Goal: Information Seeking & Learning: Learn about a topic

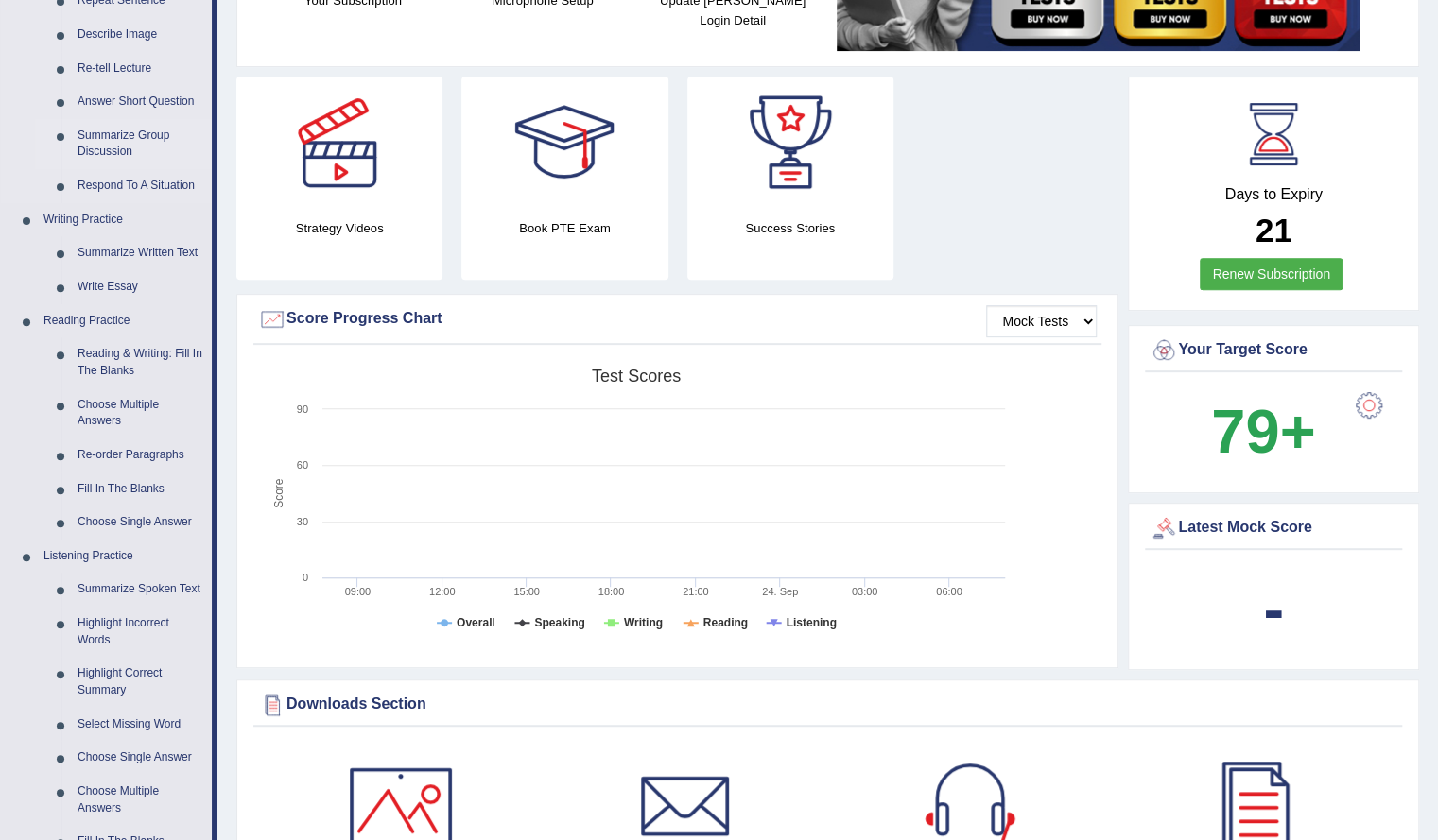
scroll to position [347, 0]
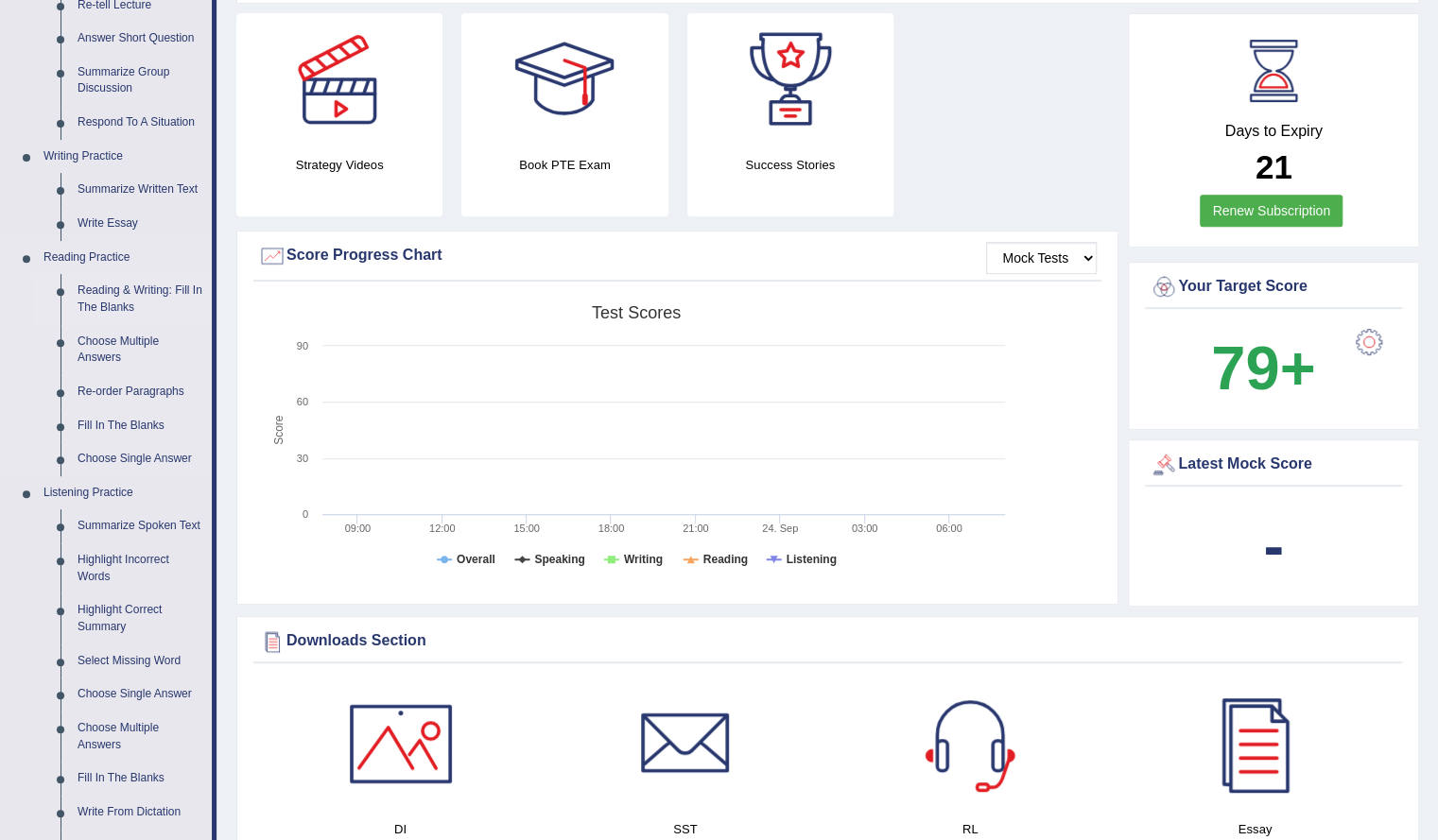
click at [128, 292] on link "Reading & Writing: Fill In The Blanks" at bounding box center [141, 299] width 143 height 51
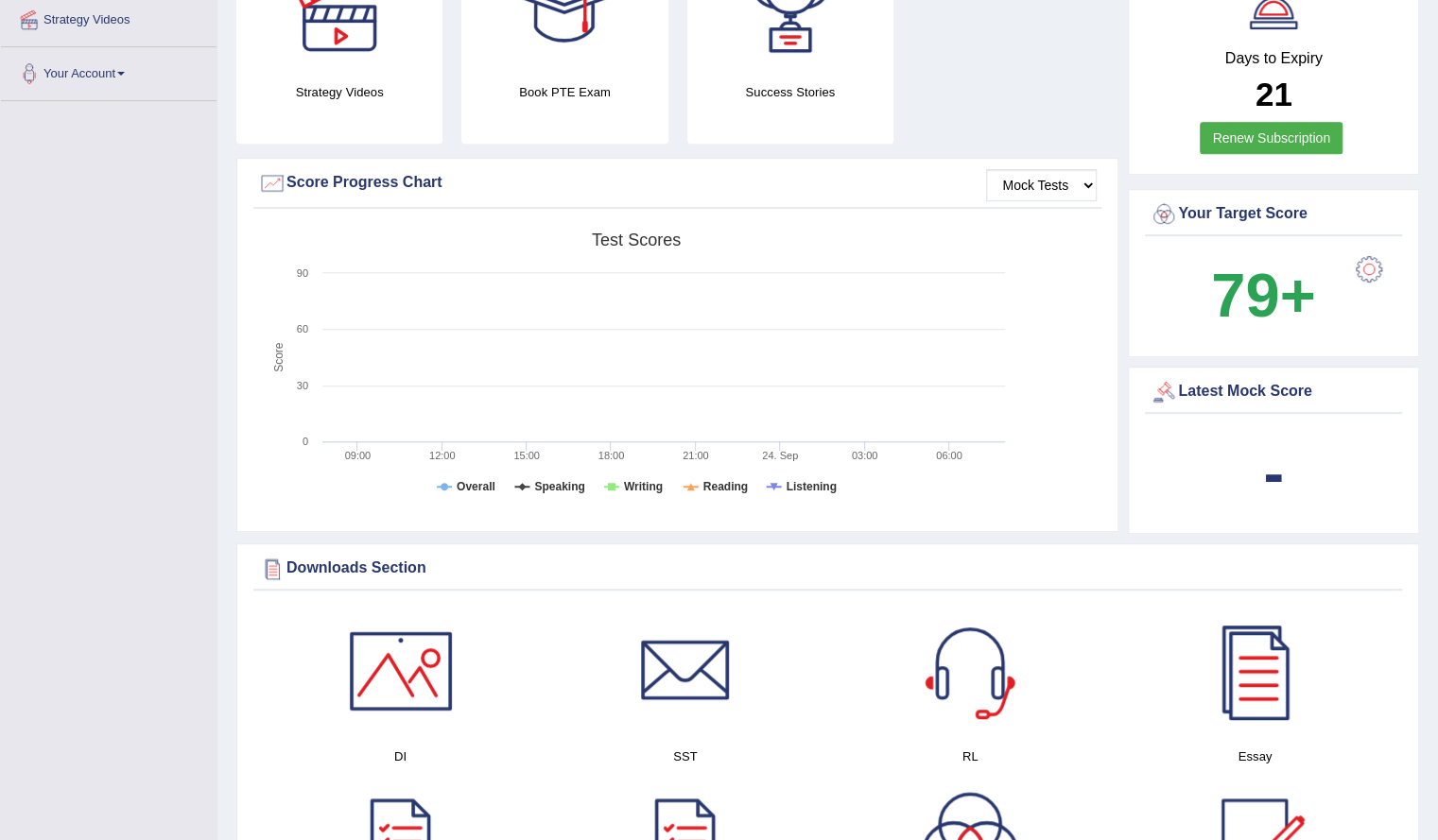
scroll to position [466, 0]
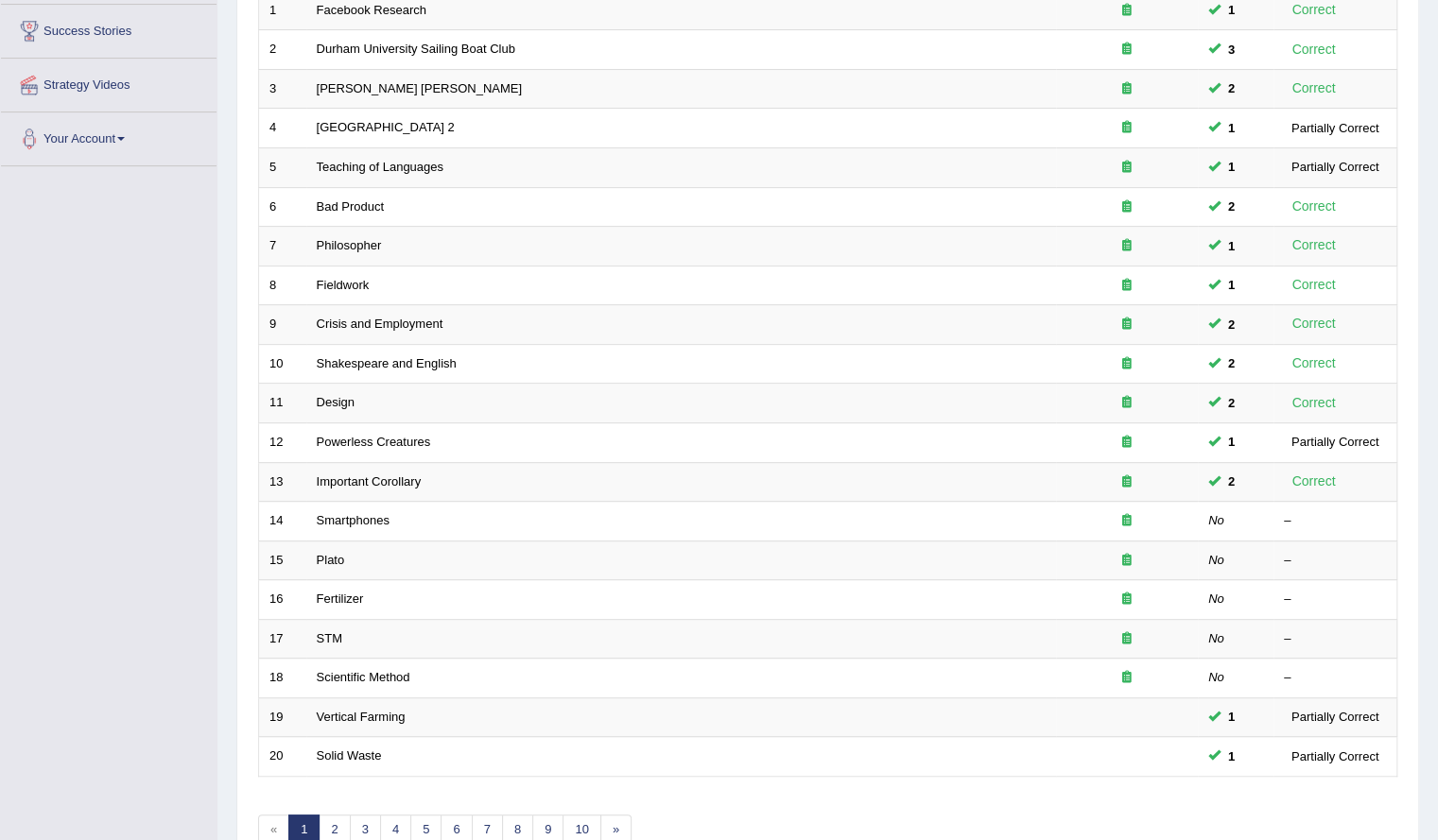
scroll to position [305, 0]
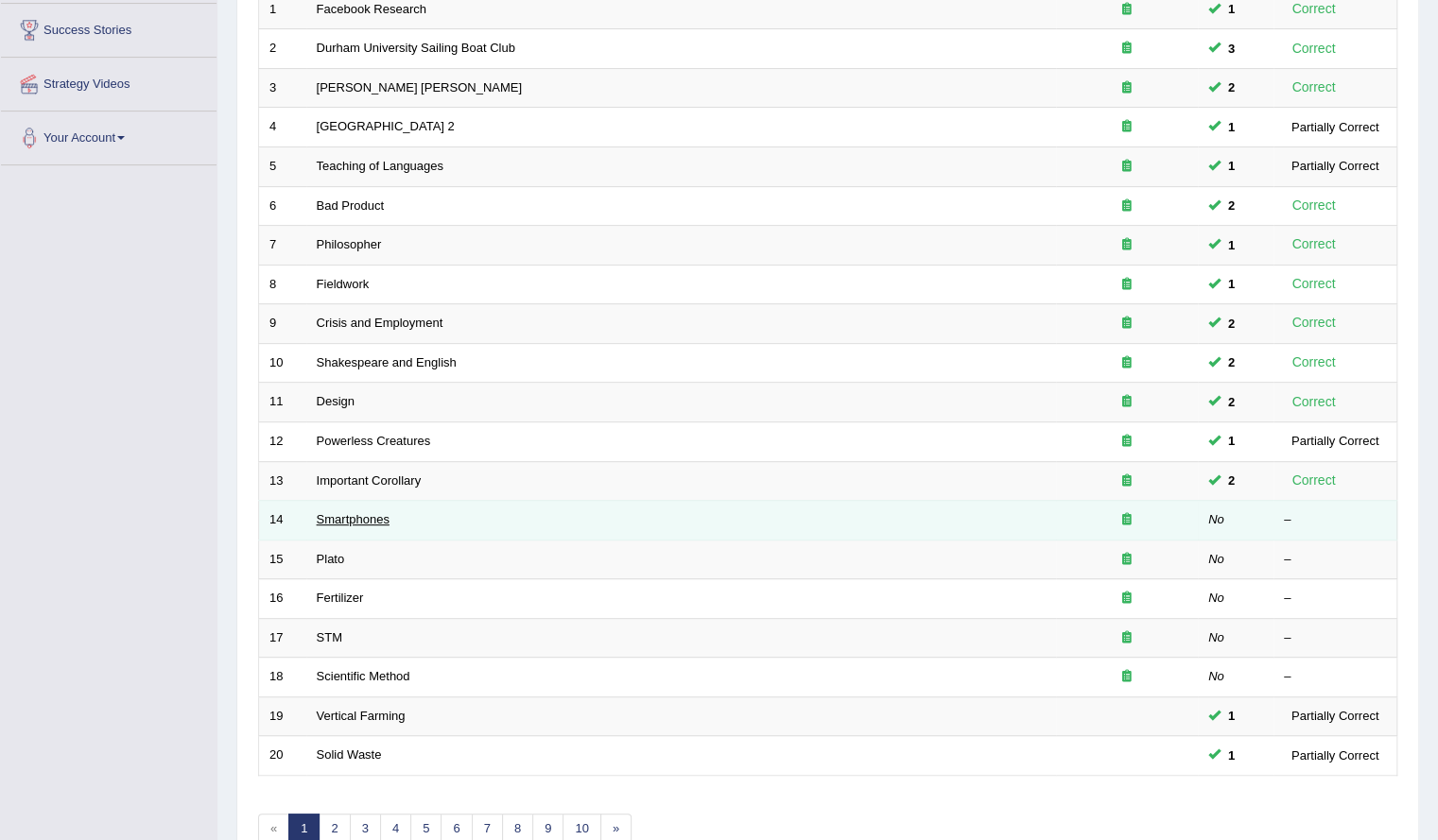
click at [331, 517] on link "Smartphones" at bounding box center [353, 519] width 72 height 14
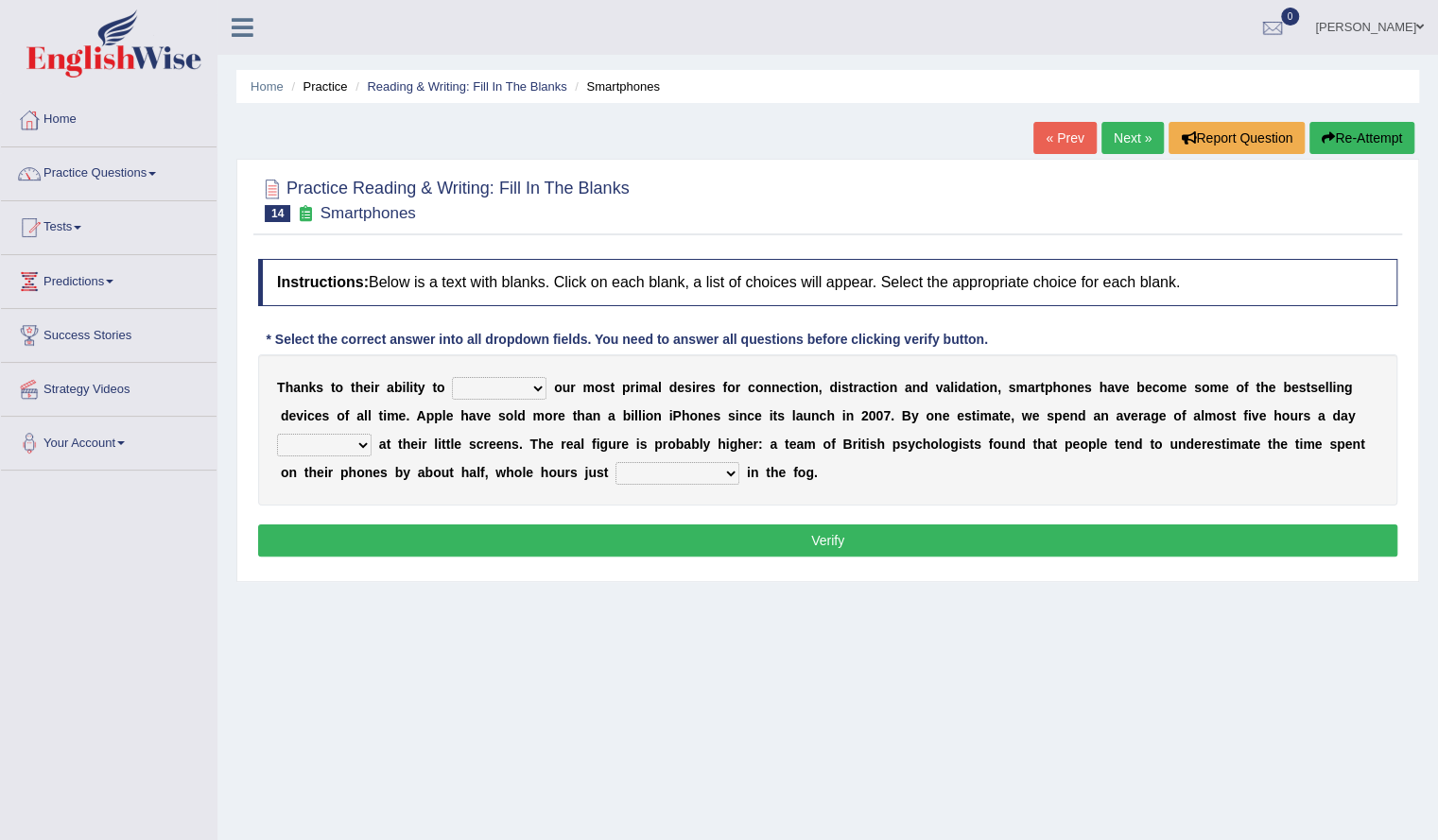
click at [698, 415] on b "n" at bounding box center [702, 415] width 9 height 15
click at [515, 395] on select "hijack describe sharpen conserve" at bounding box center [498, 388] width 94 height 23
select select "describe"
click at [452, 377] on select "hijack describe sharpen conserve" at bounding box center [498, 388] width 94 height 23
click at [361, 443] on select "watching waggling snoring staring" at bounding box center [323, 445] width 94 height 23
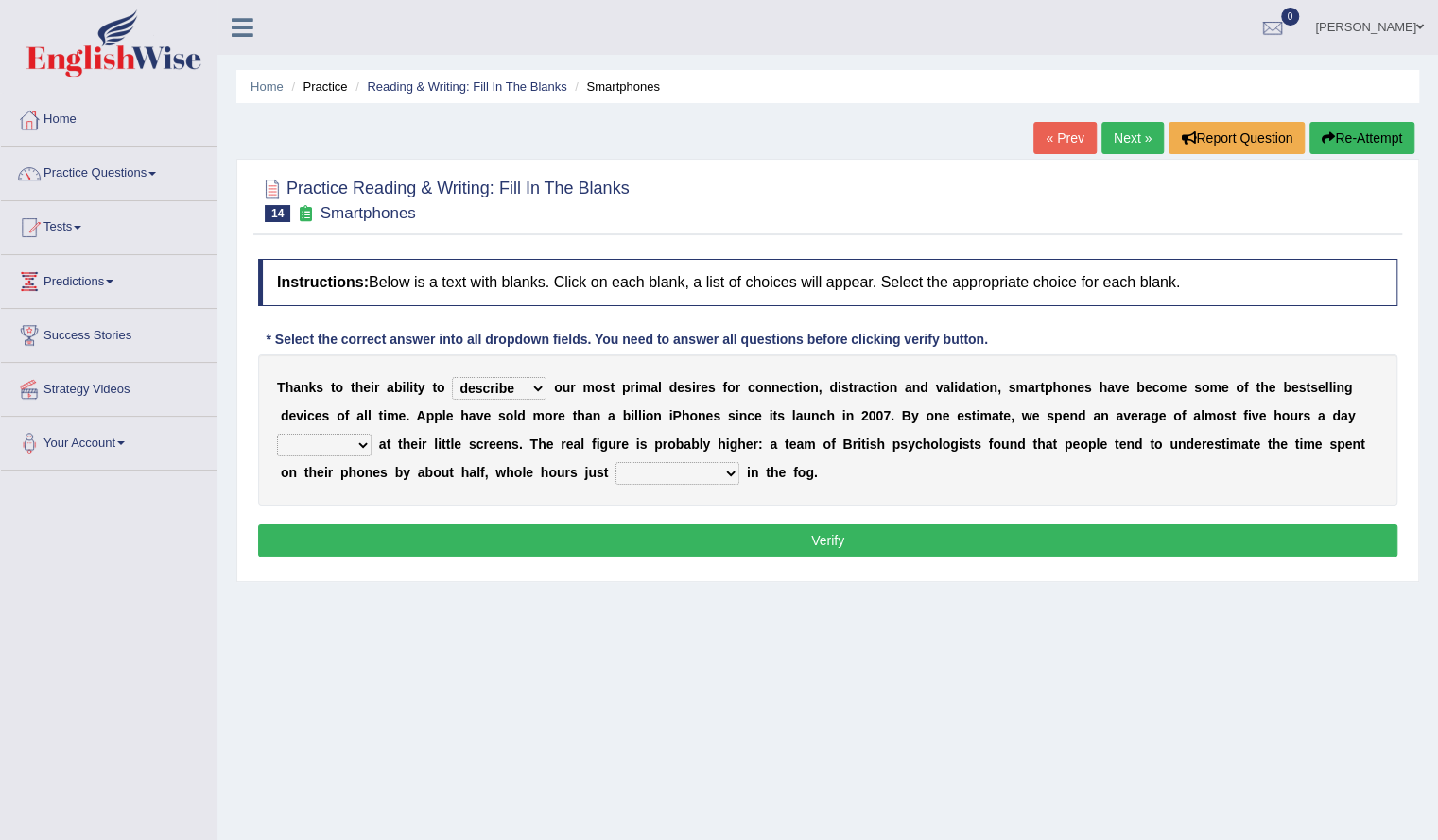
select select "watching"
click at [277, 434] on select "watching waggling snoring staring" at bounding box center [323, 445] width 94 height 23
click at [729, 472] on select "has evaporated evaporating evaporate evaporates" at bounding box center [677, 472] width 124 height 23
select select "has evaporated"
click at [615, 462] on select "has evaporated evaporating evaporate evaporates" at bounding box center [677, 472] width 124 height 23
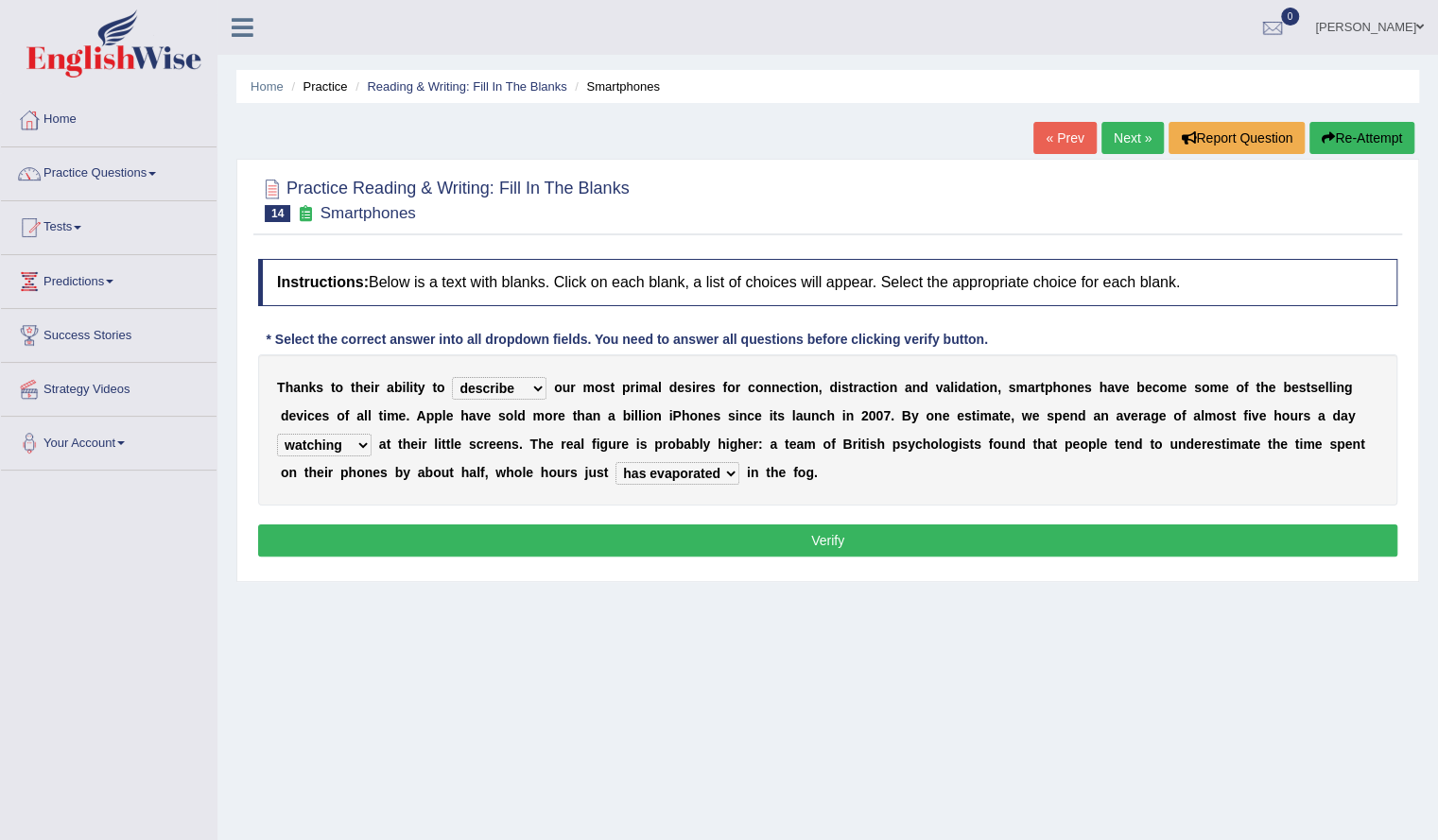
click at [654, 530] on button "Verify" at bounding box center [827, 540] width 1139 height 32
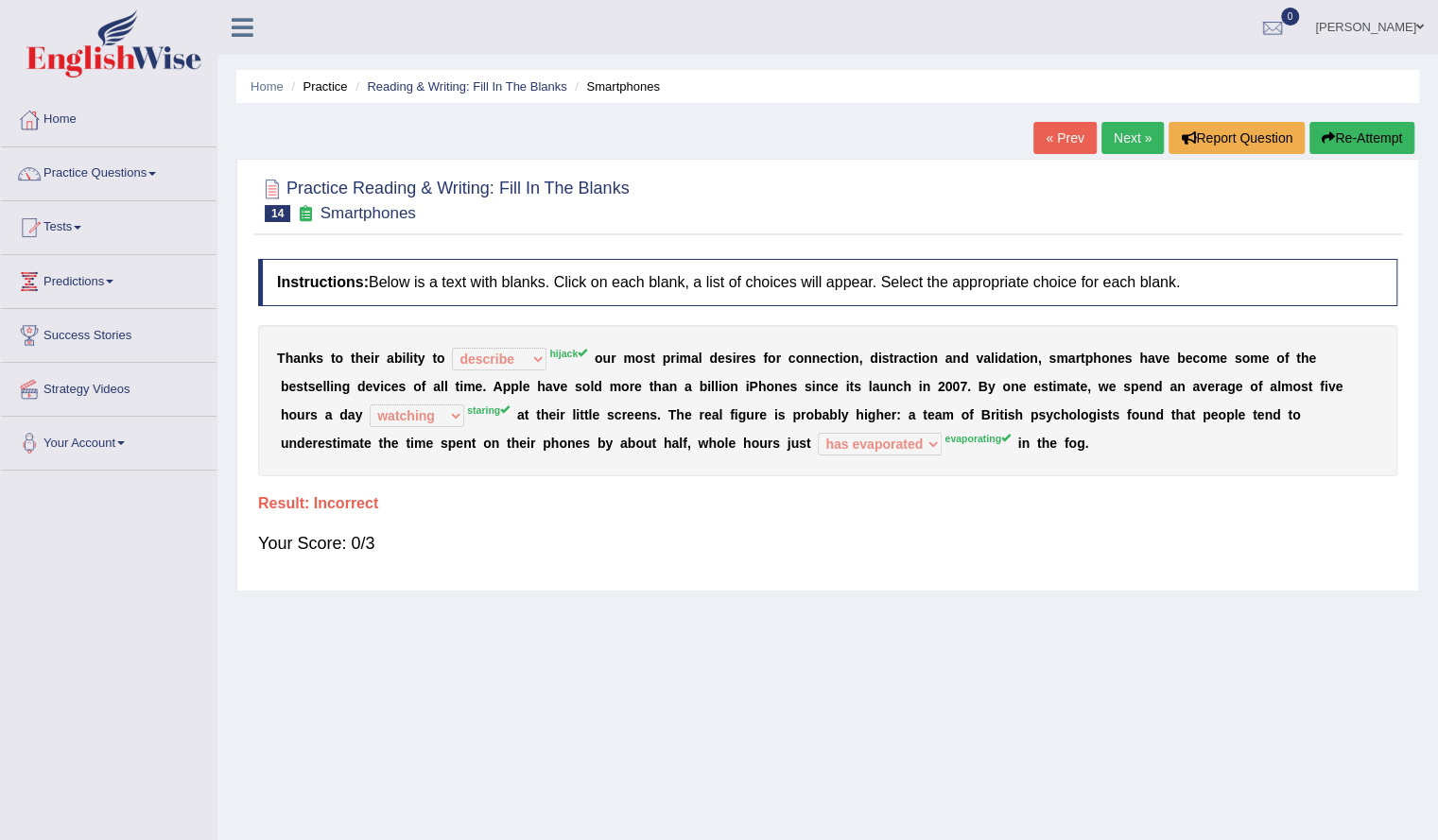
scroll to position [17, 0]
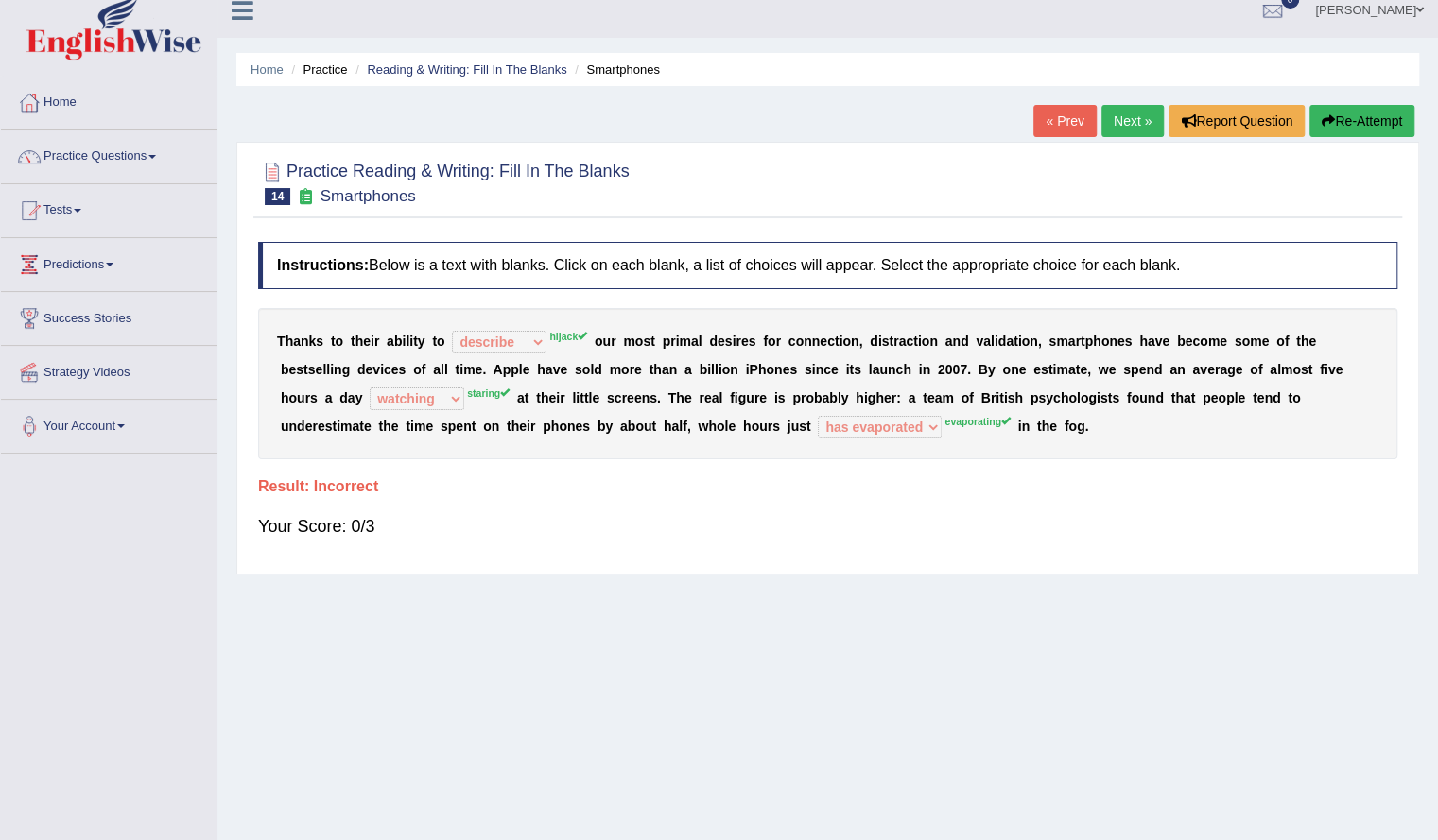
drag, startPoint x: 700, startPoint y: 447, endPoint x: 1199, endPoint y: 290, distance: 523.1
click at [1176, 289] on div "Instructions: Below is a text with blanks. Click on each blank, a list of choic…" at bounding box center [828, 398] width 1149 height 332
click at [1375, 116] on button "Re-Attempt" at bounding box center [1362, 121] width 105 height 32
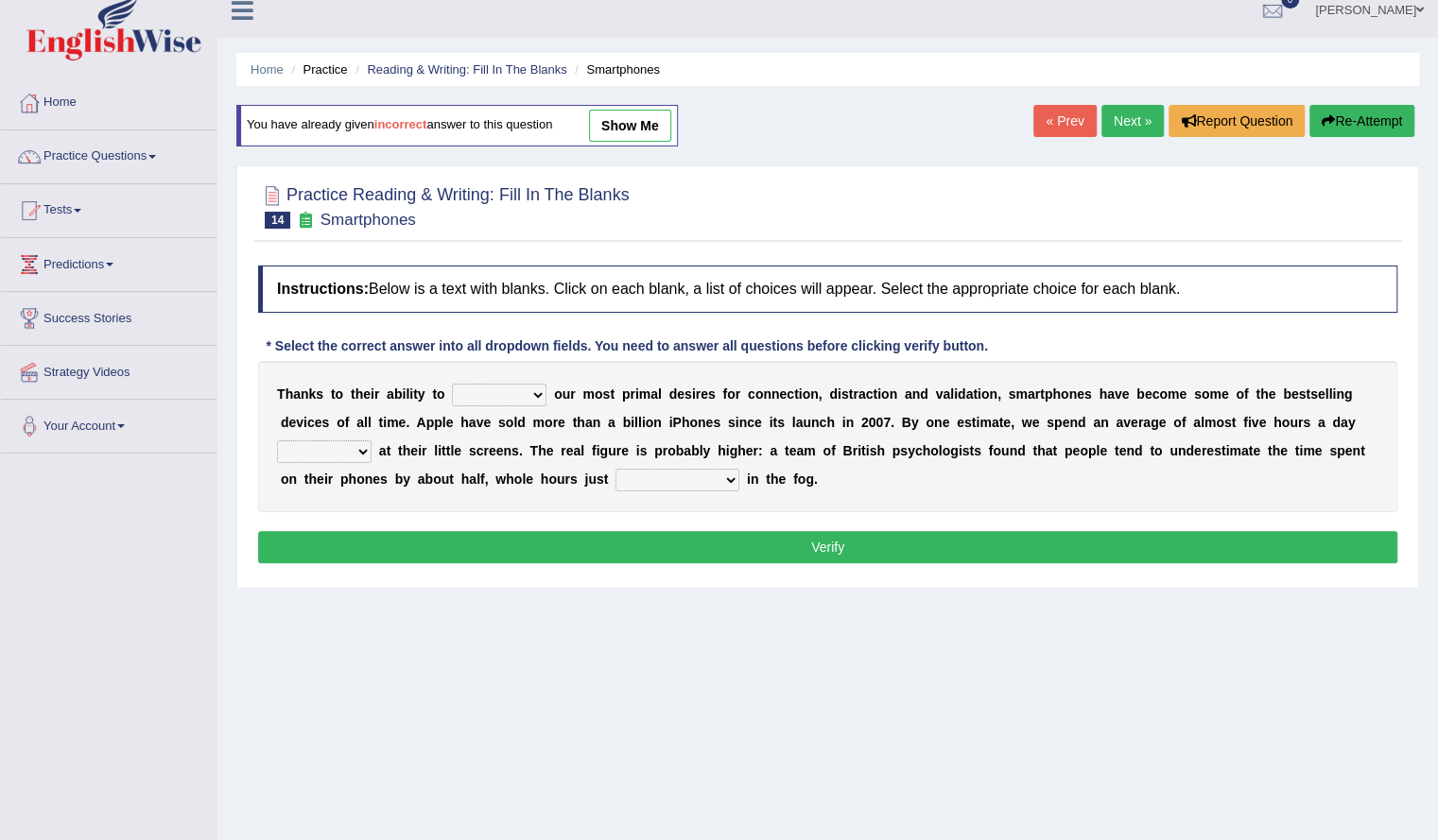
click at [481, 399] on select "hijack describe sharpen conserve" at bounding box center [498, 394] width 94 height 23
select select "hijack"
click at [452, 383] on select "hijack describe sharpen conserve" at bounding box center [498, 394] width 94 height 23
click at [349, 448] on select "watching waggling snoring staring" at bounding box center [323, 451] width 94 height 23
select select "staring"
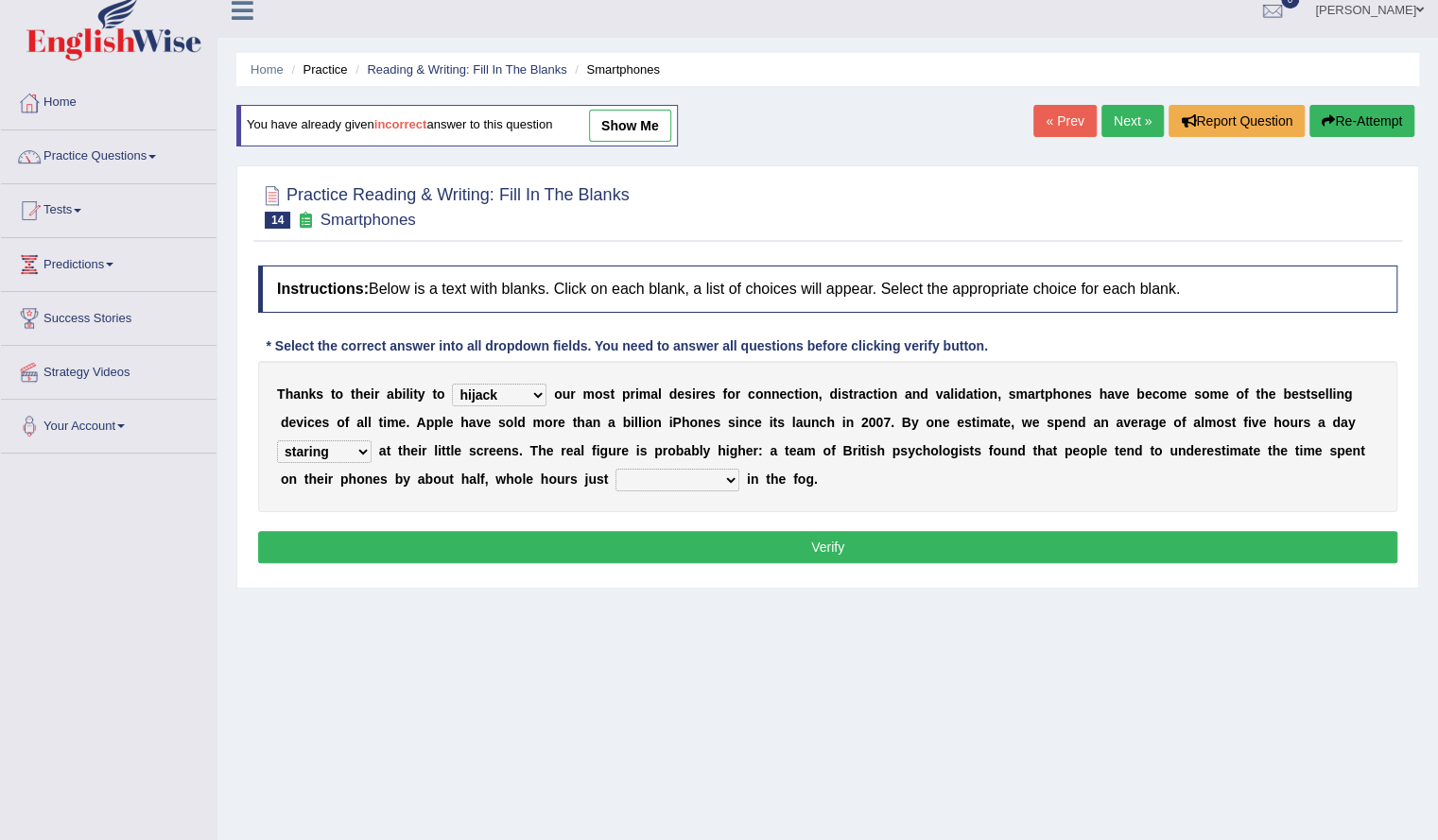
click at [277, 440] on select "watching waggling snoring staring" at bounding box center [323, 451] width 94 height 23
click at [709, 486] on select "has evaporated evaporating evaporate evaporates" at bounding box center [677, 479] width 124 height 23
select select "evaporating"
click at [615, 469] on select "has evaporated evaporating evaporate evaporates" at bounding box center [677, 479] width 124 height 23
click at [754, 540] on button "Verify" at bounding box center [827, 547] width 1139 height 32
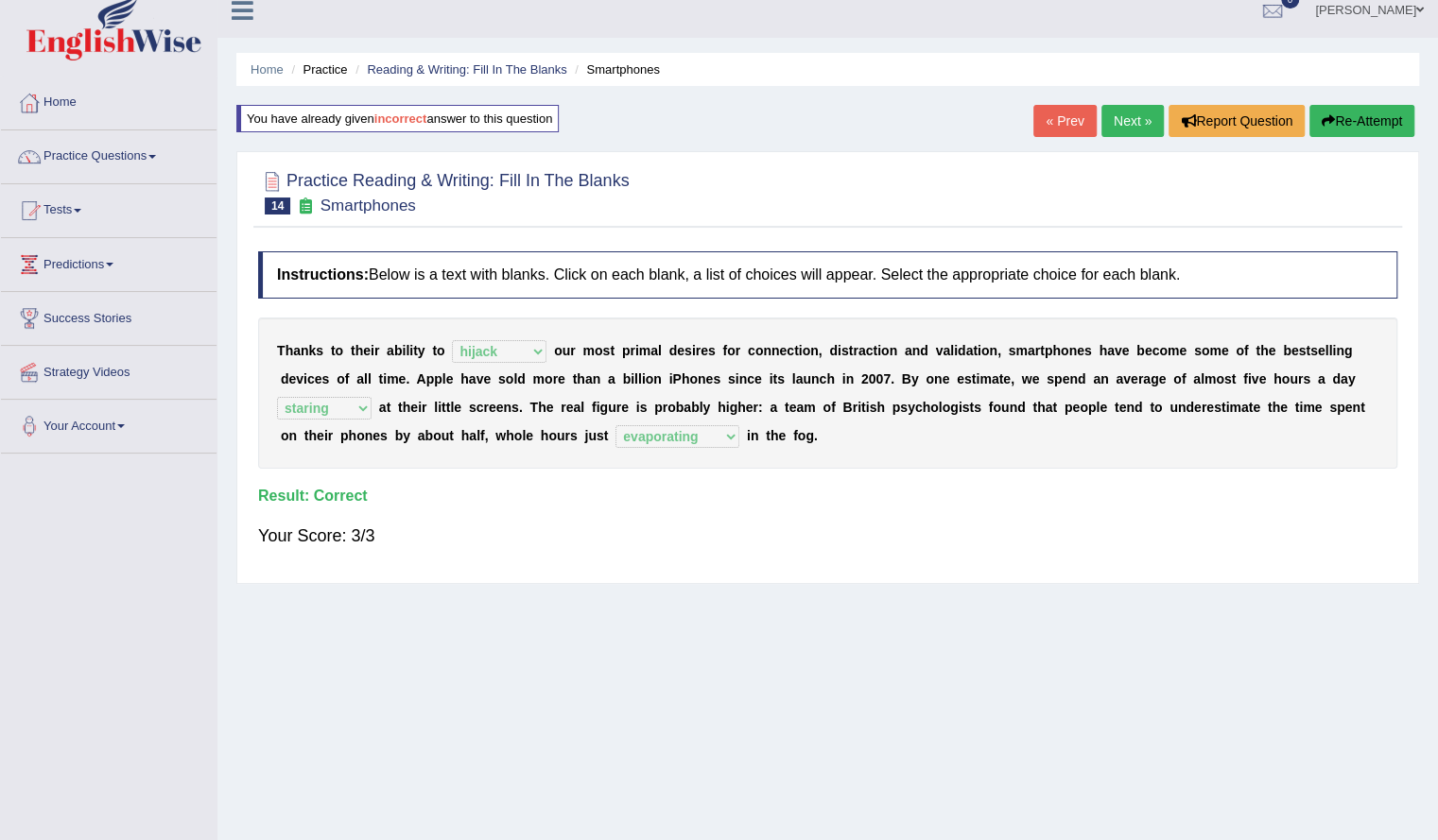
scroll to position [44, 0]
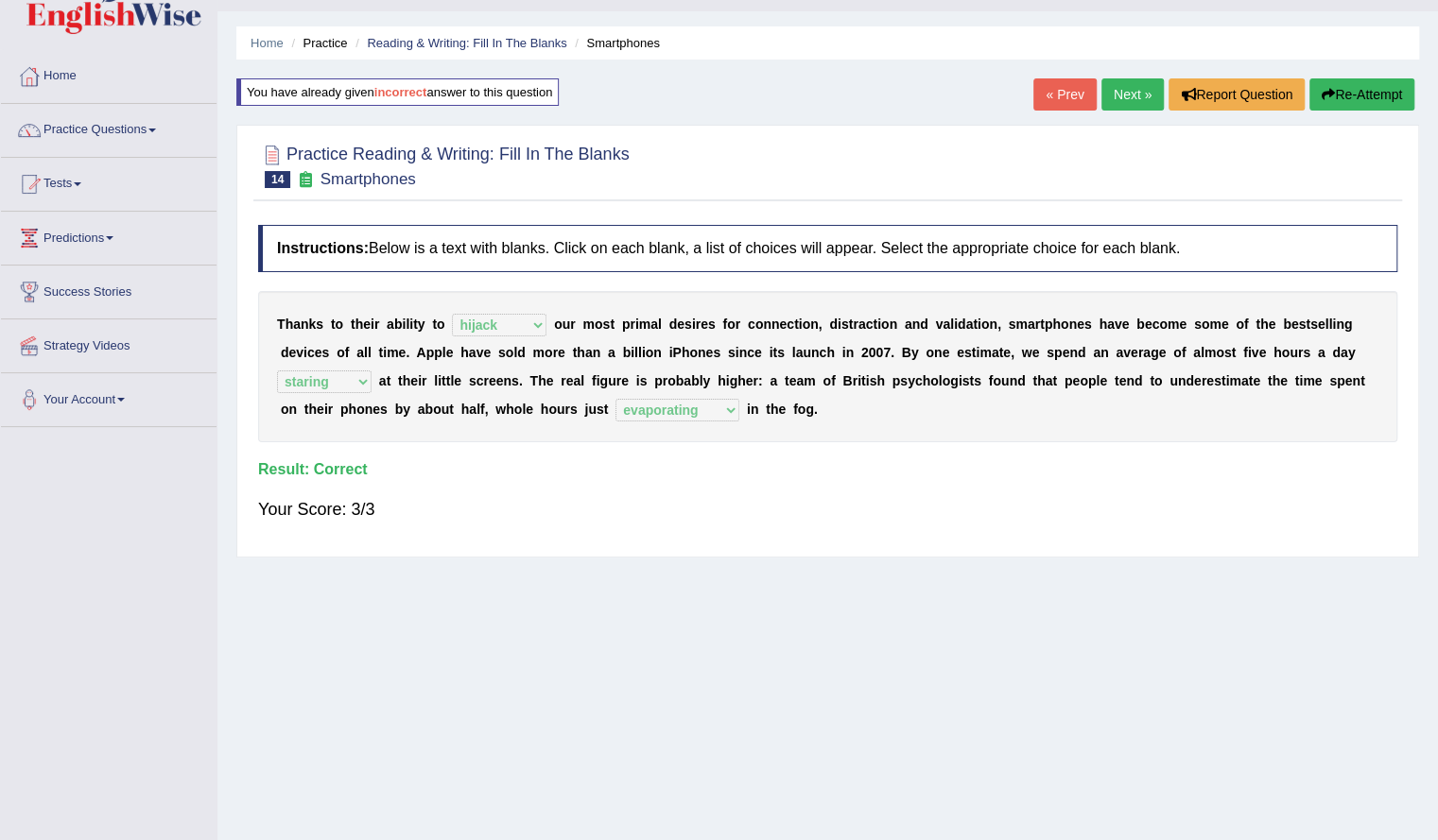
click at [1123, 80] on link "Next »" at bounding box center [1132, 94] width 62 height 32
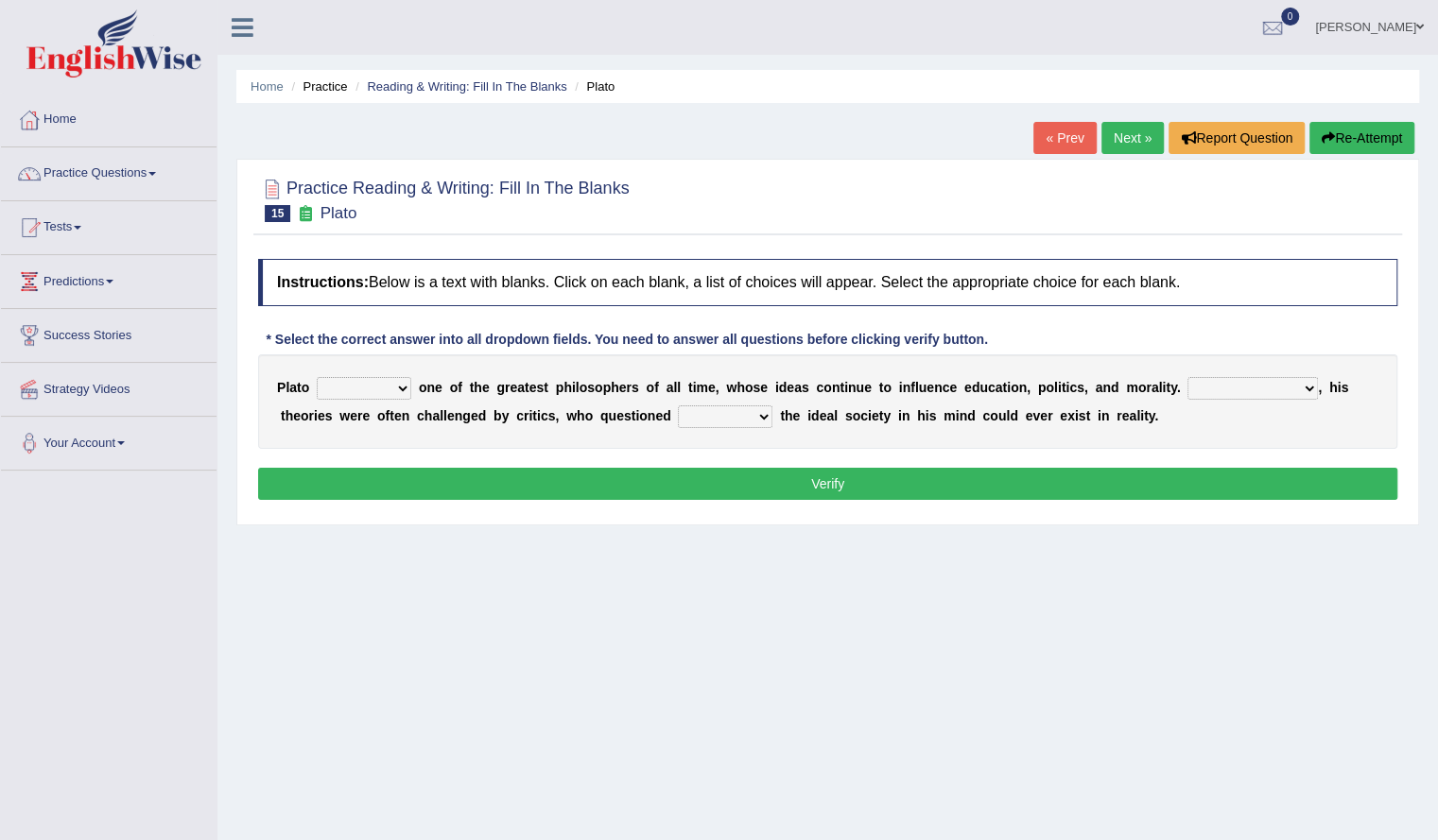
click at [367, 387] on select "keeps comes claims remains" at bounding box center [364, 388] width 94 height 23
select select "remains"
click at [317, 377] on select "keeps comes claims remains" at bounding box center [364, 388] width 94 height 23
click at [1287, 387] on select "Notwithstanding So However Whatever" at bounding box center [1253, 388] width 131 height 23
select select "However"
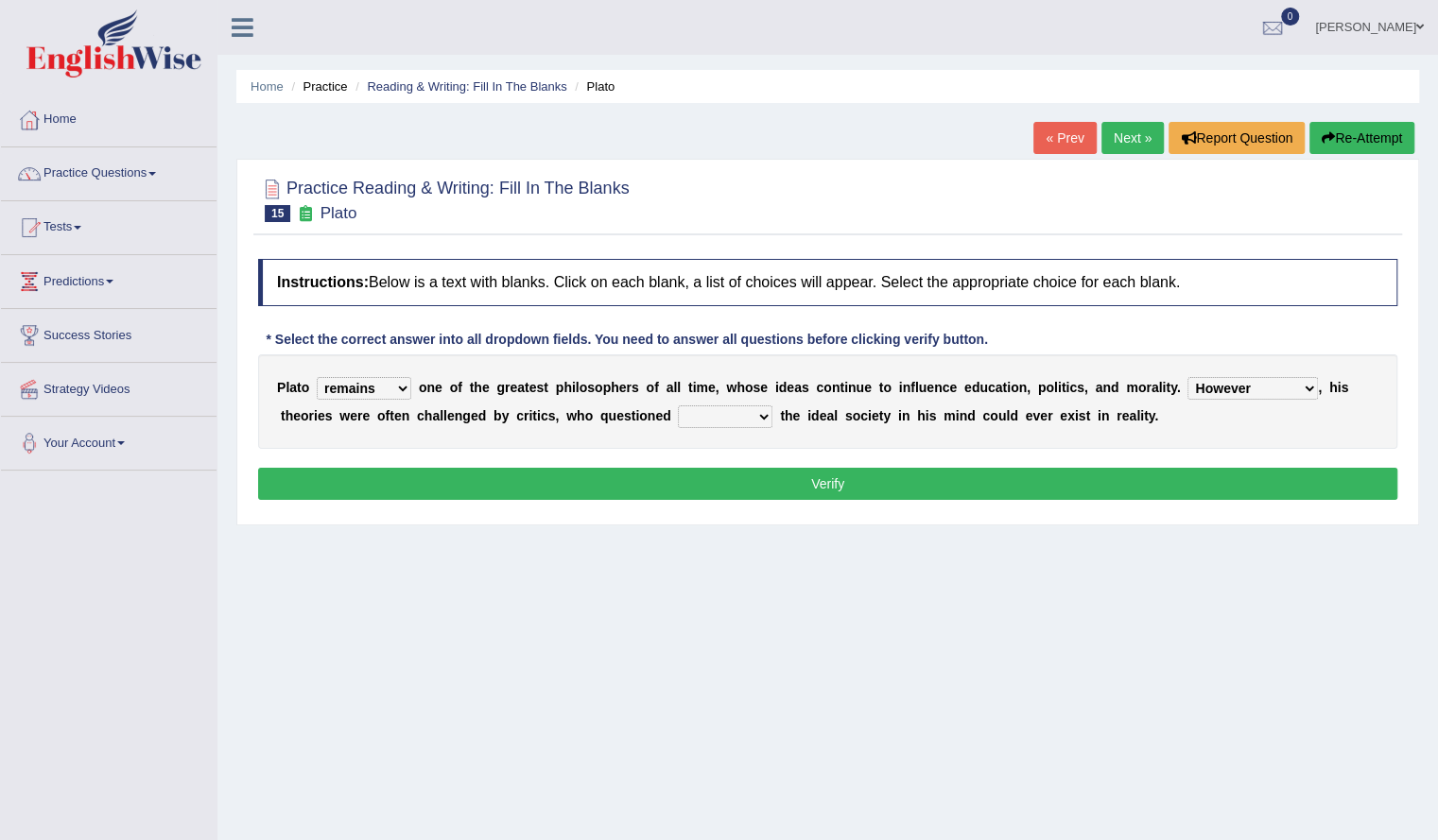
click at [1187, 377] on select "Notwithstanding So However Whatever" at bounding box center [1253, 388] width 131 height 23
click at [769, 420] on select "which what that whether" at bounding box center [724, 416] width 94 height 23
select select "whether"
click at [678, 405] on select "which what that whether" at bounding box center [724, 416] width 94 height 23
click at [762, 478] on button "Verify" at bounding box center [827, 483] width 1139 height 32
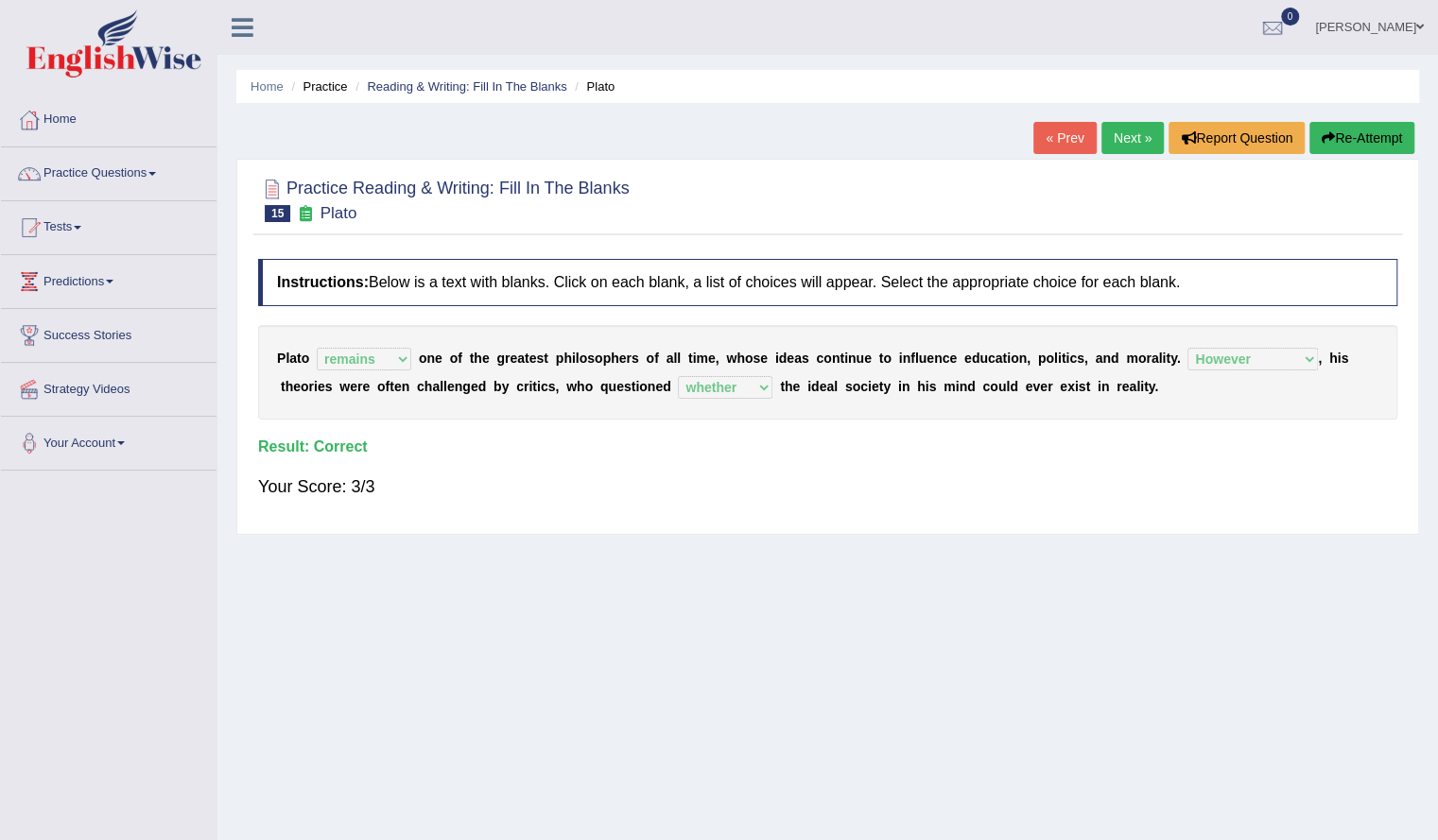
click at [1119, 141] on link "Next »" at bounding box center [1132, 138] width 62 height 32
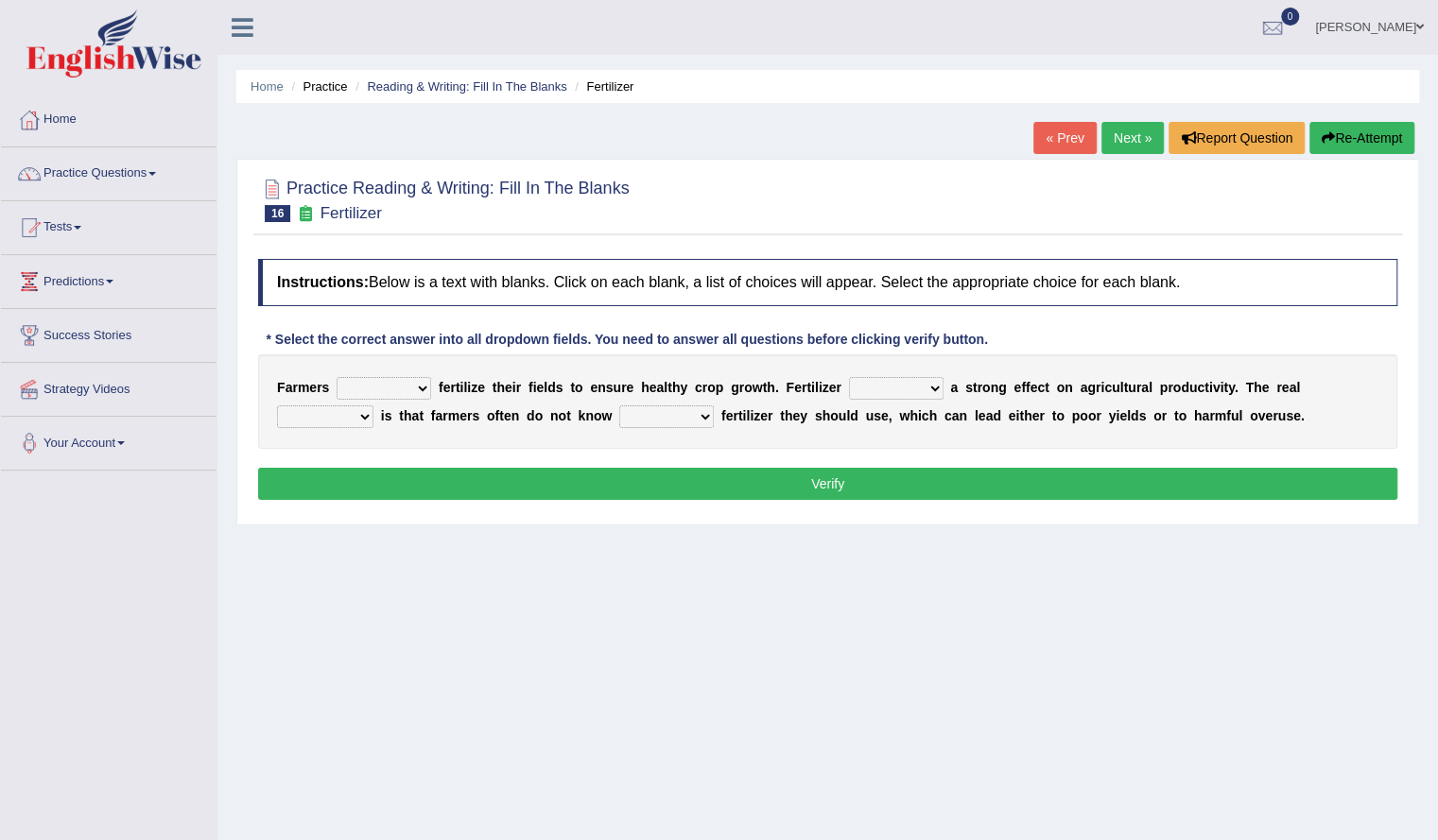
click at [384, 380] on select "must should need can" at bounding box center [384, 388] width 94 height 23
click at [337, 377] on select "must should need can" at bounding box center [384, 388] width 94 height 23
click at [414, 387] on select "must should need can" at bounding box center [384, 388] width 94 height 23
click at [337, 377] on select "must should need can" at bounding box center [384, 388] width 94 height 23
click at [399, 393] on select "must should need can" at bounding box center [384, 388] width 94 height 23
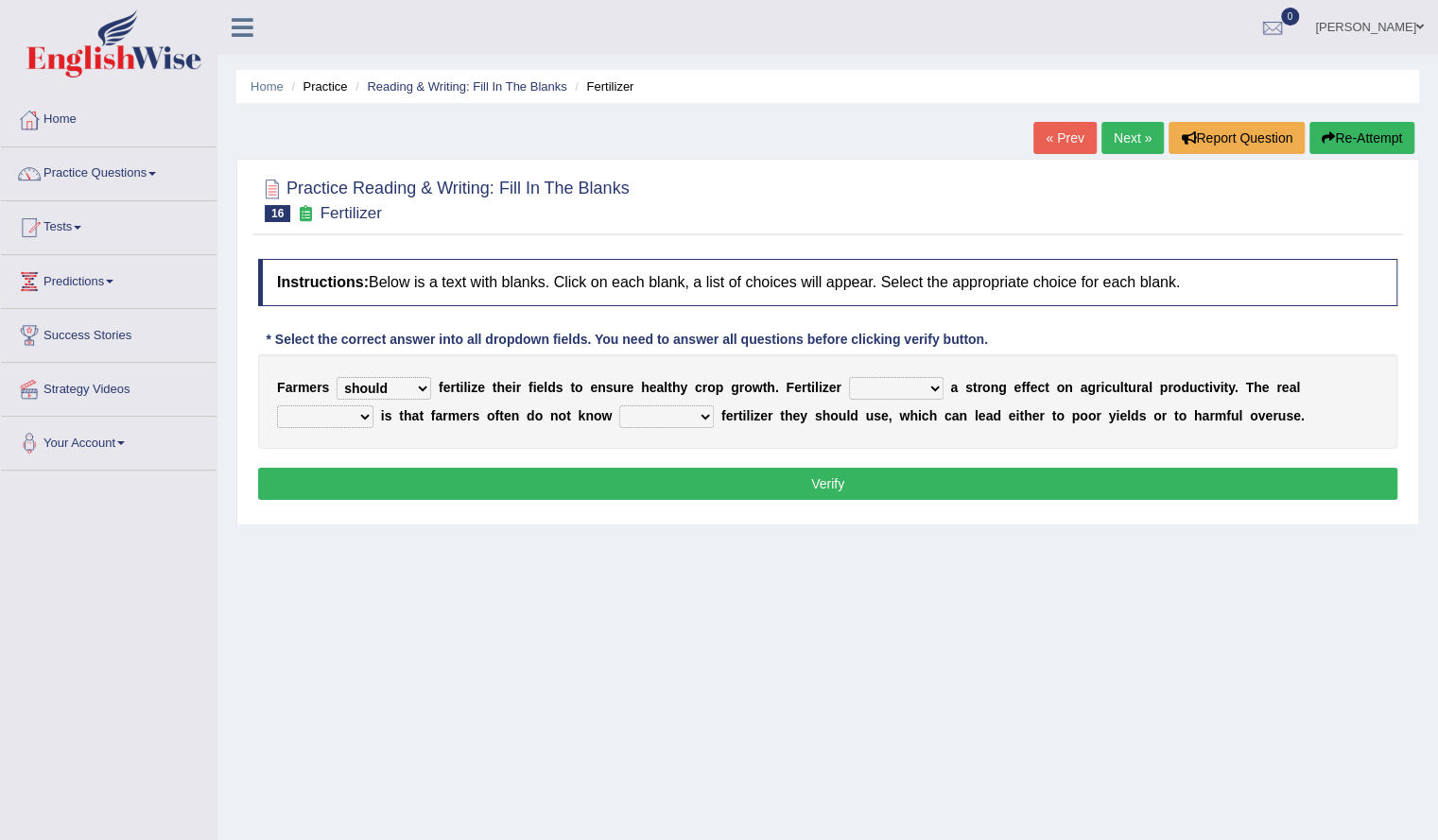
select select "can"
click at [337, 377] on select "must should need can" at bounding box center [384, 388] width 94 height 23
click at [913, 390] on select "has had have having" at bounding box center [896, 388] width 94 height 23
select select "having"
click at [849, 377] on select "has had have having" at bounding box center [896, 388] width 94 height 23
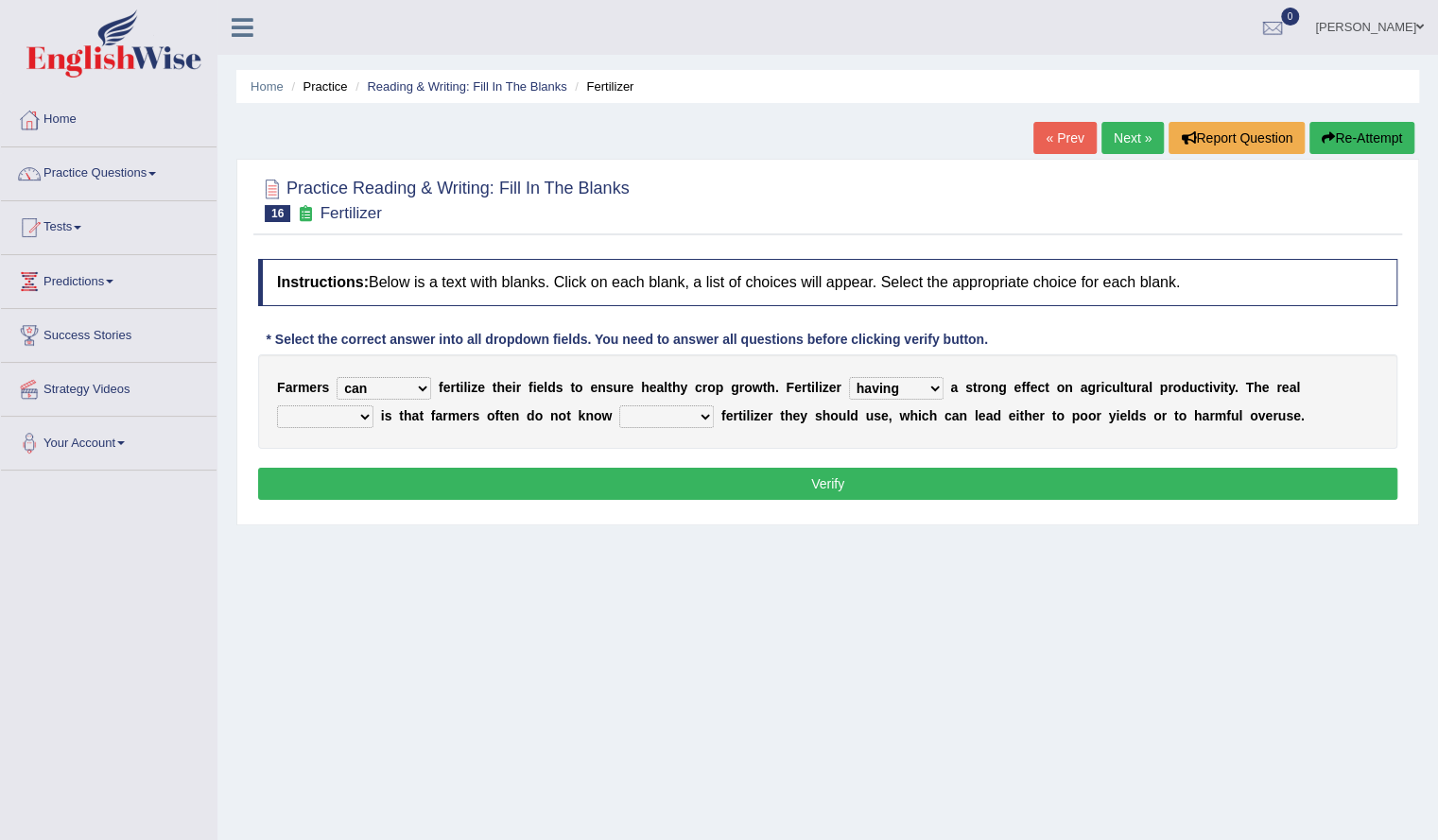
click at [333, 428] on div "F a r m e r s must should need can f e r t i l i z e t h e i r f i e l d s t o …" at bounding box center [827, 401] width 1139 height 94
click at [359, 412] on select "problem question conclusion answer" at bounding box center [324, 416] width 96 height 23
select select "problem"
click at [277, 405] on select "problem question conclusion answer" at bounding box center [324, 416] width 96 height 23
click at [359, 415] on select "problem question conclusion answer" at bounding box center [324, 416] width 96 height 23
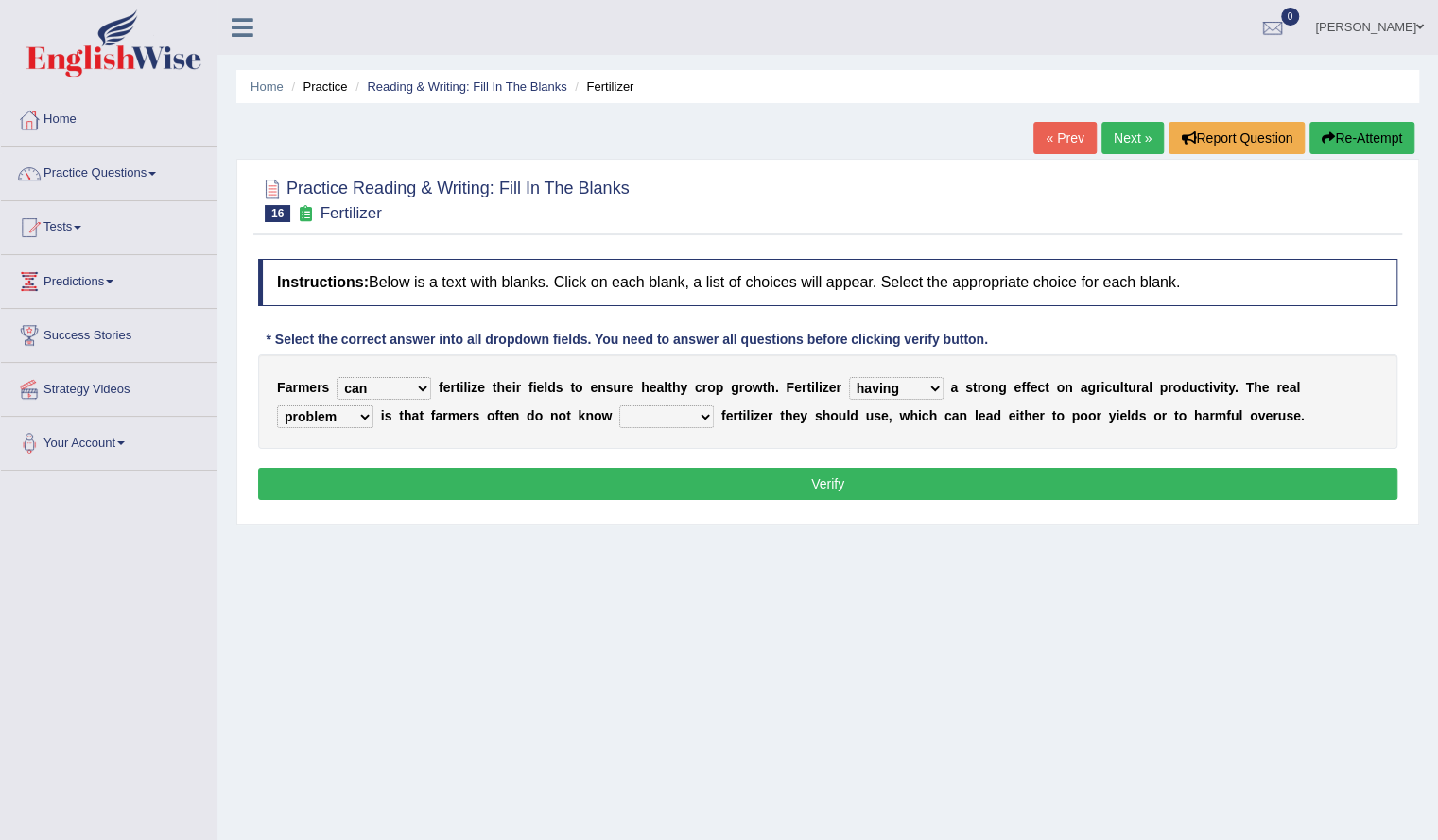
click at [277, 405] on select "problem question conclusion answer" at bounding box center [324, 416] width 96 height 23
click at [677, 414] on select "how much how many however so much" at bounding box center [666, 416] width 94 height 23
select select "how much"
click at [619, 405] on select "how much how many however so much" at bounding box center [666, 416] width 94 height 23
click at [419, 379] on select "must should need can" at bounding box center [384, 388] width 94 height 23
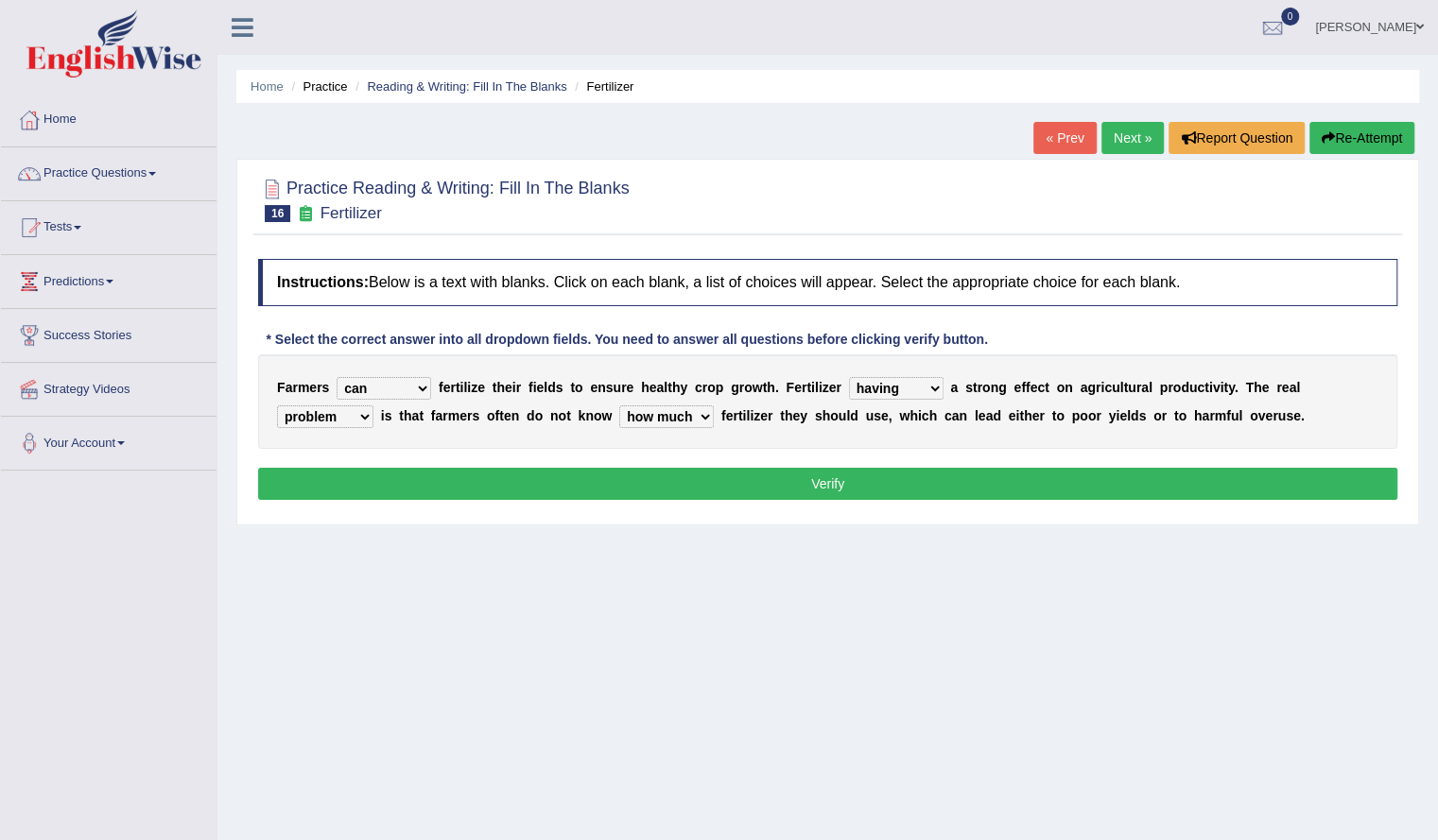
select select "should"
click at [337, 377] on select "must should need can" at bounding box center [384, 388] width 94 height 23
click at [496, 481] on button "Verify" at bounding box center [827, 483] width 1139 height 32
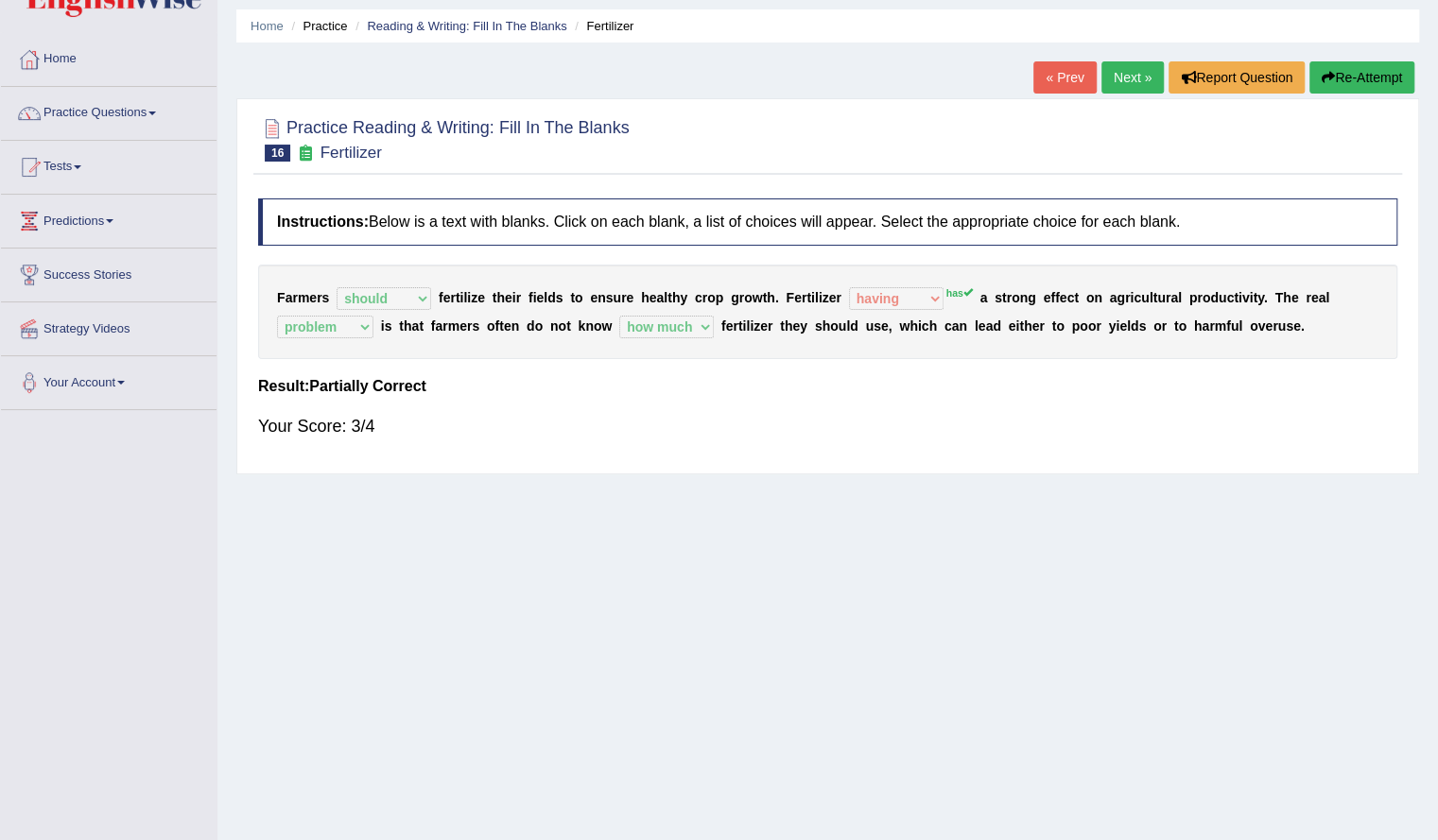
scroll to position [61, 0]
click at [1364, 64] on button "Re-Attempt" at bounding box center [1362, 76] width 105 height 32
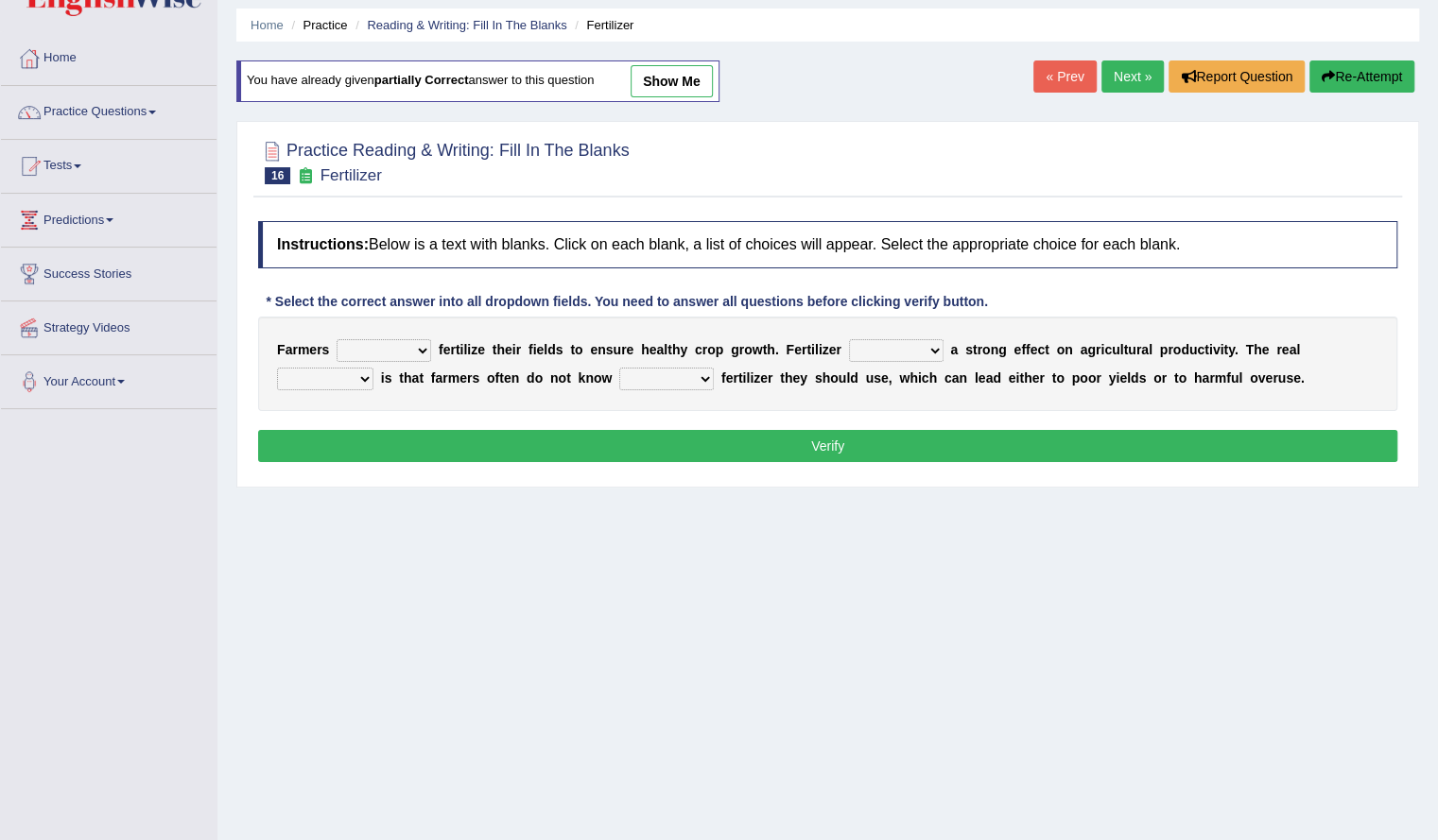
click at [424, 351] on select "must should need can" at bounding box center [384, 350] width 94 height 23
select select "should"
click at [337, 339] on select "must should need can" at bounding box center [384, 350] width 94 height 23
click at [931, 350] on select "has had have having" at bounding box center [896, 350] width 94 height 23
select select "has"
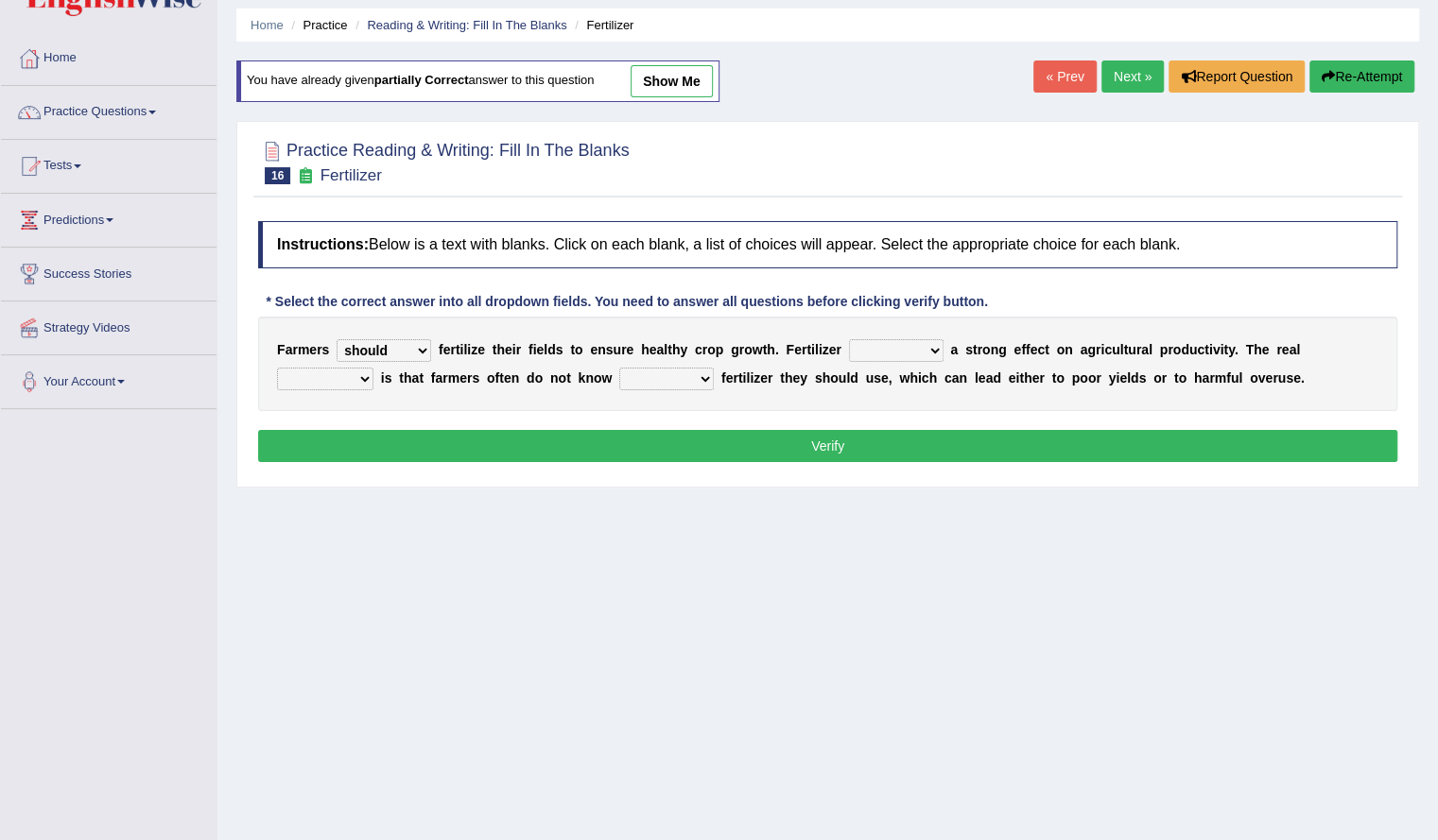
click at [849, 339] on select "has had have having" at bounding box center [896, 350] width 94 height 23
click at [359, 371] on select "problem question conclusion answer" at bounding box center [324, 378] width 96 height 23
select select "problem"
click at [277, 368] on select "problem question conclusion answer" at bounding box center [324, 378] width 96 height 23
click at [657, 379] on select "how much how many however so much" at bounding box center [666, 378] width 94 height 23
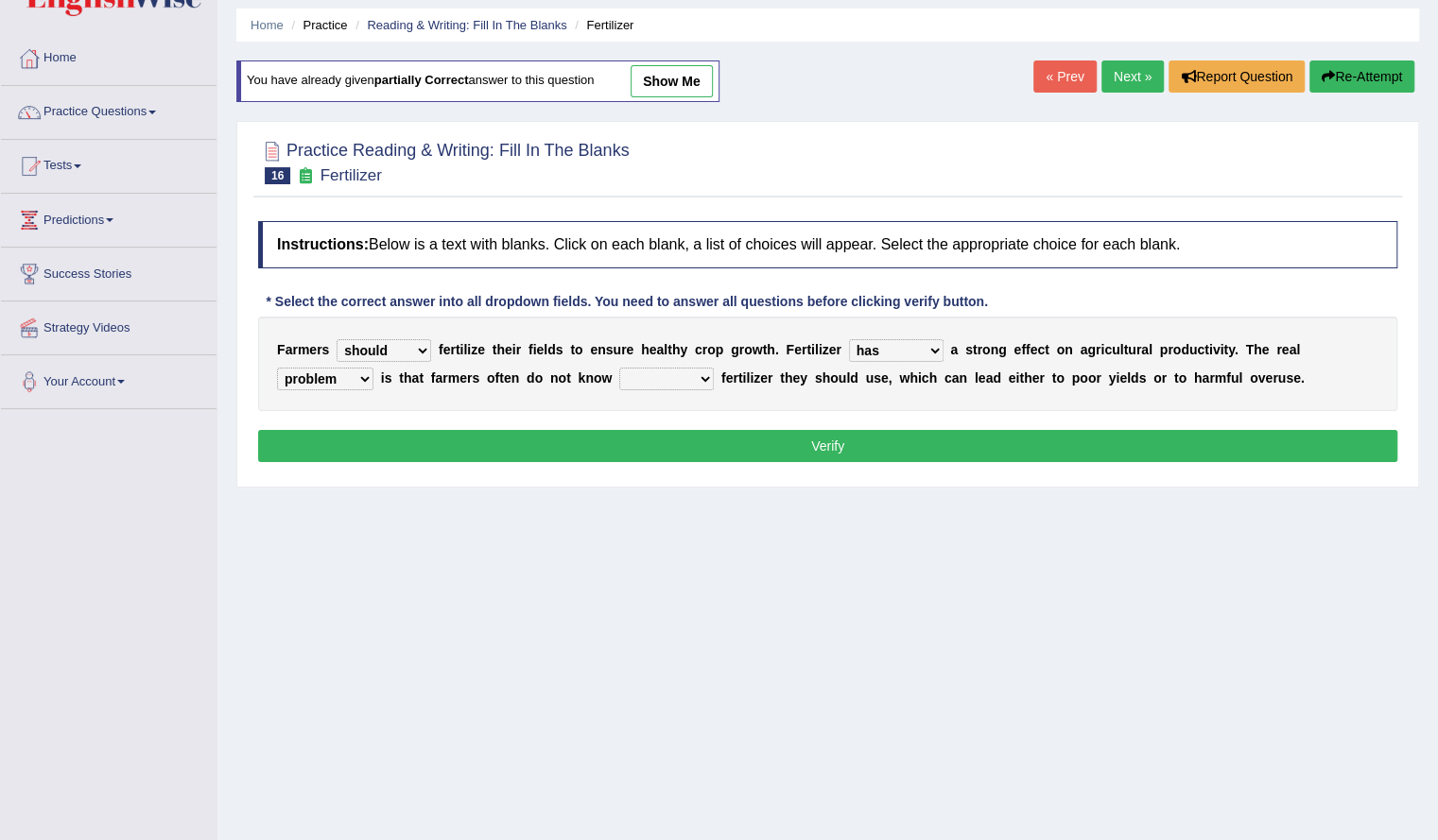
select select "how much"
click at [619, 368] on select "how much how many however so much" at bounding box center [666, 378] width 94 height 23
click at [713, 458] on button "Verify" at bounding box center [827, 446] width 1139 height 32
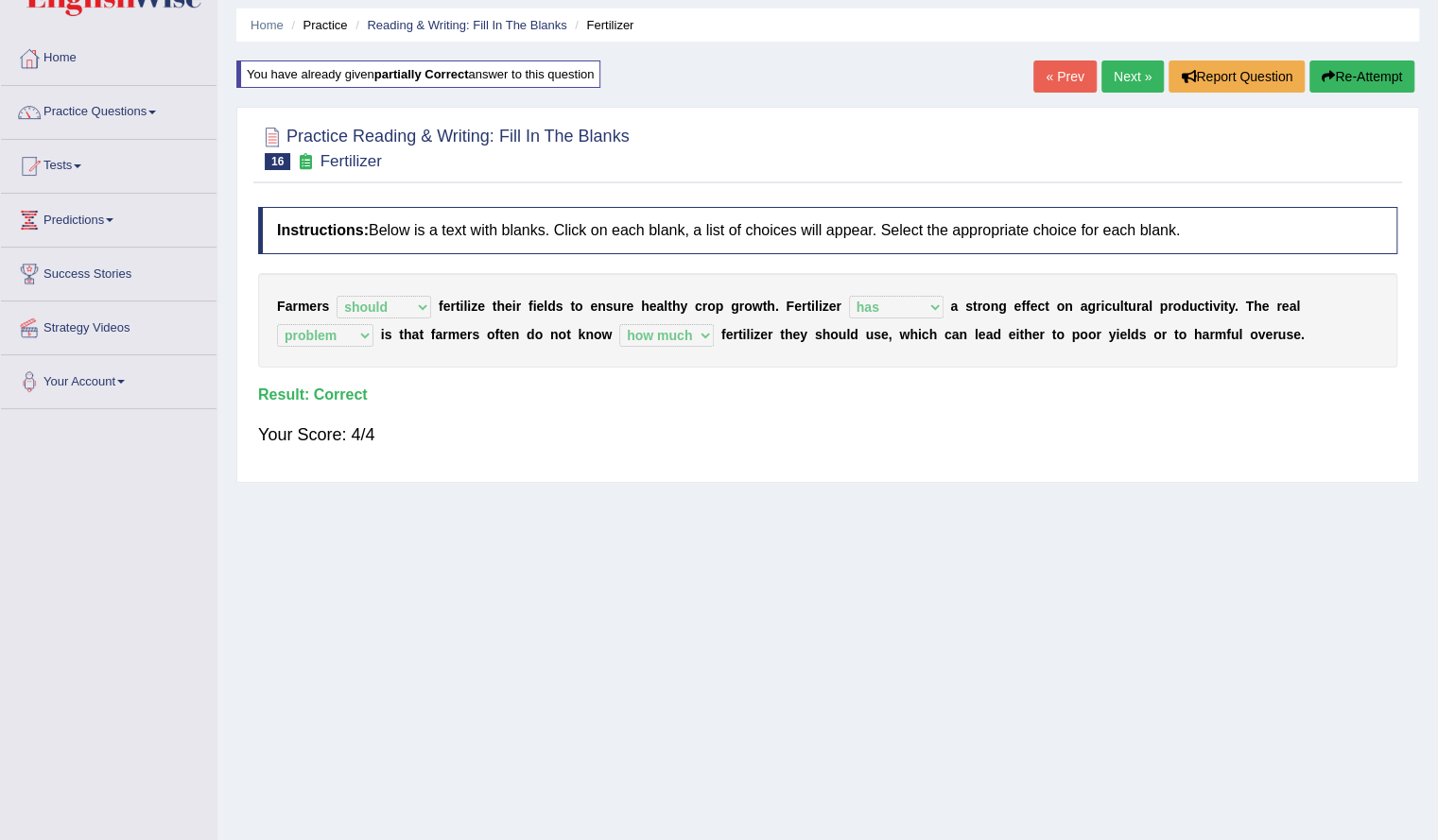
click at [1123, 63] on link "Next »" at bounding box center [1132, 76] width 62 height 32
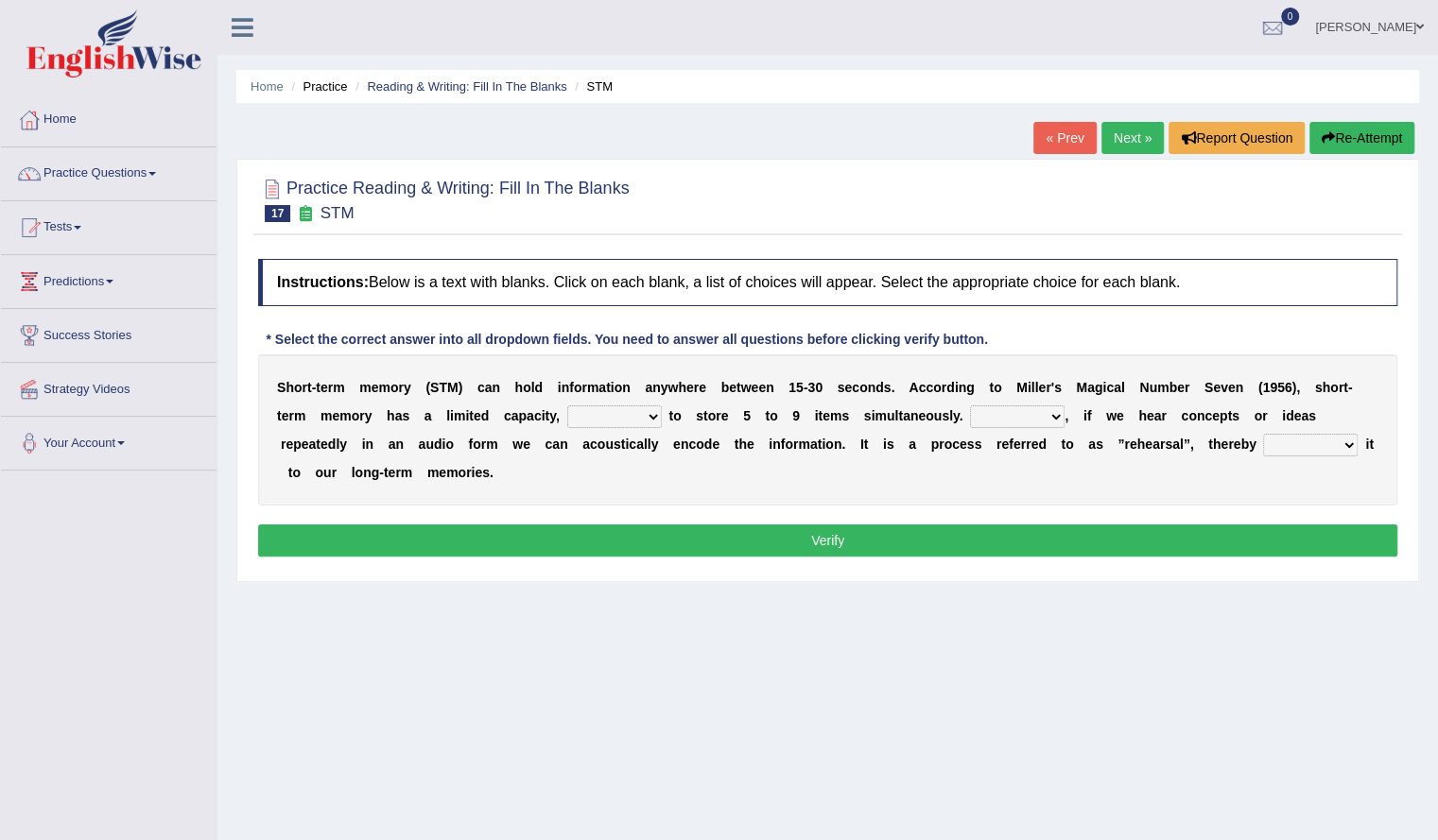
click at [622, 418] on select "being able is able be able unable" at bounding box center [613, 416] width 94 height 23
select select "being able"
click at [567, 405] on select "being able is able be able unable" at bounding box center [613, 416] width 94 height 23
click at [1050, 419] on select "However So Moreover Therefore" at bounding box center [1017, 416] width 94 height 23
select select "However"
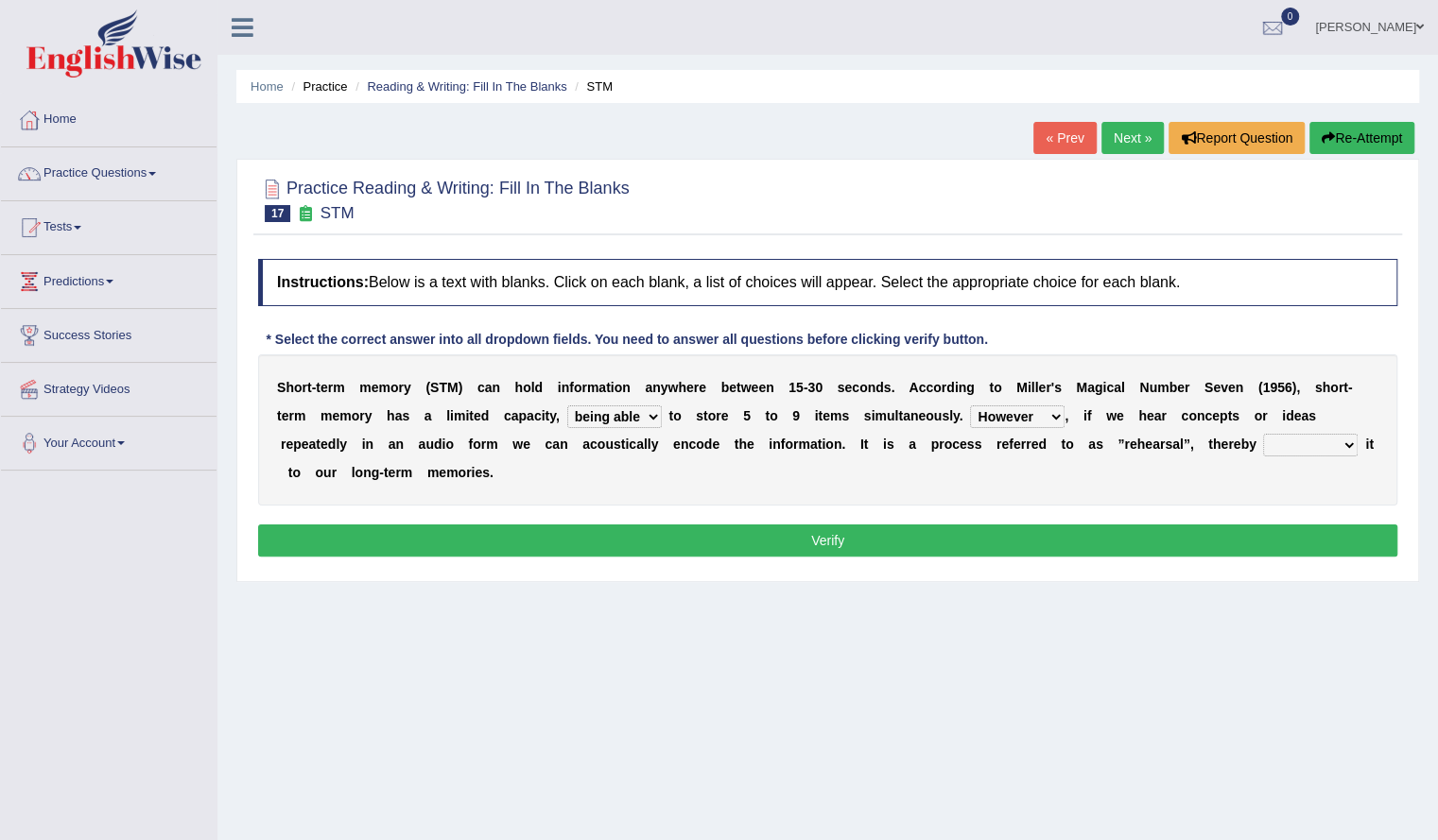
click at [970, 405] on select "However So Moreover Therefore" at bounding box center [1017, 416] width 94 height 23
click at [1316, 447] on select "commit commits commiting commited" at bounding box center [1309, 445] width 94 height 23
click at [1263, 434] on select "commit commits commiting commited" at bounding box center [1309, 445] width 94 height 23
click at [1314, 440] on select "commit commits commiting commited" at bounding box center [1309, 445] width 94 height 23
select select "commiting"
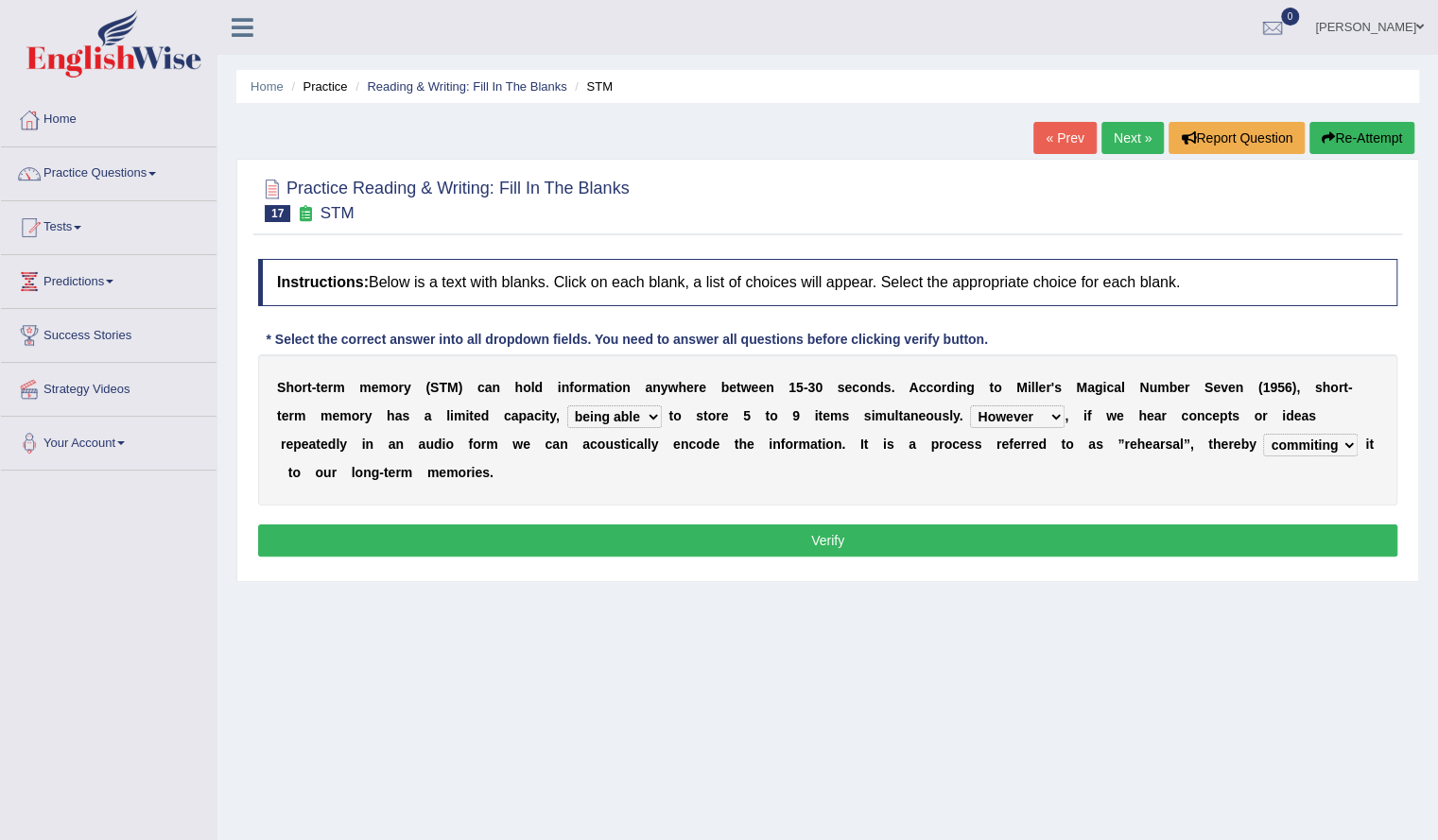
click at [1263, 434] on select "commit commits commiting commited" at bounding box center [1309, 445] width 94 height 23
click at [1141, 547] on button "Verify" at bounding box center [827, 540] width 1139 height 32
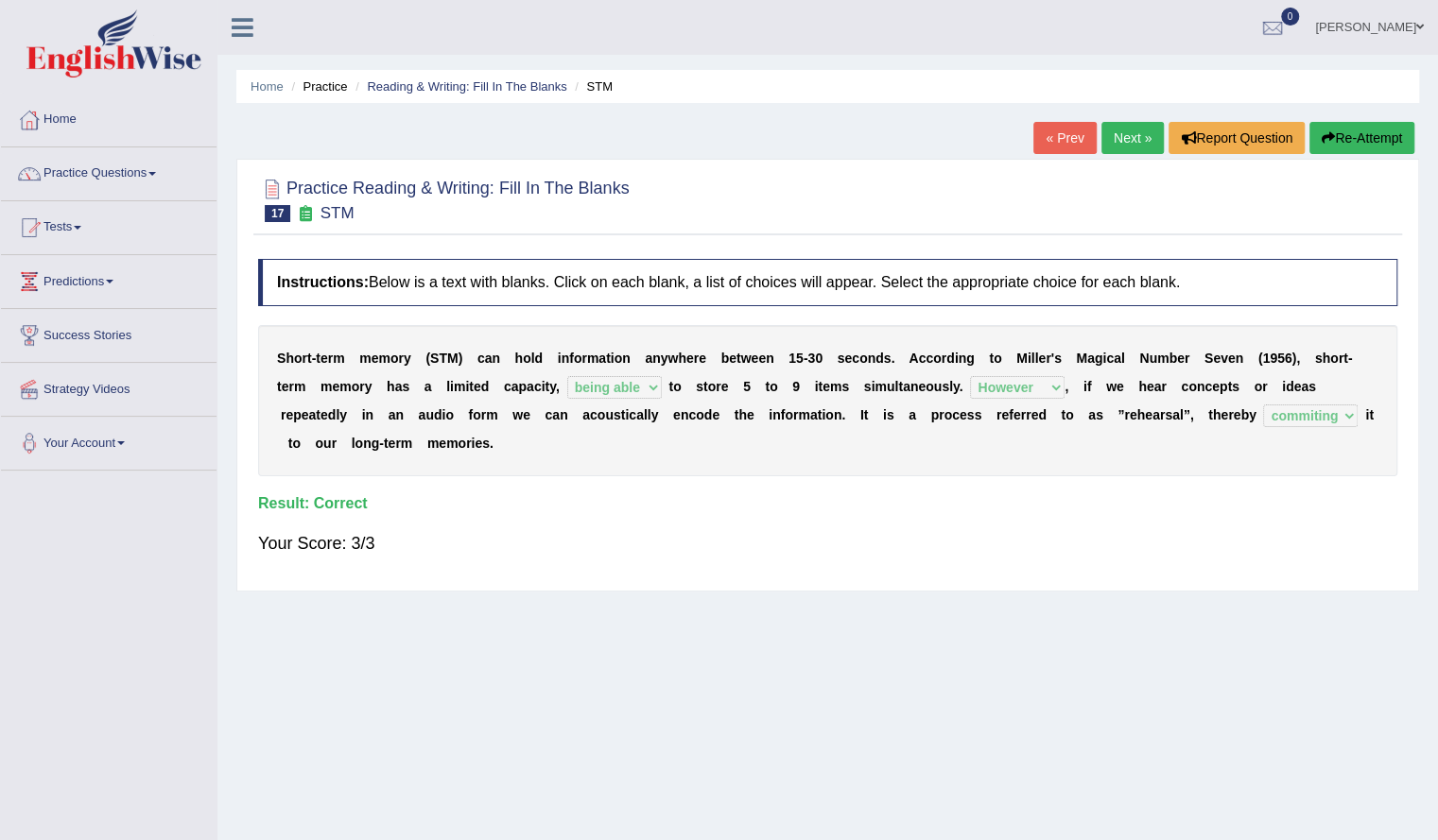
click at [1118, 148] on link "Next »" at bounding box center [1132, 138] width 62 height 32
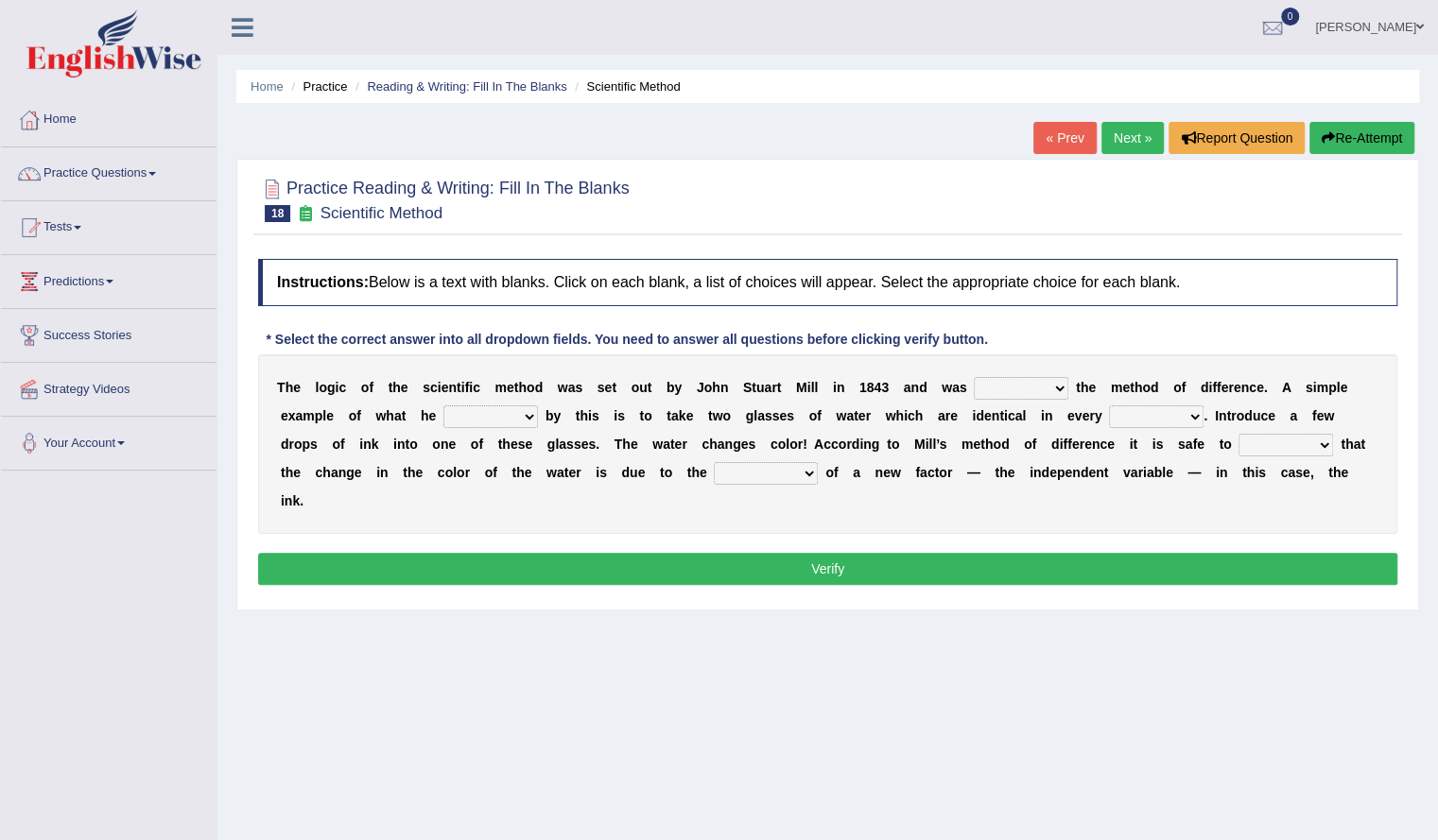
click at [1012, 392] on select "pointed claimed demanded named" at bounding box center [1020, 388] width 94 height 23
select select "named"
click at [973, 377] on select "pointed claimed demanded named" at bounding box center [1020, 388] width 94 height 23
click at [473, 411] on select "capped charged found meant" at bounding box center [490, 416] width 94 height 23
click at [443, 405] on select "capped charged found meant" at bounding box center [490, 416] width 94 height 23
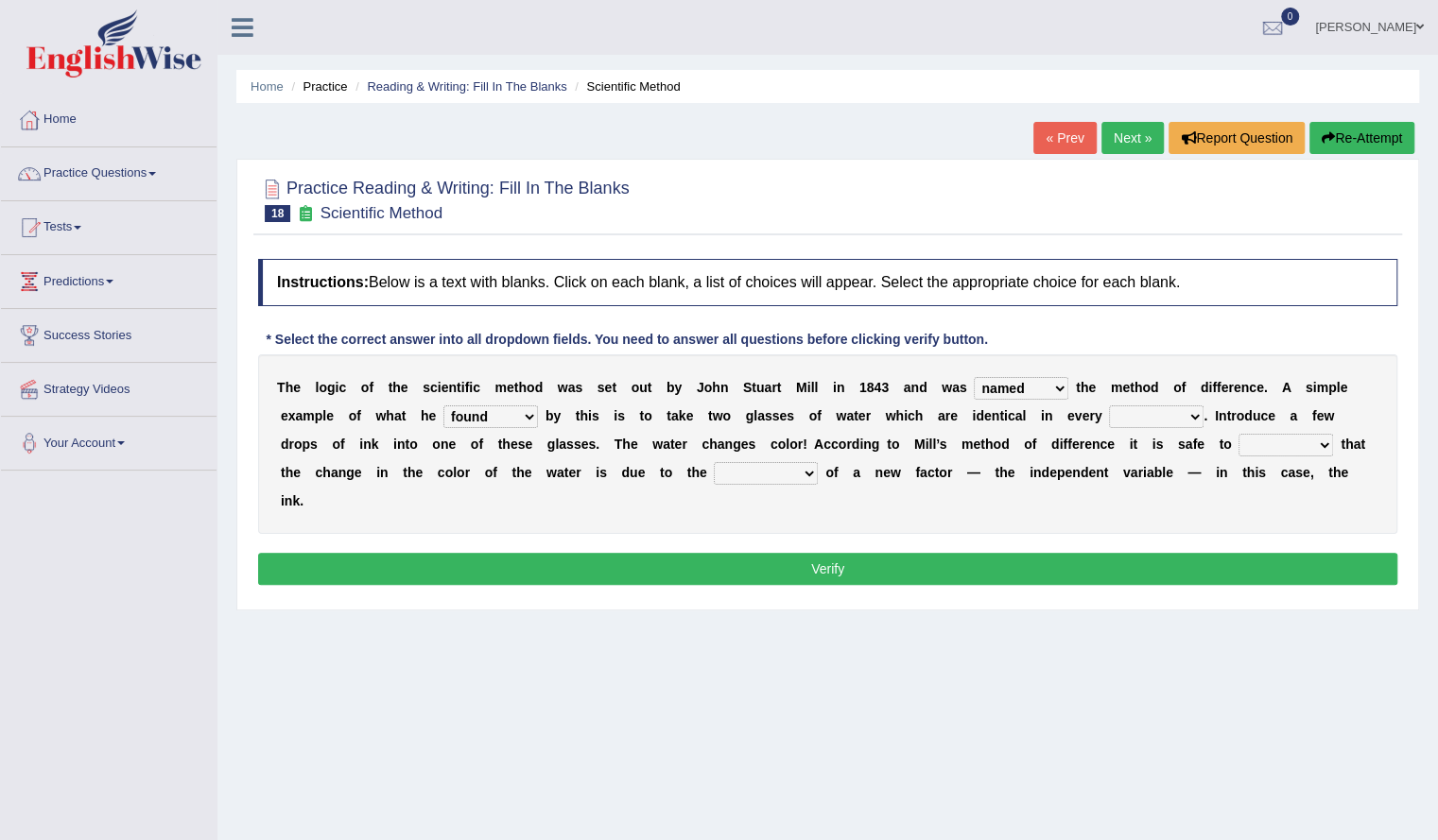
click at [534, 421] on select "capped charged found meant" at bounding box center [490, 416] width 94 height 23
select select "meant"
click at [443, 405] on select "capped charged found meant" at bounding box center [490, 416] width 94 height 23
click at [1172, 422] on select "thought identity measure respect" at bounding box center [1156, 416] width 94 height 23
select select "respect"
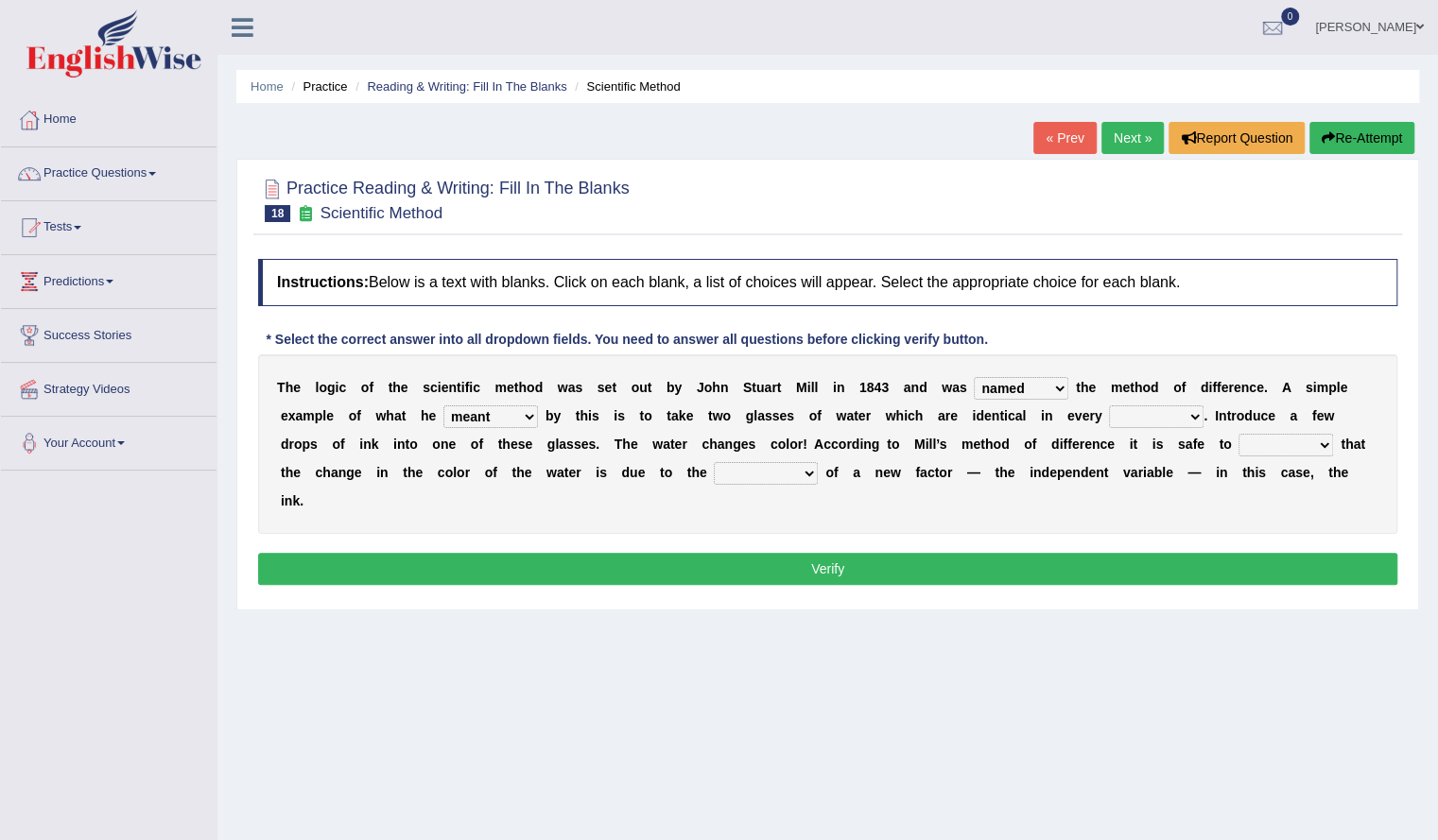
click at [1109, 405] on select "thought identity measure respect" at bounding box center [1156, 416] width 94 height 23
click at [1258, 446] on select "assume discuss prefer acclaim" at bounding box center [1285, 445] width 94 height 23
select select "assume"
click at [1239, 434] on select "assume discuss prefer acclaim" at bounding box center [1285, 445] width 94 height 23
click at [797, 471] on select "introduction magnitude preparation purification" at bounding box center [765, 472] width 104 height 23
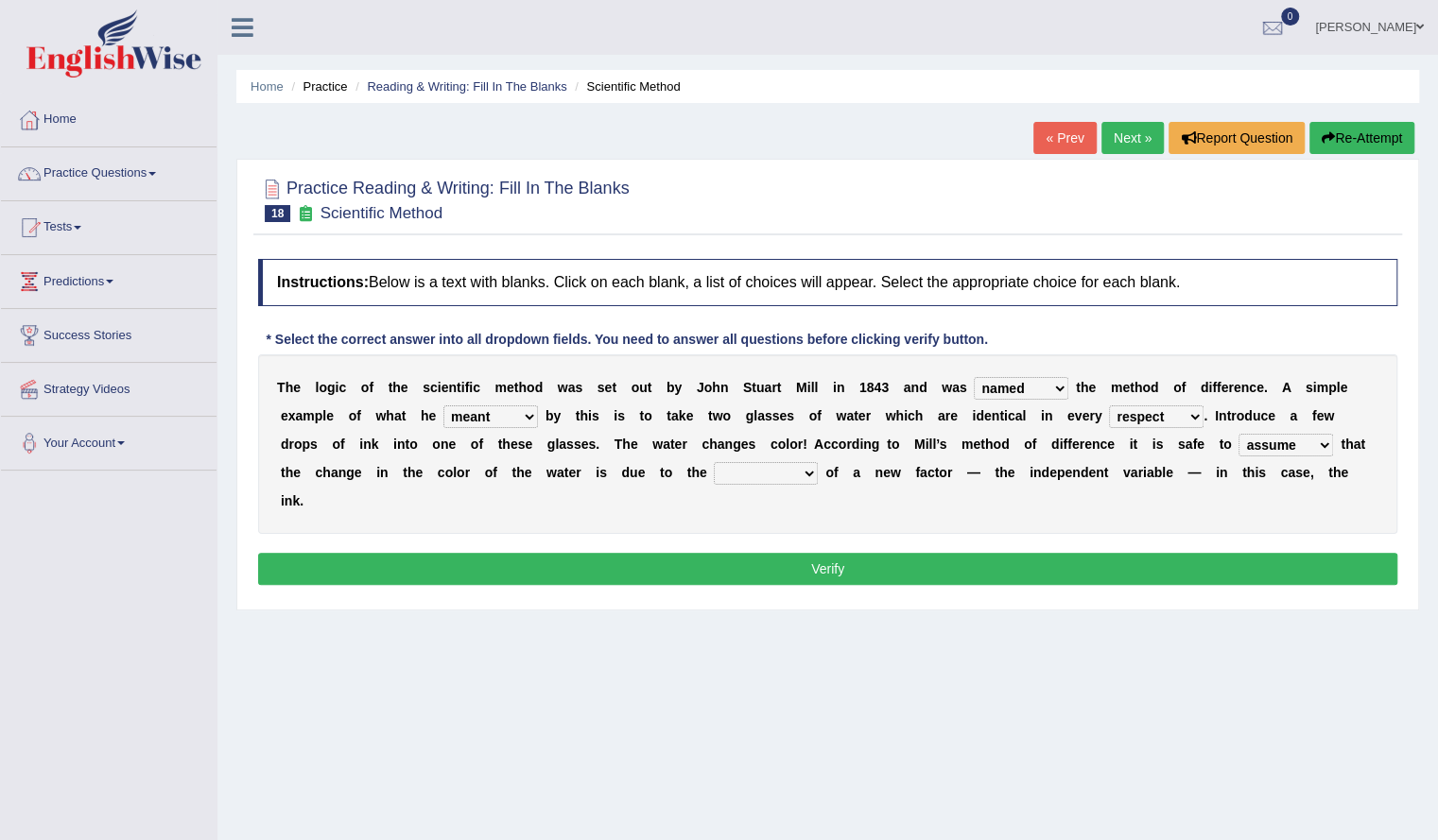
select select "magnitude"
click at [714, 462] on select "introduction magnitude preparation purification" at bounding box center [765, 472] width 104 height 23
click at [870, 563] on button "Verify" at bounding box center [827, 569] width 1139 height 32
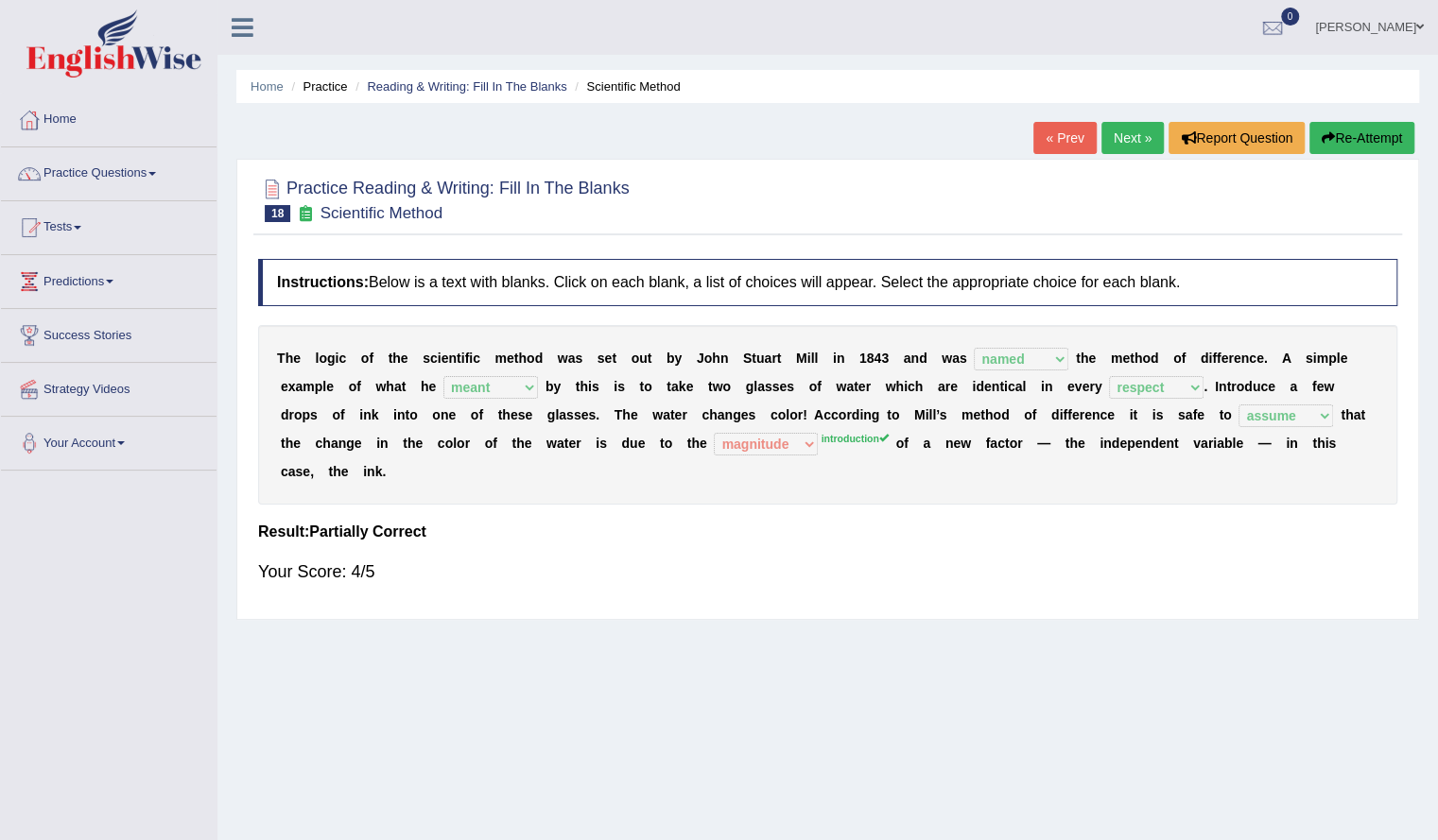
click at [1397, 154] on button "Re-Attempt" at bounding box center [1362, 138] width 105 height 32
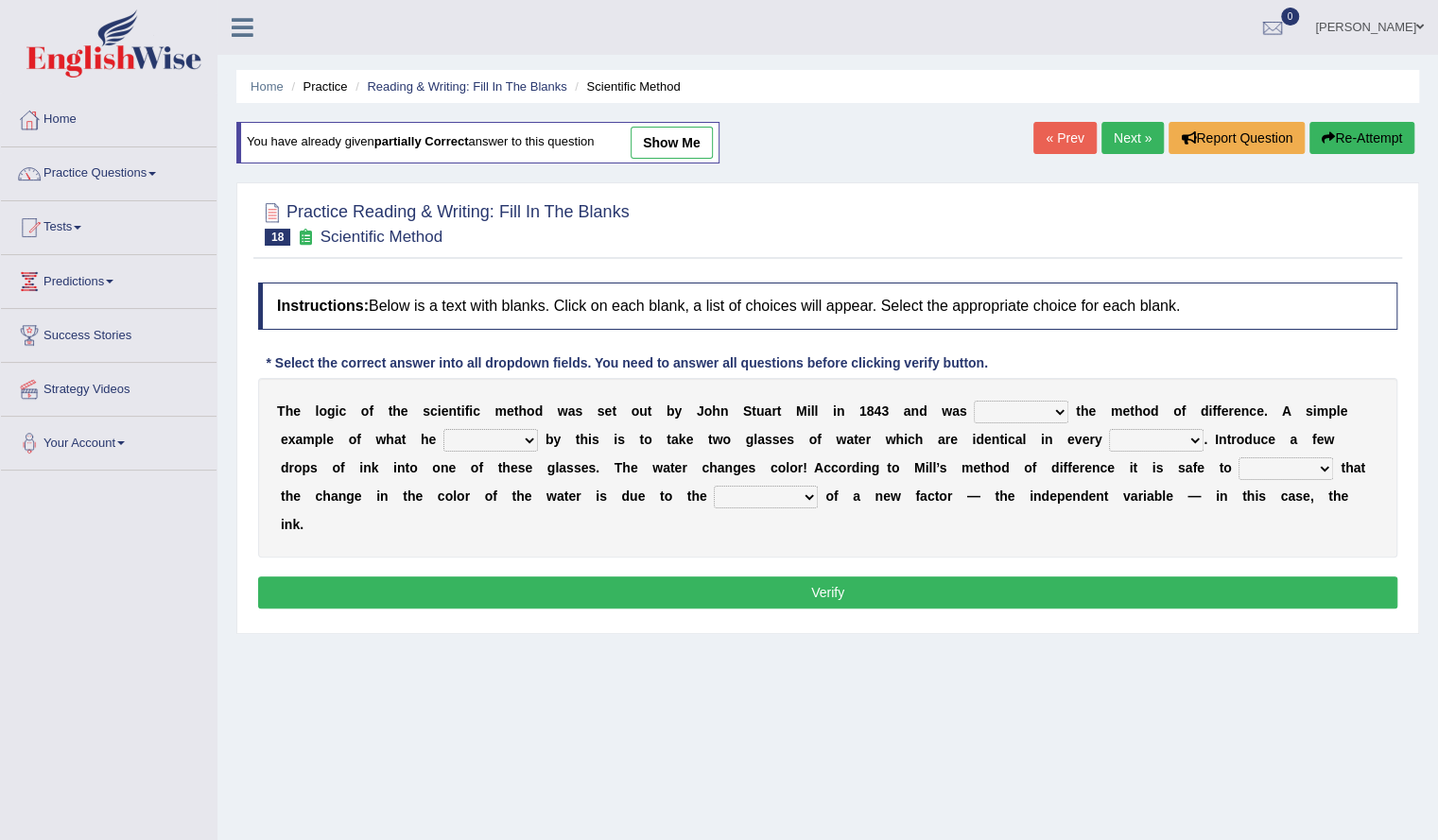
click at [499, 432] on select "capped charged found meant" at bounding box center [490, 440] width 94 height 23
select select "meant"
click at [443, 429] on select "capped charged found meant" at bounding box center [490, 440] width 94 height 23
click at [1012, 397] on div "T h e l o g i c o f t h e s c i e n t i f i c m e t h o d w a s s e t o u t b y…" at bounding box center [827, 468] width 1139 height 179
click at [1038, 411] on select "pointed claimed demanded named" at bounding box center [1020, 411] width 94 height 23
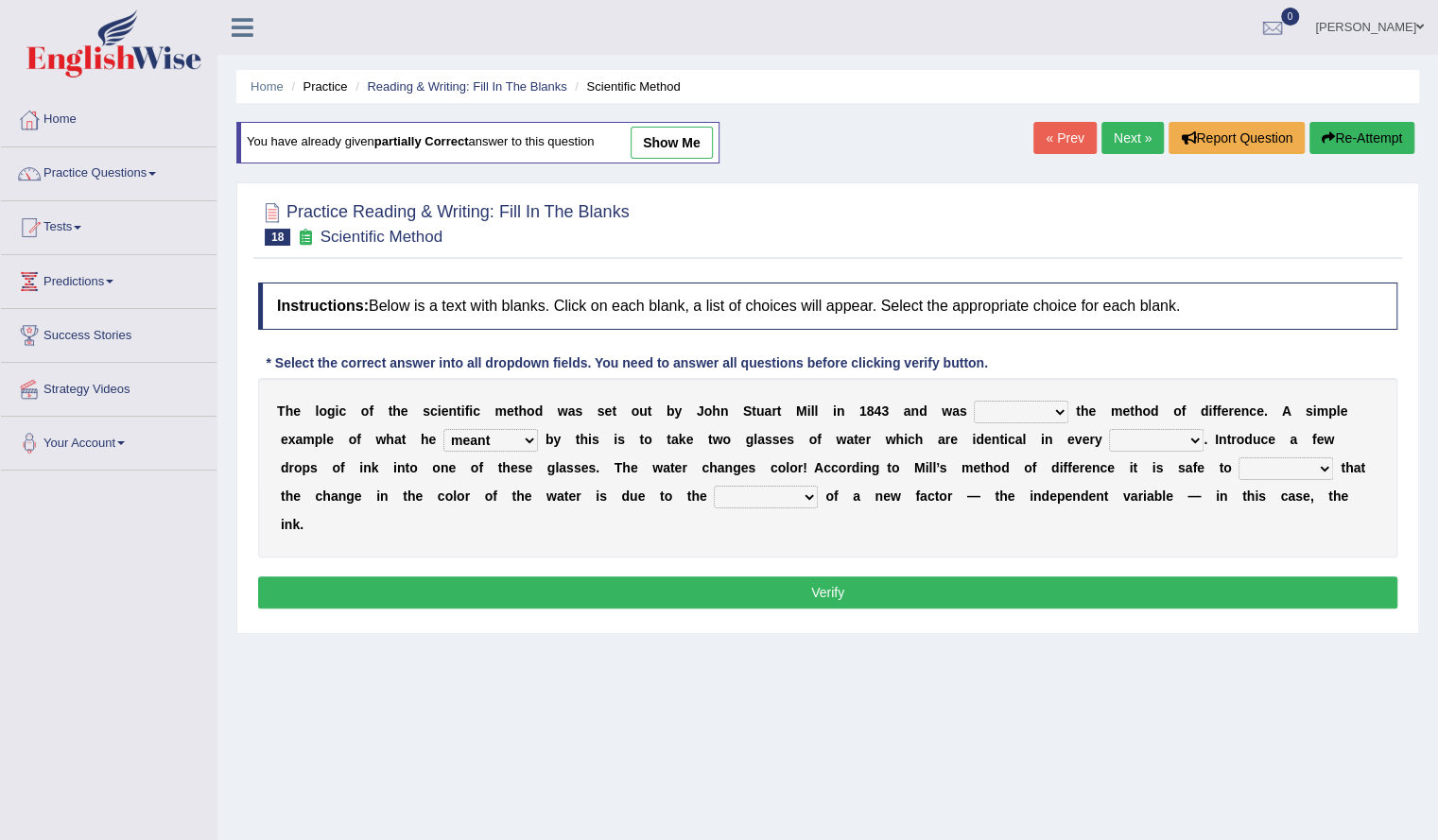
select select "named"
click at [973, 400] on select "pointed claimed demanded named" at bounding box center [1020, 411] width 94 height 23
click at [1162, 434] on select "thought identity measure respect" at bounding box center [1156, 440] width 94 height 23
select select "respect"
click at [1109, 429] on select "thought identity measure respect" at bounding box center [1156, 440] width 94 height 23
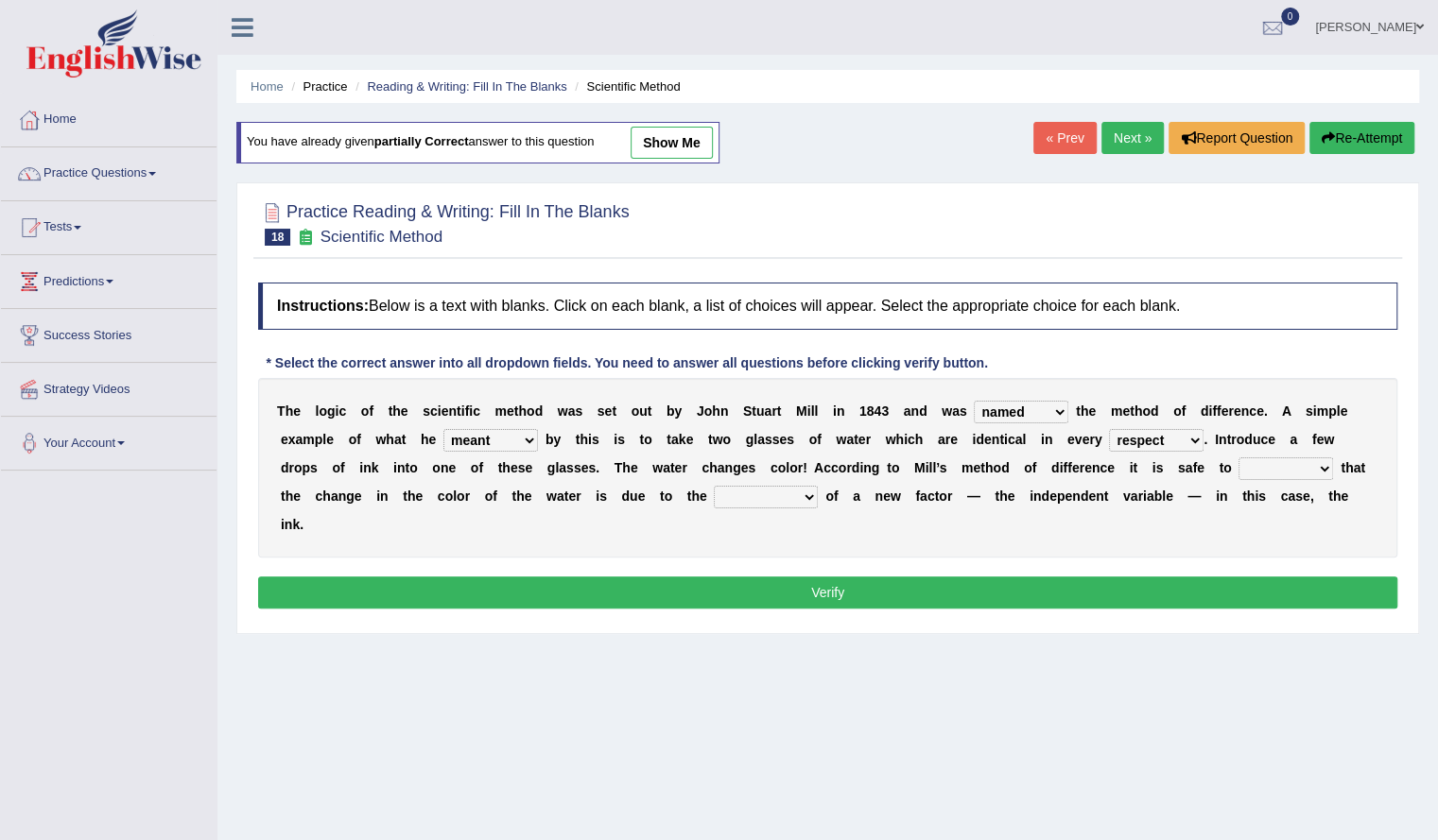
click at [1287, 462] on select "assume discuss prefer acclaim" at bounding box center [1285, 469] width 94 height 23
select select "assume"
click at [1239, 458] on select "assume discuss prefer acclaim" at bounding box center [1285, 469] width 94 height 23
click at [794, 502] on select "introduction magnitude preparation purification" at bounding box center [765, 496] width 104 height 23
select select "introduction"
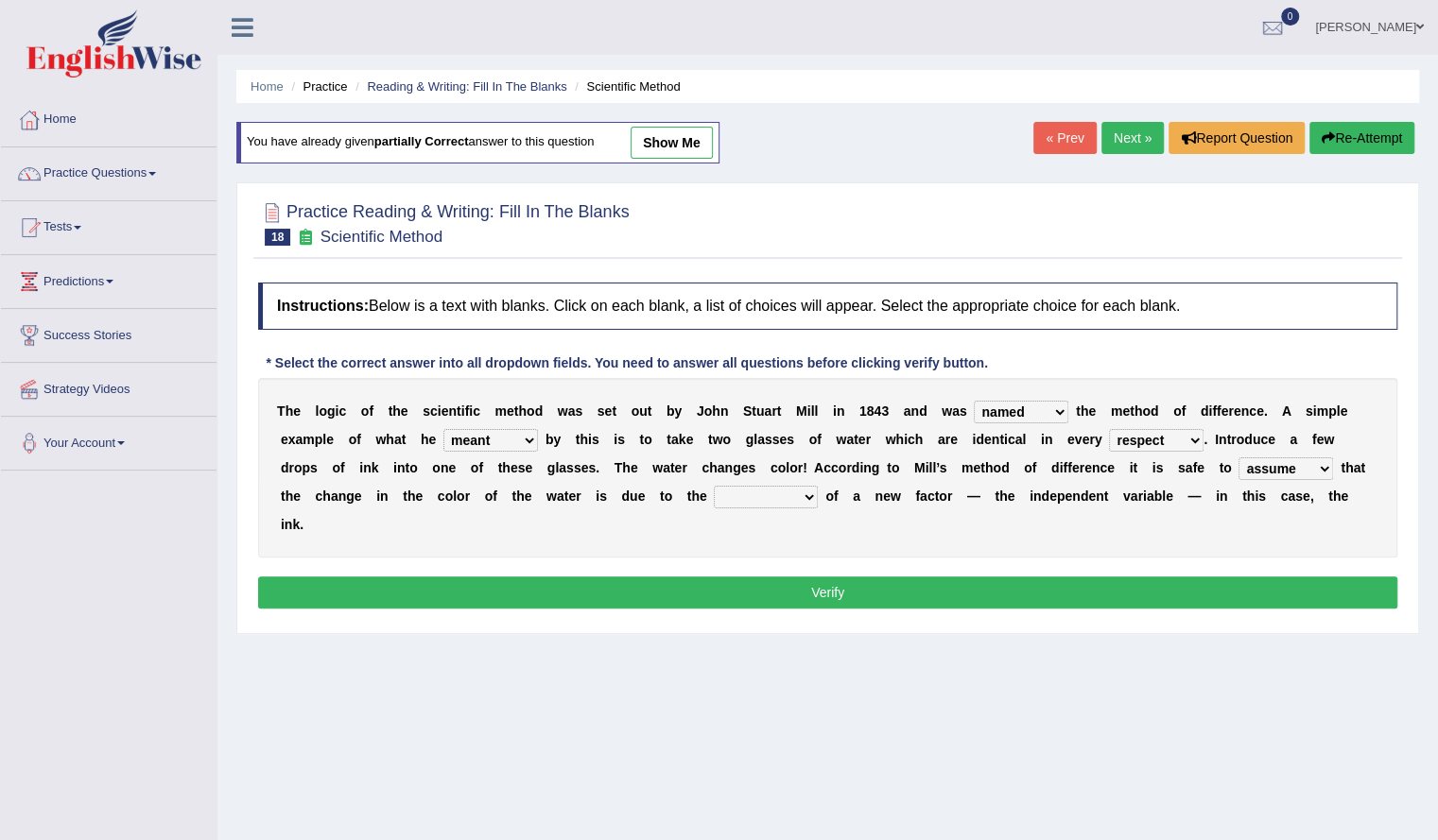
click at [714, 485] on select "introduction magnitude preparation purification" at bounding box center [765, 496] width 104 height 23
click at [849, 600] on button "Verify" at bounding box center [827, 592] width 1139 height 32
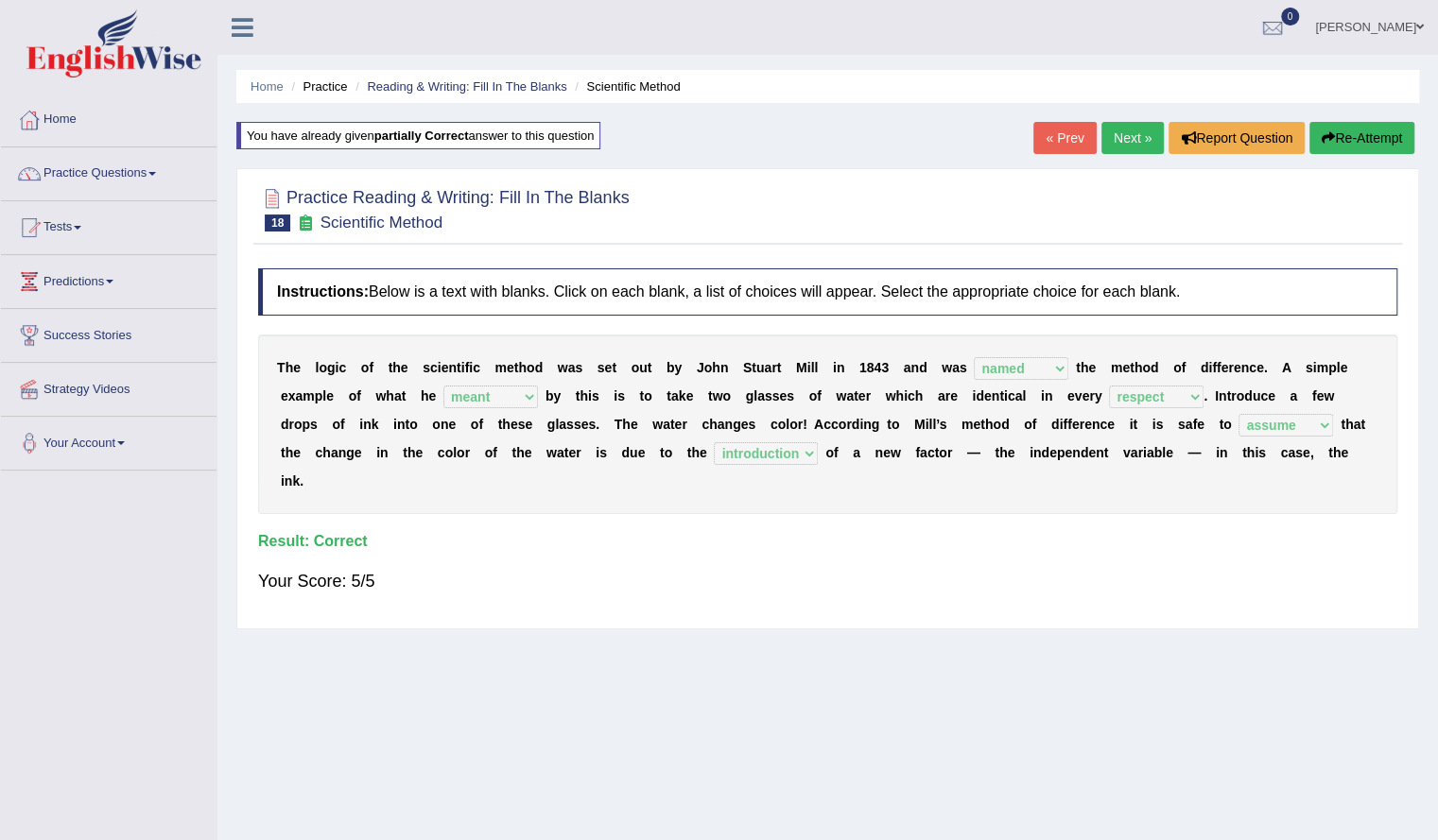
click at [1123, 133] on link "Next »" at bounding box center [1132, 138] width 62 height 32
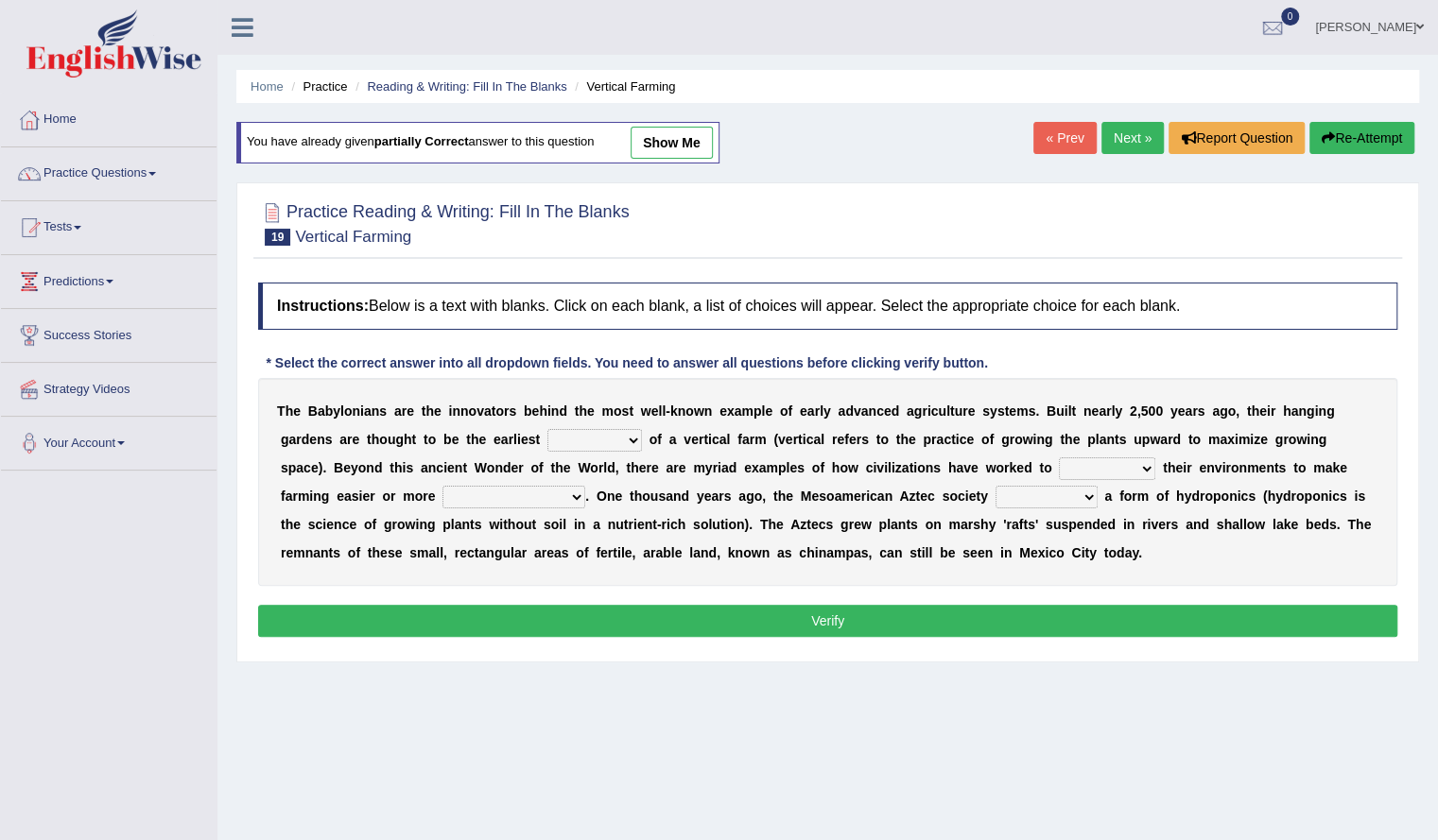
click at [635, 439] on select "prototype failure discredit protocol" at bounding box center [594, 440] width 94 height 23
select select "protocol"
click at [547, 429] on select "prototype failure discredit protocol" at bounding box center [594, 440] width 94 height 23
click at [1058, 464] on select "manipulate escape respect disarrange" at bounding box center [1106, 469] width 96 height 23
select select "manipulate"
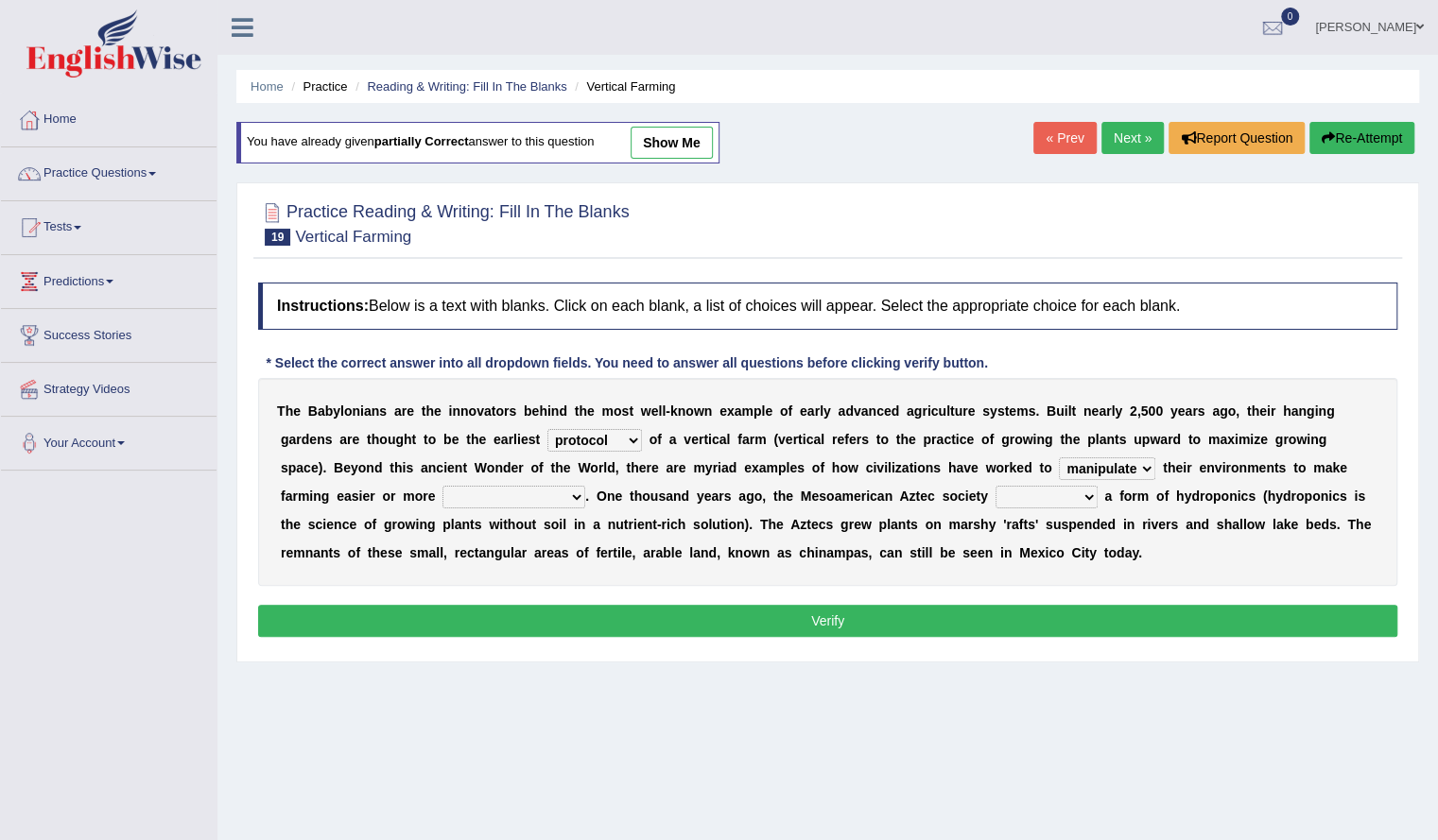
click at [1058, 458] on select "manipulate escape respect disarrange" at bounding box center [1106, 469] width 96 height 23
click at [491, 496] on select "productive constructive connective counterproductive" at bounding box center [513, 496] width 143 height 23
select select "productive"
click at [442, 485] on select "productive constructive connective counterproductive" at bounding box center [513, 496] width 143 height 23
click at [995, 488] on select "domineered volunteered pioneered engineered" at bounding box center [1046, 496] width 102 height 23
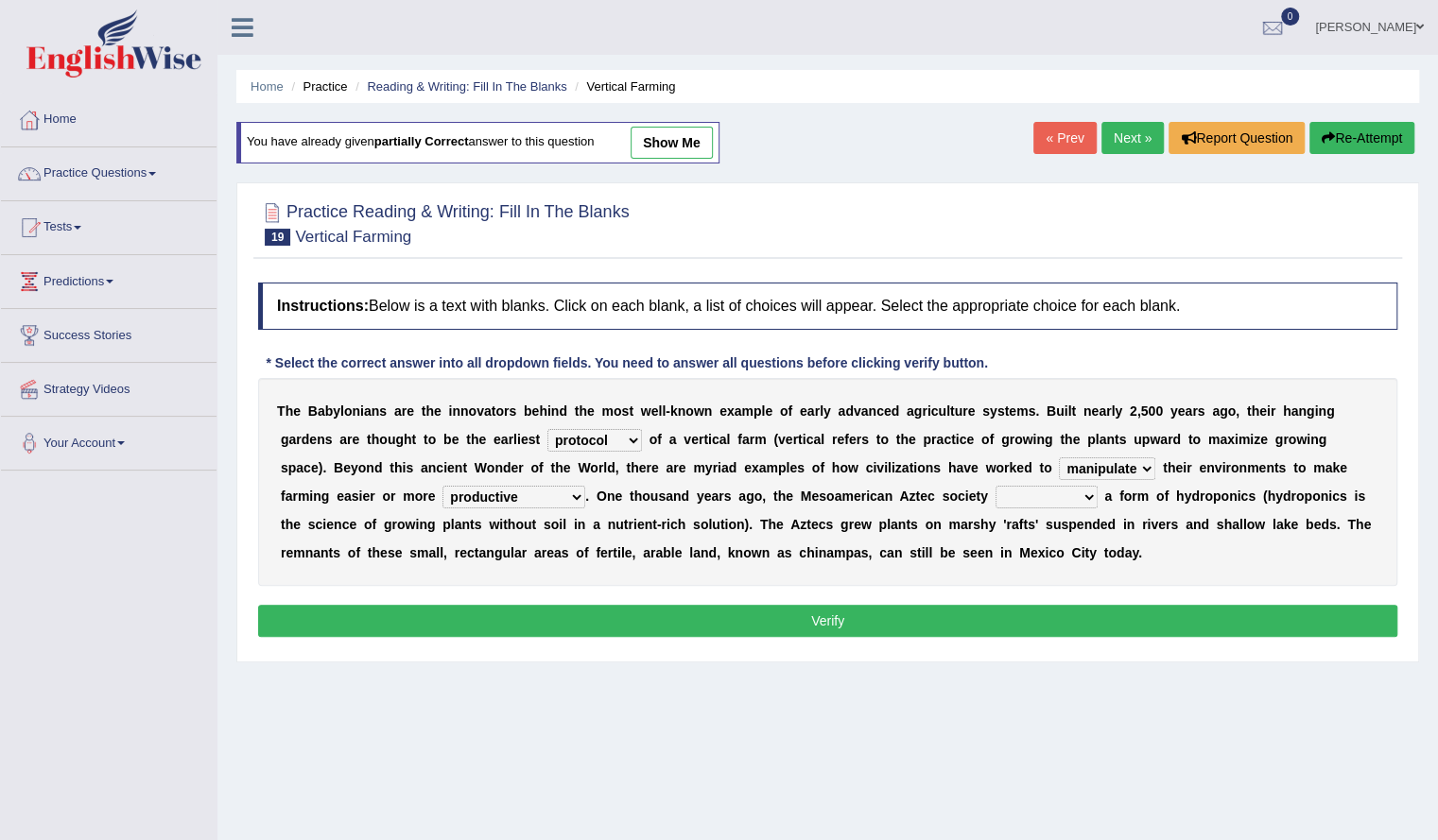
select select "volunteered"
click at [995, 485] on select "domineered volunteered pioneered engineered" at bounding box center [1046, 496] width 102 height 23
click at [817, 615] on button "Verify" at bounding box center [827, 620] width 1139 height 32
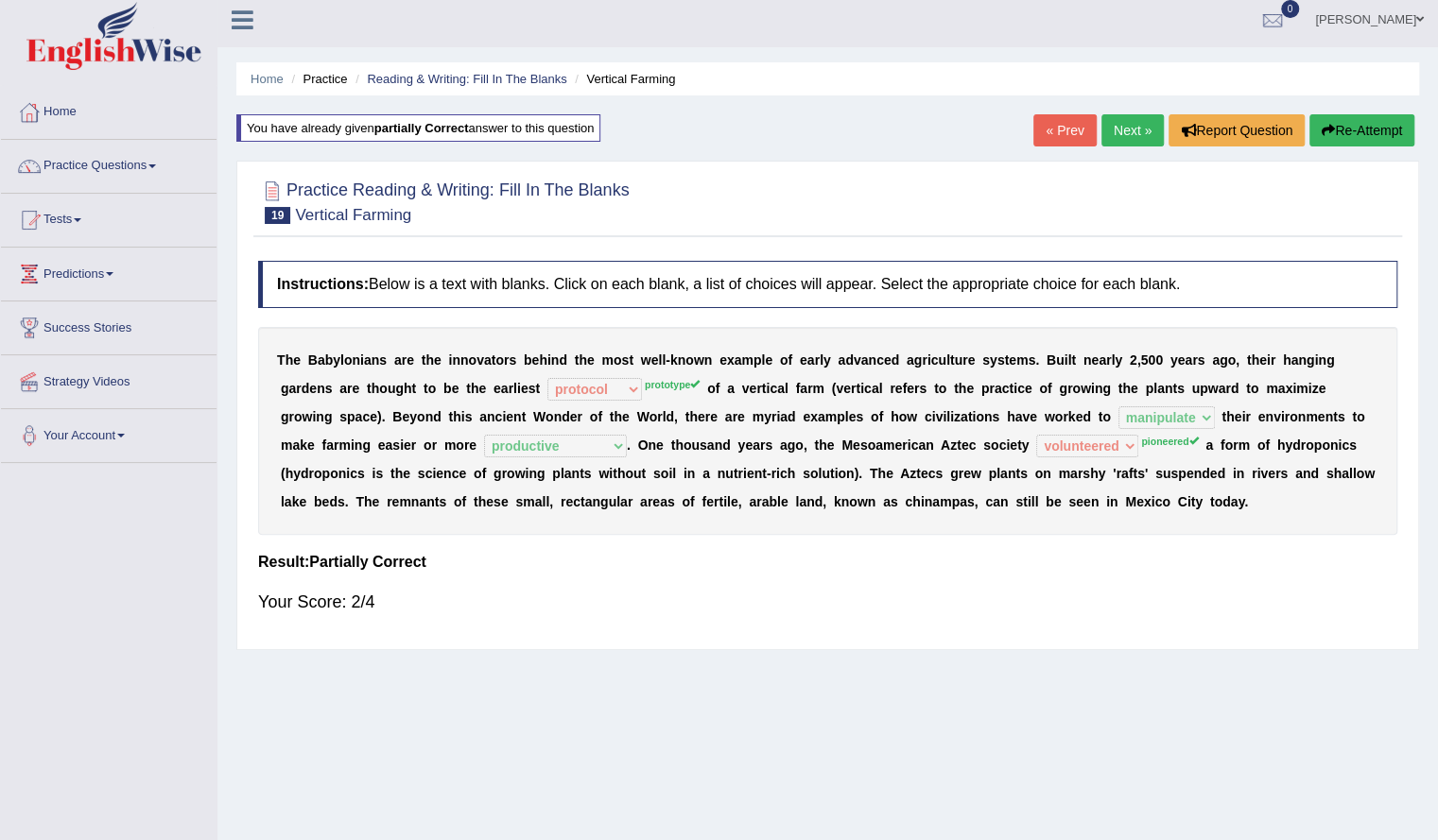
scroll to position [9, 0]
click at [1109, 120] on link "Next »" at bounding box center [1132, 129] width 62 height 32
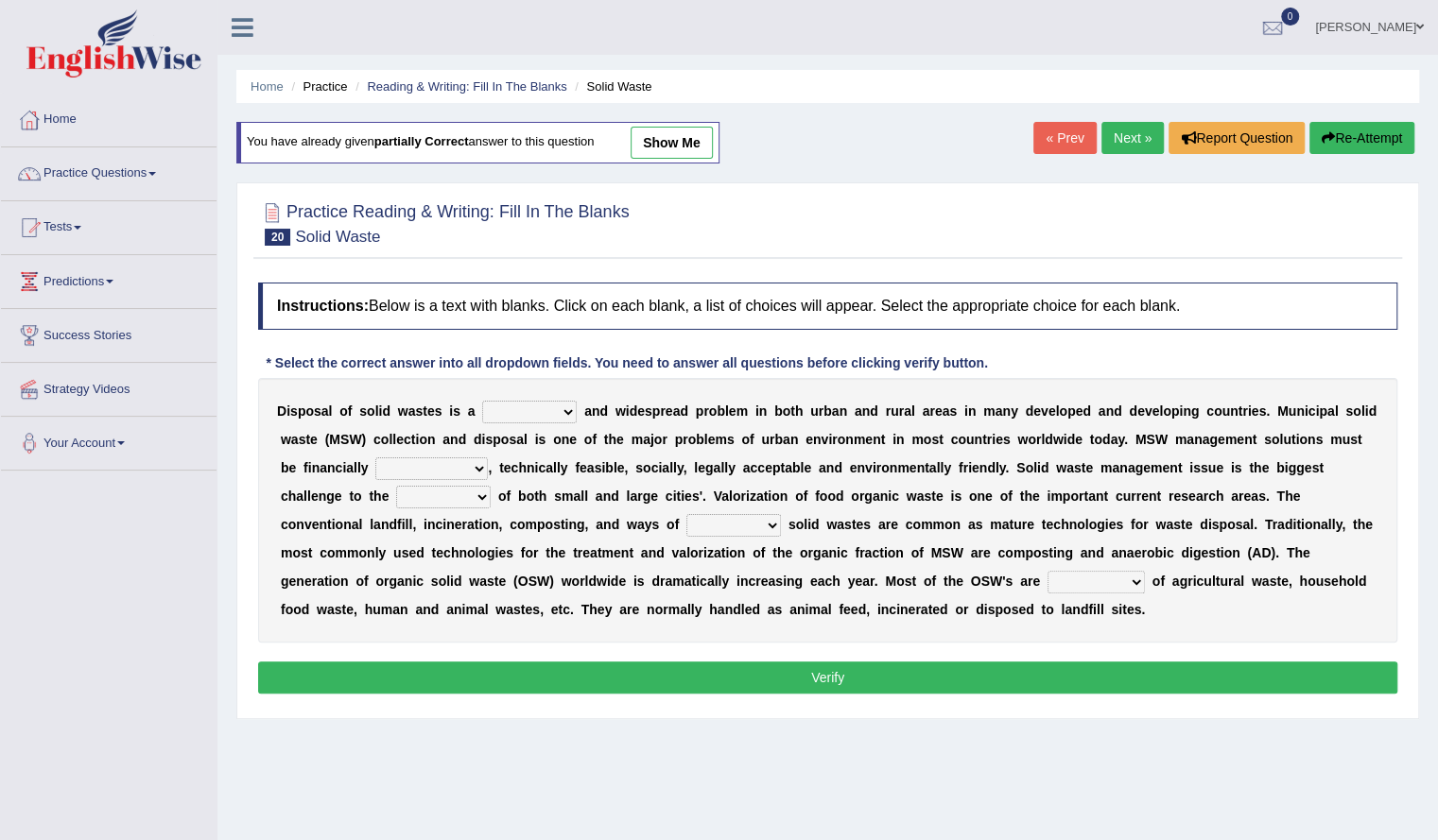
click at [1116, 128] on link "Next »" at bounding box center [1132, 138] width 62 height 32
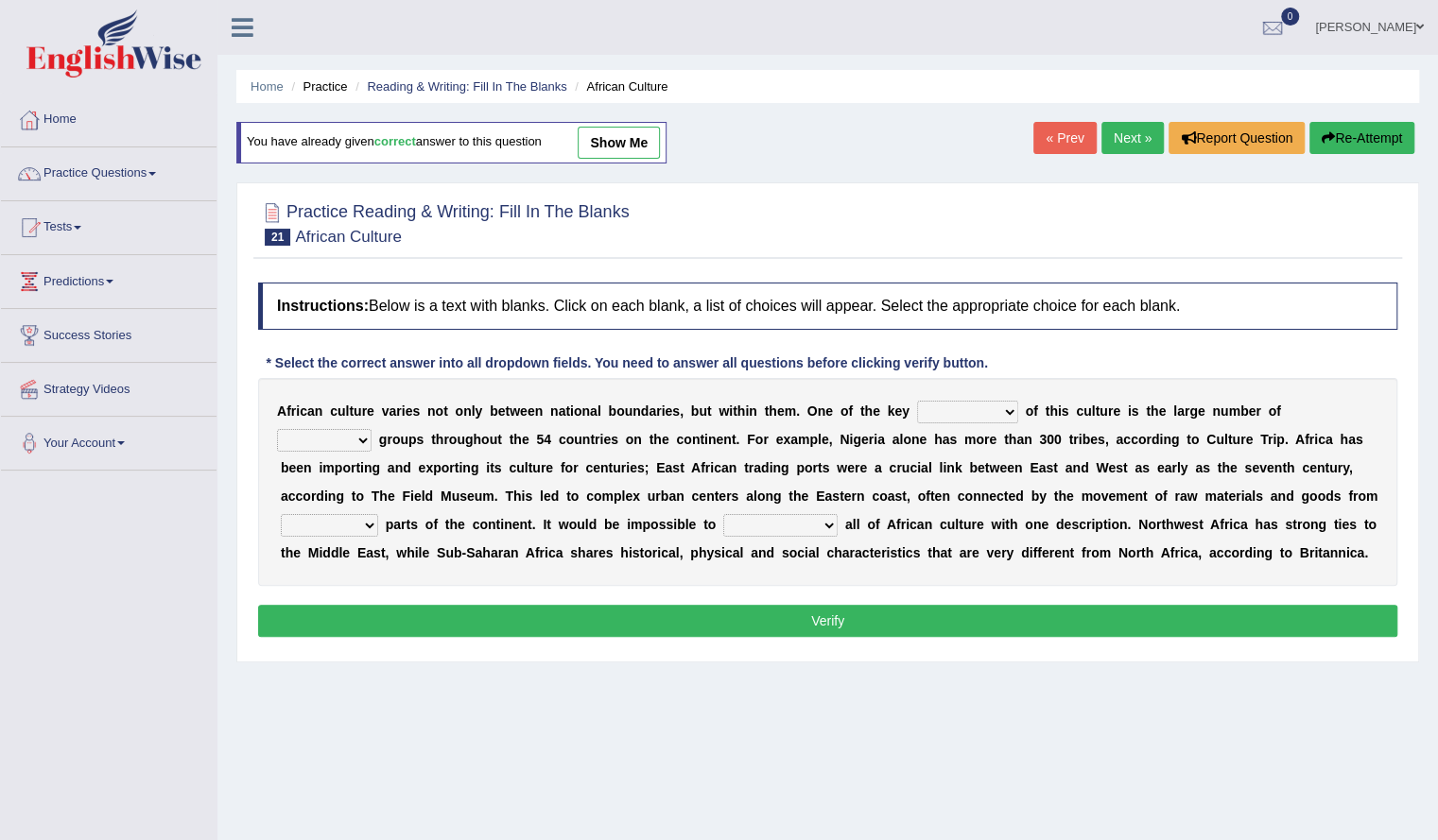
click at [1121, 138] on link "Next »" at bounding box center [1132, 138] width 62 height 32
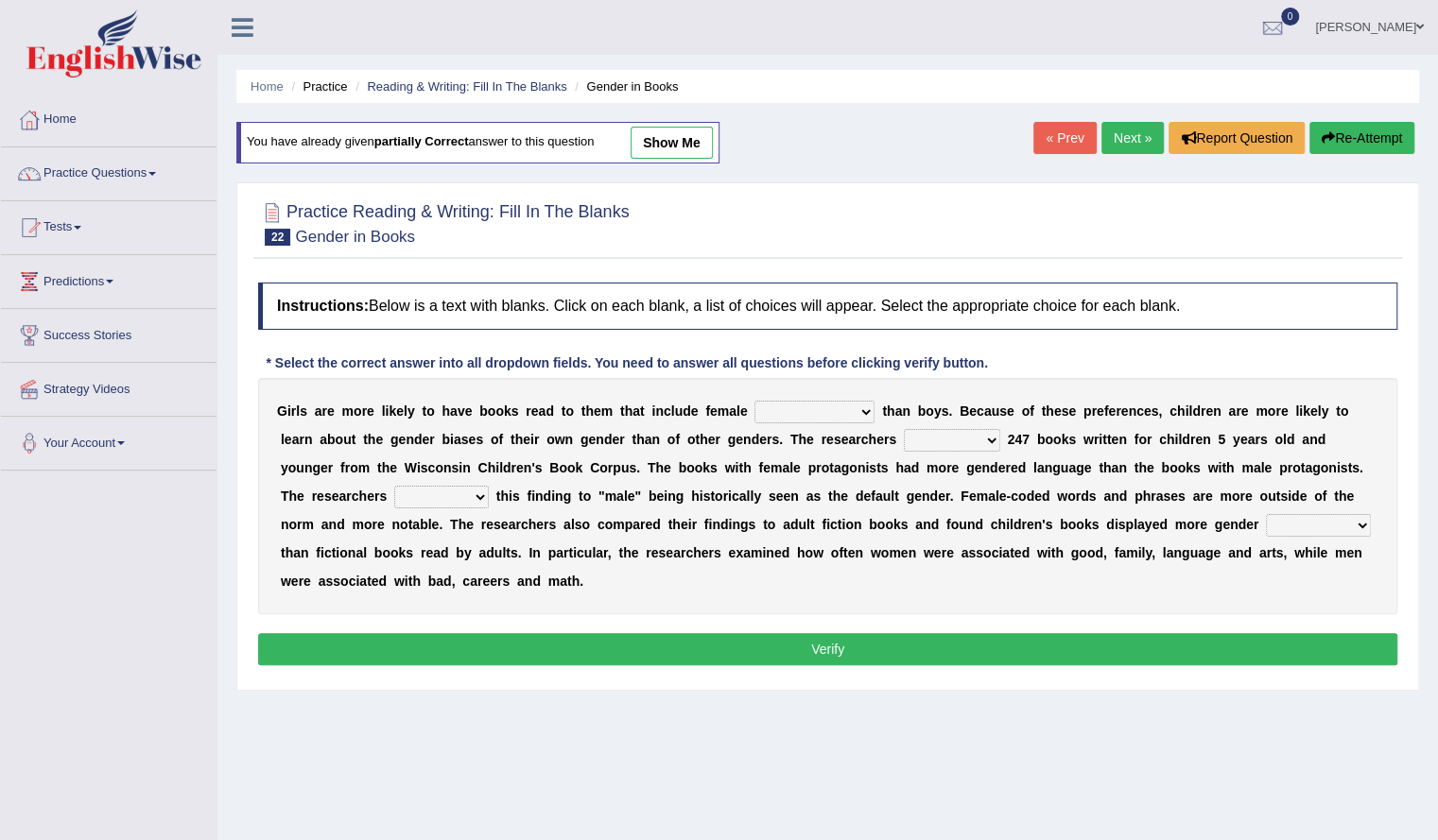
click at [1121, 138] on link "Next »" at bounding box center [1132, 138] width 62 height 32
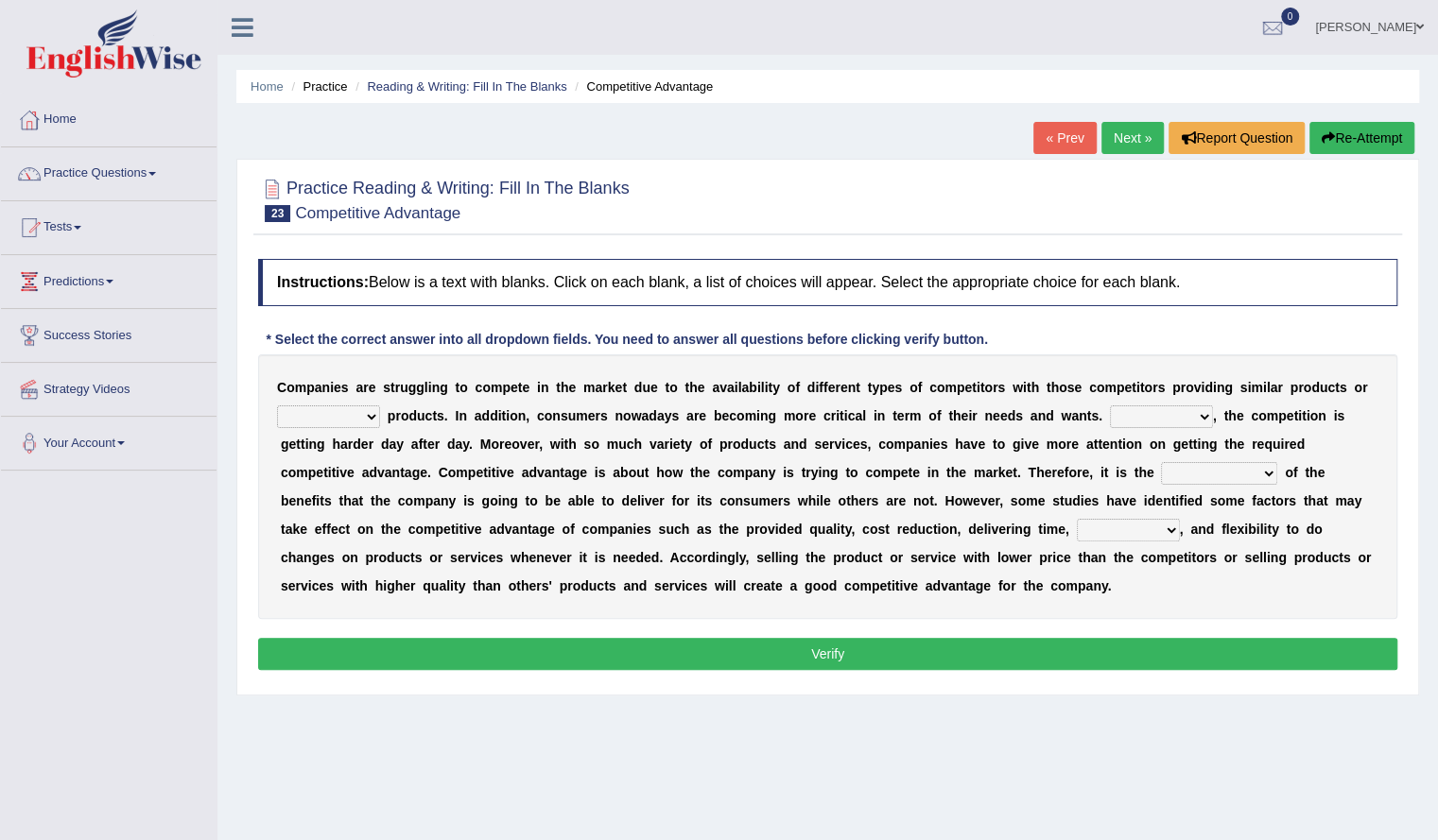
click at [982, 403] on div "C o m p a n i e s a r e s t r u g g l i n g t o c o m p e t e i n t h e m a r k…" at bounding box center [827, 486] width 1139 height 264
click at [354, 412] on select "constitution restitution substitution institution" at bounding box center [328, 416] width 103 height 23
click at [277, 405] on select "constitution restitution substitution institution" at bounding box center [328, 416] width 103 height 23
click at [361, 426] on div "C o m p a n i e s a r e s t r u g g l i n g t o c o m p e t e i n t h e m a r k…" at bounding box center [827, 486] width 1139 height 264
click at [359, 418] on select "constitution restitution substitution institution" at bounding box center [328, 416] width 103 height 23
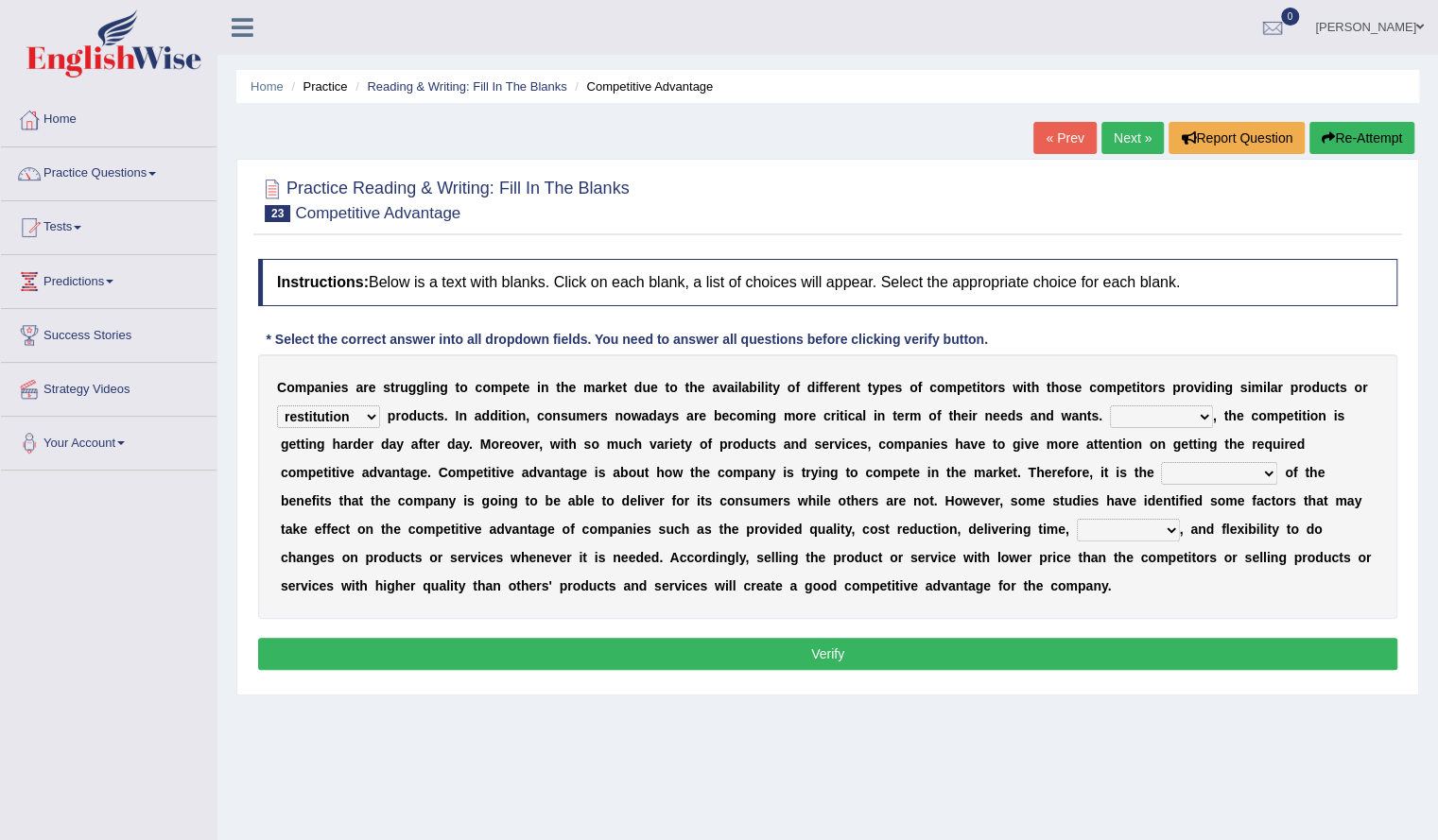
select select "substitution"
click at [277, 405] on select "constitution restitution substitution institution" at bounding box center [328, 416] width 103 height 23
click at [1176, 418] on select "However Instead Additionally Therefore" at bounding box center [1161, 416] width 103 height 23
select select "However"
click at [1110, 405] on select "However Instead Additionally Therefore" at bounding box center [1161, 416] width 103 height 23
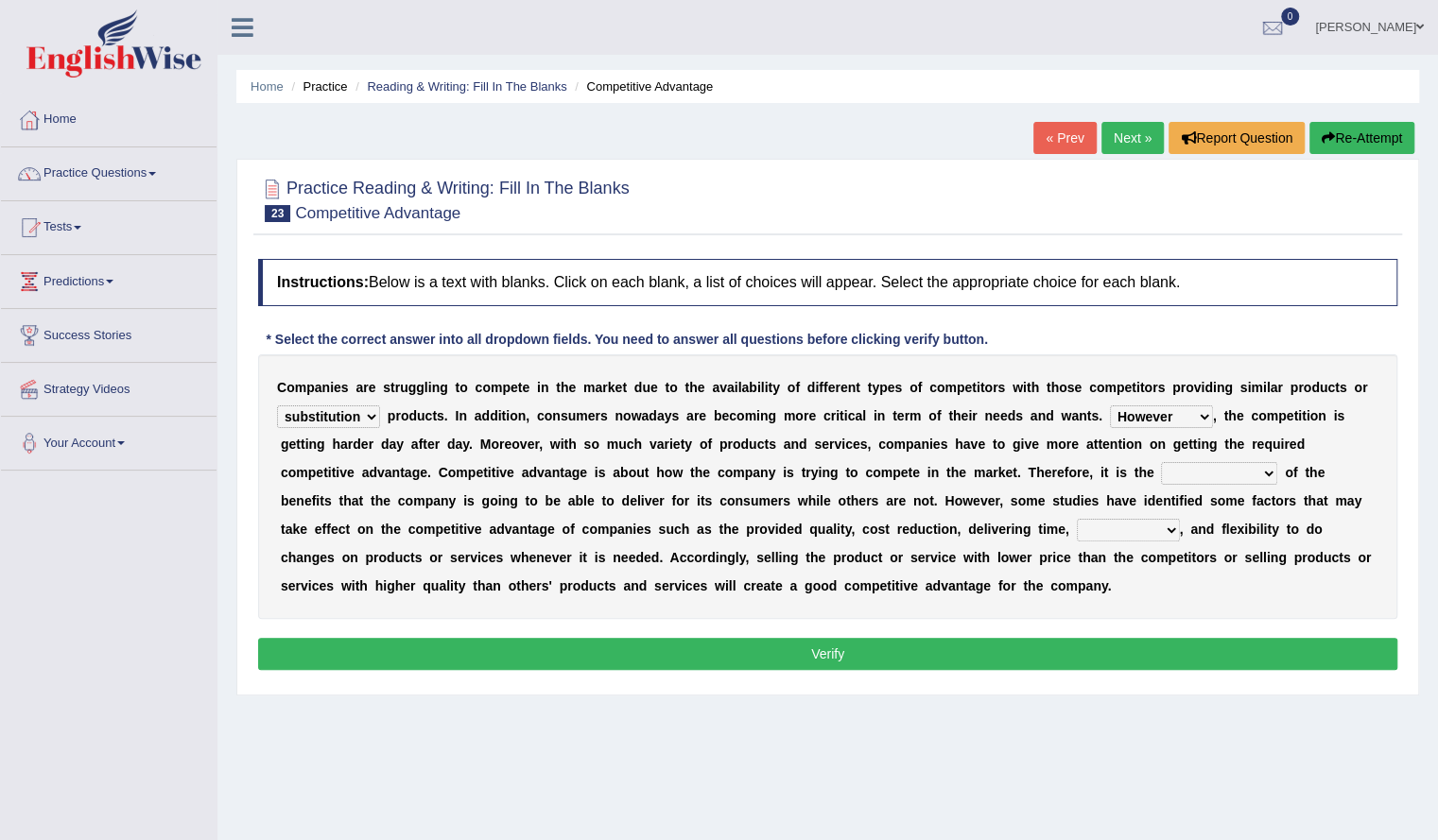
click at [1227, 466] on select "dissemination ordination determination incarnation" at bounding box center [1218, 472] width 116 height 23
select select "determination"
click at [1161, 462] on select "dissemination ordination determination incarnation" at bounding box center [1218, 472] width 116 height 23
click at [1138, 530] on select "captivation aggregation deprivation innovation" at bounding box center [1128, 530] width 103 height 23
select select "deprivation"
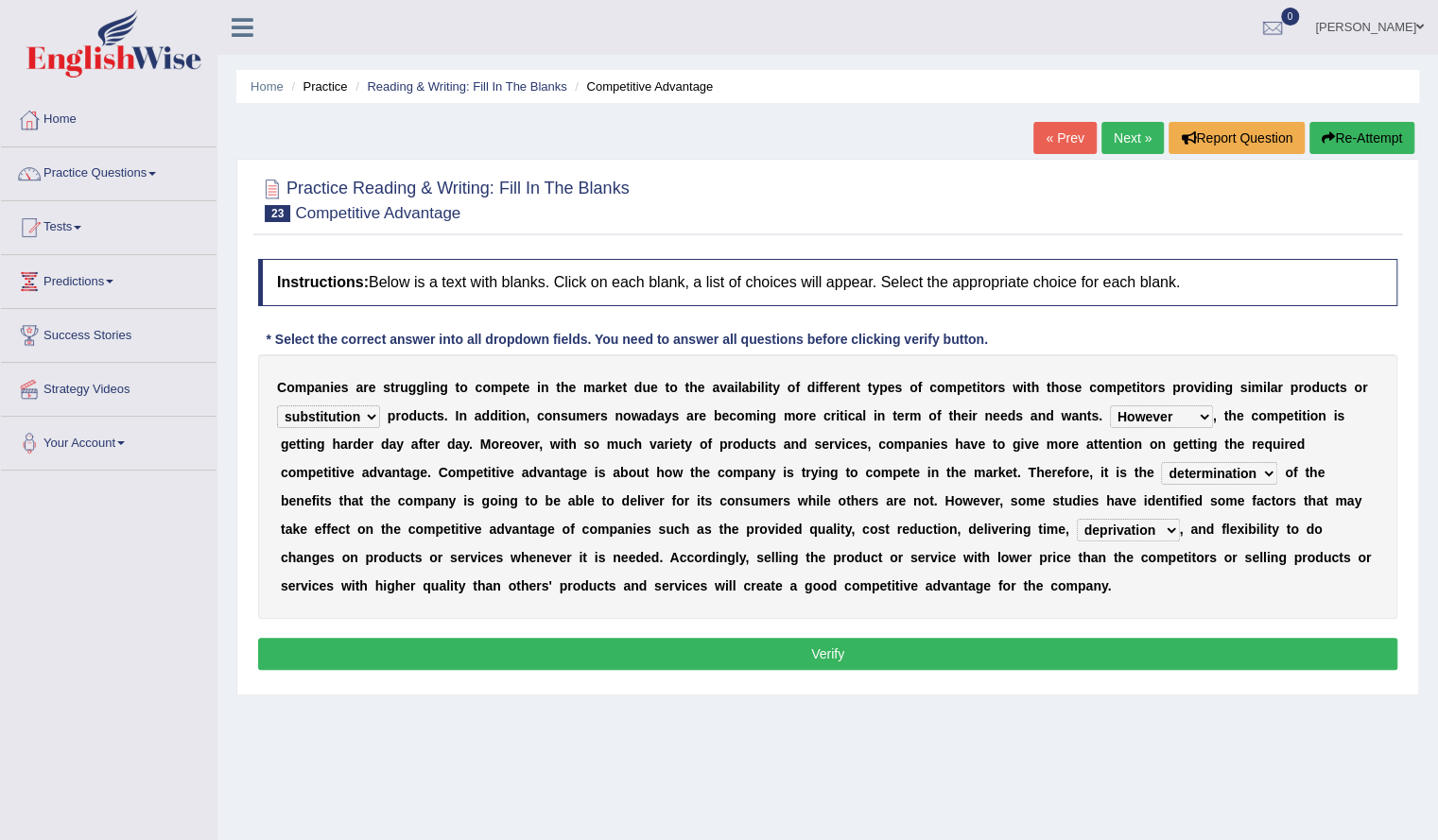
click at [1076, 519] on select "captivation aggregation deprivation innovation" at bounding box center [1128, 530] width 103 height 23
click at [830, 641] on button "Verify" at bounding box center [827, 654] width 1139 height 32
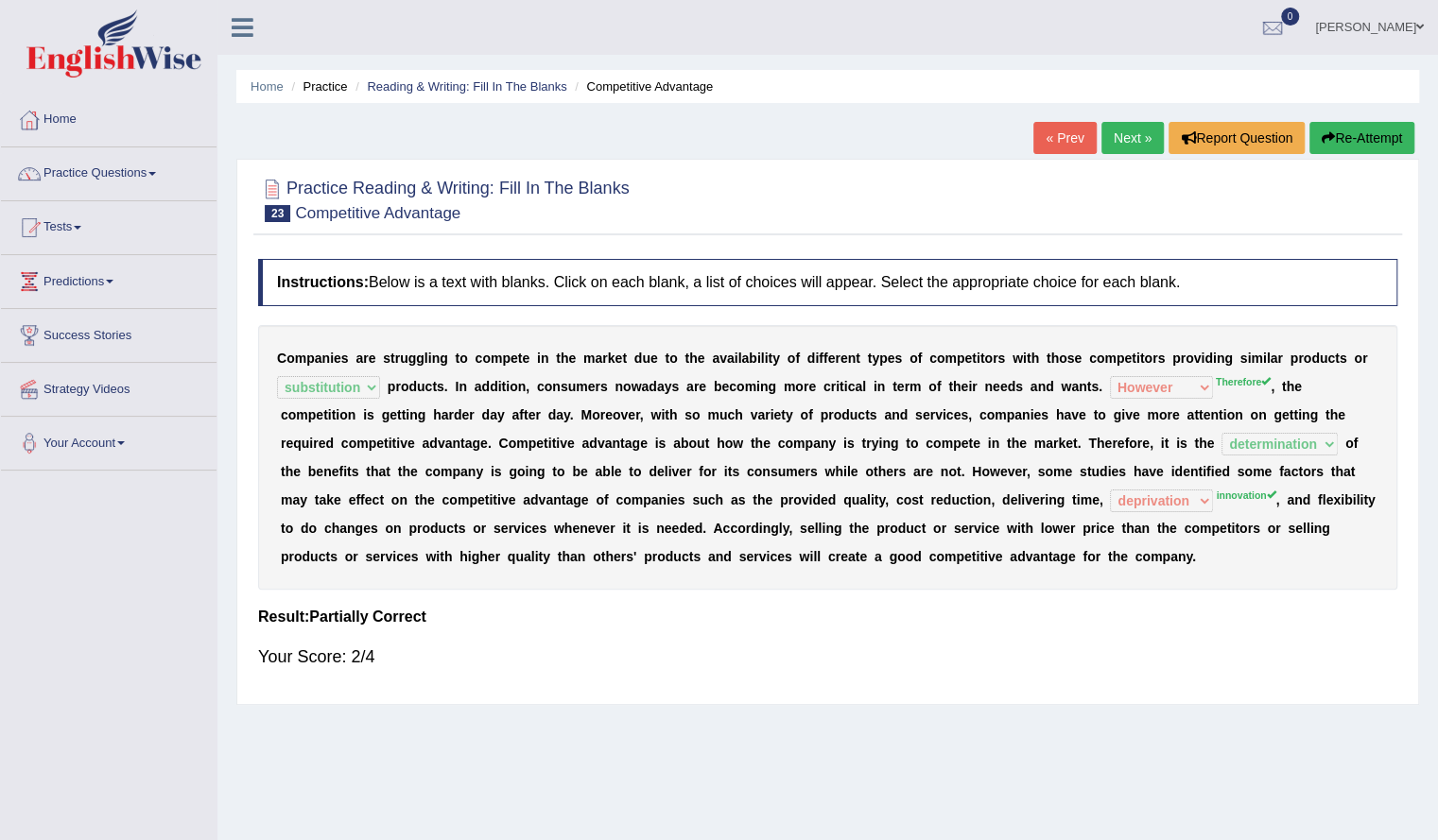
click at [1365, 128] on button "Re-Attempt" at bounding box center [1362, 138] width 105 height 32
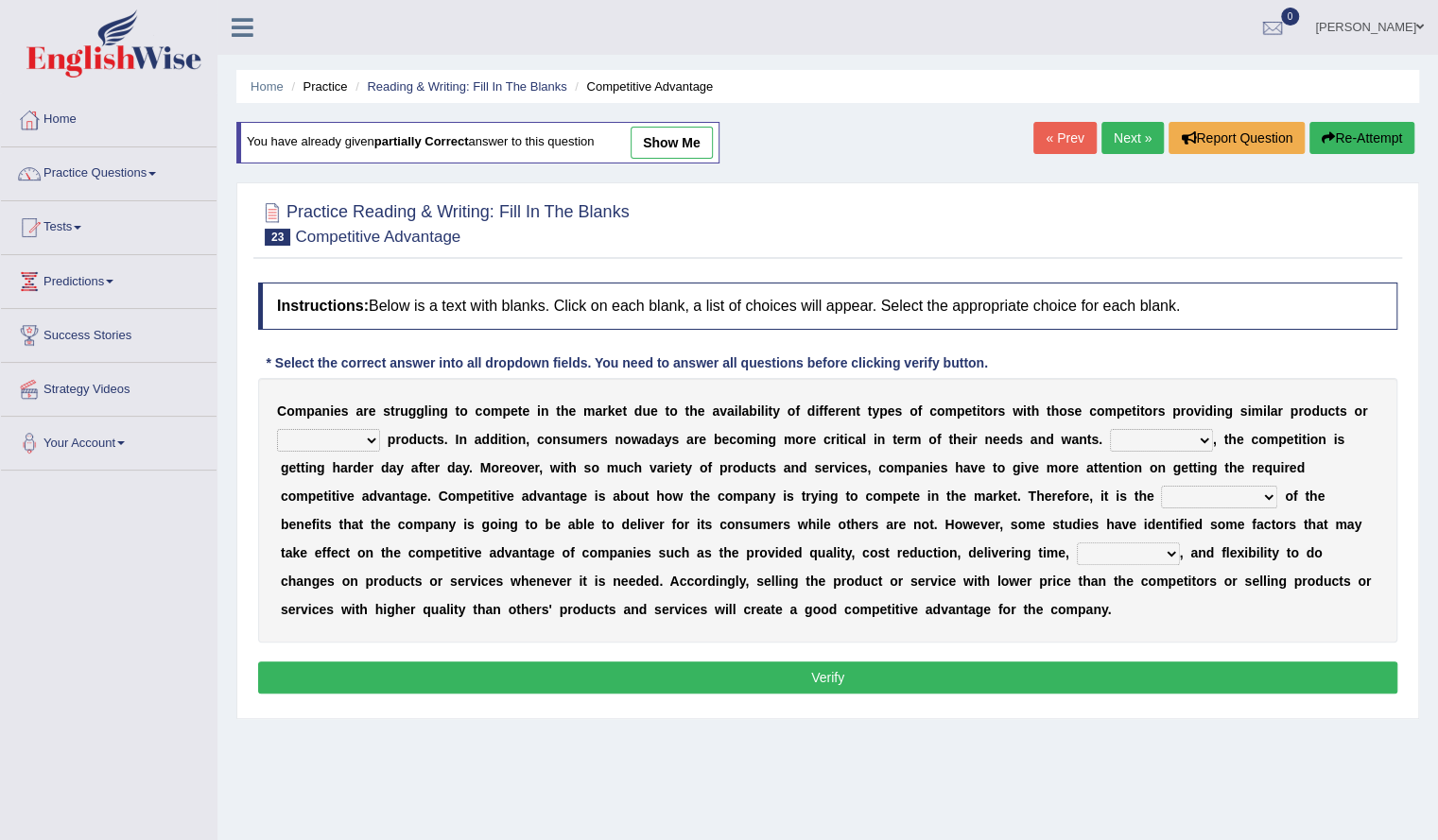
click at [363, 438] on select "constitution restitution substitution institution" at bounding box center [328, 440] width 103 height 23
select select "substitution"
click at [277, 429] on select "constitution restitution substitution institution" at bounding box center [328, 440] width 103 height 23
click at [1150, 437] on select "However Instead Additionally Therefore" at bounding box center [1161, 440] width 103 height 23
select select "Therefore"
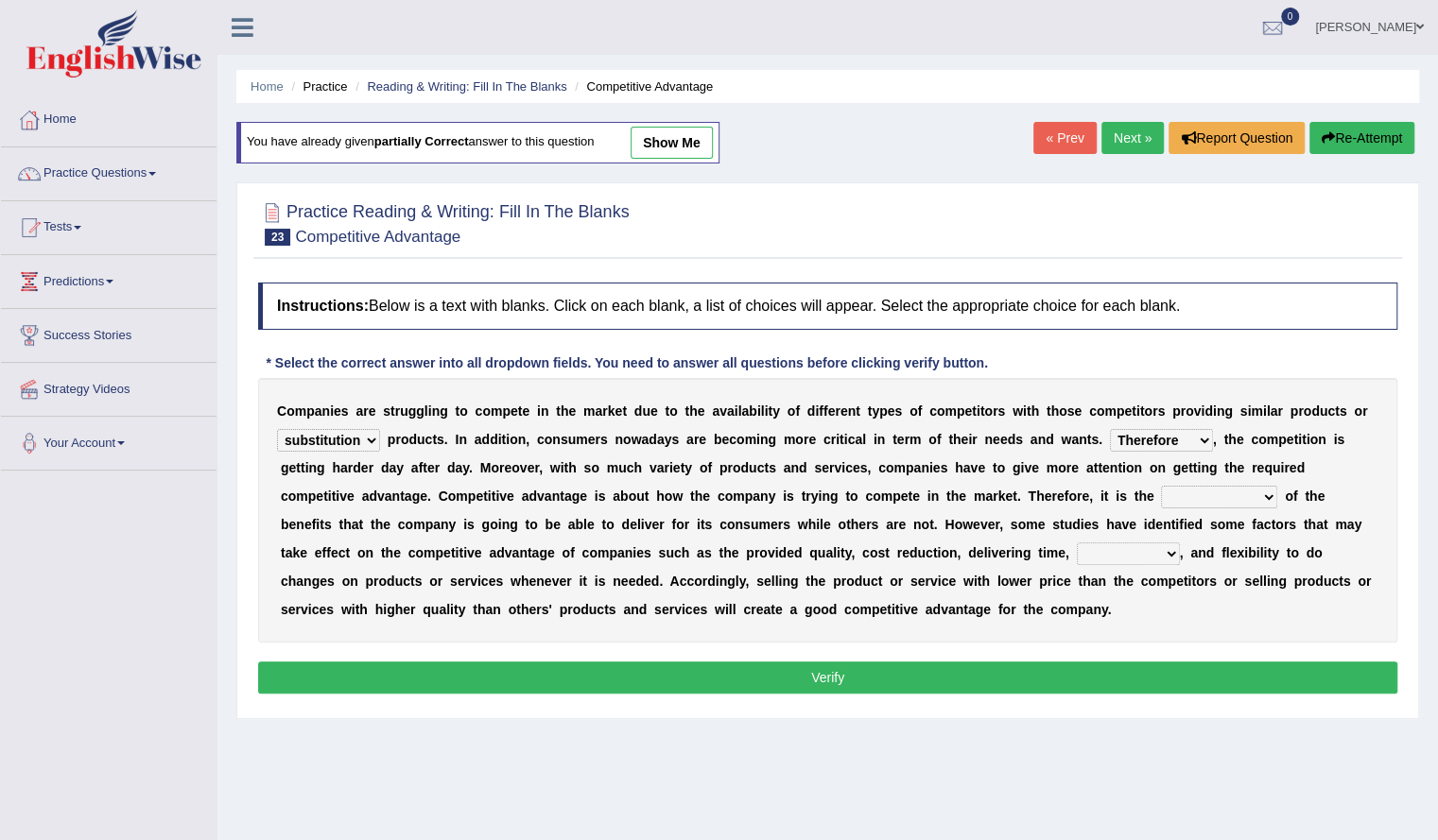
click at [1110, 429] on select "However Instead Additionally Therefore" at bounding box center [1161, 440] width 103 height 23
click at [1214, 485] on select "dissemination ordination determination incarnation" at bounding box center [1218, 496] width 116 height 23
select select "determination"
click at [1161, 485] on select "dissemination ordination determination incarnation" at bounding box center [1218, 496] width 116 height 23
click at [1156, 563] on select "captivation aggregation deprivation innovation" at bounding box center [1128, 554] width 103 height 23
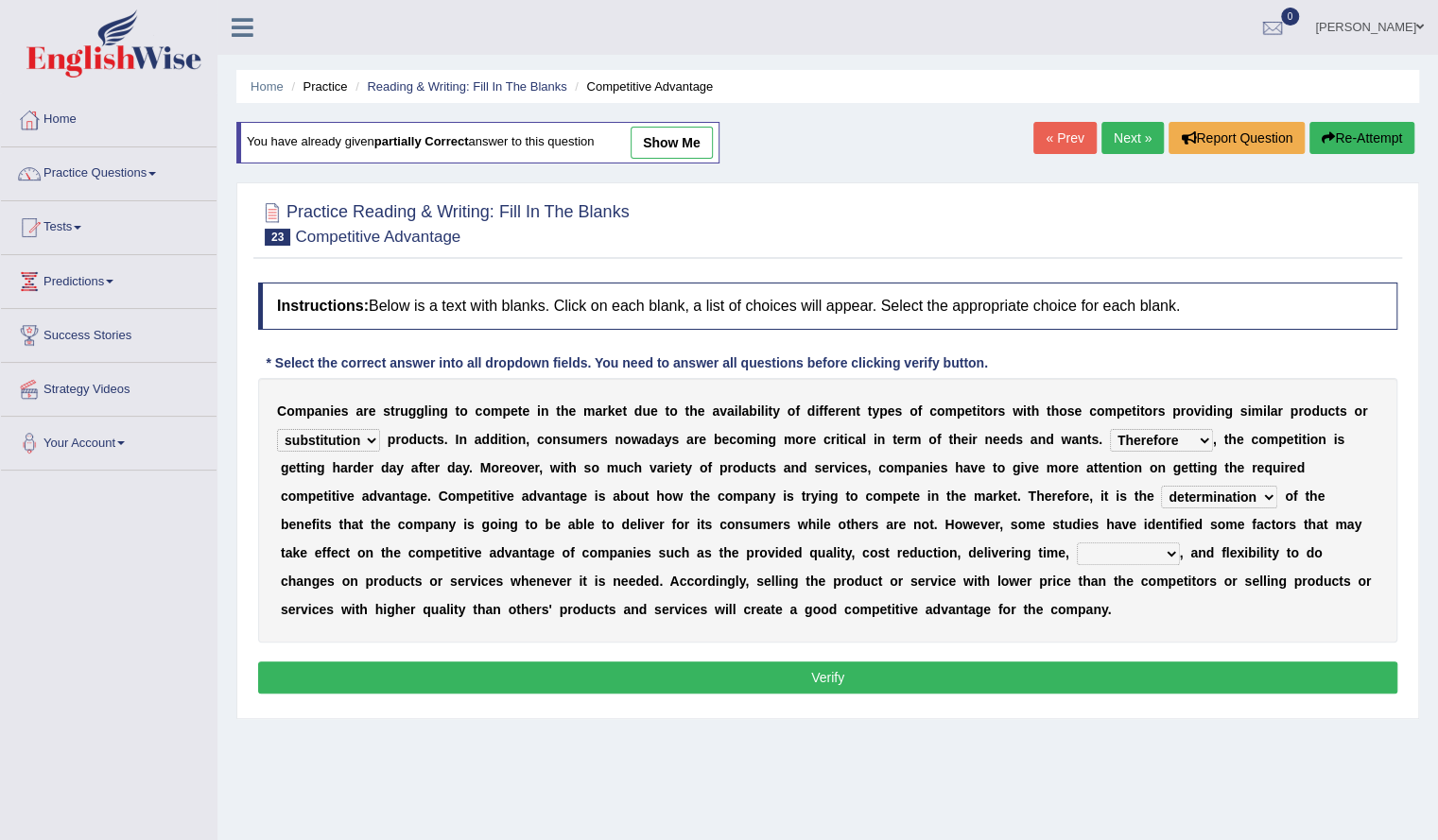
select select "innovation"
click at [1076, 543] on select "captivation aggregation deprivation innovation" at bounding box center [1128, 554] width 103 height 23
click at [1107, 664] on button "Verify" at bounding box center [827, 678] width 1139 height 32
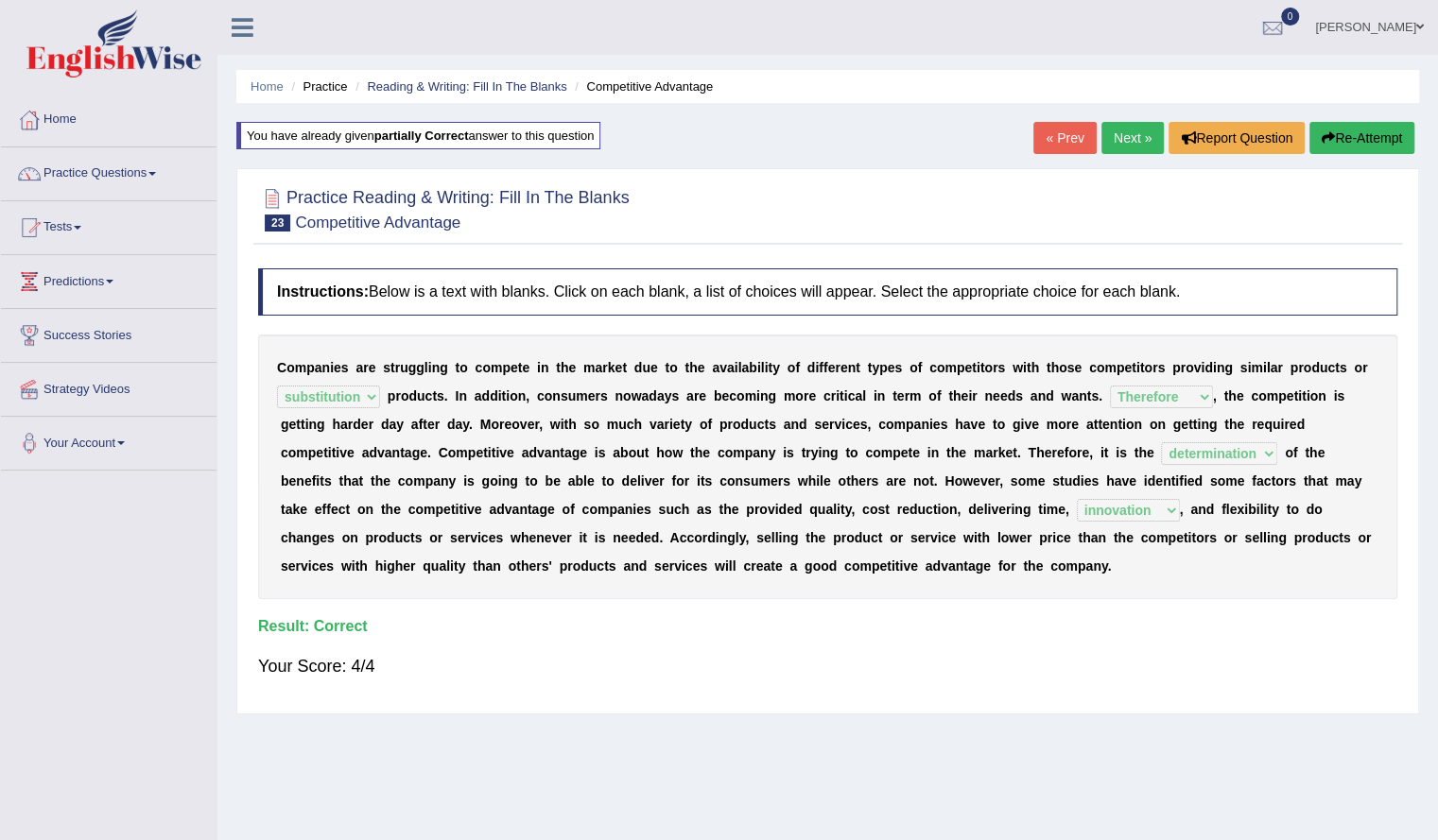
click at [1116, 140] on link "Next »" at bounding box center [1132, 138] width 62 height 32
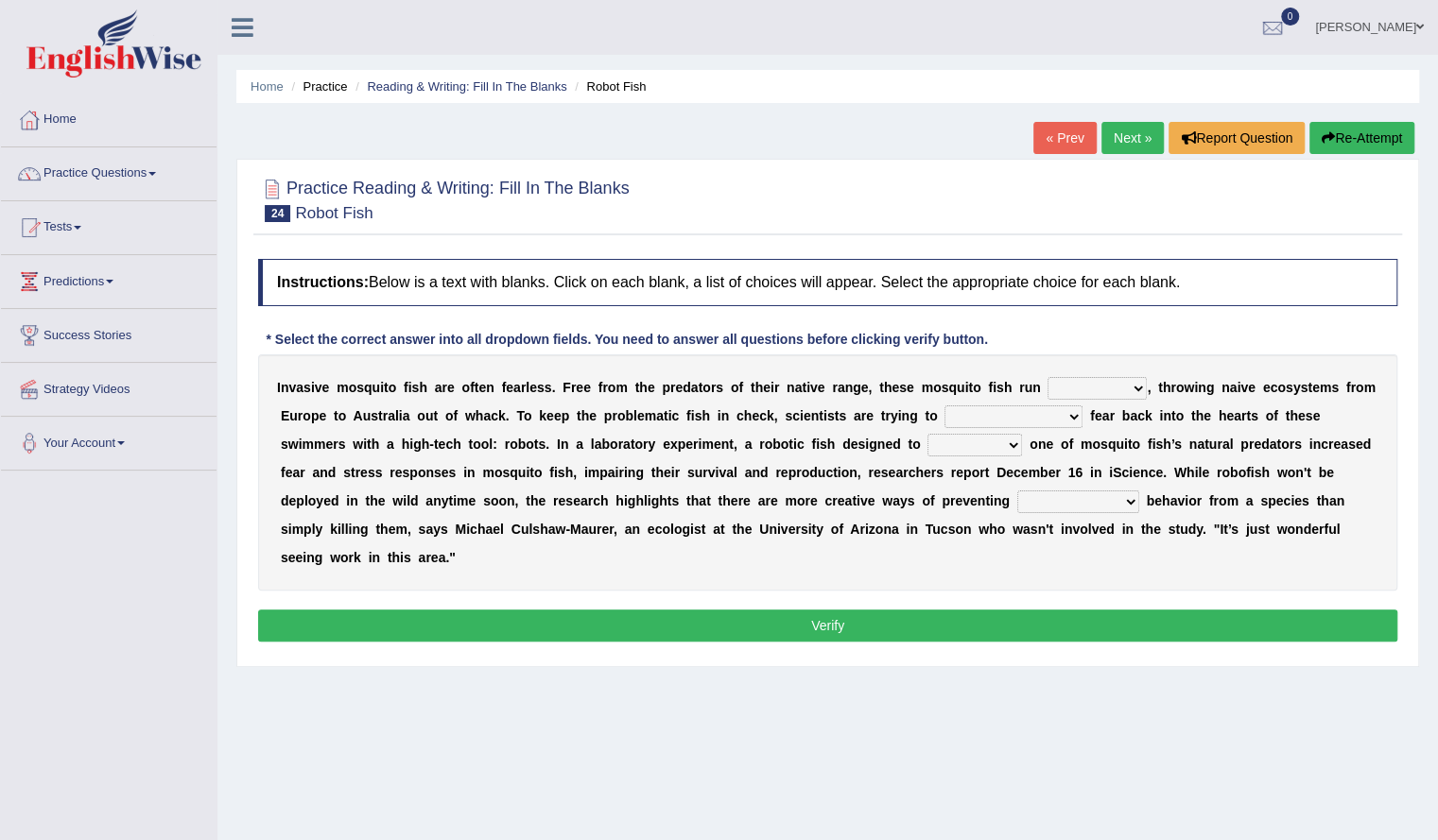
click at [1083, 386] on select "occupant flippant rampant concordant" at bounding box center [1097, 388] width 99 height 23
select select "occupant"
click at [1048, 377] on select "occupant flippant rampant concordant" at bounding box center [1097, 388] width 99 height 23
click at [987, 413] on select "accept spike strike [PERSON_NAME]" at bounding box center [1013, 416] width 138 height 23
select select "strike"
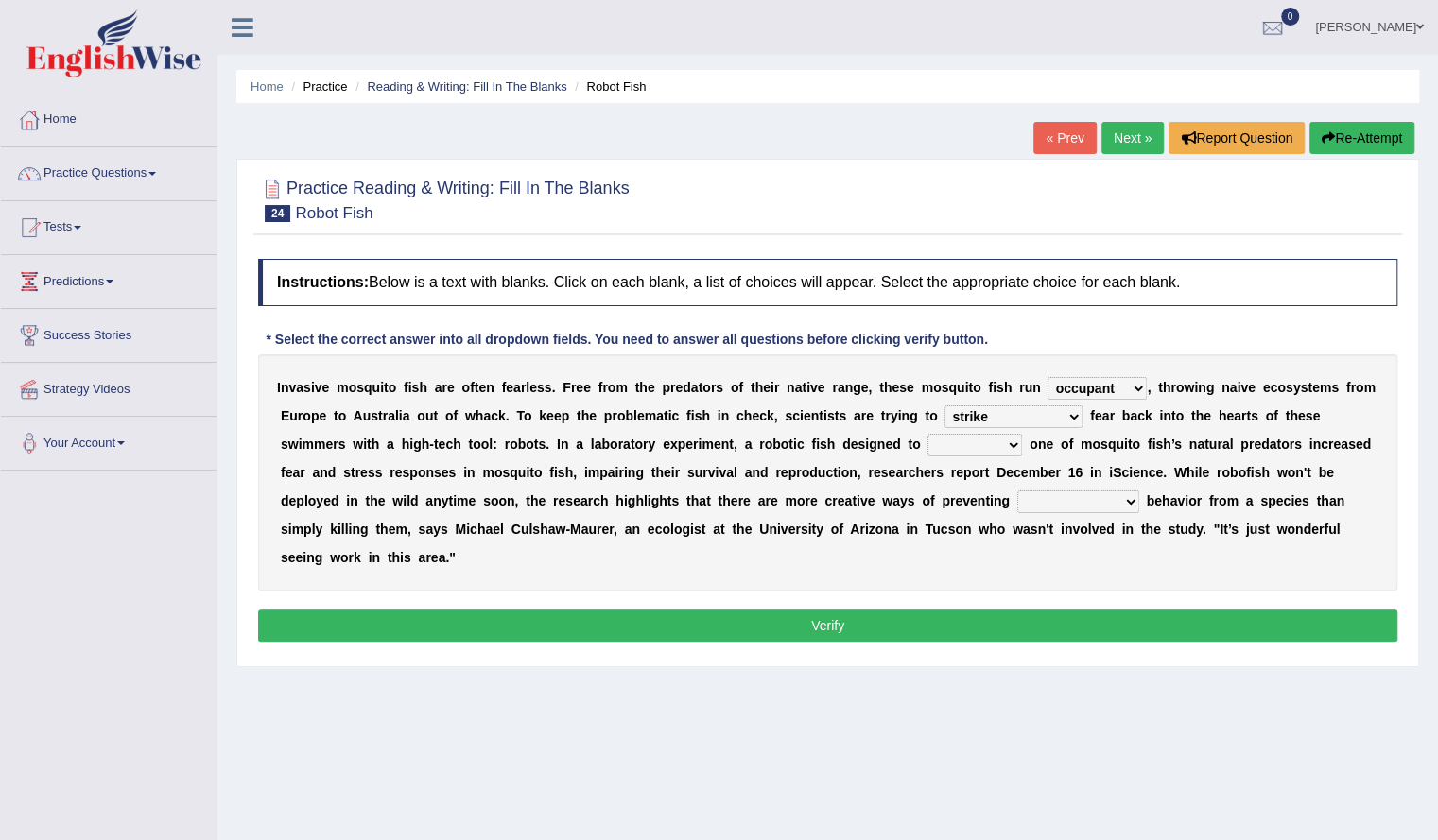
click at [944, 405] on select "accept spike strike [PERSON_NAME]" at bounding box center [1013, 416] width 138 height 23
click at [928, 440] on select "bequest mimic battle conquest" at bounding box center [974, 445] width 94 height 23
select select "bequest"
click at [928, 434] on select "bequest mimic battle conquest" at bounding box center [974, 445] width 94 height 23
click at [1017, 496] on select "unprivileged unprecedented uncharted unwanted" at bounding box center [1077, 501] width 122 height 23
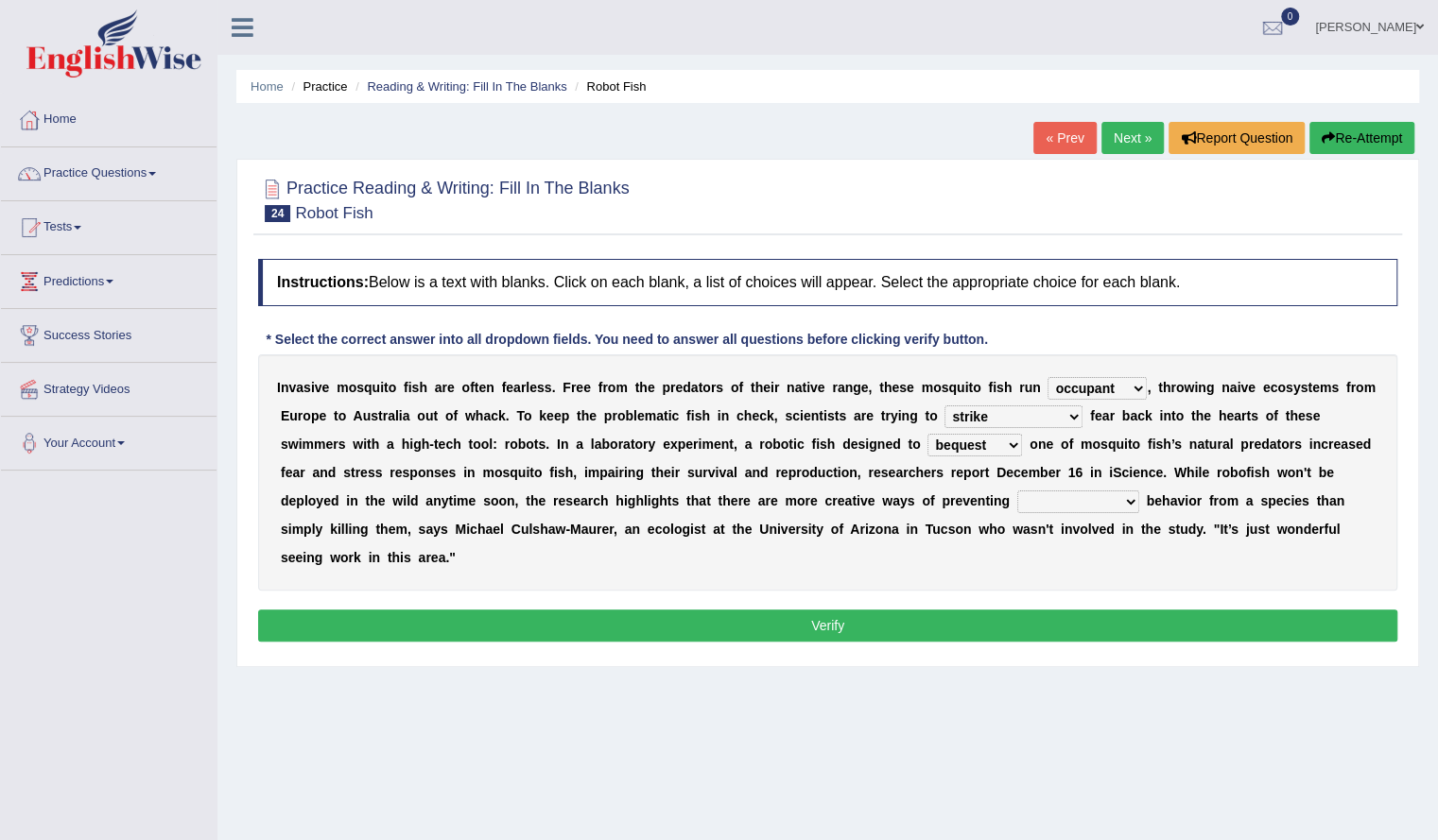
select select "unprivileged"
click at [1017, 490] on select "unprivileged unprecedented uncharted unwanted" at bounding box center [1077, 501] width 122 height 23
click at [856, 614] on button "Verify" at bounding box center [827, 625] width 1139 height 32
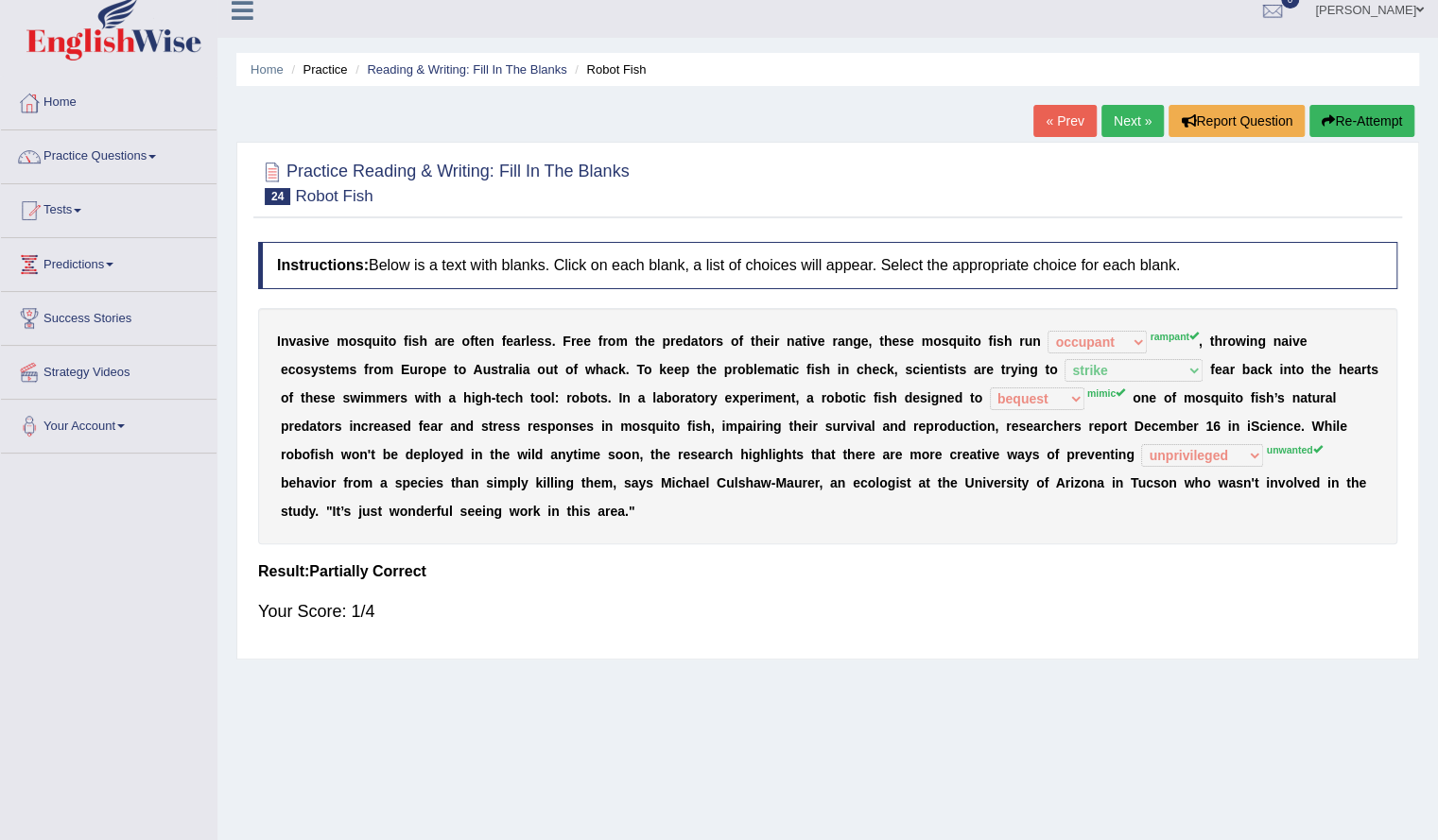
scroll to position [20, 0]
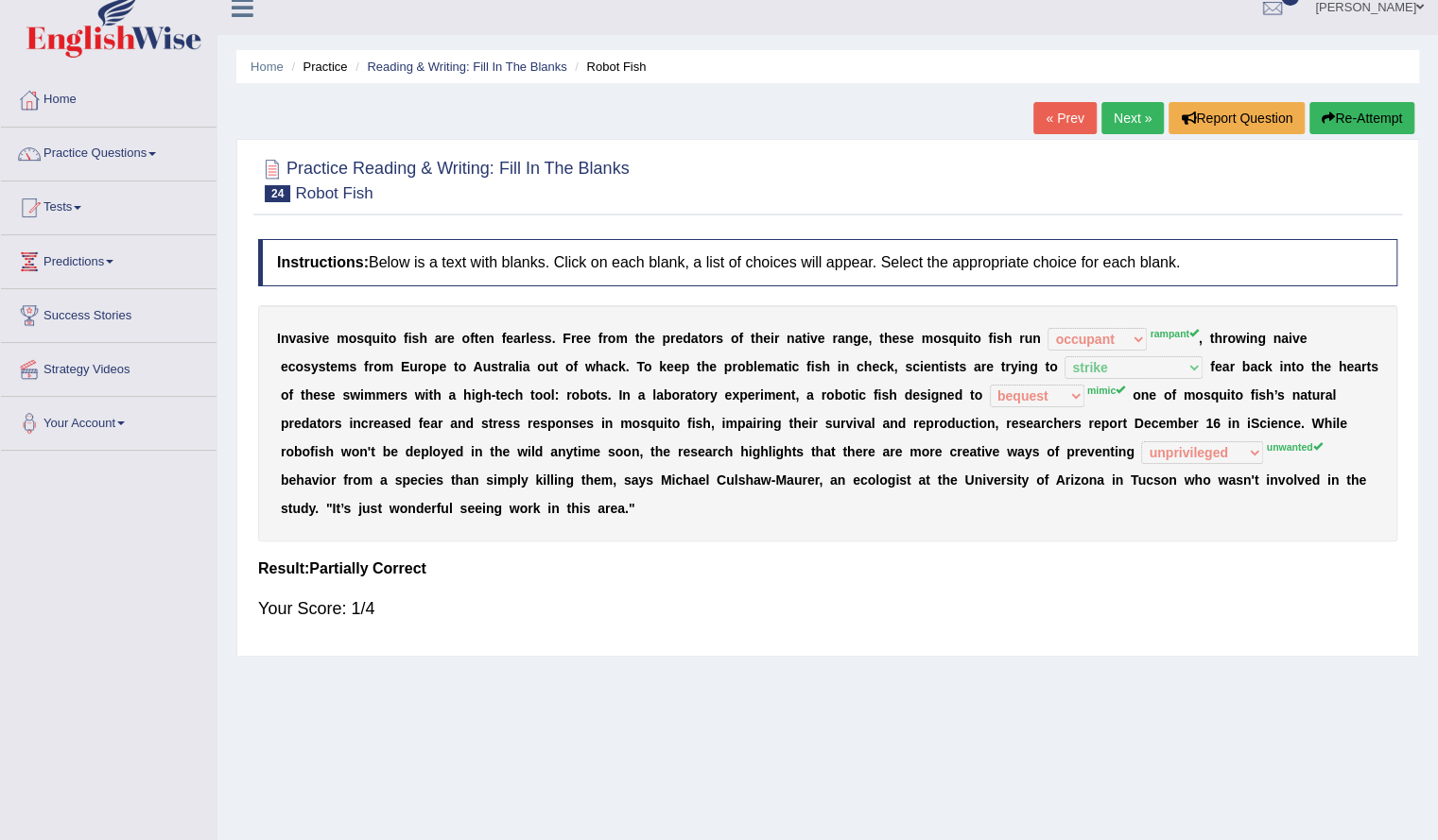
click at [1349, 121] on button "Re-Attempt" at bounding box center [1362, 118] width 105 height 32
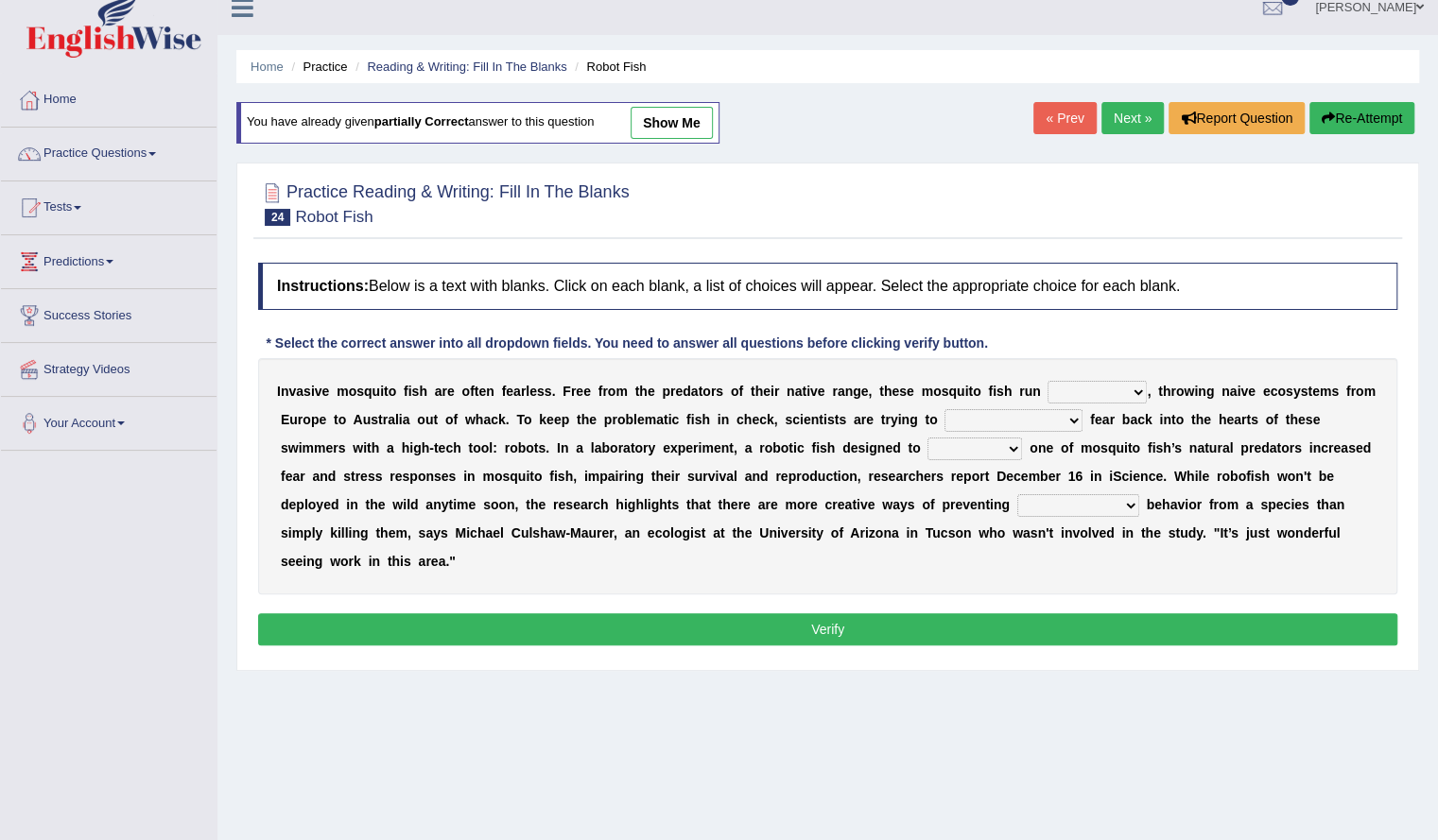
click at [1131, 397] on select "occupant flippant rampant concordant" at bounding box center [1097, 391] width 99 height 23
click at [1048, 380] on select "occupant flippant rampant concordant" at bounding box center [1097, 391] width 99 height 23
click at [1088, 388] on select "occupant flippant rampant concordant" at bounding box center [1097, 391] width 99 height 23
select select "rampant"
click at [1048, 380] on select "occupant flippant rampant concordant" at bounding box center [1097, 391] width 99 height 23
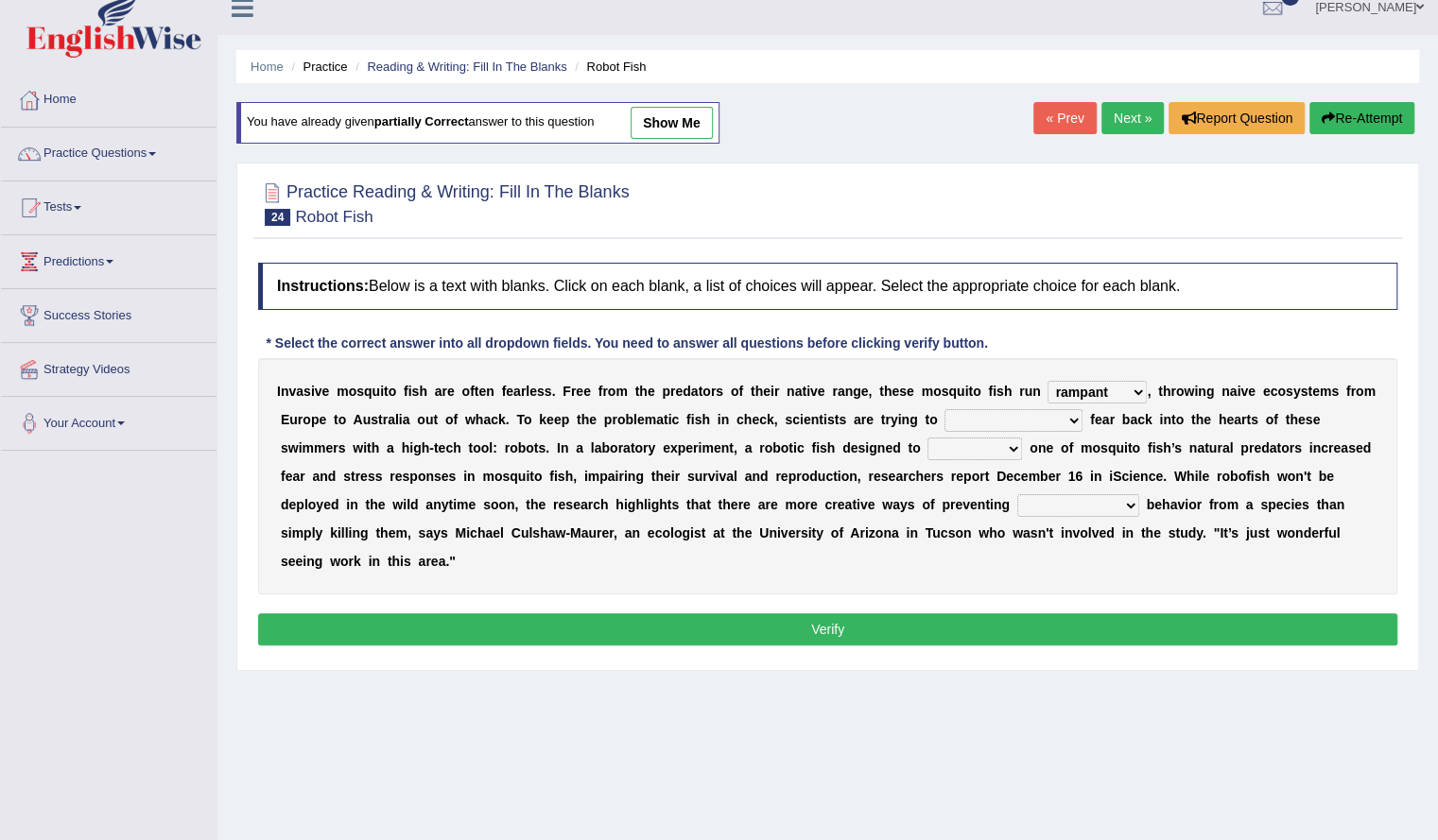
click at [1028, 428] on select "accept spike strike [PERSON_NAME]" at bounding box center [1013, 420] width 138 height 23
select select "strike"
click at [944, 409] on select "accept spike strike [PERSON_NAME]" at bounding box center [1013, 420] width 138 height 23
click at [928, 447] on select "bequest mimic battle conquest" at bounding box center [974, 449] width 94 height 23
select select "mimic"
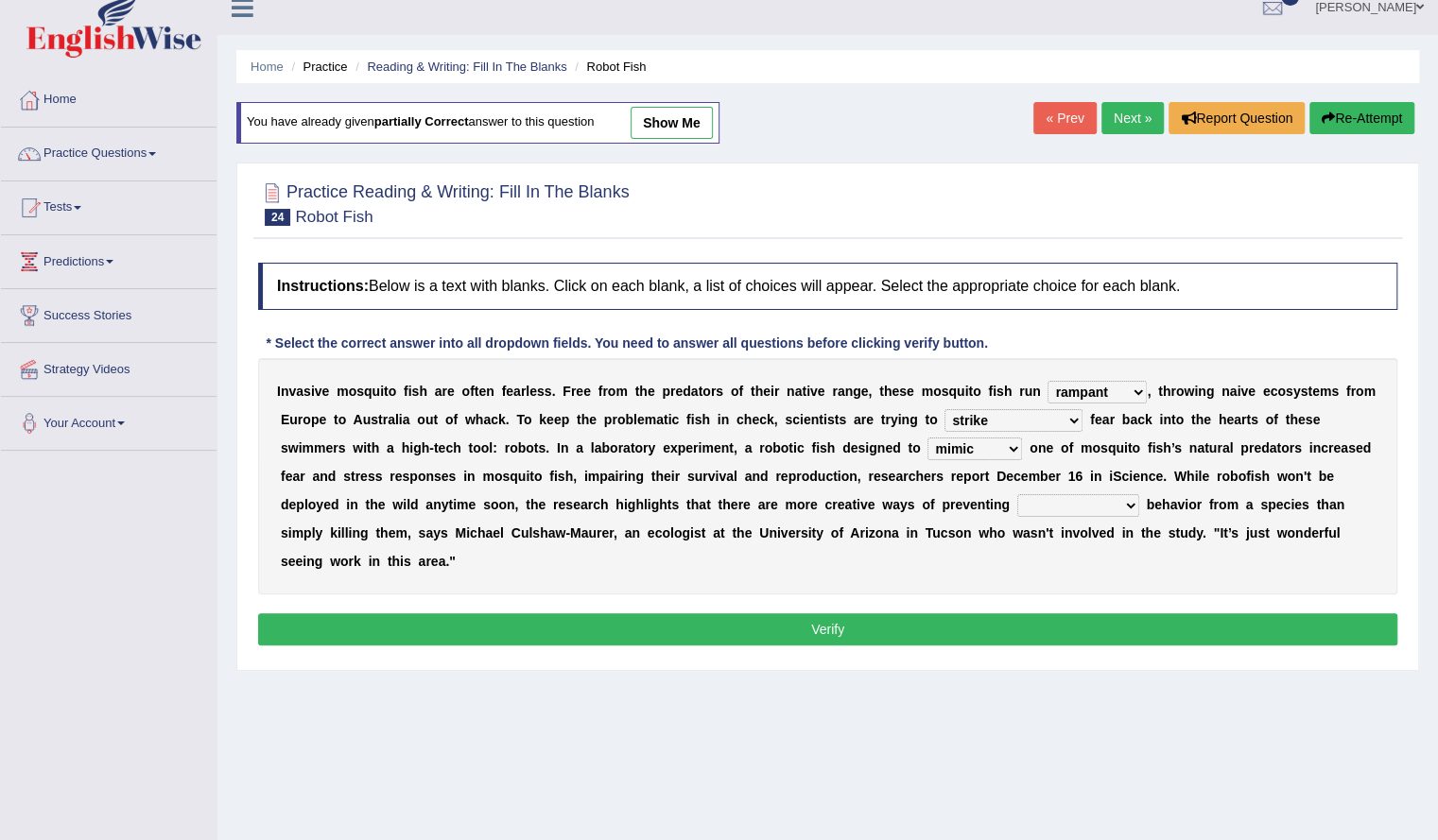
click at [928, 438] on select "bequest mimic battle conquest" at bounding box center [974, 449] width 94 height 23
click at [1017, 507] on select "unprivileged unprecedented uncharted unwanted" at bounding box center [1077, 505] width 122 height 23
click at [970, 630] on button "Verify" at bounding box center [827, 629] width 1139 height 32
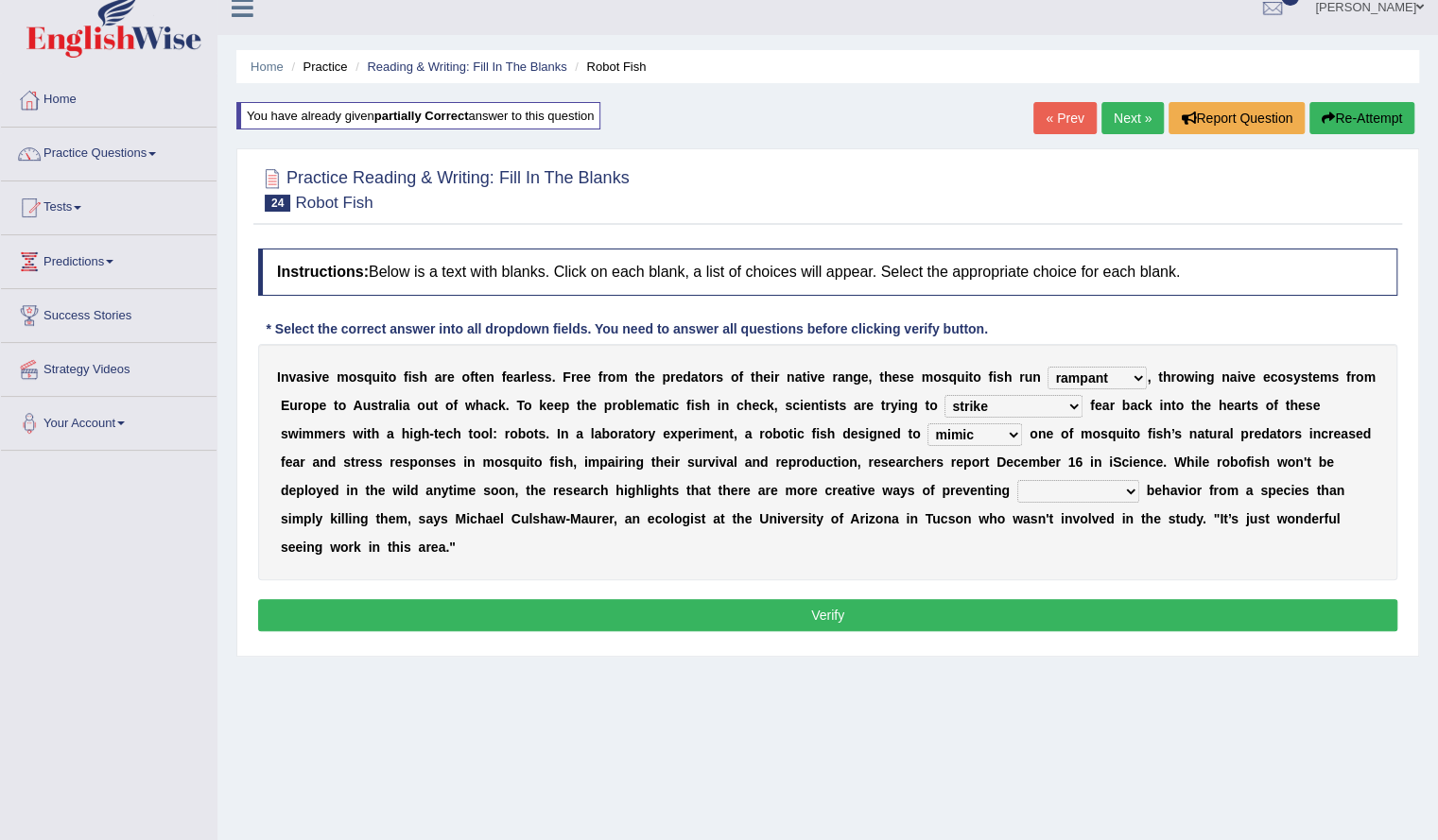
click at [1017, 495] on select "unprivileged unprecedented uncharted unwanted" at bounding box center [1077, 491] width 122 height 23
click at [962, 640] on div "Instructions: Below is a text with blanks. Click on each blank, a list of choic…" at bounding box center [828, 442] width 1149 height 407
click at [1022, 494] on select "unprivileged unprecedented uncharted unwanted" at bounding box center [1077, 491] width 122 height 23
select select "unwanted"
click at [1017, 480] on select "unprivileged unprecedented uncharted unwanted" at bounding box center [1077, 491] width 122 height 23
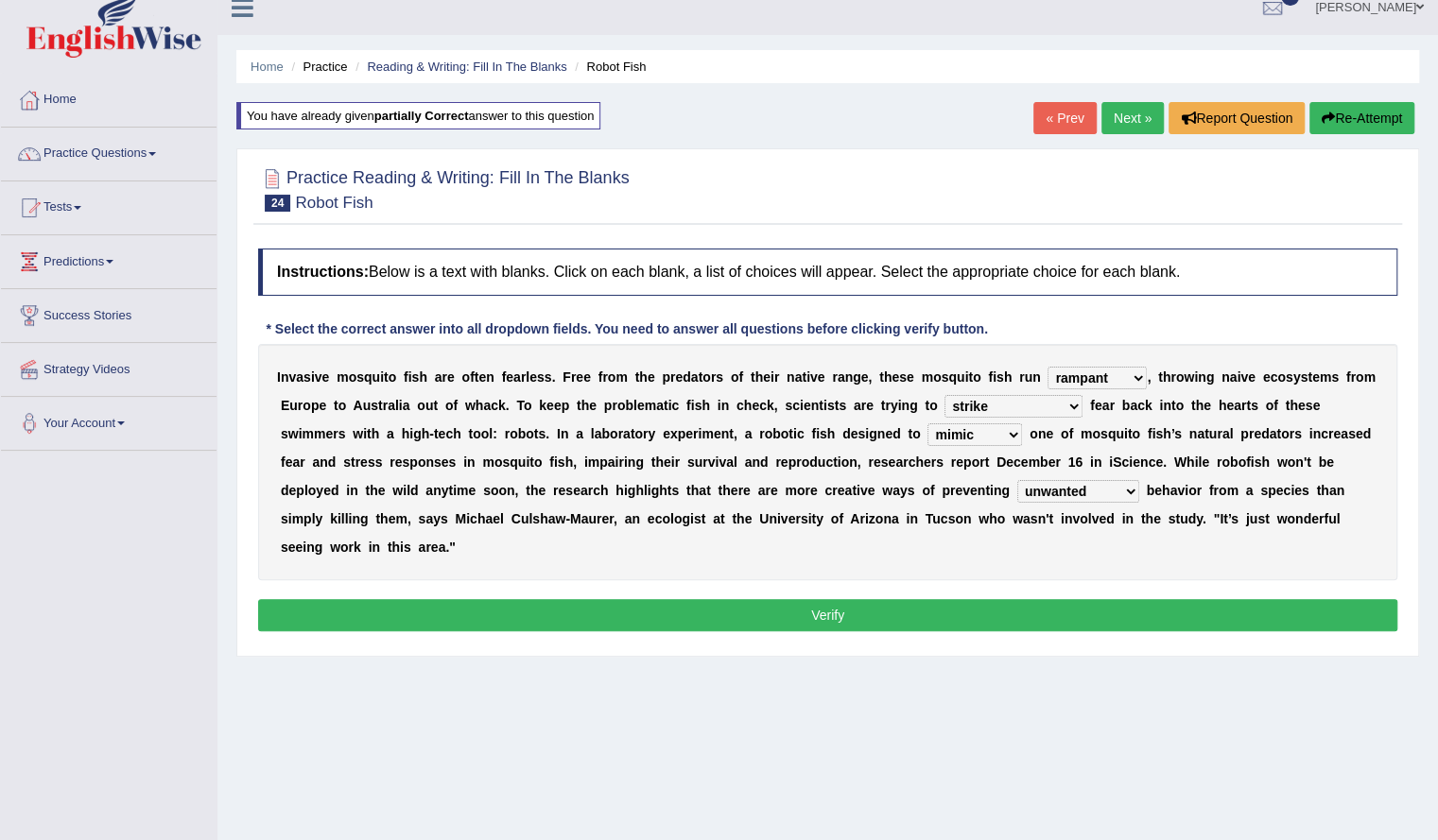
click at [960, 611] on button "Verify" at bounding box center [827, 615] width 1139 height 32
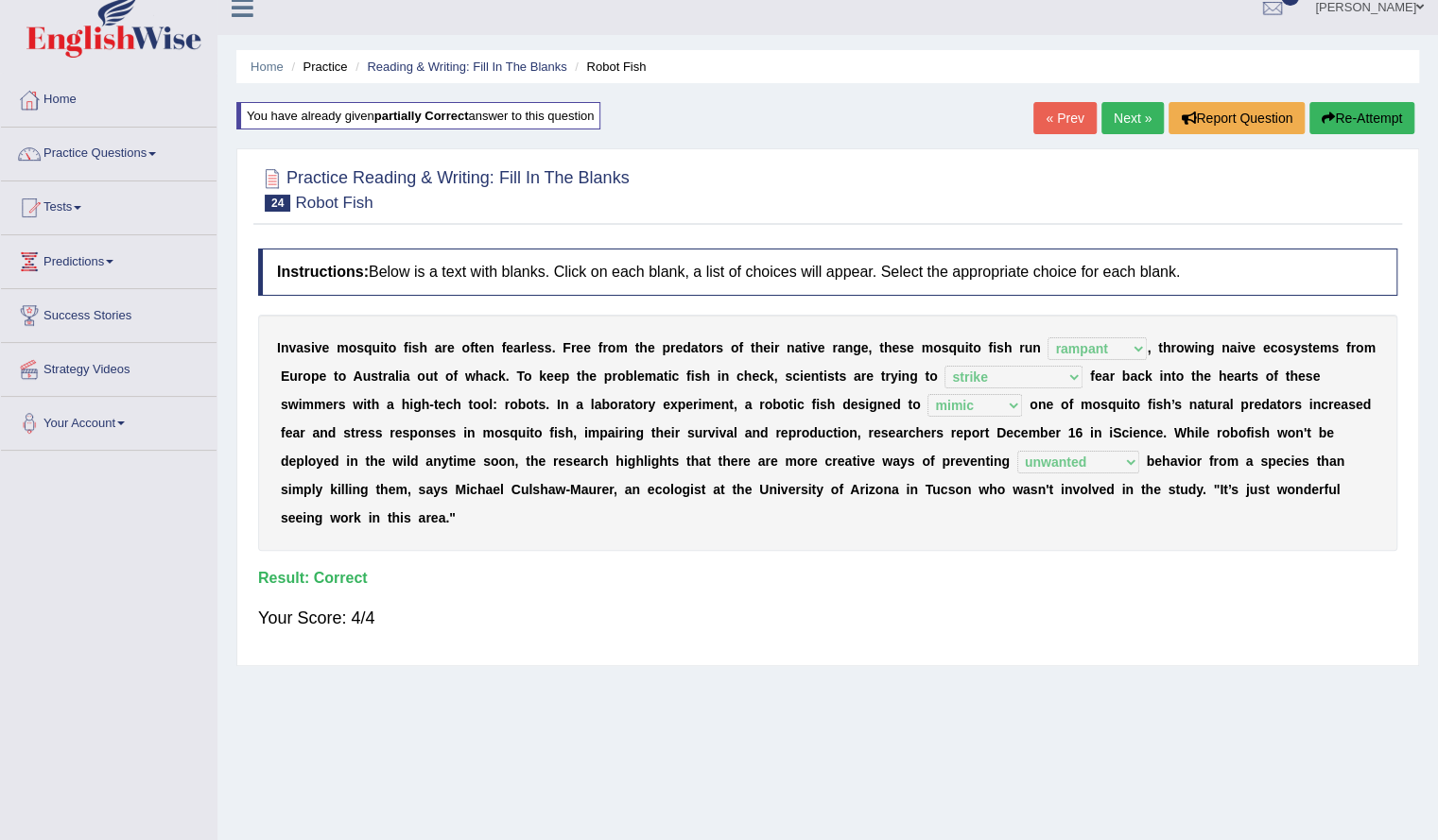
click at [1124, 122] on link "Next »" at bounding box center [1132, 118] width 62 height 32
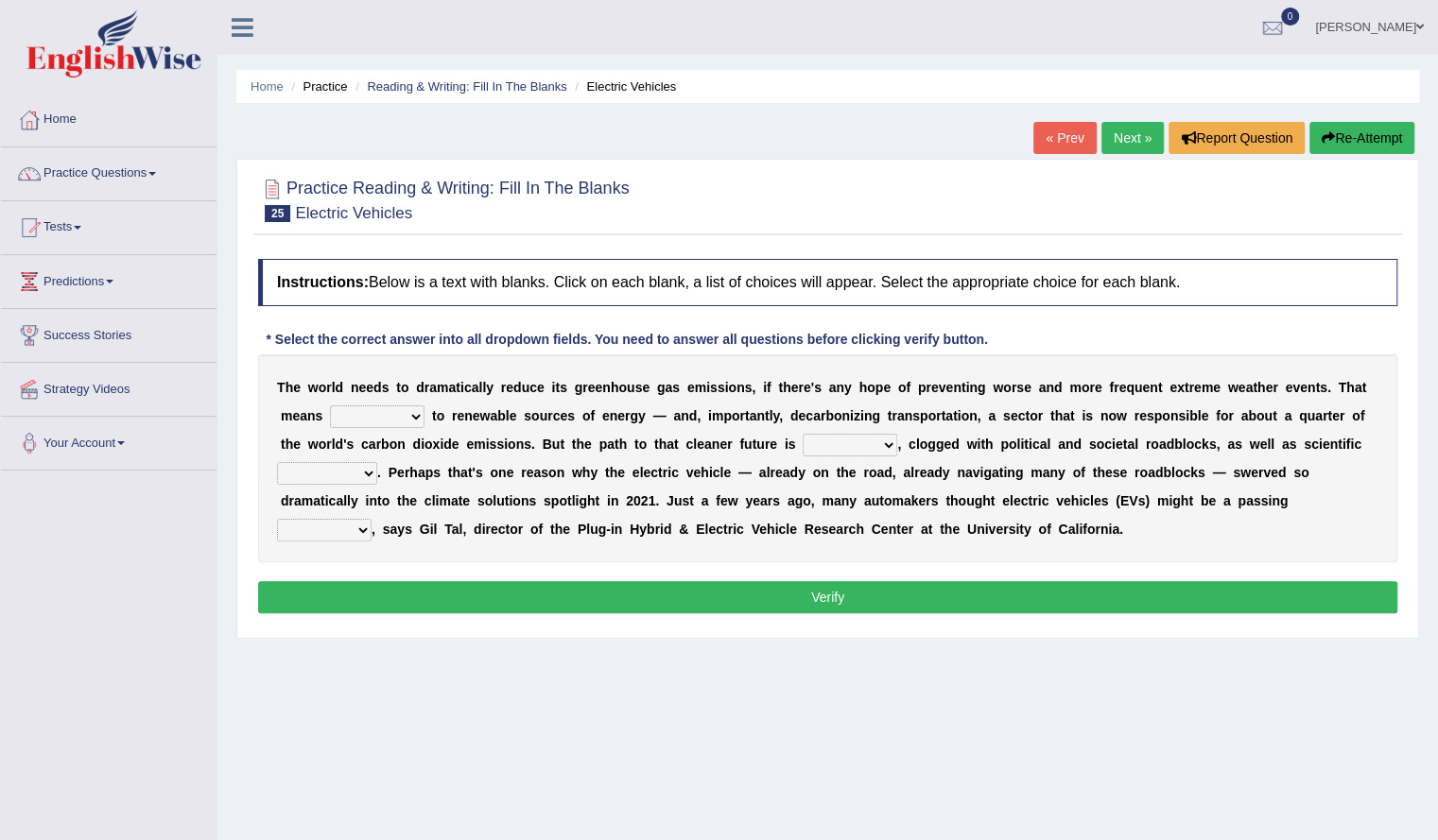
click at [381, 413] on select "grafting drafting crafting shifting" at bounding box center [377, 416] width 94 height 23
select select "shifting"
click at [330, 405] on select "grafting drafting crafting shifting" at bounding box center [377, 416] width 94 height 23
click at [401, 413] on select "grafting drafting crafting shifting" at bounding box center [377, 416] width 94 height 23
click at [330, 405] on select "grafting drafting crafting shifting" at bounding box center [377, 416] width 94 height 23
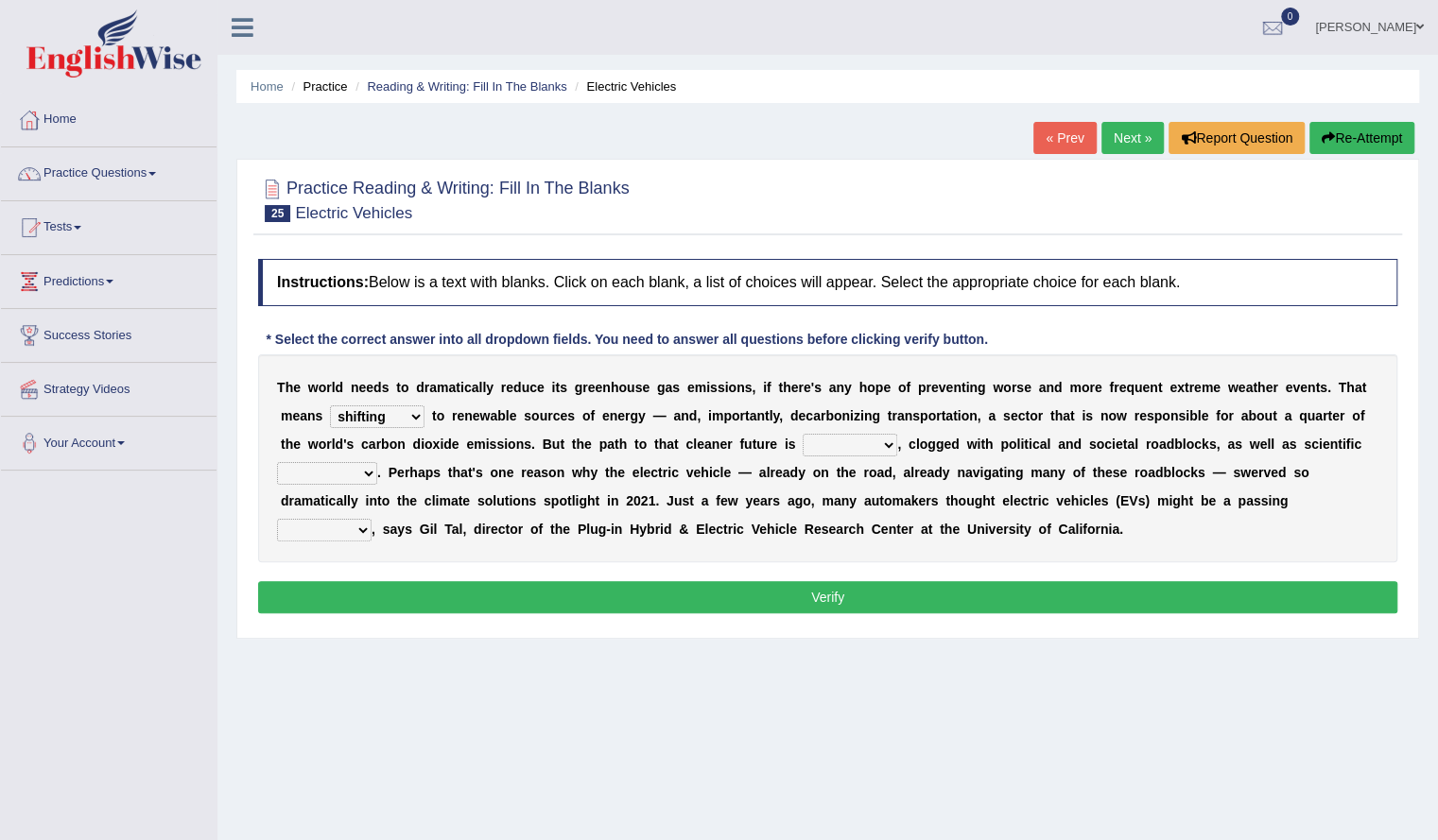
click at [881, 445] on select "daunting daunted daunt dauntless" at bounding box center [849, 445] width 94 height 23
select select "daunting"
click at [803, 434] on select "daunting daunted daunt dauntless" at bounding box center [849, 445] width 94 height 23
click at [358, 475] on select "spectacles obstacles tentacles receptacles" at bounding box center [326, 472] width 100 height 23
select select "spectacles"
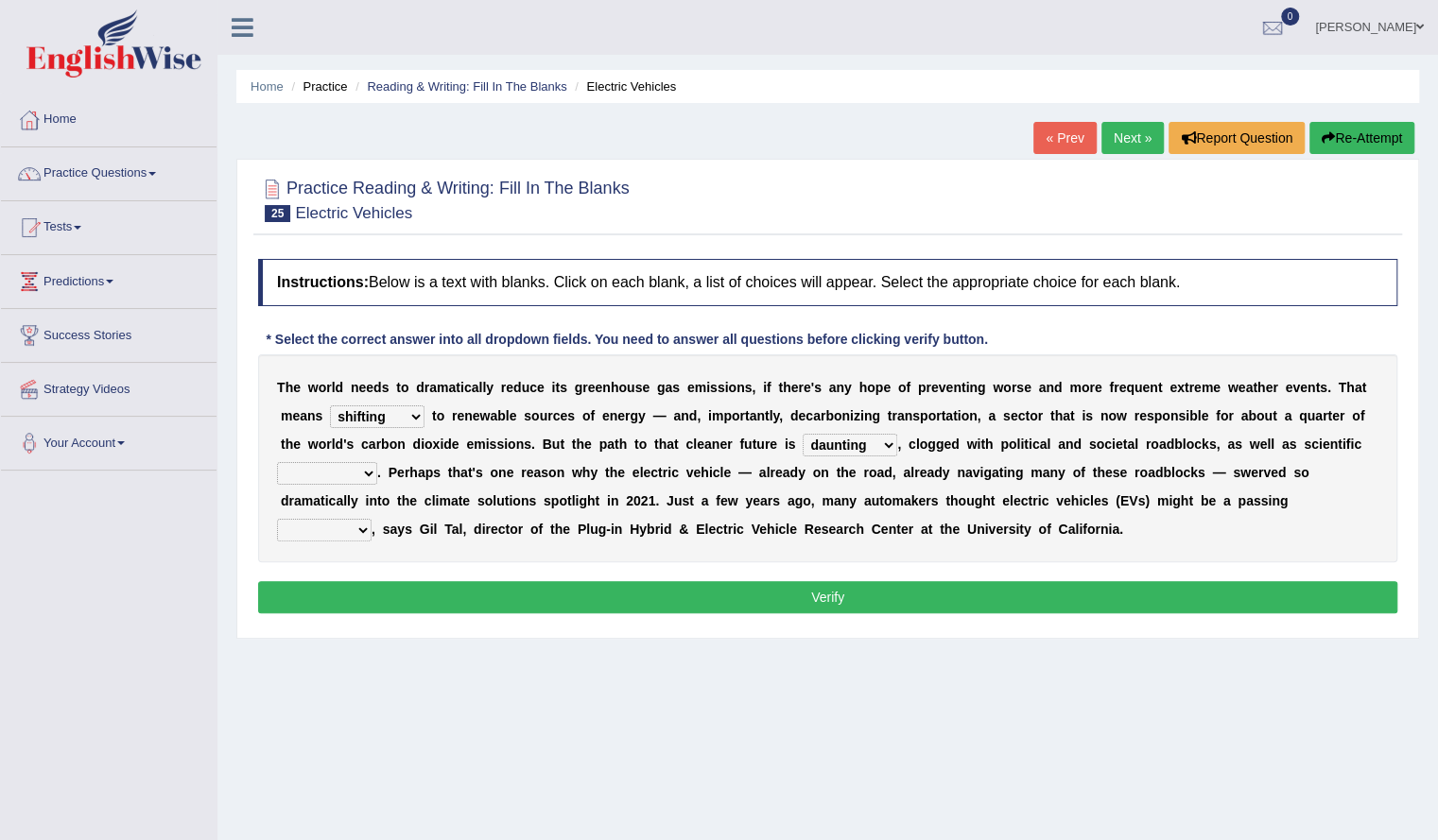
click at [277, 462] on select "spectacles obstacles tentacles receptacles" at bounding box center [326, 472] width 100 height 23
click at [340, 529] on select "fad gad tad lad" at bounding box center [323, 530] width 94 height 23
select select "lad"
click at [277, 519] on select "fad gad tad lad" at bounding box center [323, 530] width 94 height 23
click at [429, 593] on button "Verify" at bounding box center [827, 597] width 1139 height 32
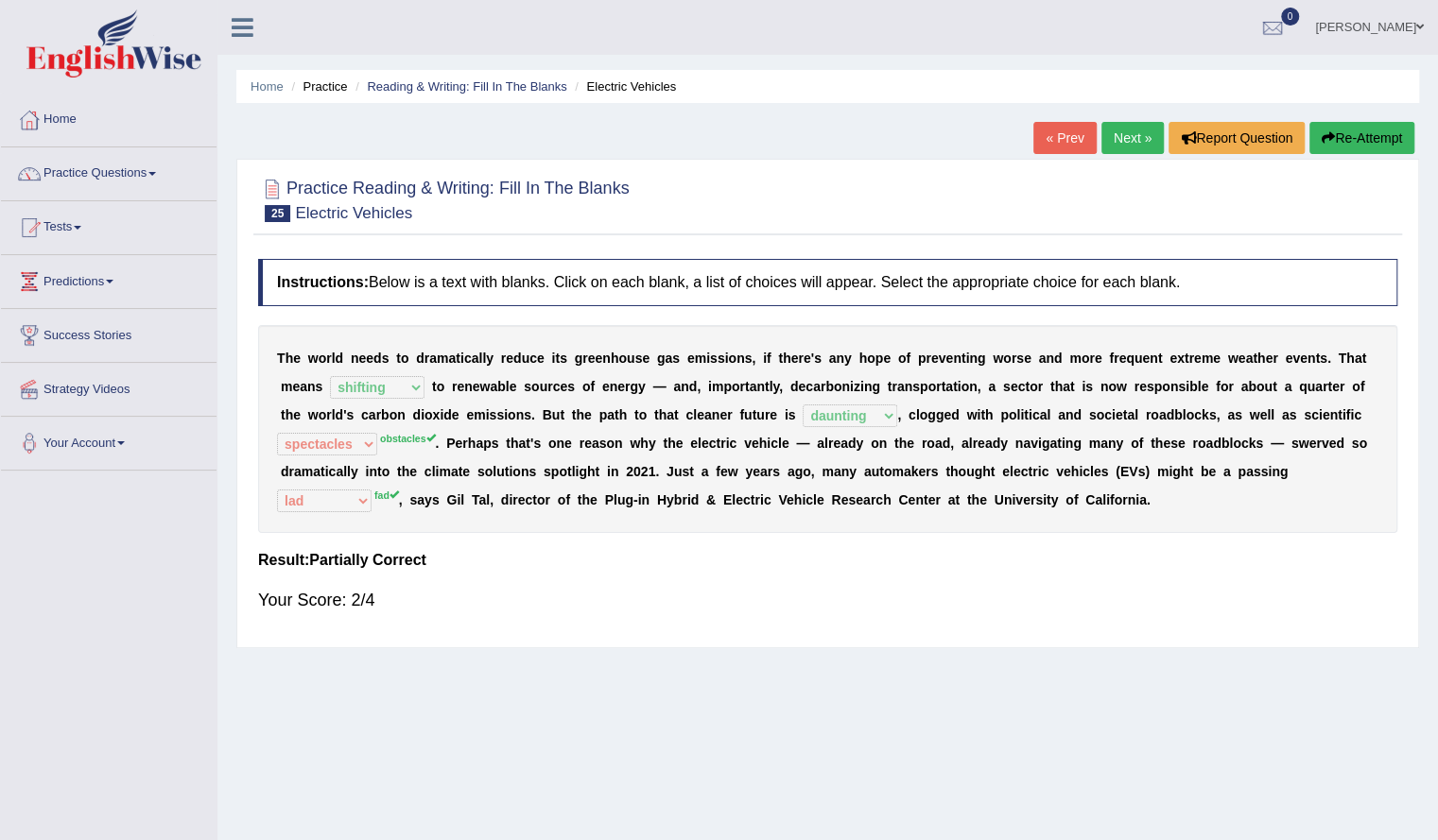
click at [1344, 135] on button "Re-Attempt" at bounding box center [1362, 138] width 105 height 32
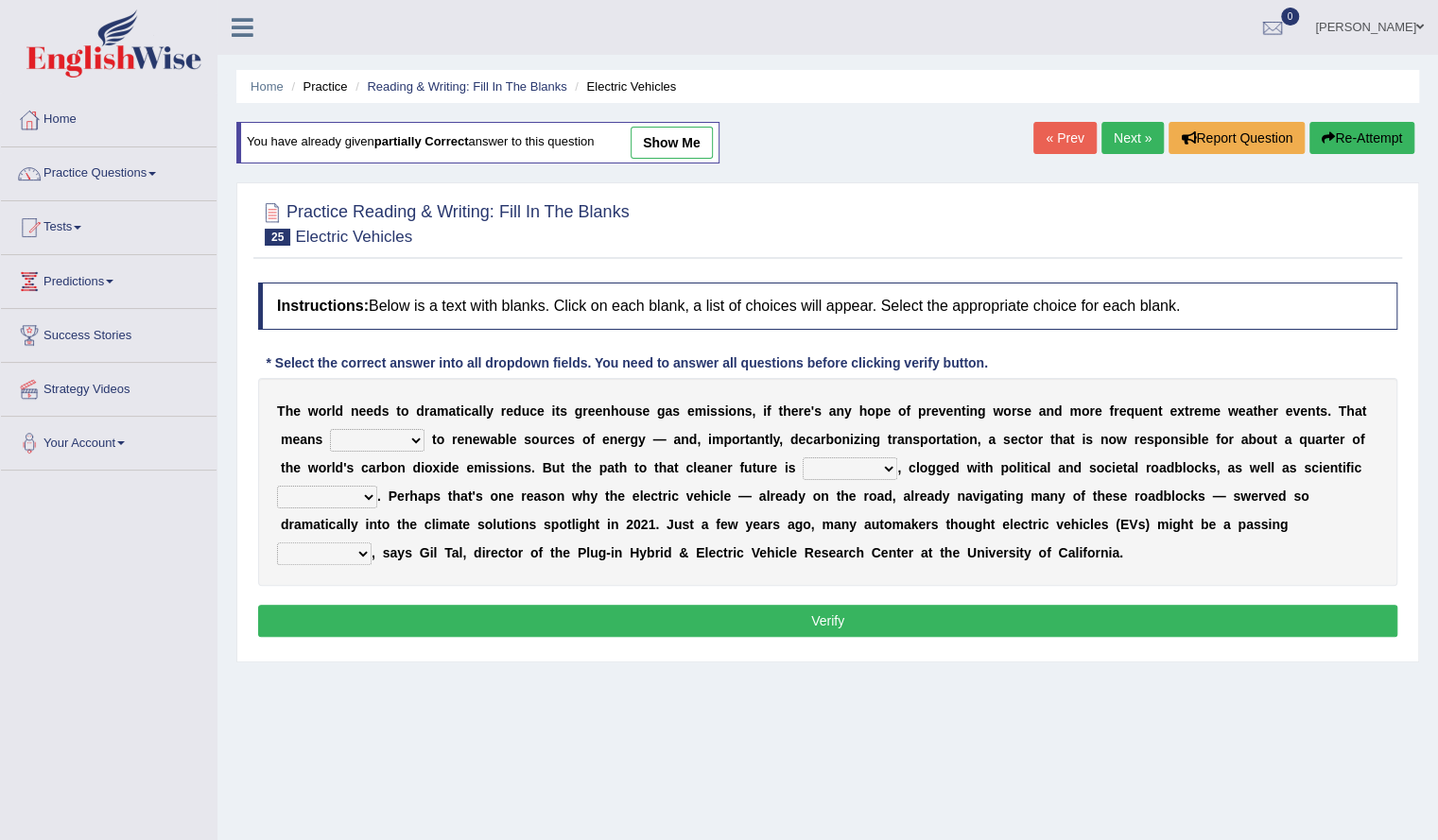
click at [377, 449] on select "grafting drafting crafting shifting" at bounding box center [377, 440] width 94 height 23
select select "shifting"
click at [330, 429] on select "grafting drafting crafting shifting" at bounding box center [377, 440] width 94 height 23
click at [833, 470] on select "daunting daunted daunt dauntless" at bounding box center [849, 469] width 94 height 23
select select "daunting"
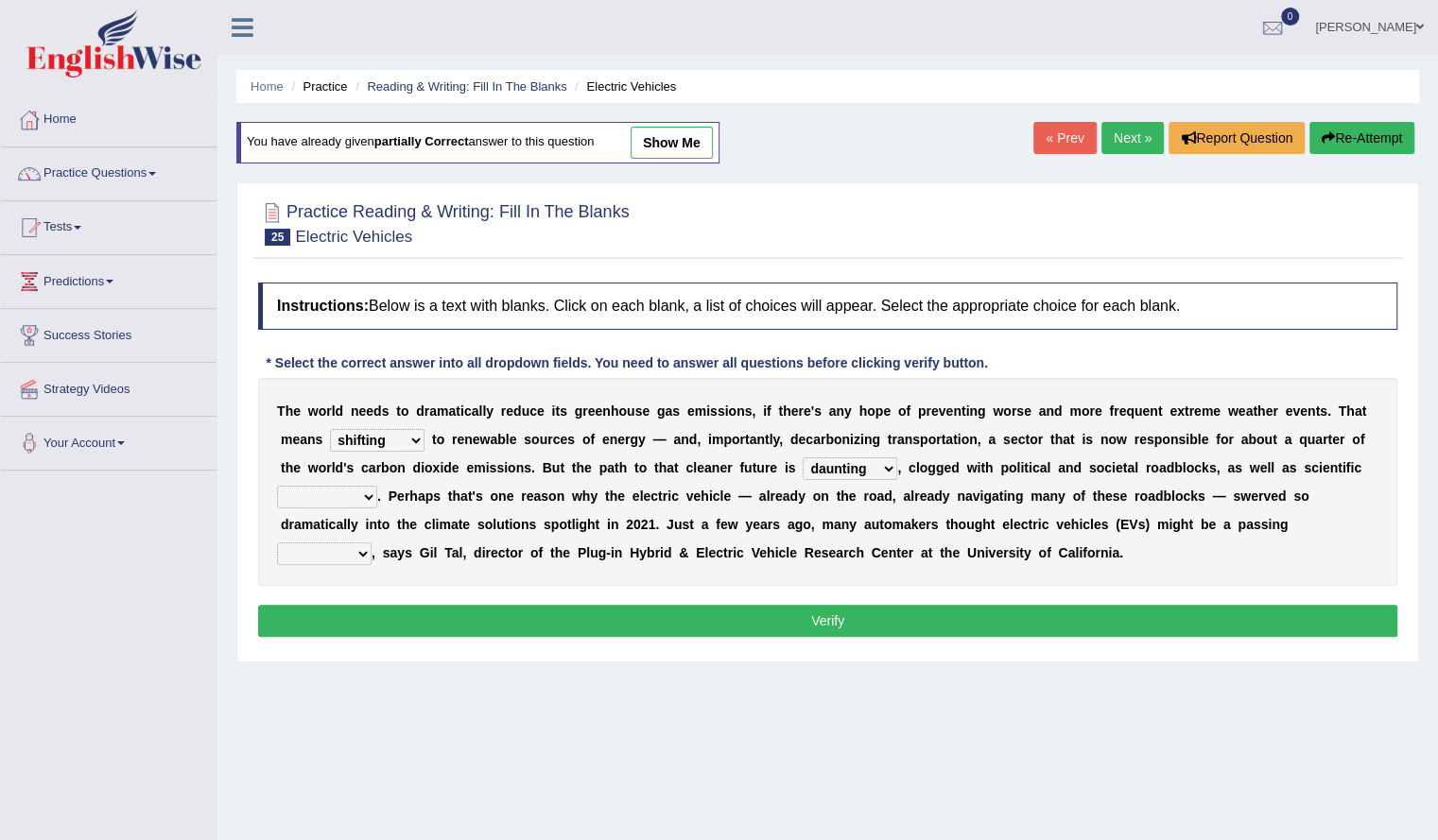
click at [803, 458] on select "daunting daunted daunt dauntless" at bounding box center [849, 469] width 94 height 23
click at [354, 500] on select "spectacles obstacles tentacles receptacles" at bounding box center [326, 496] width 100 height 23
select select "obstacles"
click at [277, 485] on select "spectacles obstacles tentacles receptacles" at bounding box center [326, 496] width 100 height 23
click at [350, 555] on select "fad gad tad lad" at bounding box center [323, 554] width 94 height 23
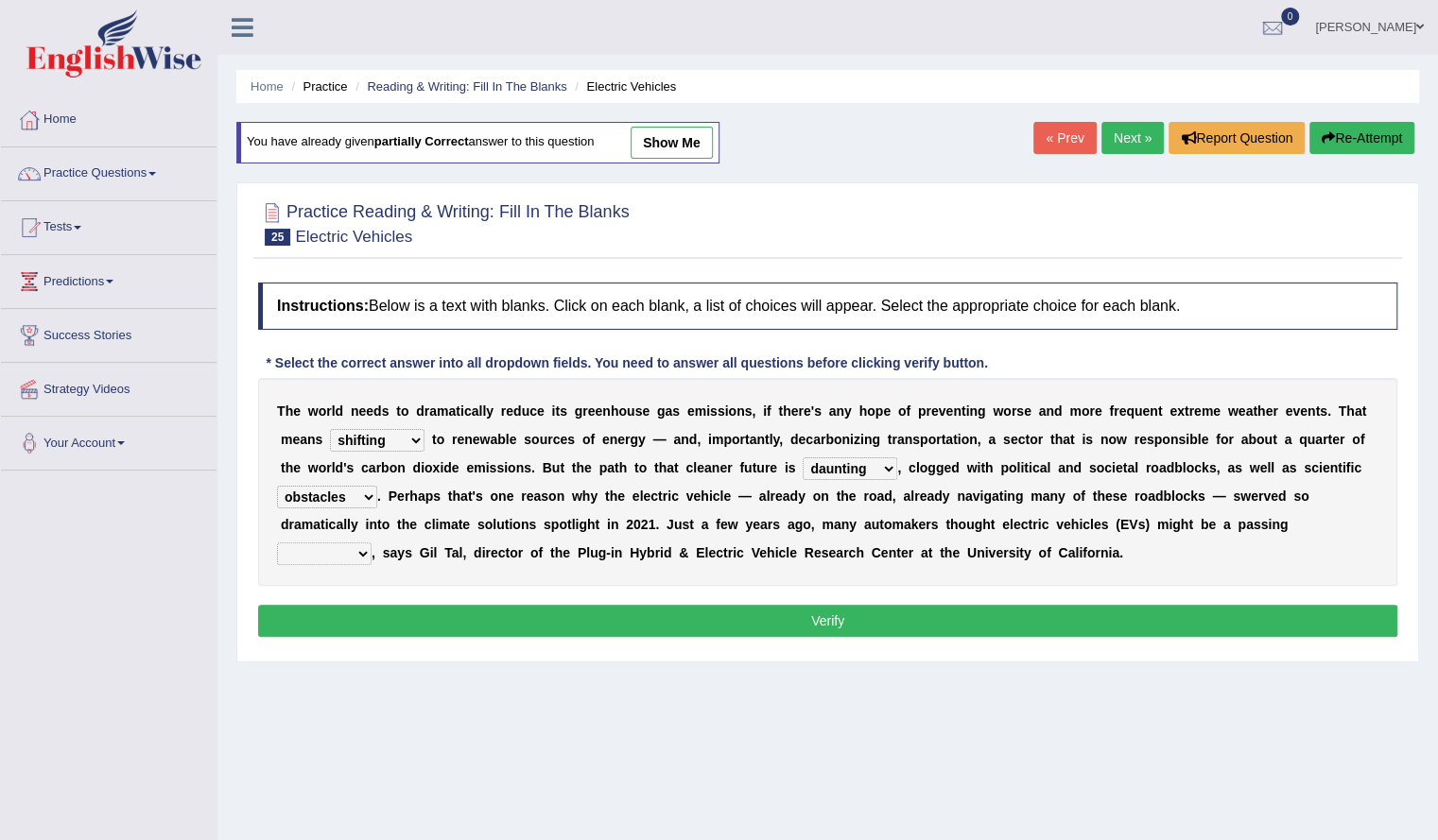
select select "fad"
click at [277, 543] on select "fad gad tad lad" at bounding box center [323, 554] width 94 height 23
click at [417, 630] on button "Verify" at bounding box center [827, 620] width 1139 height 32
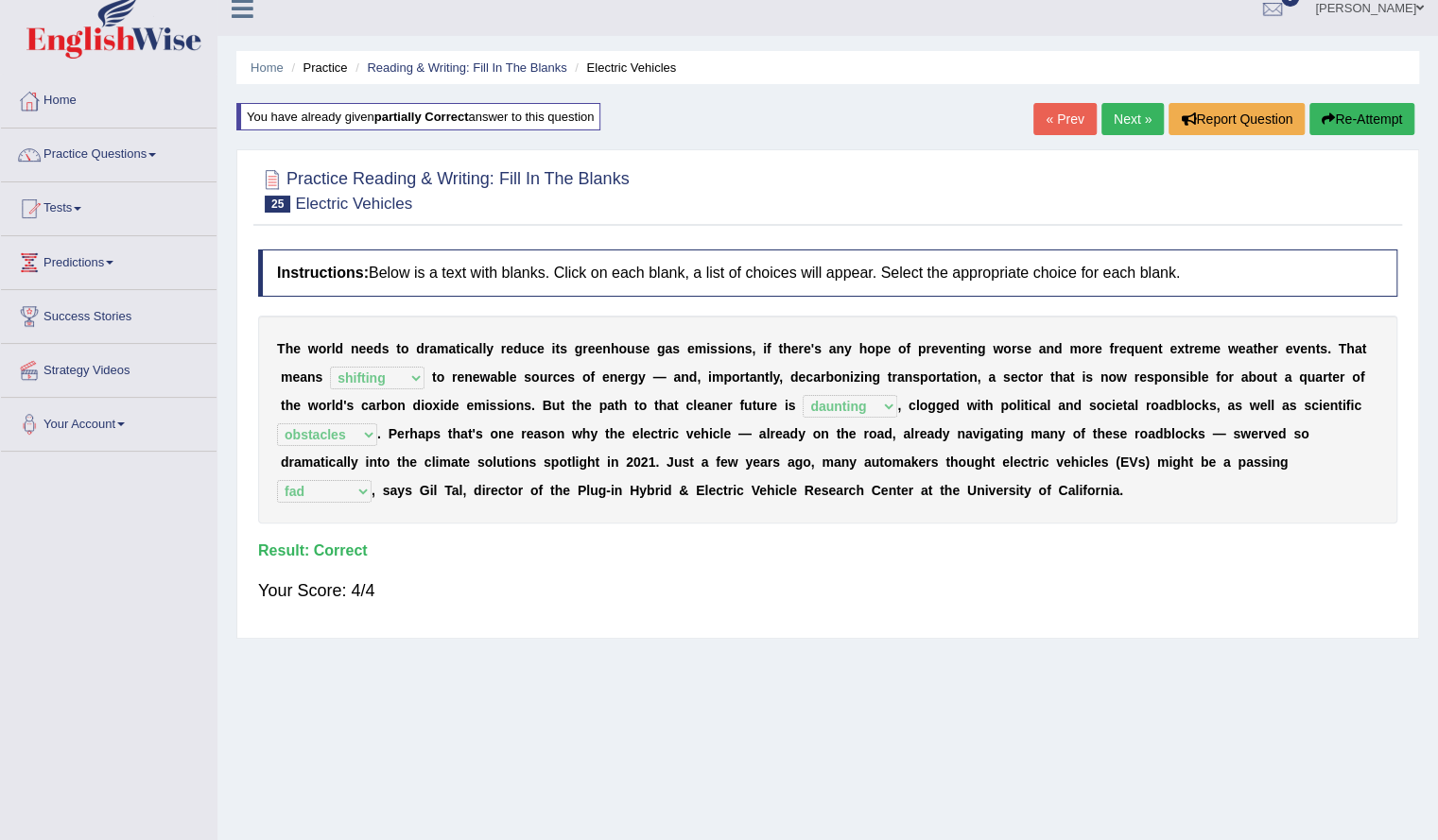
scroll to position [17, 0]
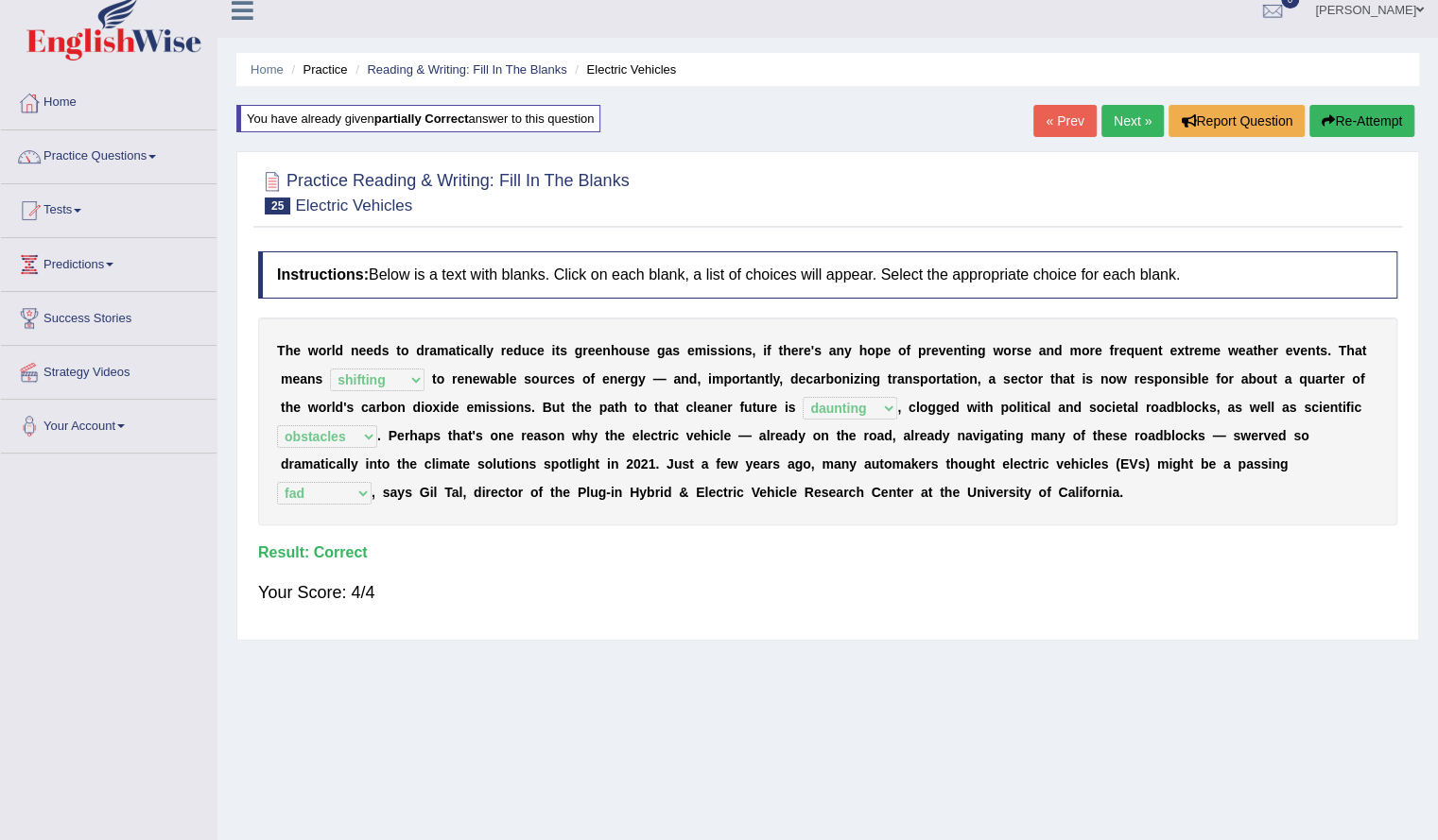
click at [1102, 114] on link "Next »" at bounding box center [1132, 121] width 62 height 32
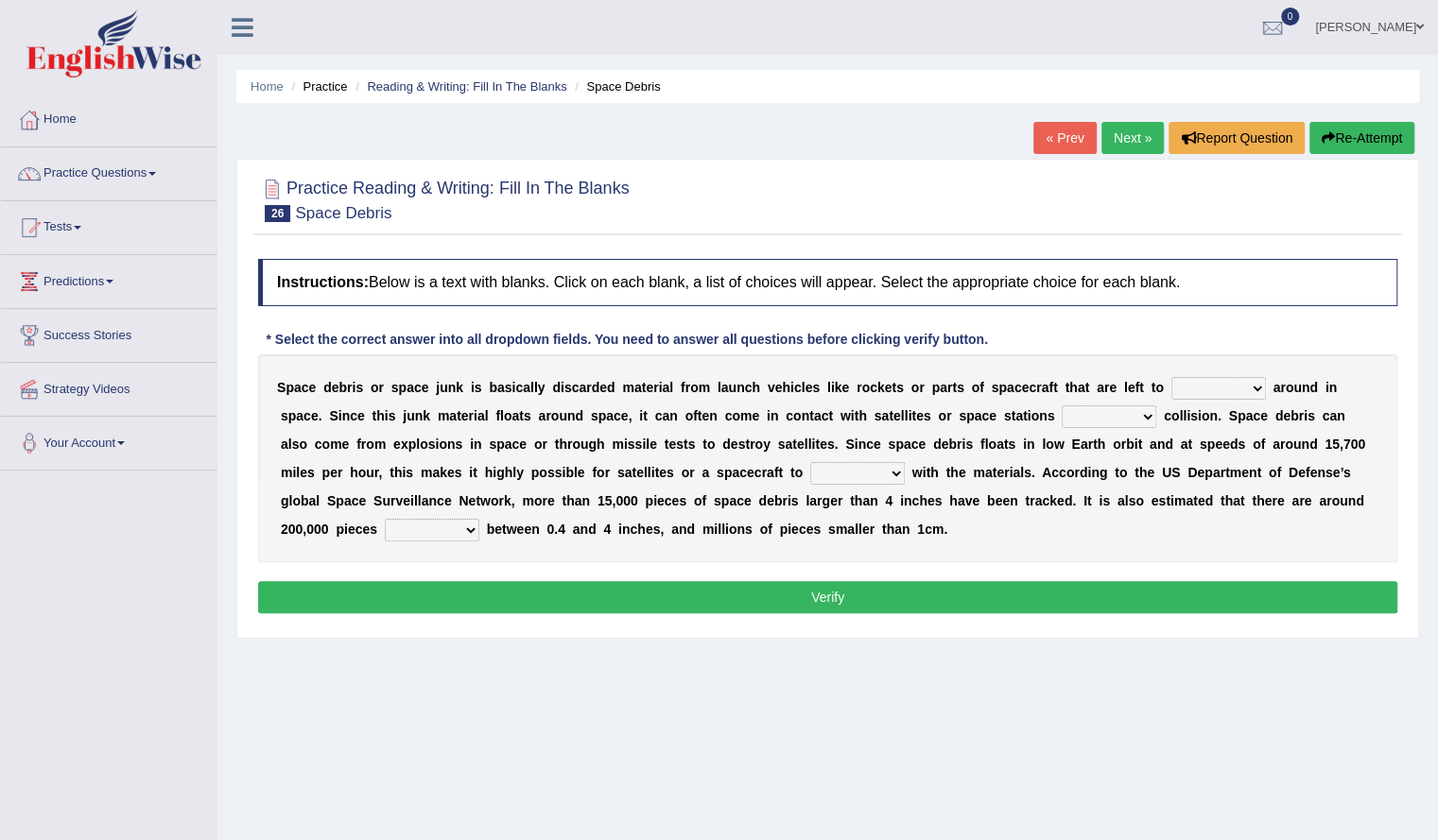
click at [1202, 388] on select "twist center roam loll" at bounding box center [1218, 388] width 94 height 23
select select "roam"
click at [1171, 377] on select "twist center roam loll" at bounding box center [1218, 388] width 94 height 23
click at [1230, 388] on select "twist center roam loll" at bounding box center [1218, 388] width 94 height 23
click at [810, 420] on b "t" at bounding box center [811, 415] width 5 height 15
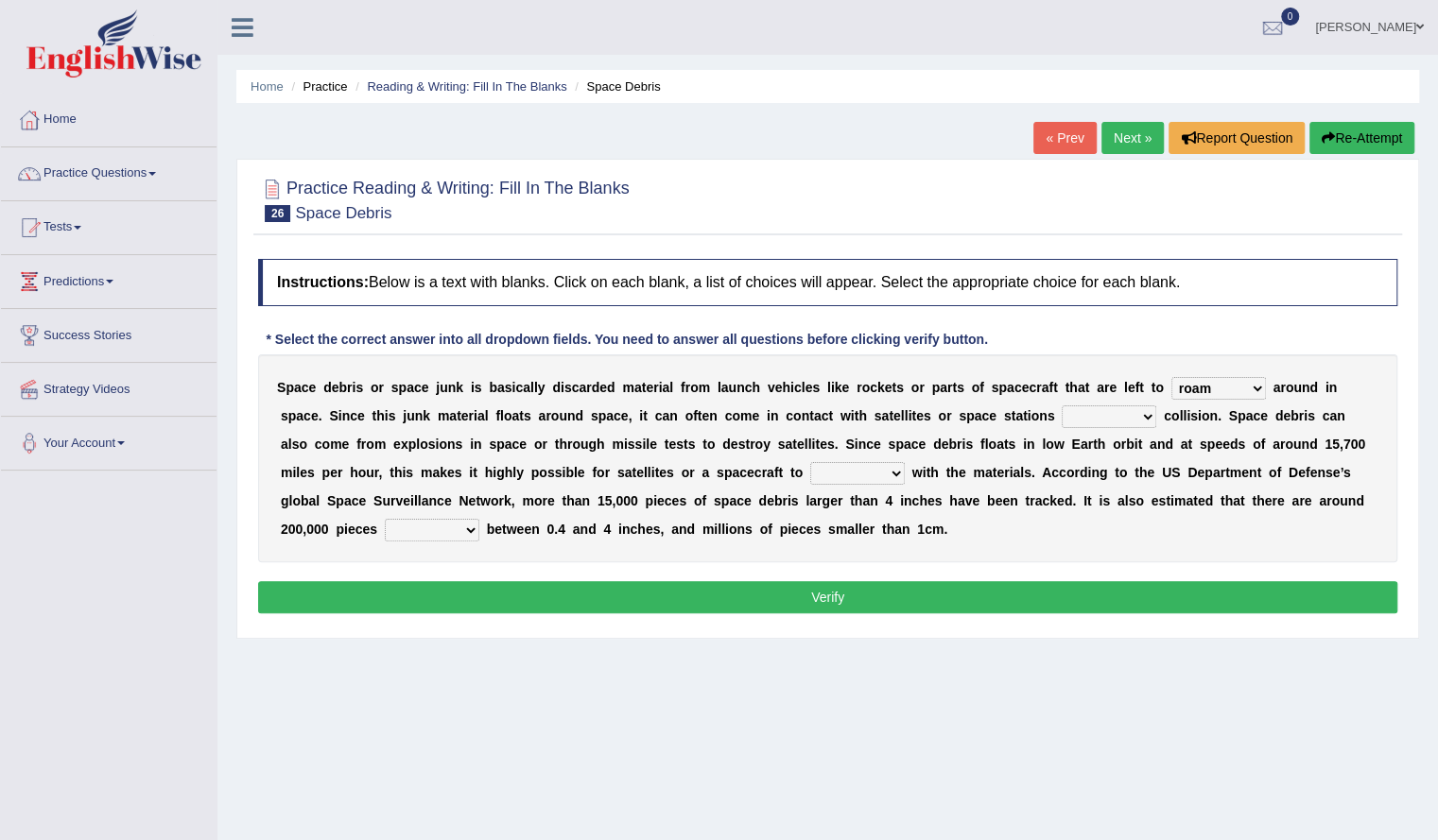
click at [1105, 415] on select "risks risk risked risking" at bounding box center [1108, 416] width 94 height 23
select select "risking"
click at [1061, 405] on select "risks risk risked risking" at bounding box center [1108, 416] width 94 height 23
click at [837, 464] on select "collect collate collide collocate" at bounding box center [856, 472] width 94 height 23
select select "collide"
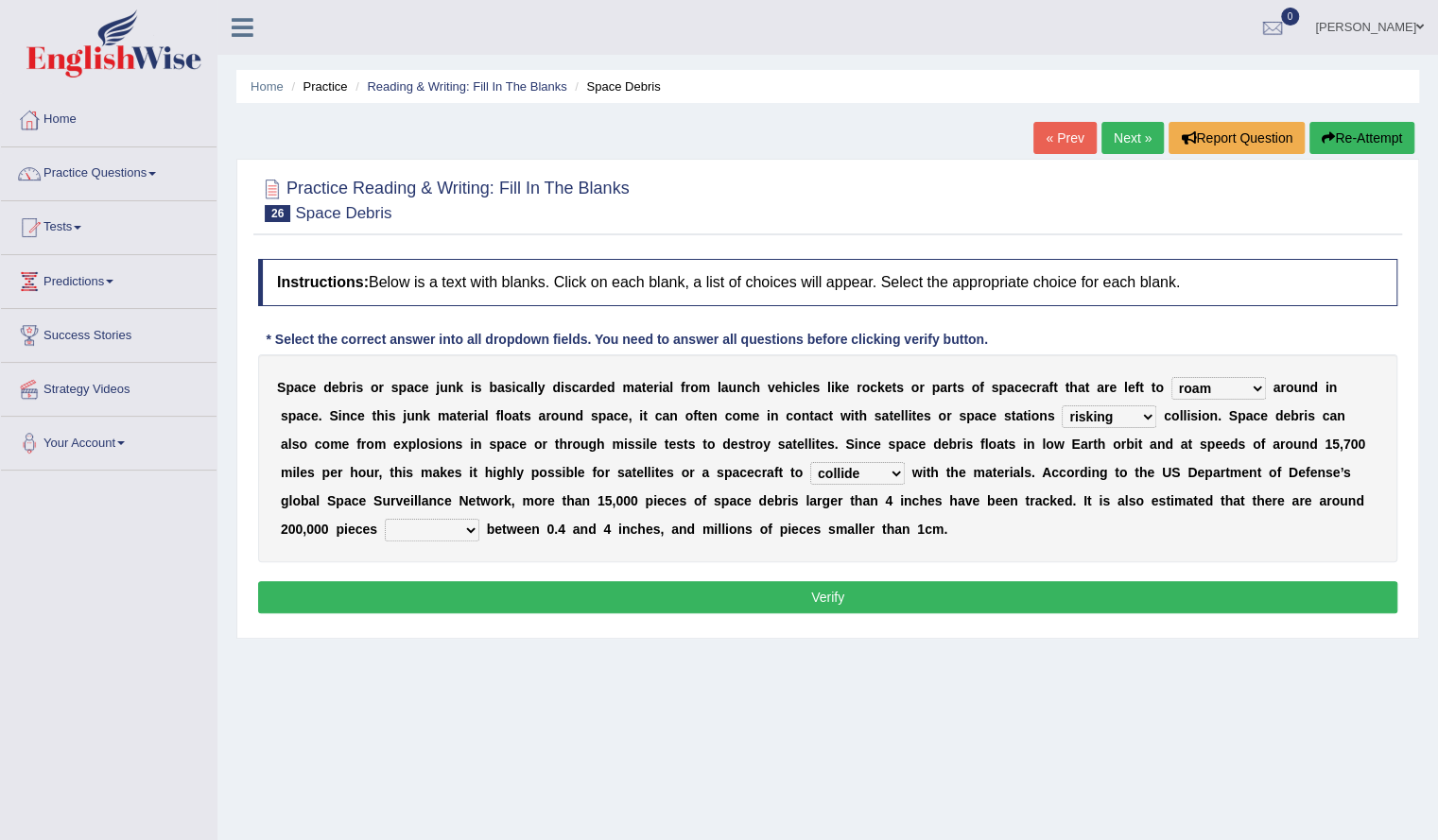
click at [810, 462] on select "collect collate collide collocate" at bounding box center [856, 472] width 94 height 23
click at [393, 527] on select "sized sizing size sizes" at bounding box center [431, 530] width 94 height 23
select select "sized"
click at [385, 519] on select "sized sizing size sizes" at bounding box center [431, 530] width 94 height 23
click at [760, 596] on button "Verify" at bounding box center [827, 597] width 1139 height 32
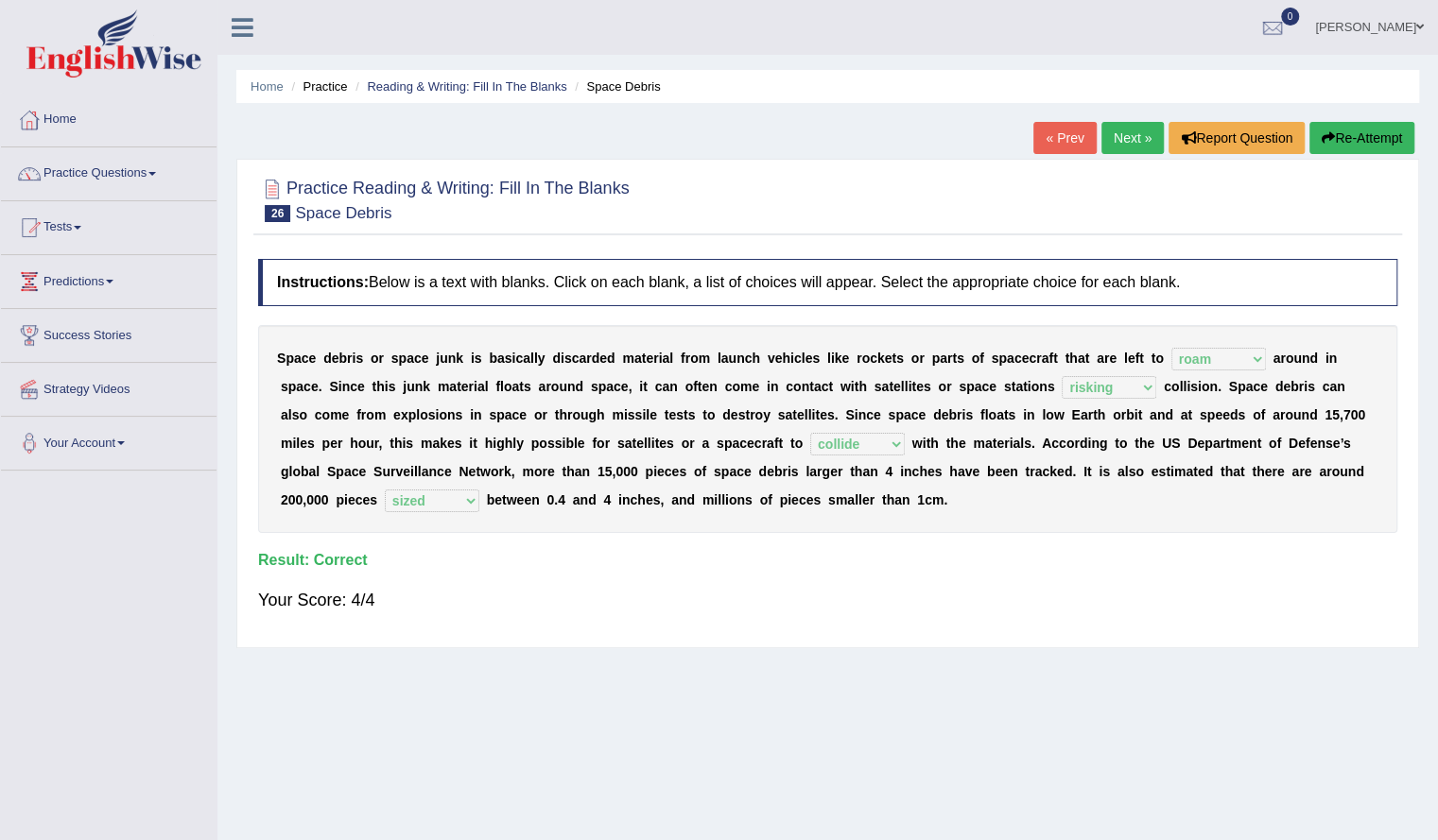
scroll to position [61, 0]
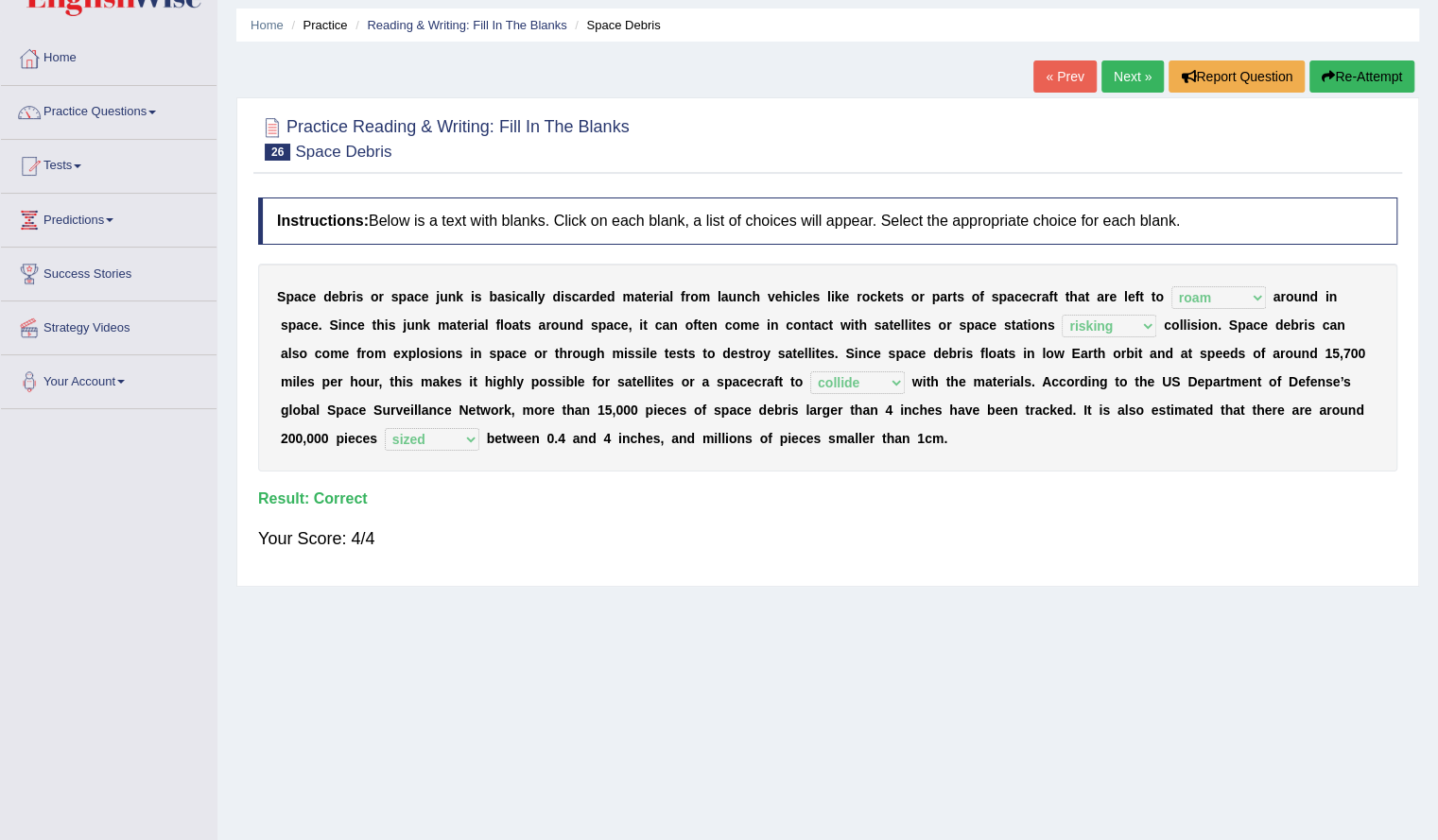
click at [1110, 74] on link "Next »" at bounding box center [1132, 76] width 62 height 32
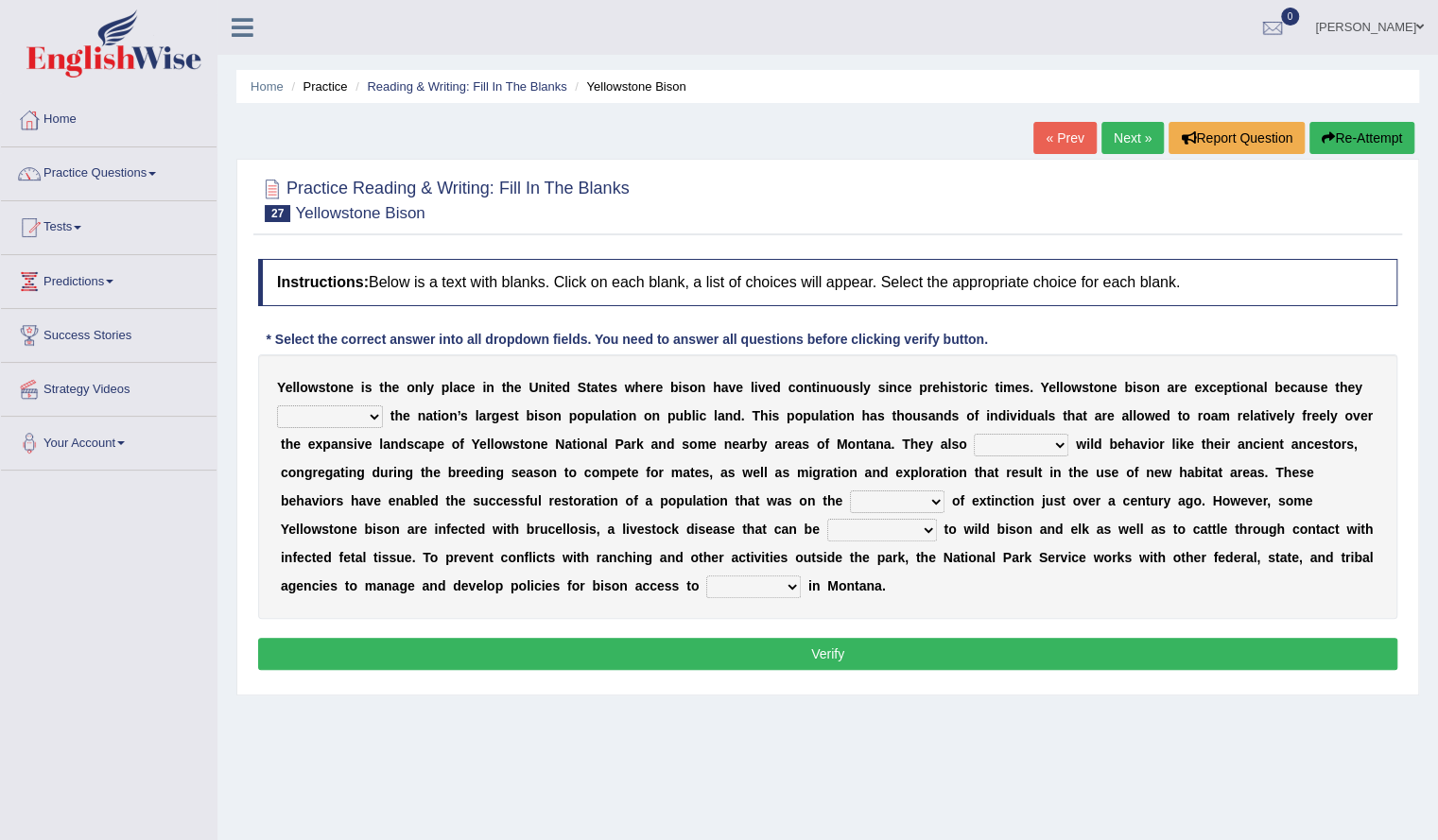
click at [349, 416] on select "congregate comprise consist compromise" at bounding box center [329, 416] width 106 height 23
select select "comprise"
click at [277, 405] on select "congregate comprise consist compromise" at bounding box center [329, 416] width 106 height 23
click at [1029, 440] on select "exhibit disregard resist encourage" at bounding box center [1020, 445] width 94 height 23
select select "encourage"
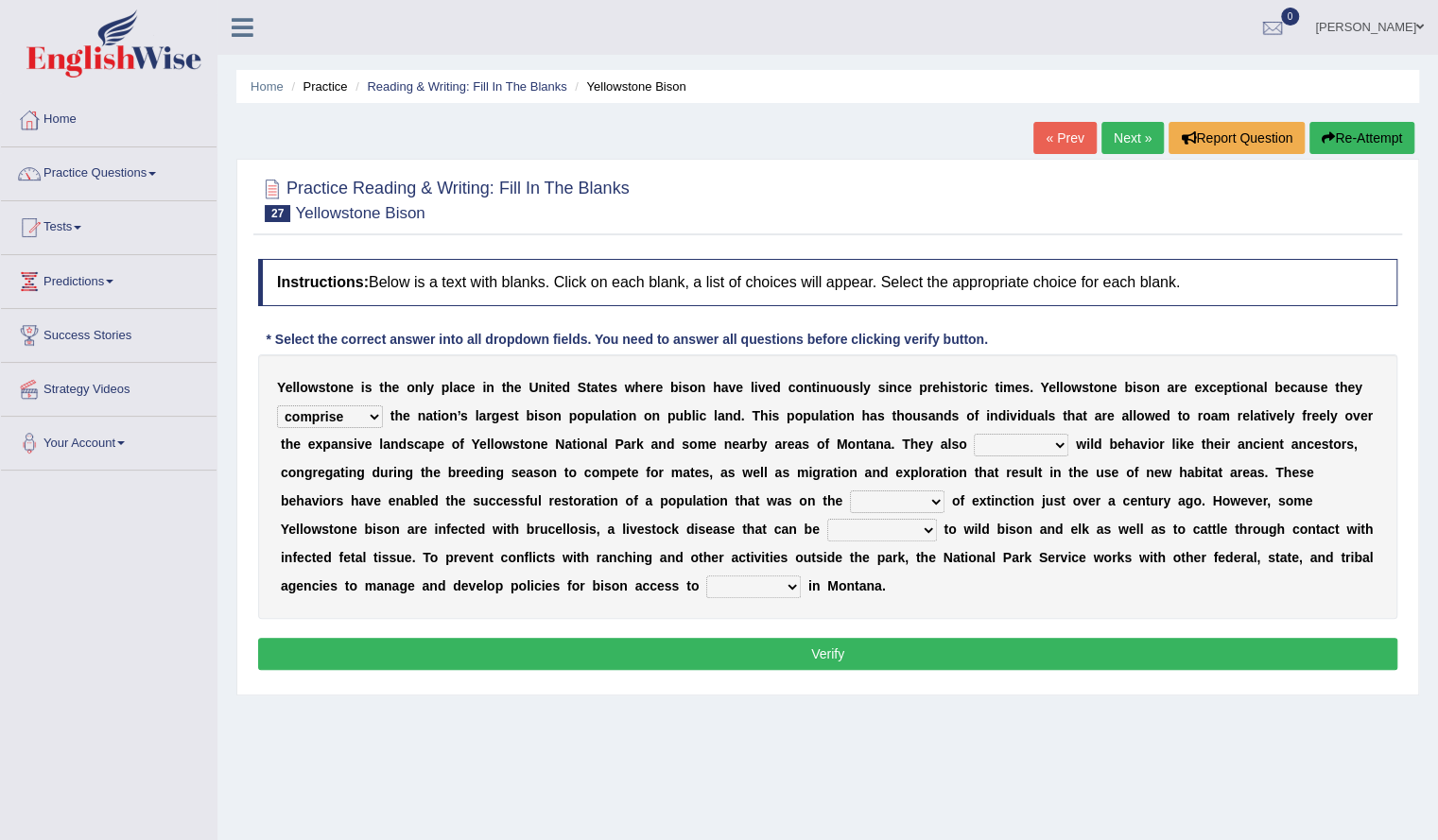
click at [973, 434] on select "exhibit disregard resist encourage" at bounding box center [1020, 445] width 94 height 23
click at [884, 494] on select "brine brink danger brindle" at bounding box center [897, 501] width 94 height 23
select select "danger"
click at [850, 490] on select "brine brink danger brindle" at bounding box center [897, 501] width 94 height 23
click at [862, 526] on select "transplanted transported transgressed transmitted" at bounding box center [882, 530] width 110 height 23
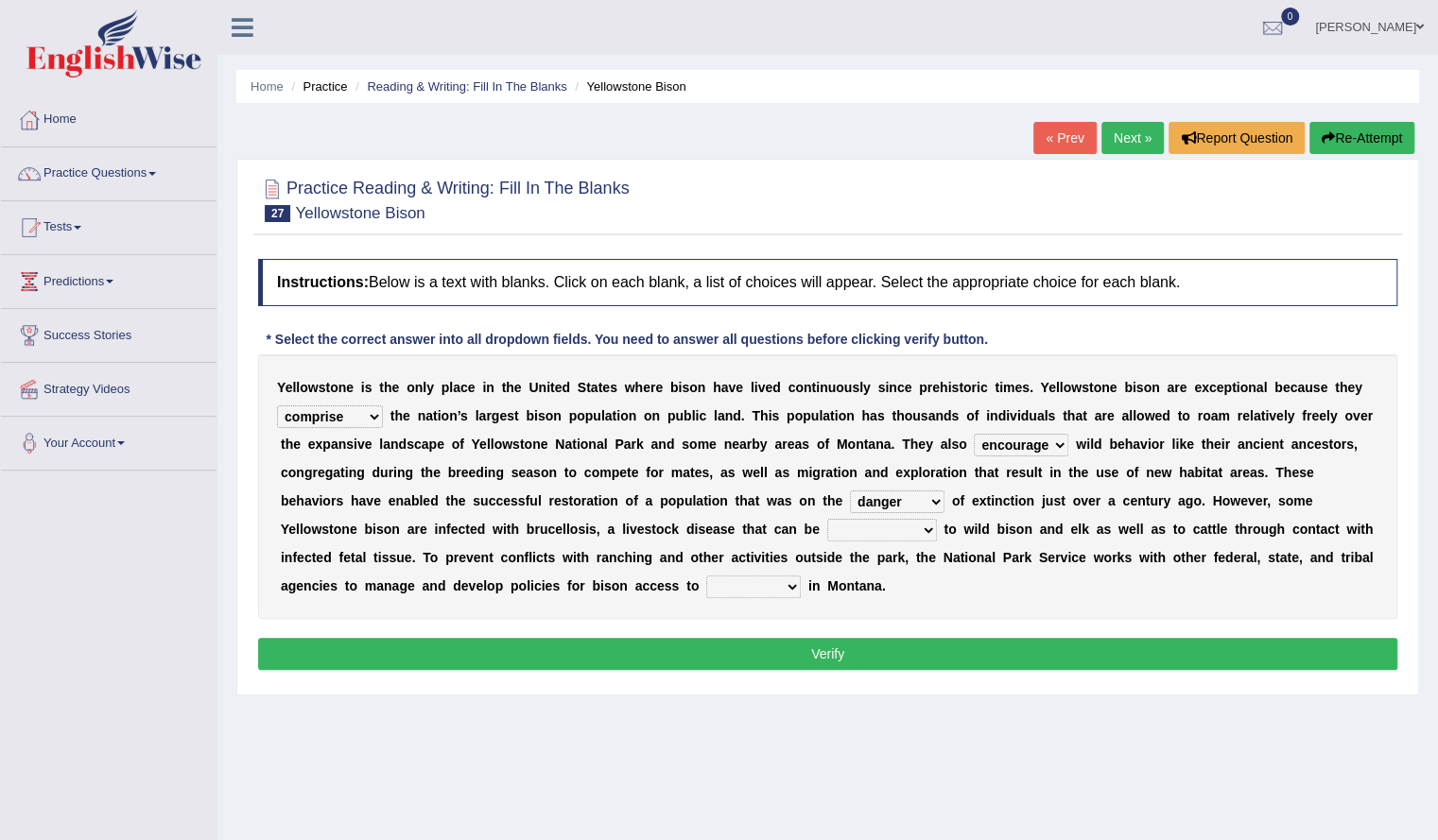
select select "transplanted"
click at [828, 519] on select "transplanted transported transgressed transmitted" at bounding box center [882, 530] width 110 height 23
click at [779, 581] on select "habitat habitat habitant food" at bounding box center [753, 586] width 94 height 23
select select "habitant"
click at [707, 576] on select "habitat habitat habitant food" at bounding box center [753, 586] width 94 height 23
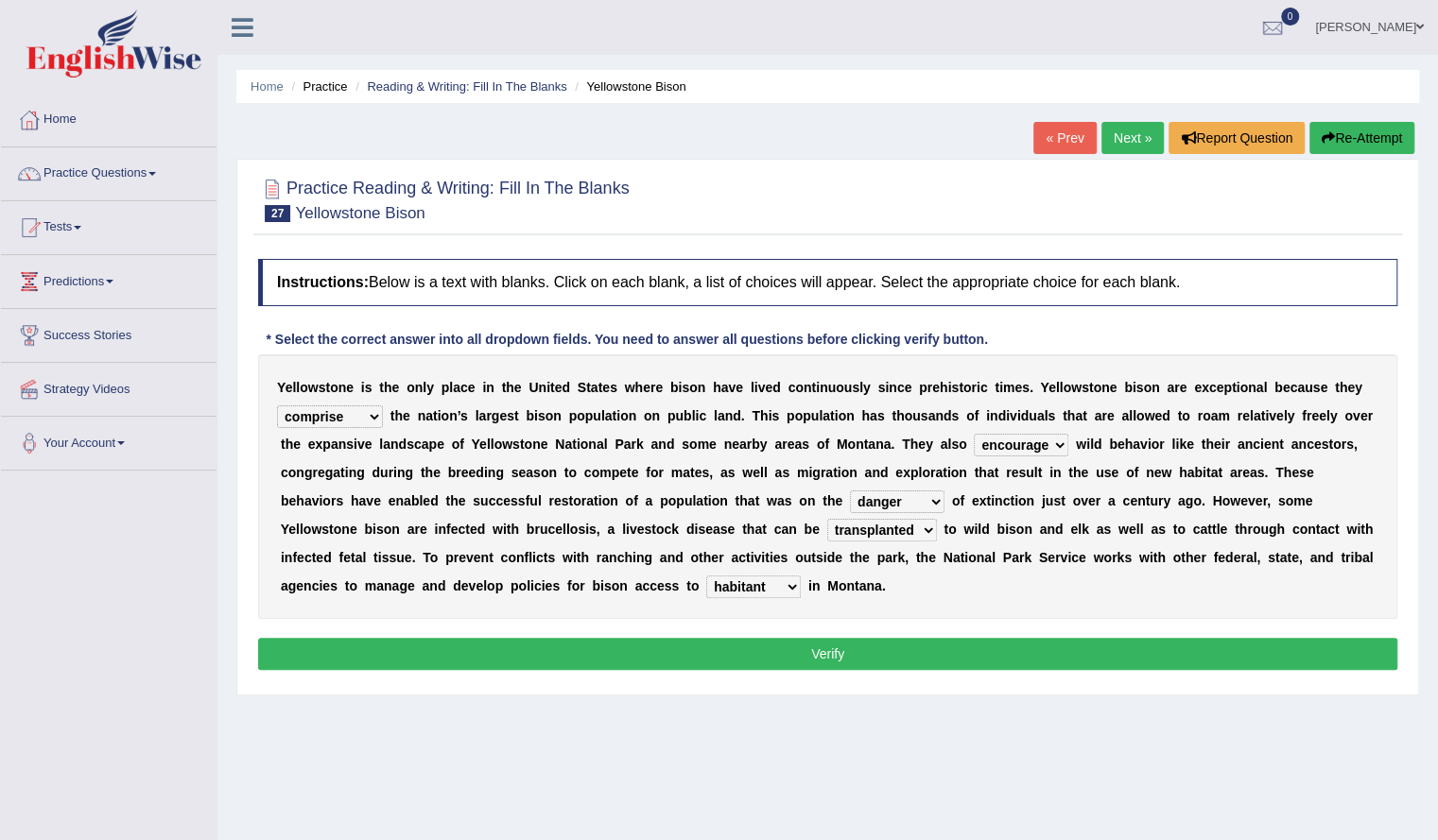
click at [775, 649] on button "Verify" at bounding box center [827, 654] width 1139 height 32
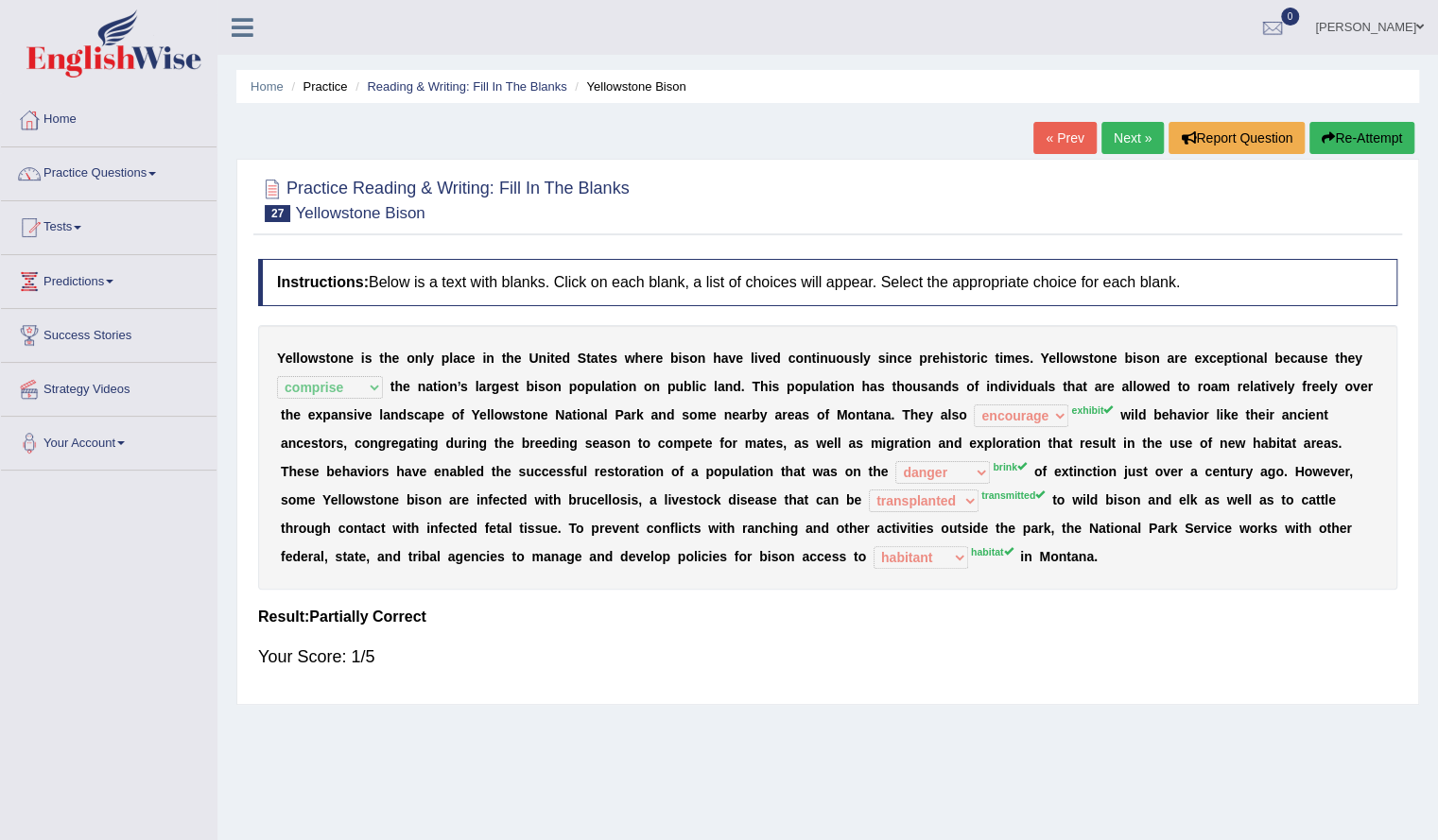
click at [1351, 143] on button "Re-Attempt" at bounding box center [1362, 138] width 105 height 32
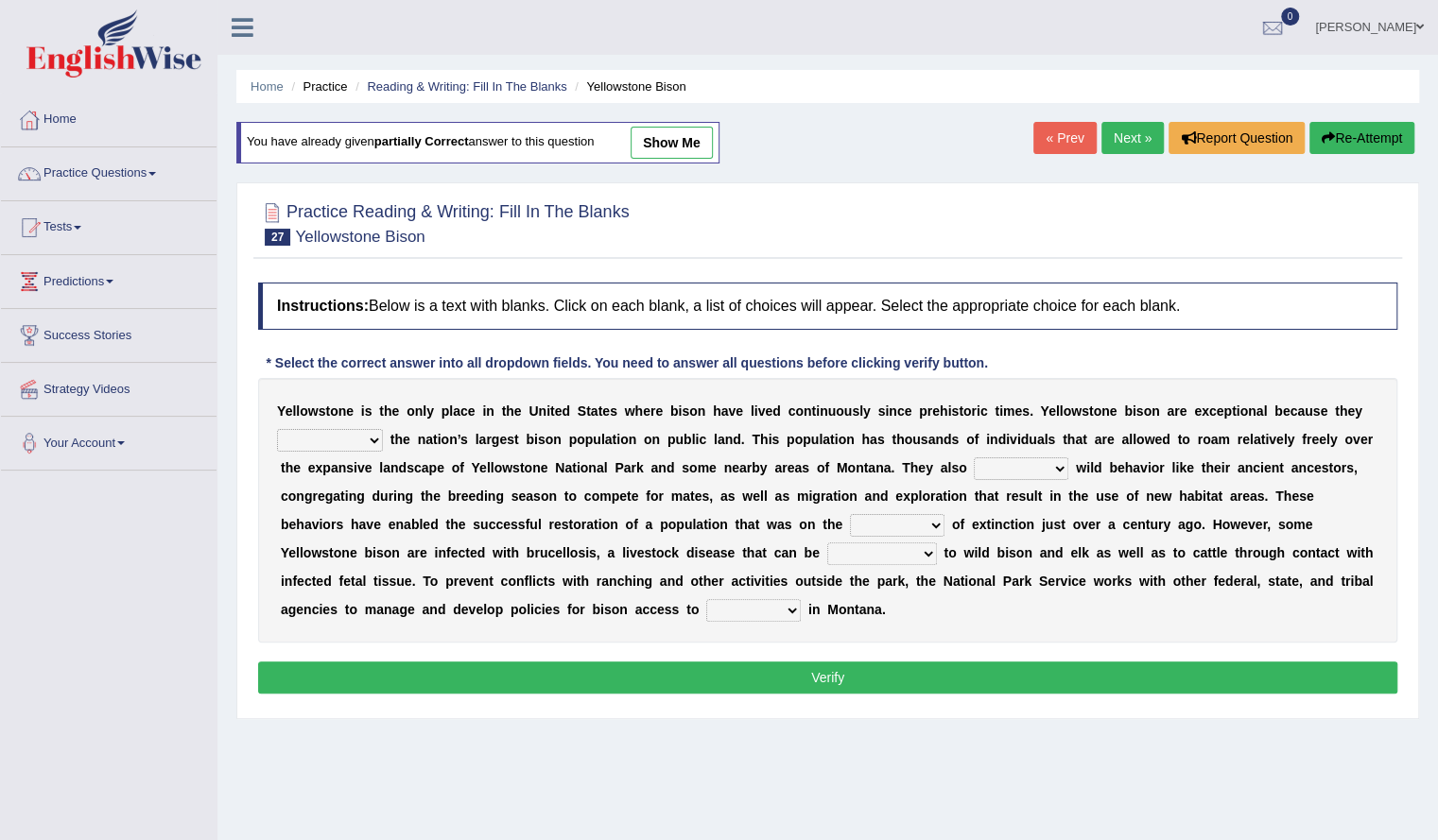
click at [358, 435] on select "congregate comprise consist compromise" at bounding box center [329, 440] width 106 height 23
select select "comprise"
click at [277, 429] on select "congregate comprise consist compromise" at bounding box center [329, 440] width 106 height 23
click at [344, 440] on select "congregate comprise consist compromise" at bounding box center [329, 440] width 106 height 23
click at [277, 429] on select "congregate comprise consist compromise" at bounding box center [329, 440] width 106 height 23
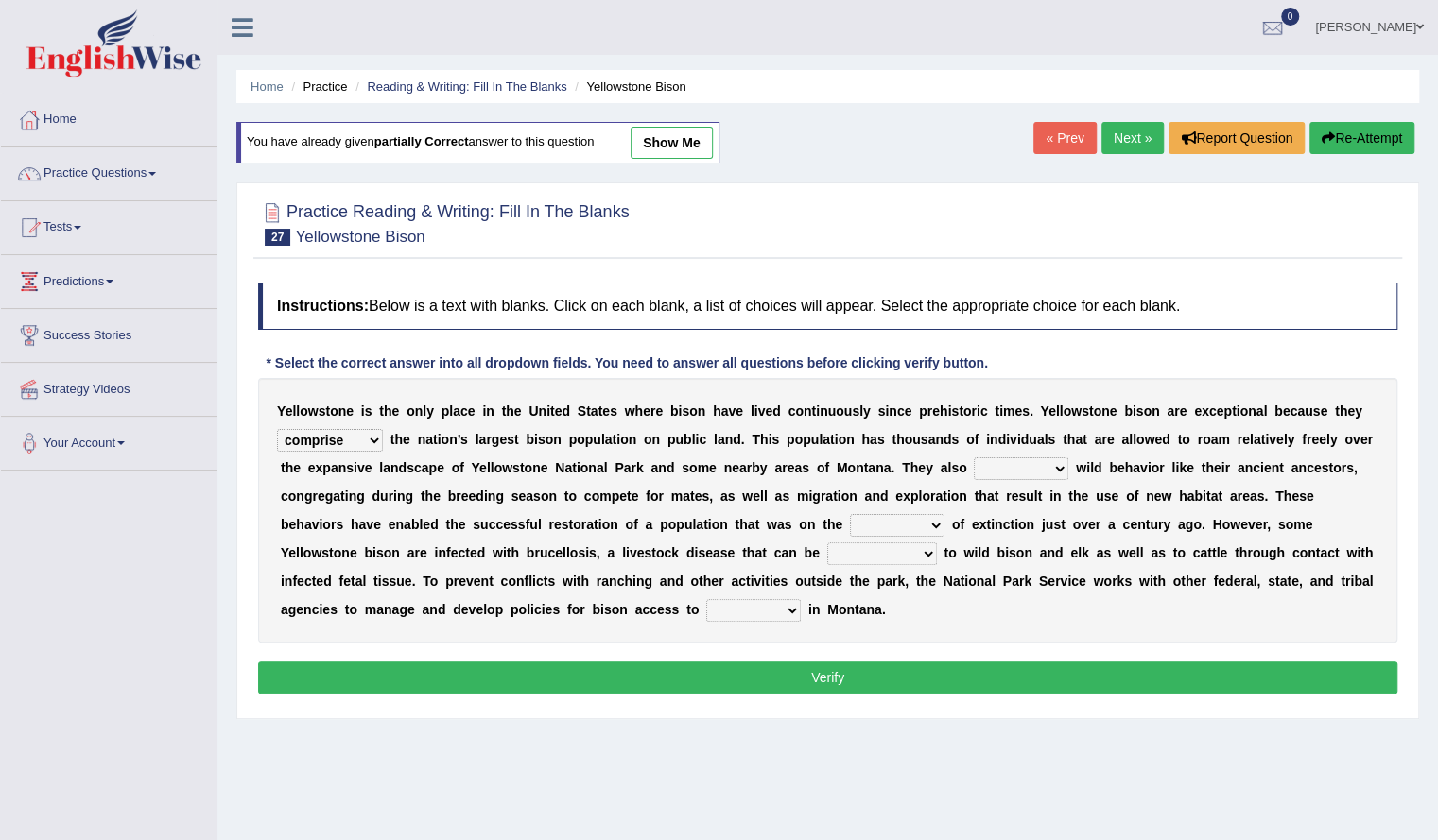
click at [1042, 466] on select "exhibit disregard resist encourage" at bounding box center [1020, 469] width 94 height 23
select select "exhibit"
click at [973, 458] on select "exhibit disregard resist encourage" at bounding box center [1020, 469] width 94 height 23
click at [889, 522] on select "brine brink danger brindle" at bounding box center [897, 525] width 94 height 23
select select "brink"
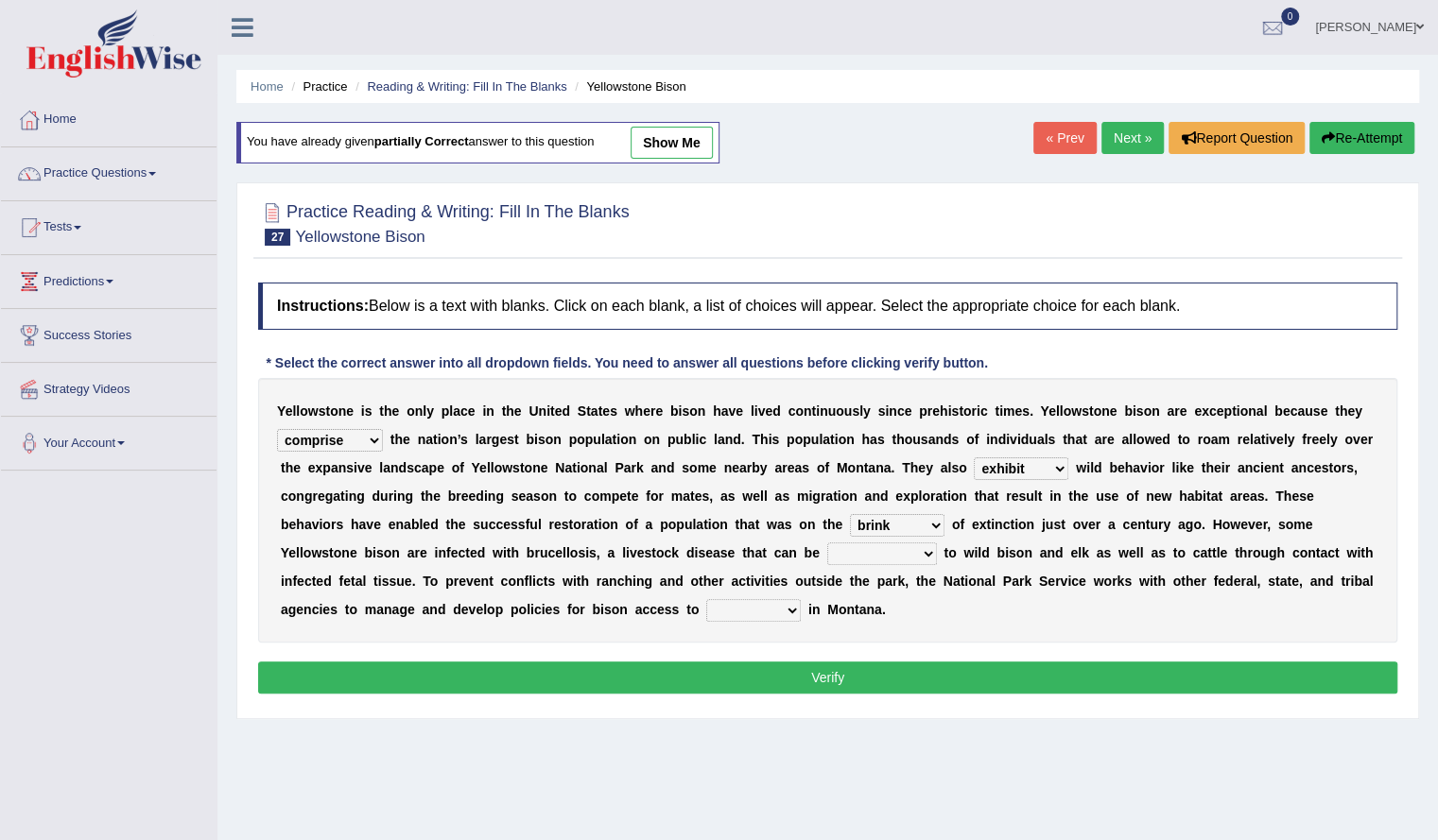
click at [850, 514] on select "brine brink danger brindle" at bounding box center [897, 525] width 94 height 23
click at [885, 552] on select "transplanted transported transgressed transmitted" at bounding box center [882, 554] width 110 height 23
click at [828, 543] on select "transplanted transported transgressed transmitted" at bounding box center [882, 554] width 110 height 23
click at [906, 551] on select "transplanted transported transgressed transmitted" at bounding box center [882, 554] width 110 height 23
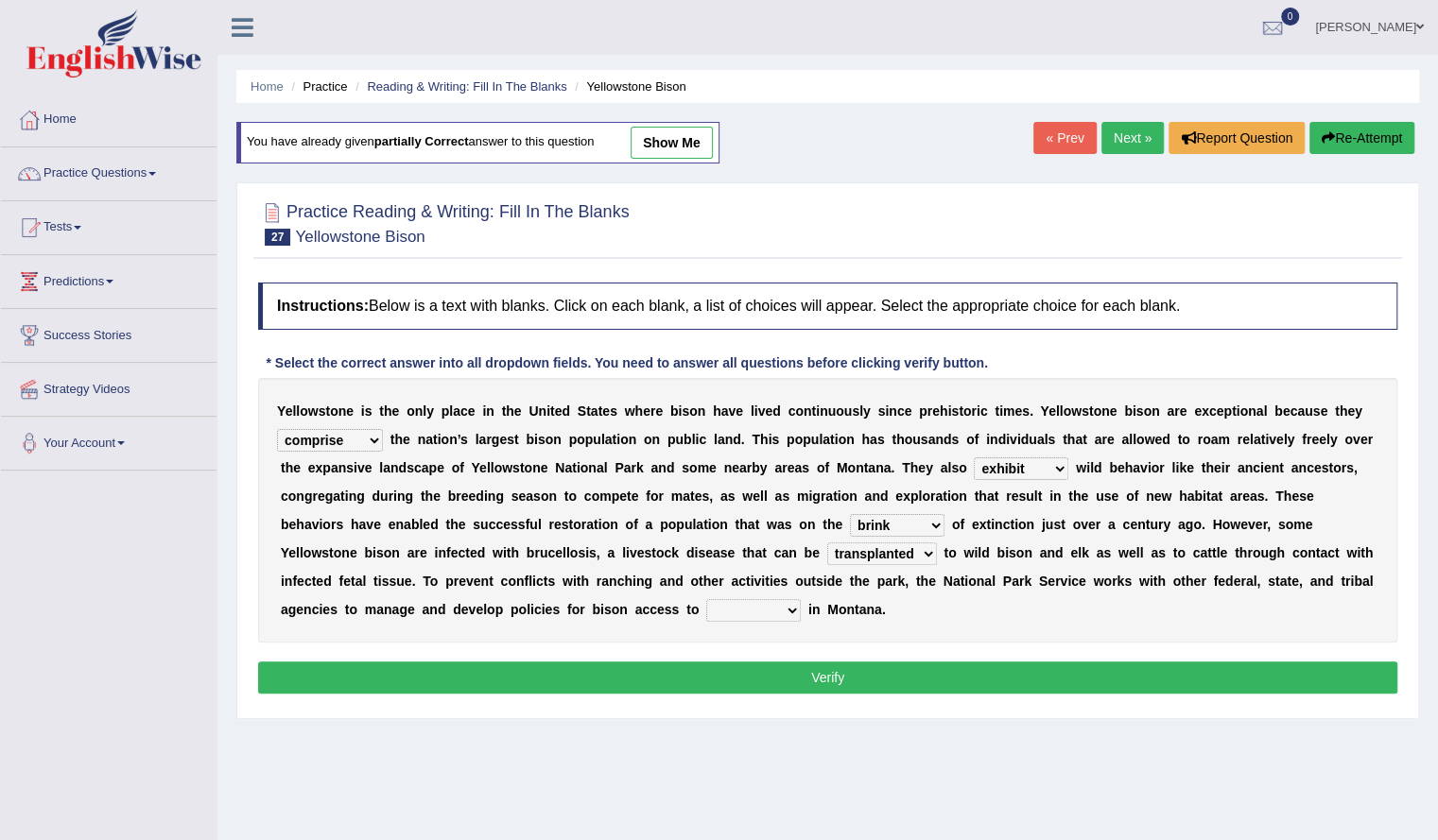
click at [906, 551] on select "transplanted transported transgressed transmitted" at bounding box center [882, 554] width 110 height 23
select select "transmitted"
click at [828, 543] on select "transplanted transported transgressed transmitted" at bounding box center [882, 554] width 110 height 23
click at [745, 607] on select "habitat habitat habitant food" at bounding box center [753, 610] width 94 height 23
select select "habitat"
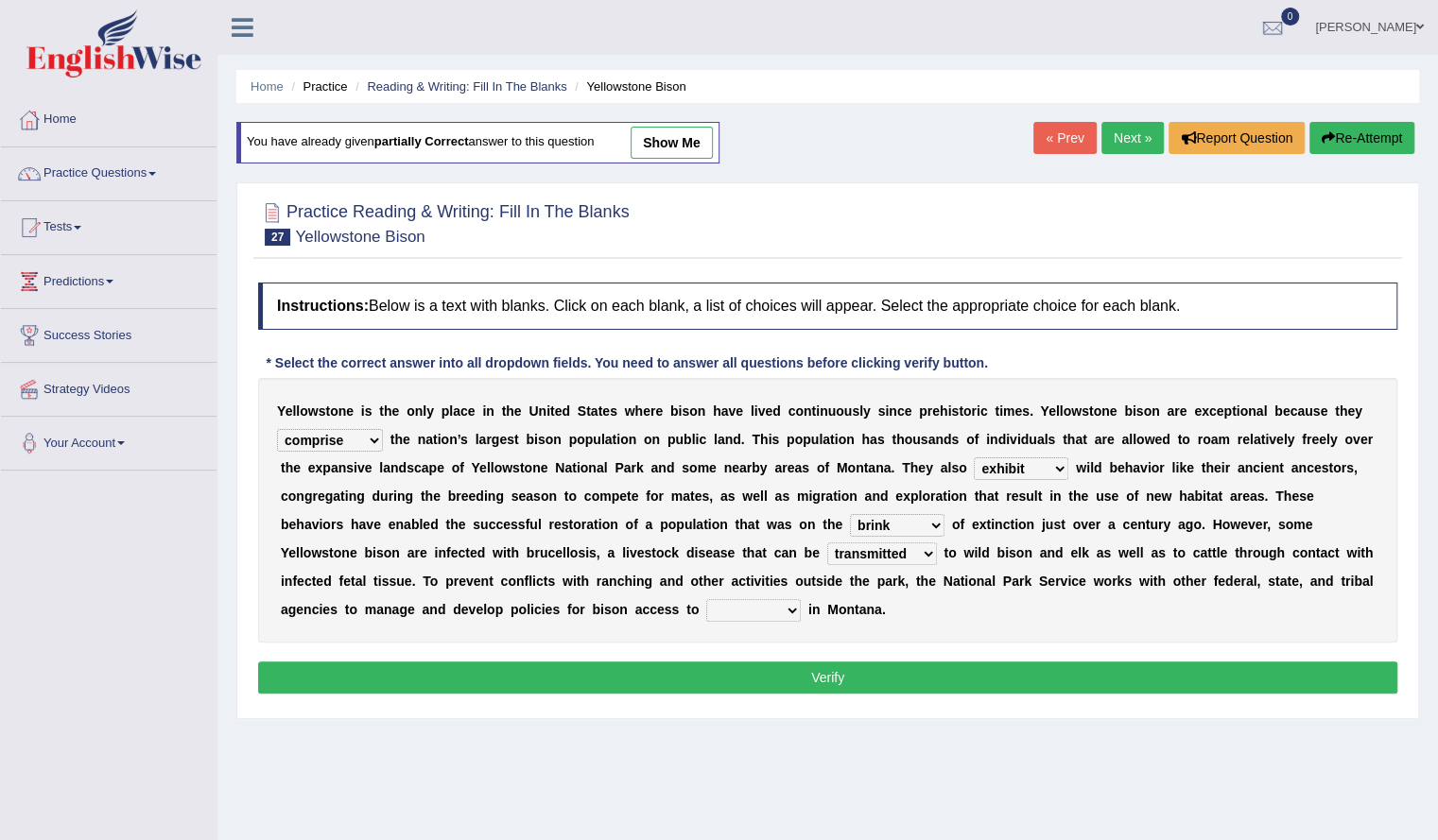
click at [707, 599] on select "habitat habitat habitant food" at bounding box center [753, 610] width 94 height 23
click at [748, 682] on button "Verify" at bounding box center [827, 678] width 1139 height 32
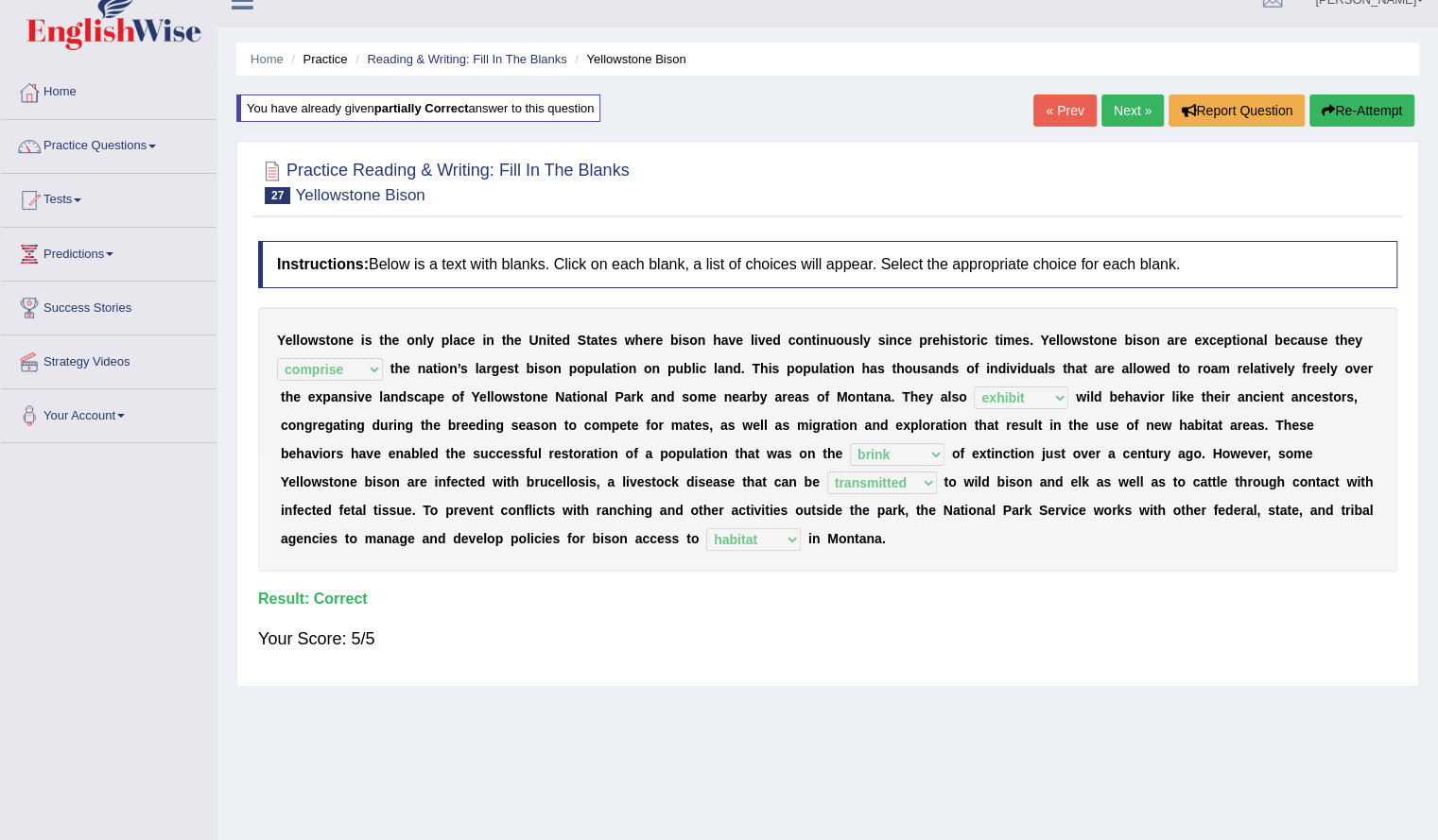
scroll to position [32, 0]
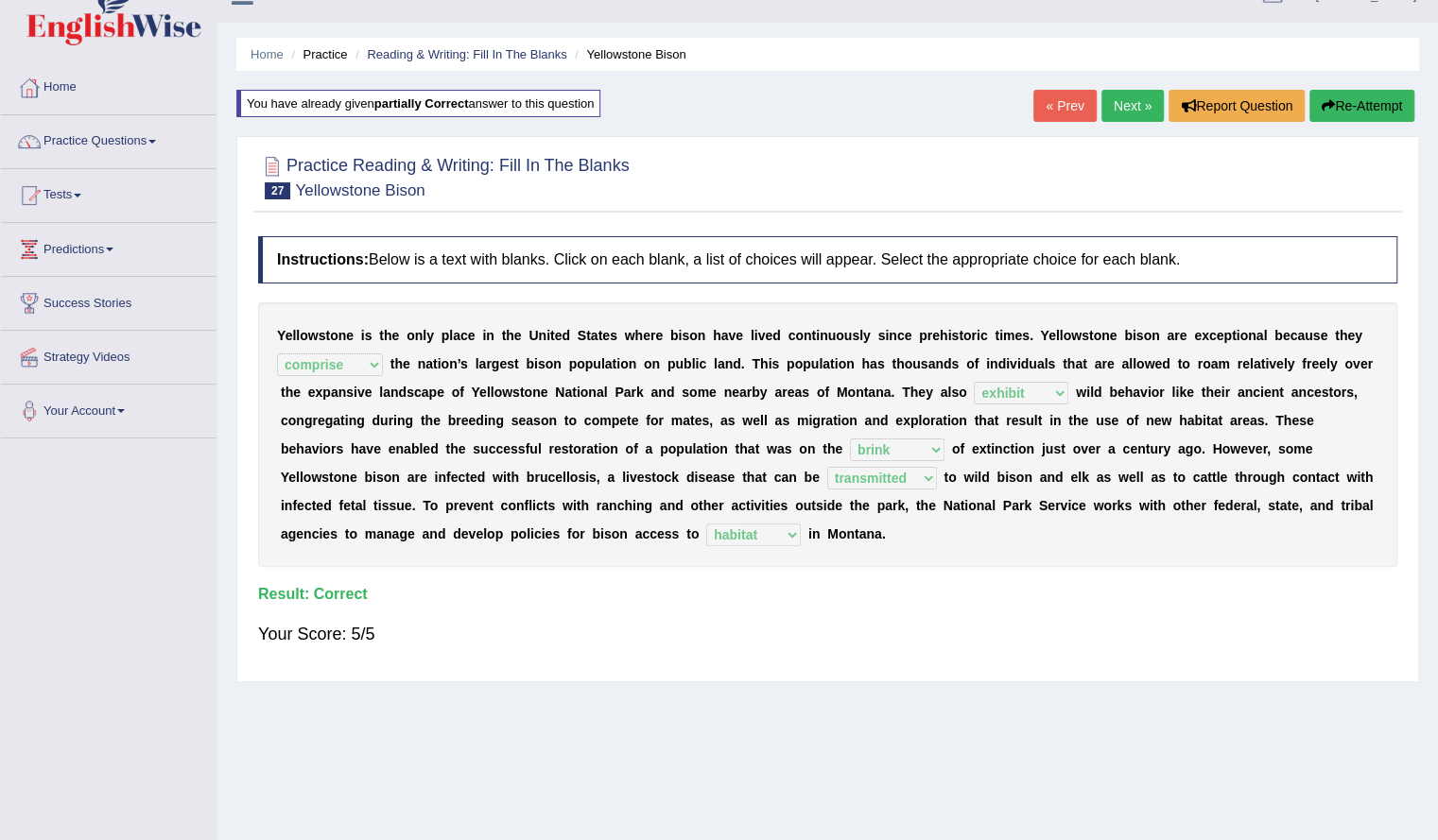
click at [1117, 113] on link "Next »" at bounding box center [1132, 106] width 62 height 32
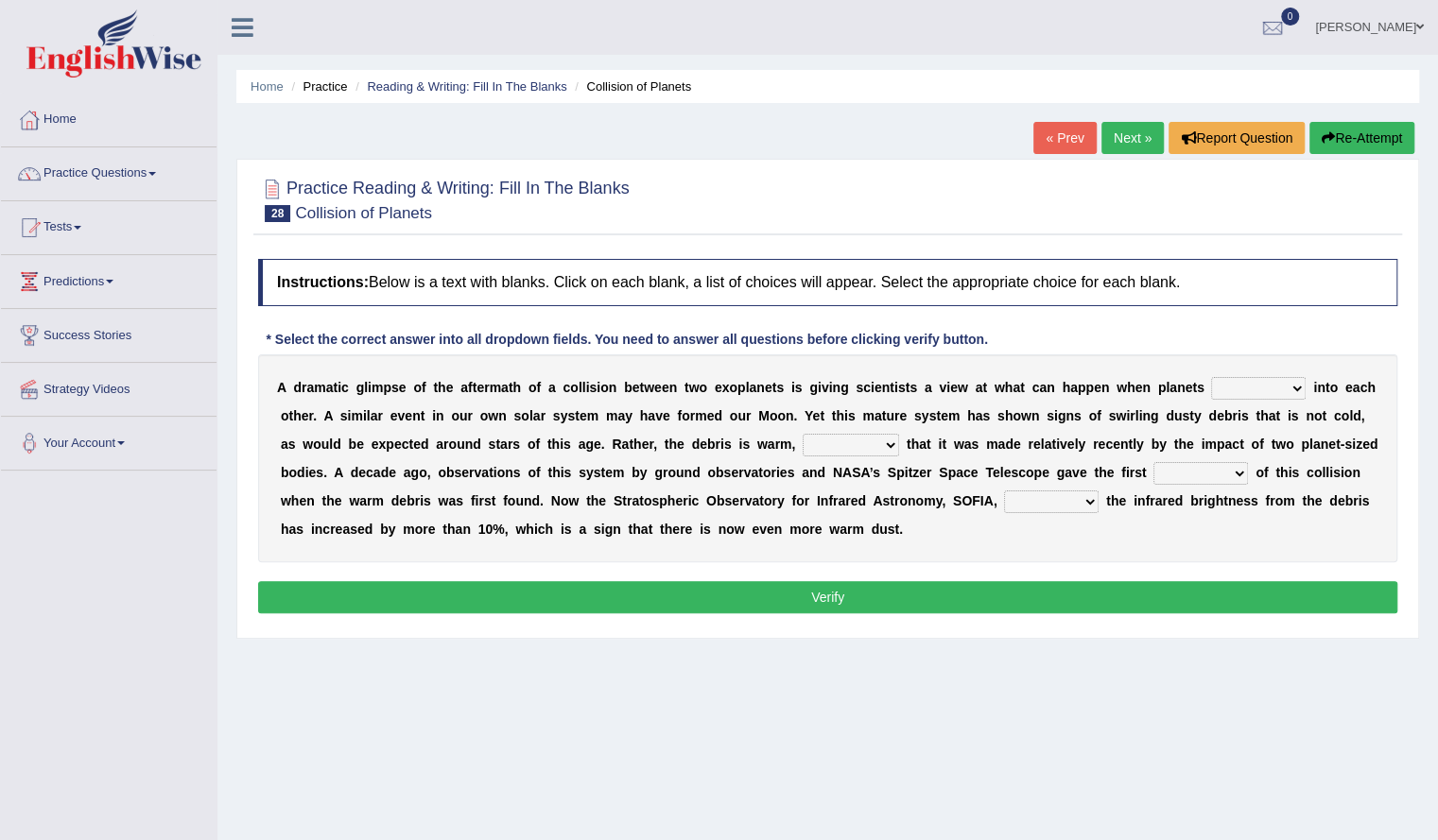
click at [1272, 384] on select "crash explore roam implode" at bounding box center [1258, 388] width 94 height 23
click at [1211, 377] on select "crash explore roam implode" at bounding box center [1258, 388] width 94 height 23
click at [1280, 377] on select "crash explore roam implode" at bounding box center [1258, 388] width 94 height 23
click at [1177, 524] on div "A d r a m a t i c g l i m p s e o f t h e a f t e r m a t h o f a c o l l i s i…" at bounding box center [827, 459] width 1139 height 208
click at [1263, 386] on select "crash explore roam implode" at bounding box center [1258, 388] width 94 height 23
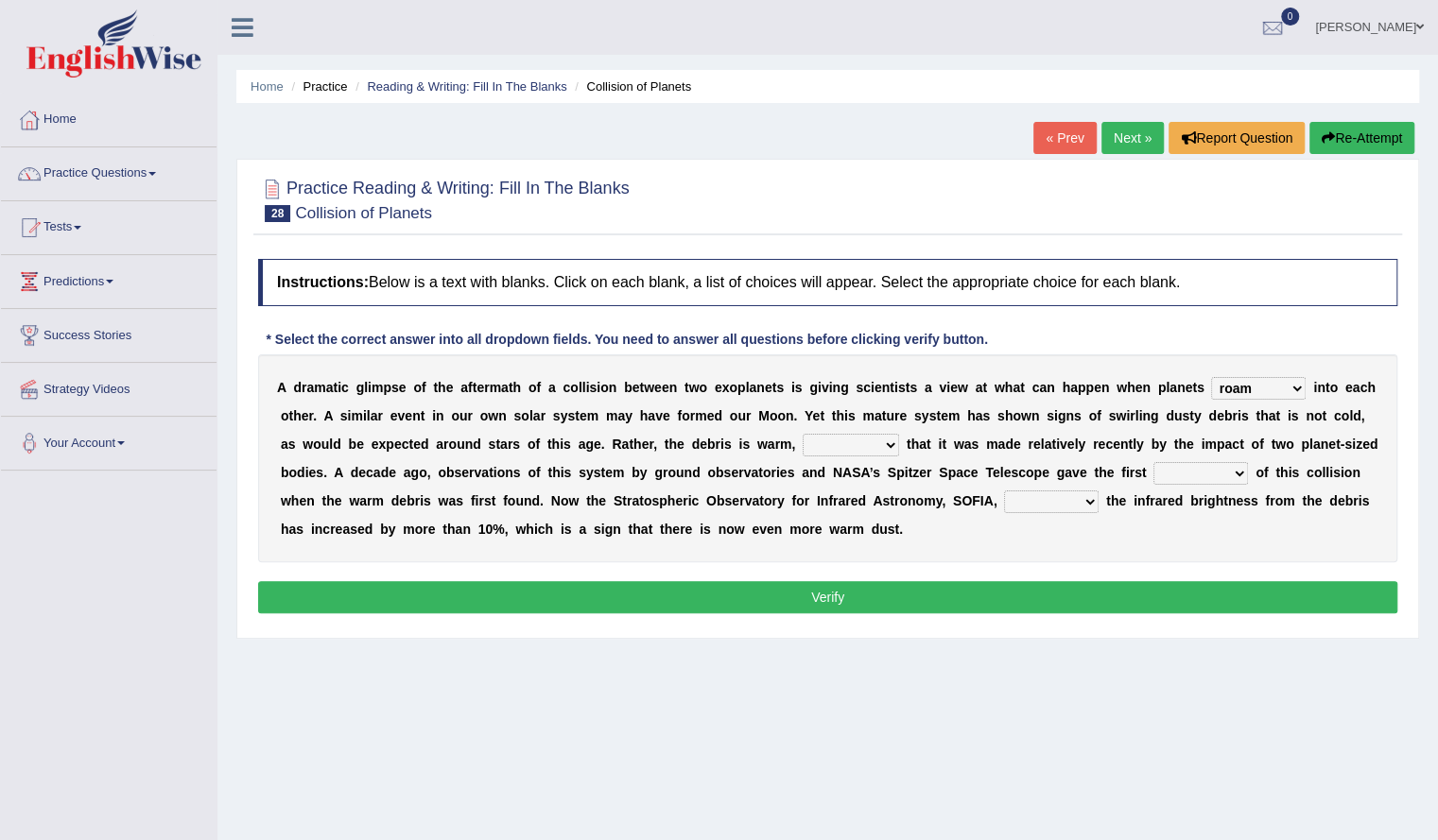
select select "implode"
click at [1211, 377] on select "crash explore roam implode" at bounding box center [1258, 388] width 94 height 23
click at [850, 442] on select "reinforcing sentencing forging conducing" at bounding box center [850, 445] width 96 height 23
select select "reinforcing"
click at [803, 434] on select "reinforcing sentencing forging conducing" at bounding box center [850, 445] width 96 height 23
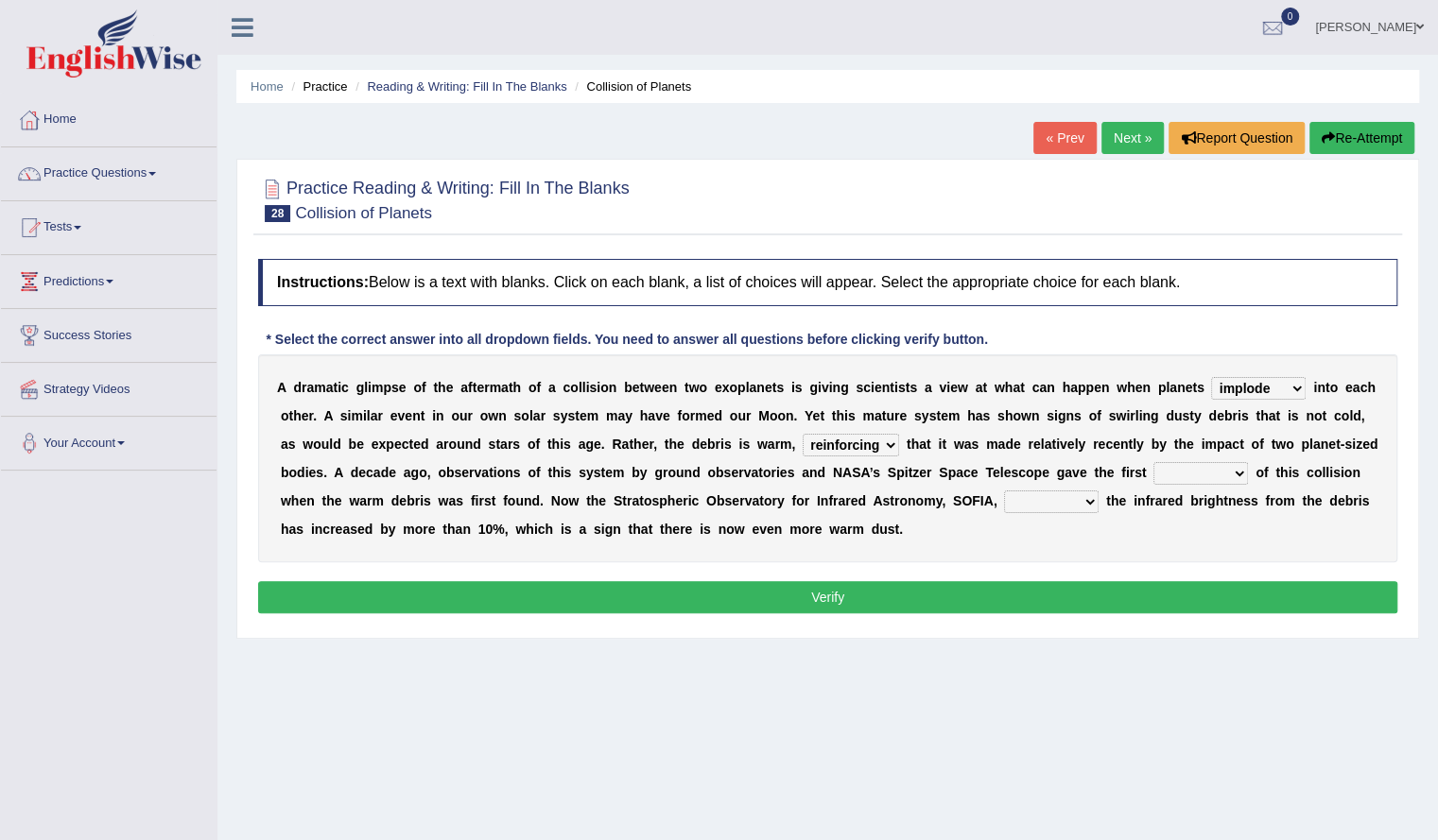
click at [1180, 466] on select "pints faints hints taints" at bounding box center [1200, 472] width 94 height 23
select select "hints"
click at [1154, 462] on select "pints faints hints taints" at bounding box center [1200, 472] width 94 height 23
click at [1272, 380] on select "crash explore roam implode" at bounding box center [1258, 388] width 94 height 23
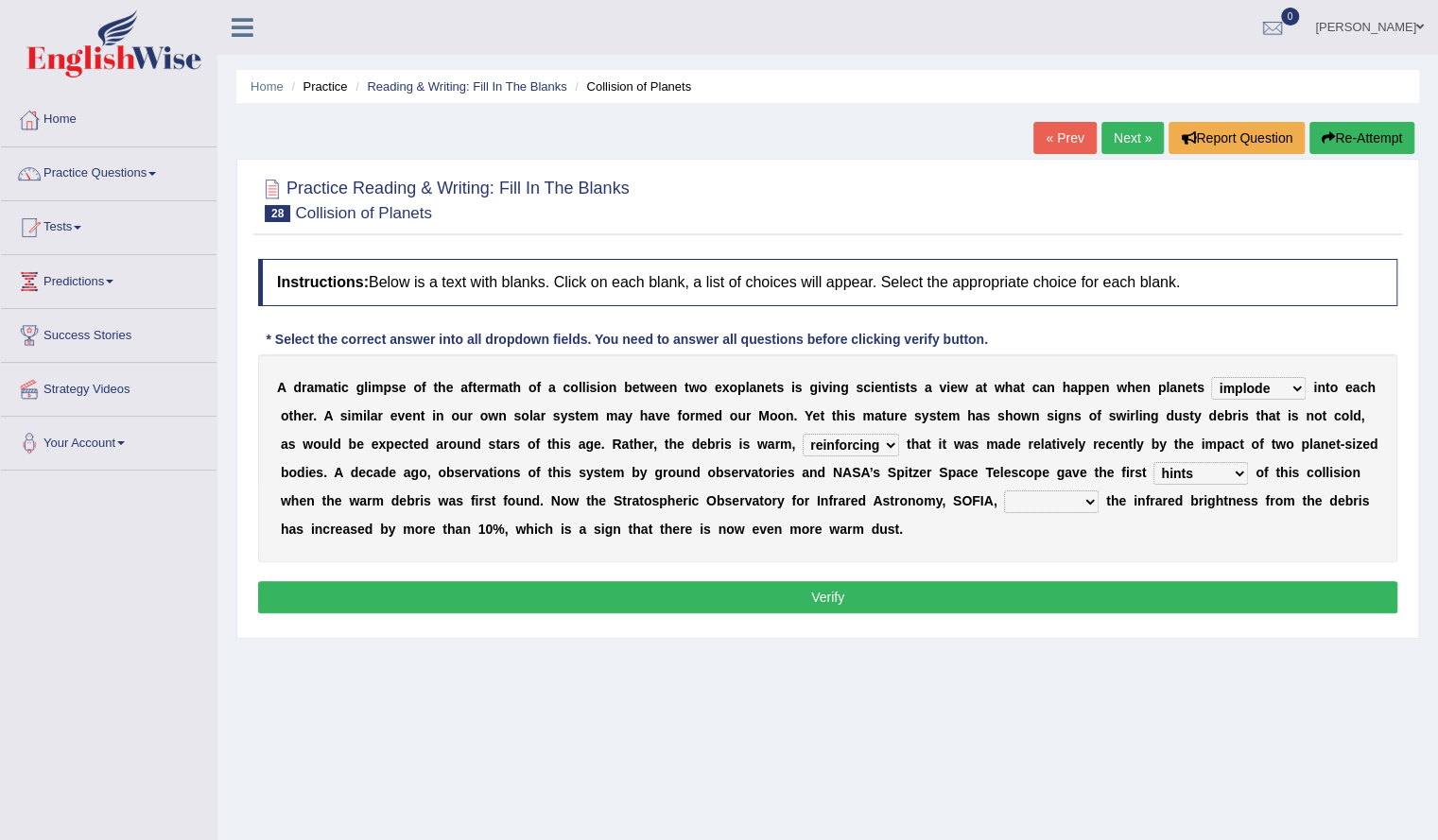
click at [1084, 503] on select "concealed revealed repealed unsealed" at bounding box center [1051, 501] width 94 height 23
select select "revealed"
click at [1004, 490] on select "concealed revealed repealed unsealed" at bounding box center [1051, 501] width 94 height 23
click at [1005, 592] on button "Verify" at bounding box center [827, 597] width 1139 height 32
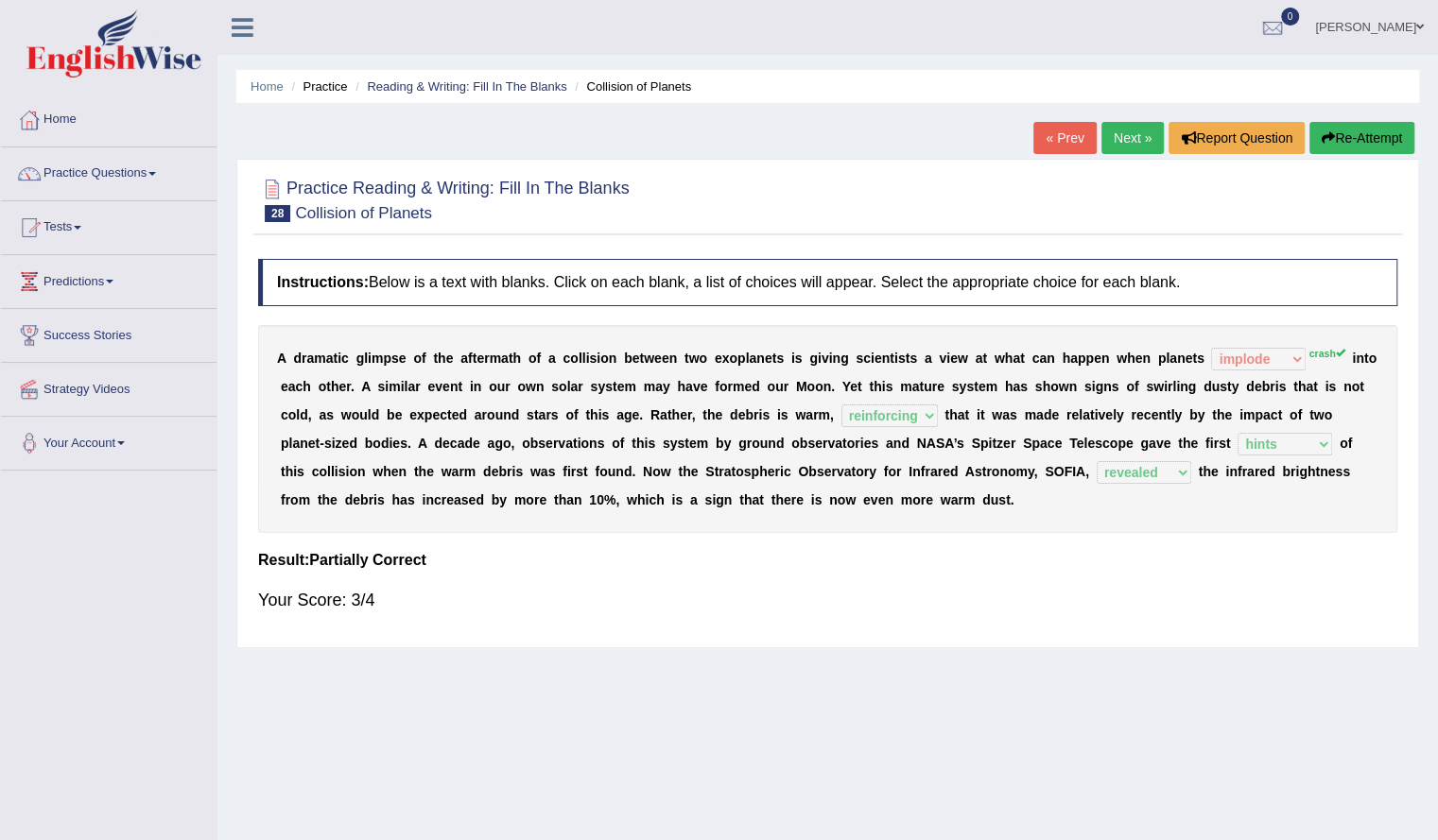
click at [1141, 143] on link "Next »" at bounding box center [1132, 138] width 62 height 32
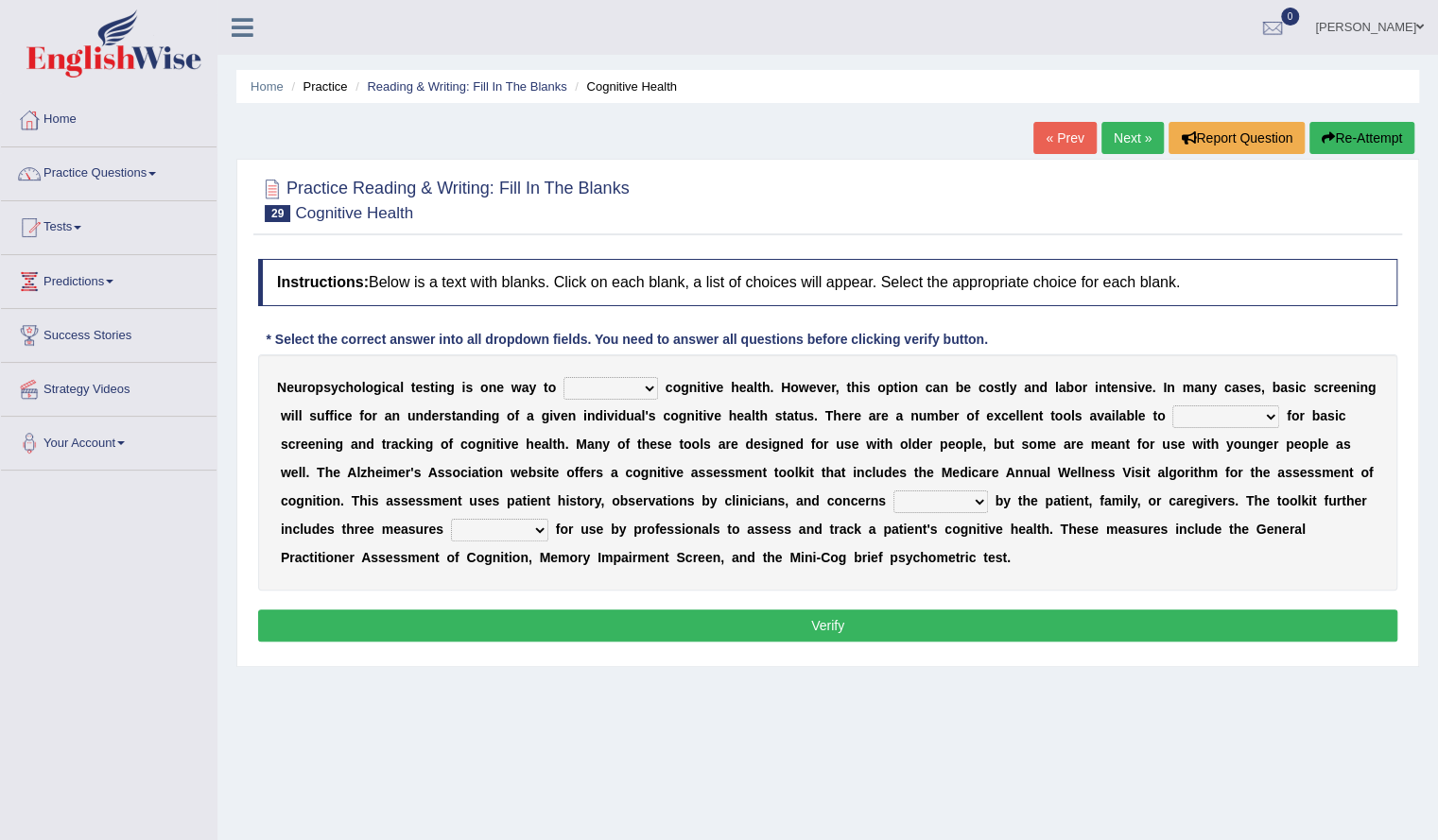
click at [592, 384] on select "obsess assess possess access" at bounding box center [609, 388] width 94 height 23
select select "assess"
click at [563, 377] on select "obsess assess possess access" at bounding box center [609, 388] width 94 height 23
click at [1219, 416] on select "stationers practitioners petitioners questioners" at bounding box center [1226, 416] width 107 height 23
select select "practitioners"
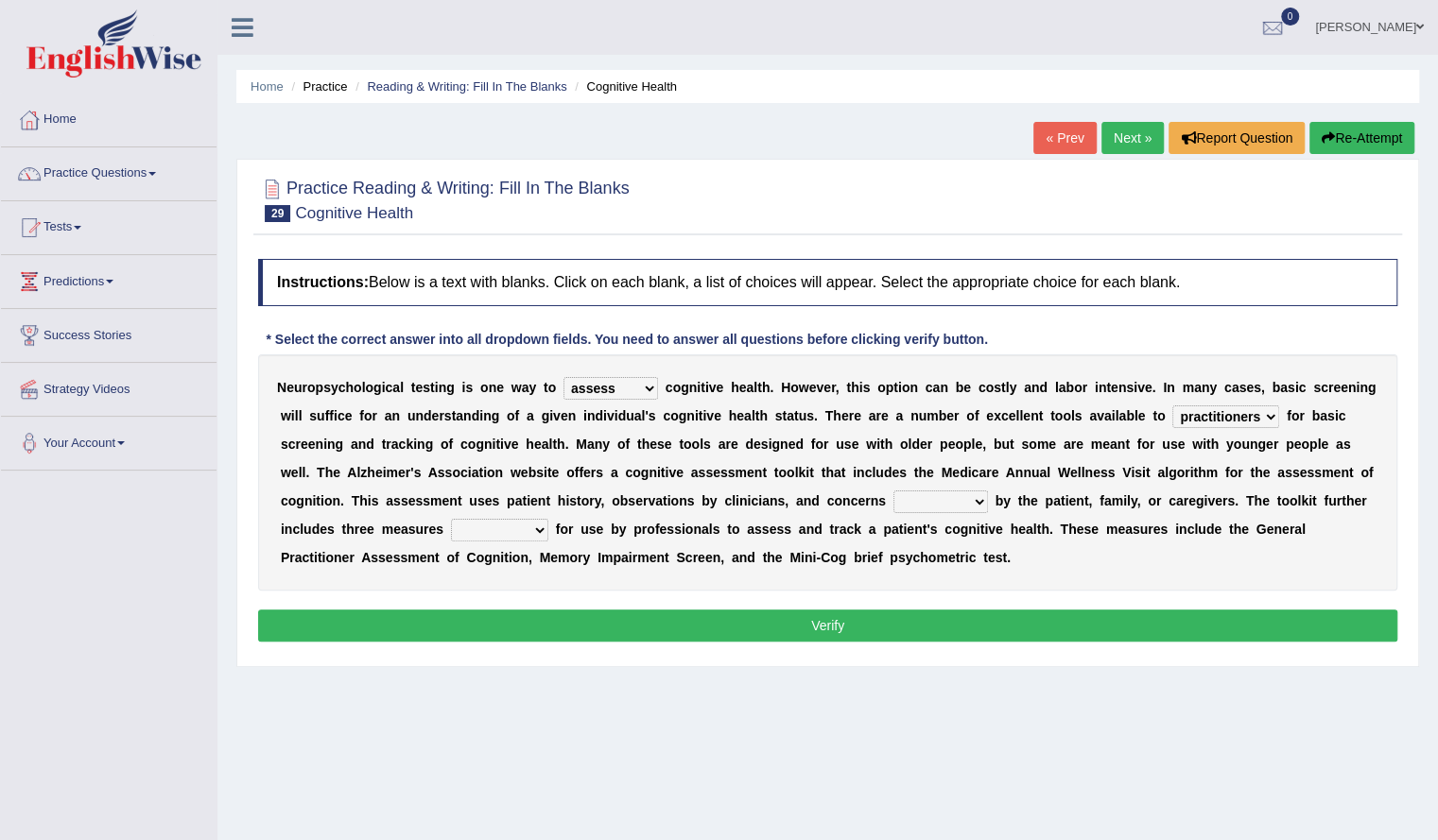
click at [1172, 405] on select "stationers practitioners petitioners questioners" at bounding box center [1226, 416] width 107 height 23
click at [973, 501] on select "raised rising arising praised" at bounding box center [940, 501] width 94 height 23
select select "raised"
click at [893, 490] on select "raised rising arising praised" at bounding box center [940, 501] width 94 height 23
click at [654, 538] on div "N e u r o p s y c h o l o g i c a l t e s t i n g i s o n e w a y t o obsess as…" at bounding box center [827, 472] width 1139 height 236
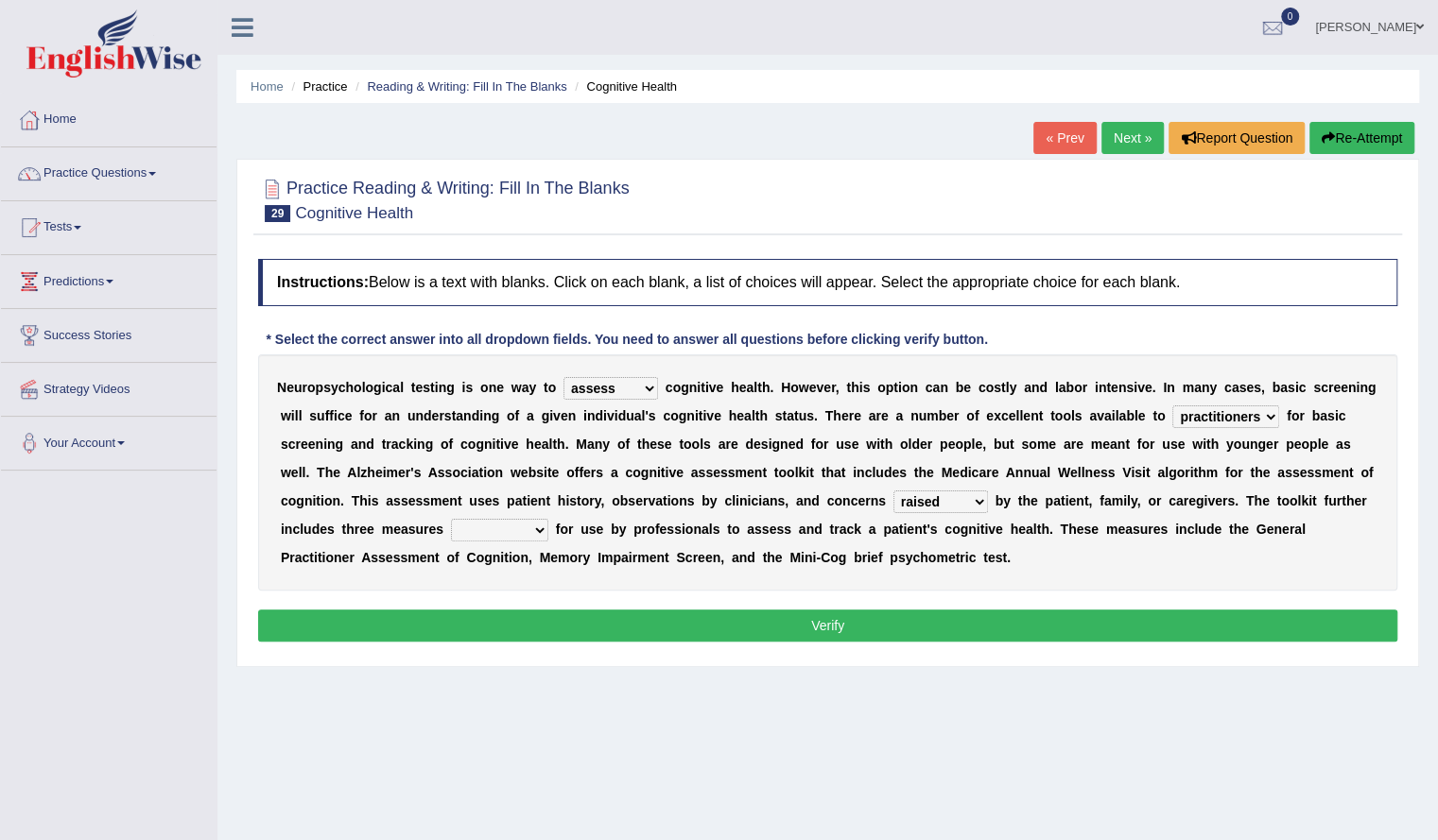
click at [492, 532] on select "validated intimidated dilapidated antedated" at bounding box center [499, 530] width 97 height 23
select select "intimidated"
click at [451, 519] on select "validated intimidated dilapidated antedated" at bounding box center [499, 530] width 97 height 23
click at [625, 621] on button "Verify" at bounding box center [827, 625] width 1139 height 32
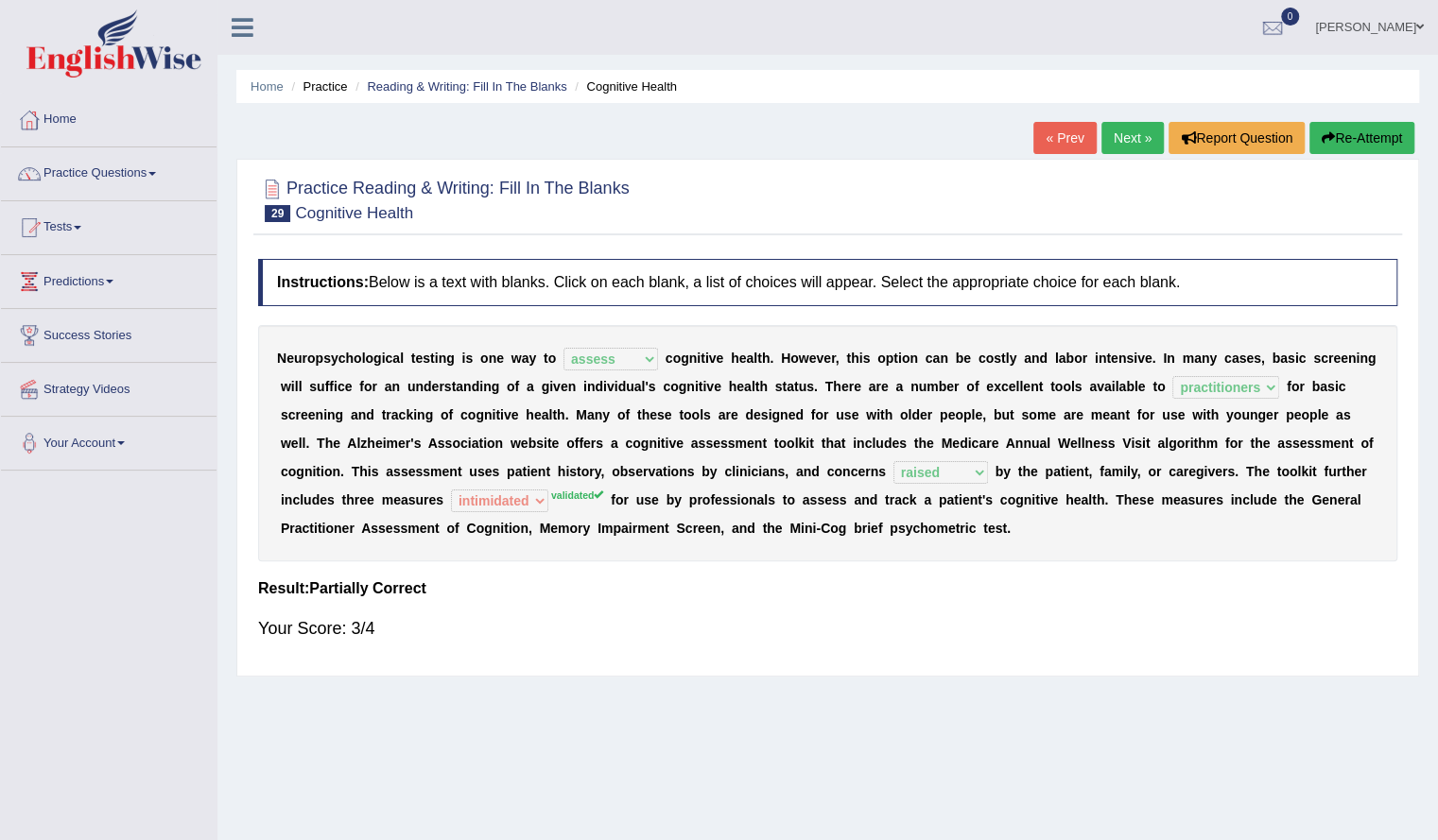
click at [1344, 127] on button "Re-Attempt" at bounding box center [1362, 138] width 105 height 32
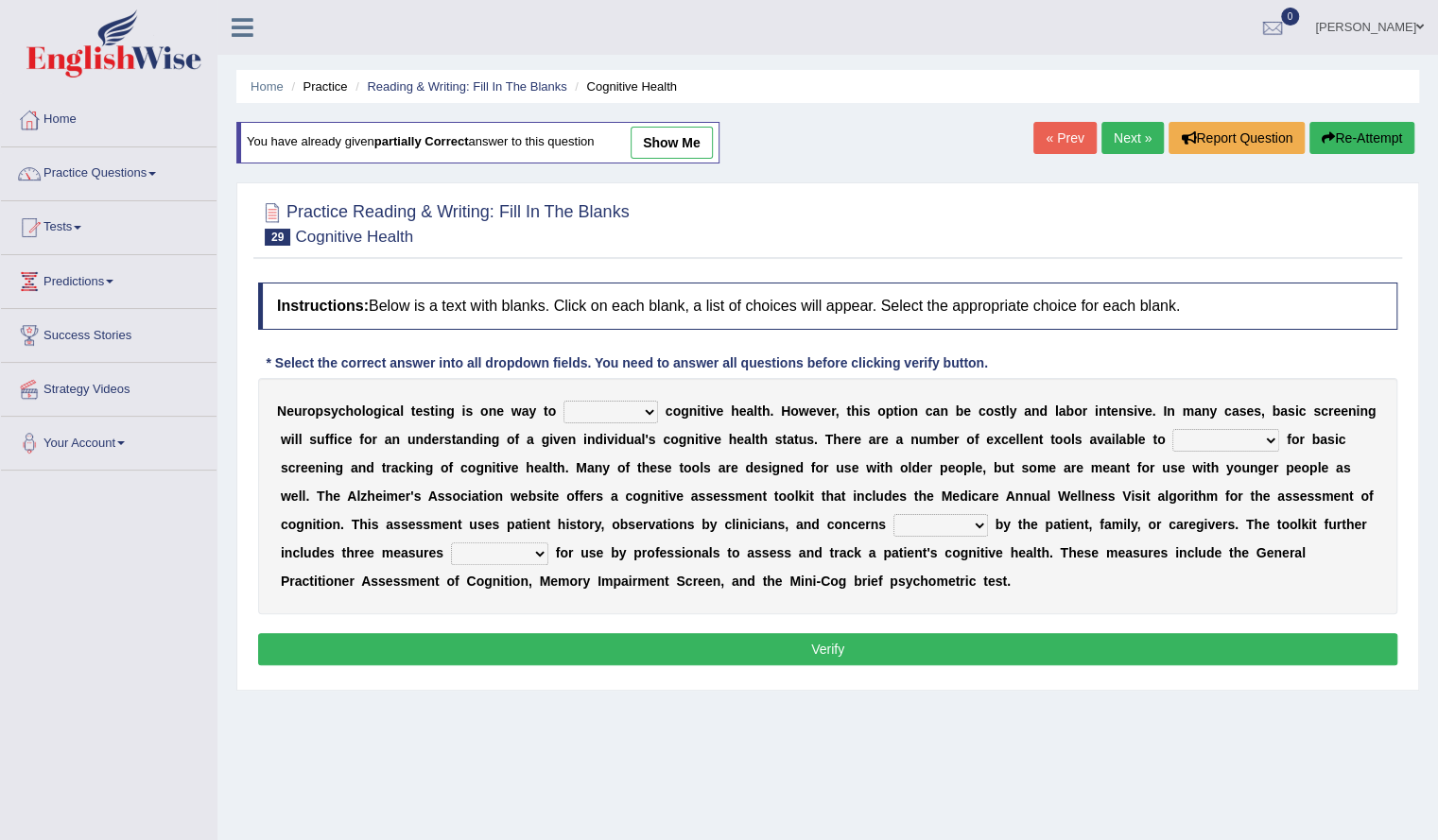
click at [617, 406] on select "obsess assess possess access" at bounding box center [609, 411] width 94 height 23
select select "access"
click at [563, 400] on select "obsess assess possess access" at bounding box center [609, 411] width 94 height 23
click at [1222, 443] on select "stationers practitioners petitioners questioners" at bounding box center [1226, 440] width 107 height 23
select select "practitioners"
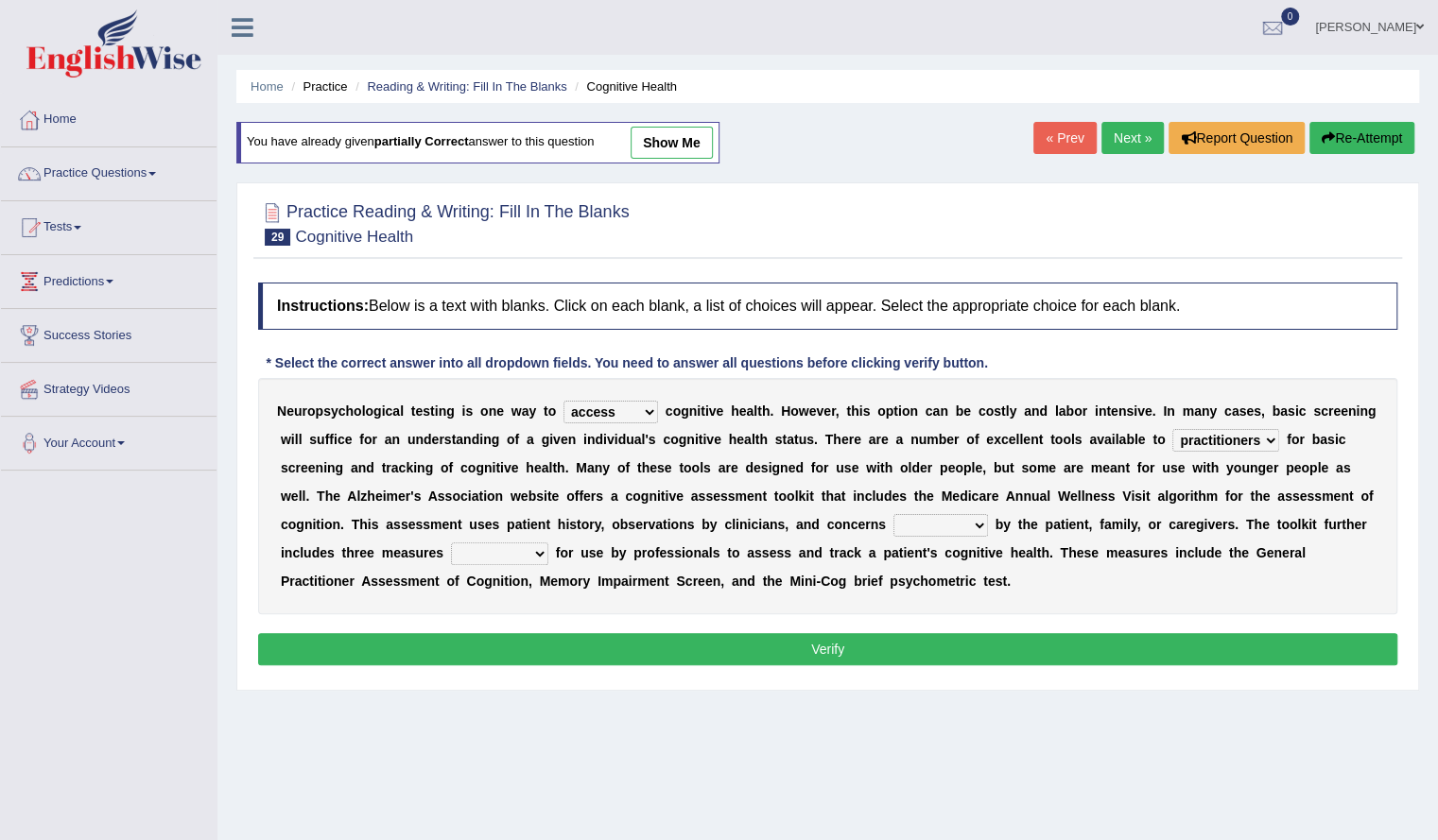
click at [1172, 429] on select "stationers practitioners petitioners questioners" at bounding box center [1226, 440] width 107 height 23
click at [962, 531] on select "raised rising arising praised" at bounding box center [940, 525] width 94 height 23
select select "raised"
click at [893, 514] on select "raised rising arising praised" at bounding box center [940, 525] width 94 height 23
click at [498, 555] on select "validated intimidated dilapidated antedated" at bounding box center [499, 554] width 97 height 23
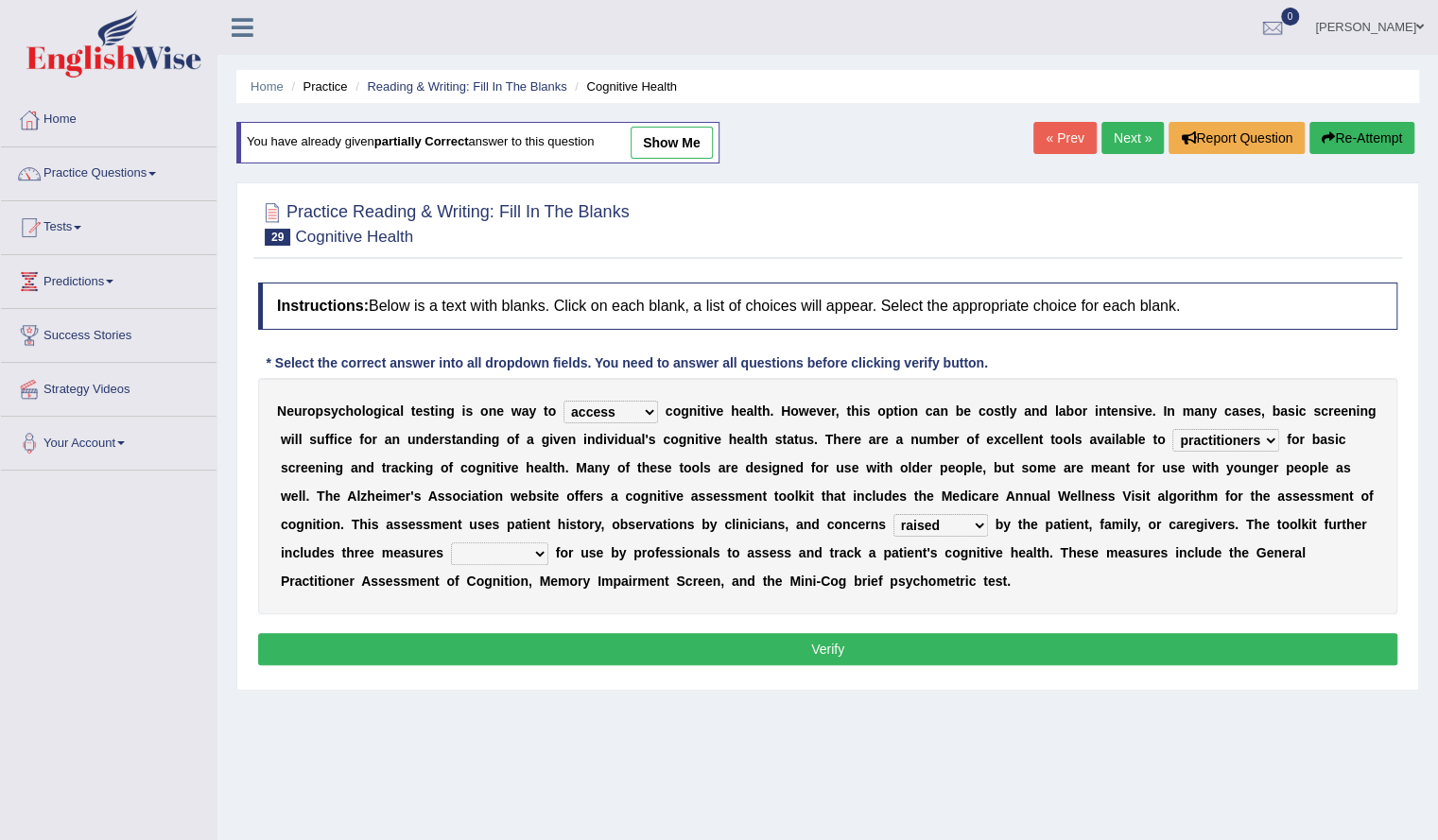
select select "validated"
click at [451, 543] on select "validated intimidated dilapidated antedated" at bounding box center [499, 554] width 97 height 23
click at [850, 635] on button "Verify" at bounding box center [827, 649] width 1139 height 32
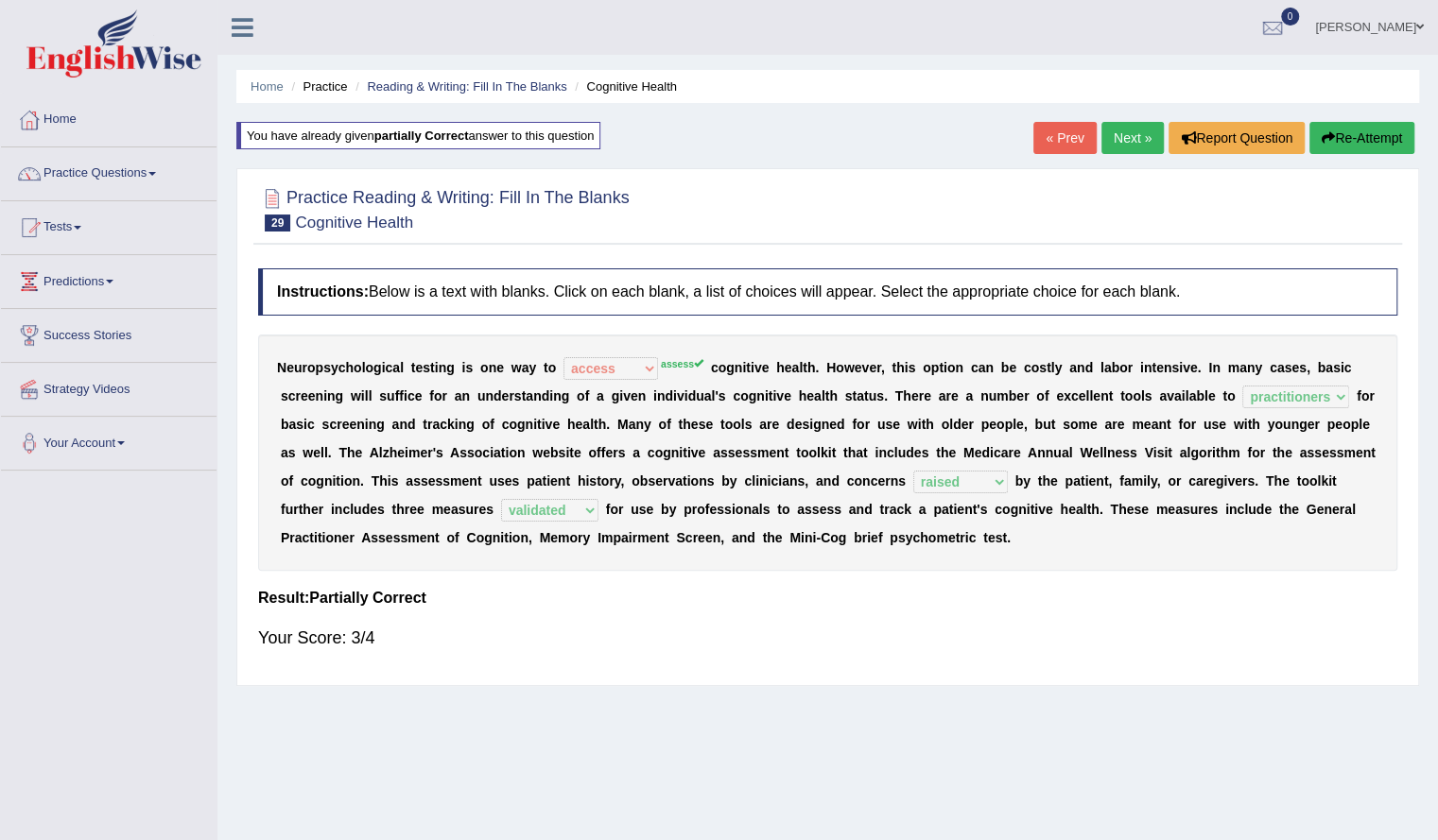
click at [1370, 138] on button "Re-Attempt" at bounding box center [1362, 138] width 105 height 32
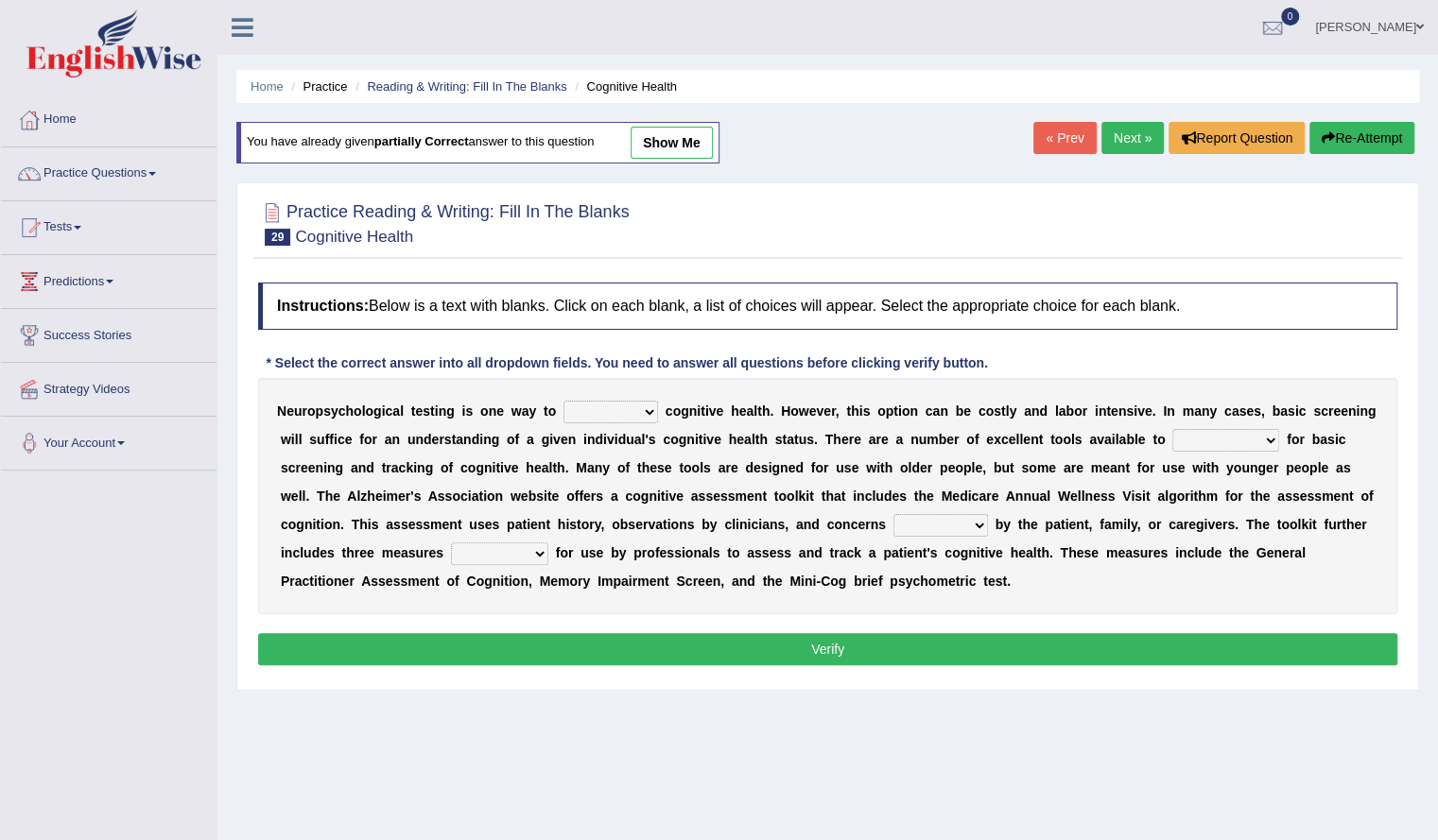
click at [627, 406] on select "obsess assess possess access" at bounding box center [609, 411] width 94 height 23
select select "assess"
click at [563, 400] on select "obsess assess possess access" at bounding box center [609, 411] width 94 height 23
click at [1225, 443] on select "stationers practitioners petitioners questioners" at bounding box center [1226, 440] width 107 height 23
select select "practitioners"
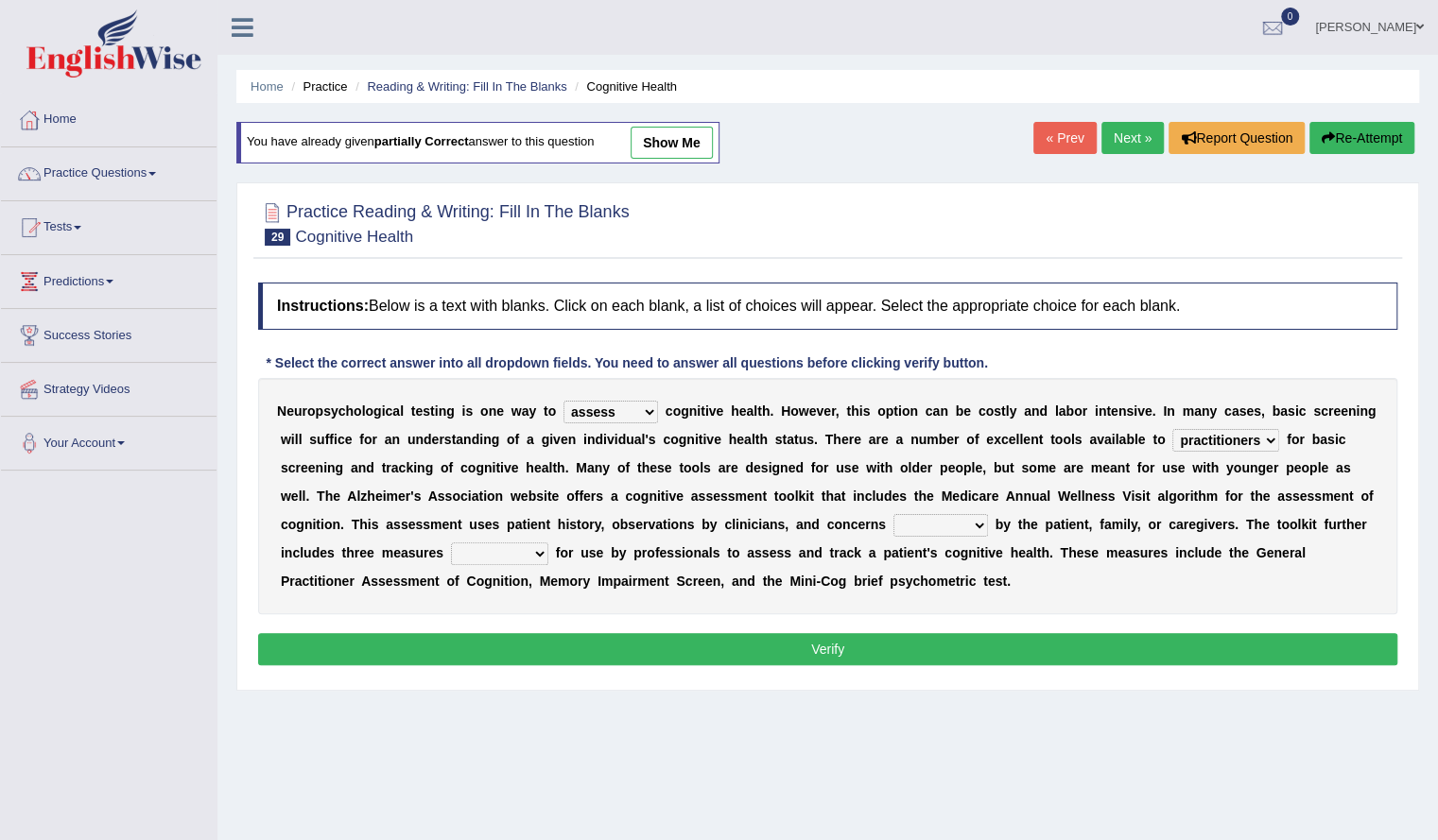
click at [1172, 429] on select "stationers practitioners petitioners questioners" at bounding box center [1226, 440] width 107 height 23
click at [931, 520] on select "raised rising arising praised" at bounding box center [940, 525] width 94 height 23
select select "raised"
click at [893, 514] on select "raised rising arising praised" at bounding box center [940, 525] width 94 height 23
click at [508, 551] on select "validated intimidated dilapidated antedated" at bounding box center [499, 554] width 97 height 23
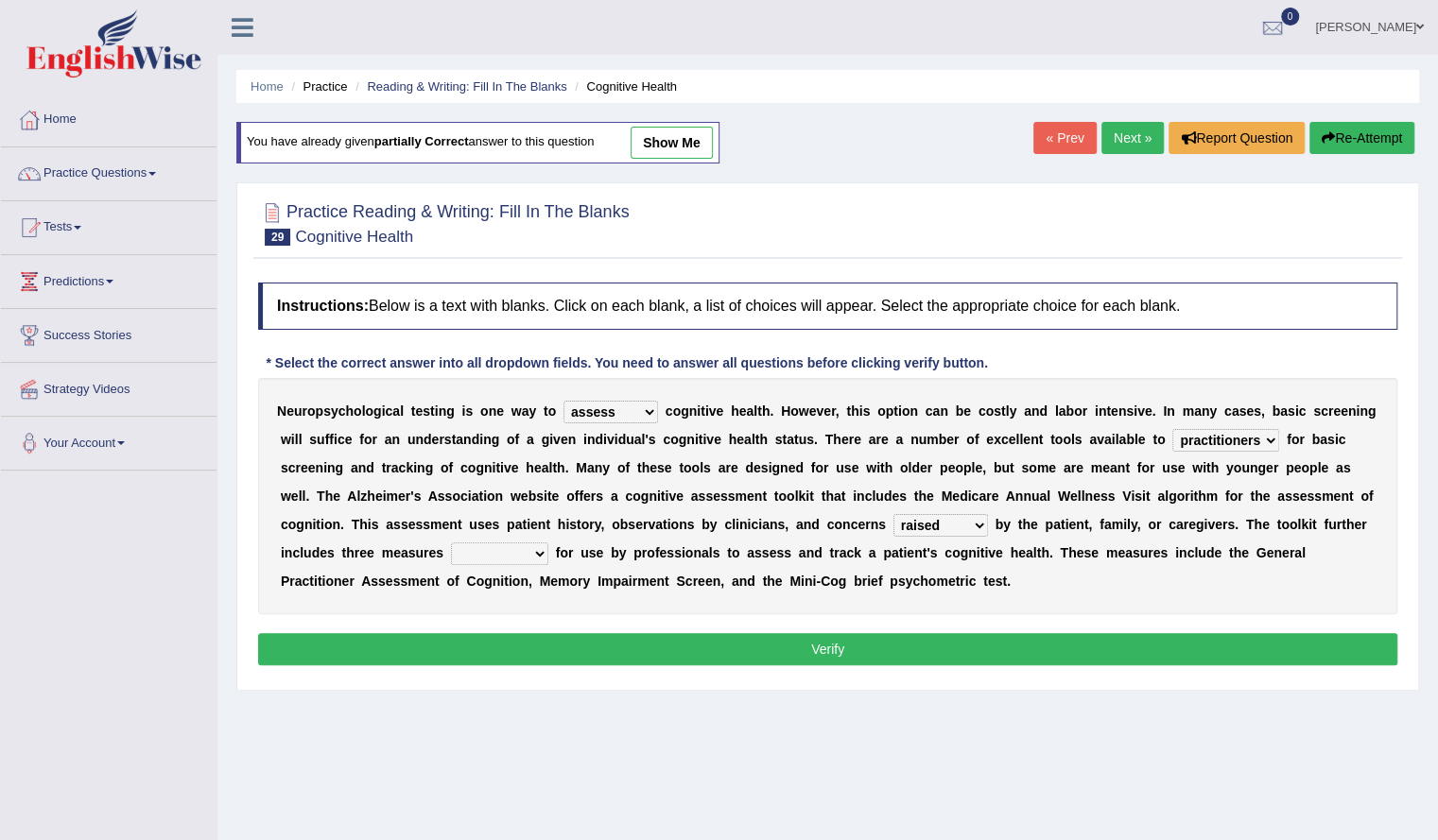
select select "validated"
click at [451, 543] on select "validated intimidated dilapidated antedated" at bounding box center [499, 554] width 97 height 23
click at [652, 646] on button "Verify" at bounding box center [827, 649] width 1139 height 32
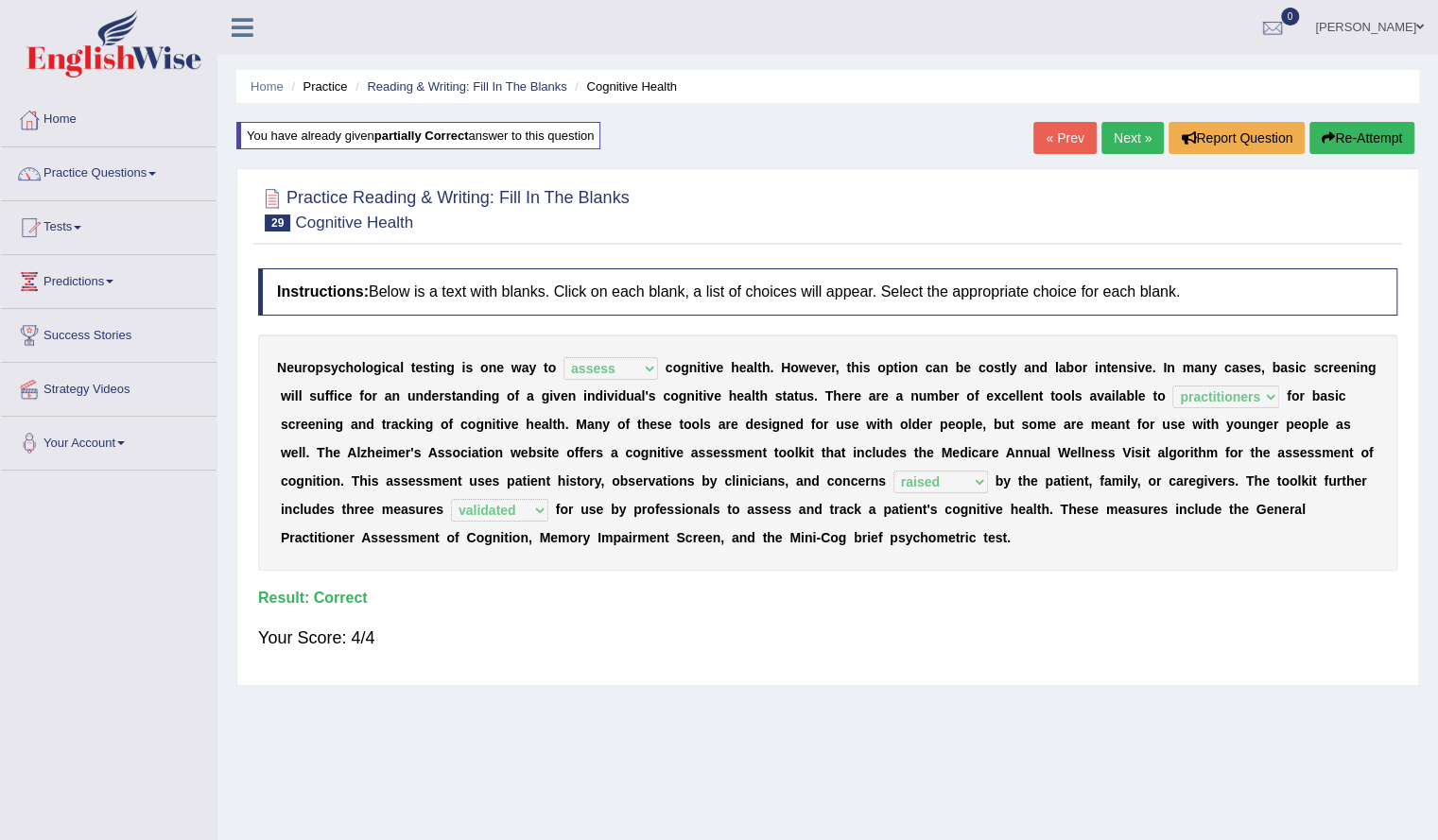
click at [1125, 133] on link "Next »" at bounding box center [1132, 138] width 62 height 32
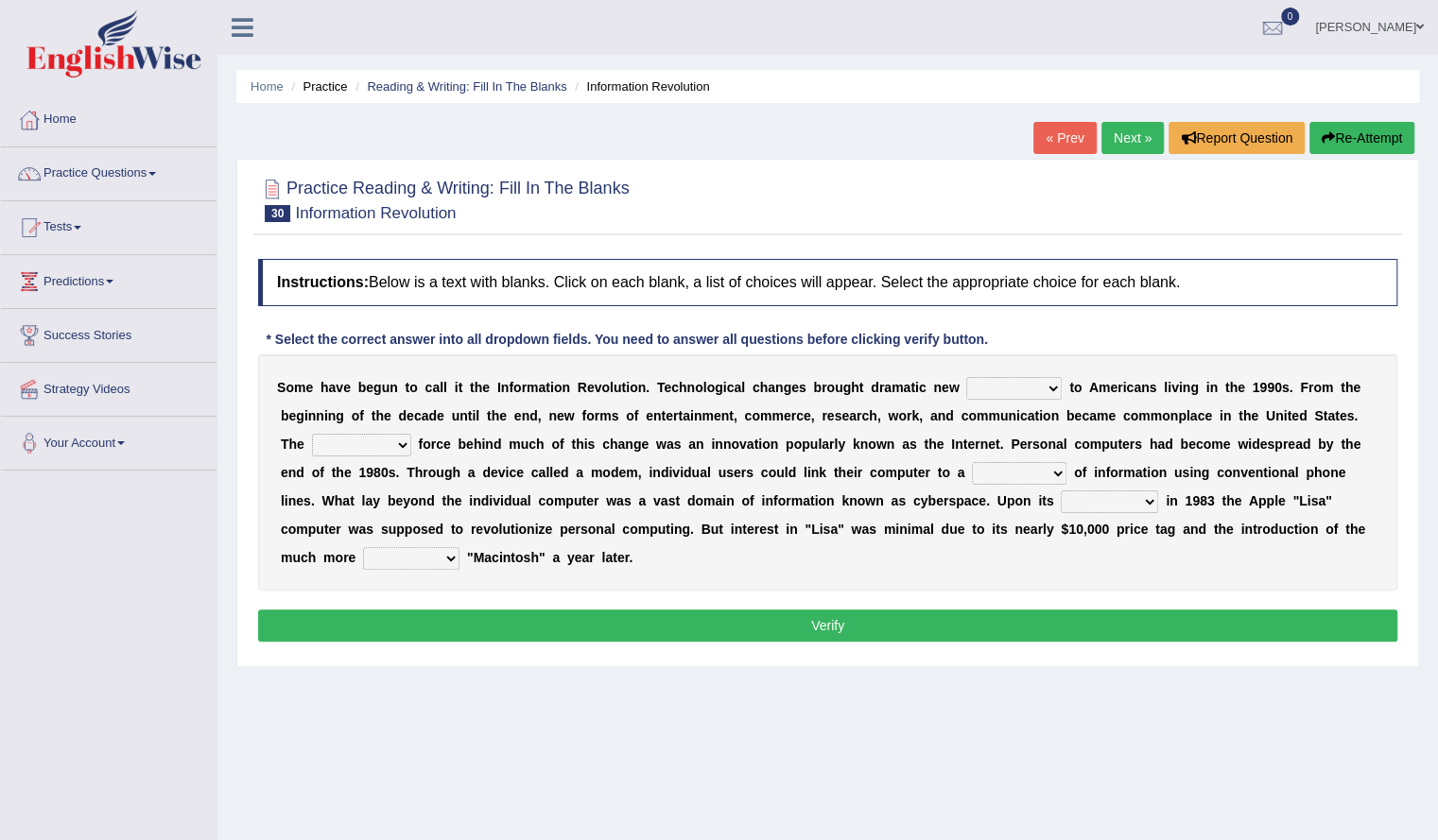
click at [1017, 392] on select "challenges puzzles options confusion" at bounding box center [1014, 388] width 95 height 23
select select "options"
click at [966, 377] on select "challenges puzzles options confusion" at bounding box center [1014, 388] width 95 height 23
click at [360, 438] on select "unremitting uninspiring driving insinuating" at bounding box center [362, 445] width 99 height 23
select select "driving"
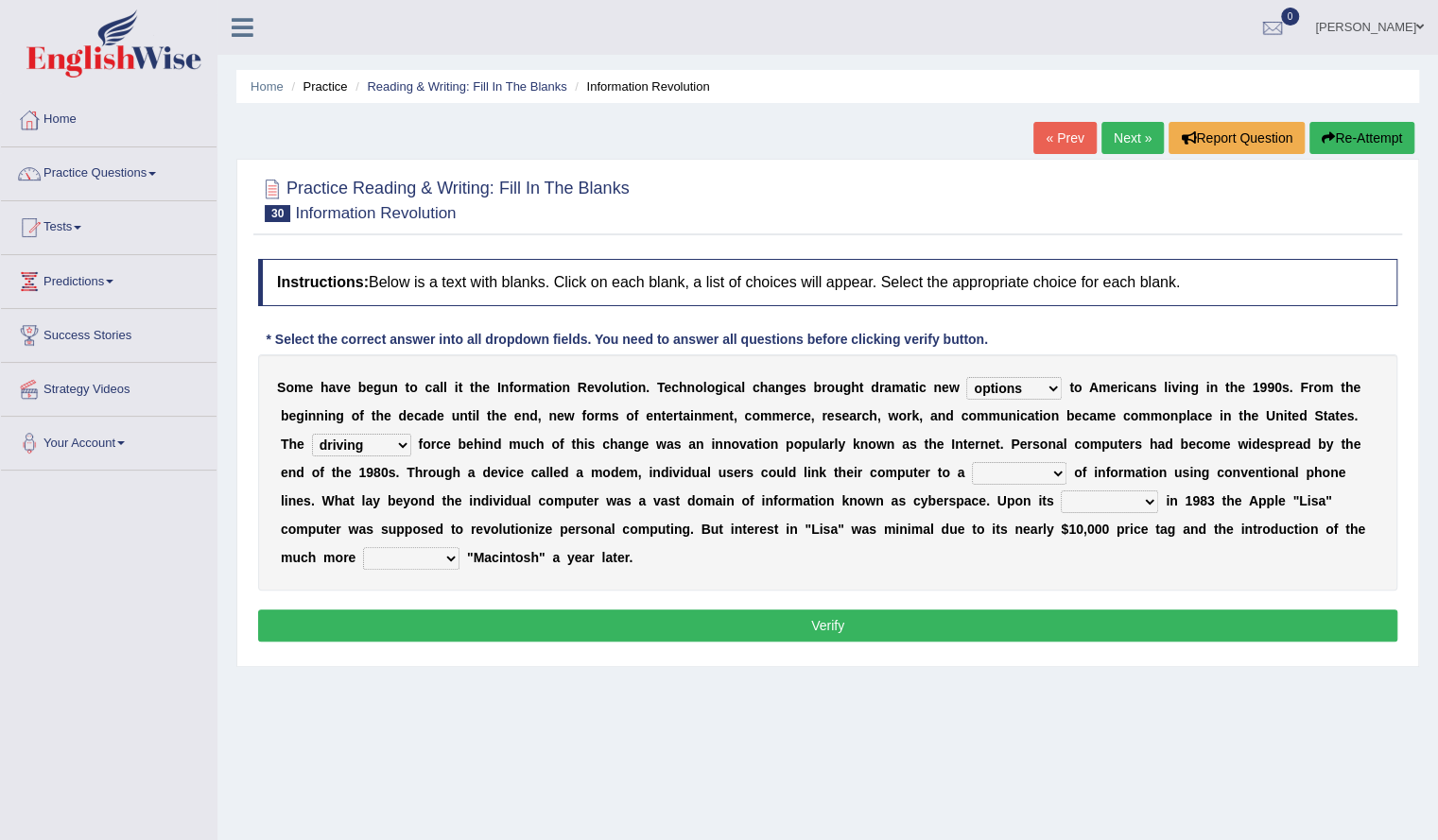
click at [312, 434] on select "unremitting uninspiring driving insinuating" at bounding box center [362, 445] width 99 height 23
click at [1021, 464] on select "magnitude bulk wealth volume" at bounding box center [1019, 472] width 94 height 23
click at [972, 462] on select "magnitude bulk wealth volume" at bounding box center [1019, 472] width 94 height 23
click at [1035, 474] on select "magnitude bulk wealth volume" at bounding box center [1019, 472] width 94 height 23
select select "bulk"
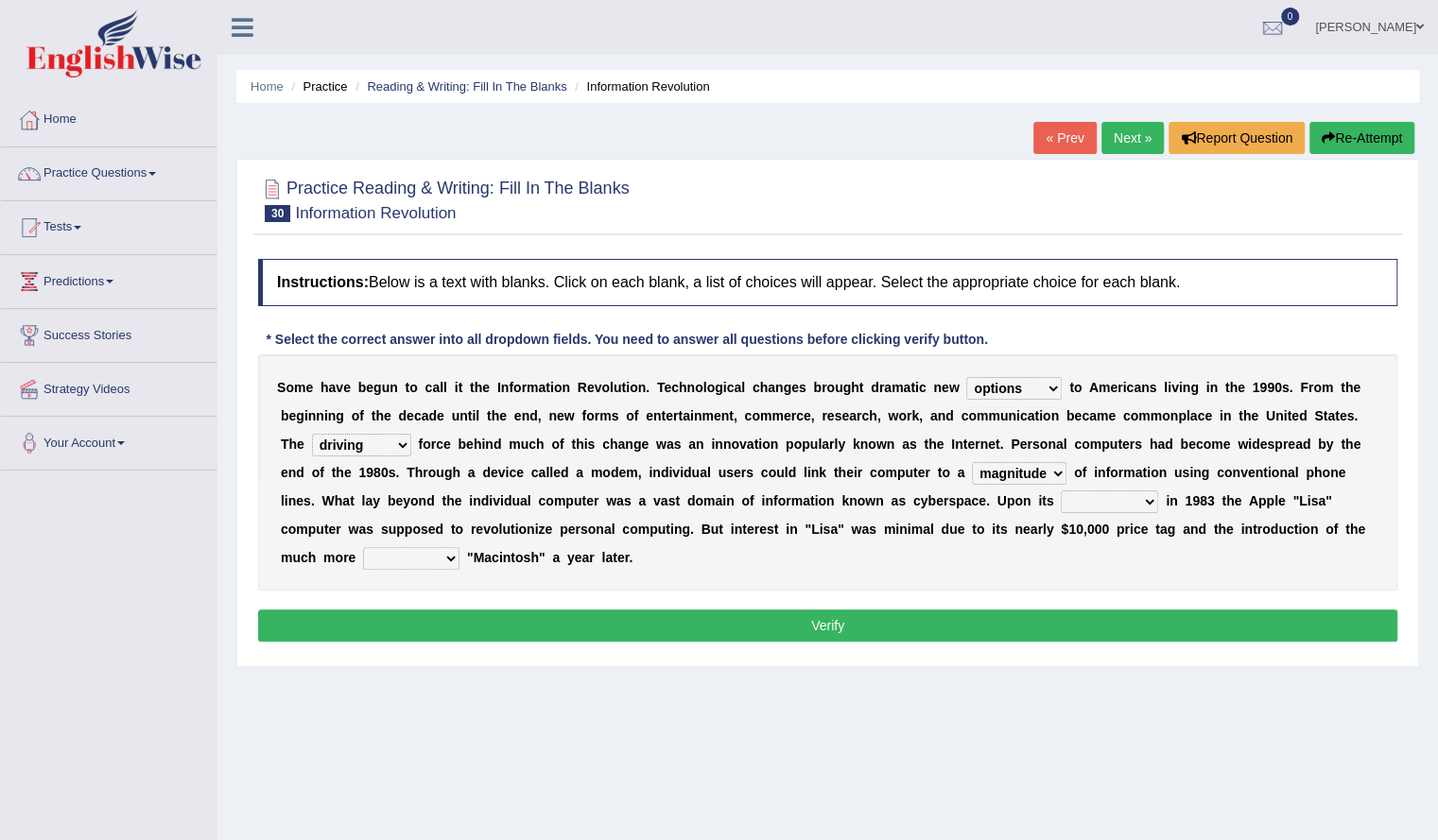
click at [972, 462] on select "magnitude bulk wealth volume" at bounding box center [1019, 472] width 94 height 23
click at [1045, 471] on select "magnitude bulk wealth volume" at bounding box center [1019, 472] width 94 height 23
click at [1137, 496] on select "relief release publication emission" at bounding box center [1109, 501] width 97 height 23
select select "release"
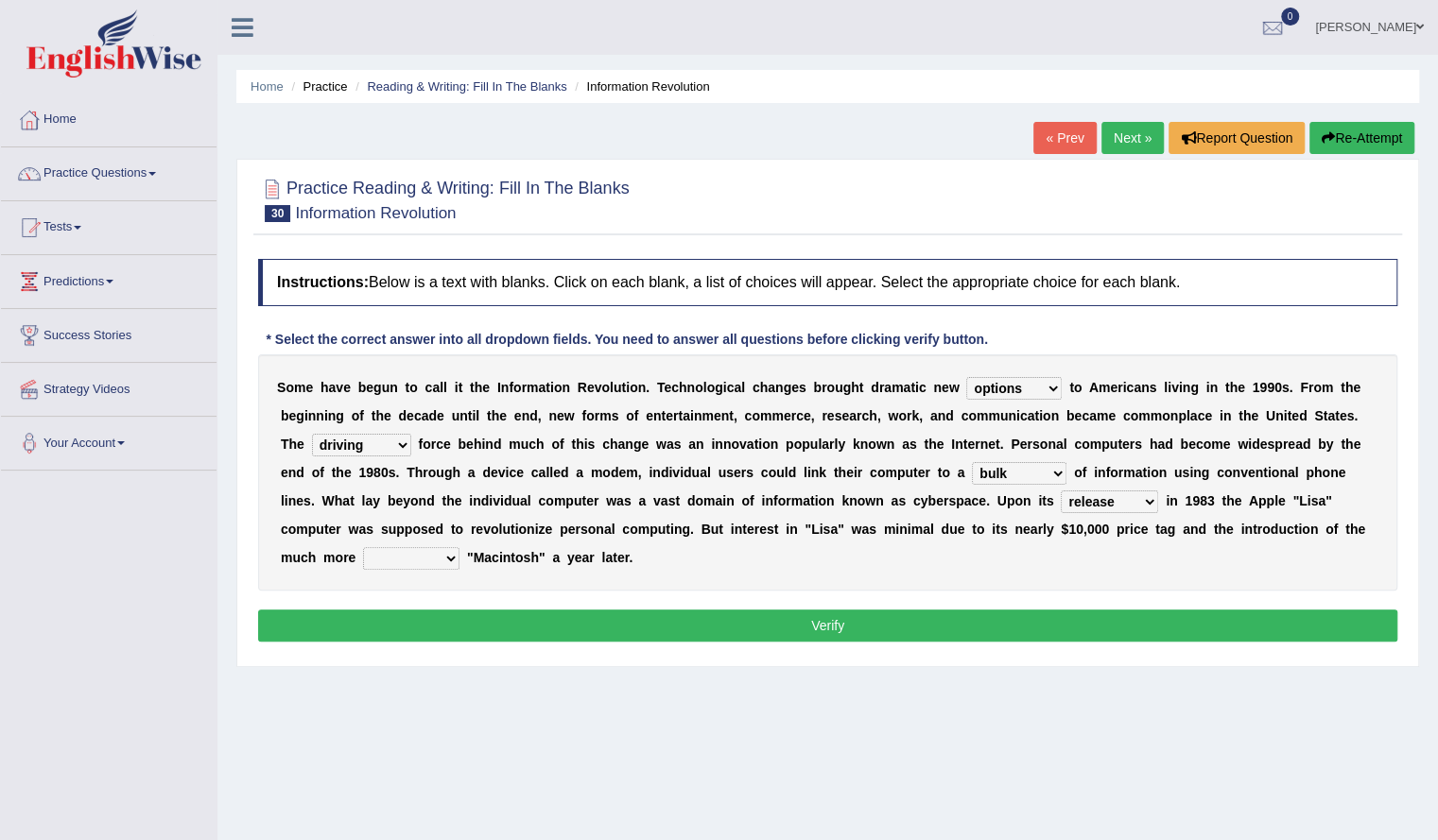
click at [1060, 490] on select "relief release publication emission" at bounding box center [1109, 501] width 97 height 23
click at [1112, 500] on select "relief release publication emission" at bounding box center [1109, 501] width 97 height 23
click at [405, 547] on select "convenient affordable advanced formidable" at bounding box center [410, 558] width 96 height 23
select select "formidable"
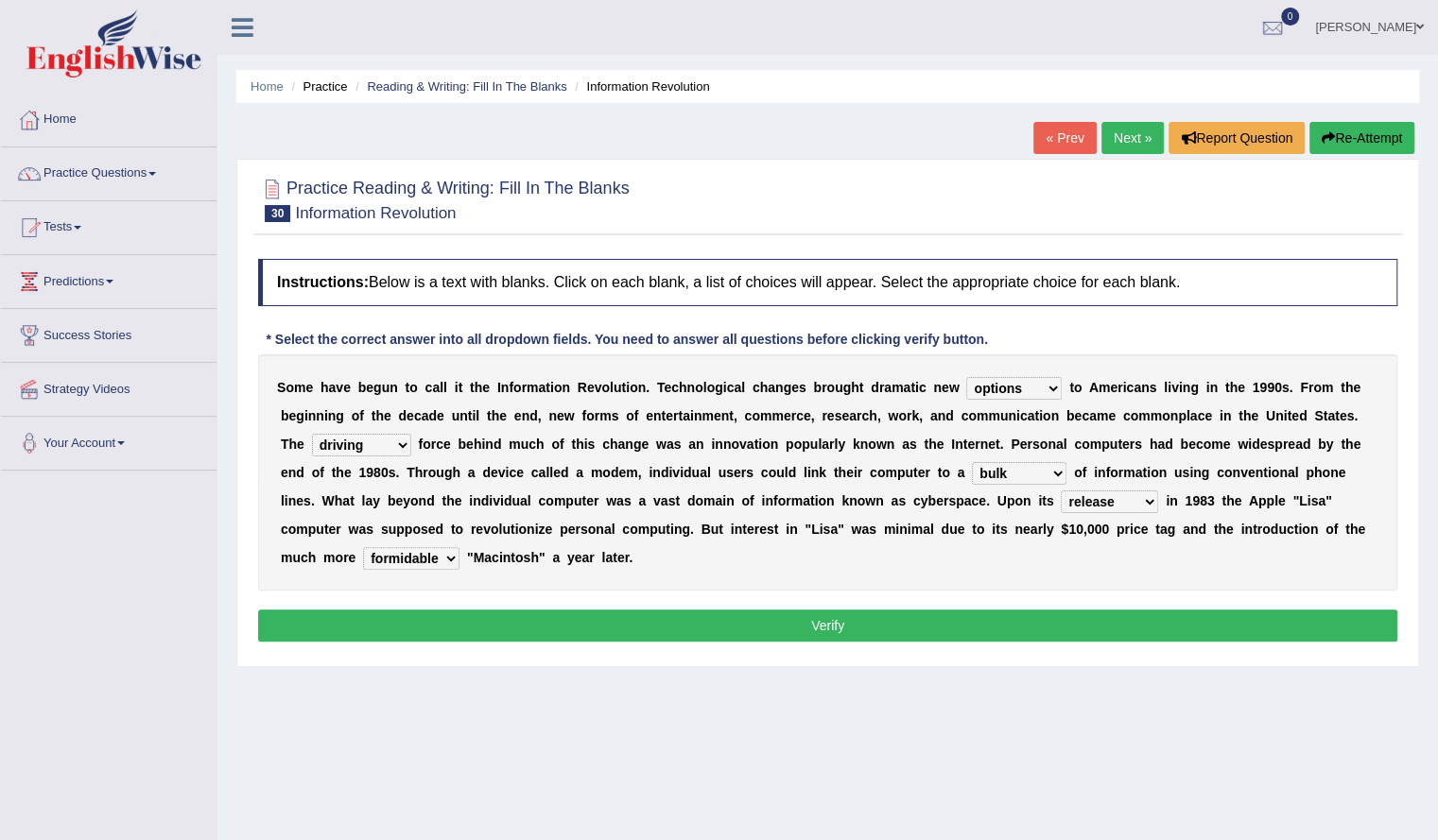
click at [363, 547] on select "convenient affordable advanced formidable" at bounding box center [410, 558] width 96 height 23
click at [498, 631] on button "Verify" at bounding box center [827, 625] width 1139 height 32
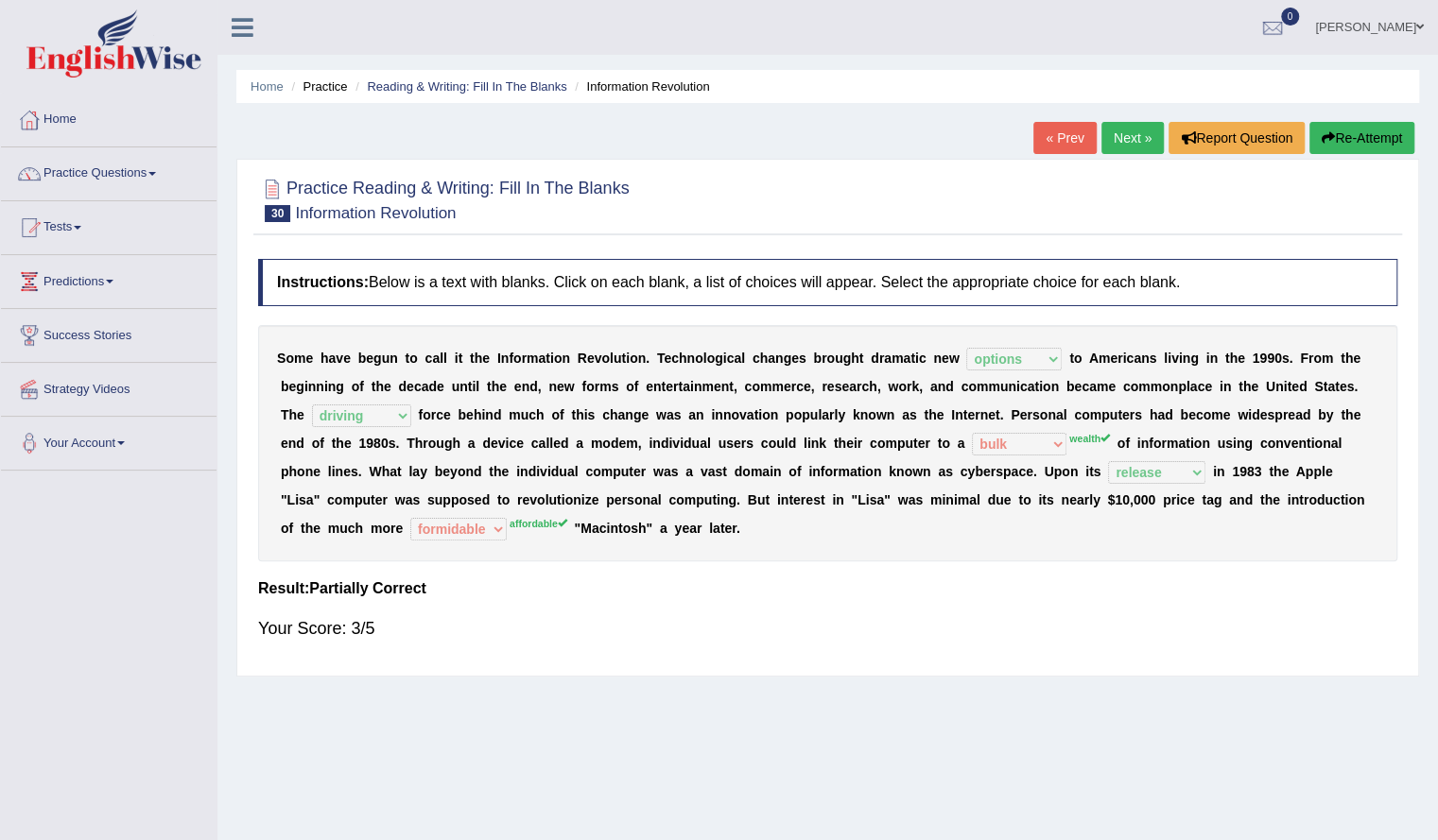
click at [1362, 141] on button "Re-Attempt" at bounding box center [1362, 138] width 105 height 32
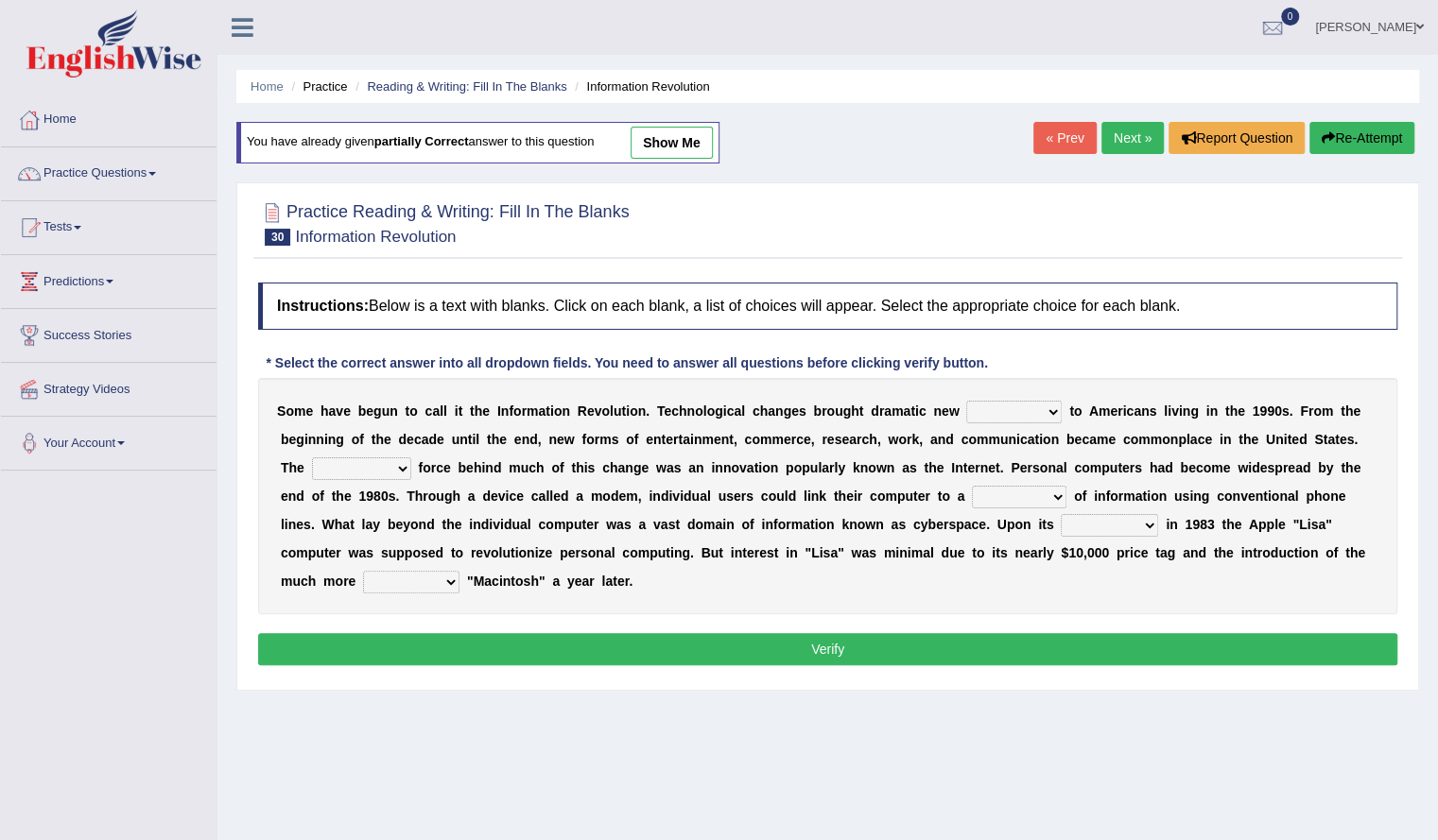
click at [1027, 396] on div "S o m e h a v e b e g u n t o c a l l i t t h e I n f o r m a t i o n R e v o l…" at bounding box center [827, 496] width 1139 height 236
click at [1033, 407] on select "challenges puzzles options confusion" at bounding box center [1014, 411] width 95 height 23
select select "options"
click at [966, 400] on select "challenges puzzles options confusion" at bounding box center [1014, 411] width 95 height 23
click at [356, 453] on div "S o m e h a v e b e g u n t o c a l l i t t h e I n f o r m a t i o n R e v o l…" at bounding box center [827, 496] width 1139 height 236
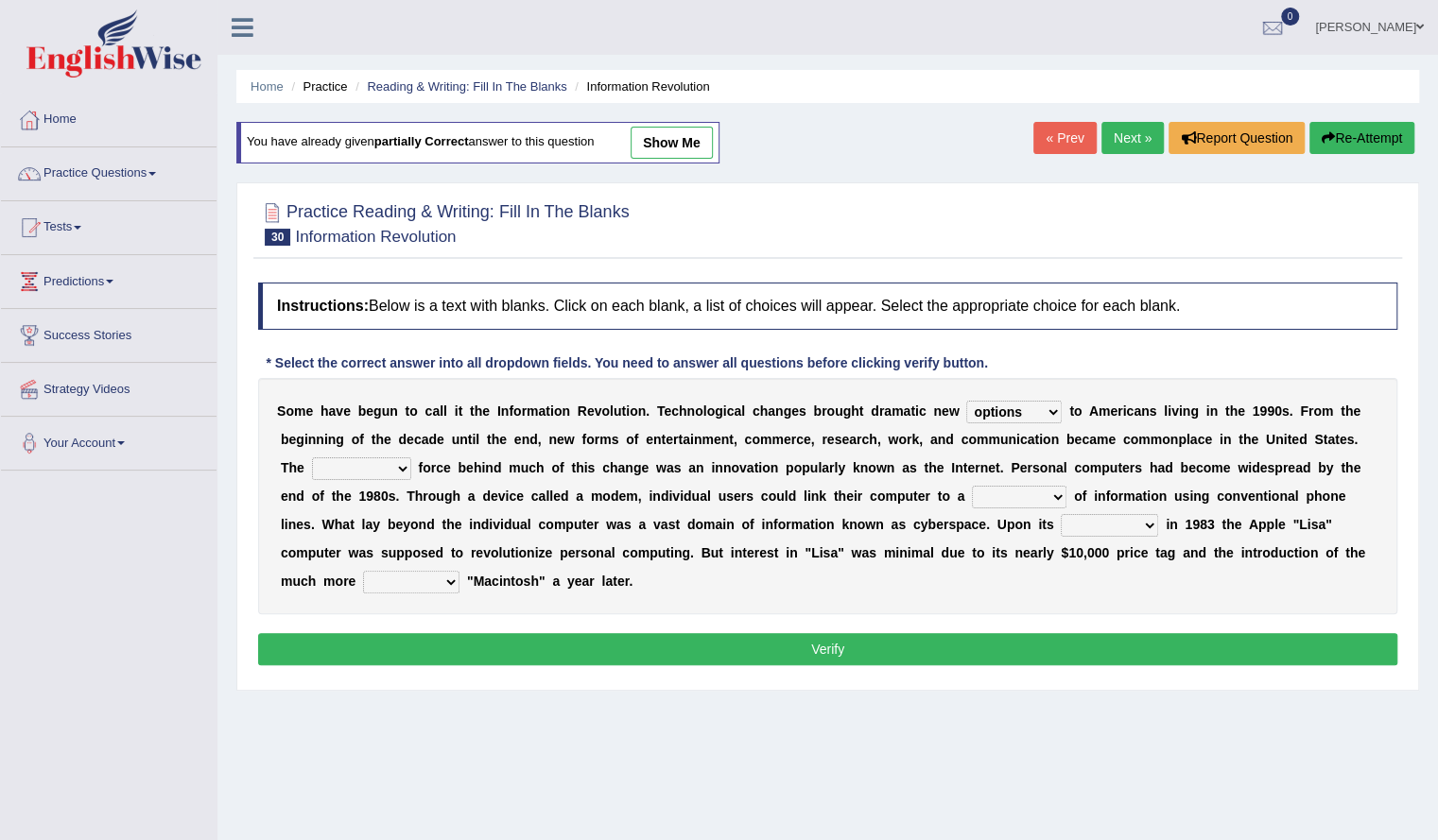
click at [358, 472] on select "unremitting uninspiring driving insinuating" at bounding box center [362, 469] width 99 height 23
select select "driving"
click at [312, 458] on select "unremitting uninspiring driving insinuating" at bounding box center [362, 469] width 99 height 23
click at [993, 497] on select "magnitude bulk wealth volume" at bounding box center [1019, 496] width 94 height 23
click at [972, 485] on select "magnitude bulk wealth volume" at bounding box center [1019, 496] width 94 height 23
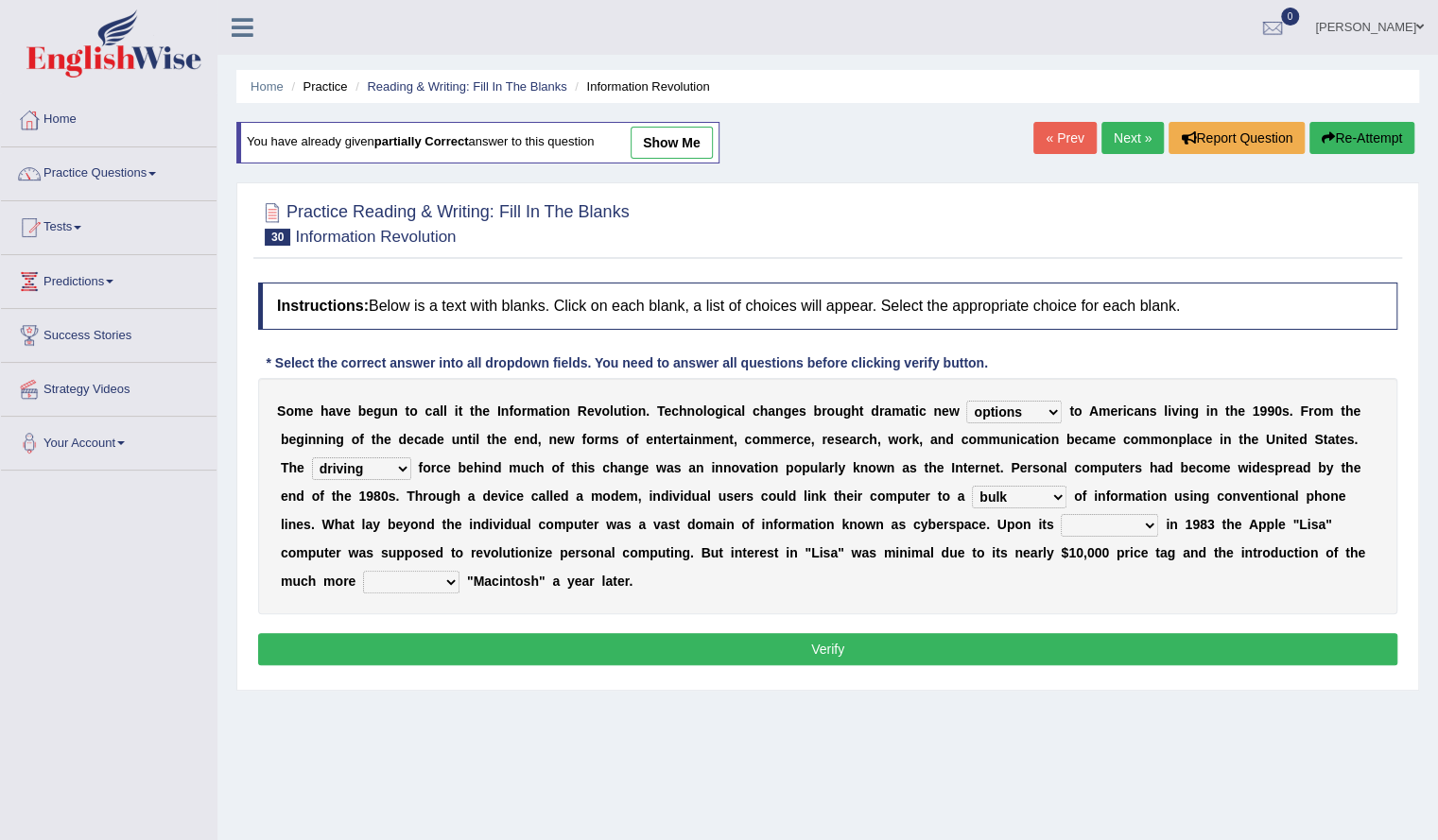
click at [1019, 494] on select "magnitude bulk wealth volume" at bounding box center [1019, 496] width 94 height 23
select select "wealth"
click at [972, 485] on select "magnitude bulk wealth volume" at bounding box center [1019, 496] width 94 height 23
click at [1131, 522] on select "relief release publication emission" at bounding box center [1109, 525] width 97 height 23
select select "release"
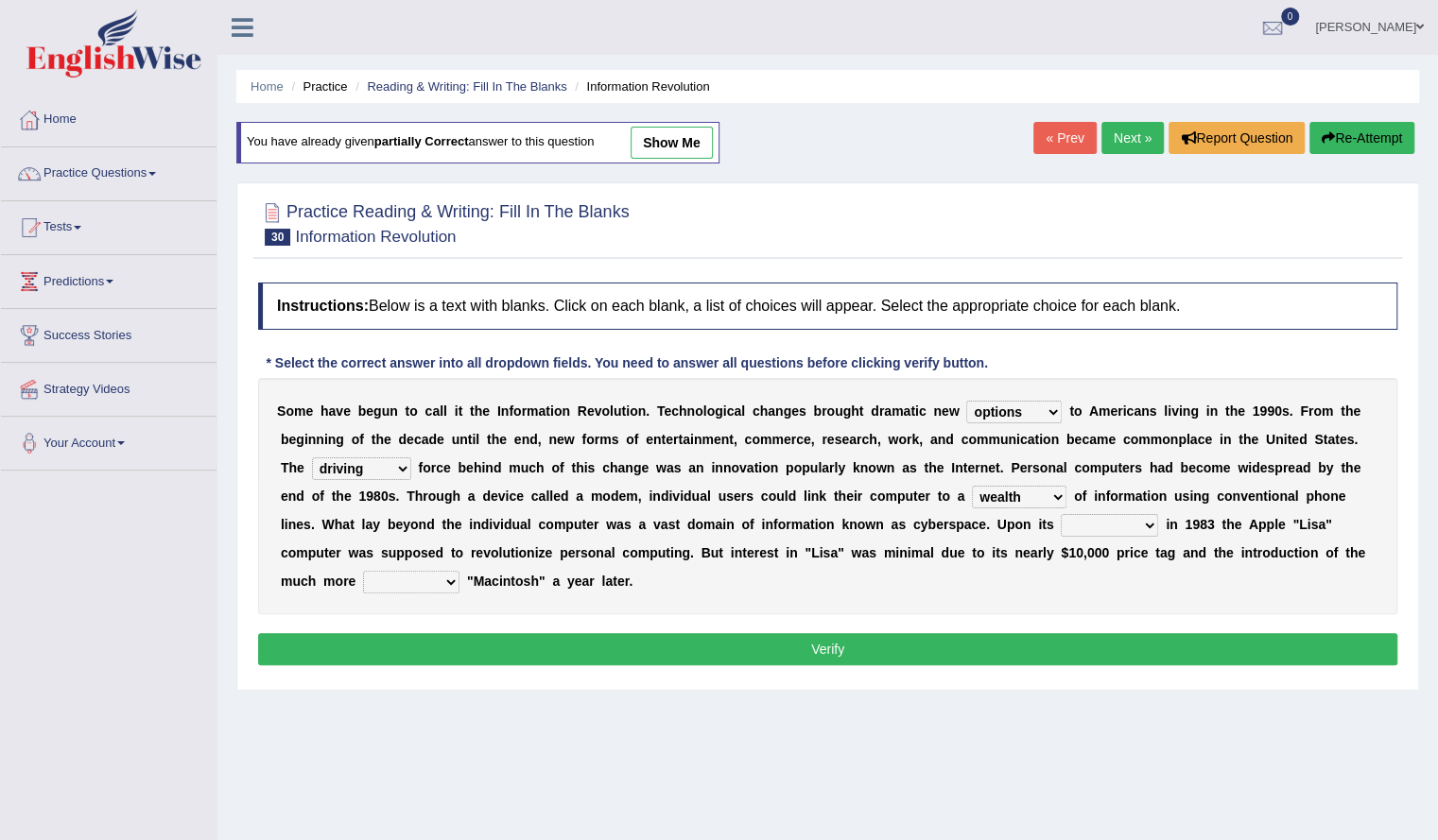
click at [1060, 514] on select "relief release publication emission" at bounding box center [1109, 525] width 97 height 23
click at [431, 572] on select "convenient affordable advanced formidable" at bounding box center [410, 581] width 96 height 23
select select "affordable"
click at [363, 571] on select "convenient affordable advanced formidable" at bounding box center [410, 581] width 96 height 23
click at [600, 647] on button "Verify" at bounding box center [827, 649] width 1139 height 32
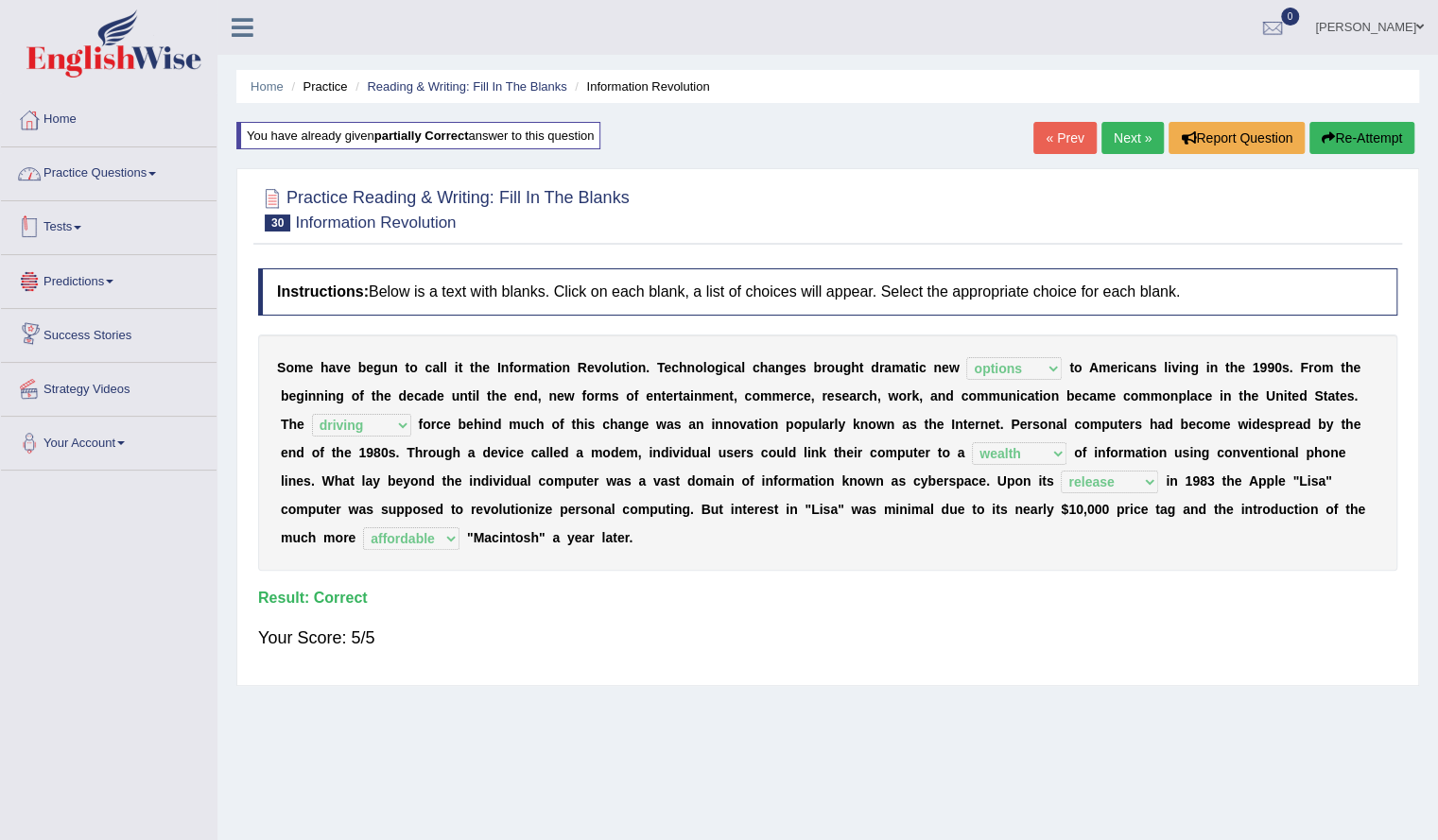
click at [102, 182] on link "Practice Questions" at bounding box center [108, 171] width 215 height 48
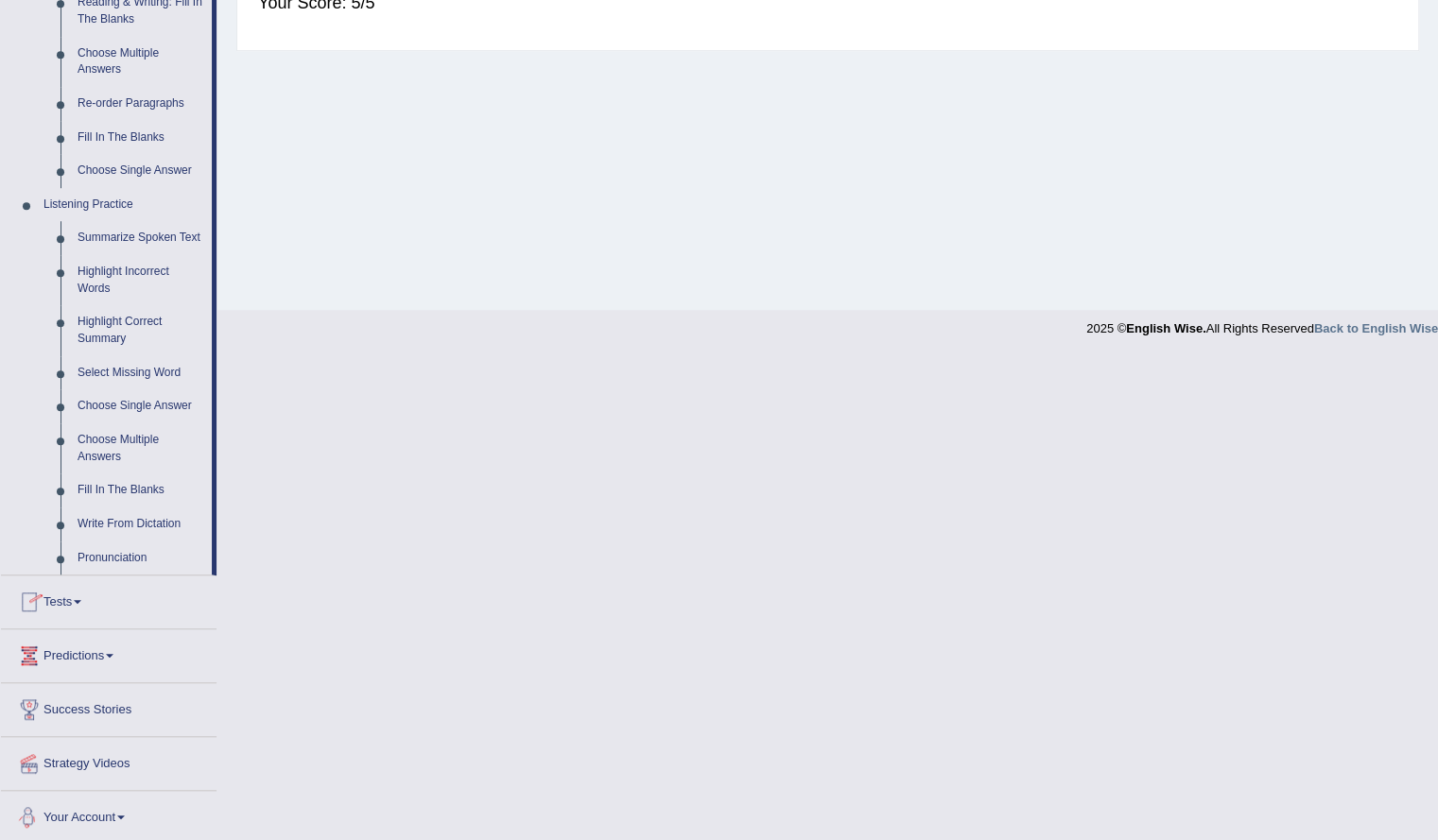
scroll to position [637, 0]
click at [104, 262] on link "Highlight Incorrect Words" at bounding box center [141, 278] width 143 height 51
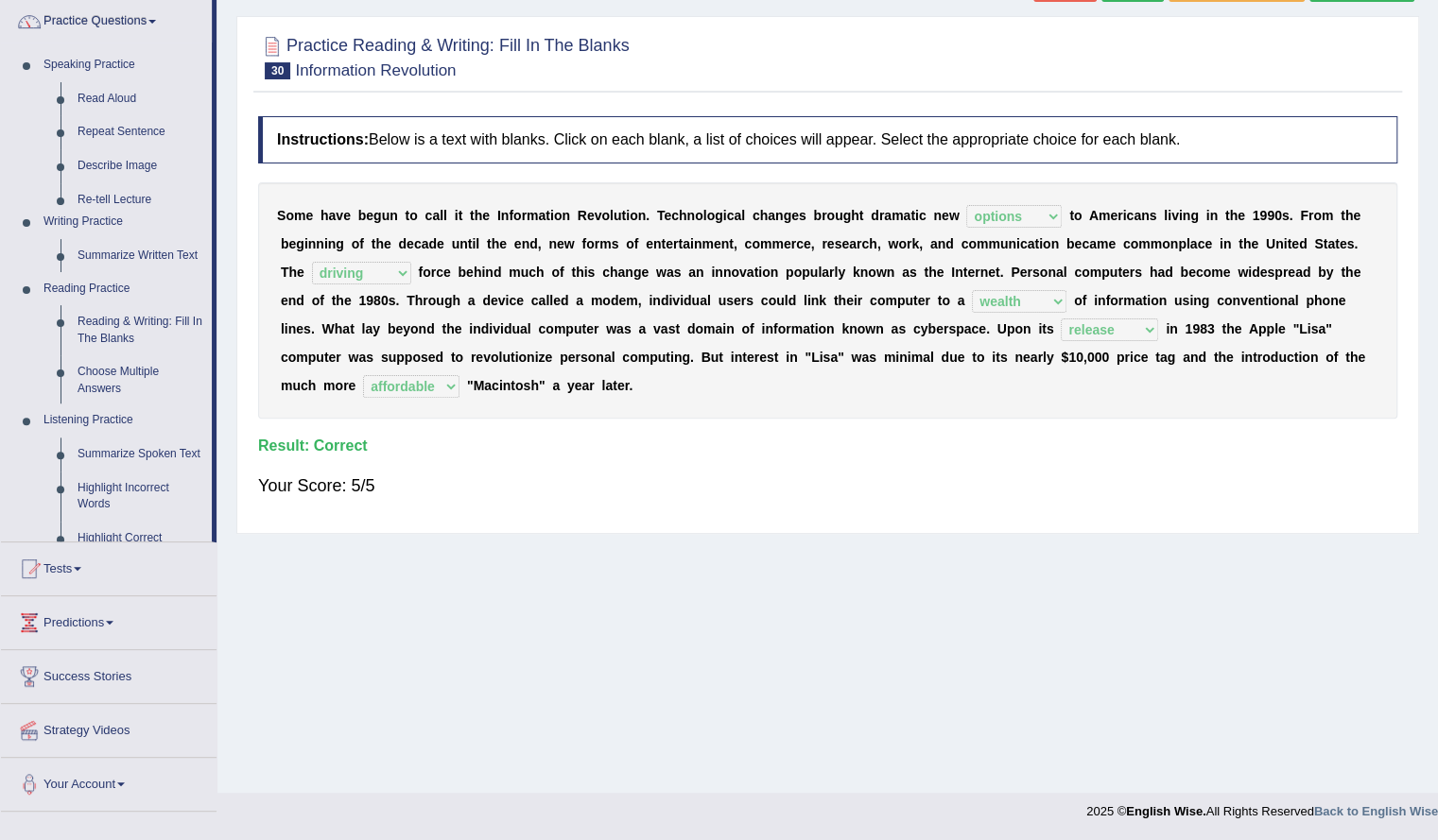
scroll to position [152, 0]
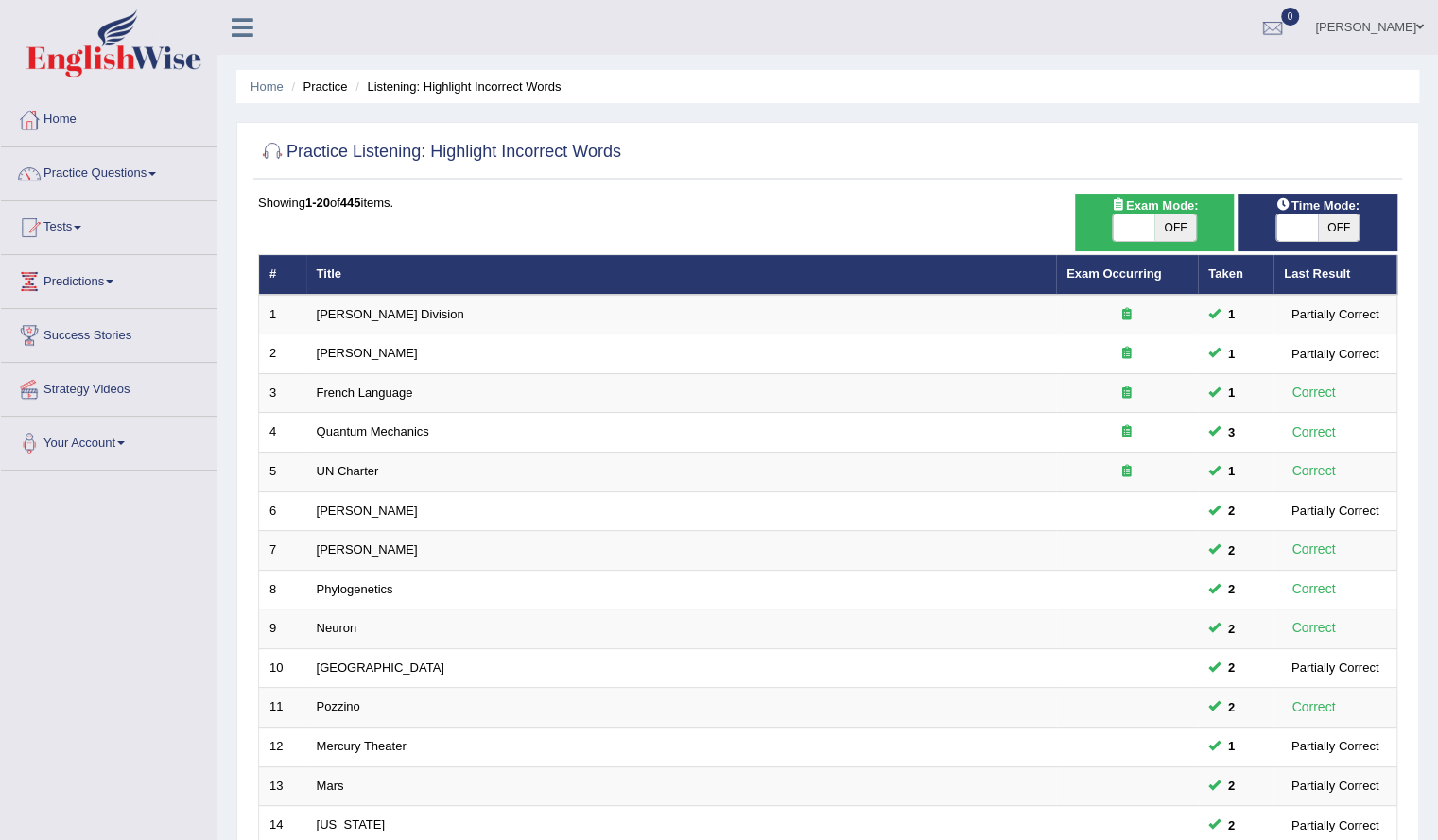
click at [1170, 212] on span "Exam Mode:" at bounding box center [1154, 205] width 102 height 20
click at [1174, 230] on span "OFF" at bounding box center [1175, 228] width 42 height 27
checkbox input "true"
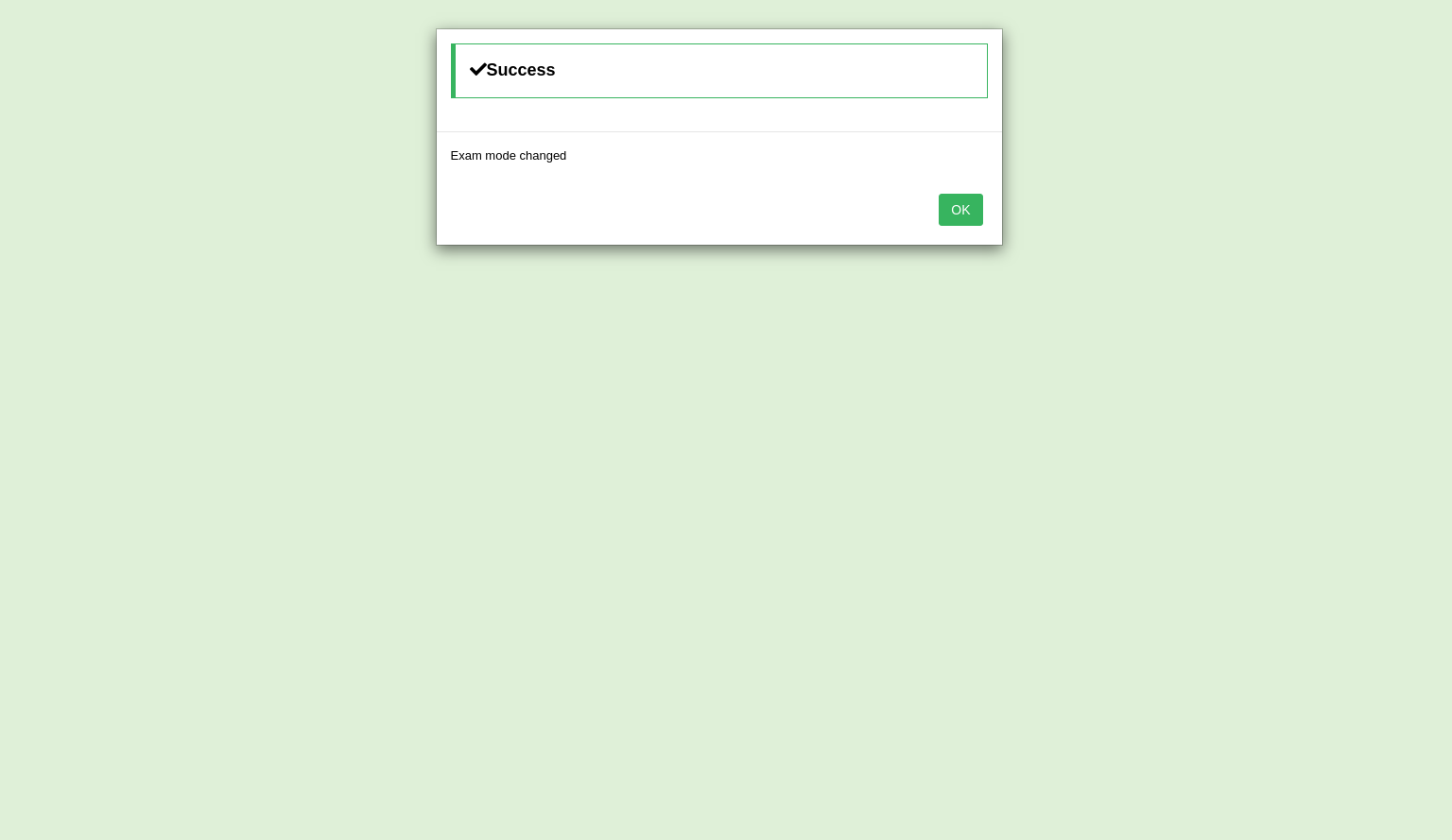
click at [956, 206] on button "OK" at bounding box center [960, 210] width 44 height 32
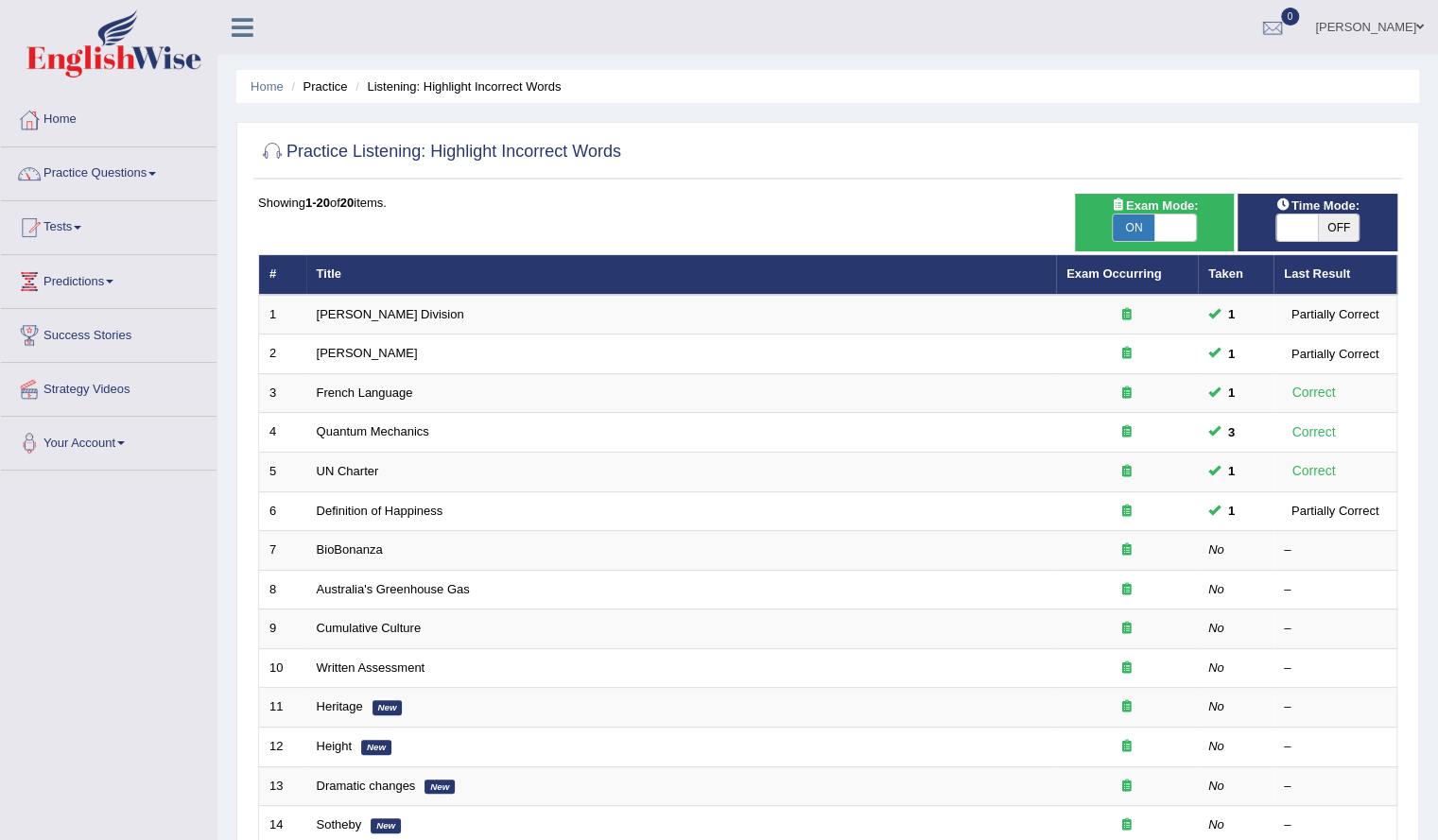
click at [1354, 216] on span "OFF" at bounding box center [1339, 228] width 42 height 27
checkbox input "true"
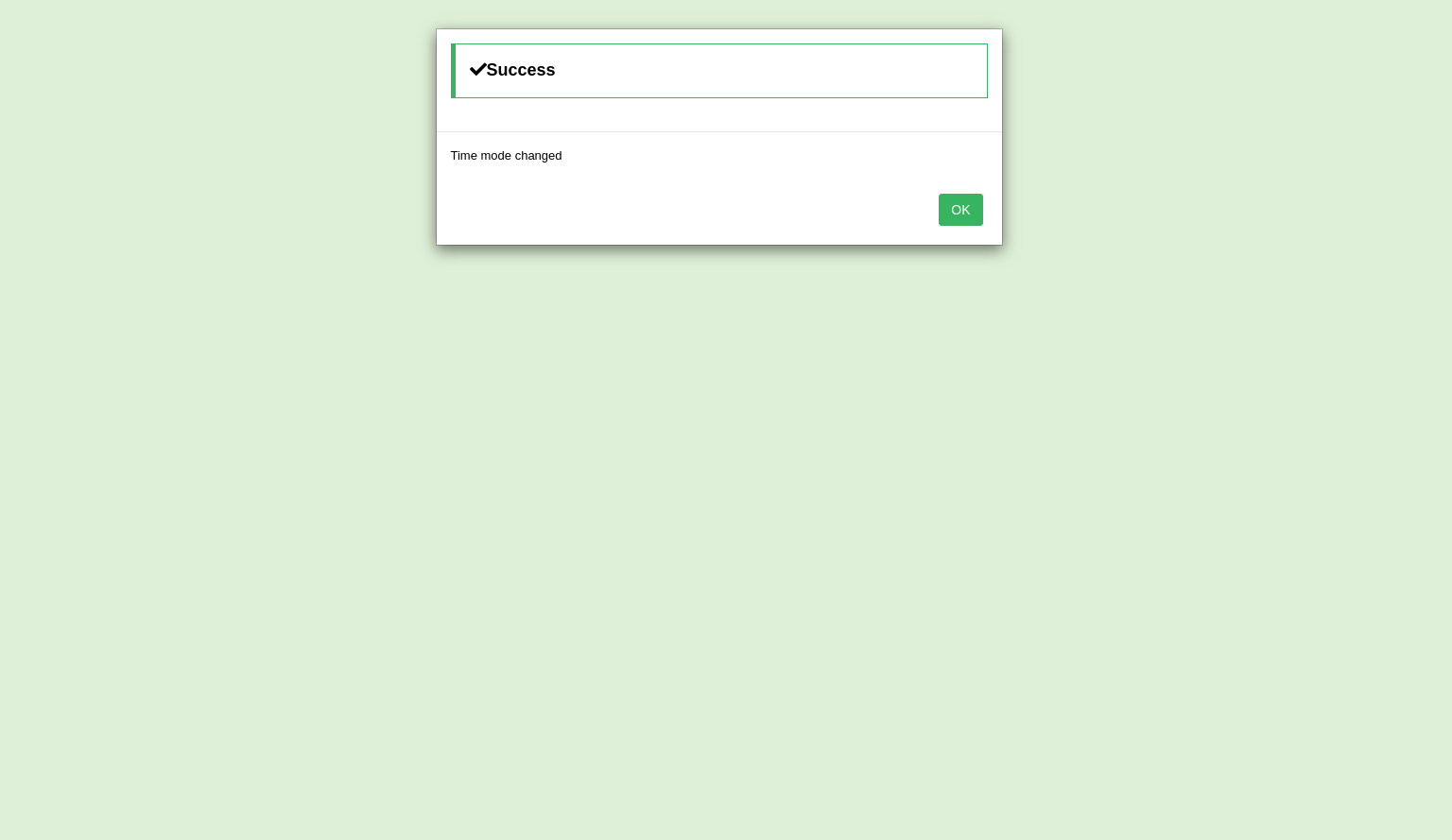
click at [968, 209] on button "OK" at bounding box center [960, 210] width 44 height 32
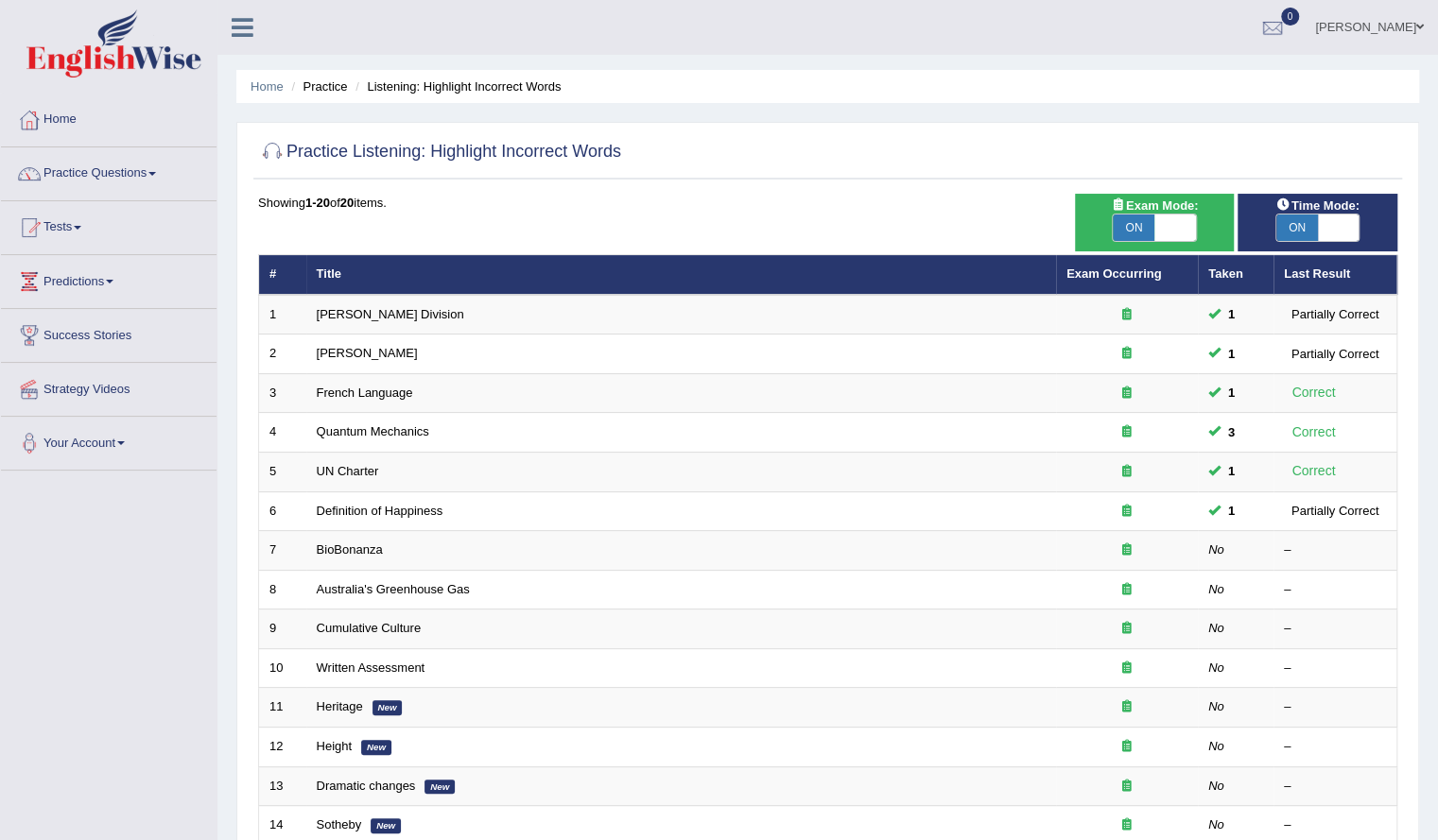
click at [870, 110] on div "Home Practice Listening: Highlight Incorrect Words Practice Listening: Highligh…" at bounding box center [827, 565] width 1220 height 1130
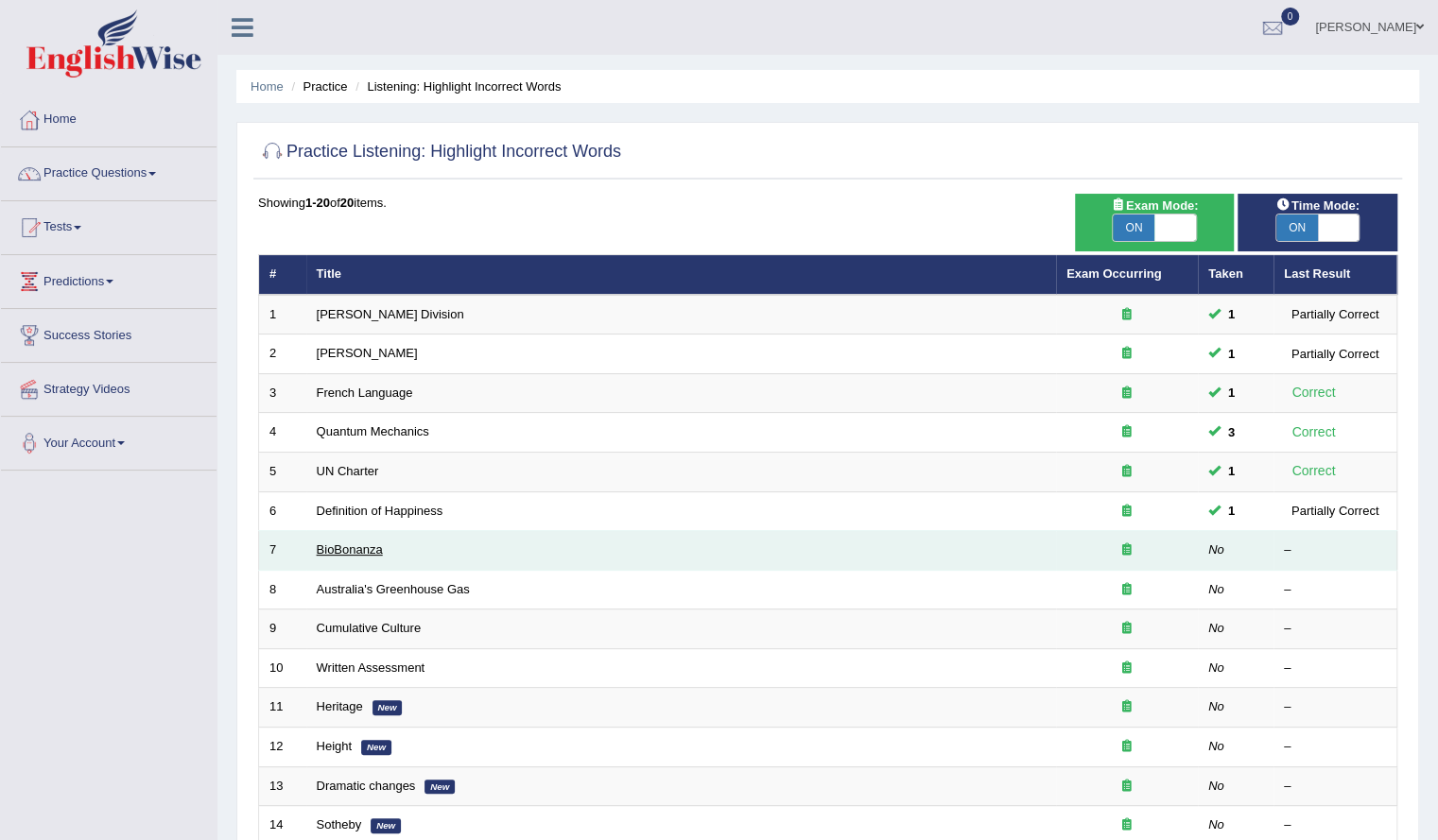
click at [348, 549] on link "BioBonanza" at bounding box center [350, 550] width 66 height 14
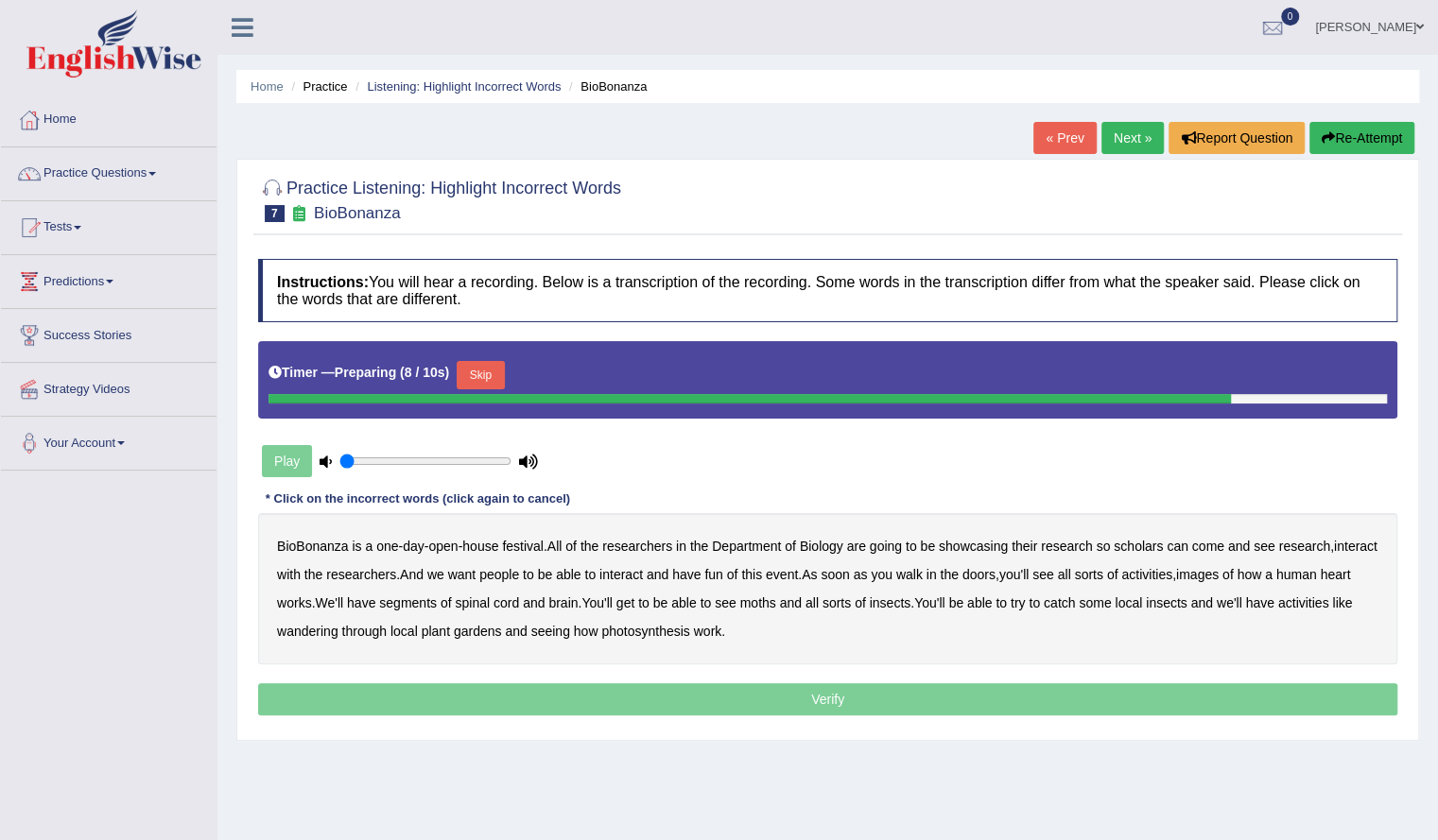
click at [488, 370] on button "Skip" at bounding box center [481, 374] width 48 height 29
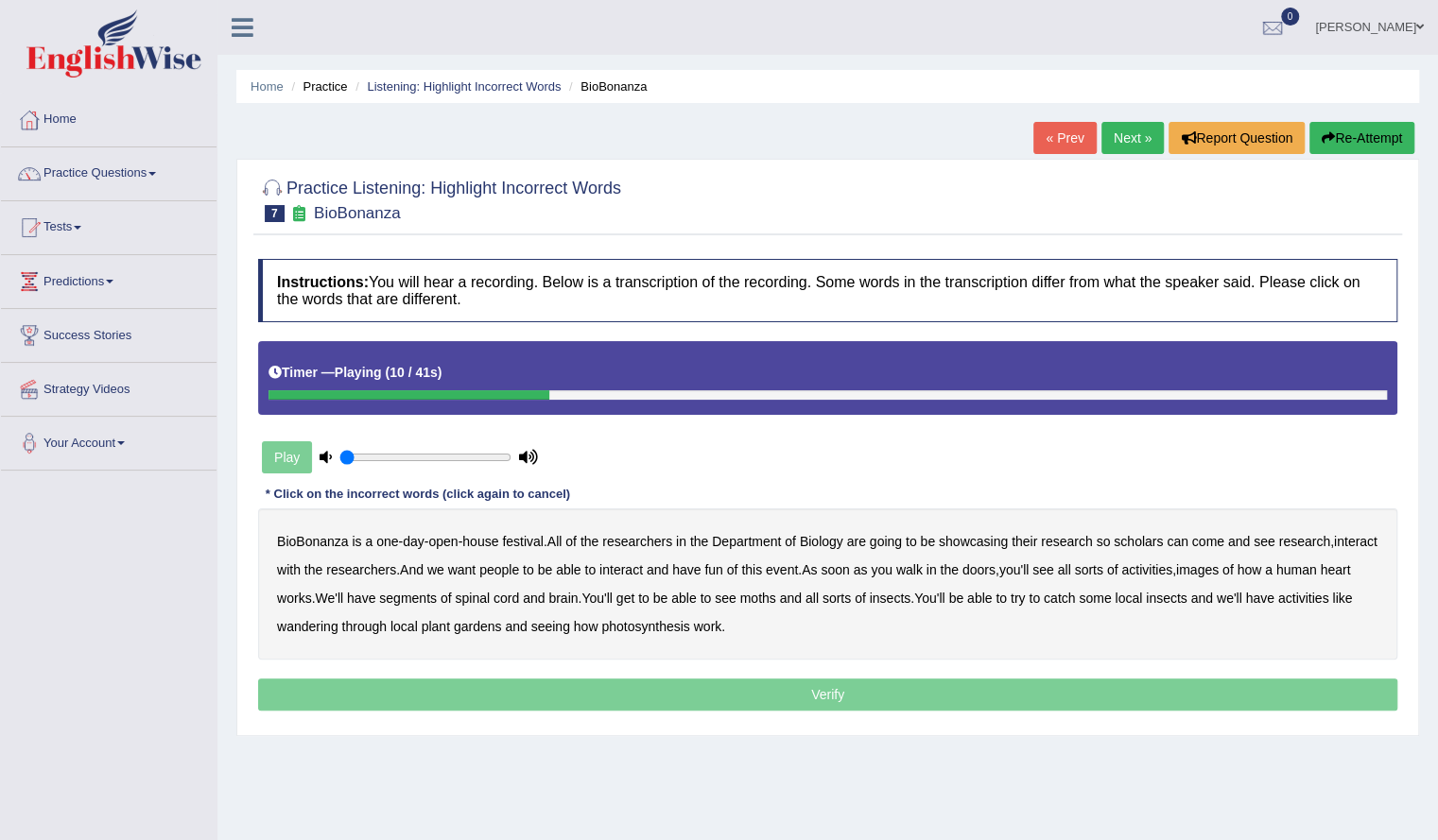
click at [1154, 540] on b "scholars" at bounding box center [1139, 541] width 50 height 15
click at [1219, 568] on b "images" at bounding box center [1197, 570] width 43 height 15
click at [437, 597] on b "segments" at bounding box center [407, 597] width 57 height 15
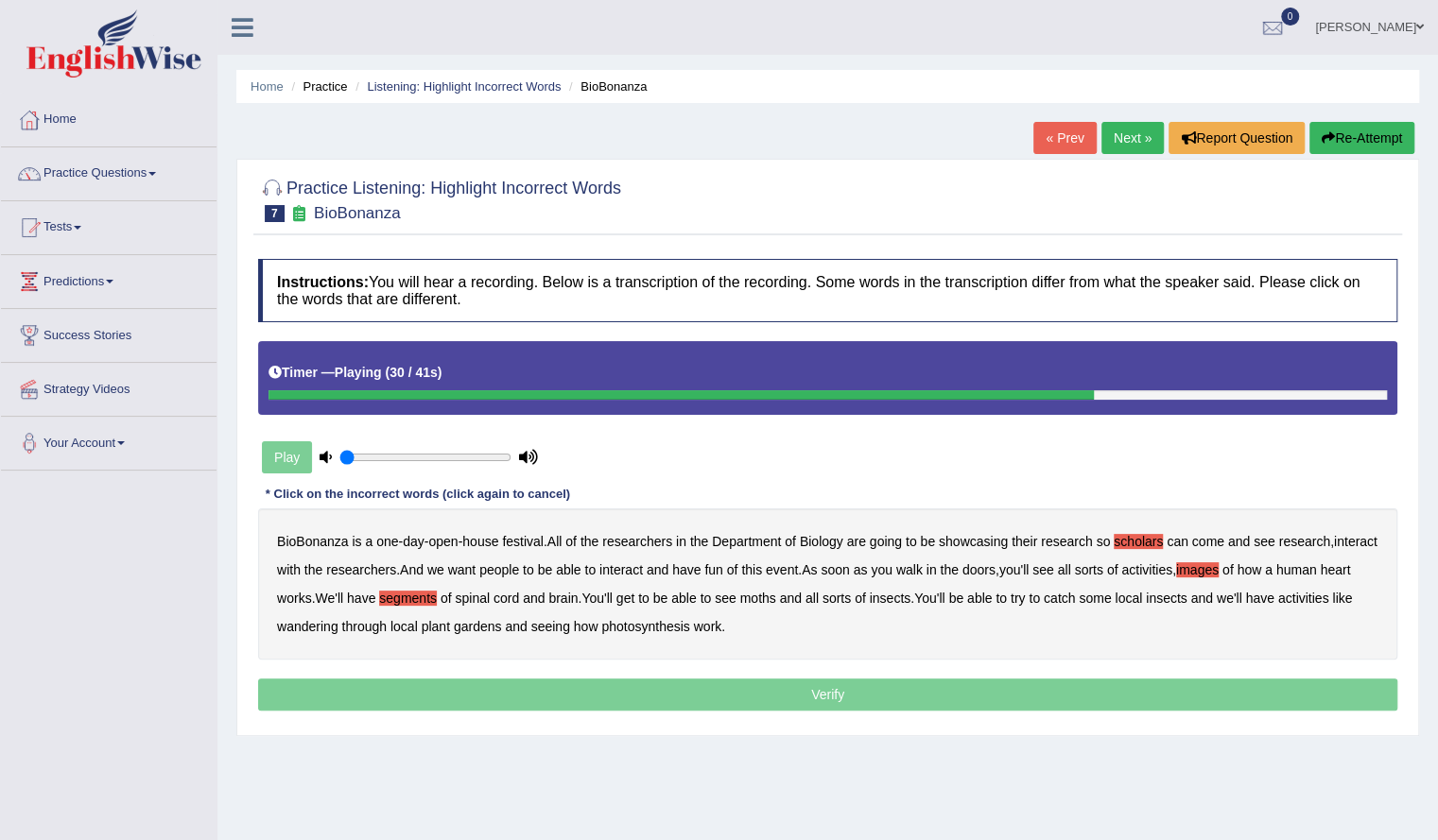
click at [776, 593] on b "moths" at bounding box center [758, 597] width 36 height 15
click at [338, 624] on b "wandering" at bounding box center [307, 626] width 61 height 15
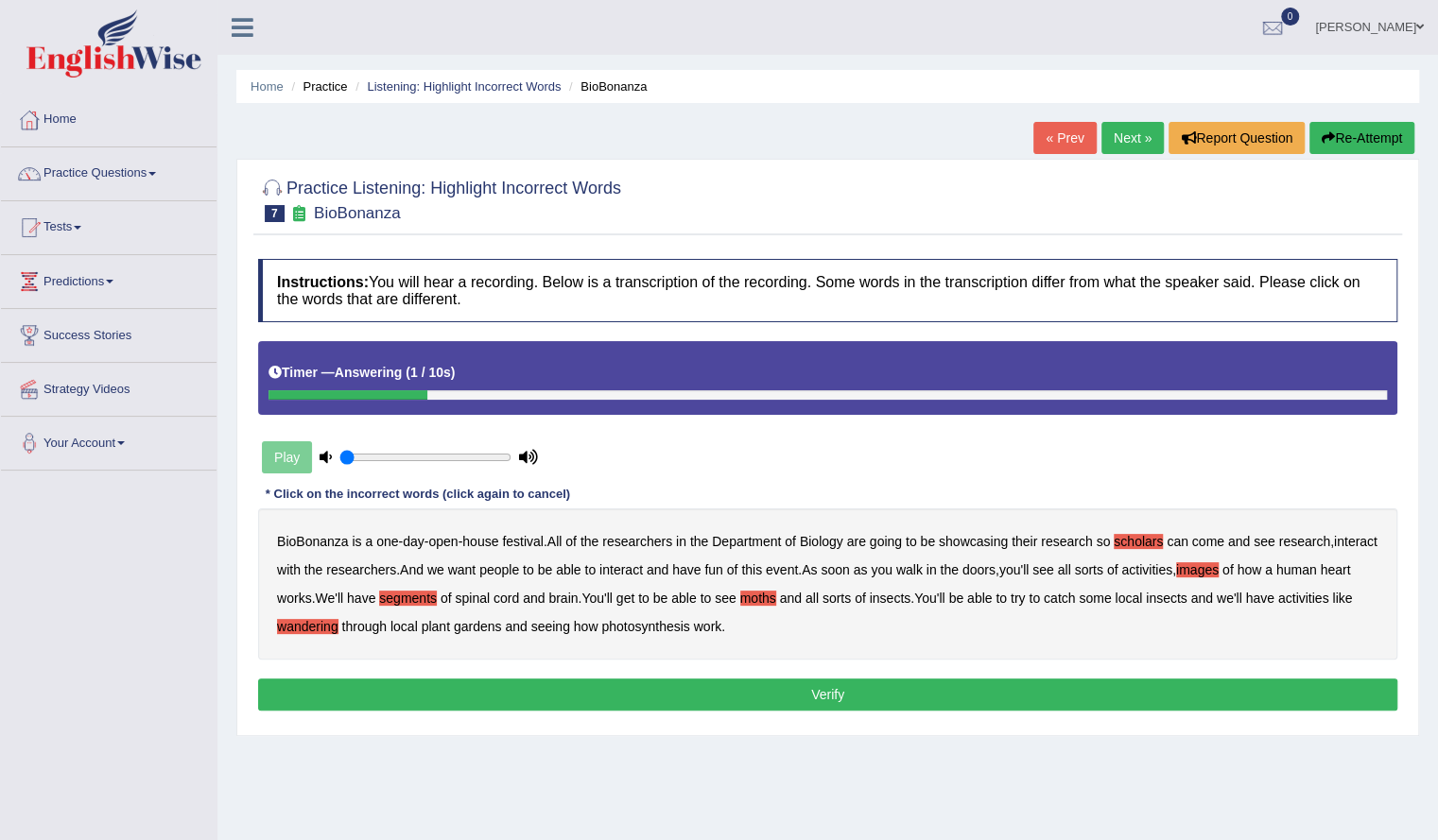
click at [670, 688] on button "Verify" at bounding box center [827, 694] width 1139 height 32
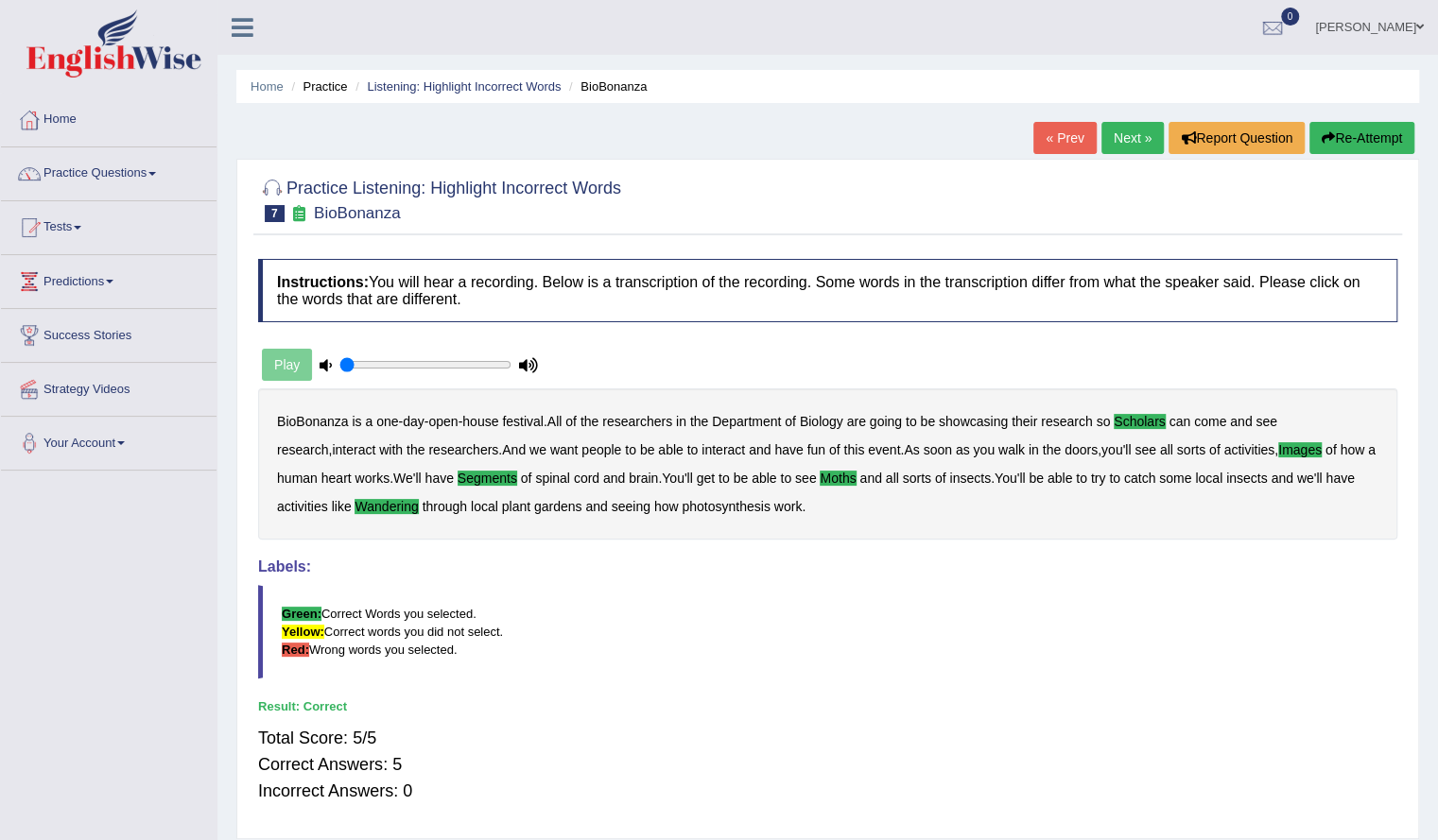
click at [1108, 132] on link "Next »" at bounding box center [1132, 138] width 62 height 32
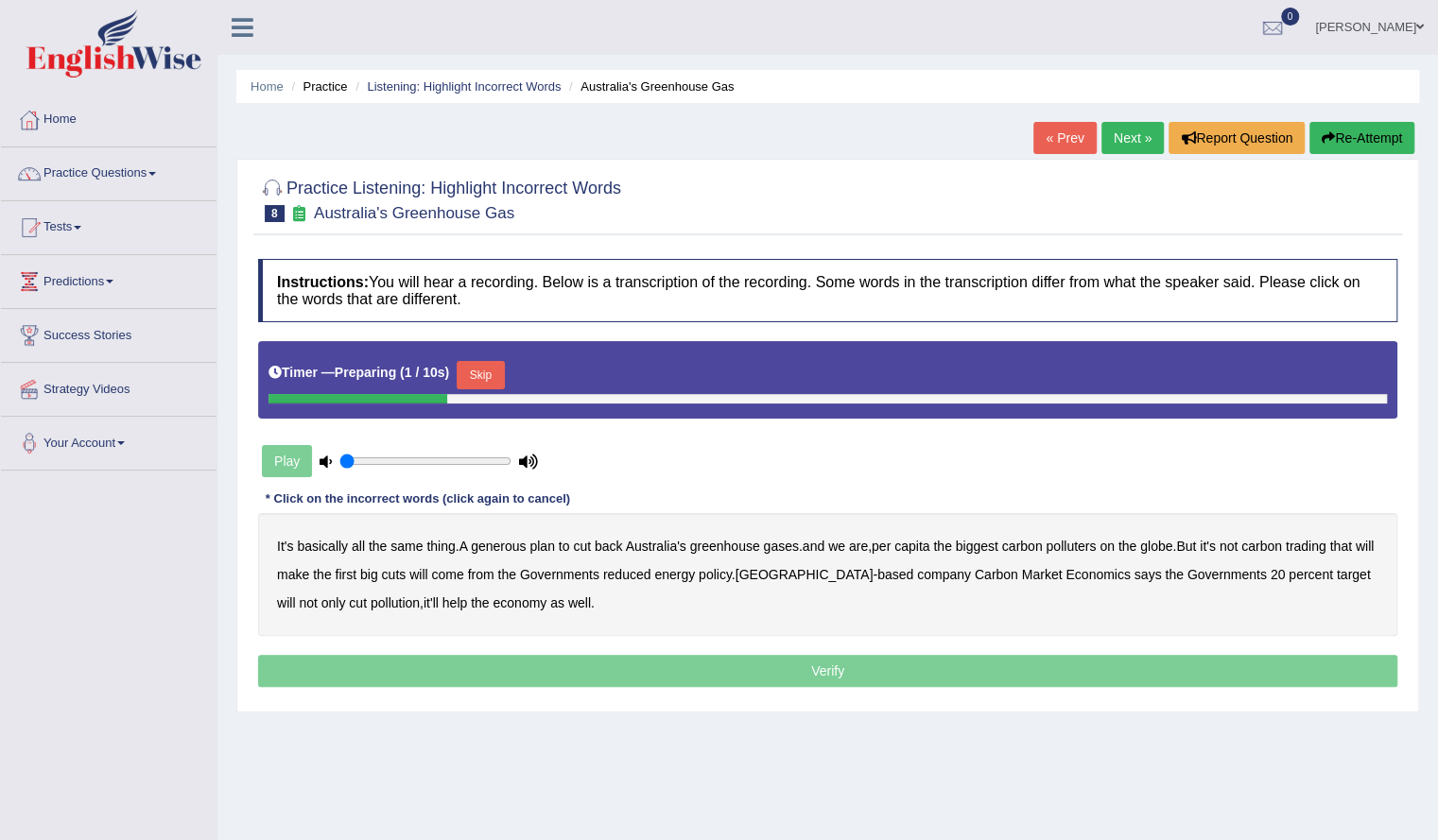
click at [496, 369] on button "Skip" at bounding box center [481, 374] width 48 height 29
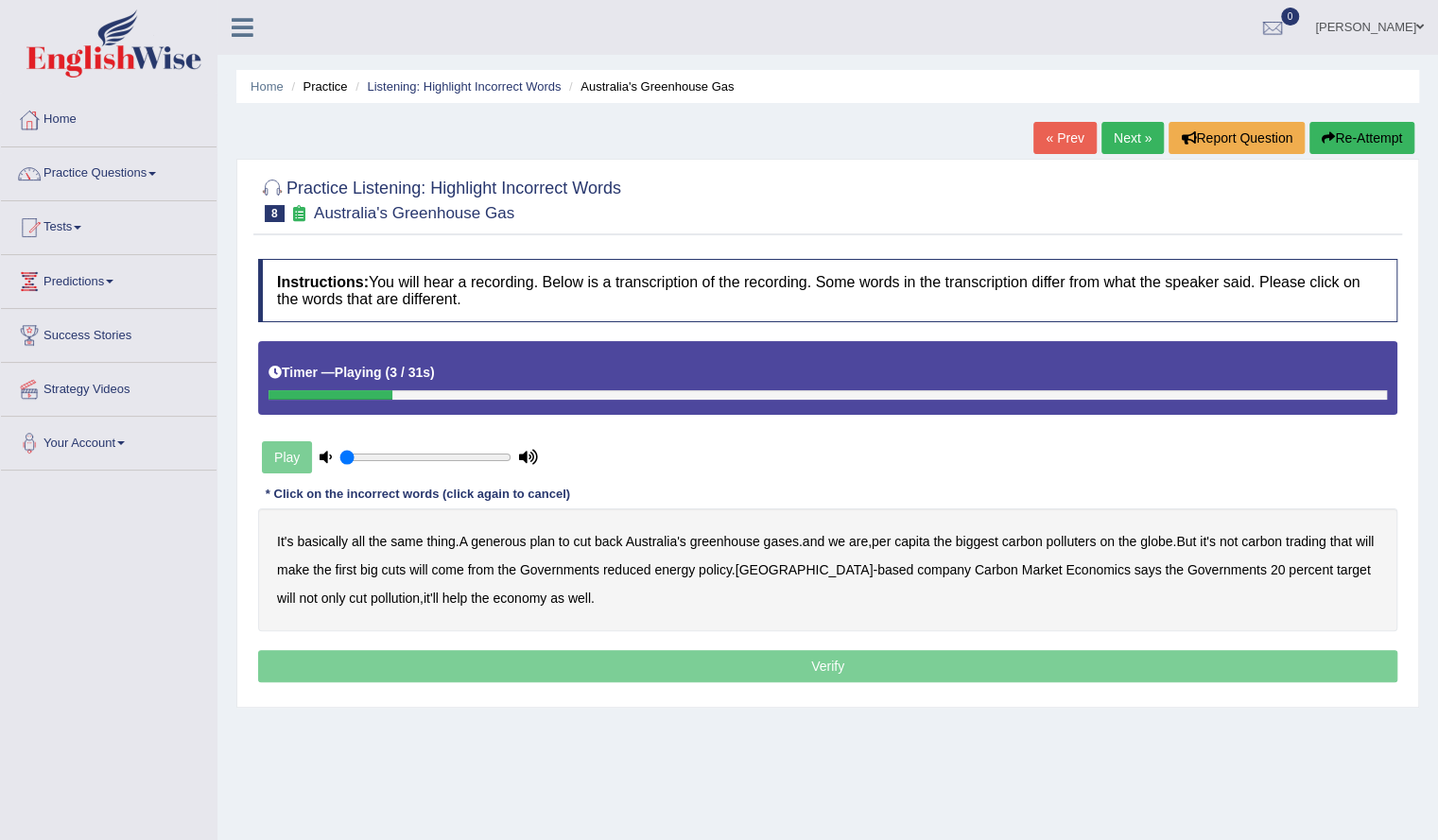
click at [501, 544] on b "generous" at bounding box center [498, 541] width 55 height 15
click at [1166, 540] on b "globe" at bounding box center [1156, 541] width 32 height 15
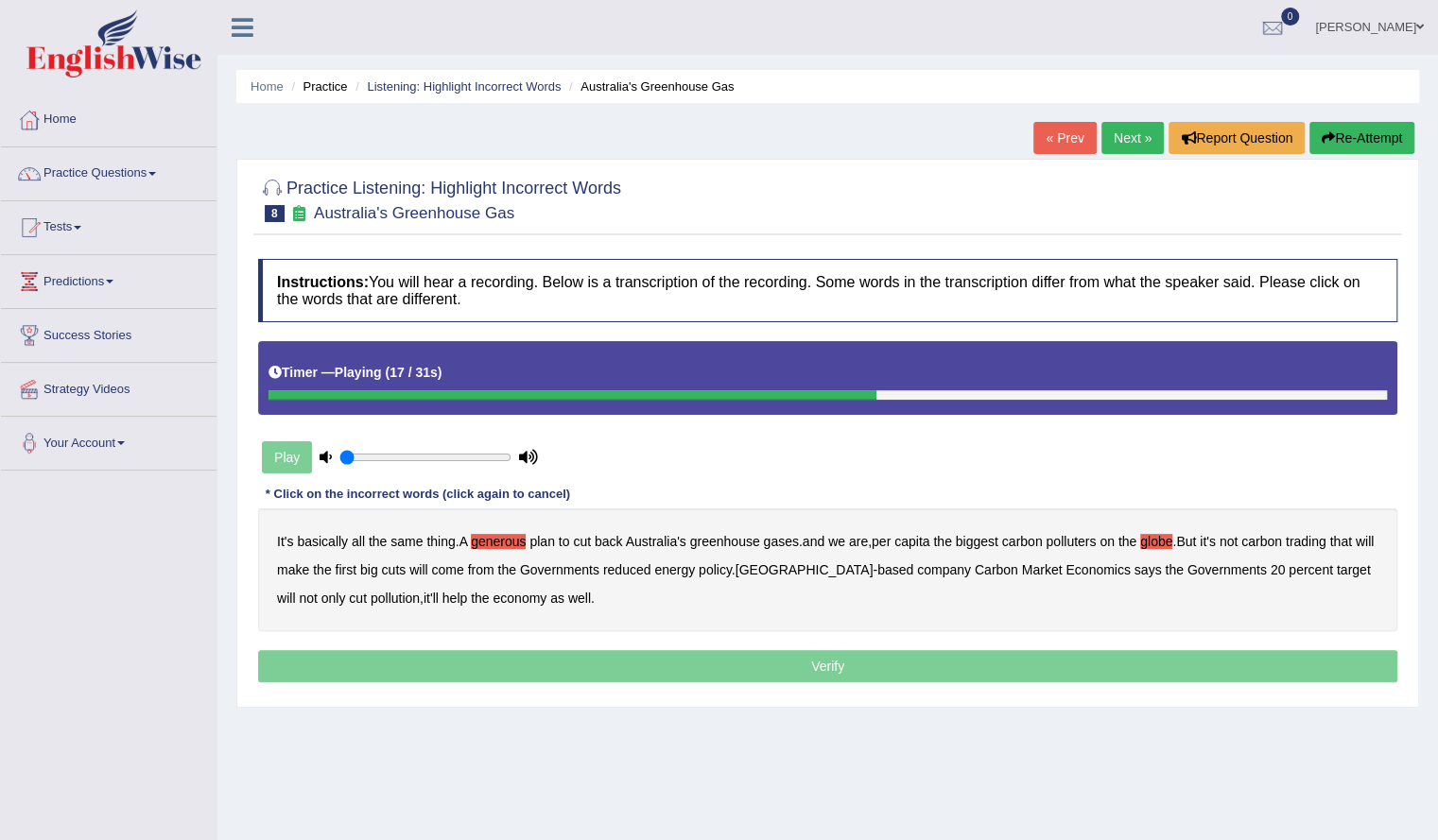
click at [427, 568] on b "will" at bounding box center [418, 570] width 18 height 15
click at [451, 570] on div "It's basically all the same thing . A generous plan to cut back Australia's gre…" at bounding box center [827, 570] width 1139 height 123
click at [427, 570] on b "will" at bounding box center [418, 570] width 18 height 15
click at [651, 571] on b "reduced" at bounding box center [627, 570] width 49 height 15
click at [754, 570] on div "It's basically all the same thing . A generous plan to cut back Australia's gre…" at bounding box center [827, 570] width 1139 height 123
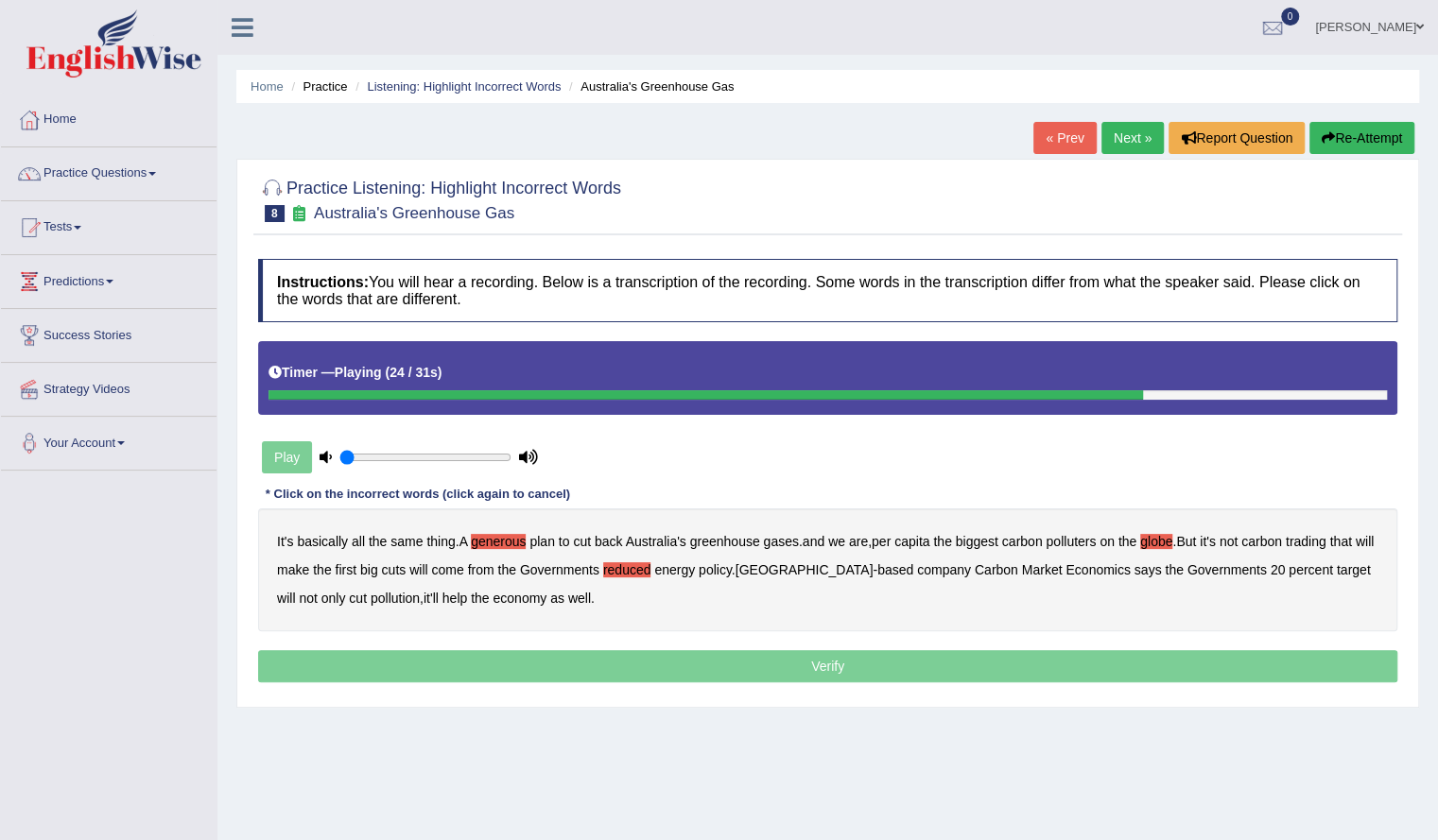
click at [731, 570] on b "policy" at bounding box center [715, 570] width 33 height 15
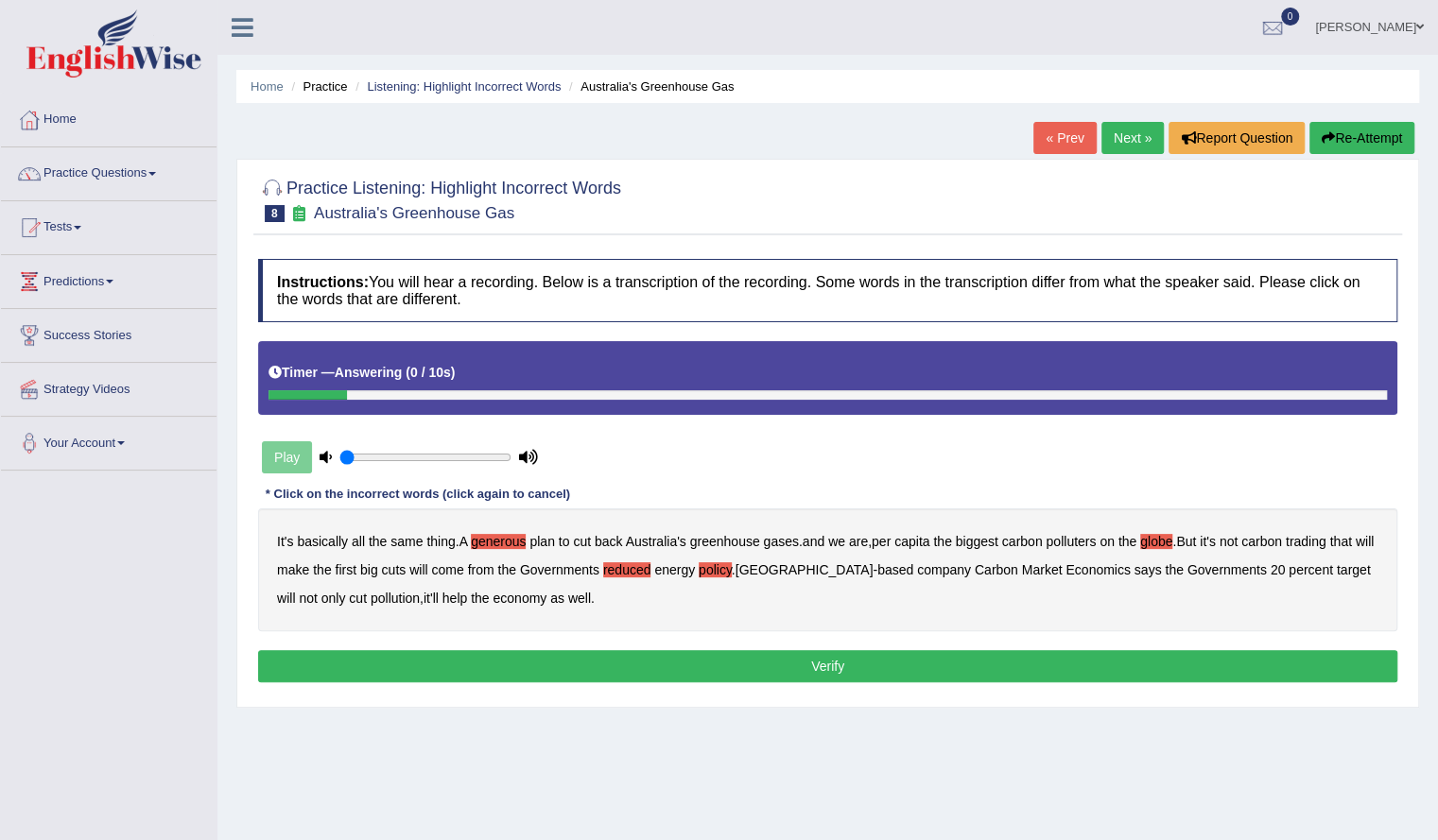
click at [514, 663] on button "Verify" at bounding box center [827, 666] width 1139 height 32
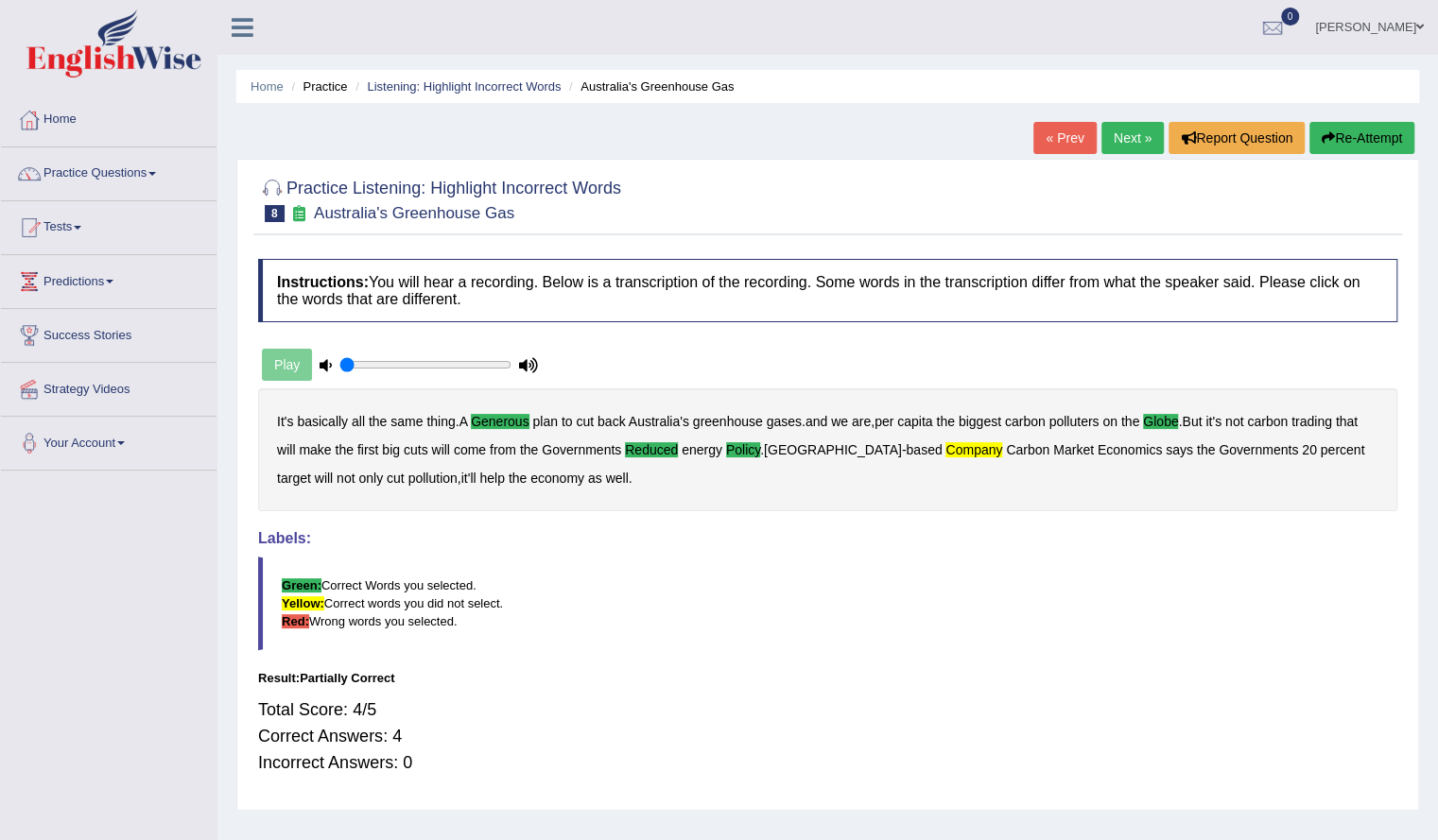
click at [1122, 142] on link "Next »" at bounding box center [1132, 138] width 62 height 32
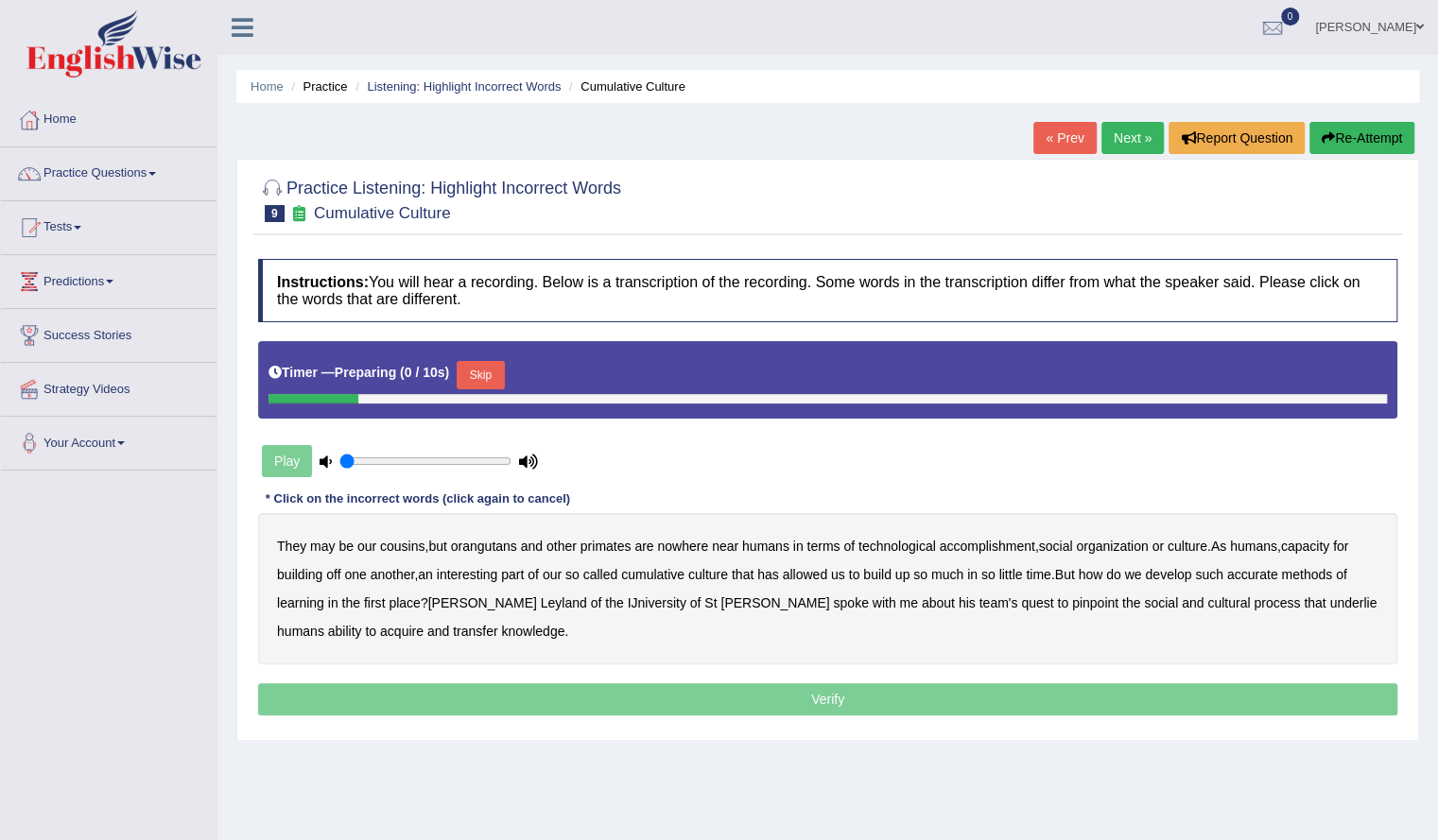
click at [285, 471] on div "Play" at bounding box center [399, 462] width 283 height 48
click at [477, 386] on button "Skip" at bounding box center [481, 374] width 48 height 29
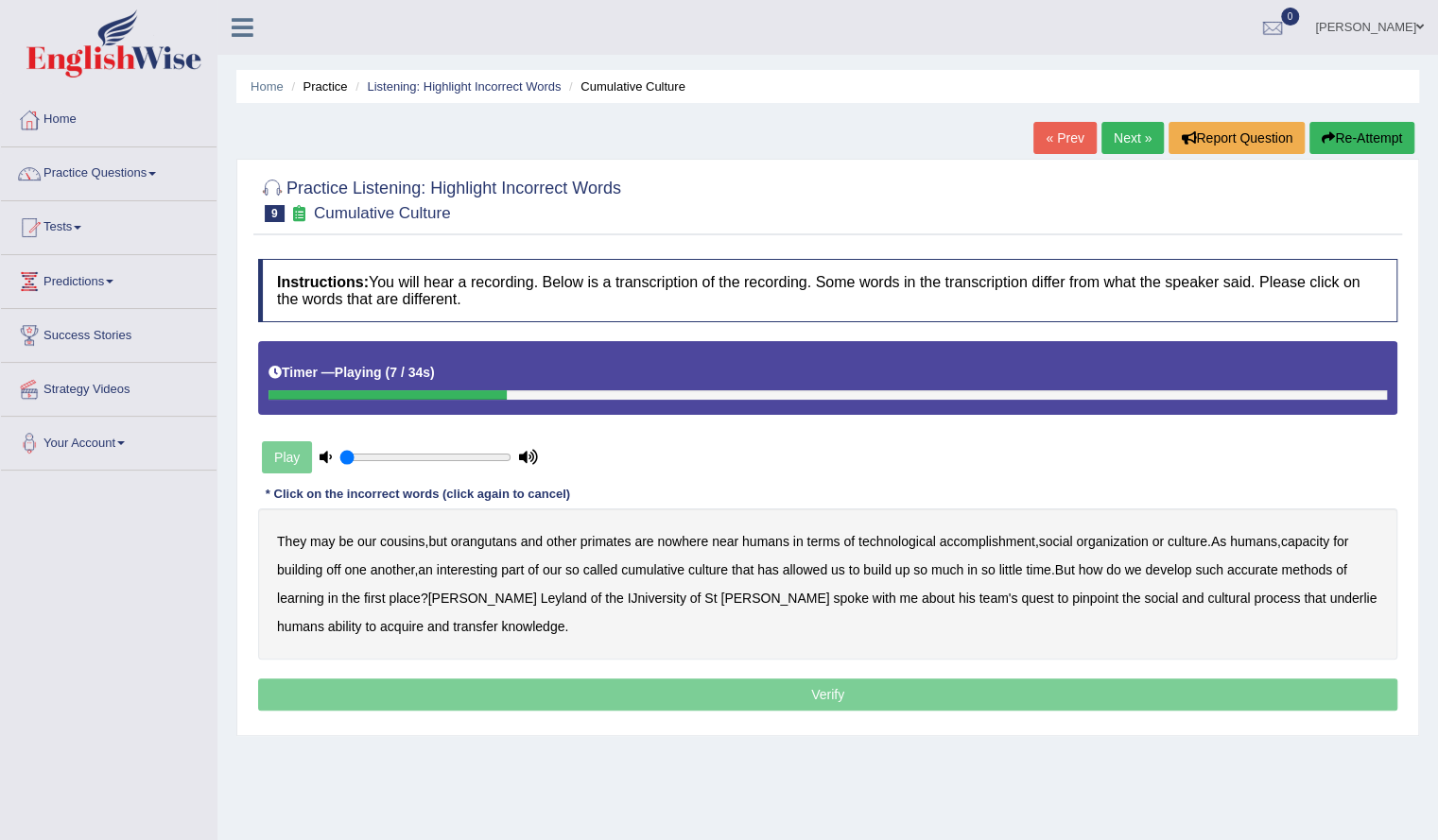
click at [1015, 534] on b "accomplishment" at bounding box center [987, 541] width 95 height 15
click at [487, 564] on b "interesting" at bounding box center [468, 570] width 61 height 15
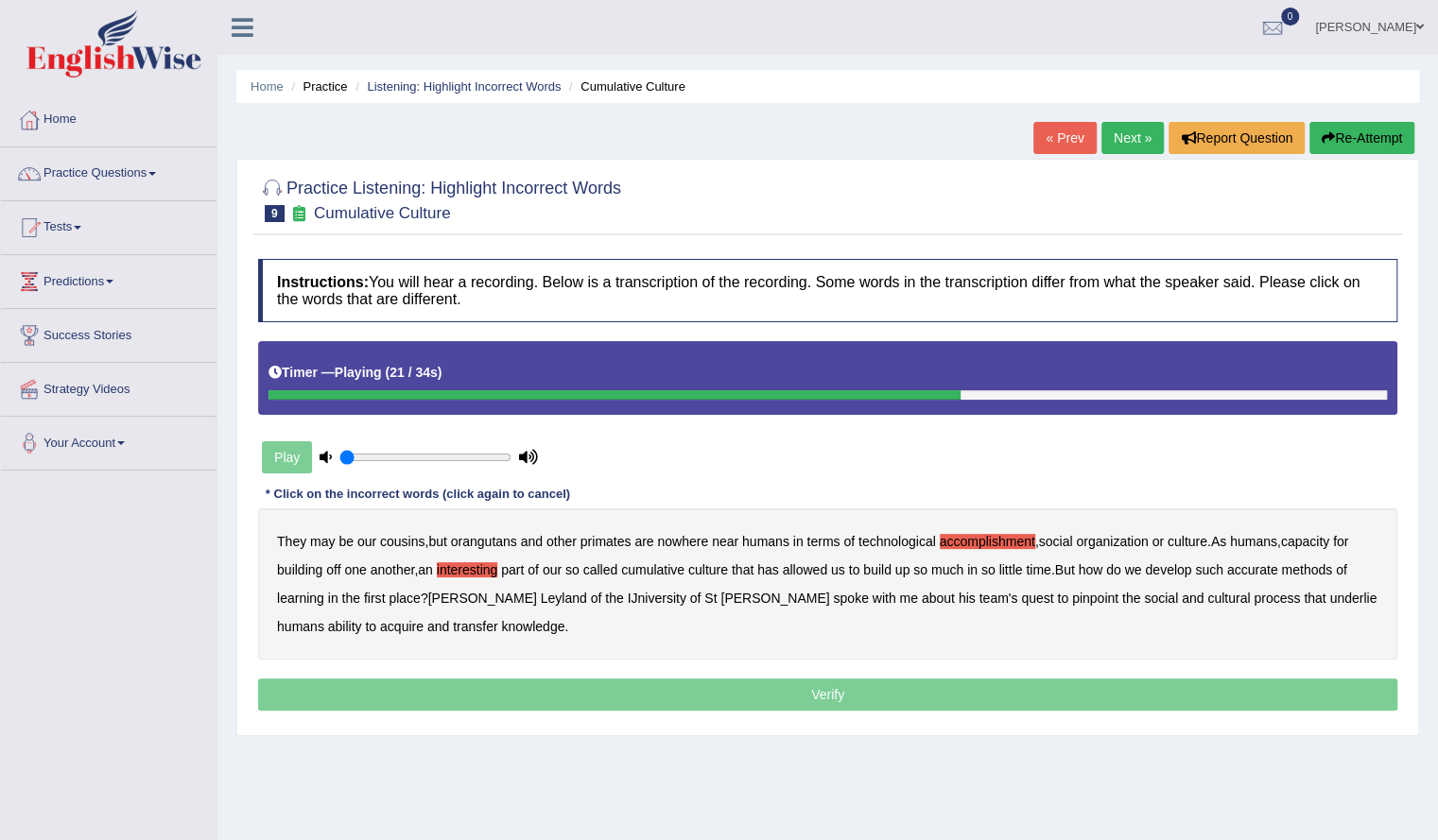
click at [1255, 567] on b "accurate" at bounding box center [1253, 570] width 52 height 15
click at [627, 599] on b "IJniversity" at bounding box center [656, 597] width 58 height 15
click at [1207, 592] on b "cultural" at bounding box center [1228, 597] width 43 height 15
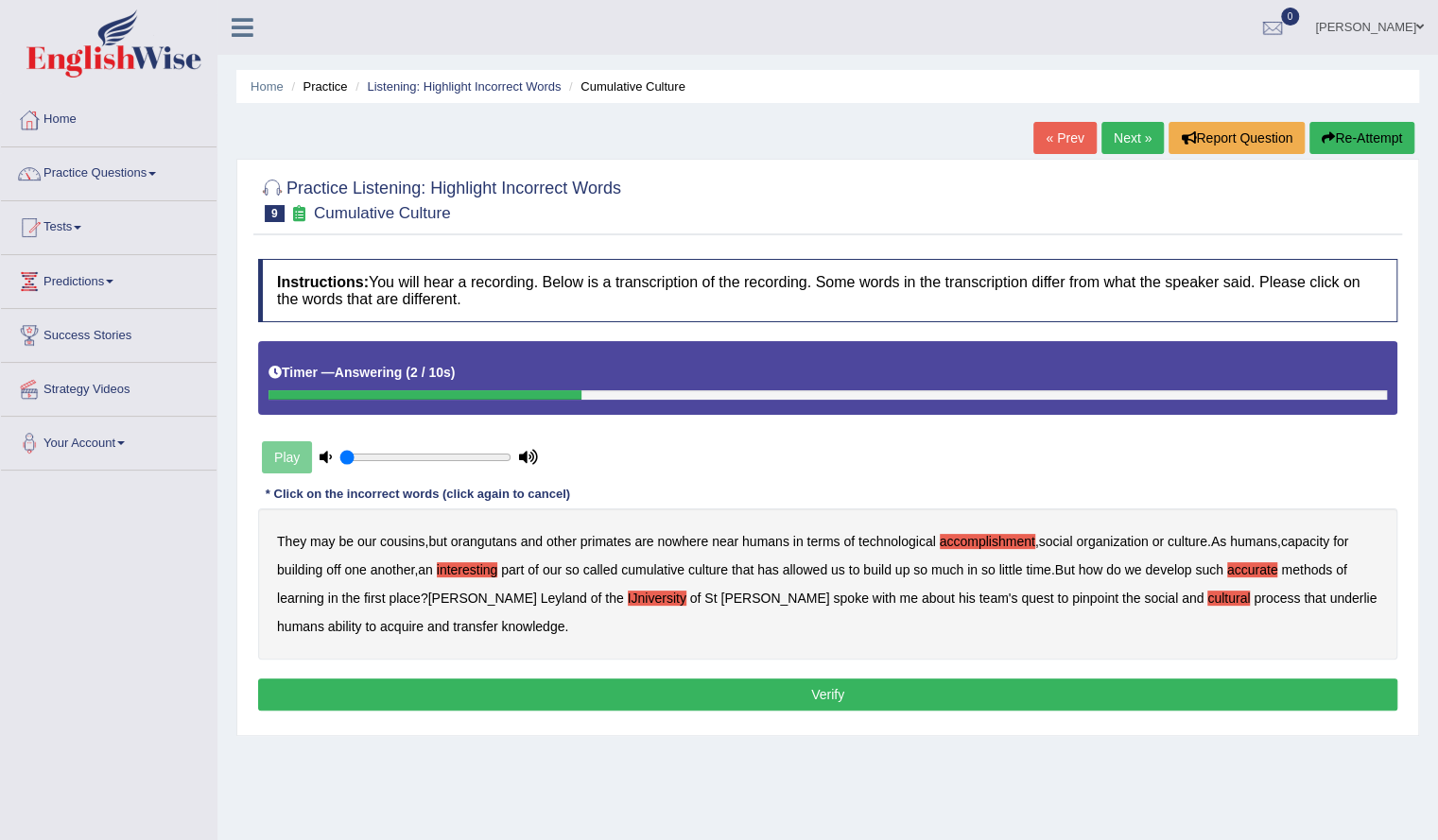
click at [453, 622] on b "transfer" at bounding box center [475, 626] width 45 height 15
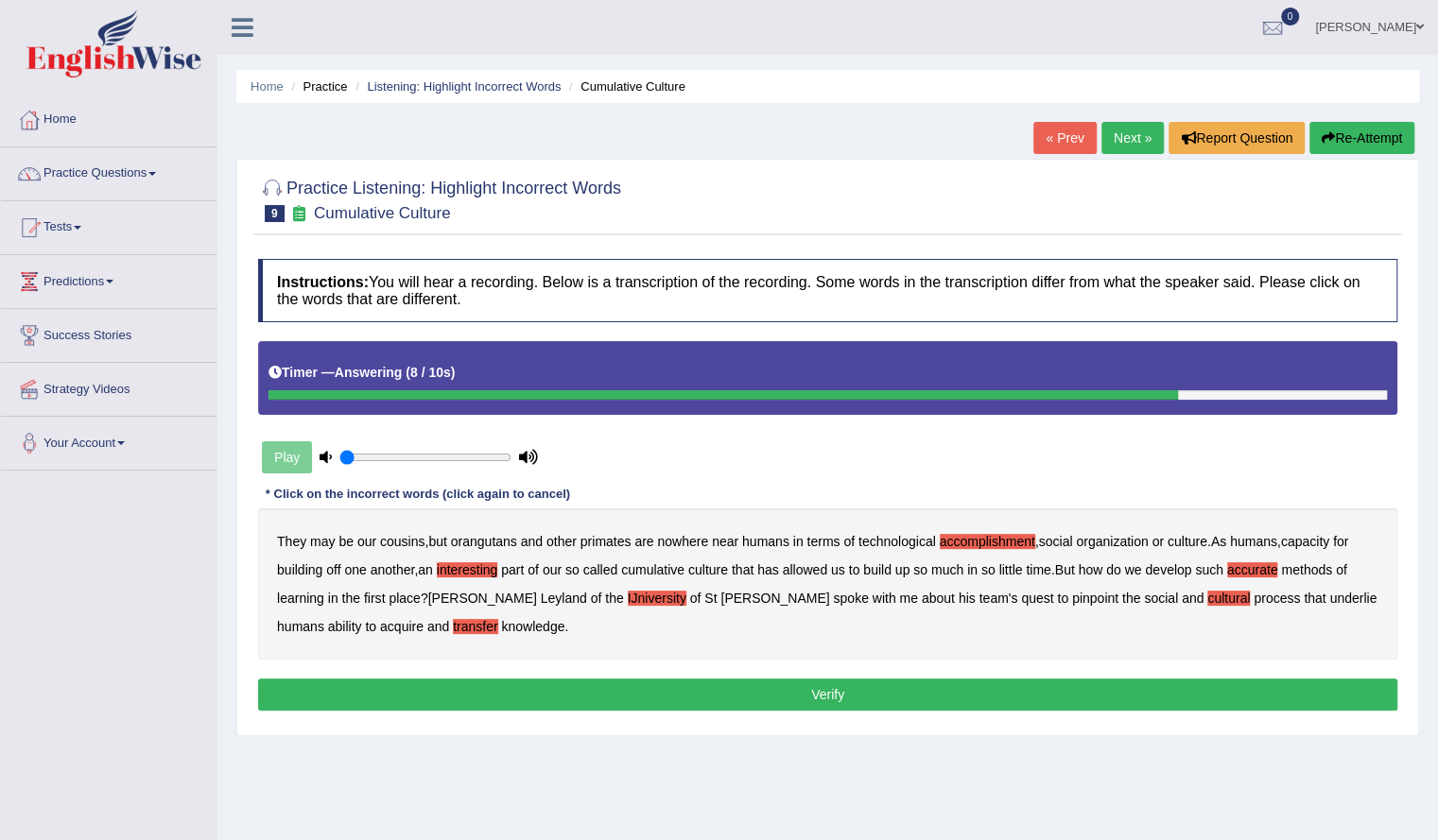
click at [598, 682] on button "Verify" at bounding box center [827, 694] width 1139 height 32
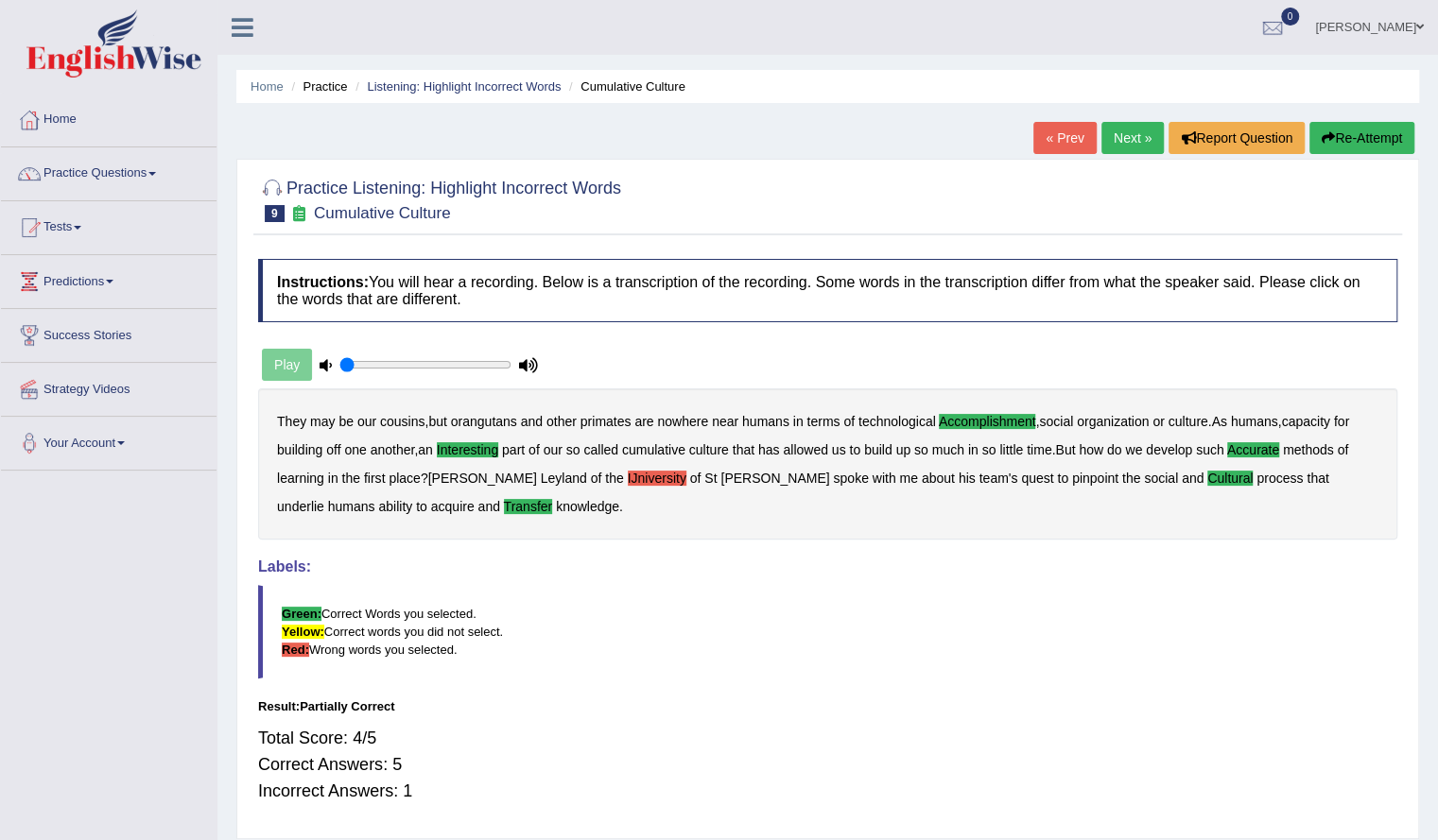
click at [627, 474] on b "IJniversity" at bounding box center [656, 477] width 58 height 15
click at [692, 573] on h4 "Labels:" at bounding box center [827, 567] width 1139 height 17
click at [1139, 133] on link "Next »" at bounding box center [1132, 138] width 62 height 32
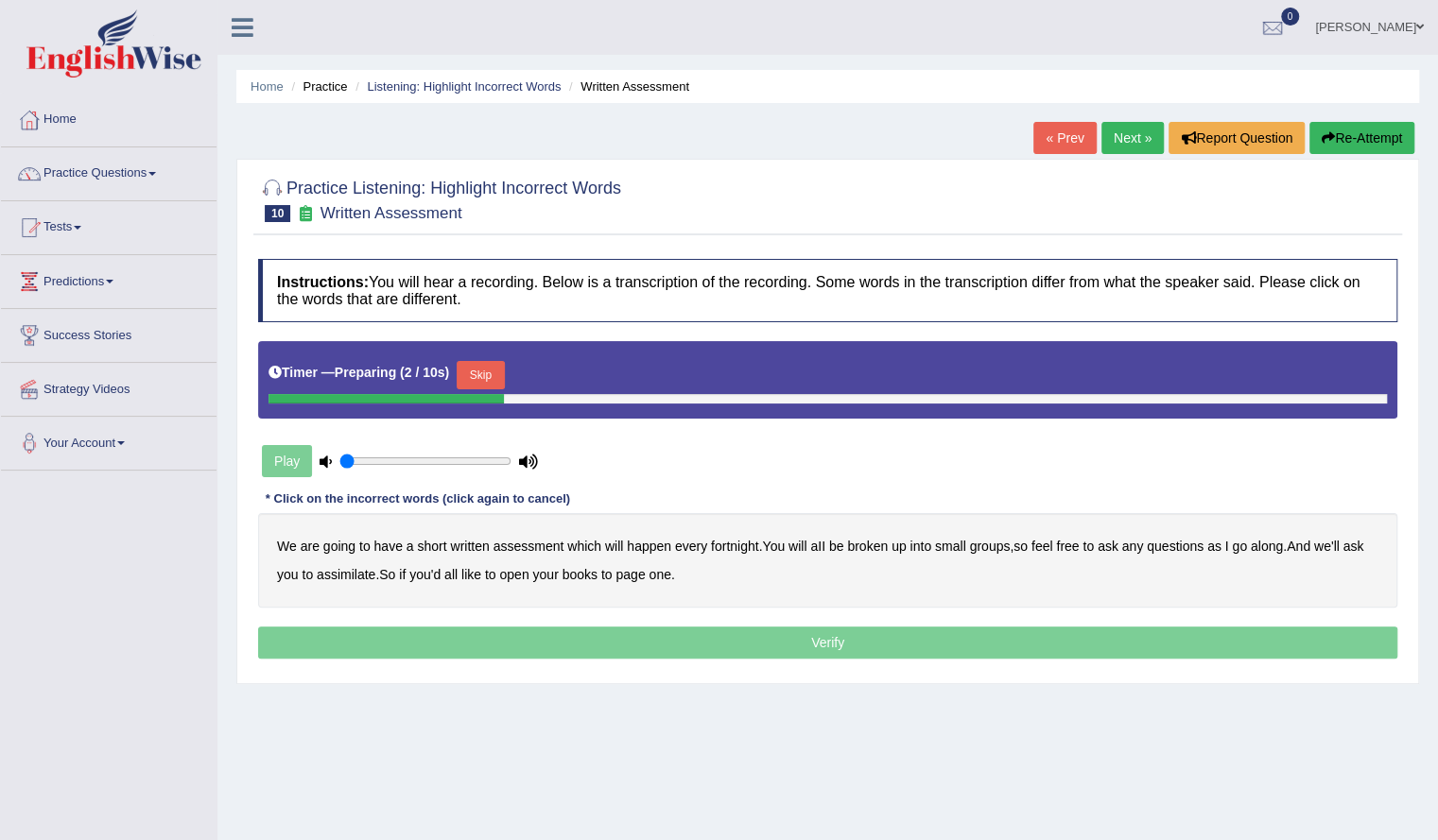
click at [486, 376] on button "Skip" at bounding box center [481, 374] width 48 height 29
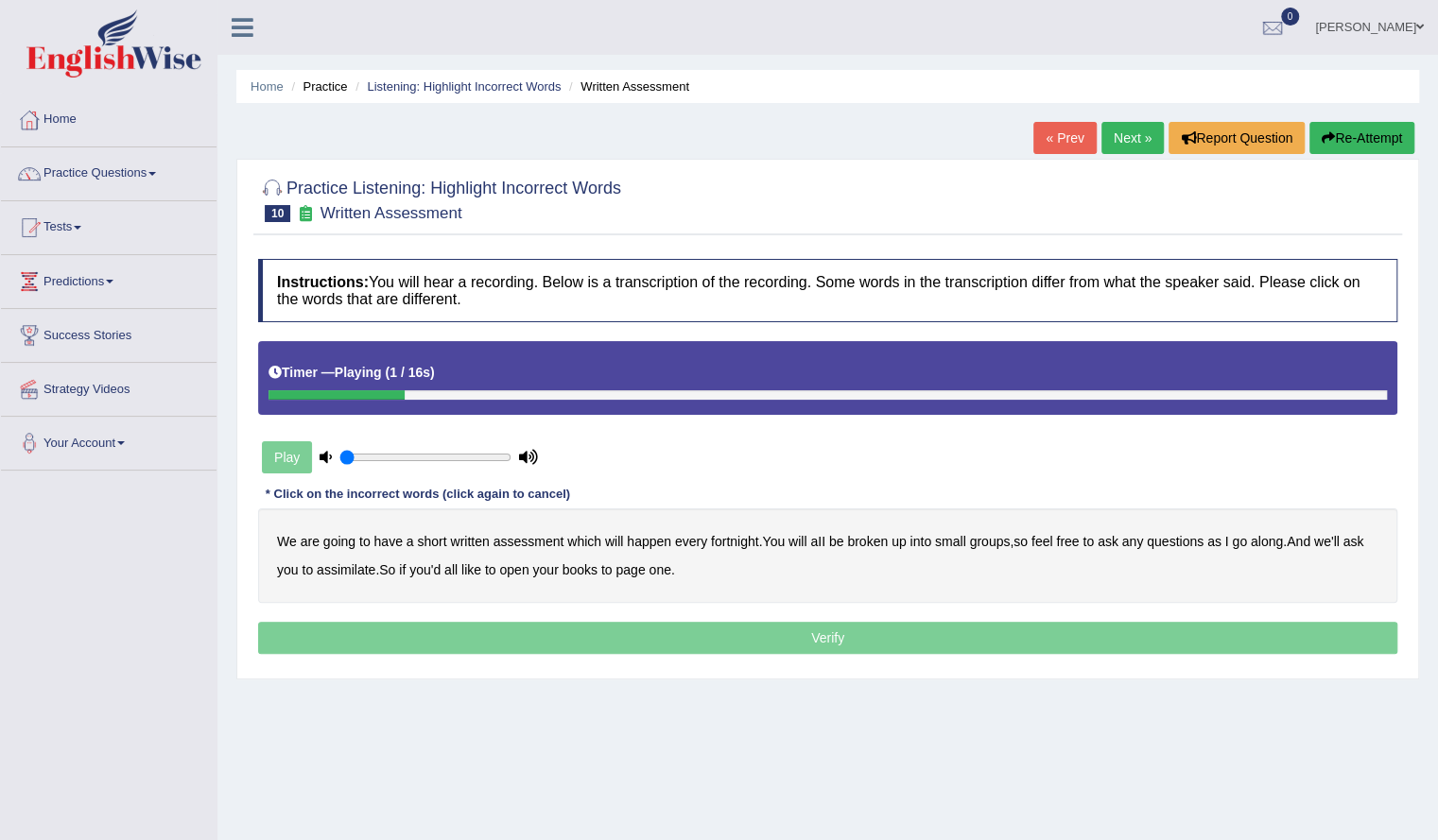
click at [467, 540] on b "written" at bounding box center [469, 541] width 39 height 15
click at [881, 543] on b "broken" at bounding box center [867, 541] width 41 height 15
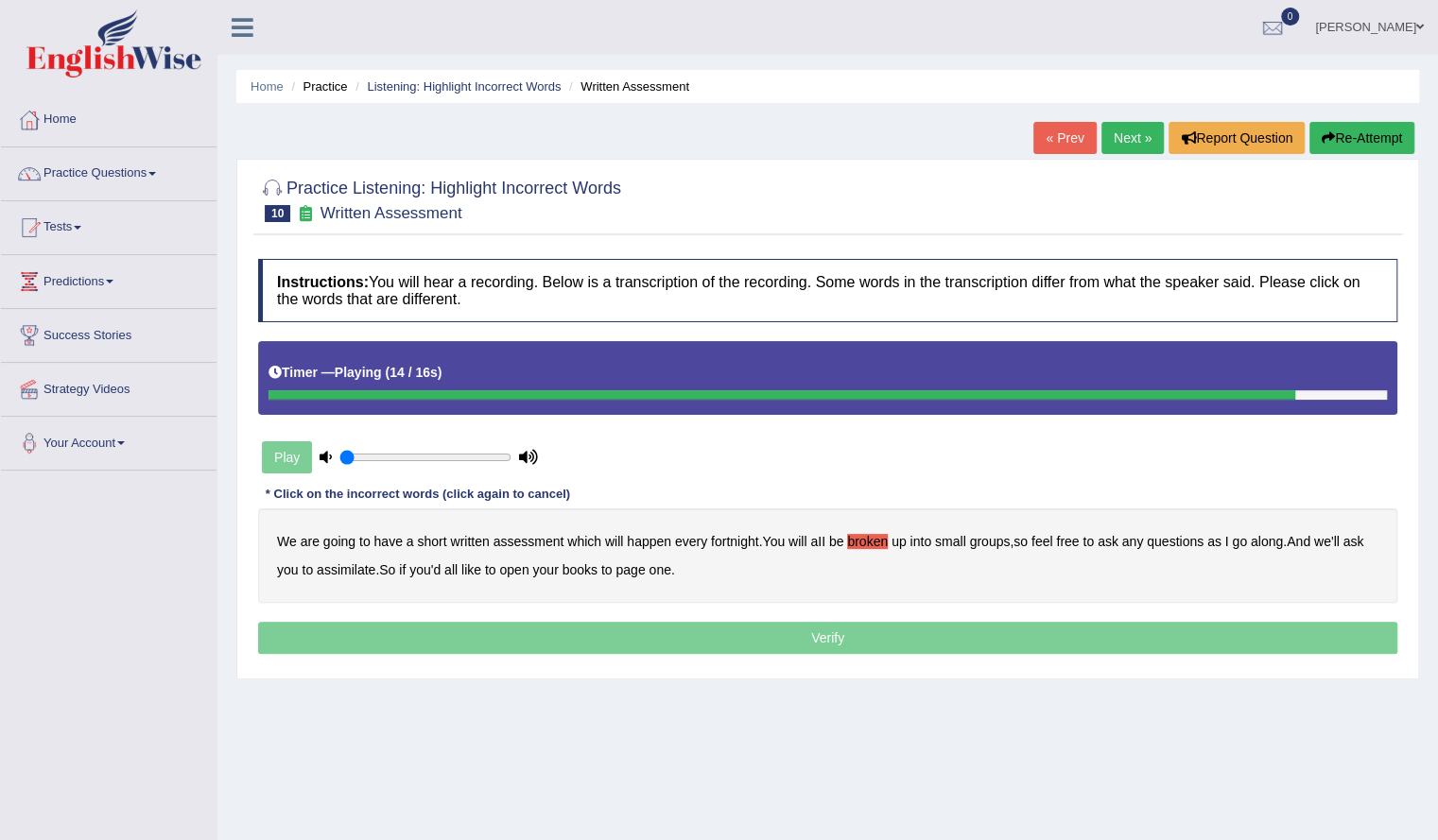
click at [346, 568] on b "assimilate" at bounding box center [346, 570] width 58 height 15
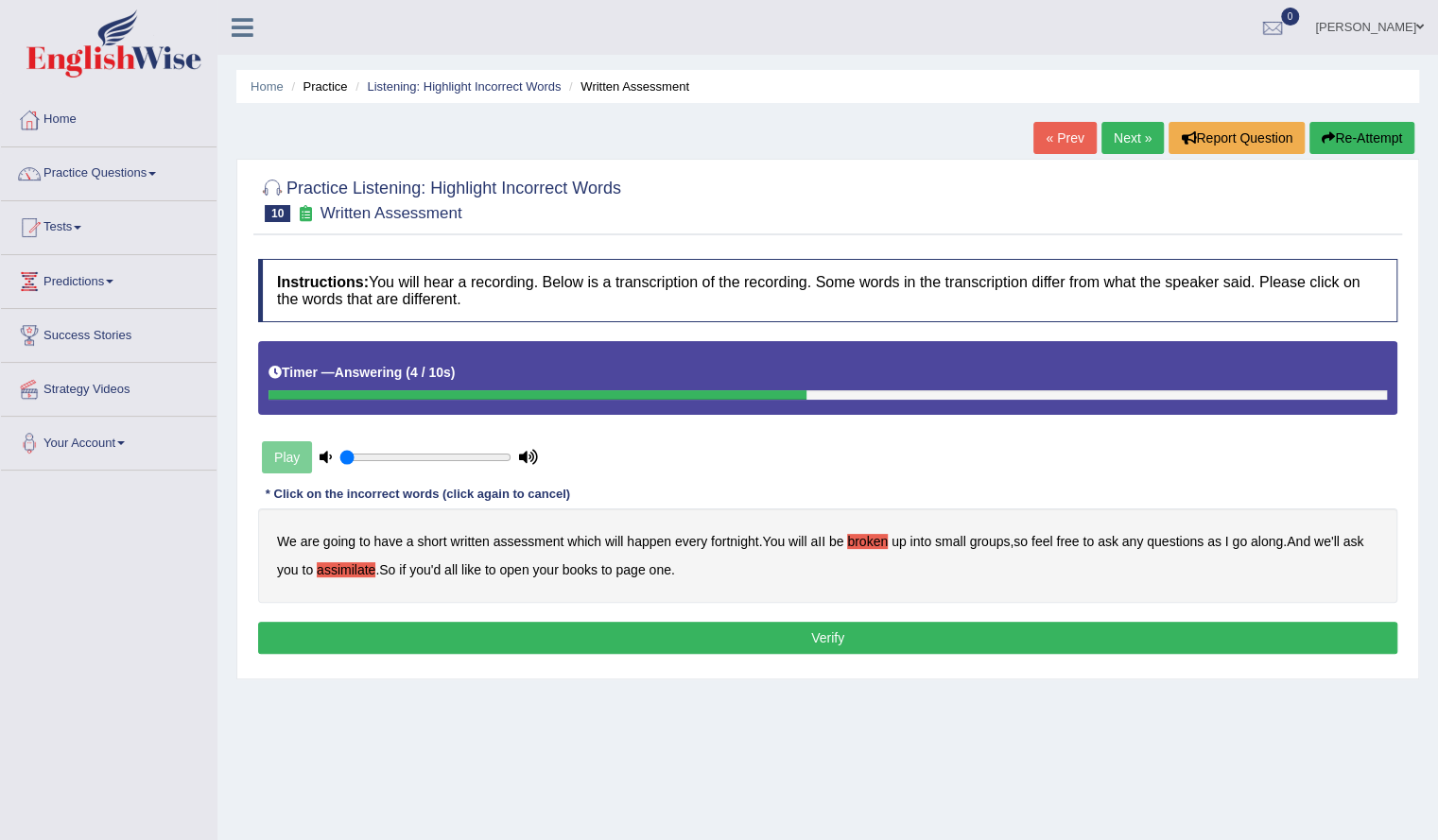
click at [631, 640] on button "Verify" at bounding box center [827, 638] width 1139 height 32
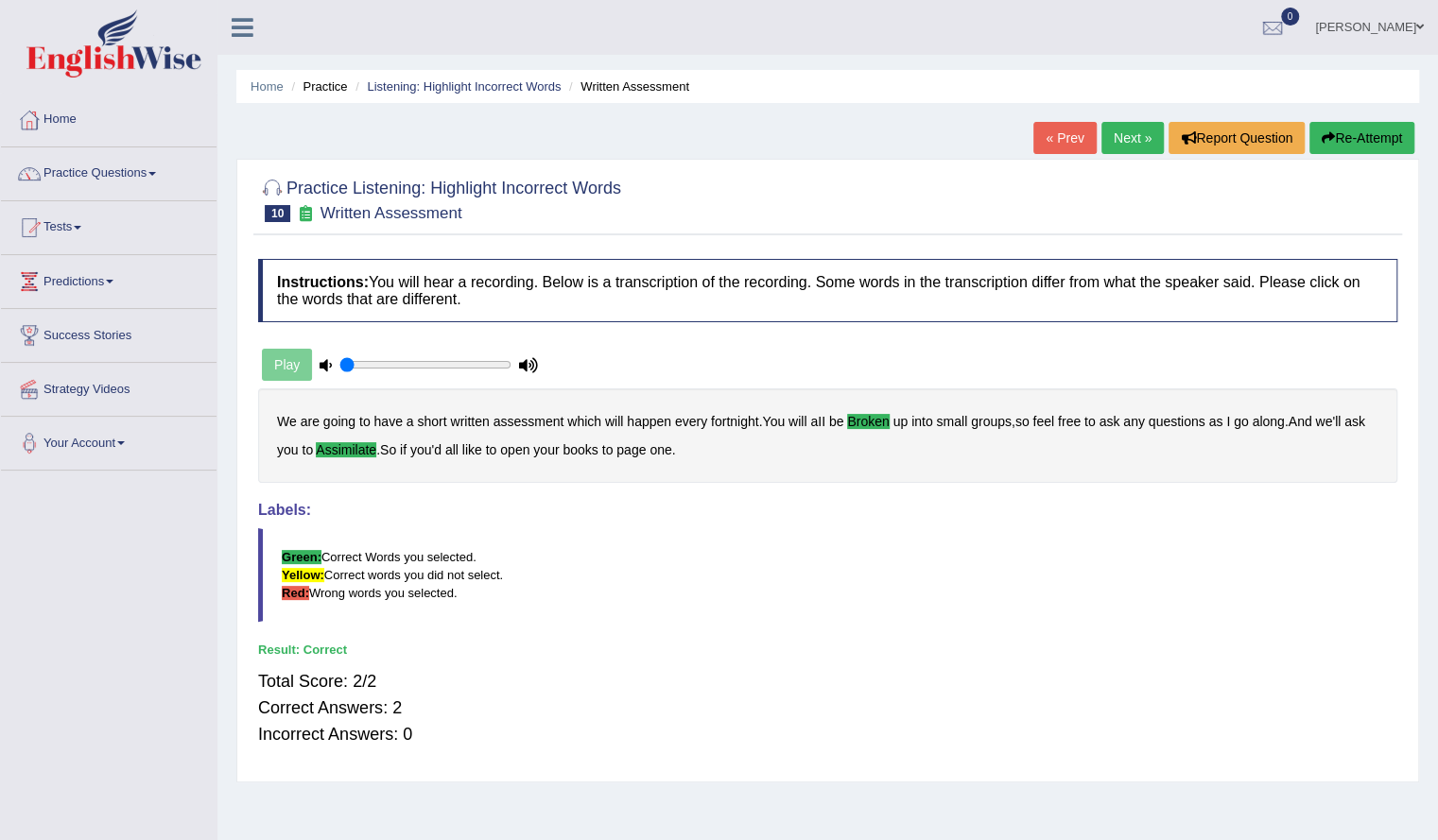
click at [1116, 130] on link "Next »" at bounding box center [1132, 138] width 62 height 32
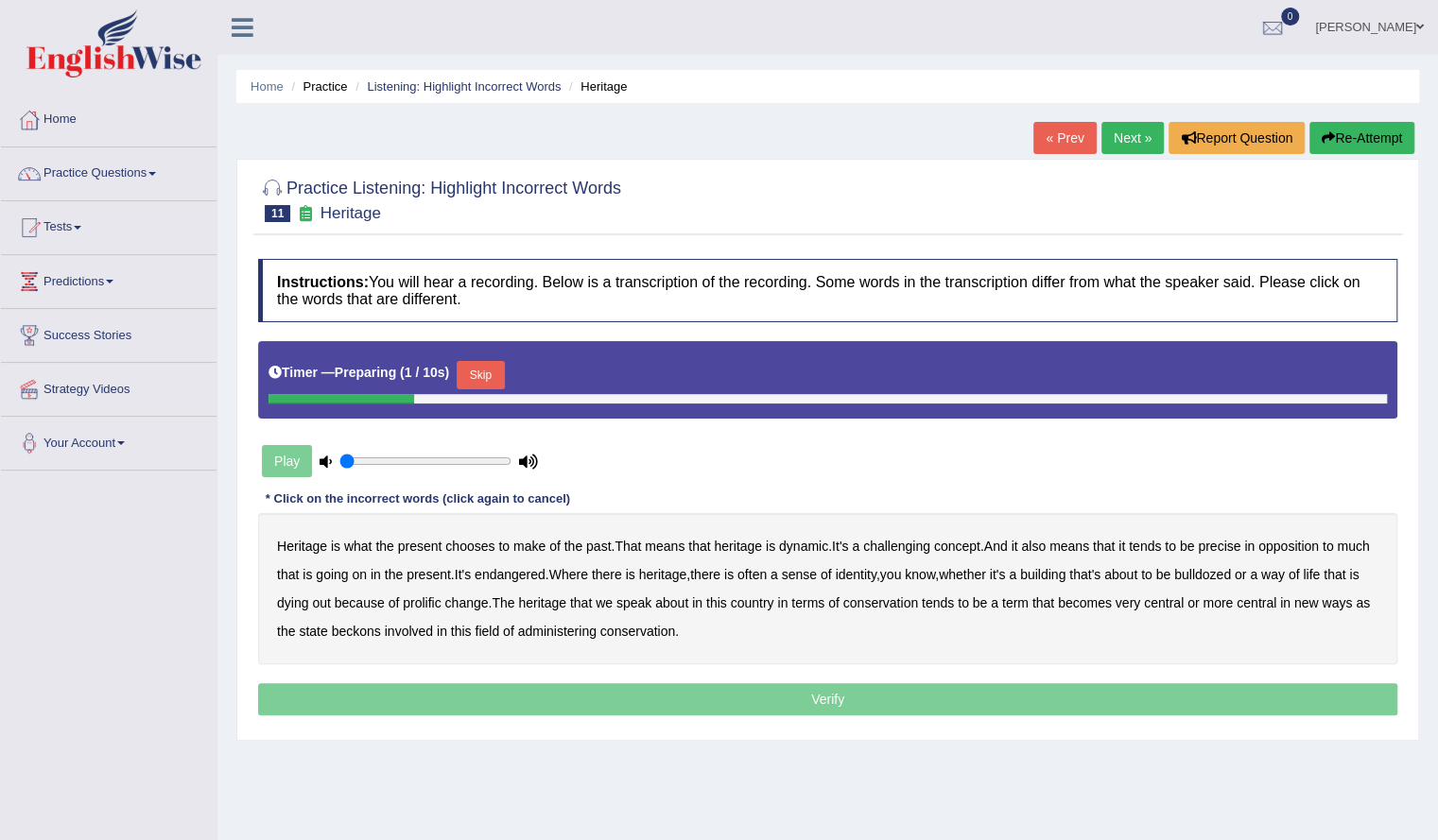
click at [489, 368] on button "Skip" at bounding box center [481, 374] width 48 height 29
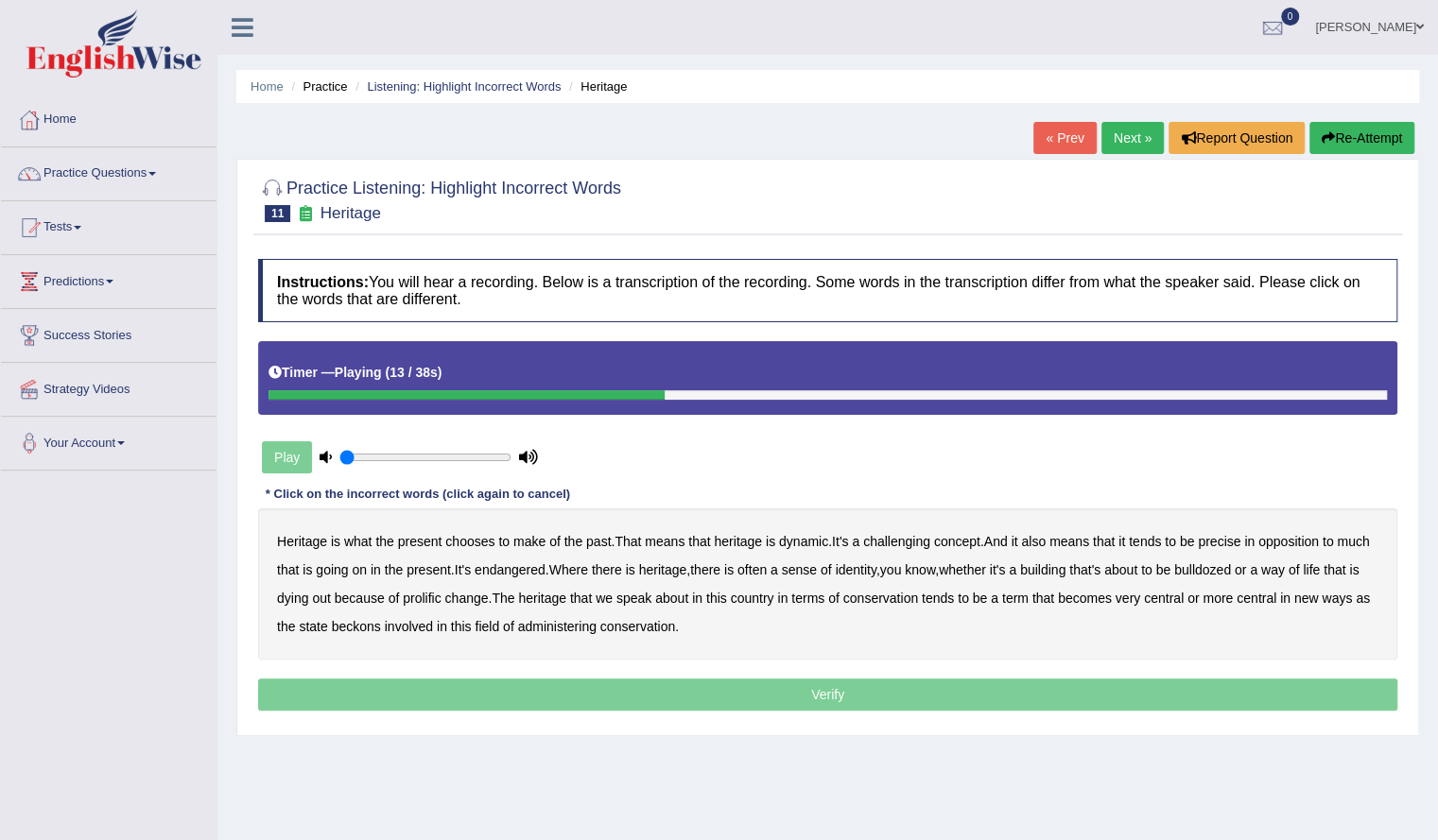
click at [1225, 534] on b "precise" at bounding box center [1219, 541] width 43 height 15
click at [875, 570] on b "identity" at bounding box center [854, 570] width 41 height 15
click at [440, 590] on b "prolific" at bounding box center [421, 597] width 38 height 15
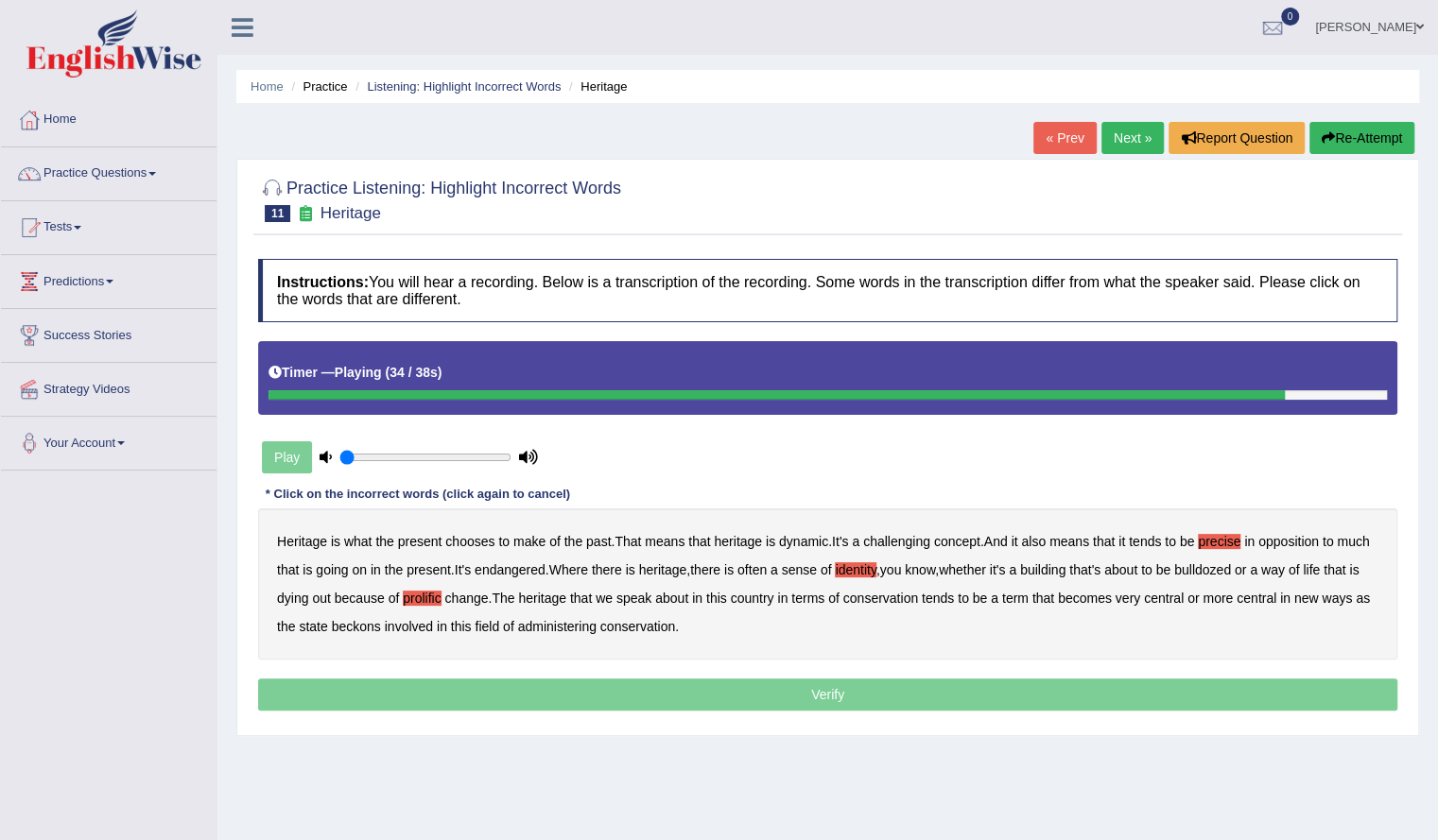
click at [381, 628] on b "beckons" at bounding box center [357, 626] width 50 height 15
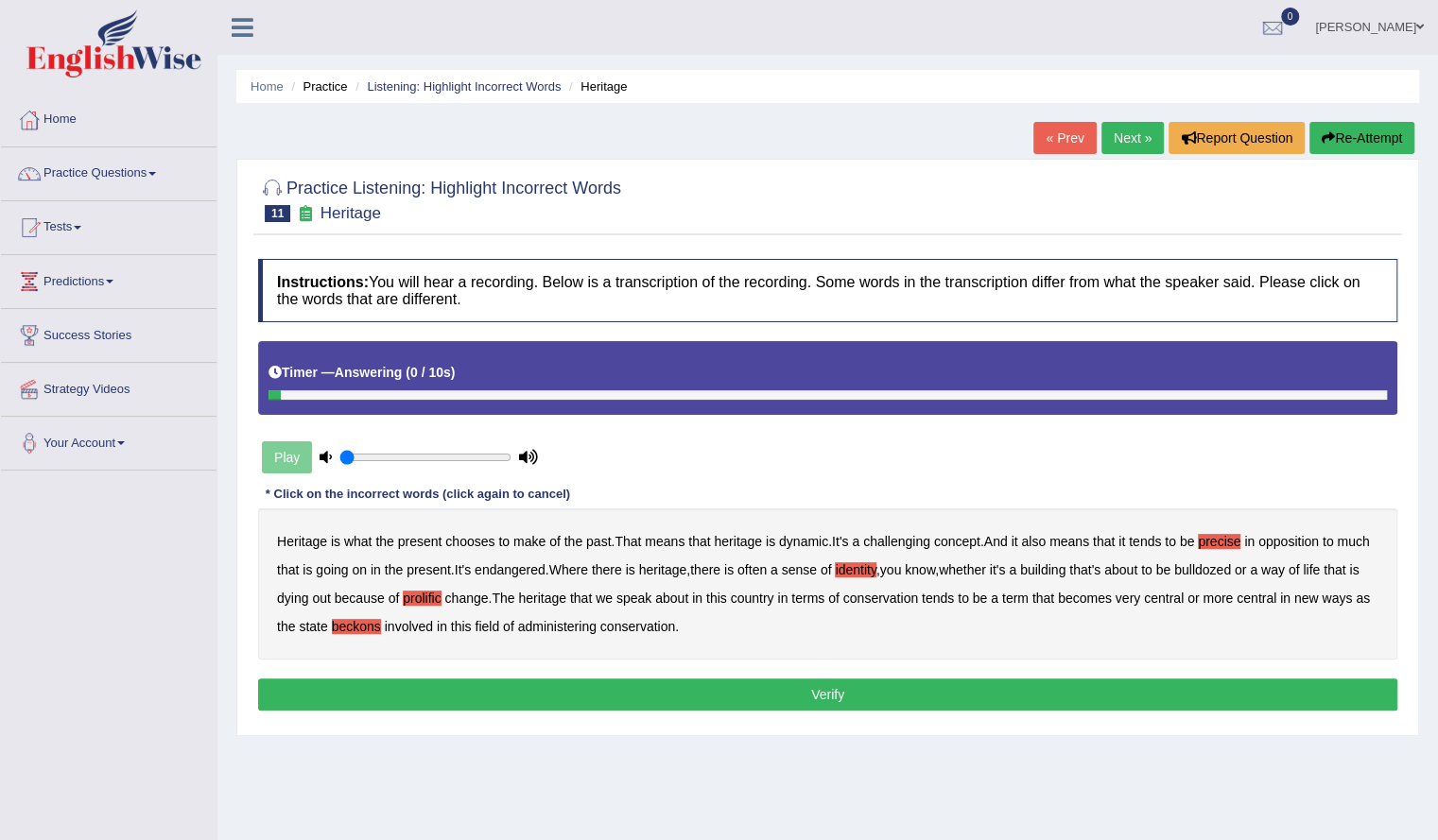
click at [620, 696] on button "Verify" at bounding box center [827, 694] width 1139 height 32
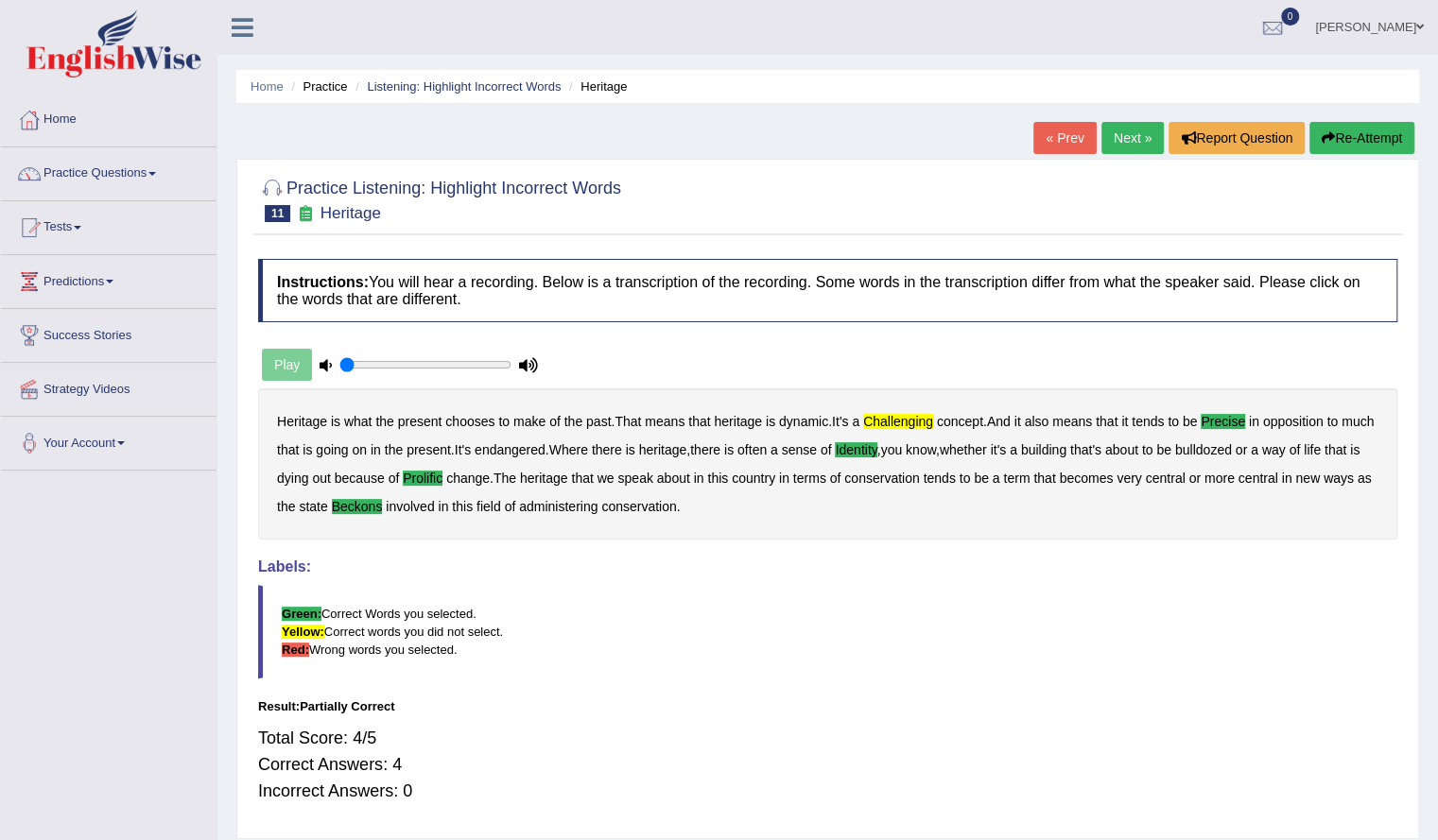
click at [912, 414] on b "challenging" at bounding box center [898, 421] width 70 height 15
click at [280, 364] on div "Play" at bounding box center [399, 365] width 283 height 48
click at [309, 363] on div "Play" at bounding box center [399, 365] width 283 height 48
click at [287, 361] on div "Play" at bounding box center [399, 365] width 283 height 48
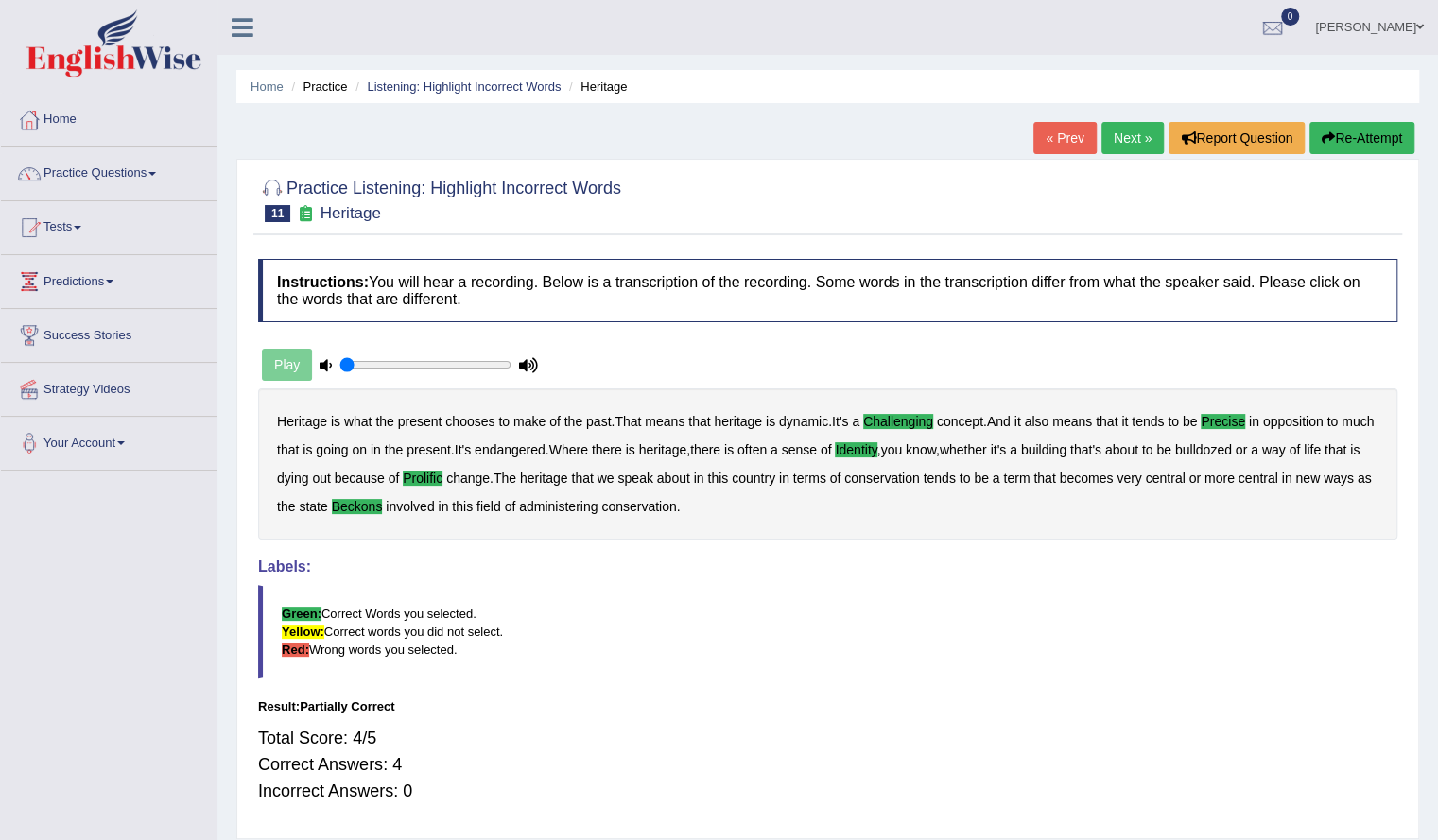
click at [287, 361] on div "Play" at bounding box center [399, 365] width 283 height 48
type input "0.45"
click at [415, 361] on input "range" at bounding box center [425, 365] width 172 height 15
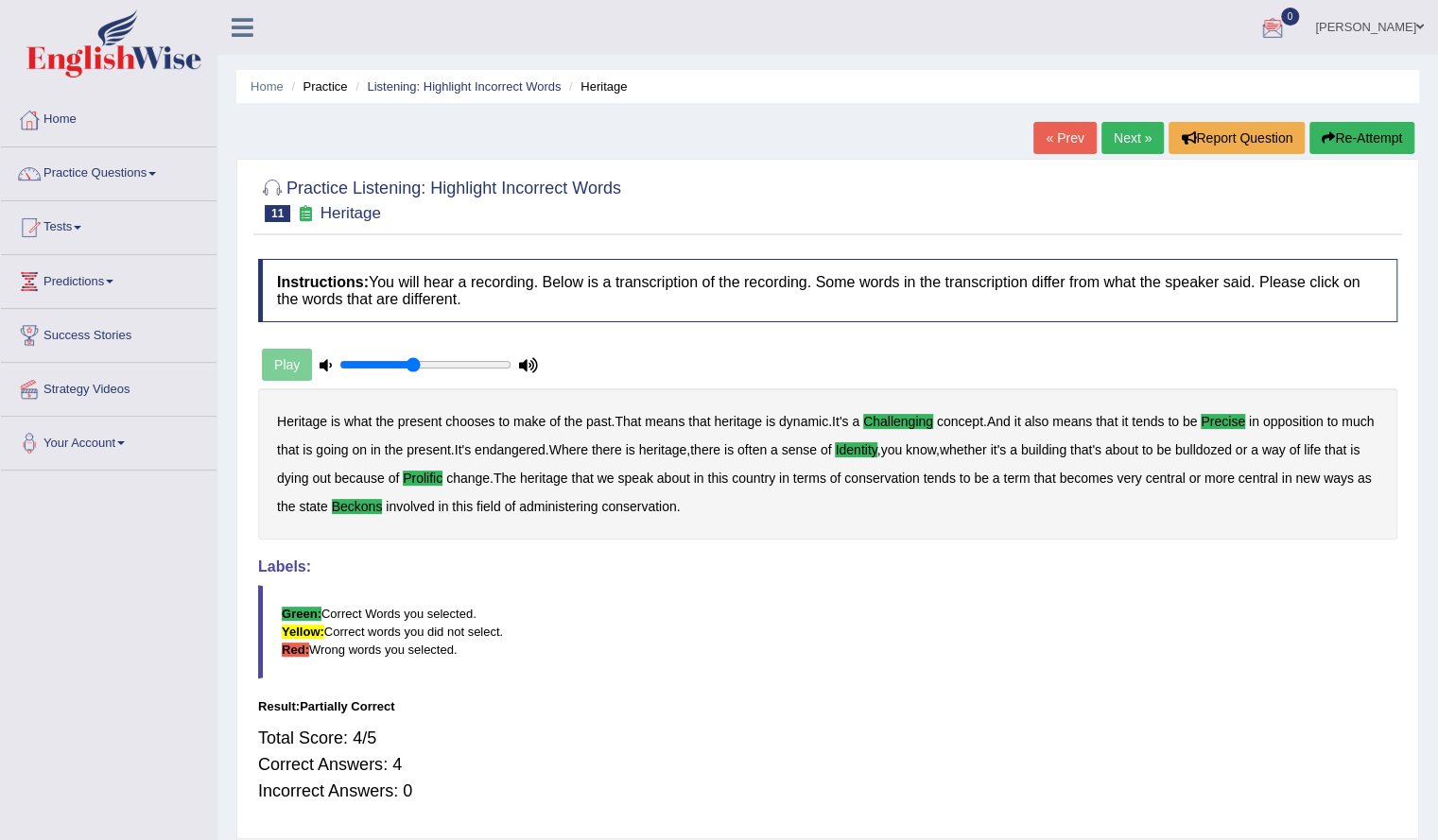
click at [1131, 130] on link "Next »" at bounding box center [1132, 138] width 62 height 32
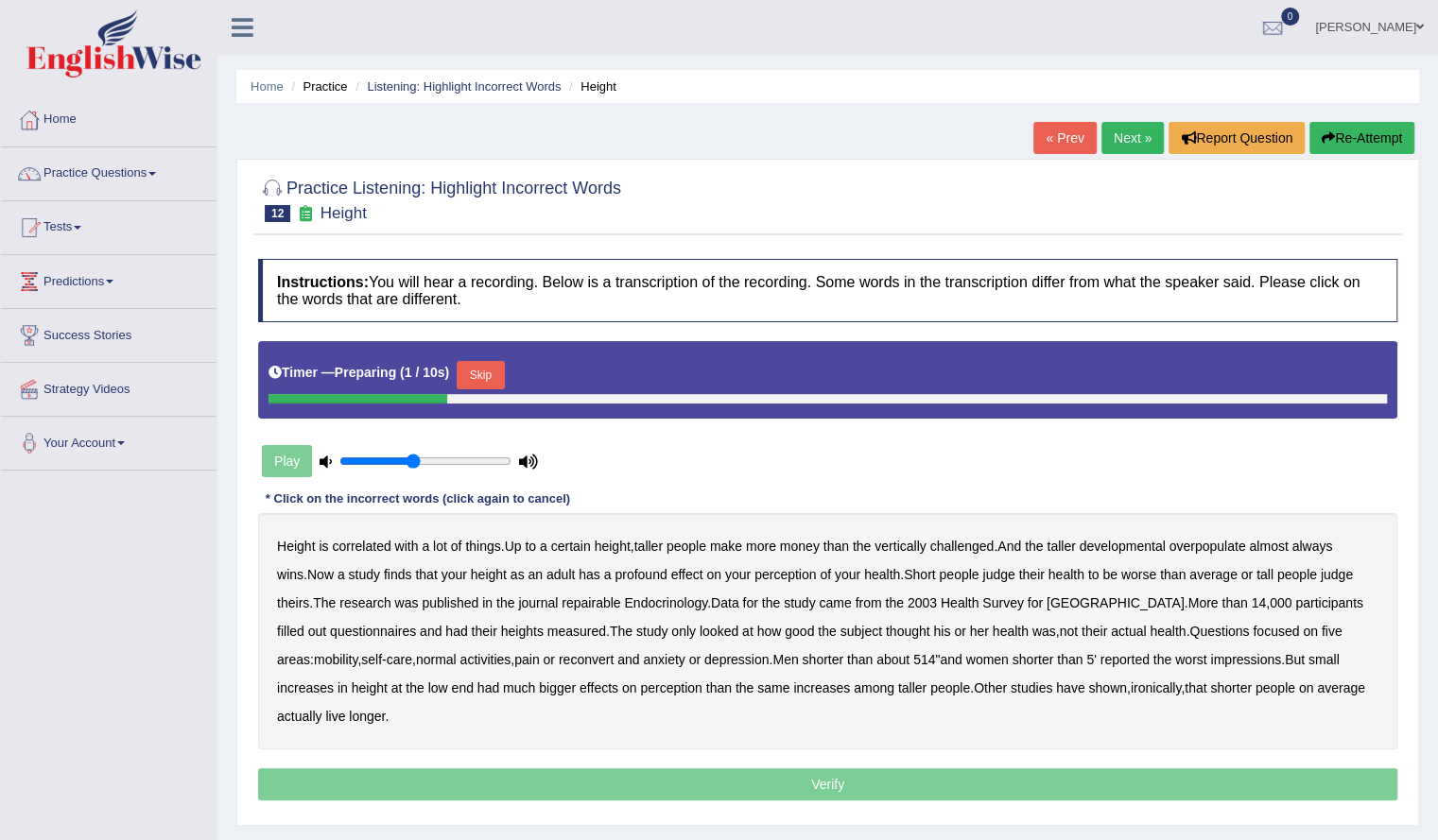
click at [492, 378] on button "Skip" at bounding box center [481, 374] width 48 height 29
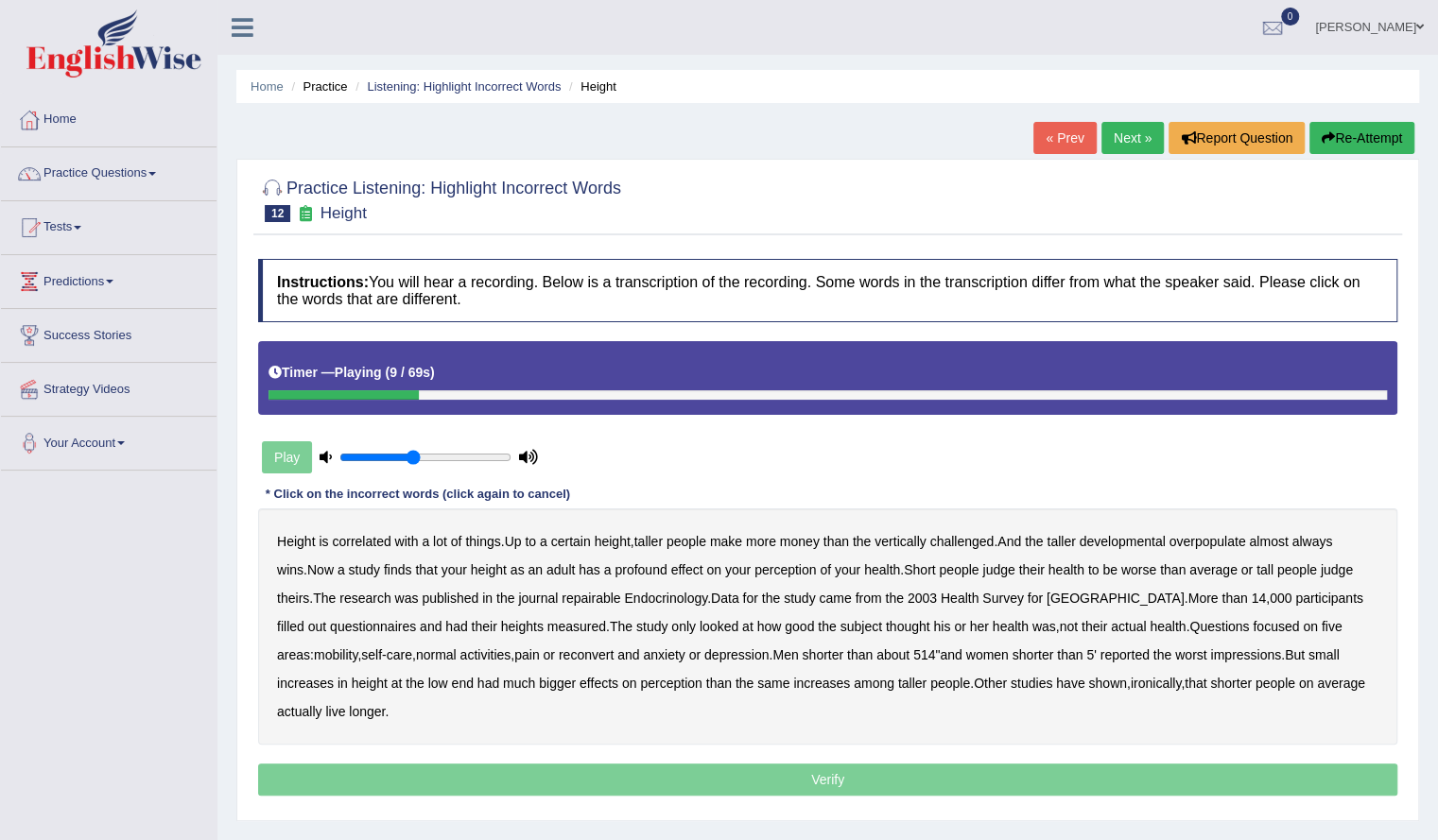
click at [1137, 540] on b "developmental" at bounding box center [1122, 541] width 86 height 15
click at [1216, 544] on b "overpopulate" at bounding box center [1206, 541] width 76 height 15
click at [568, 596] on b "repairable" at bounding box center [591, 597] width 58 height 15
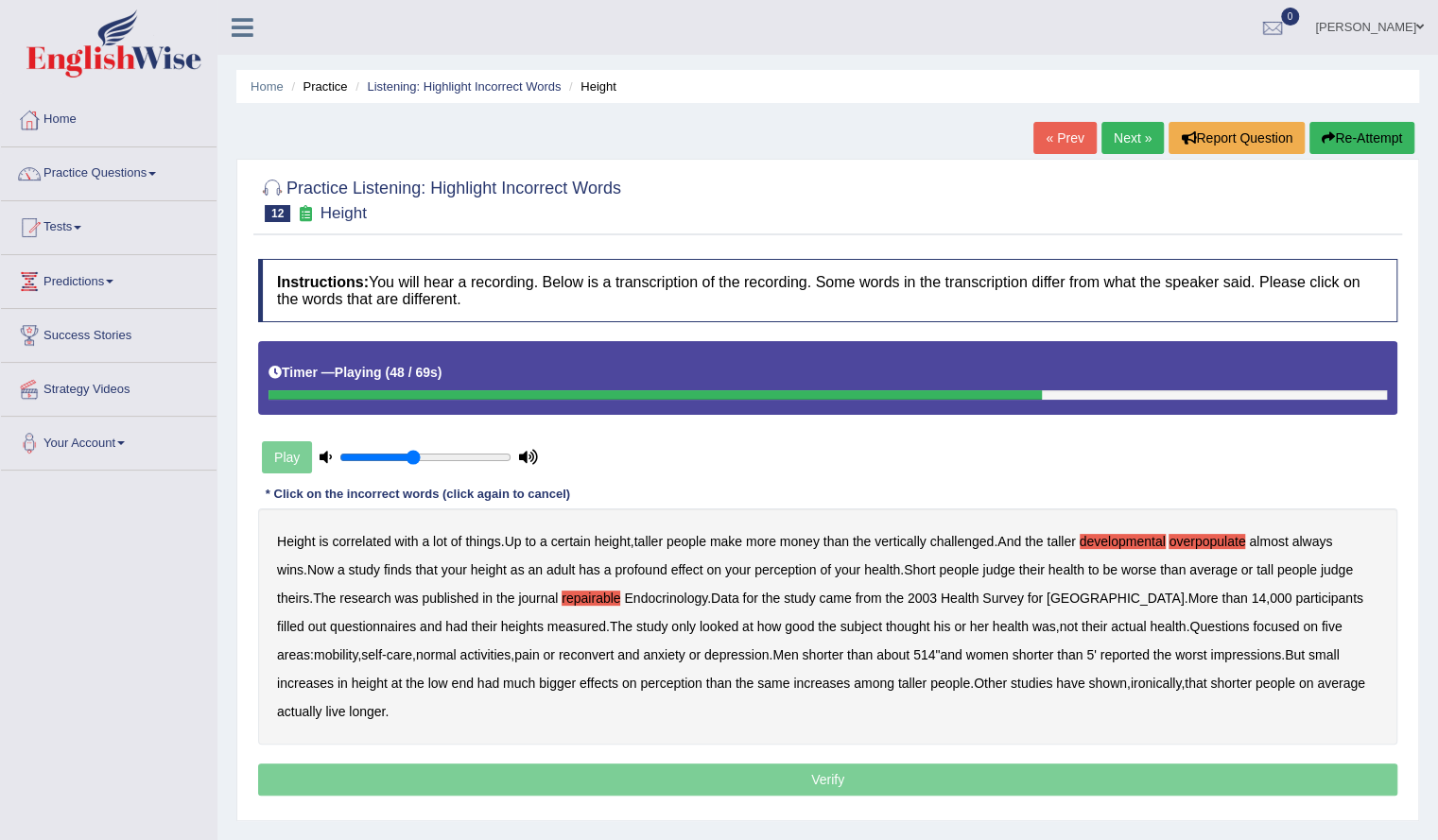
click at [563, 657] on b "reconvert" at bounding box center [586, 654] width 55 height 15
click at [683, 682] on b "perception" at bounding box center [671, 682] width 61 height 15
click at [688, 682] on b "perception" at bounding box center [671, 682] width 61 height 15
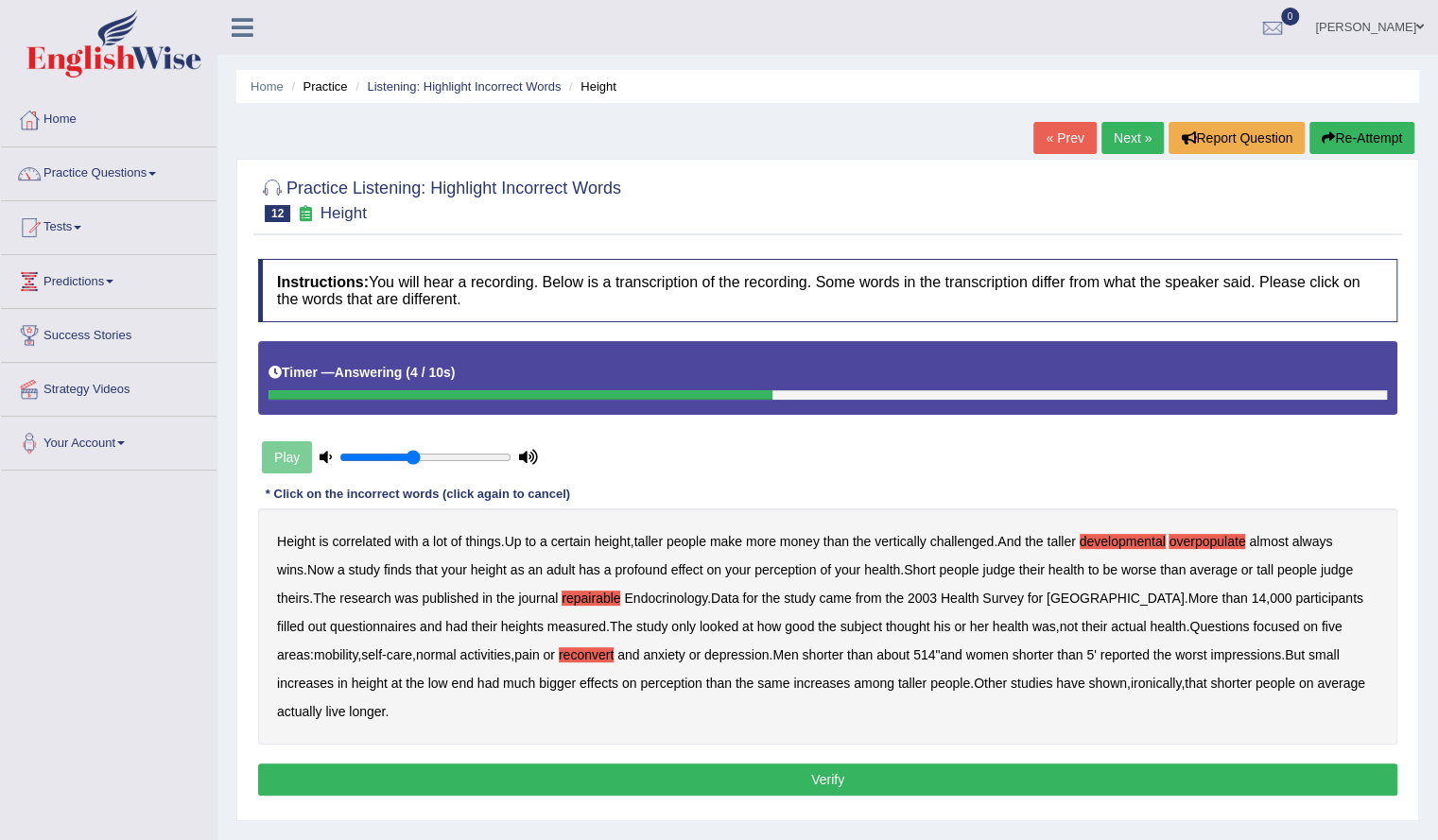
click at [671, 771] on button "Verify" at bounding box center [827, 780] width 1139 height 32
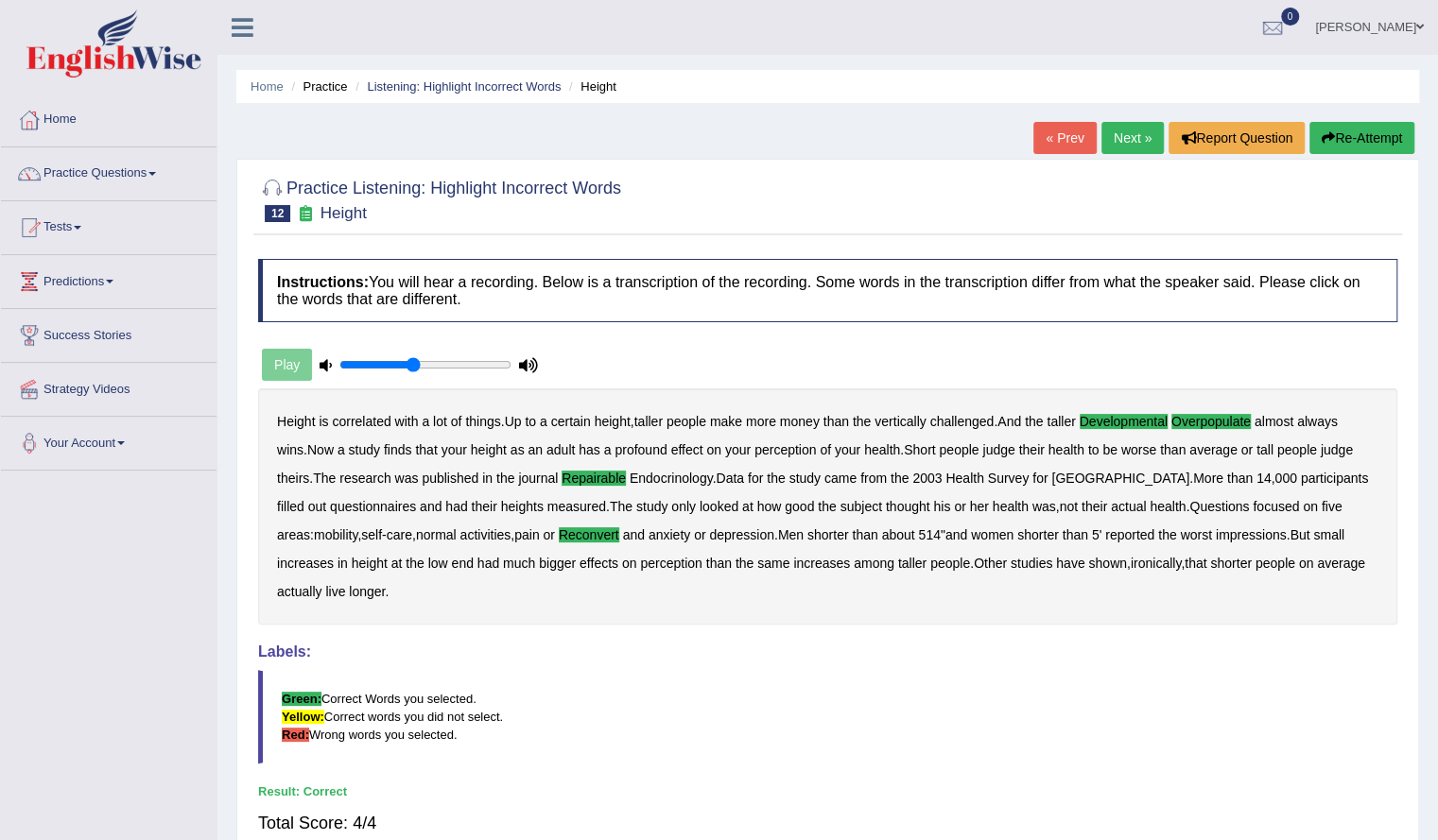
click at [1135, 139] on link "Next »" at bounding box center [1132, 138] width 62 height 32
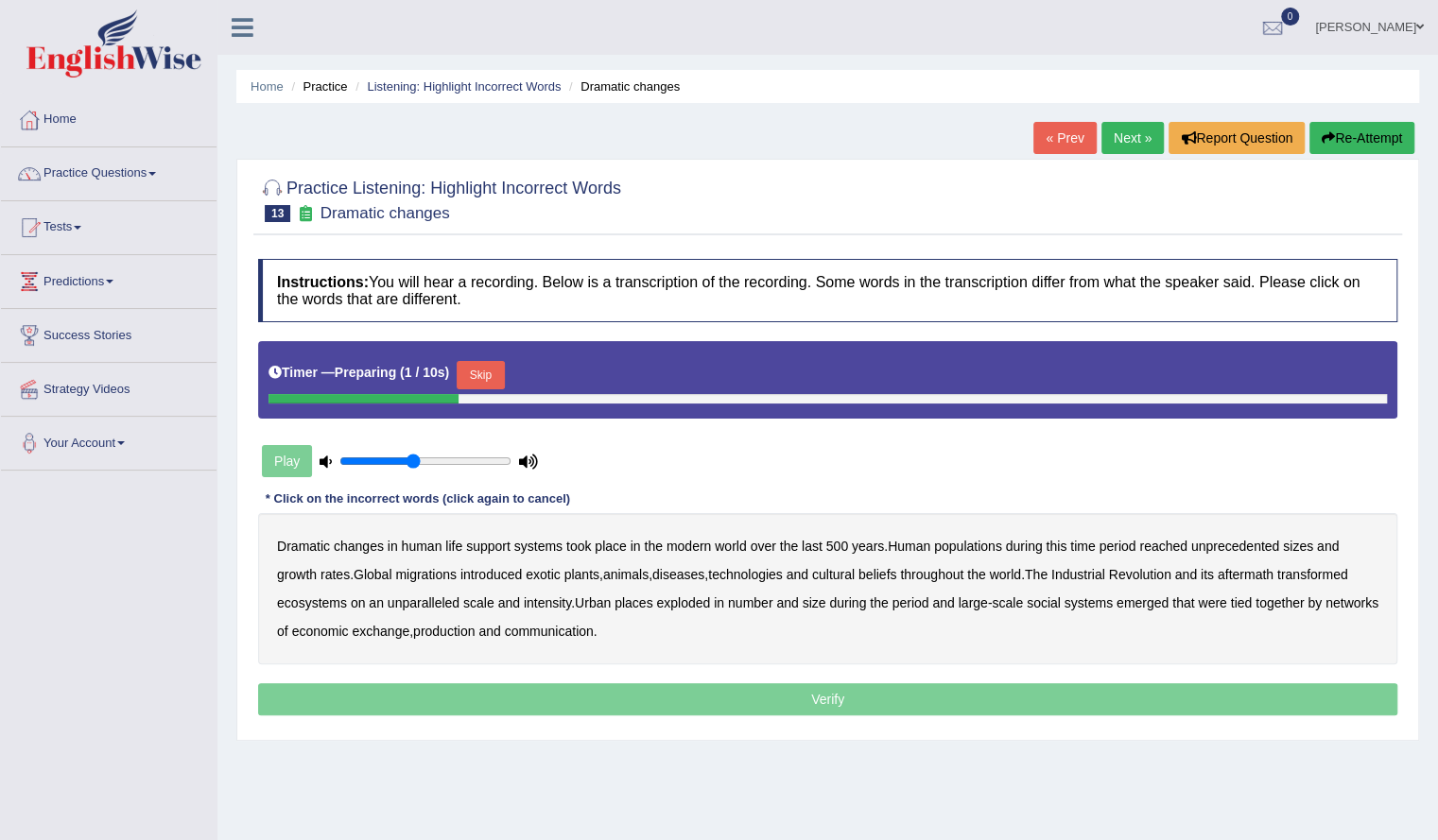
click at [498, 380] on button "Skip" at bounding box center [481, 374] width 48 height 29
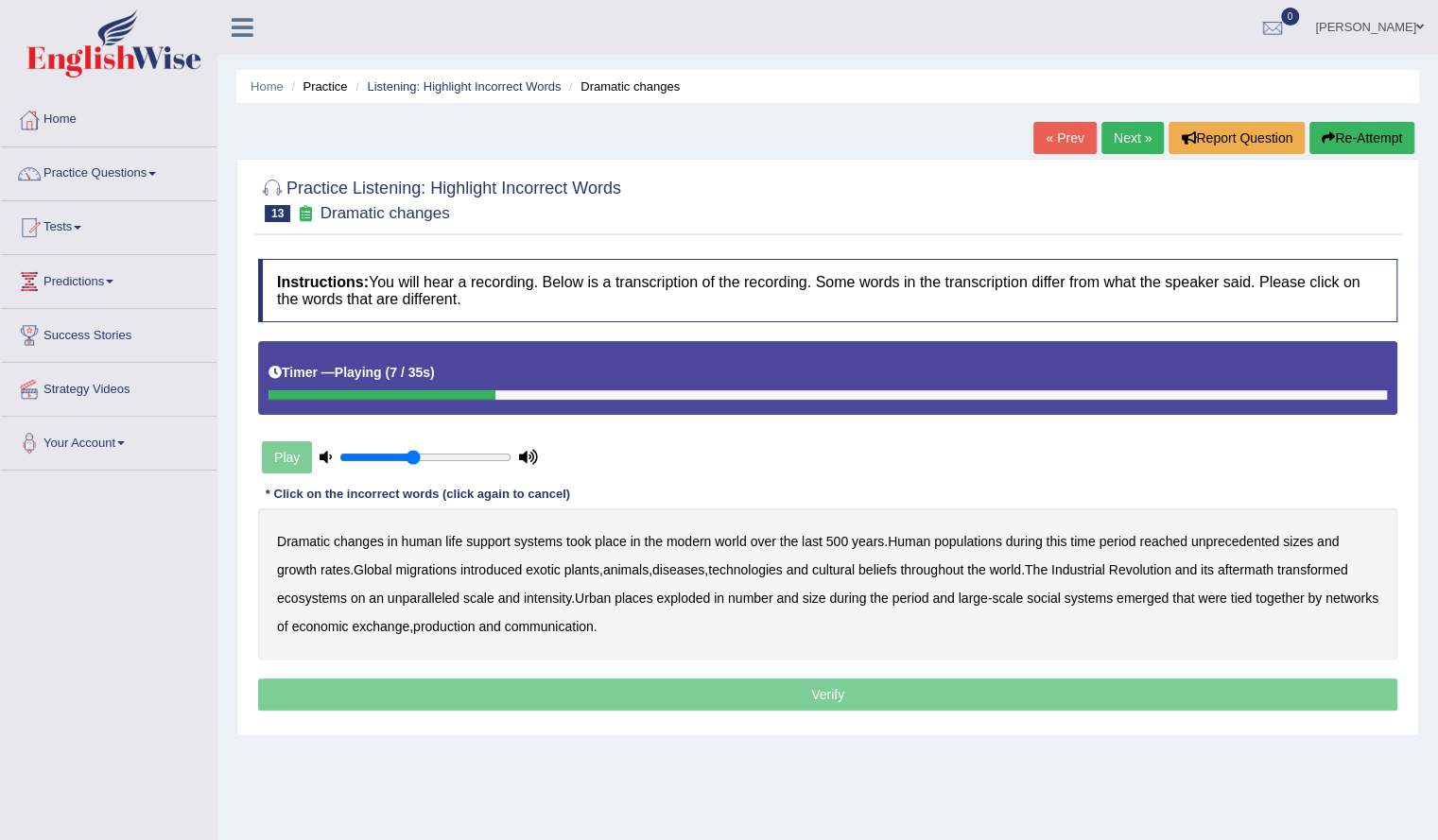
click at [983, 540] on b "populations" at bounding box center [967, 541] width 68 height 15
click at [1246, 542] on b "unprecedented" at bounding box center [1235, 541] width 88 height 15
click at [1230, 534] on b "unprecedented" at bounding box center [1235, 541] width 88 height 15
click at [693, 569] on b "diseases" at bounding box center [678, 570] width 52 height 15
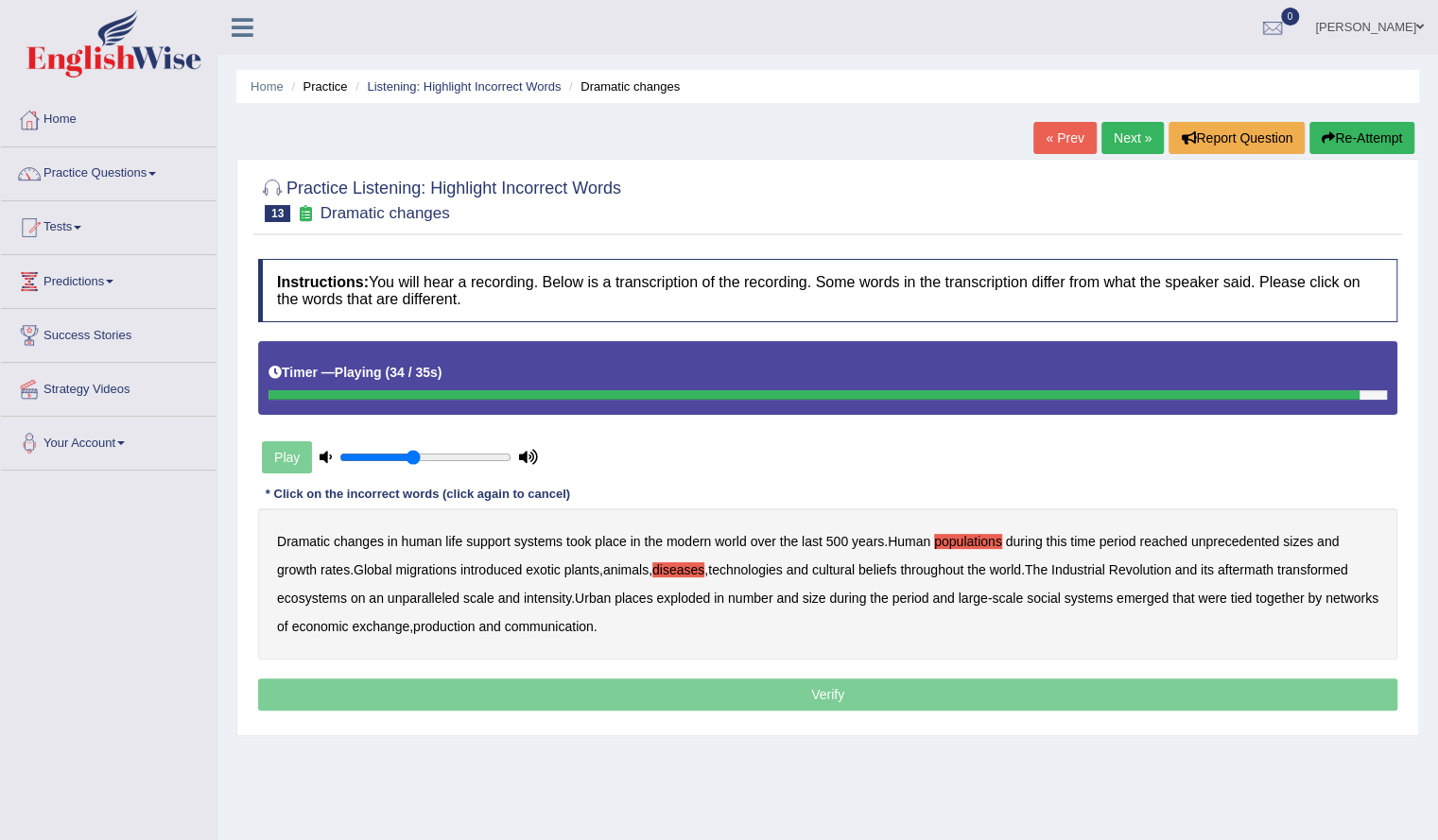
click at [475, 624] on b "production" at bounding box center [444, 626] width 61 height 15
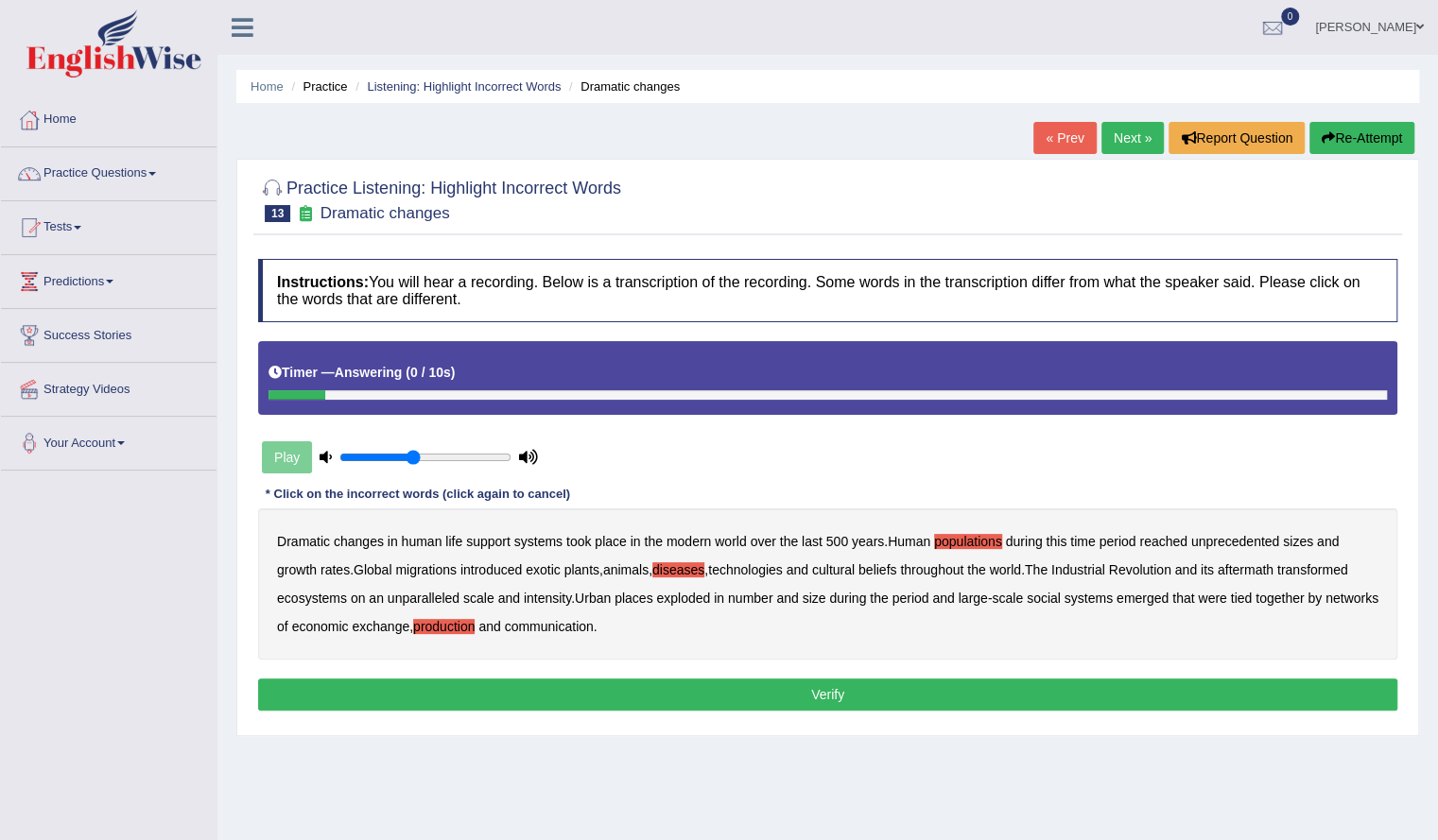
click at [615, 698] on button "Verify" at bounding box center [827, 694] width 1139 height 32
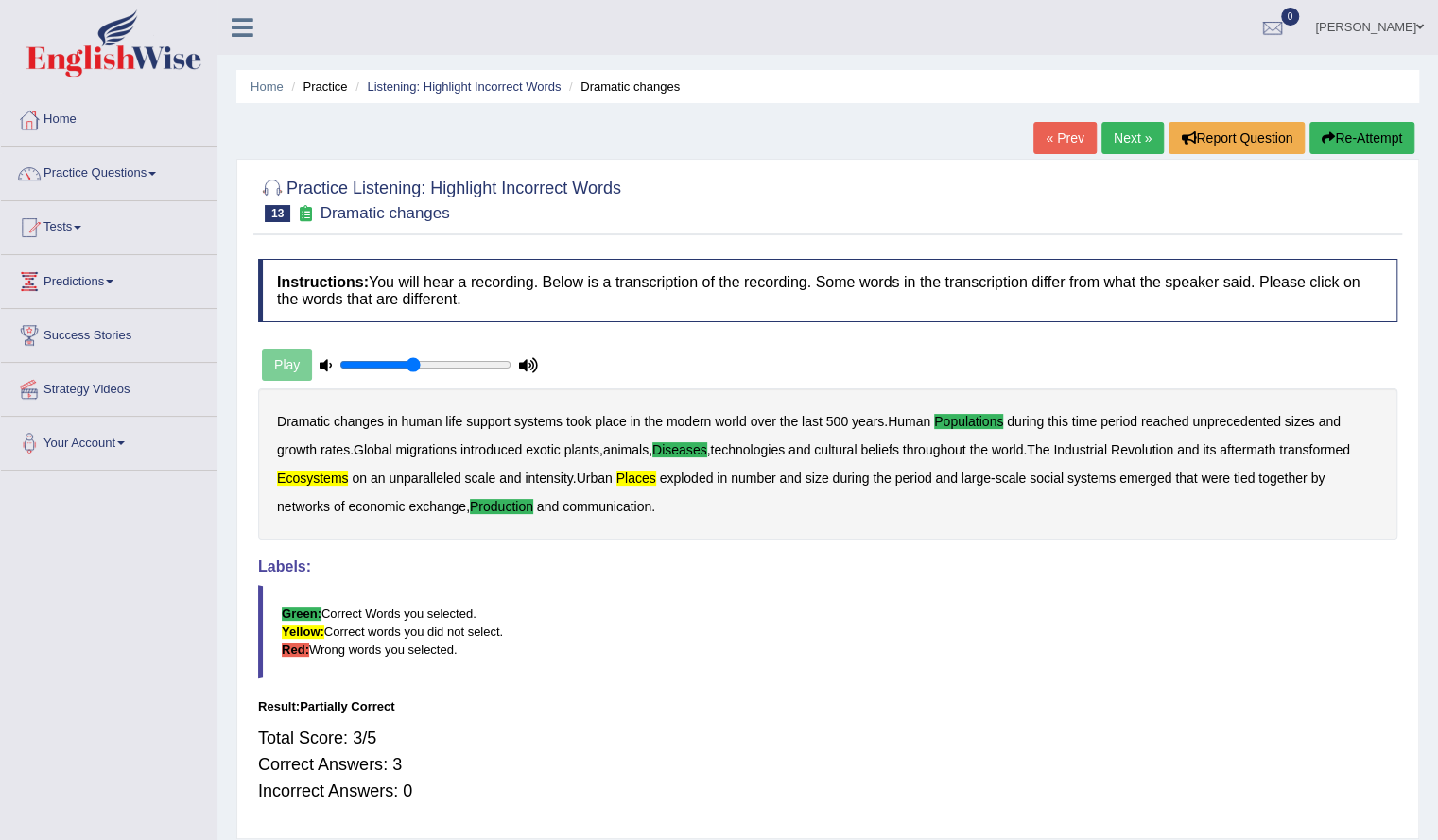
click at [1360, 141] on button "Re-Attempt" at bounding box center [1362, 138] width 105 height 32
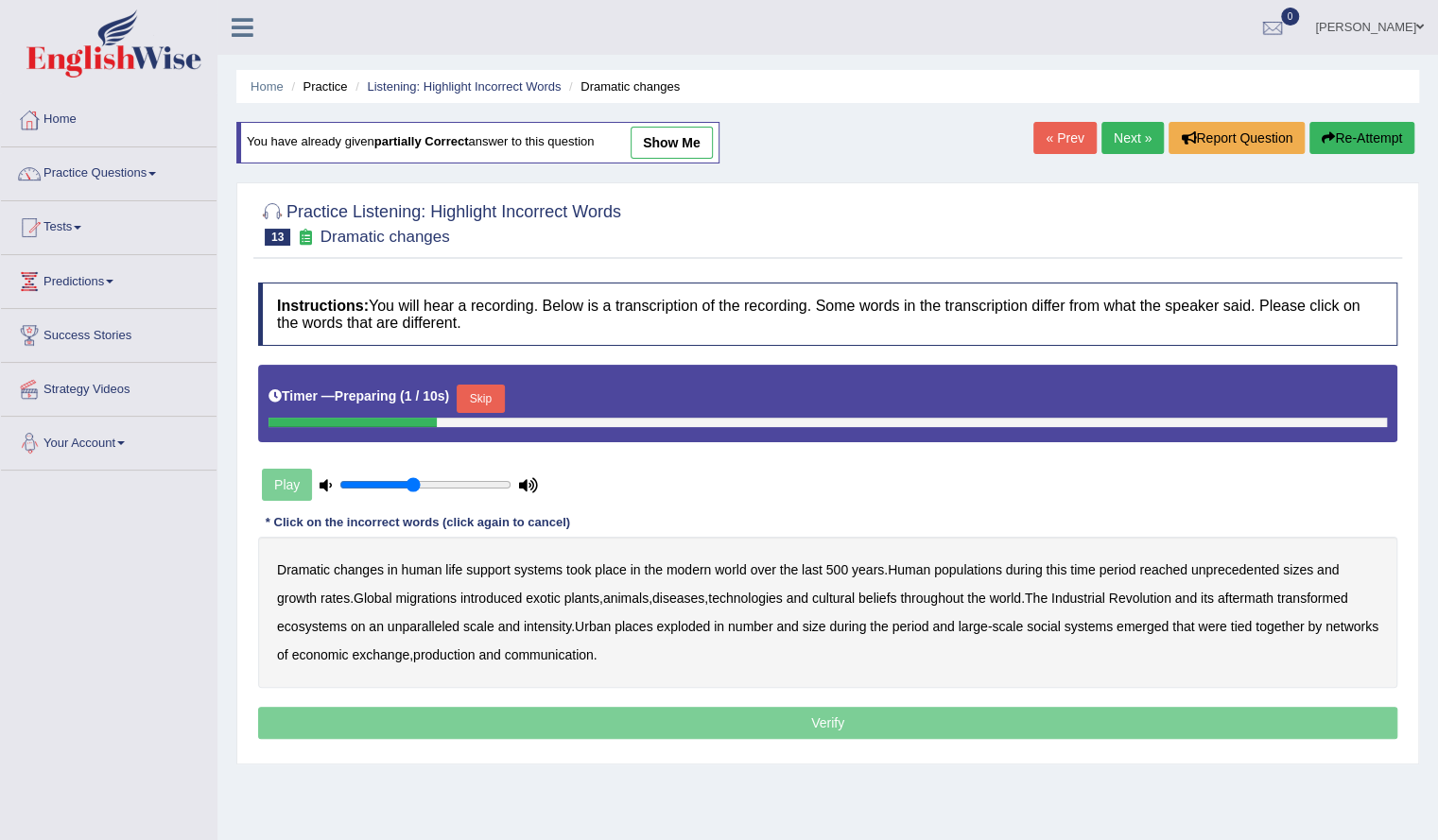
click at [494, 396] on button "Skip" at bounding box center [481, 398] width 48 height 29
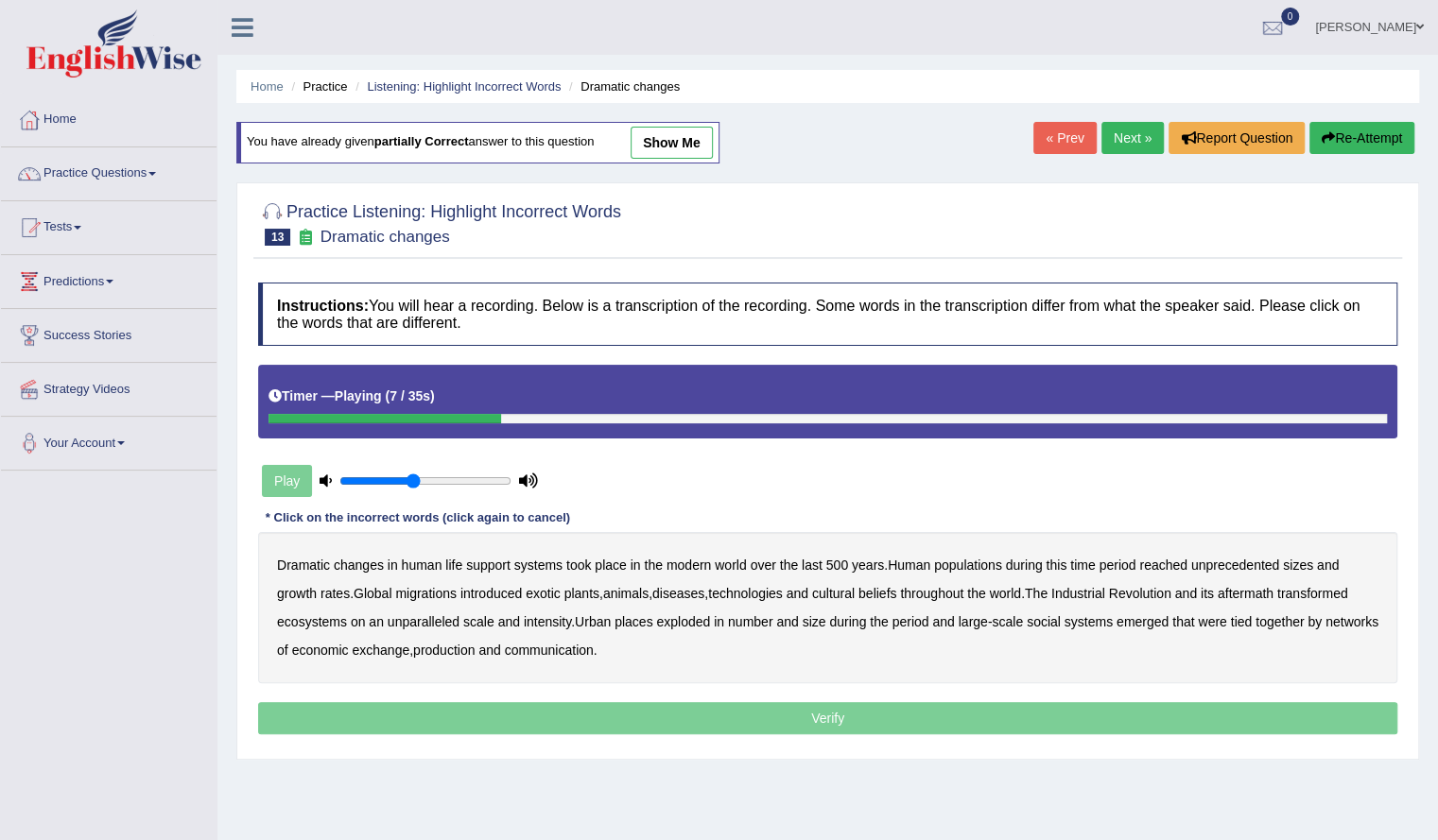
click at [985, 559] on b "populations" at bounding box center [967, 565] width 68 height 15
click at [508, 590] on b "introduced" at bounding box center [492, 592] width 61 height 15
click at [697, 592] on b "diseases" at bounding box center [678, 592] width 52 height 15
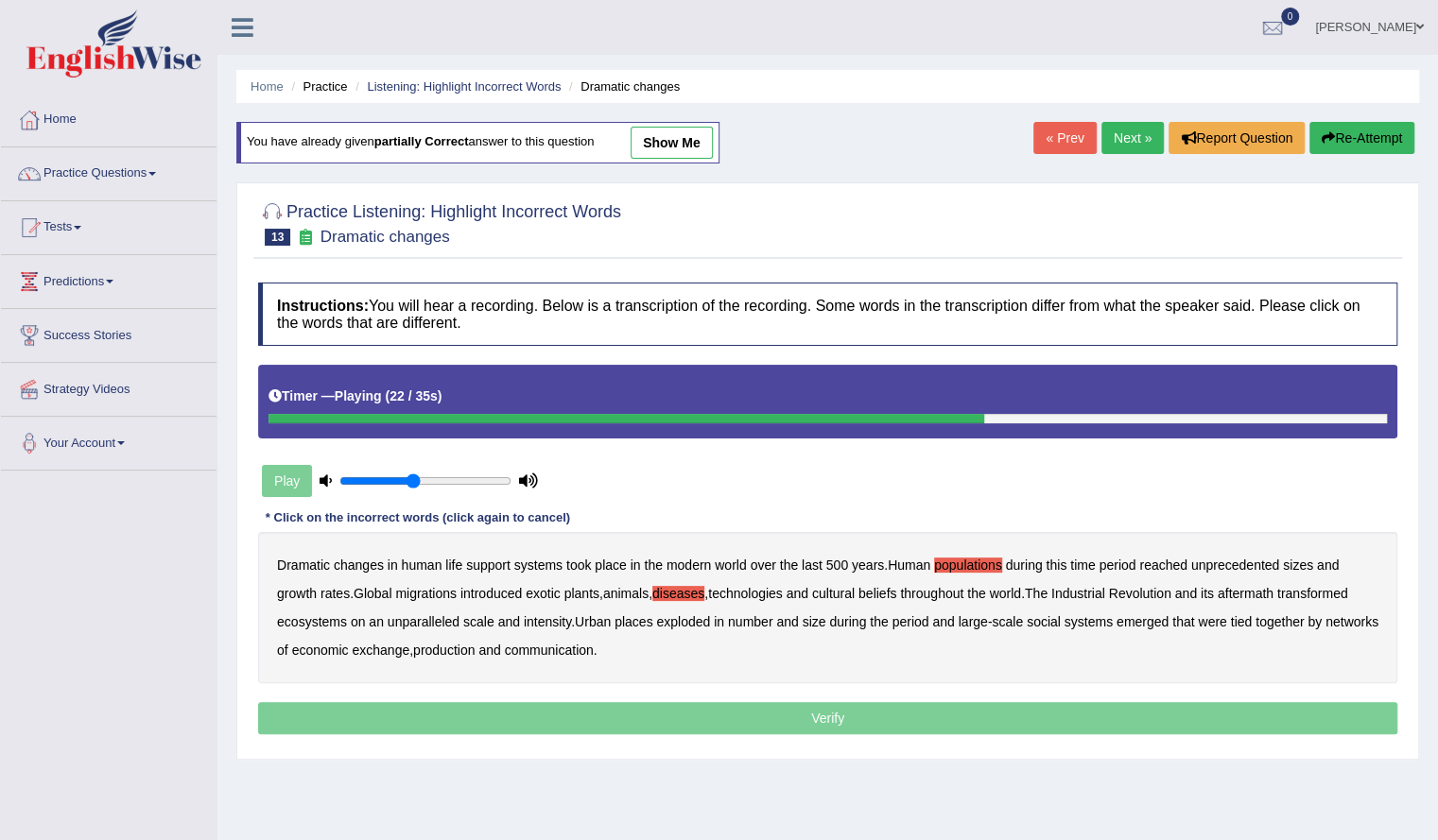
click at [324, 619] on b "ecosystems" at bounding box center [311, 621] width 70 height 15
click at [475, 649] on b "production" at bounding box center [444, 650] width 61 height 15
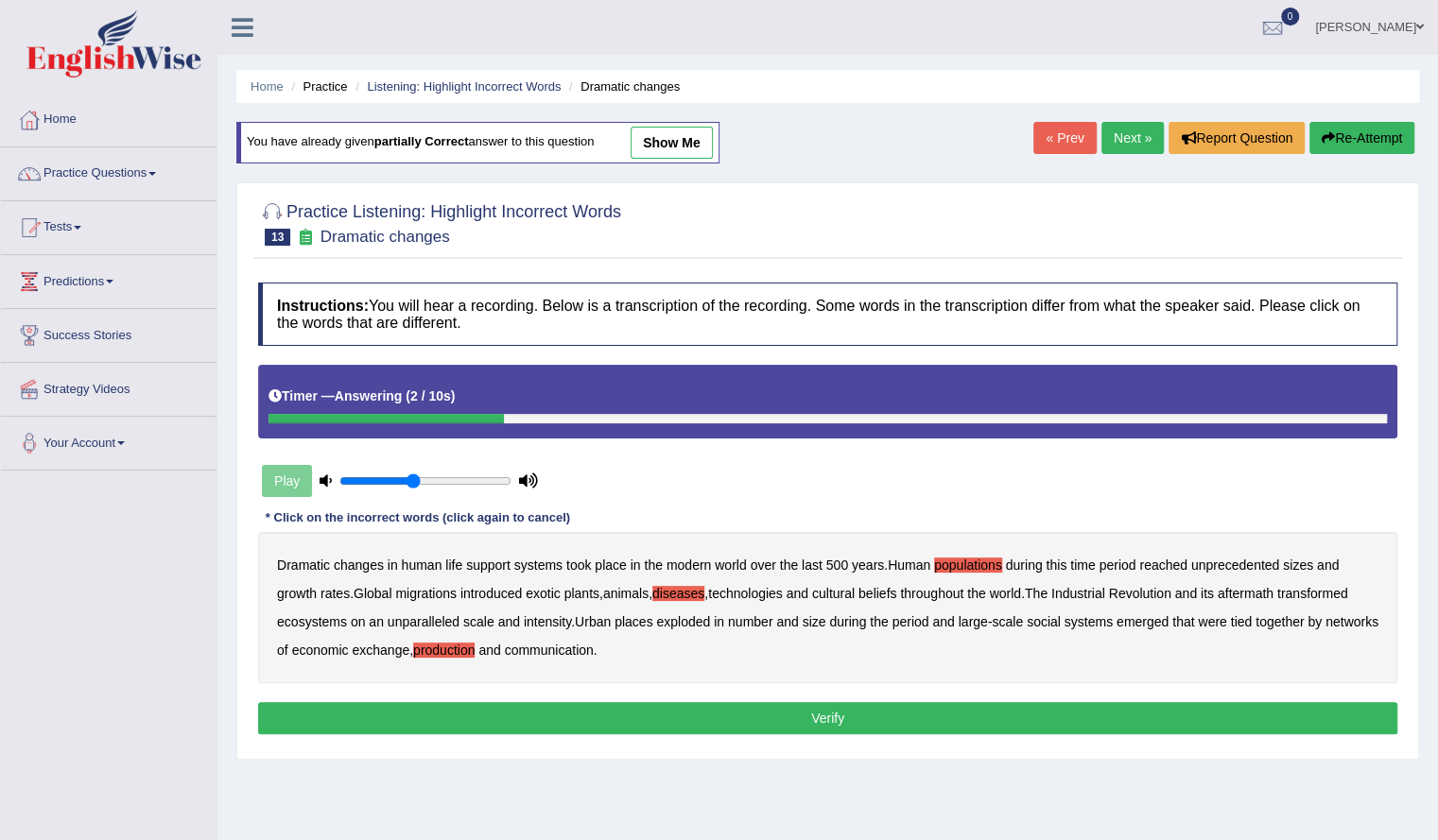
click at [675, 709] on button "Verify" at bounding box center [827, 718] width 1139 height 32
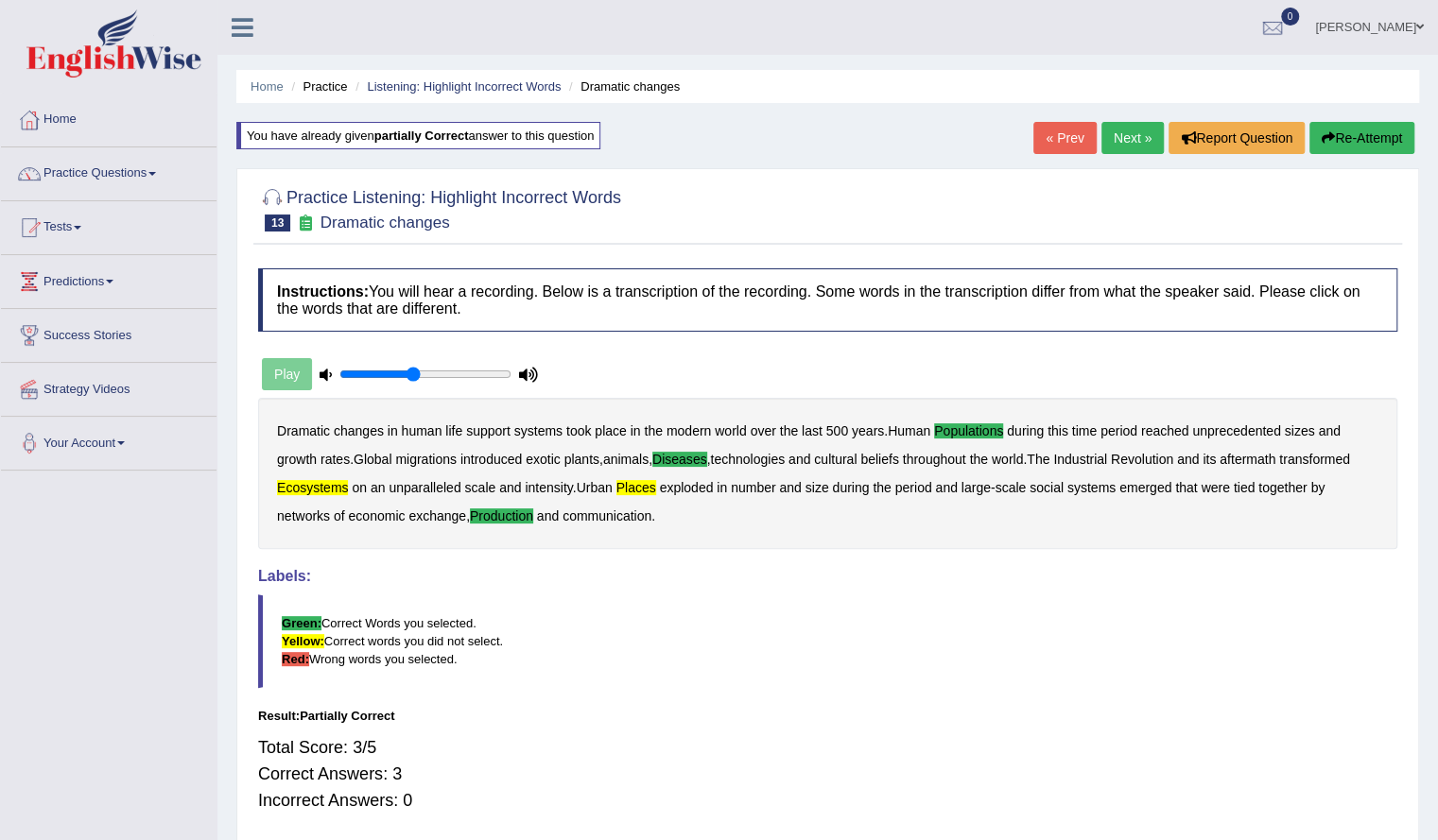
click at [1362, 144] on button "Re-Attempt" at bounding box center [1362, 138] width 105 height 32
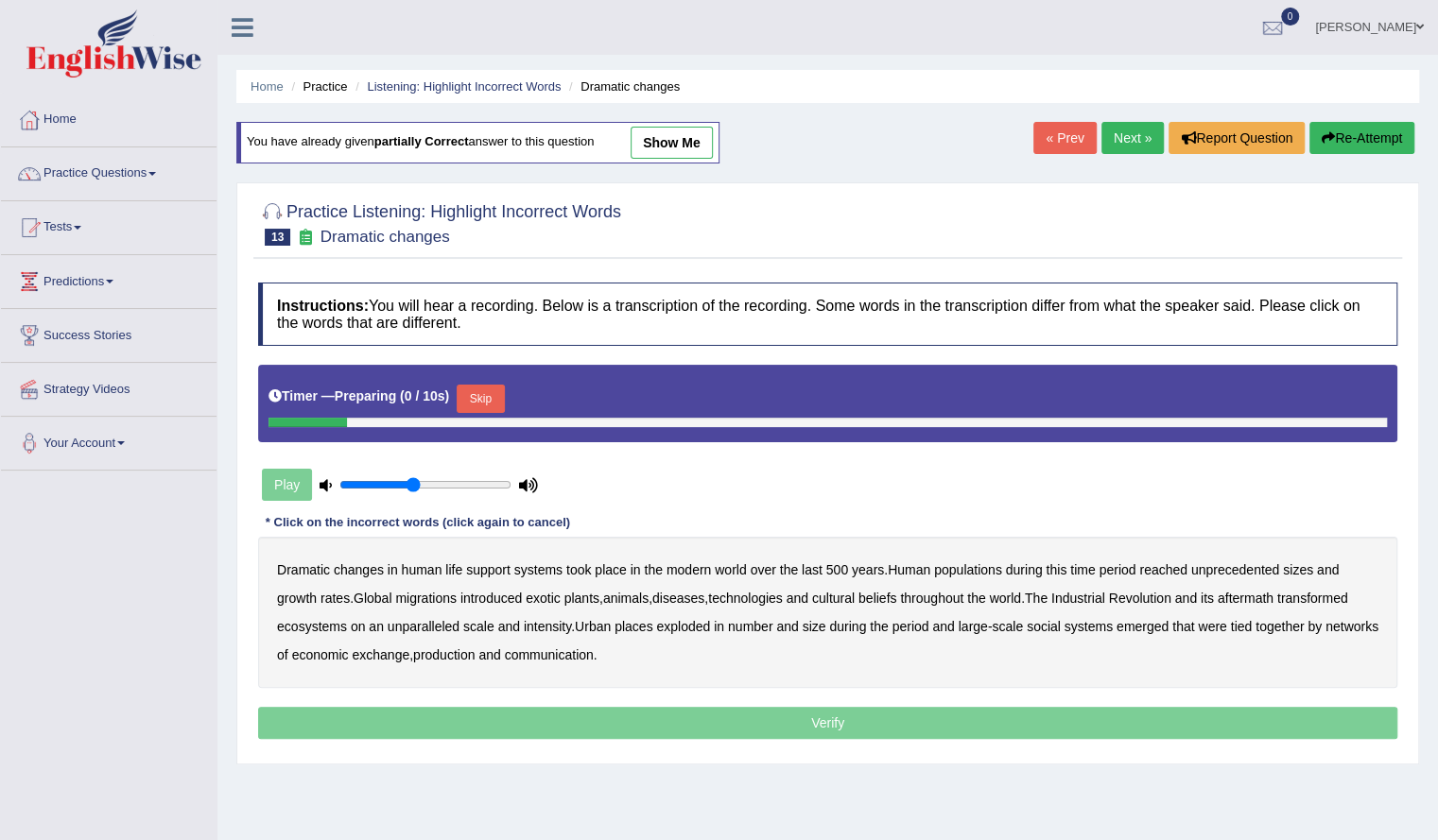
click at [490, 392] on button "Skip" at bounding box center [481, 398] width 48 height 29
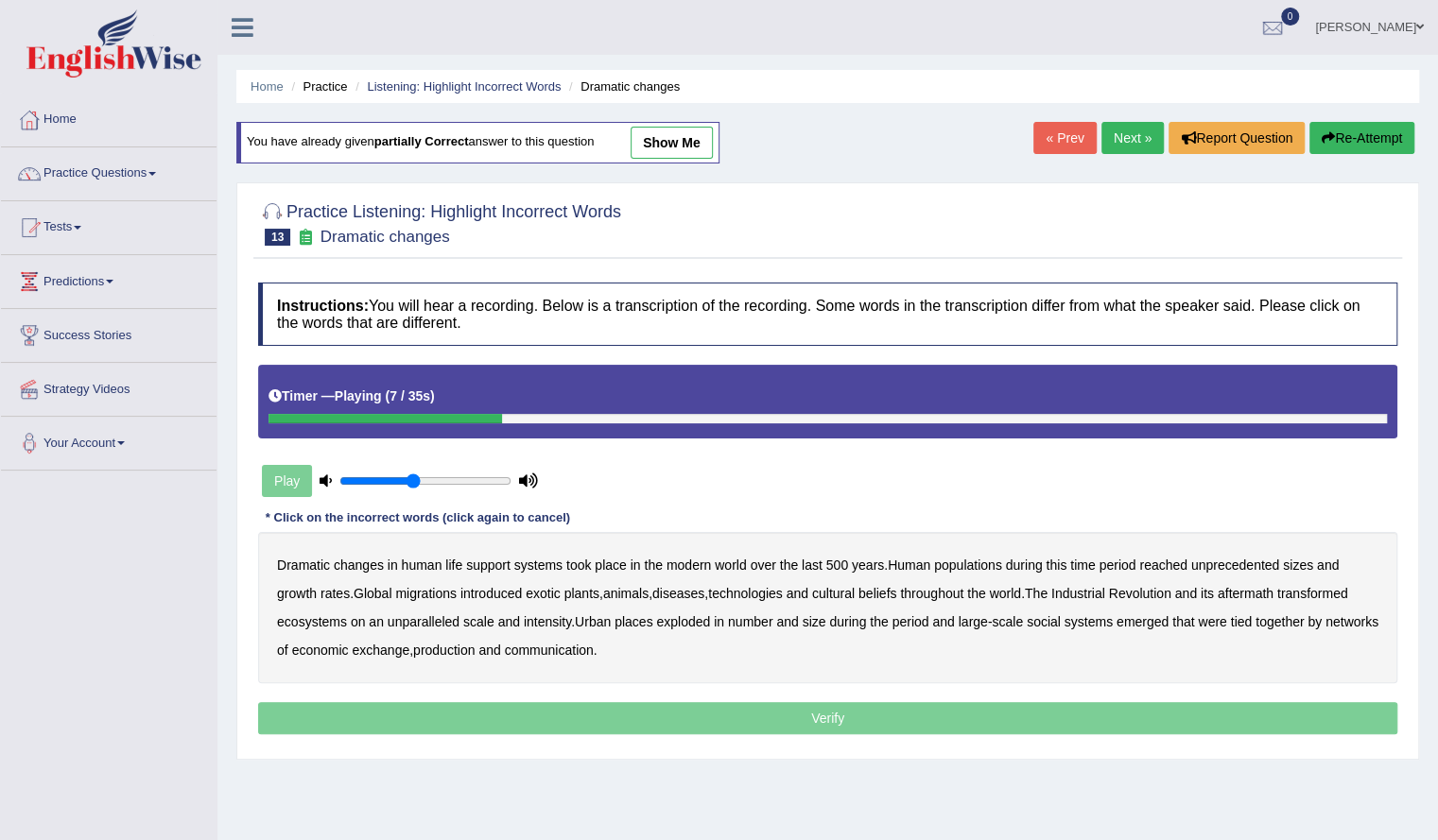
click at [989, 565] on b "populations" at bounding box center [967, 565] width 68 height 15
click at [705, 586] on b "diseases" at bounding box center [678, 592] width 52 height 15
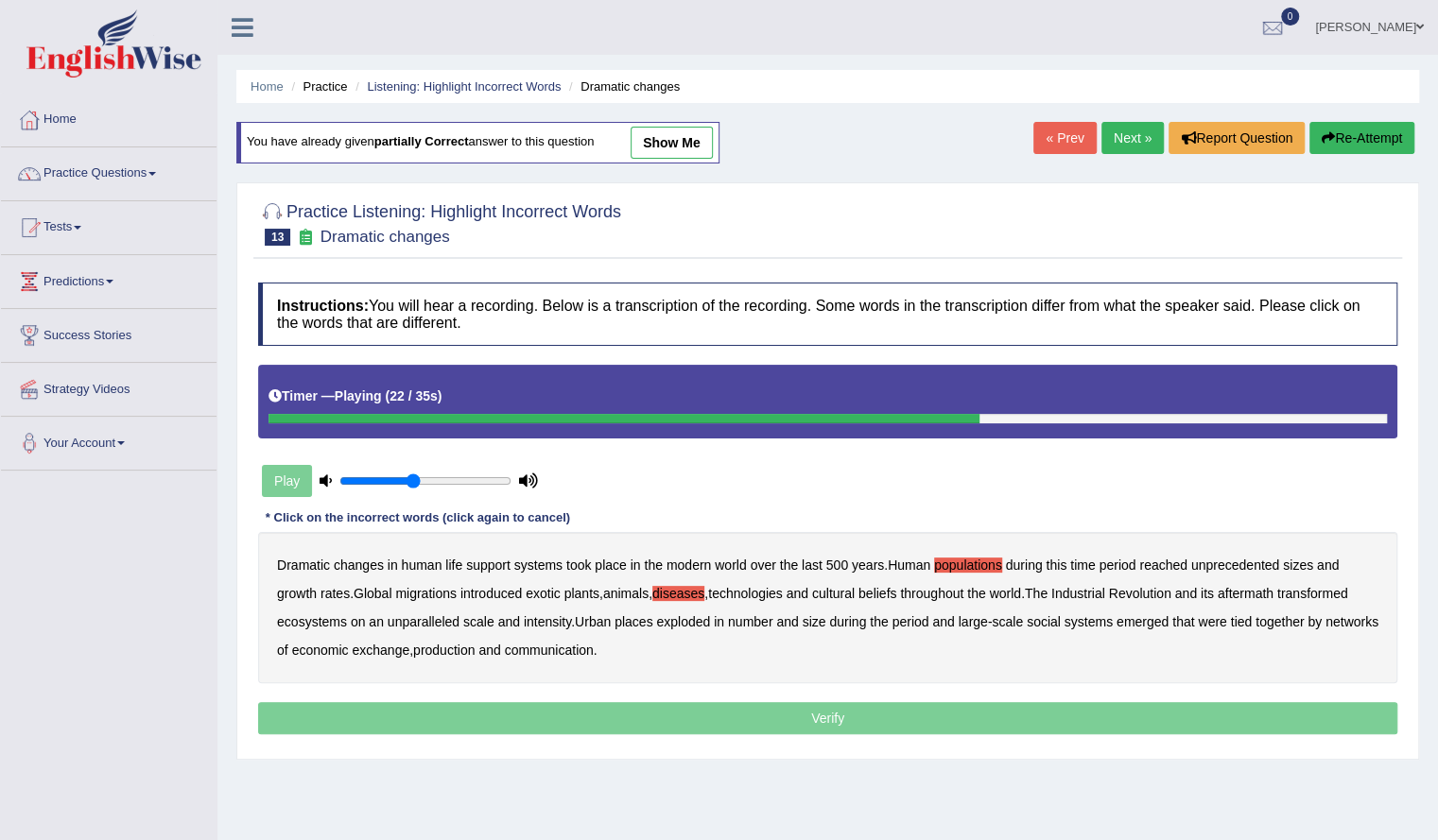
click at [297, 623] on b "ecosystems" at bounding box center [311, 621] width 70 height 15
click at [638, 619] on b "places" at bounding box center [633, 621] width 38 height 15
click at [512, 638] on div "Dramatic changes in human life support systems took place in the modern world o…" at bounding box center [827, 607] width 1139 height 152
click at [475, 645] on b "production" at bounding box center [444, 650] width 61 height 15
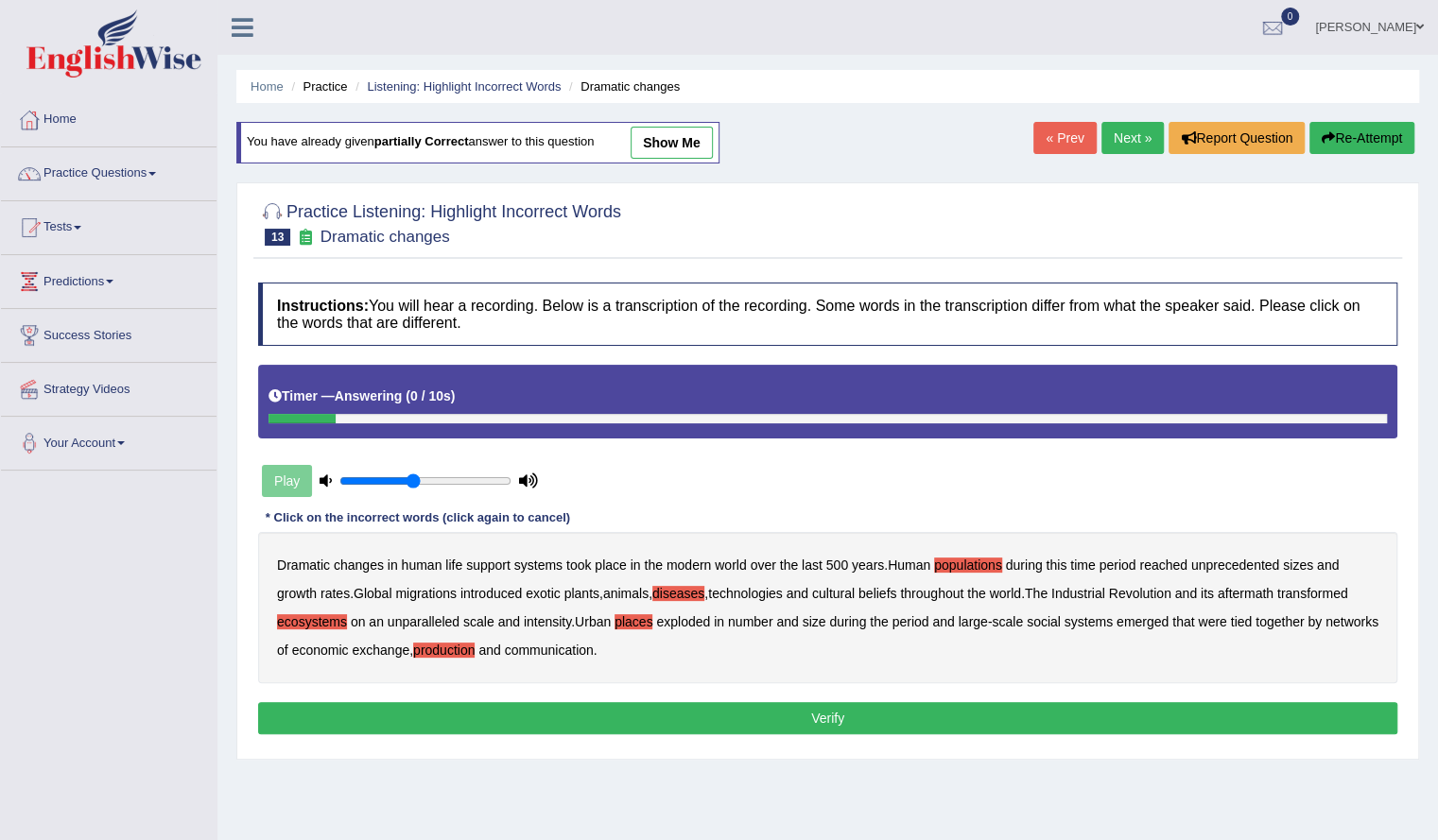
click at [590, 717] on button "Verify" at bounding box center [827, 718] width 1139 height 32
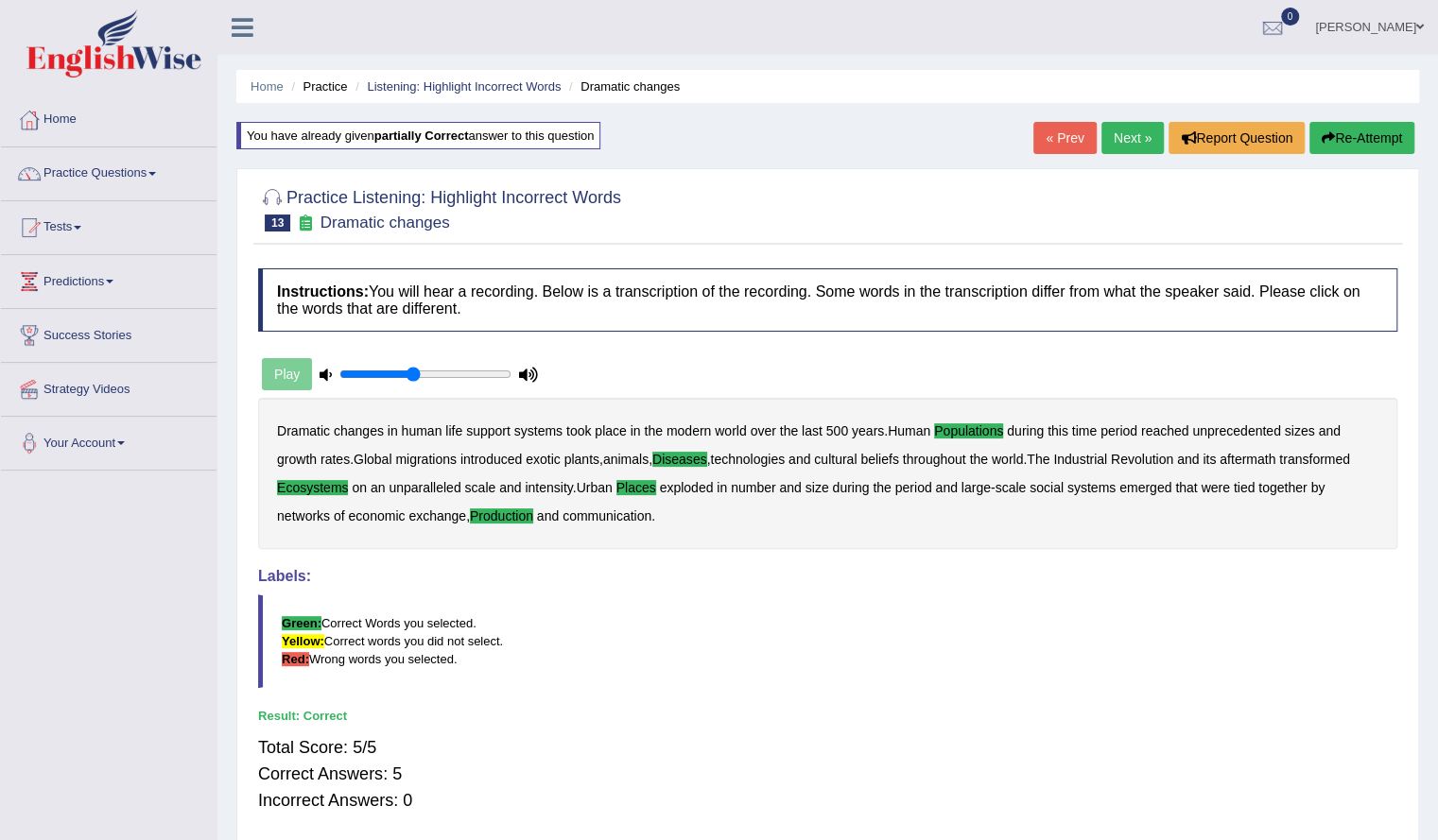
click at [1132, 119] on div "Home Practice Listening: Highlight Incorrect Words Dramatic changes You have al…" at bounding box center [827, 472] width 1220 height 945
click at [1121, 128] on link "Next »" at bounding box center [1132, 138] width 62 height 32
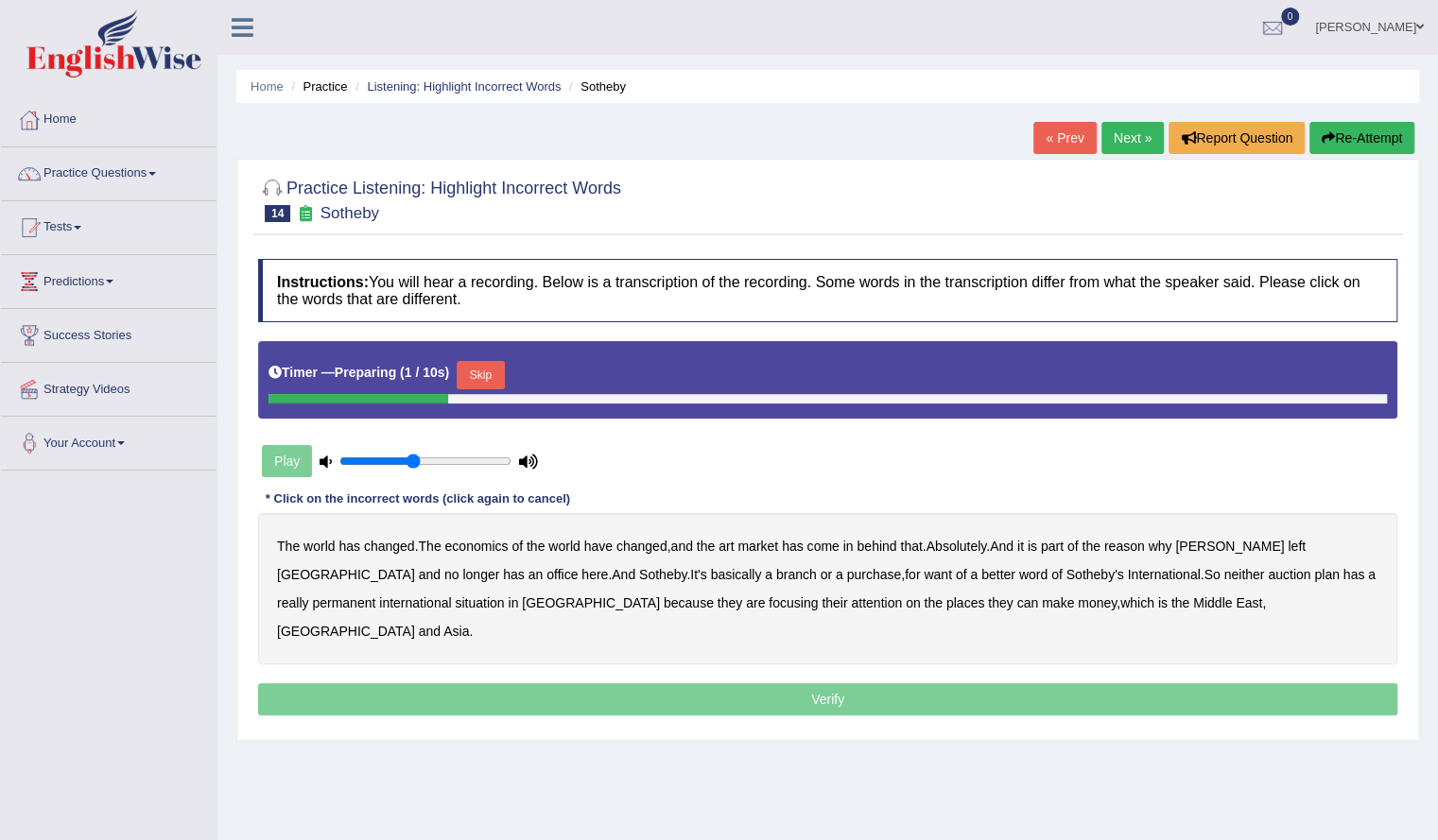
click at [490, 372] on button "Skip" at bounding box center [481, 374] width 48 height 29
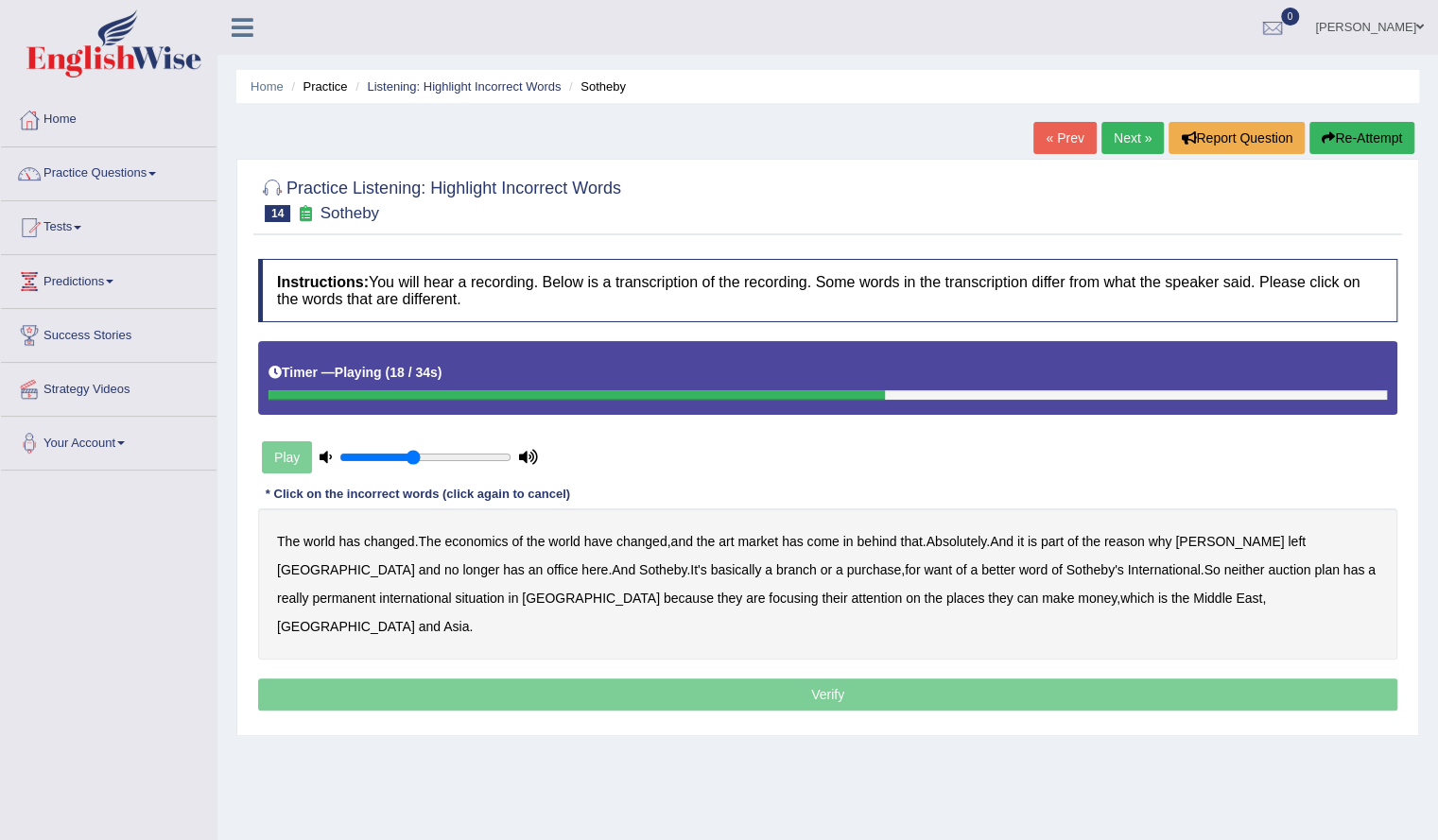
click at [847, 568] on b "purchase" at bounding box center [874, 570] width 55 height 15
click at [455, 592] on b "situation" at bounding box center [480, 597] width 50 height 15
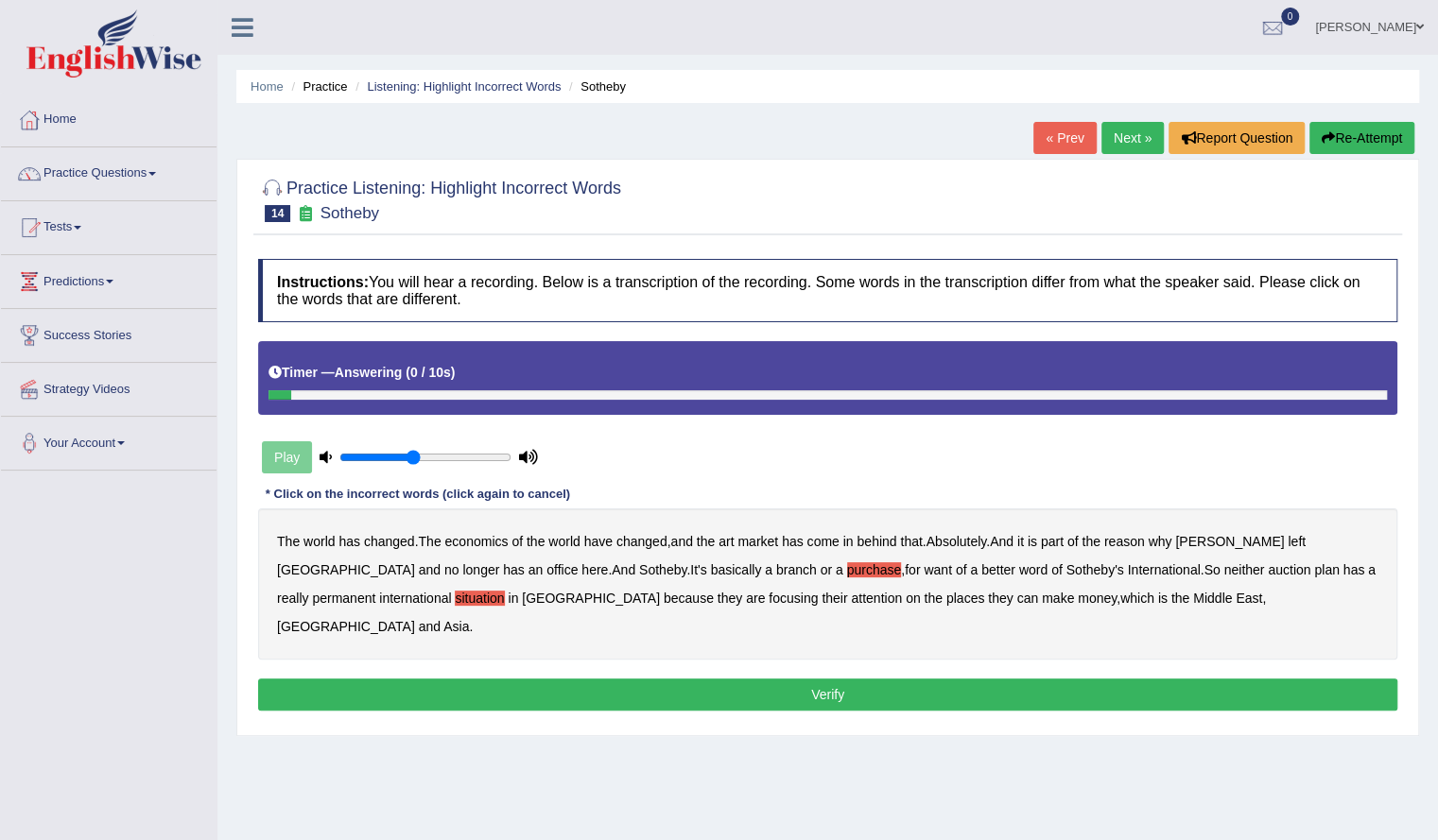
click at [735, 679] on button "Verify" at bounding box center [827, 694] width 1139 height 32
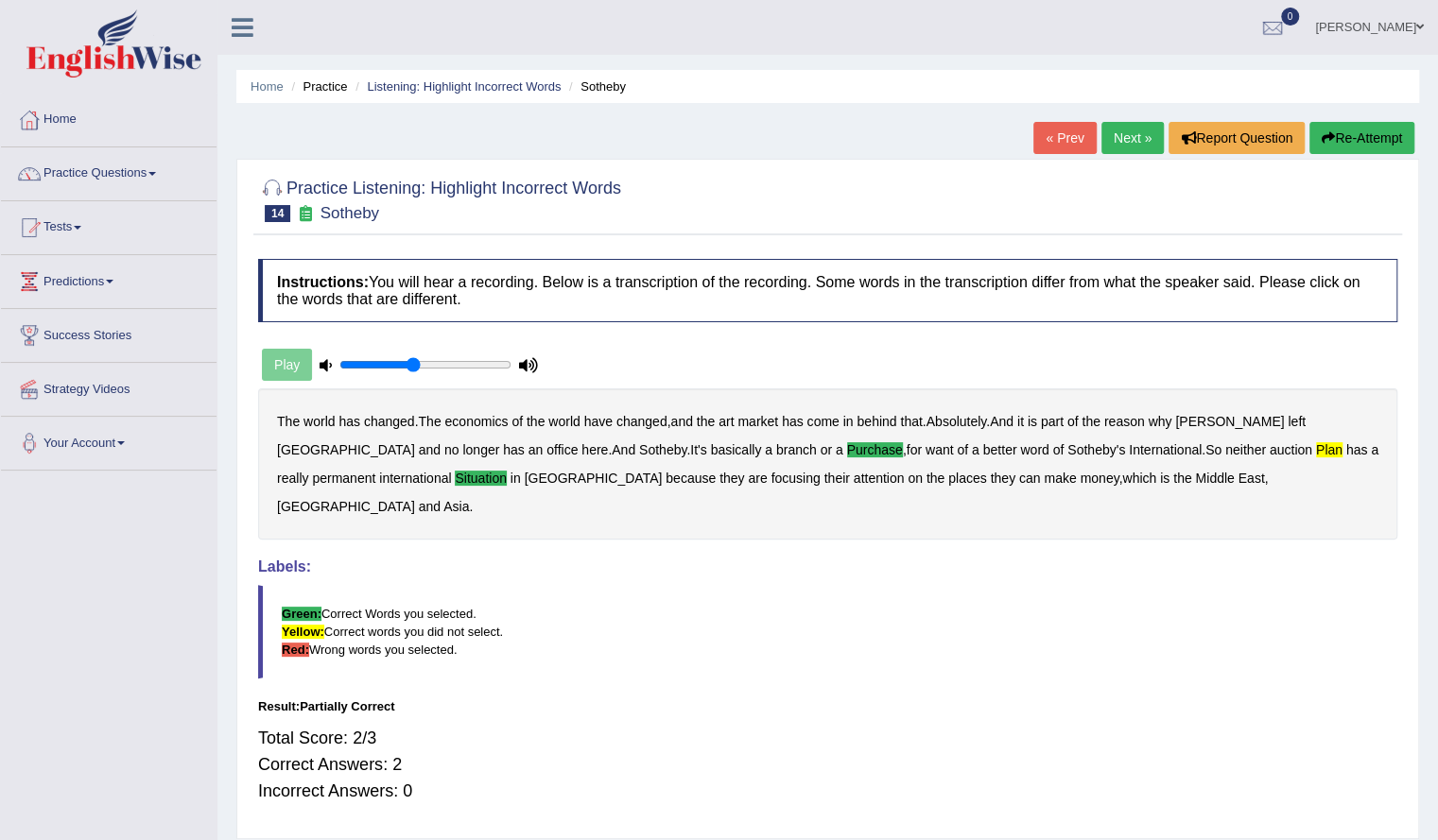
click at [1115, 128] on link "Next »" at bounding box center [1132, 138] width 62 height 32
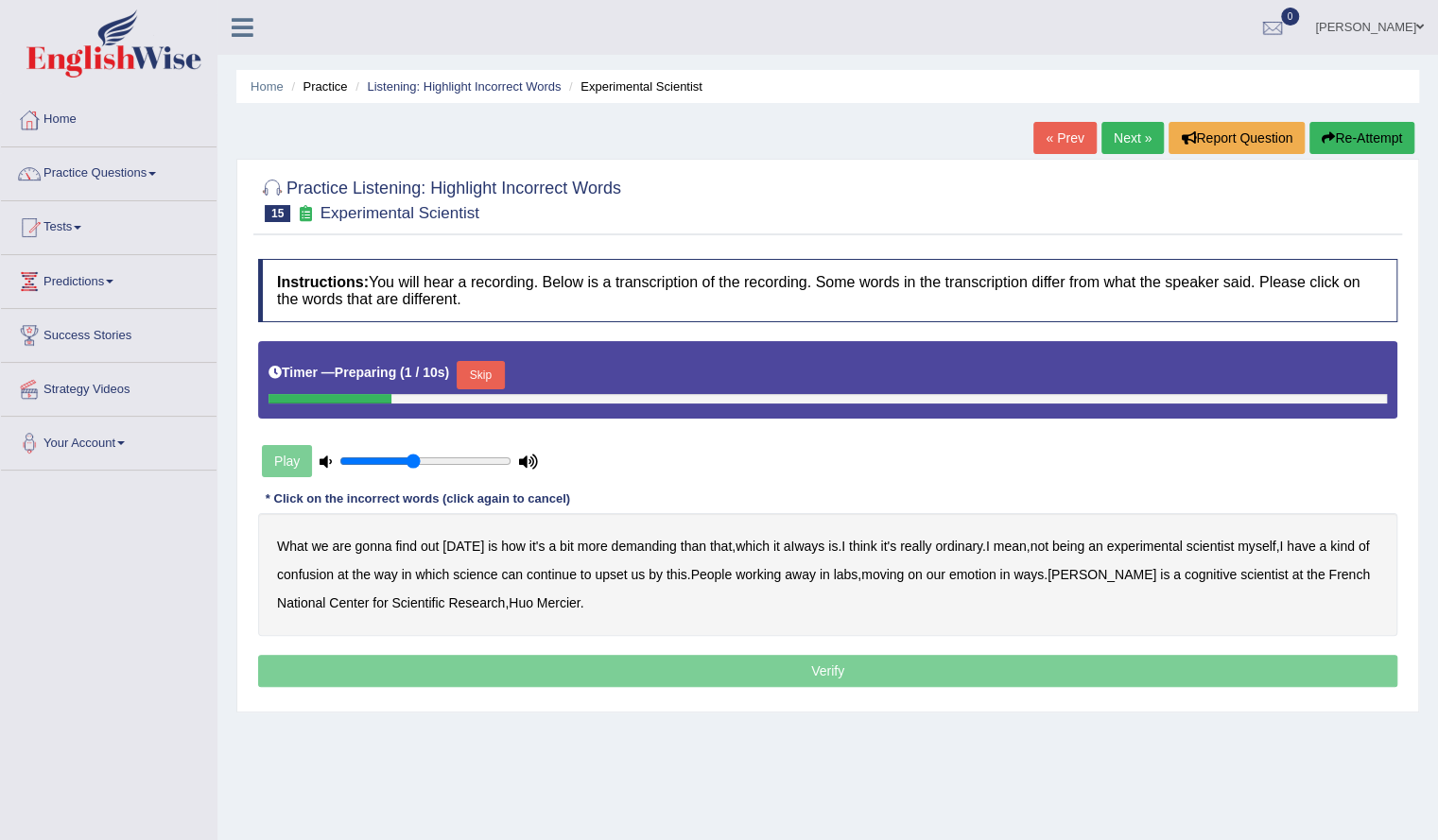
click at [511, 373] on div "Timer — Preparing ( 1 / 10s ) Skip" at bounding box center [828, 375] width 1118 height 38
click at [493, 374] on button "Skip" at bounding box center [481, 374] width 48 height 29
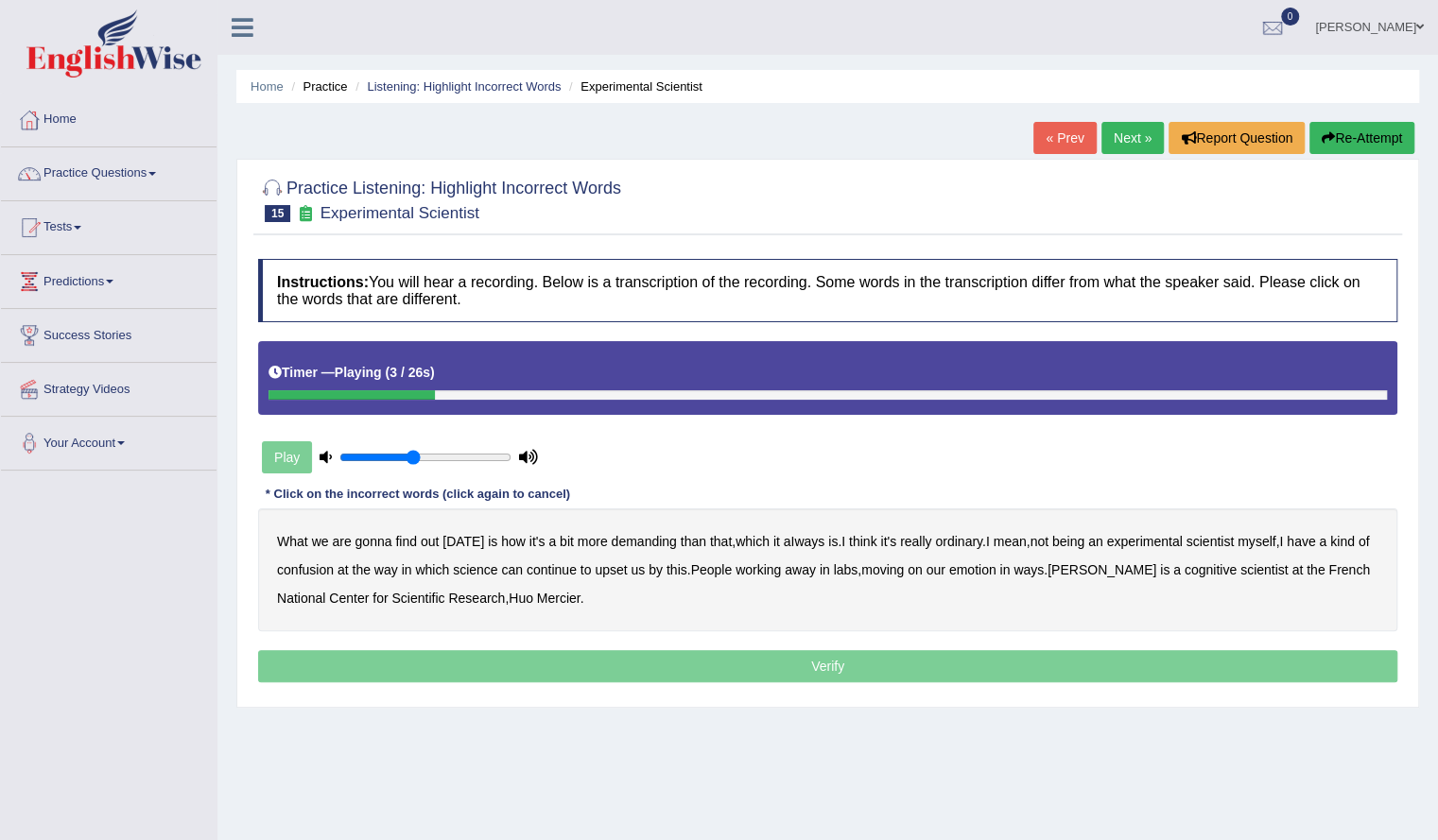
click at [633, 540] on b "demanding" at bounding box center [643, 541] width 65 height 15
click at [956, 538] on b "ordinary" at bounding box center [958, 541] width 48 height 15
click at [314, 563] on b "confusion" at bounding box center [304, 570] width 56 height 15
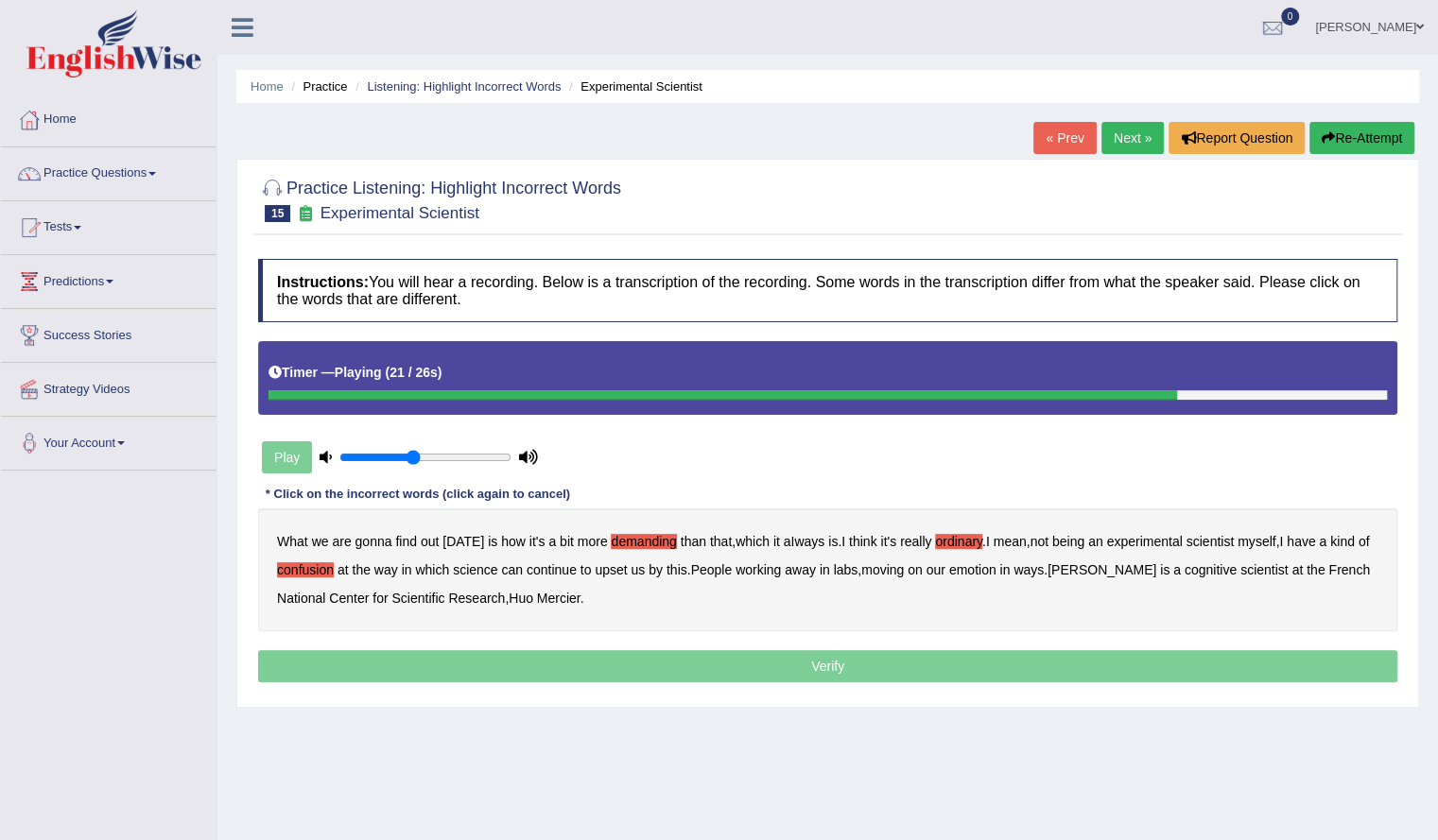
click at [994, 564] on b "emotion" at bounding box center [973, 570] width 48 height 15
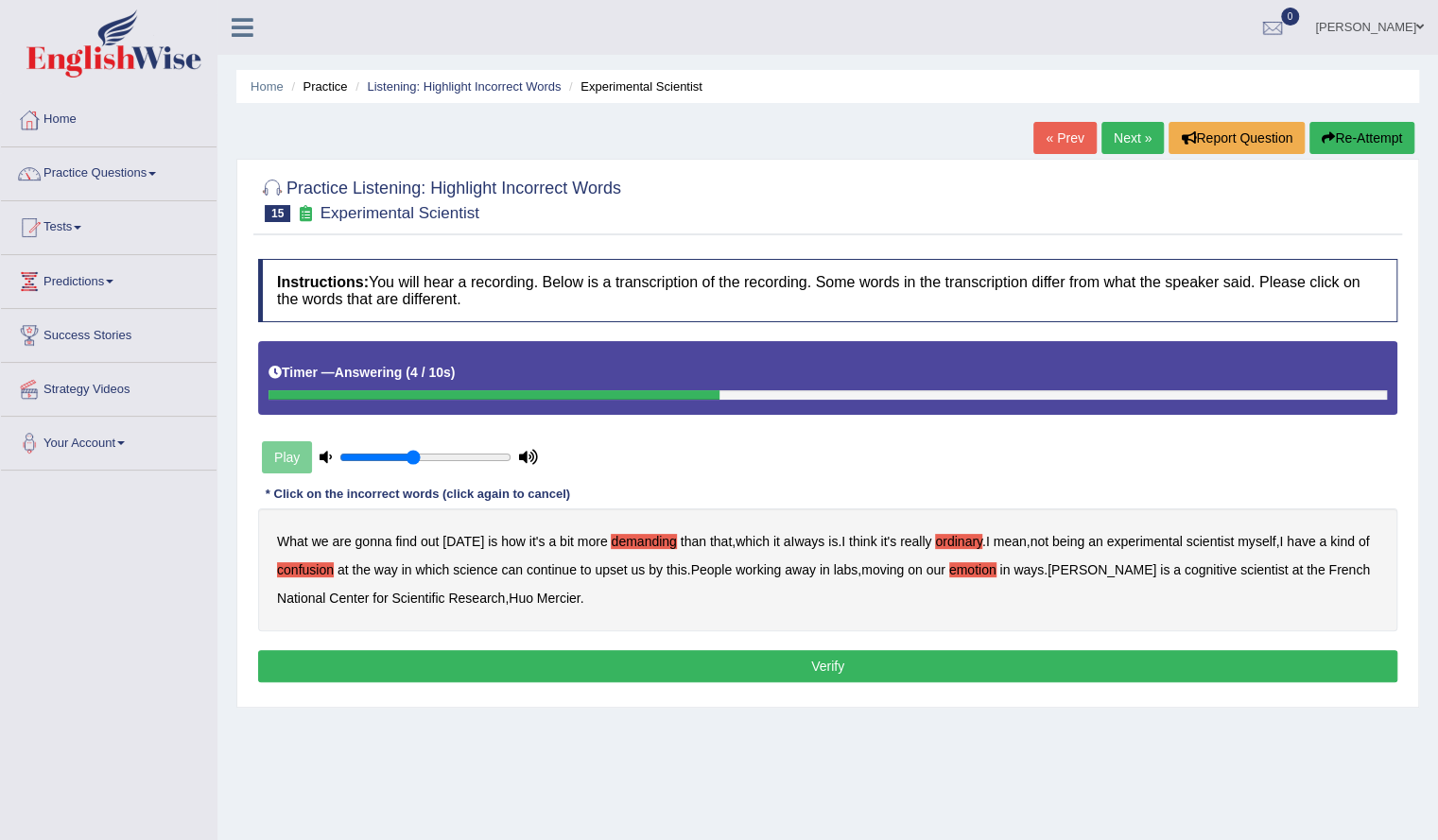
click at [522, 663] on button "Verify" at bounding box center [827, 666] width 1139 height 32
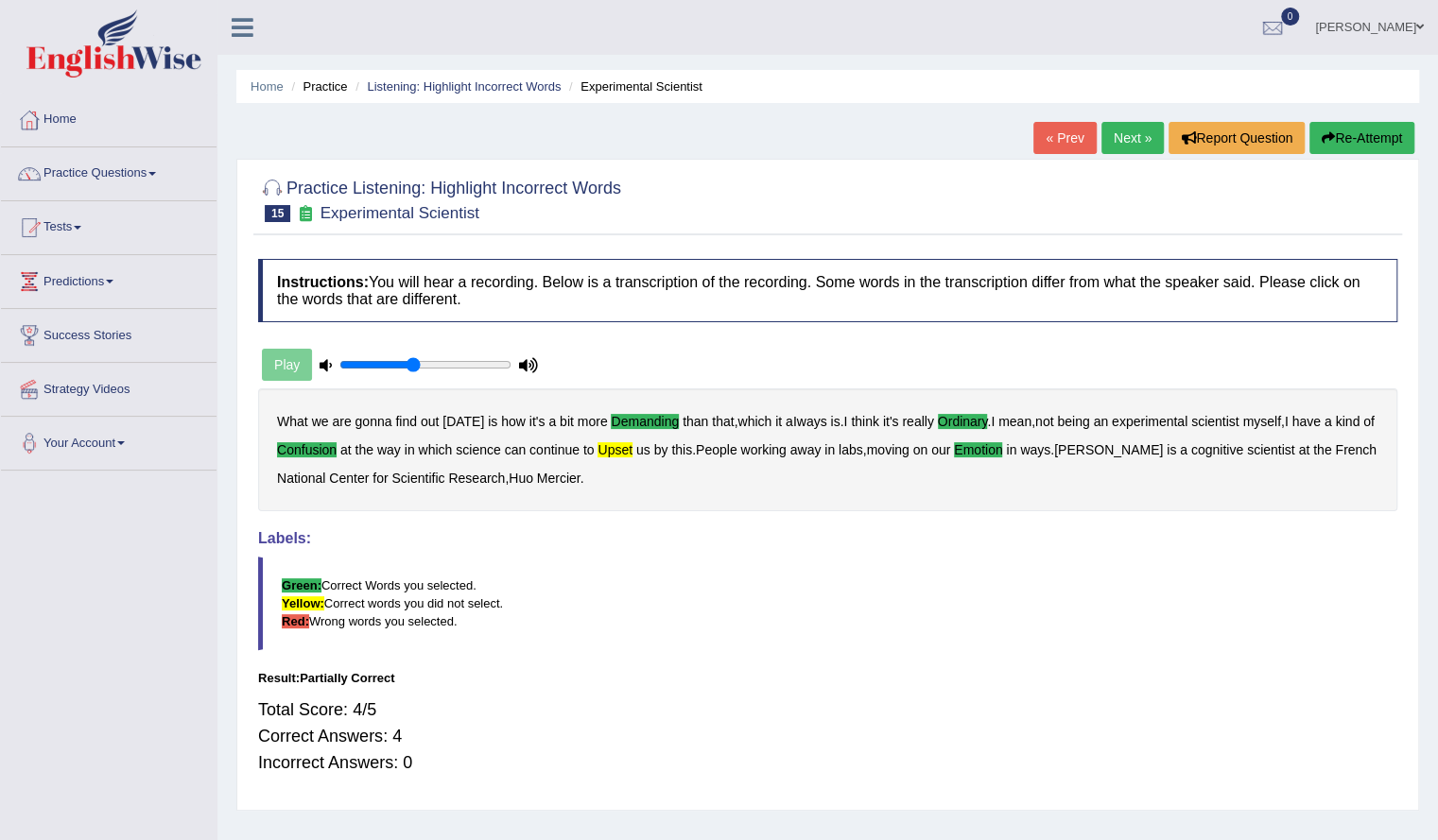
click at [1358, 106] on div "Home Practice Listening: Highlight Incorrect Words Experimental Scientist « Pre…" at bounding box center [827, 472] width 1220 height 945
click at [1348, 137] on button "Re-Attempt" at bounding box center [1362, 138] width 105 height 32
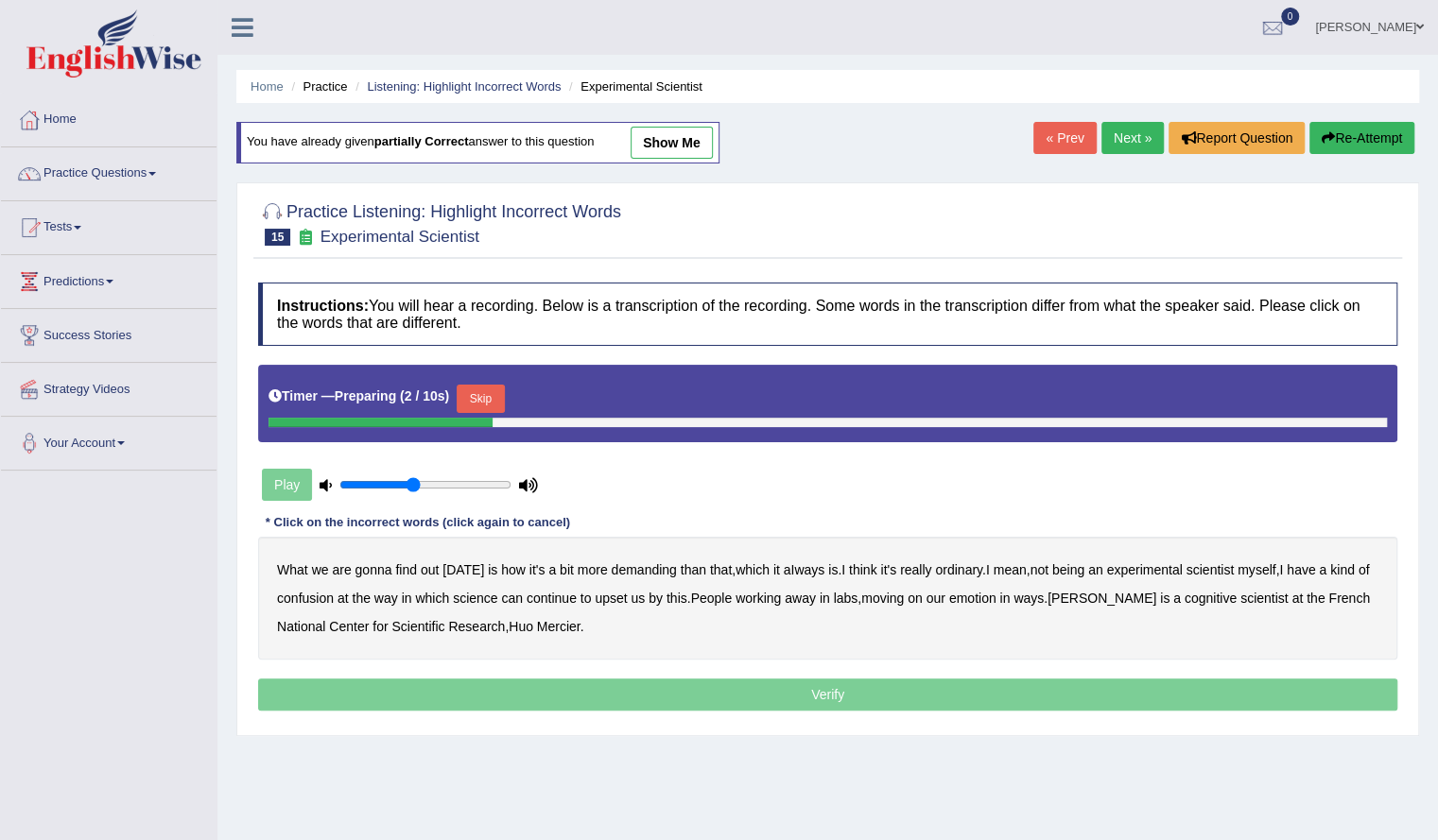
click at [486, 397] on button "Skip" at bounding box center [481, 398] width 48 height 29
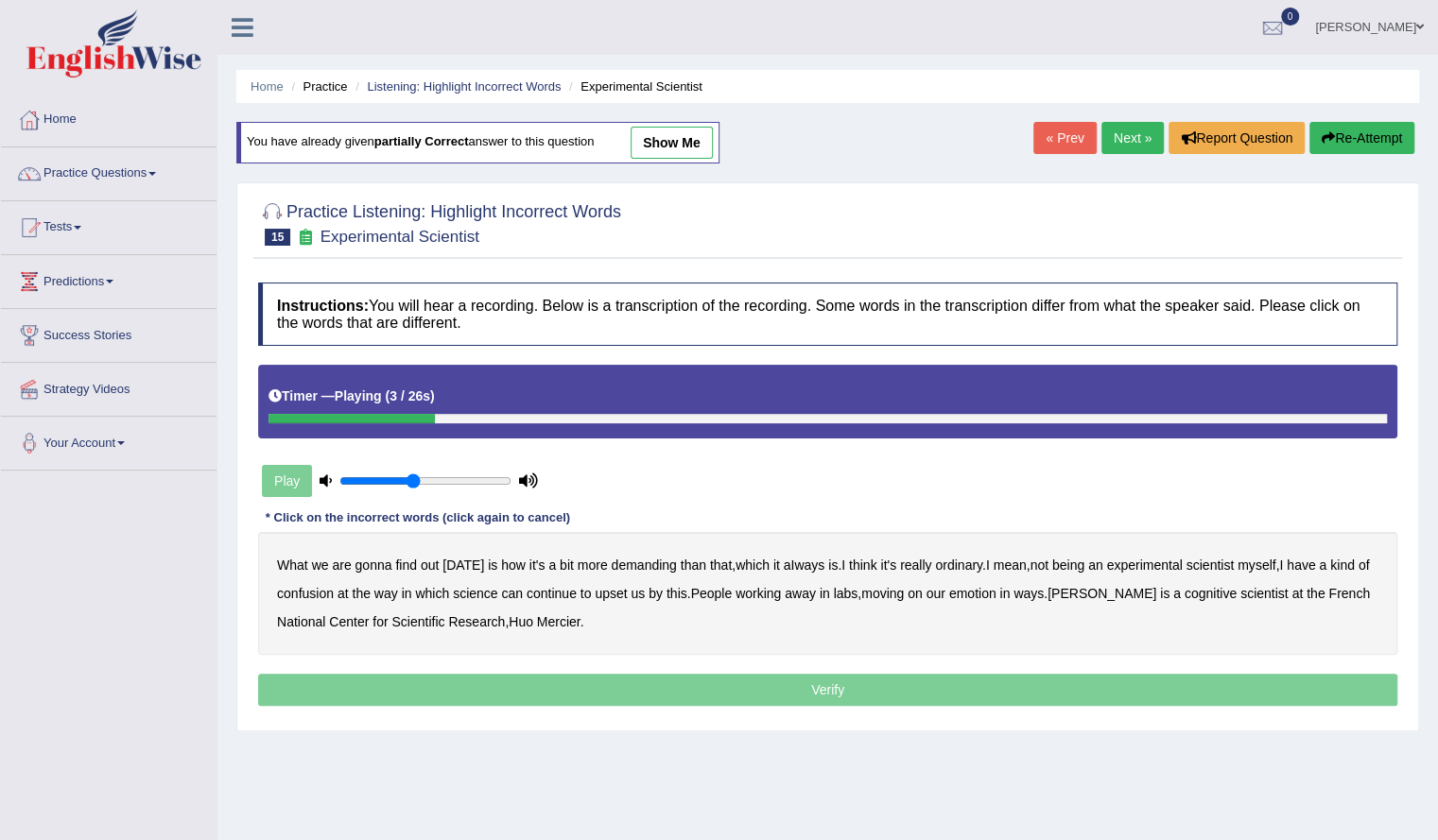
click at [654, 564] on b "demanding" at bounding box center [643, 565] width 65 height 15
click at [964, 565] on b "ordinary" at bounding box center [958, 565] width 48 height 15
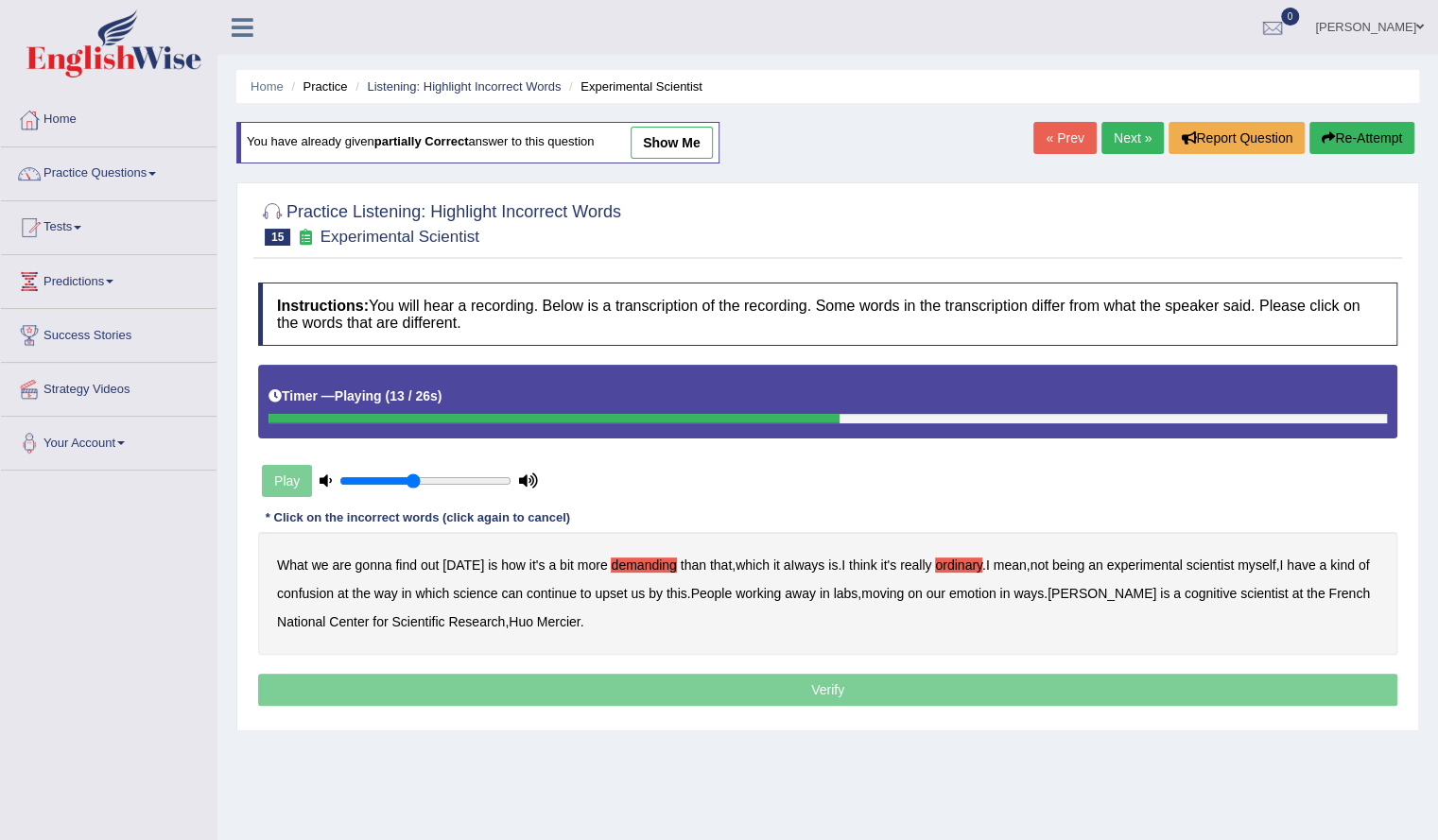
click at [314, 592] on b "confusion" at bounding box center [304, 592] width 56 height 15
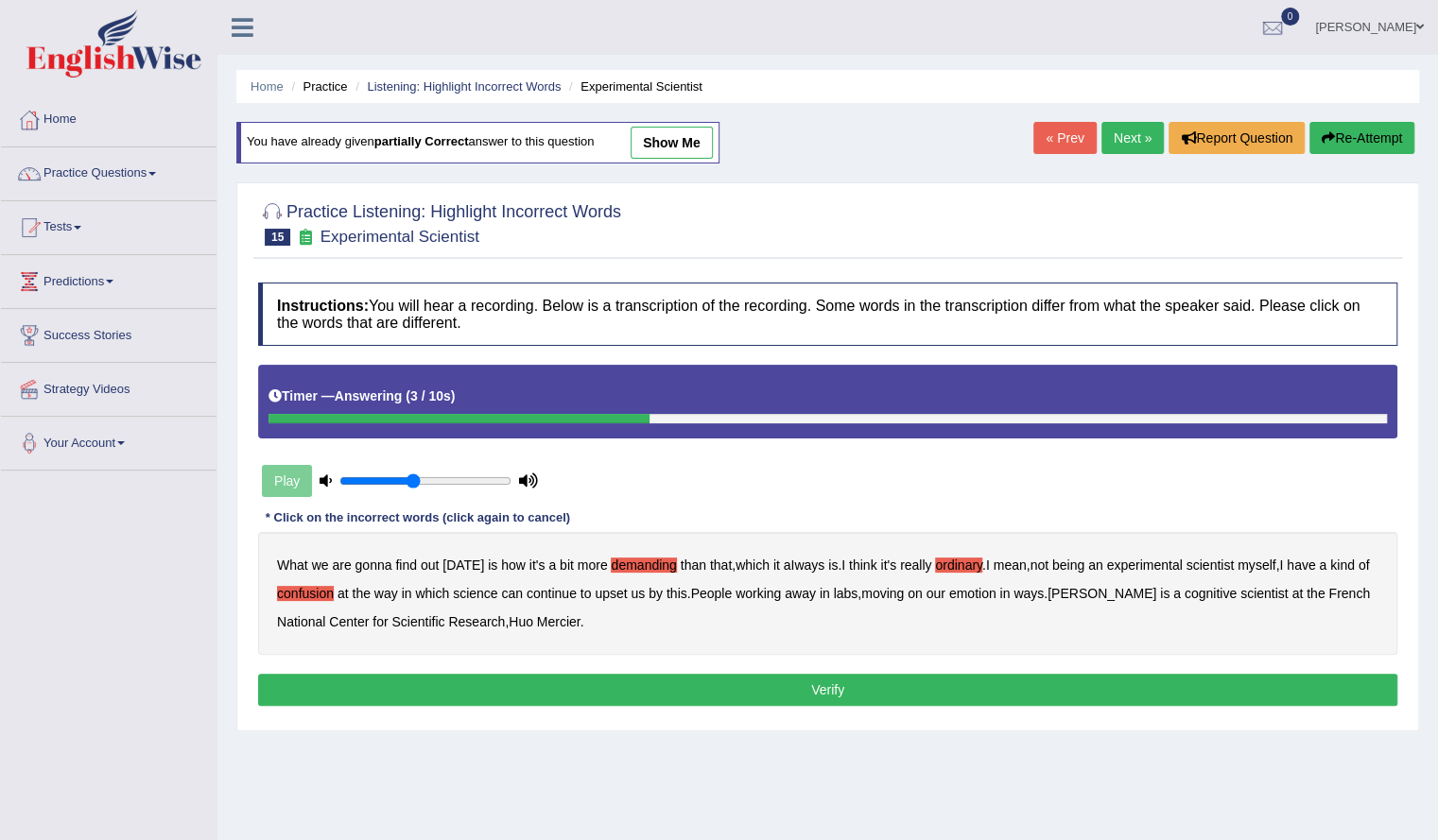
click at [769, 682] on button "Verify" at bounding box center [827, 689] width 1139 height 32
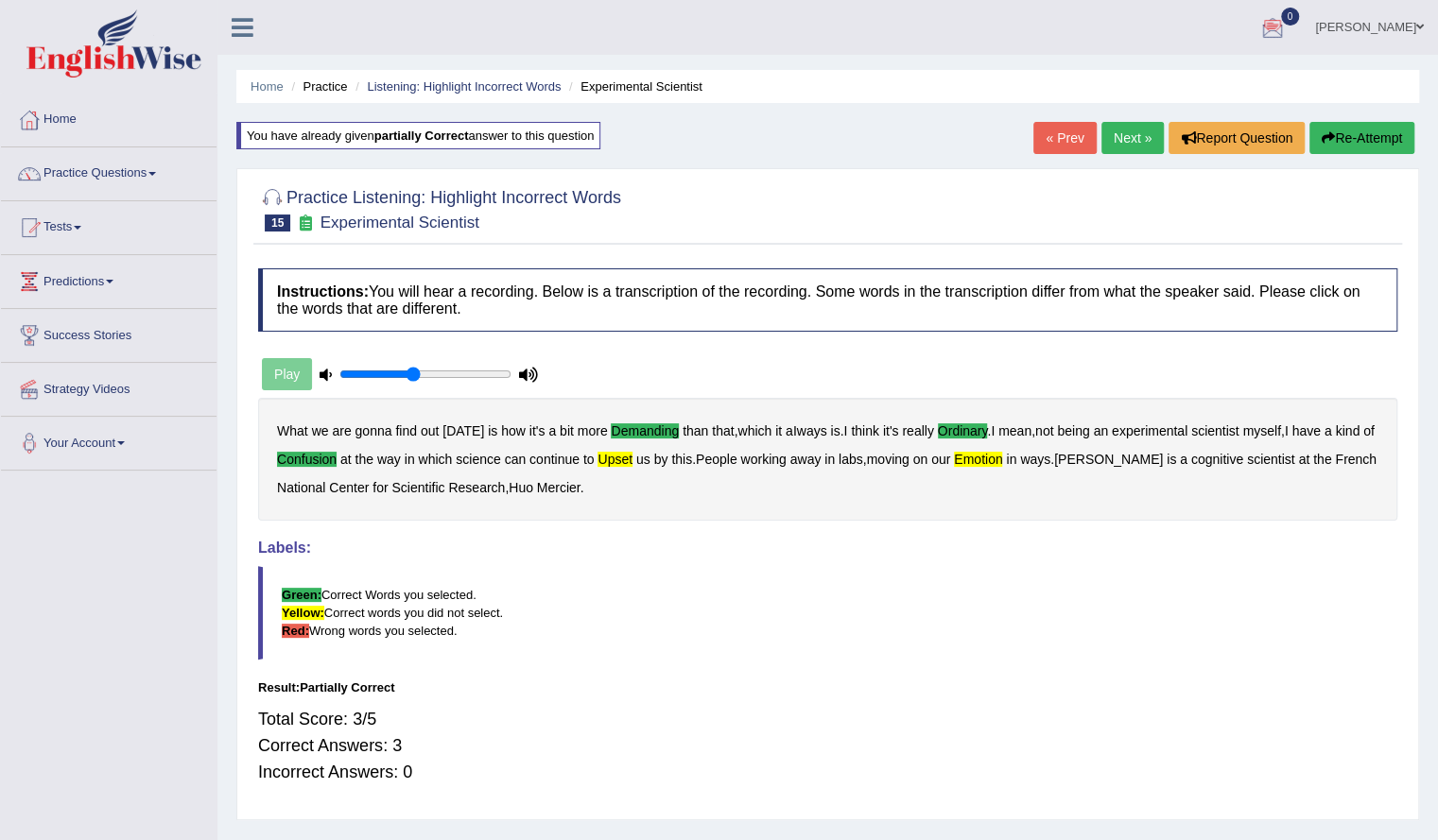
click at [1362, 135] on button "Re-Attempt" at bounding box center [1362, 138] width 105 height 32
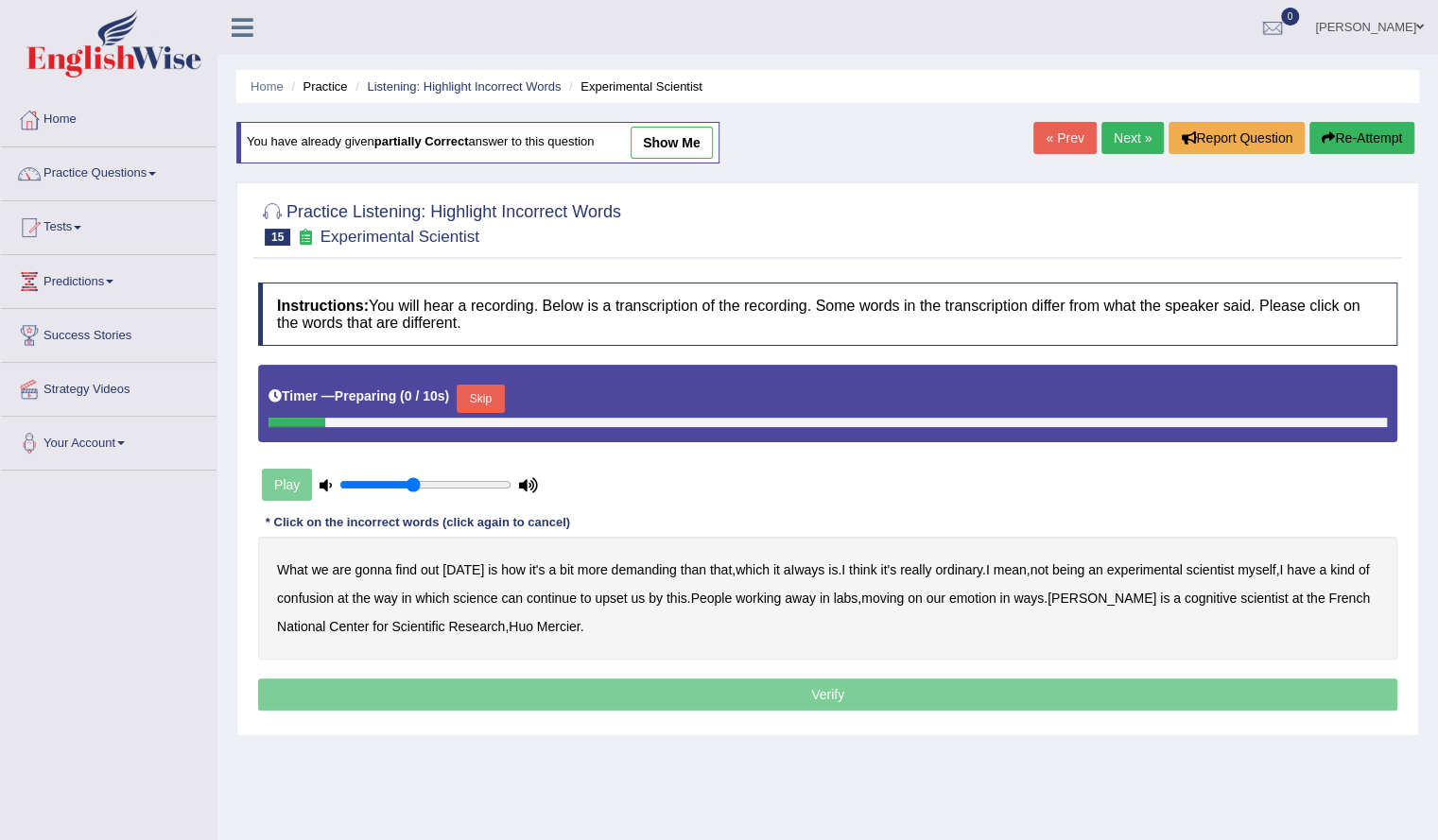
click at [482, 392] on button "Skip" at bounding box center [481, 398] width 48 height 29
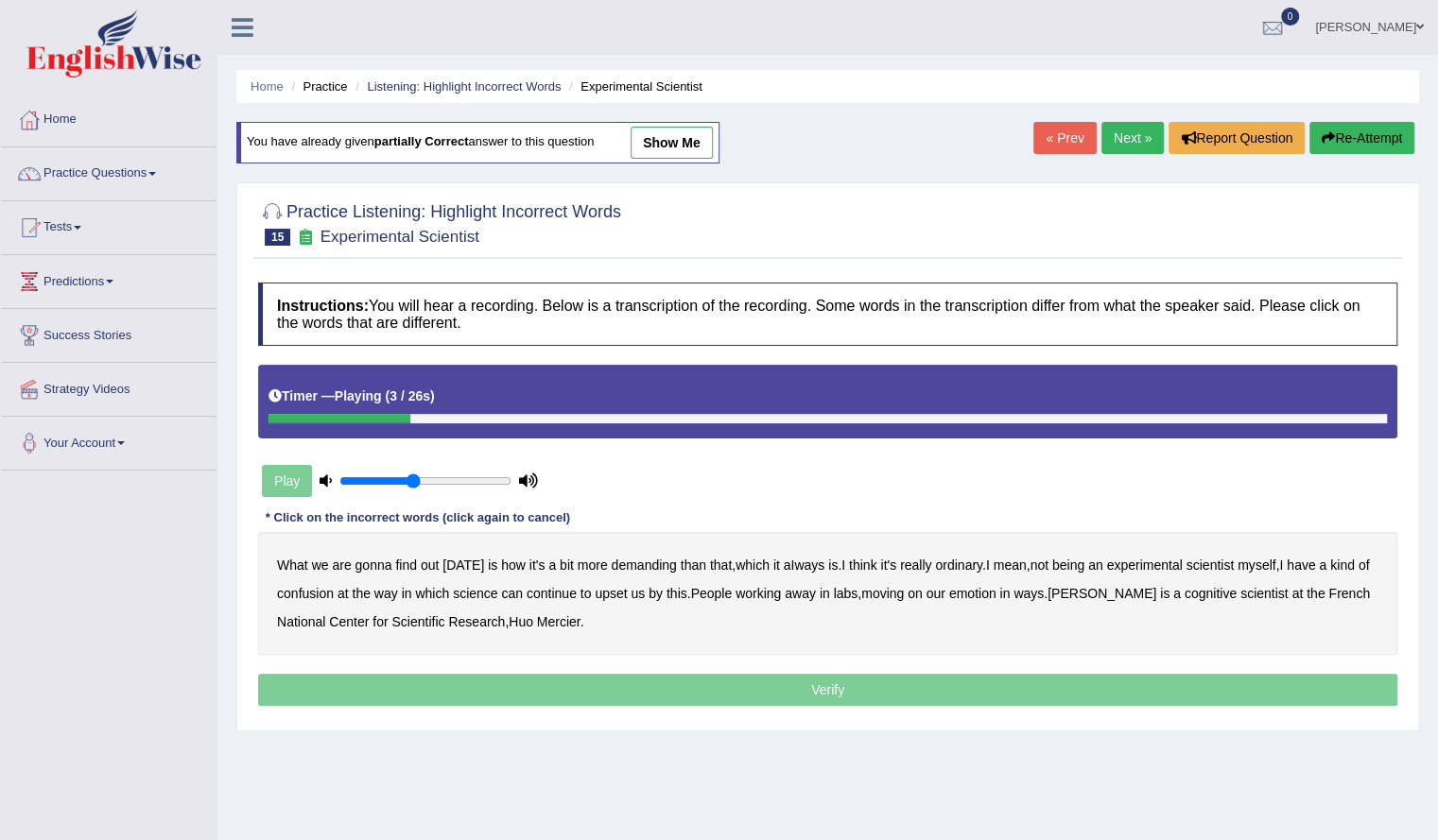
click at [647, 561] on b "demanding" at bounding box center [643, 565] width 65 height 15
click at [956, 561] on b "ordinary" at bounding box center [958, 565] width 48 height 15
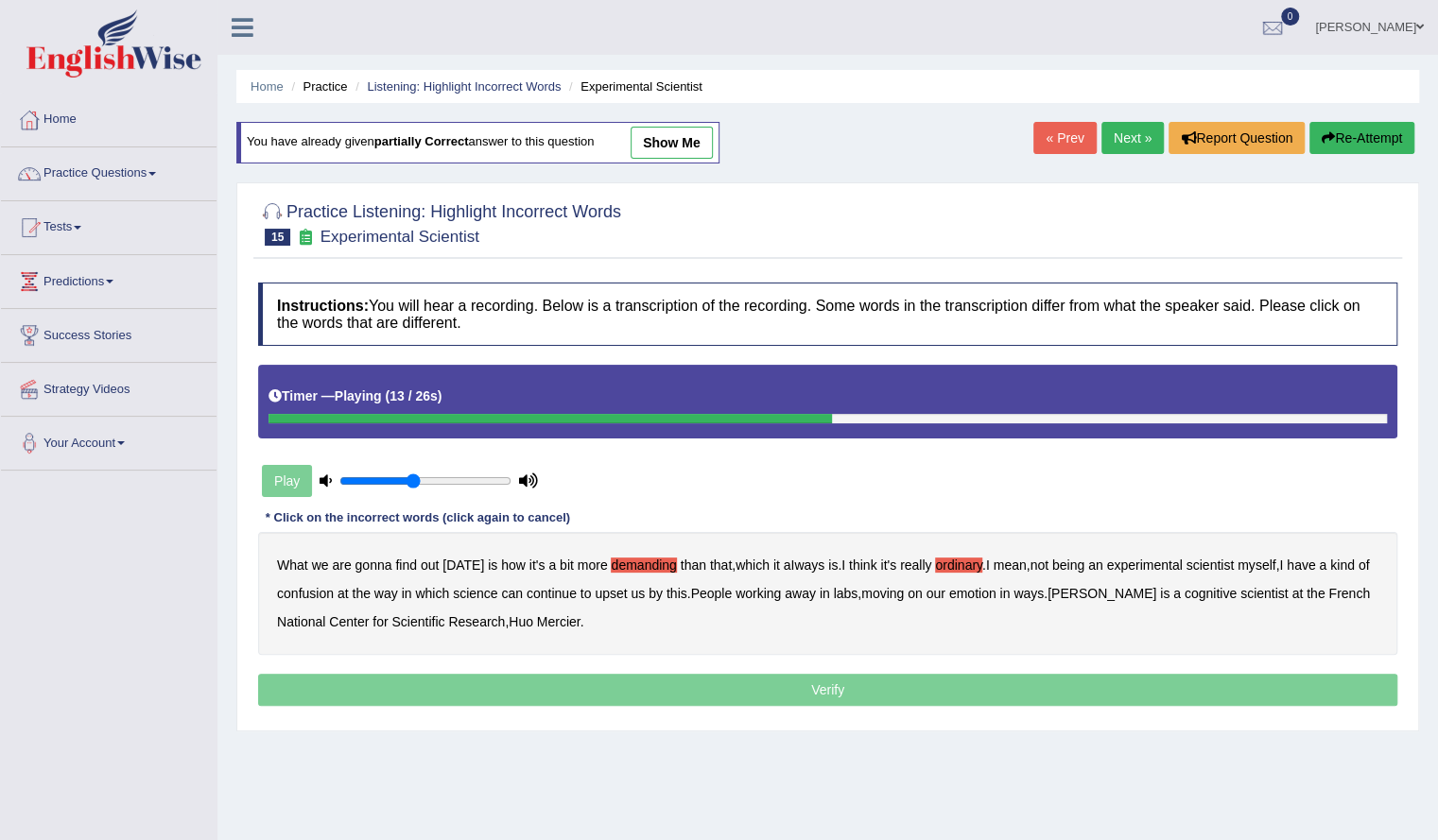
click at [308, 591] on b "confusion" at bounding box center [304, 592] width 56 height 15
click at [615, 590] on b "upset" at bounding box center [610, 592] width 32 height 15
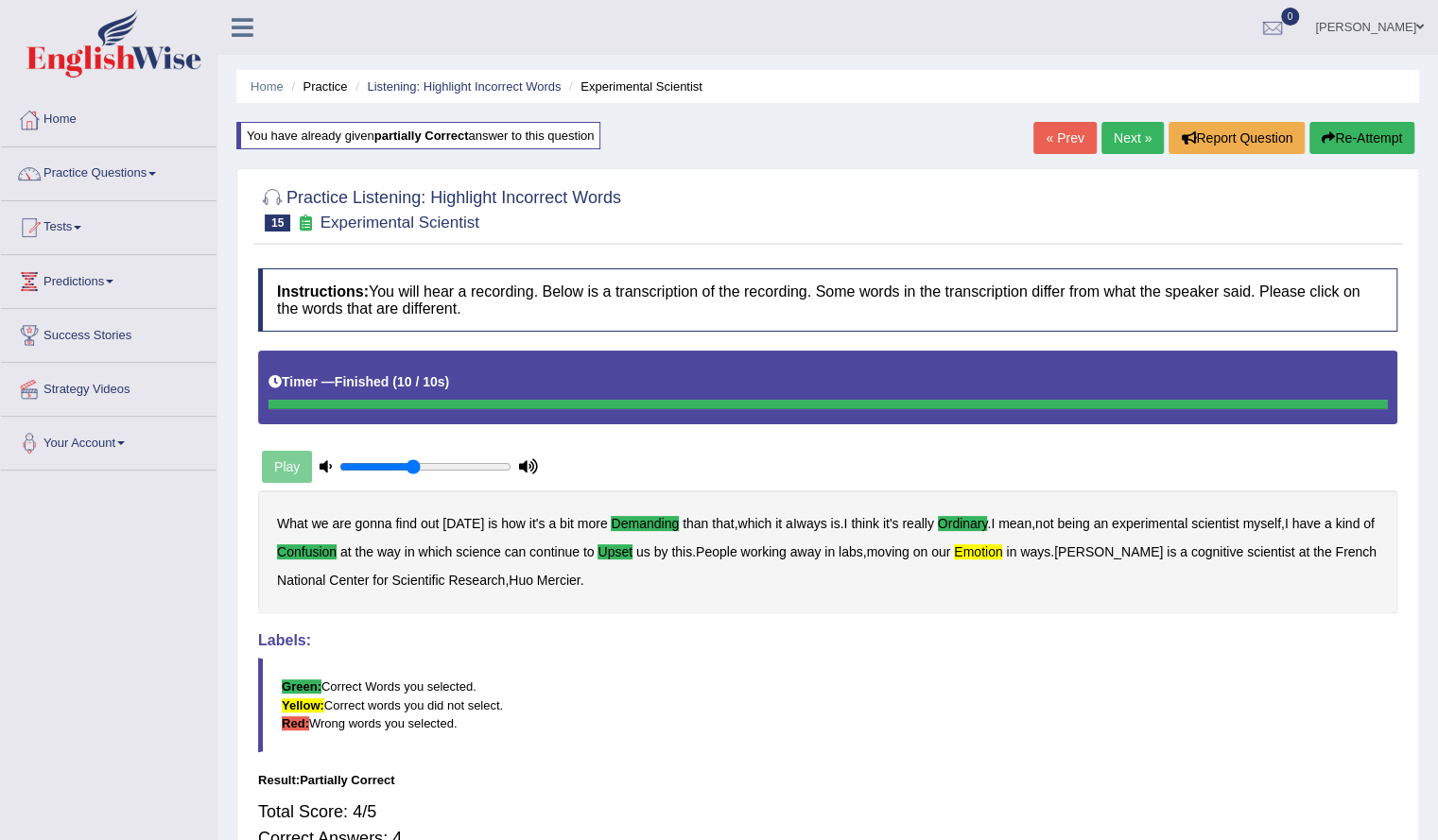
click at [1002, 548] on b "emotion" at bounding box center [977, 551] width 49 height 15
click at [1122, 133] on link "Next »" at bounding box center [1132, 138] width 62 height 32
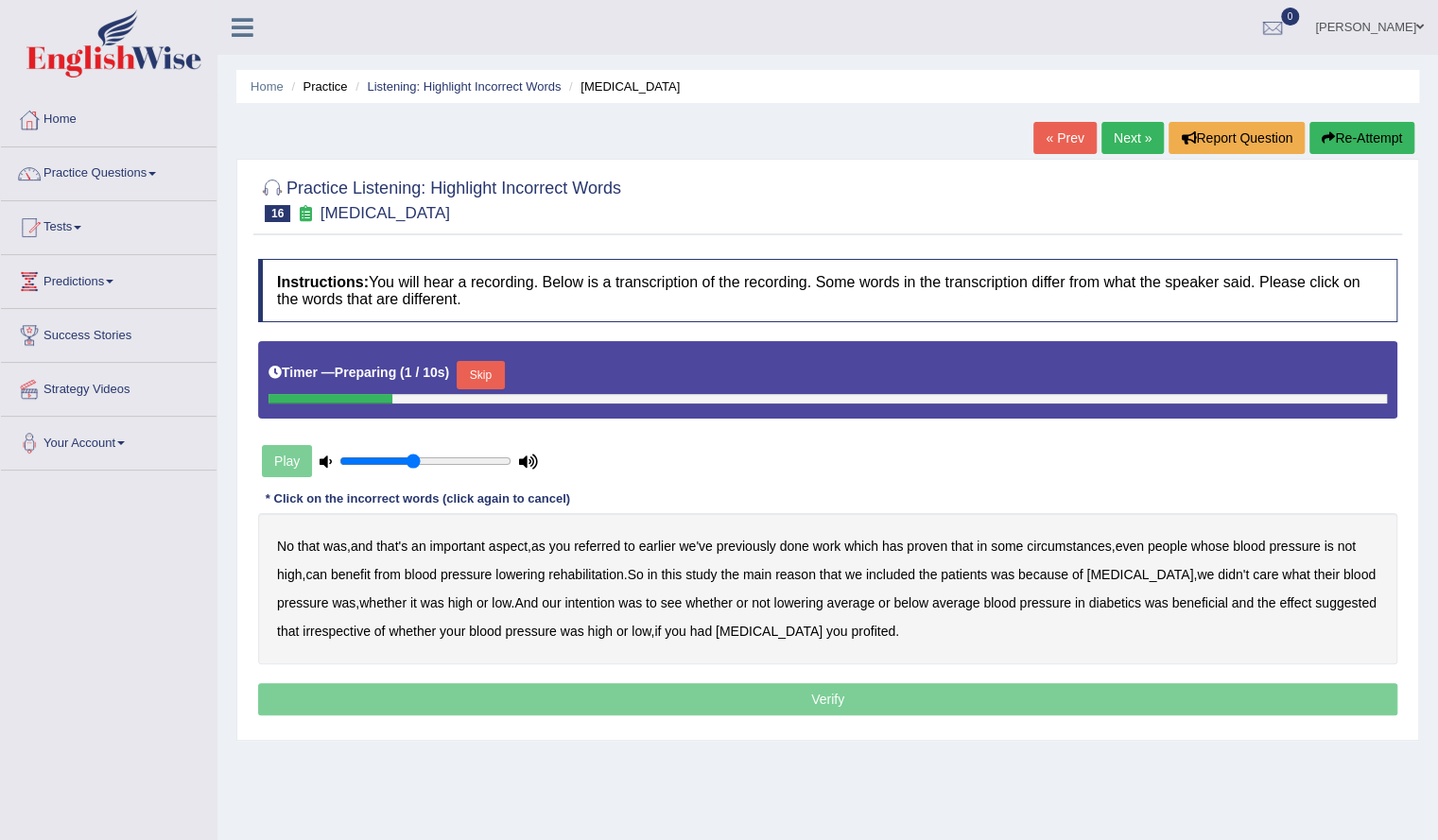
click at [490, 380] on button "Skip" at bounding box center [481, 374] width 48 height 29
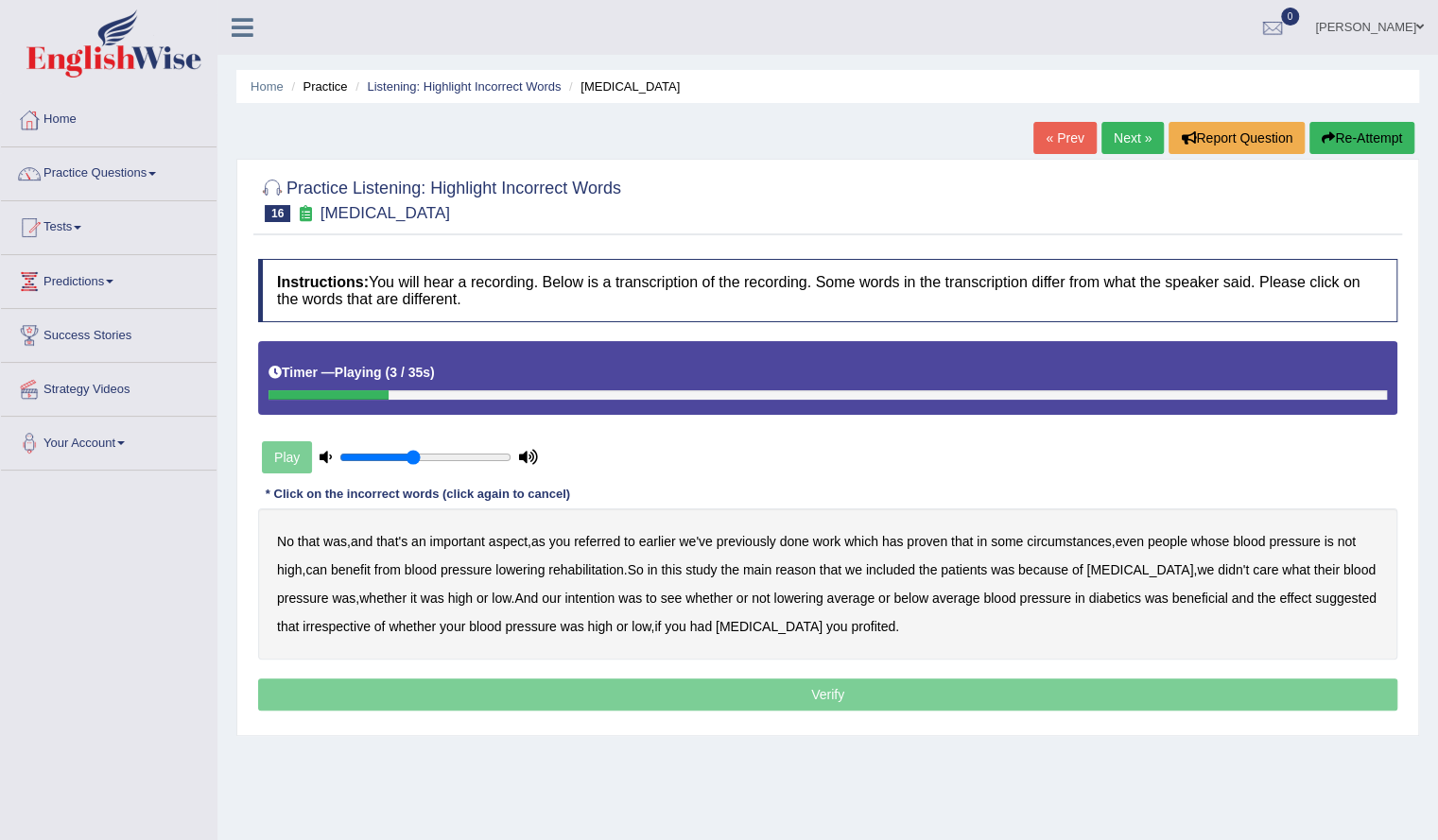
click at [615, 544] on b "referred" at bounding box center [597, 541] width 47 height 15
click at [1079, 538] on b "circumstances" at bounding box center [1068, 541] width 84 height 15
click at [589, 568] on b "rehabilitation" at bounding box center [585, 570] width 74 height 15
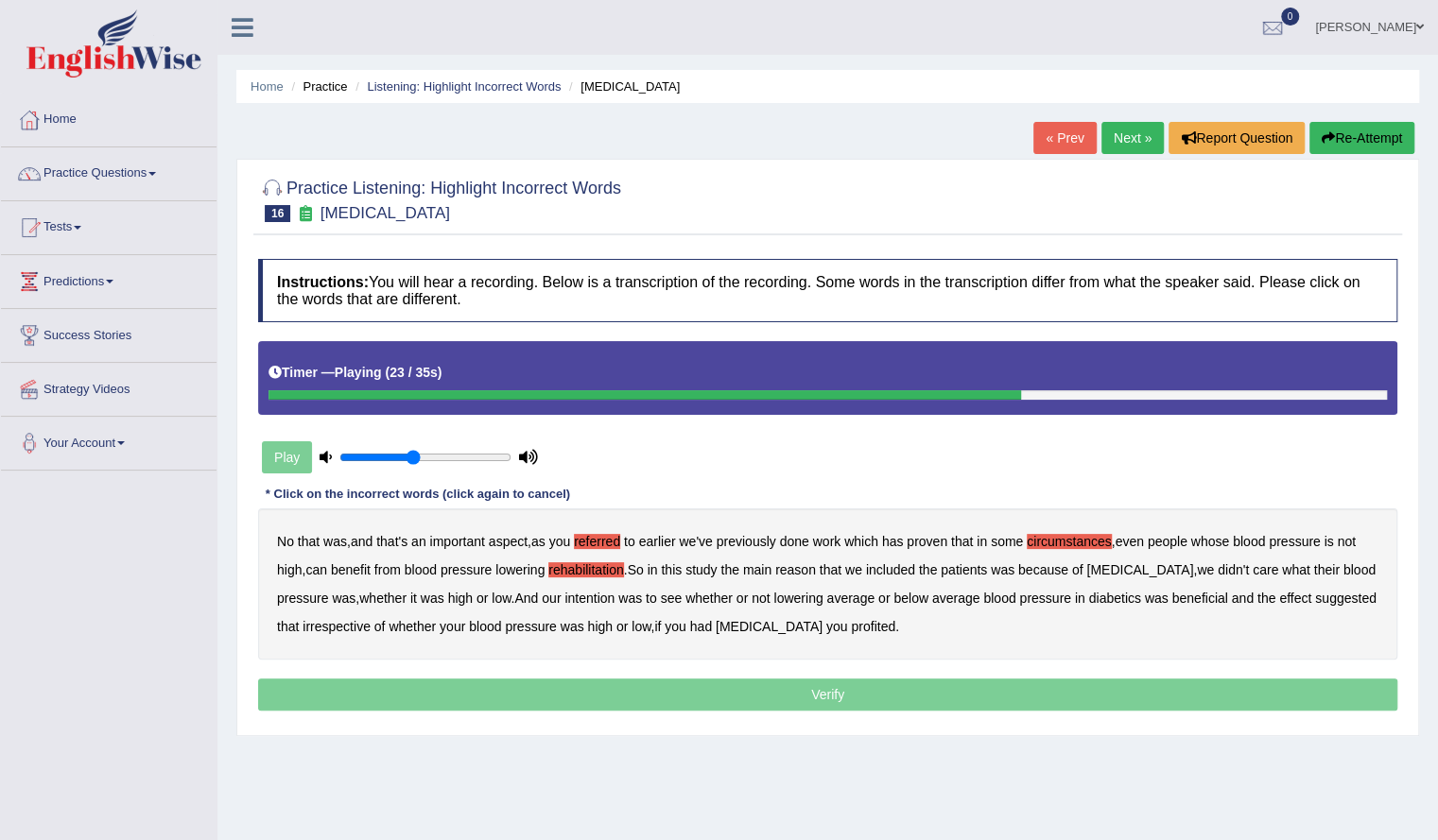
click at [614, 599] on b "intention" at bounding box center [589, 597] width 51 height 15
click at [1301, 594] on b "effect" at bounding box center [1295, 597] width 32 height 15
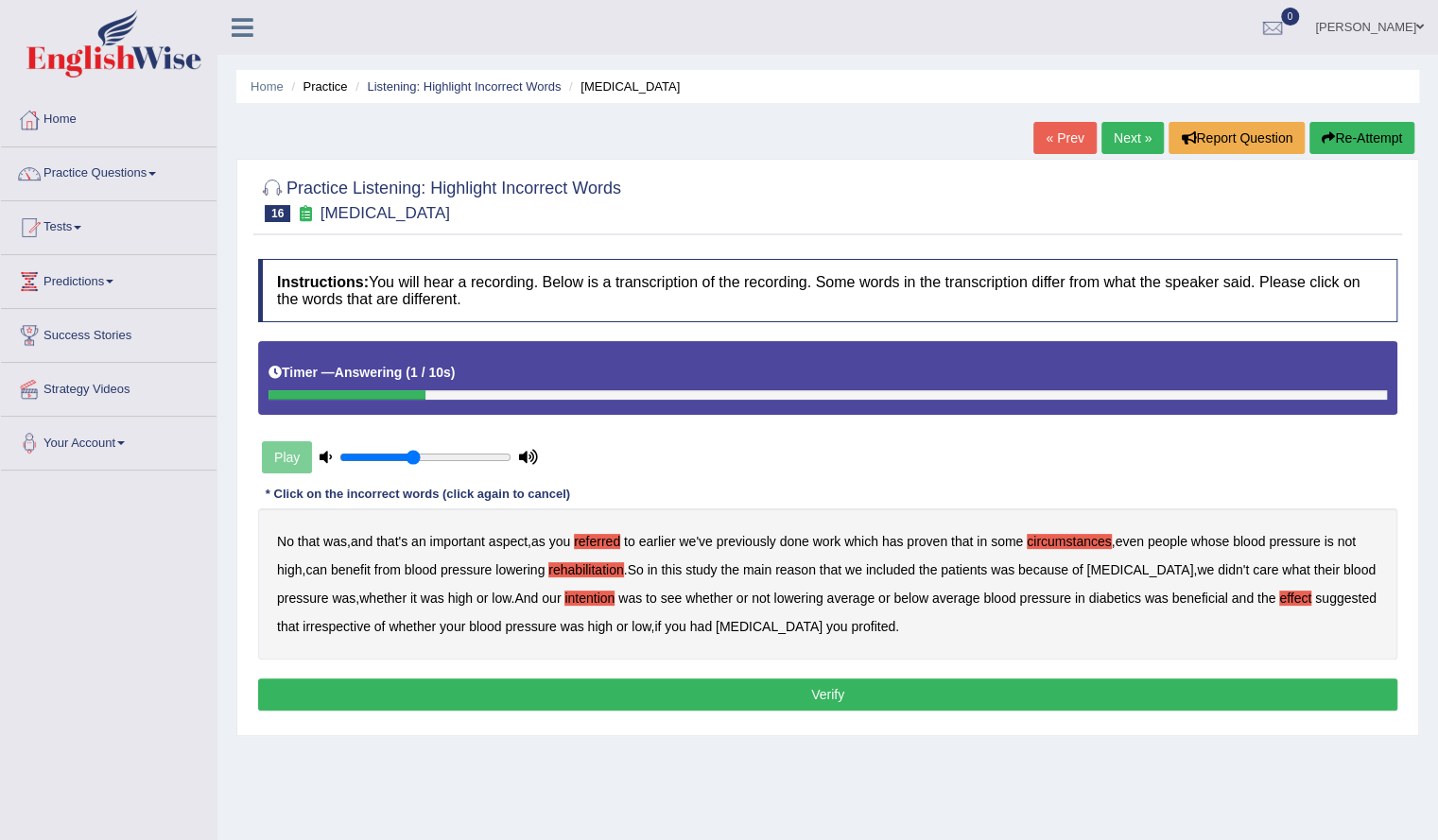
click at [885, 625] on b "profited" at bounding box center [872, 626] width 45 height 15
click at [841, 693] on button "Verify" at bounding box center [827, 694] width 1139 height 32
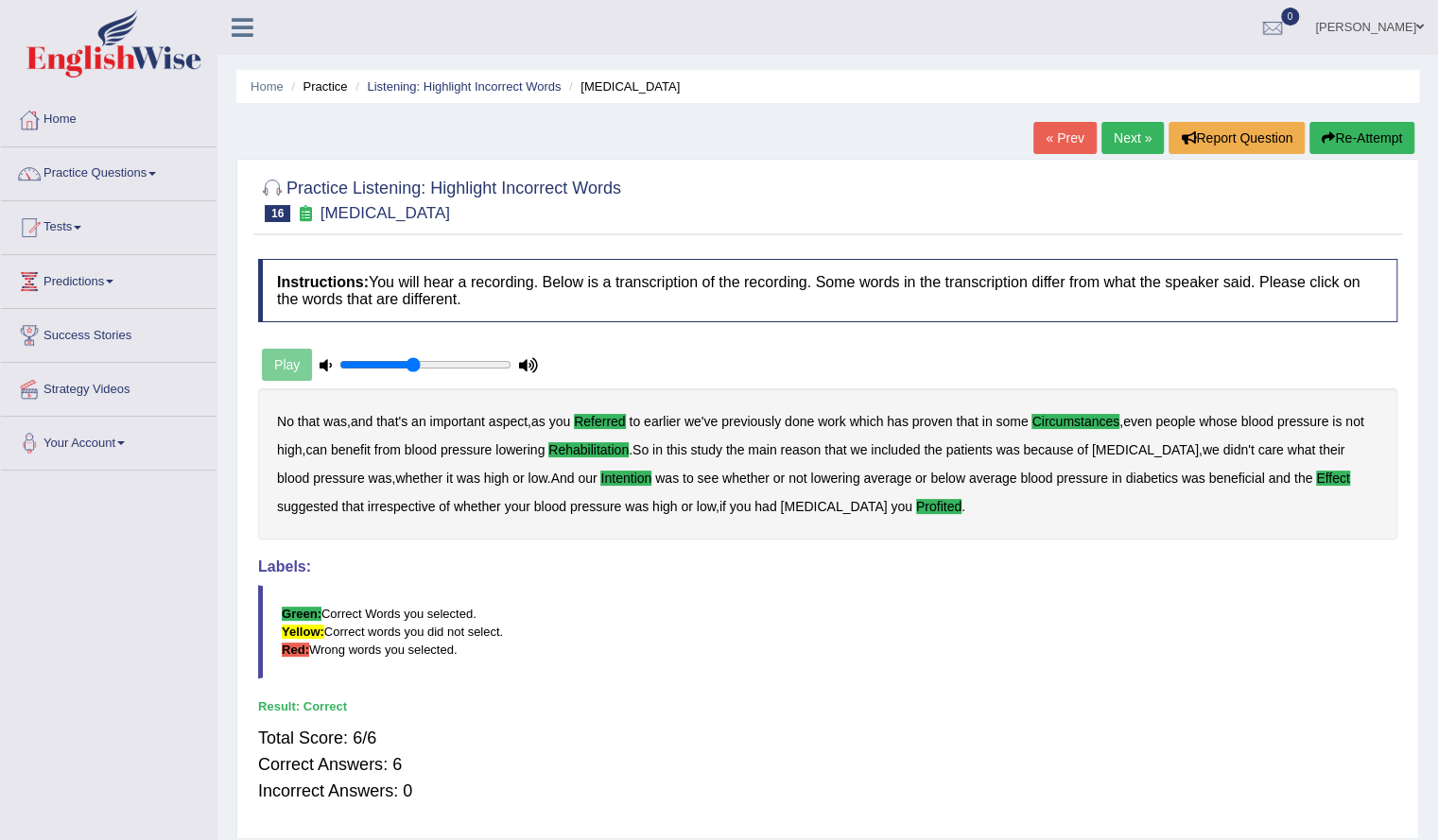
click at [1114, 147] on link "Next »" at bounding box center [1132, 138] width 62 height 32
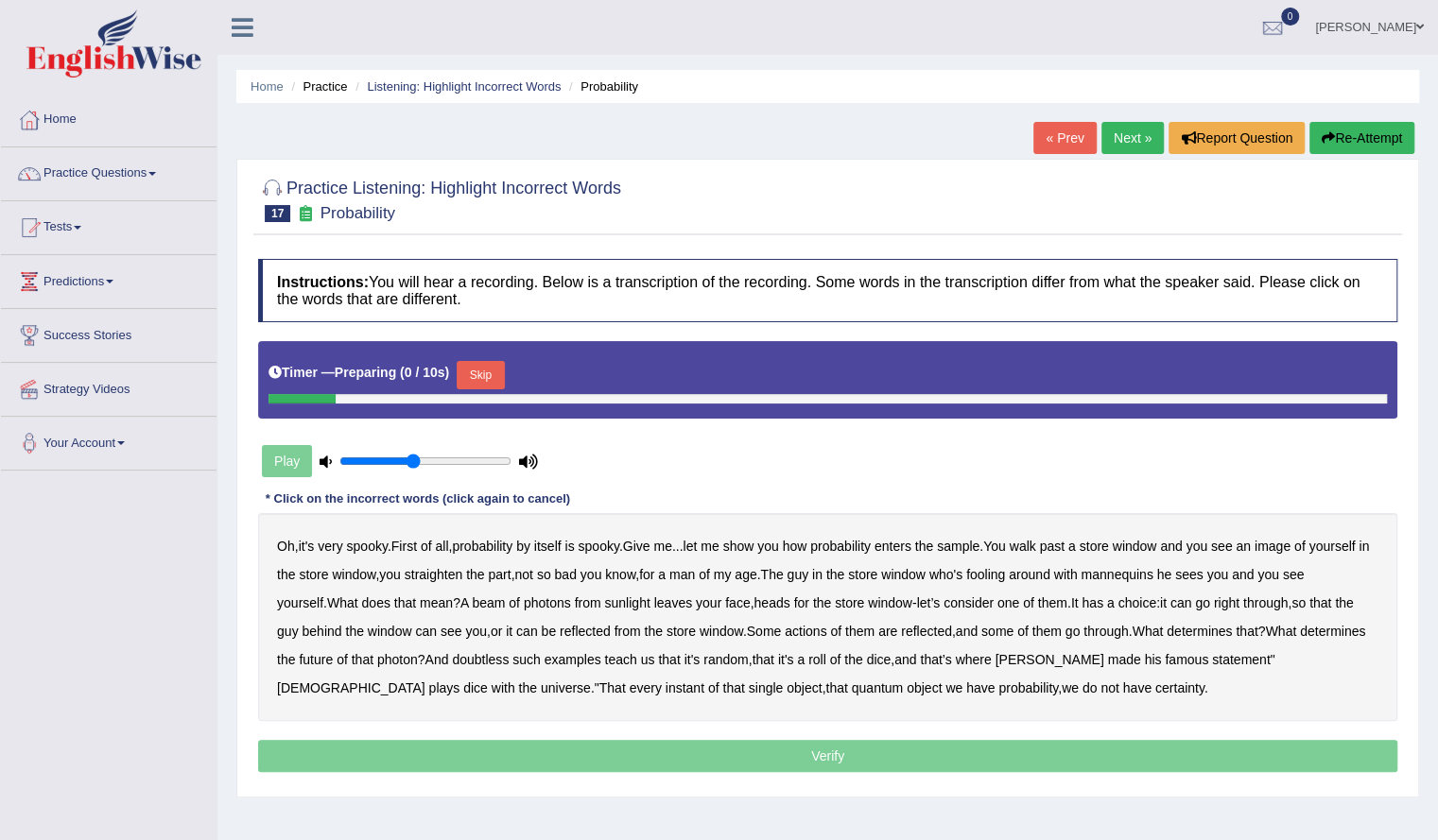
click at [492, 374] on button "Skip" at bounding box center [481, 374] width 48 height 29
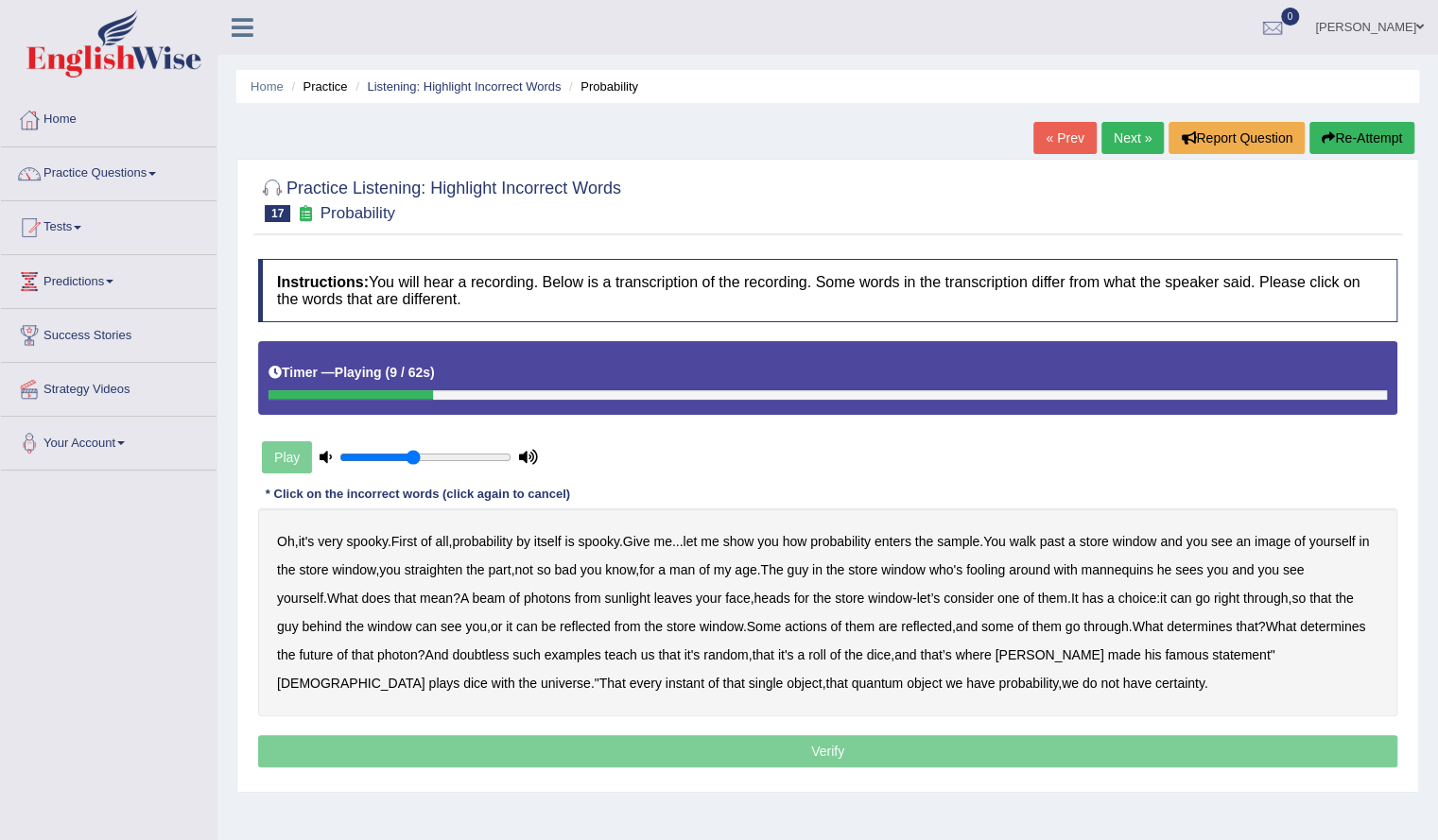
click at [979, 537] on b "sample" at bounding box center [957, 541] width 43 height 15
click at [504, 592] on b "beam" at bounding box center [488, 597] width 33 height 15
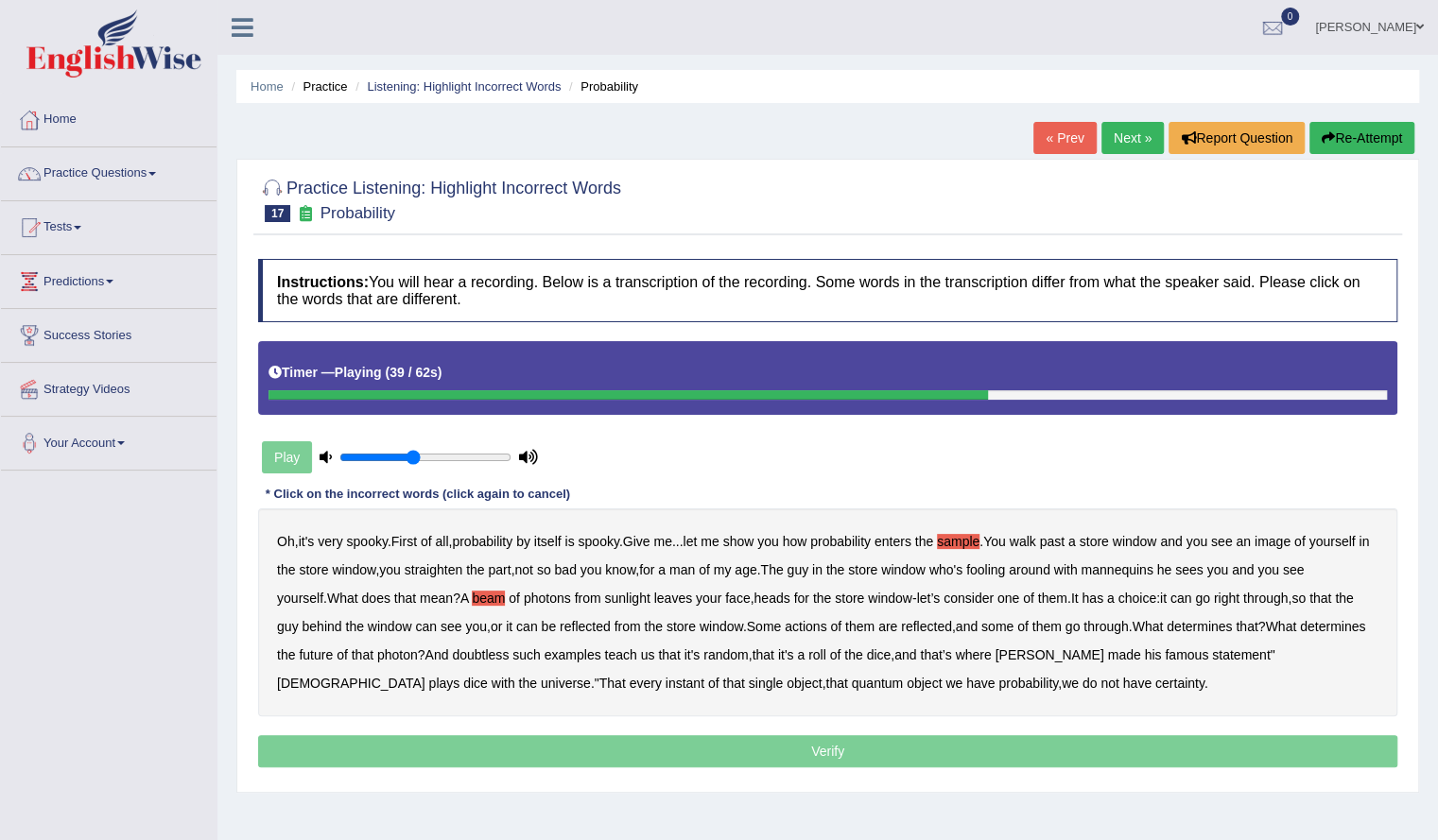
click at [827, 624] on b "actions" at bounding box center [806, 626] width 42 height 15
click at [508, 647] on b "doubtless" at bounding box center [480, 654] width 56 height 15
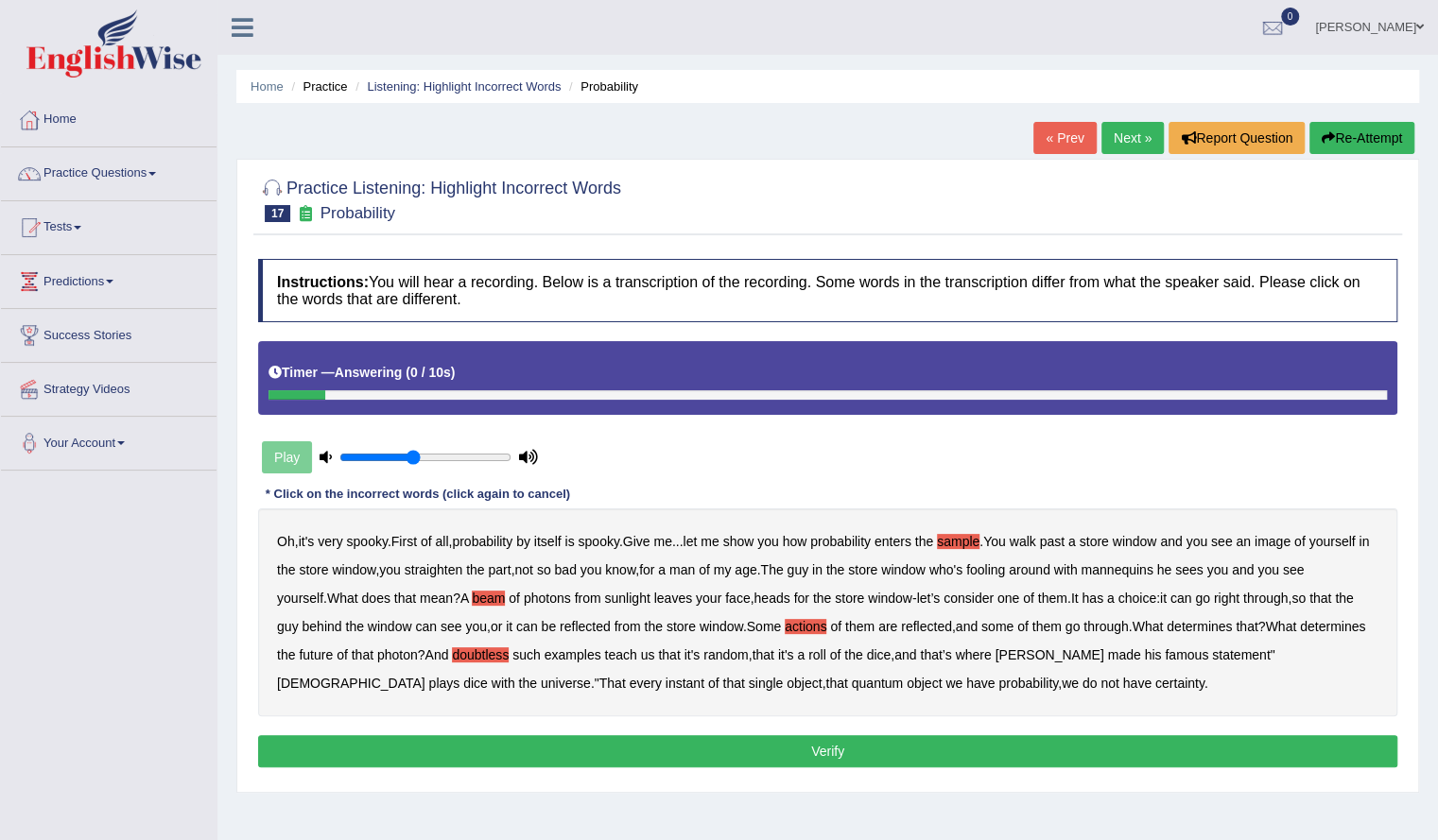
click at [938, 740] on button "Verify" at bounding box center [827, 751] width 1139 height 32
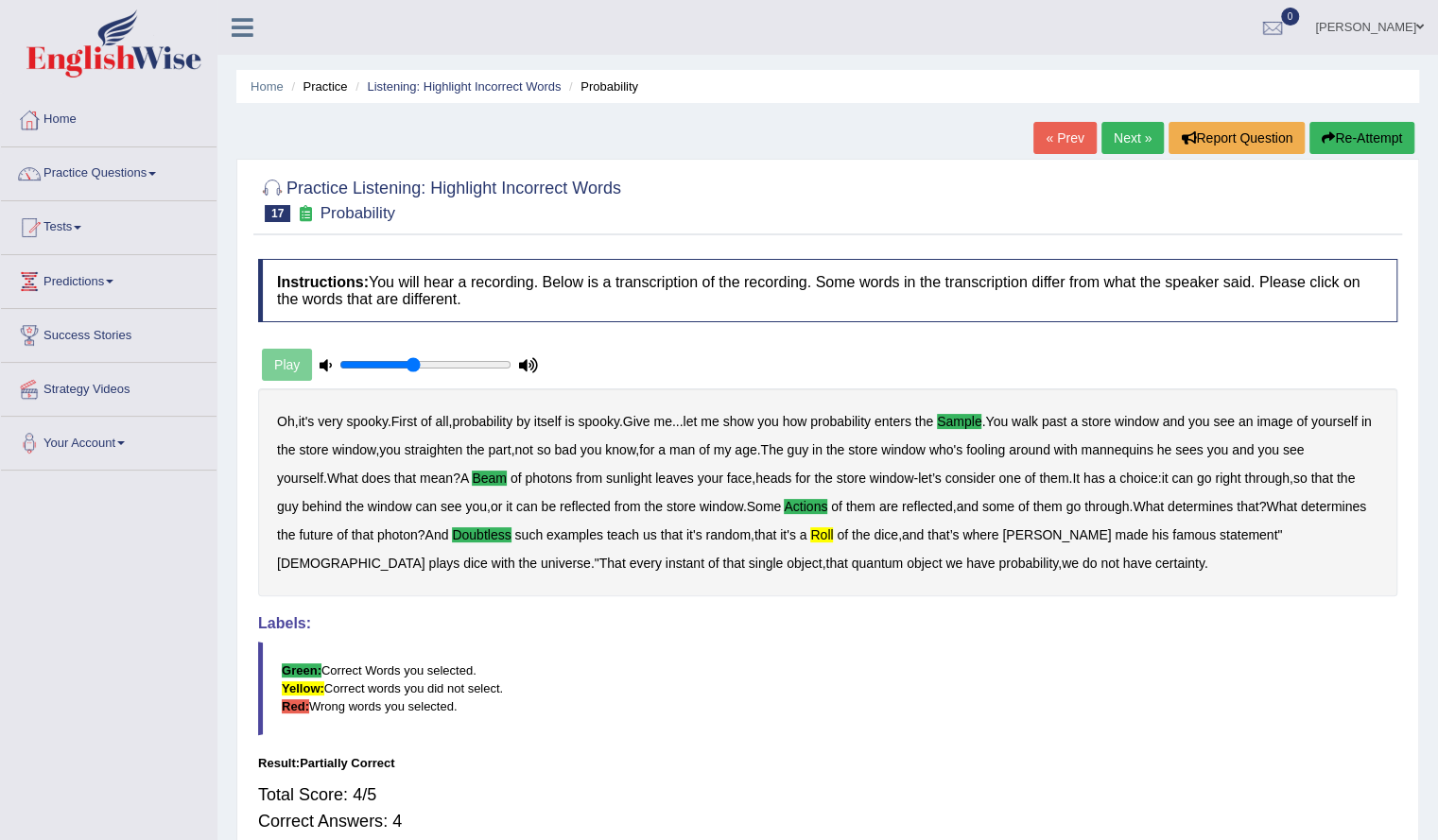
click at [1118, 130] on link "Next »" at bounding box center [1132, 138] width 62 height 32
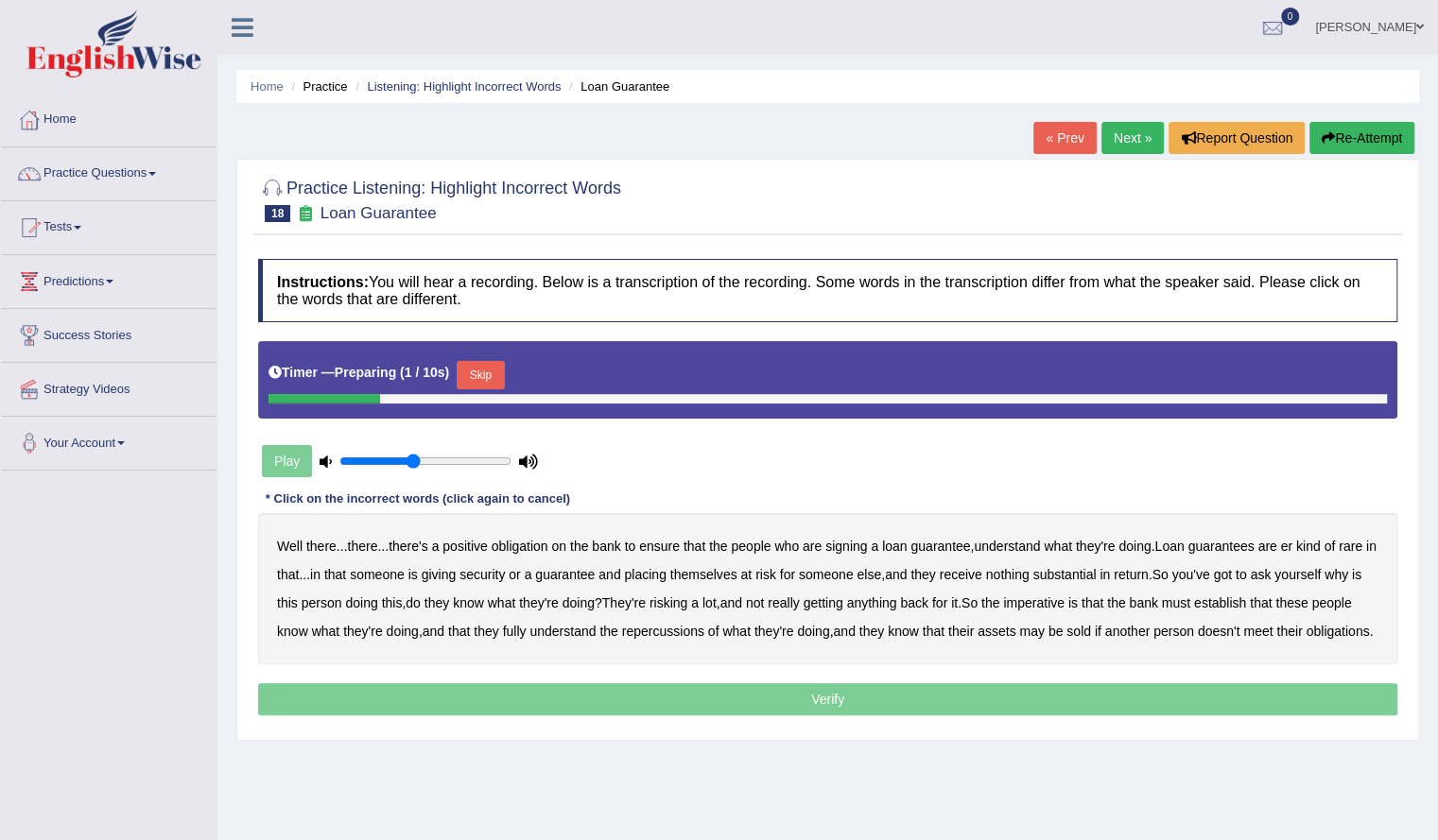
click at [503, 374] on button "Skip" at bounding box center [481, 374] width 48 height 29
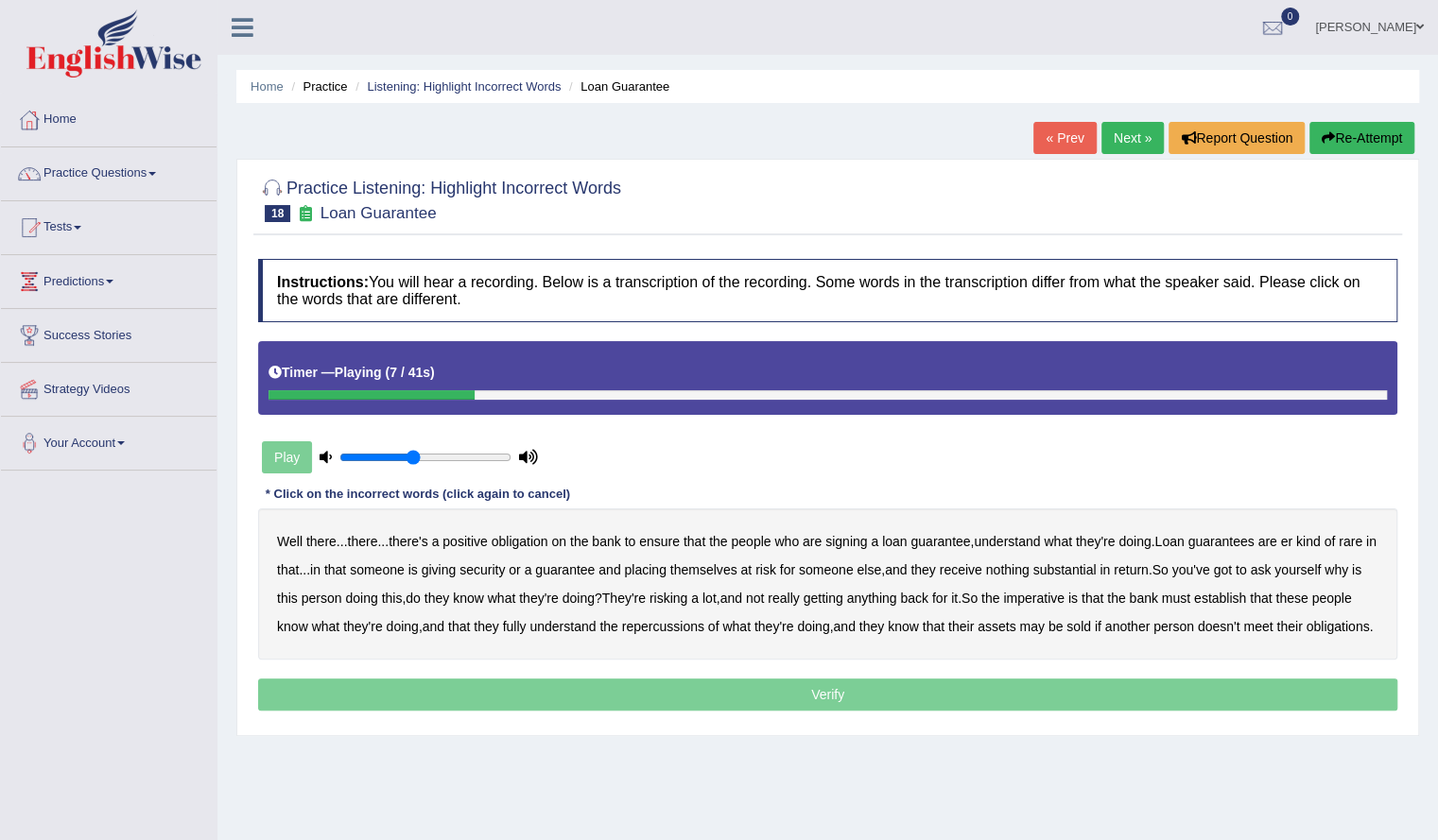
click at [1016, 531] on div "Well there ... there ... there's a positive obligation on the bank to ensure th…" at bounding box center [827, 583] width 1139 height 152
click at [1040, 544] on b "understand" at bounding box center [1006, 541] width 66 height 15
click at [1361, 540] on b "rare" at bounding box center [1351, 541] width 24 height 15
click at [1082, 567] on b "substantial" at bounding box center [1064, 570] width 63 height 15
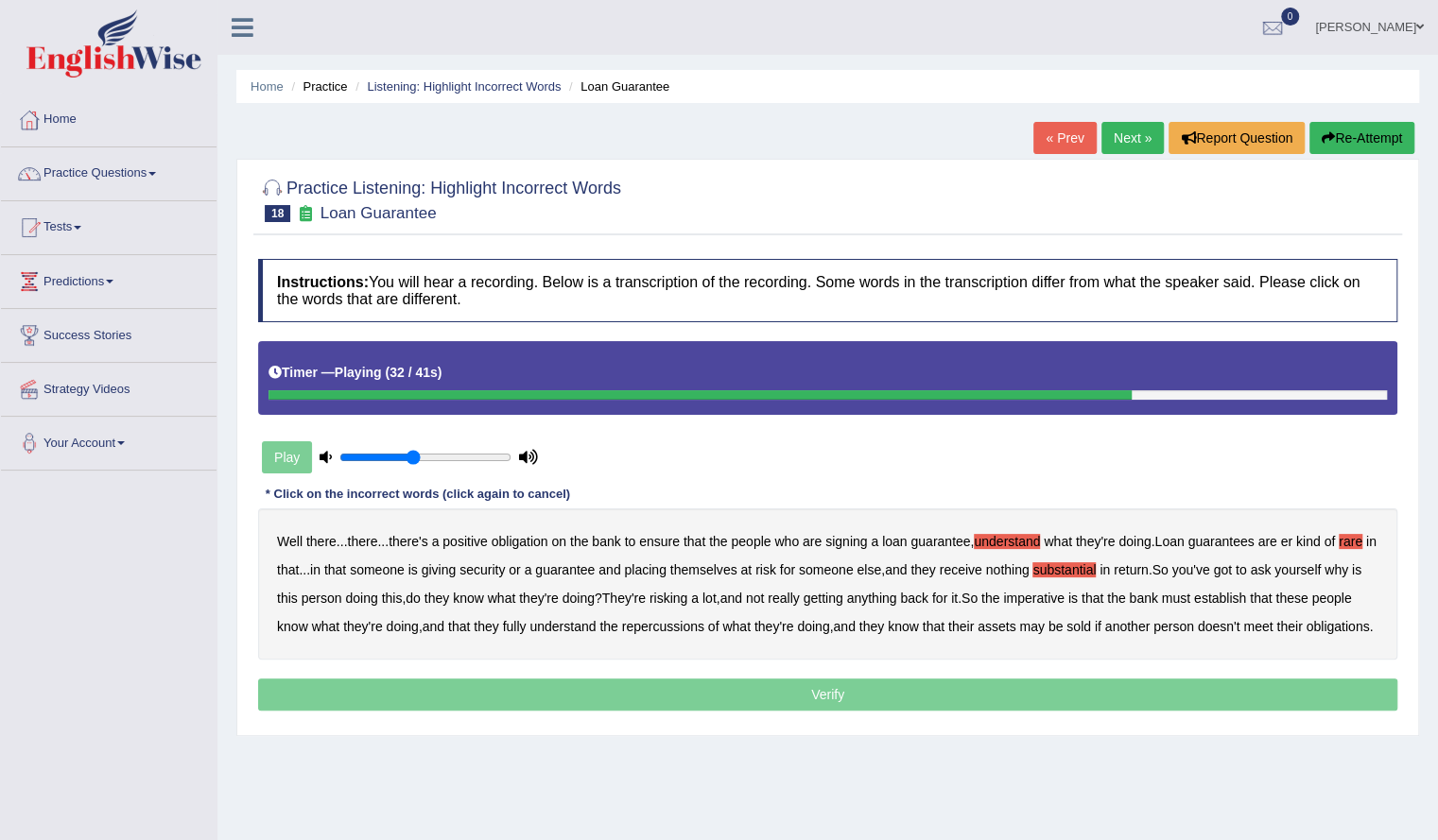
click at [1246, 597] on b "establish" at bounding box center [1220, 597] width 52 height 15
click at [681, 619] on b "repercussions" at bounding box center [663, 626] width 82 height 15
click at [1008, 623] on b "assets" at bounding box center [996, 626] width 38 height 15
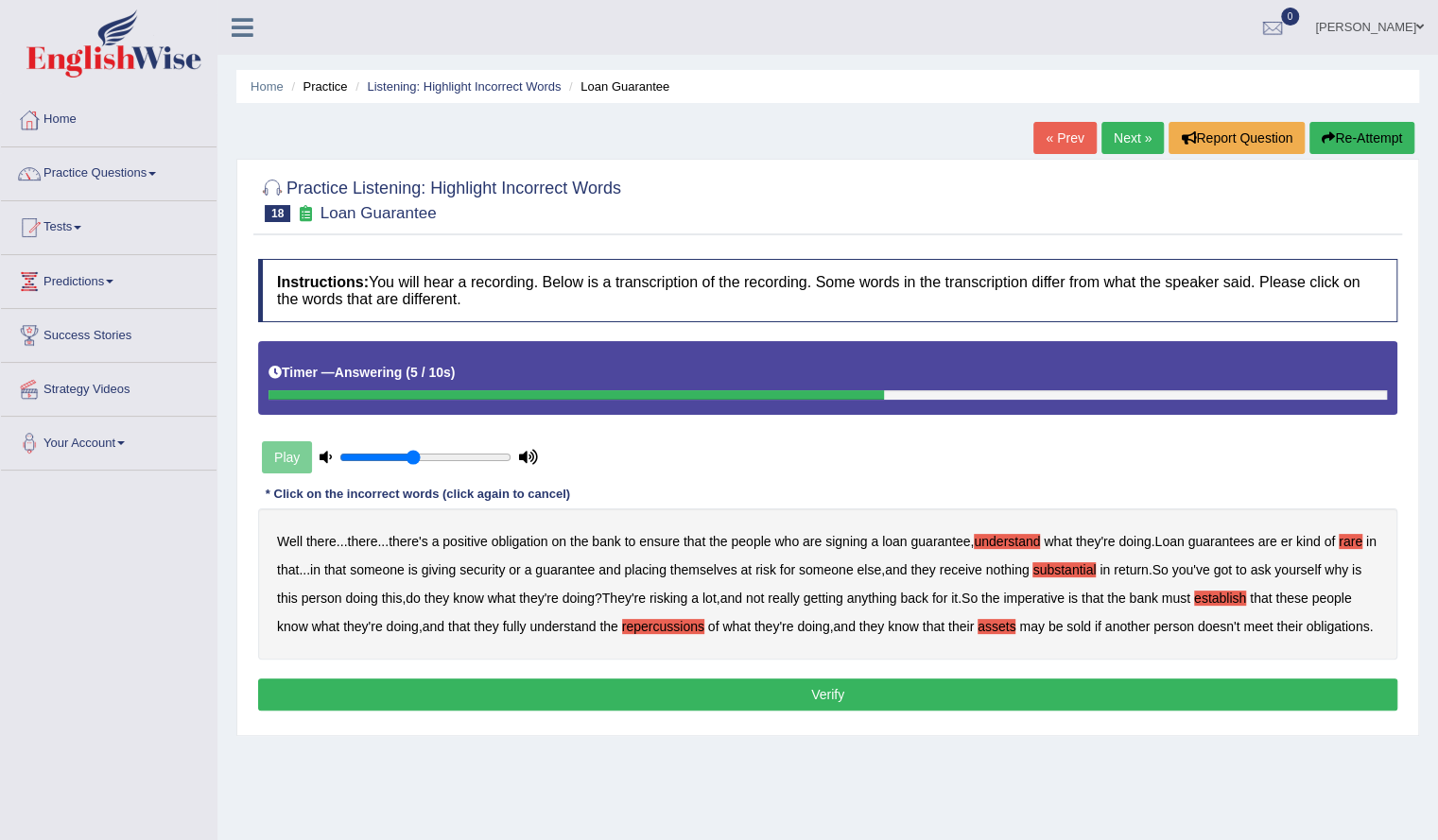
click at [1080, 710] on button "Verify" at bounding box center [827, 694] width 1139 height 32
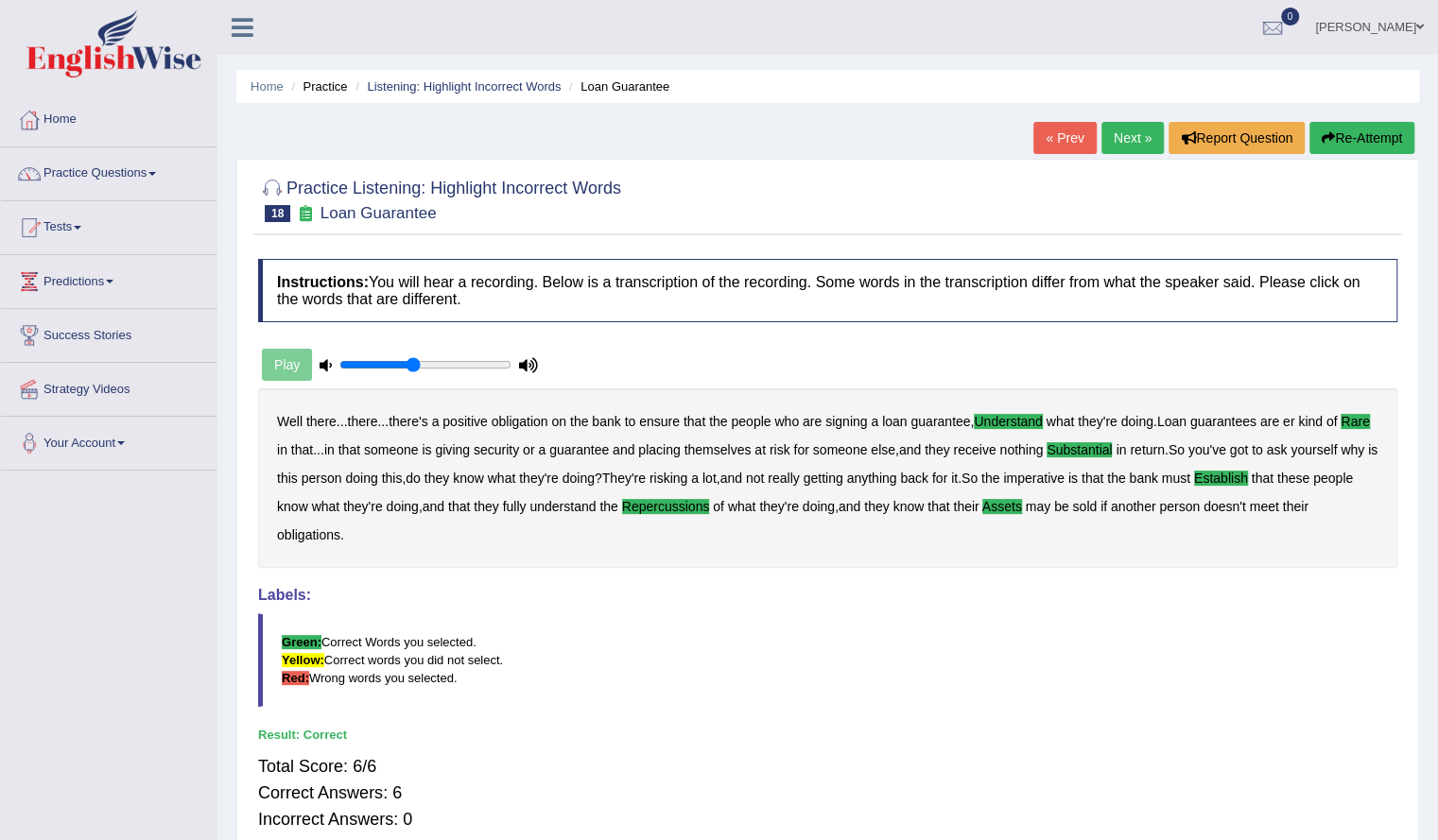
click at [1131, 130] on link "Next »" at bounding box center [1132, 138] width 62 height 32
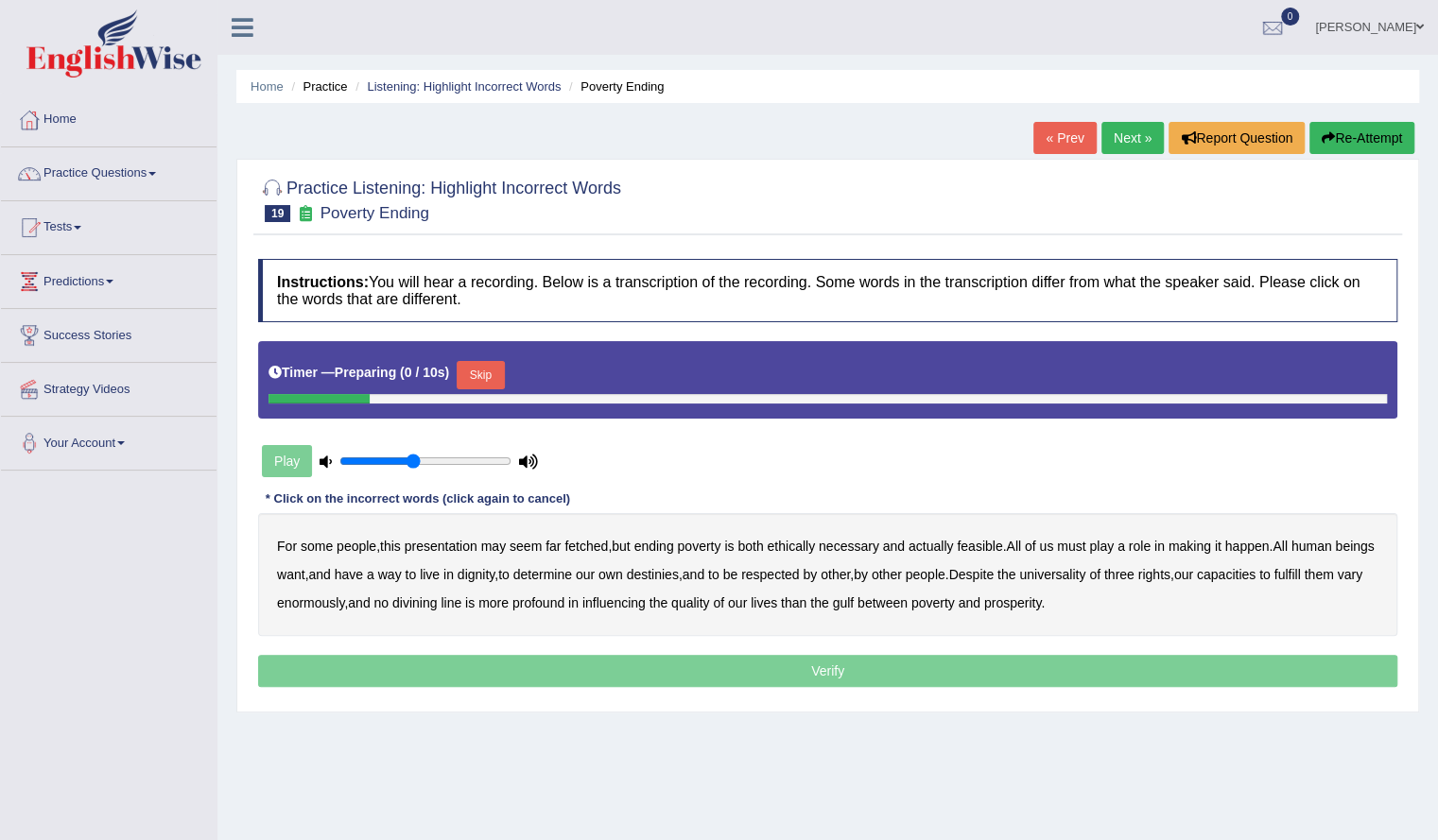
click at [490, 367] on button "Skip" at bounding box center [481, 374] width 48 height 29
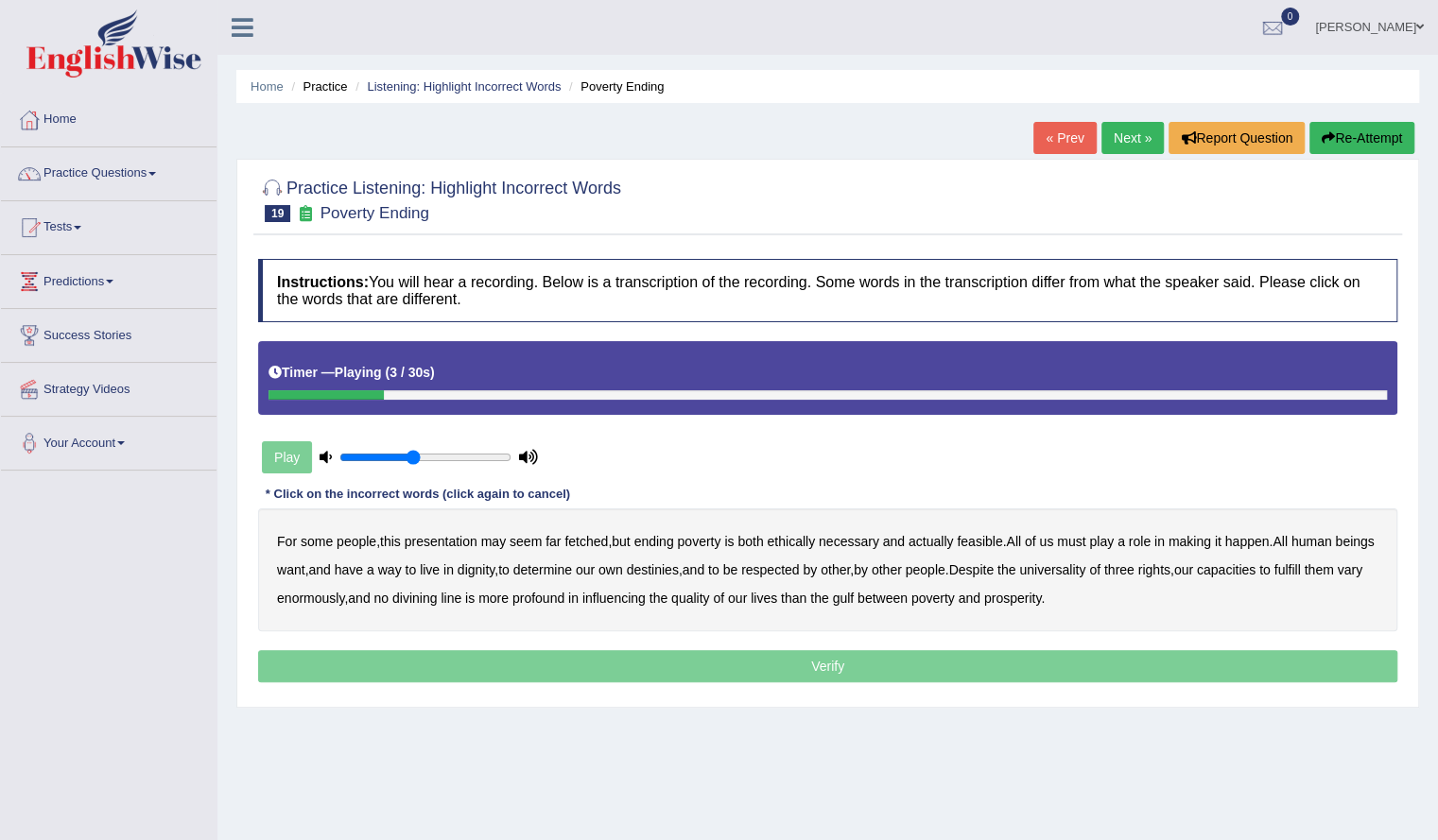
click at [461, 538] on b "presentation" at bounding box center [440, 541] width 72 height 15
click at [808, 540] on b "ethically" at bounding box center [791, 541] width 49 height 15
click at [401, 570] on b "way" at bounding box center [390, 570] width 24 height 15
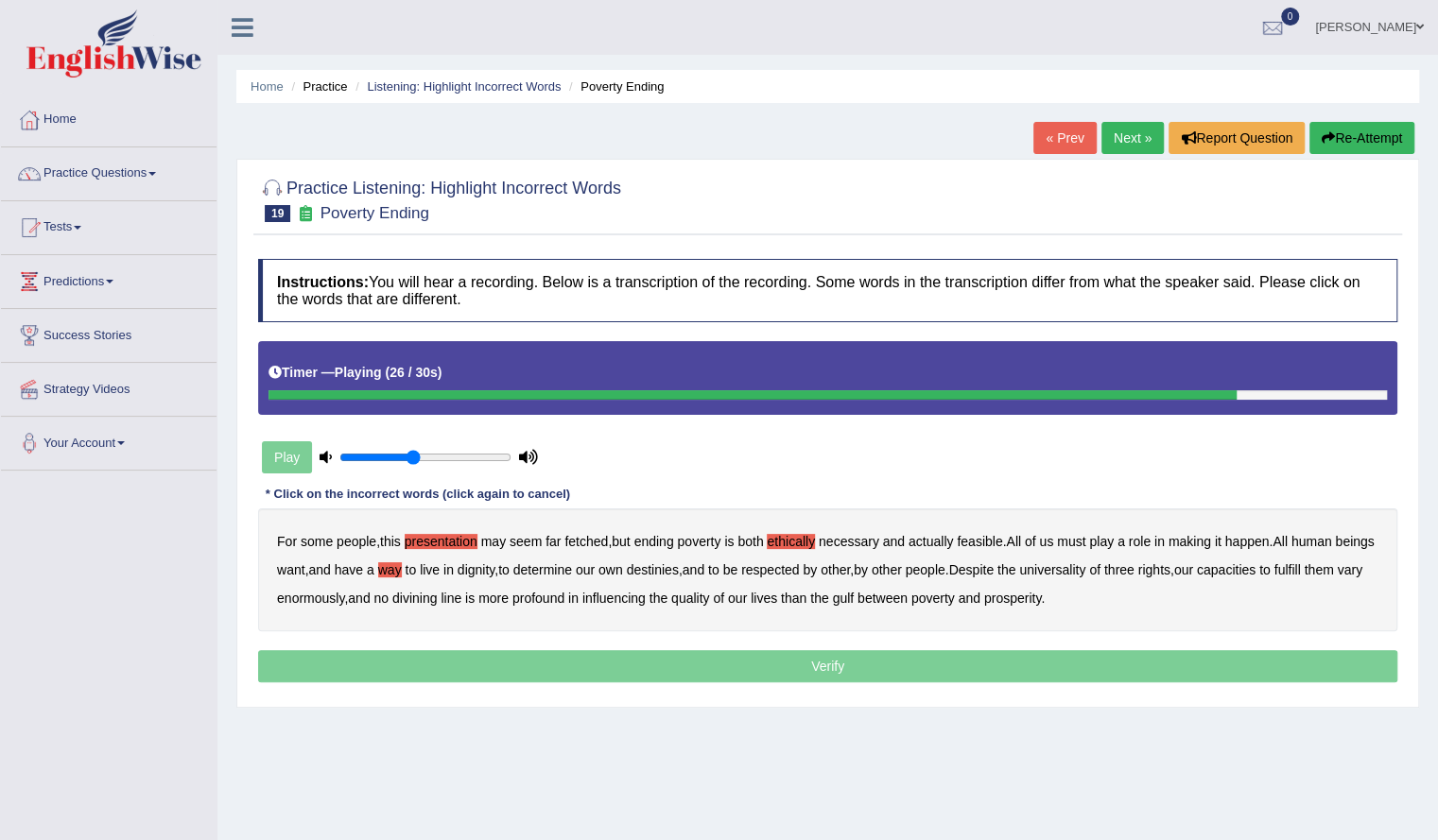
click at [344, 599] on b "enormously" at bounding box center [310, 597] width 67 height 15
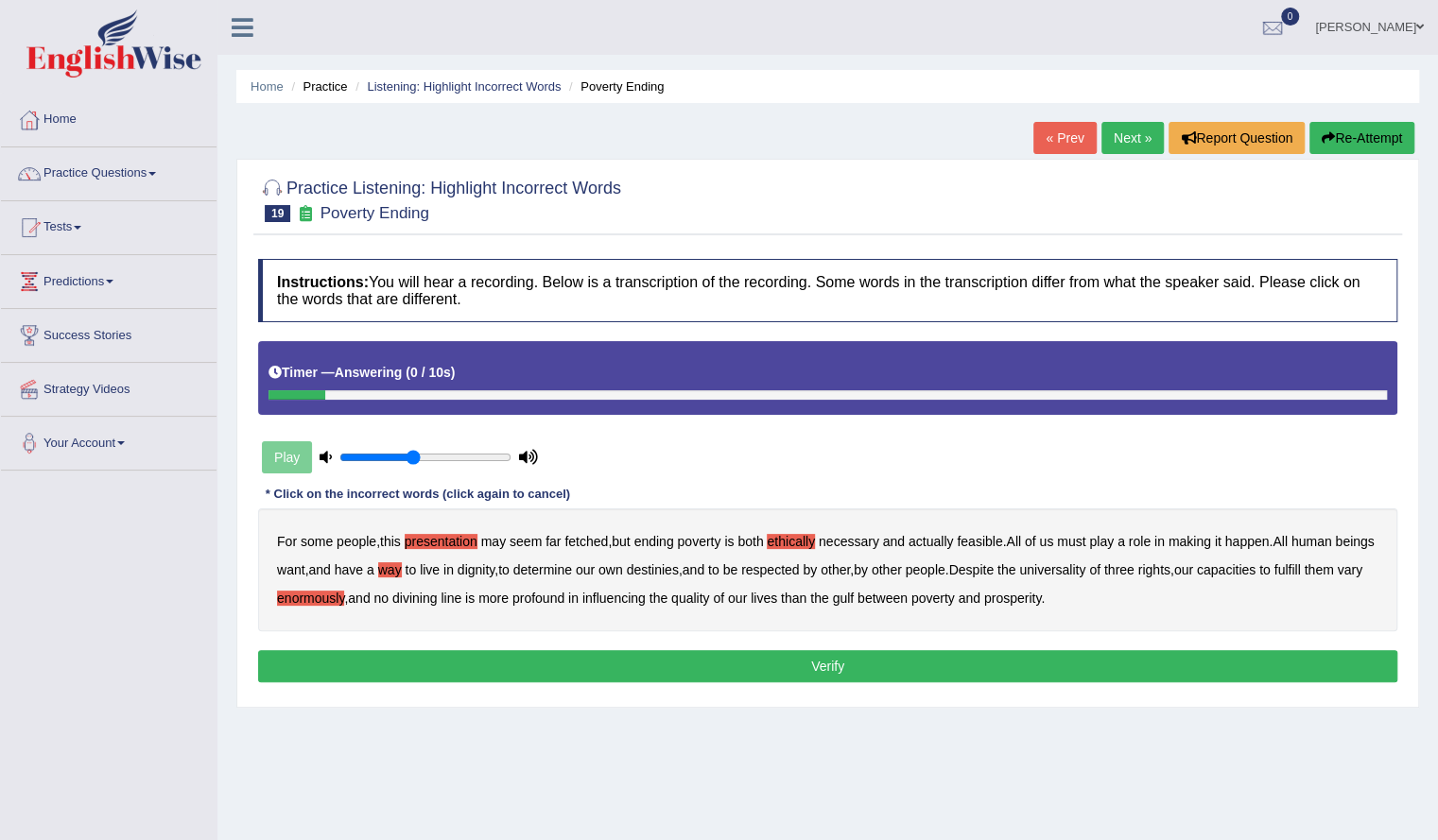
click at [895, 666] on button "Verify" at bounding box center [827, 666] width 1139 height 32
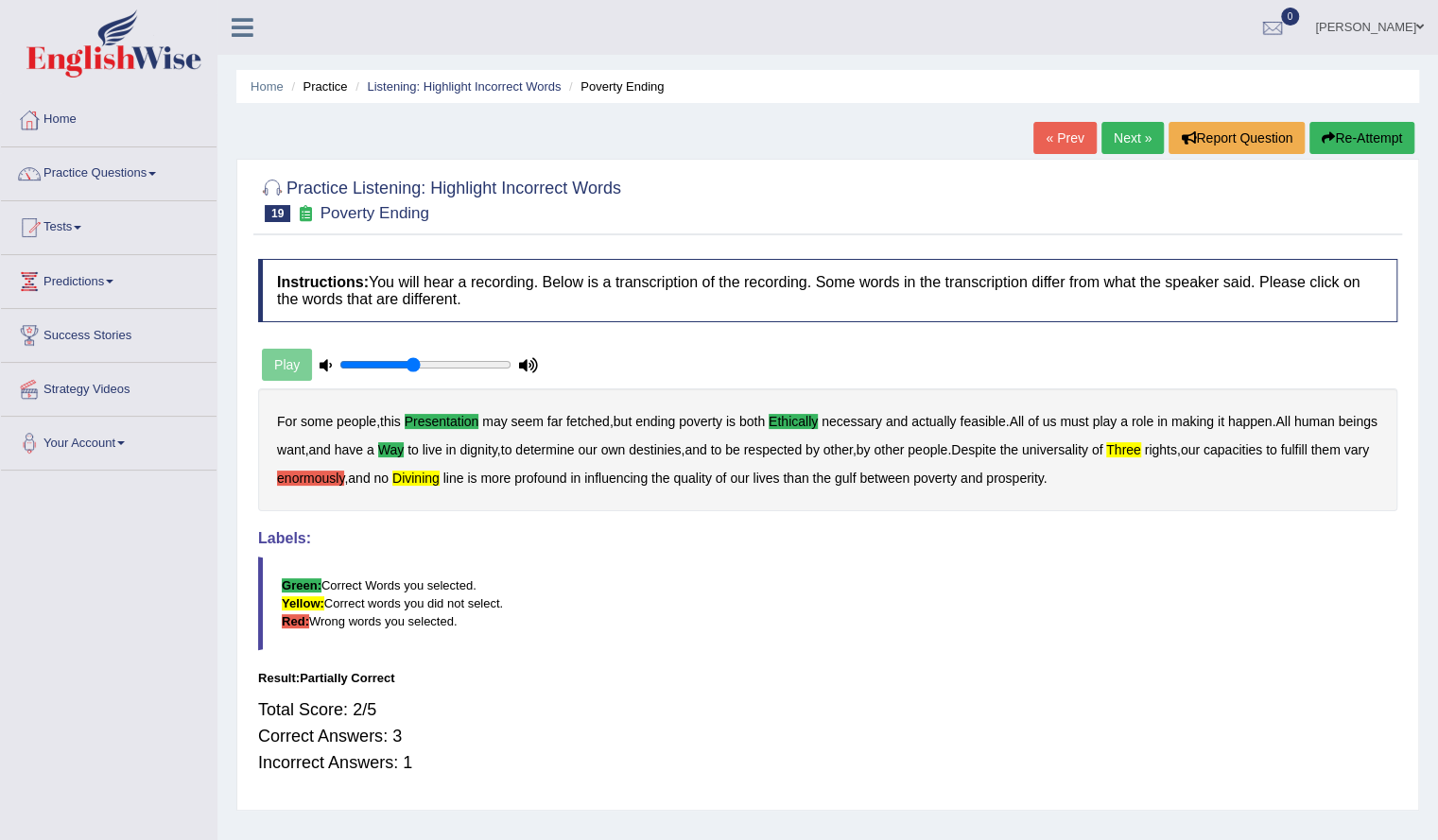
click at [1370, 127] on button "Re-Attempt" at bounding box center [1362, 138] width 105 height 32
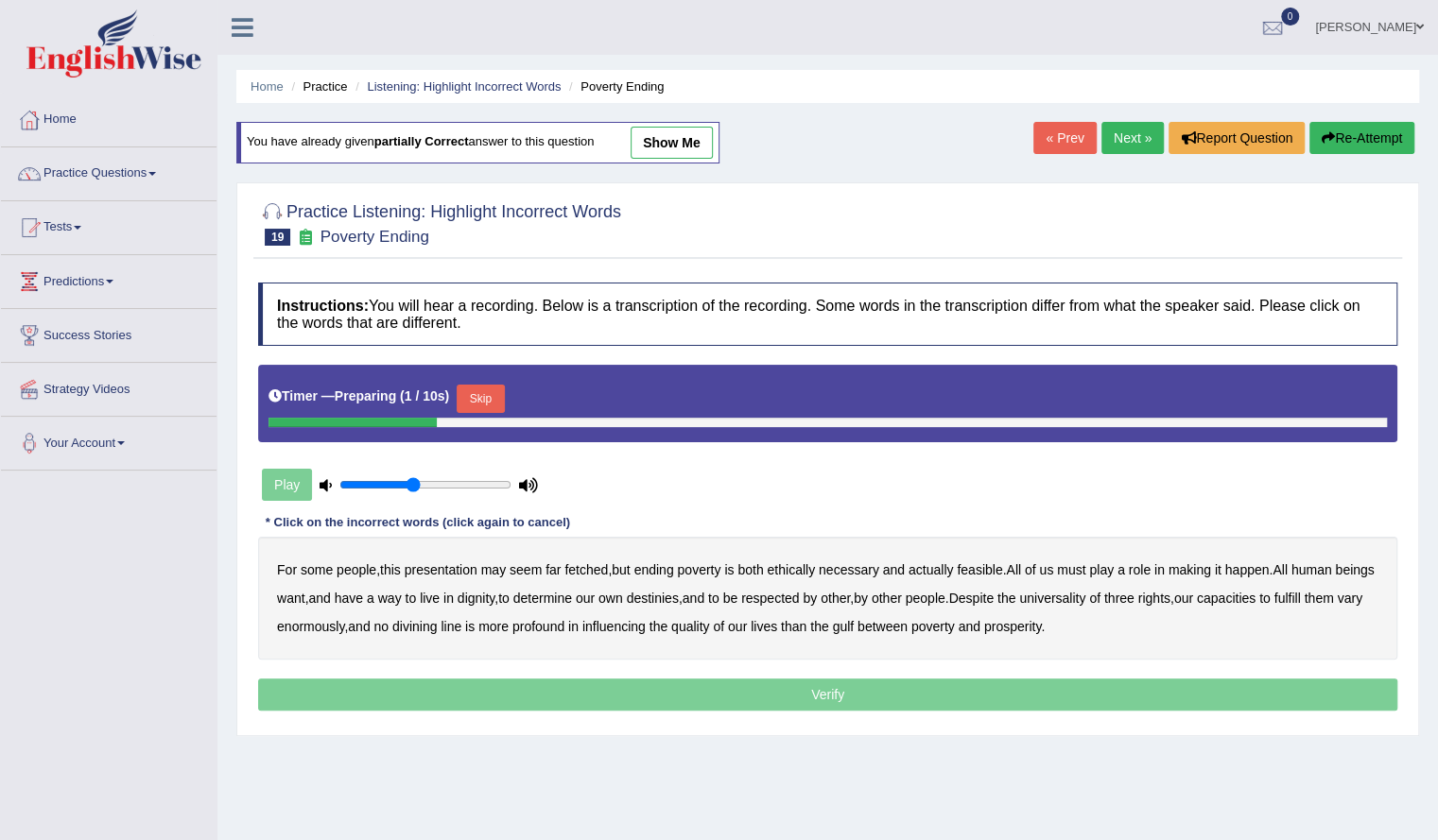
click at [484, 390] on button "Skip" at bounding box center [481, 398] width 48 height 29
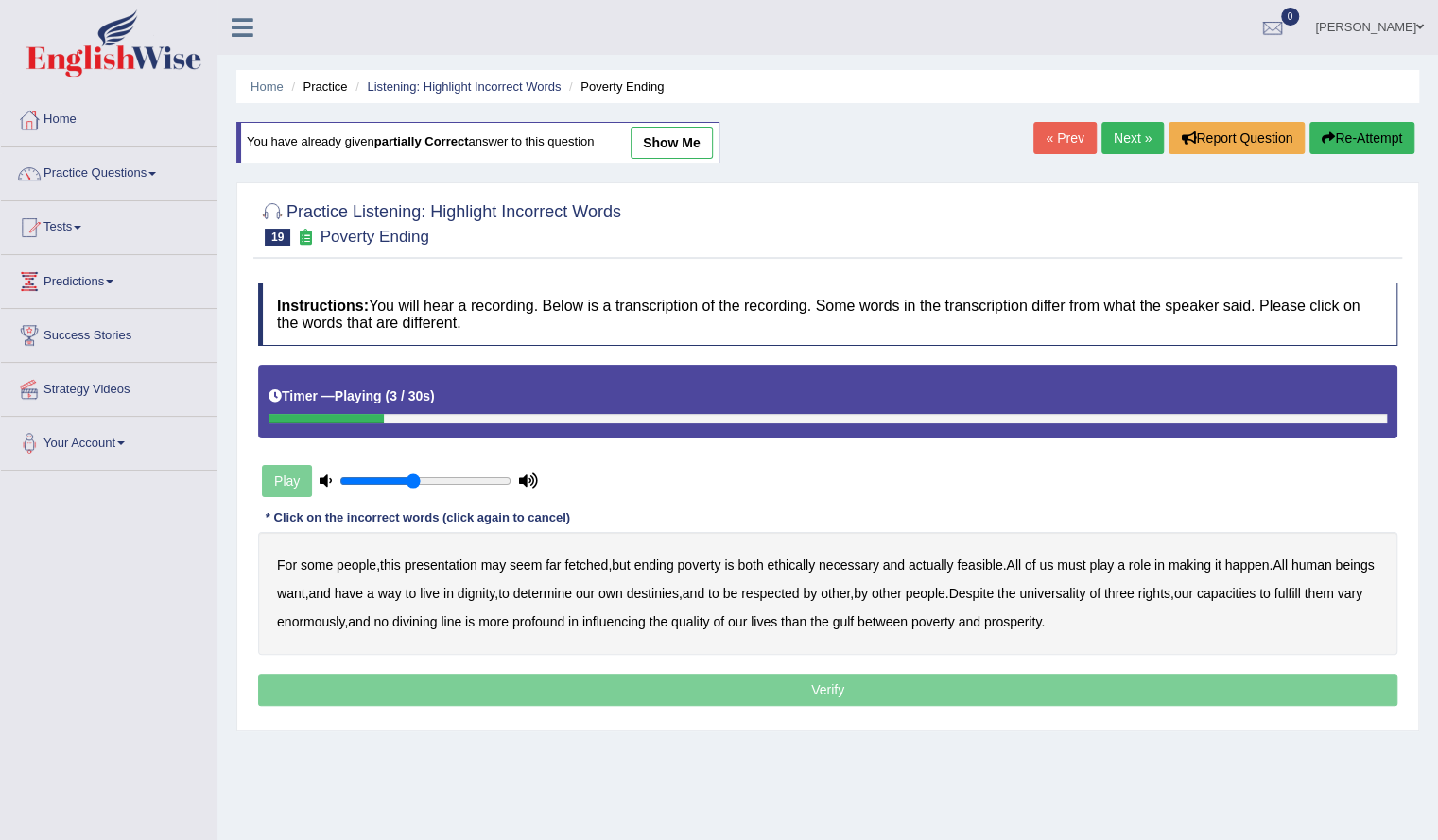
click at [448, 563] on b "presentation" at bounding box center [440, 565] width 72 height 15
click at [793, 562] on b "ethically" at bounding box center [791, 565] width 49 height 15
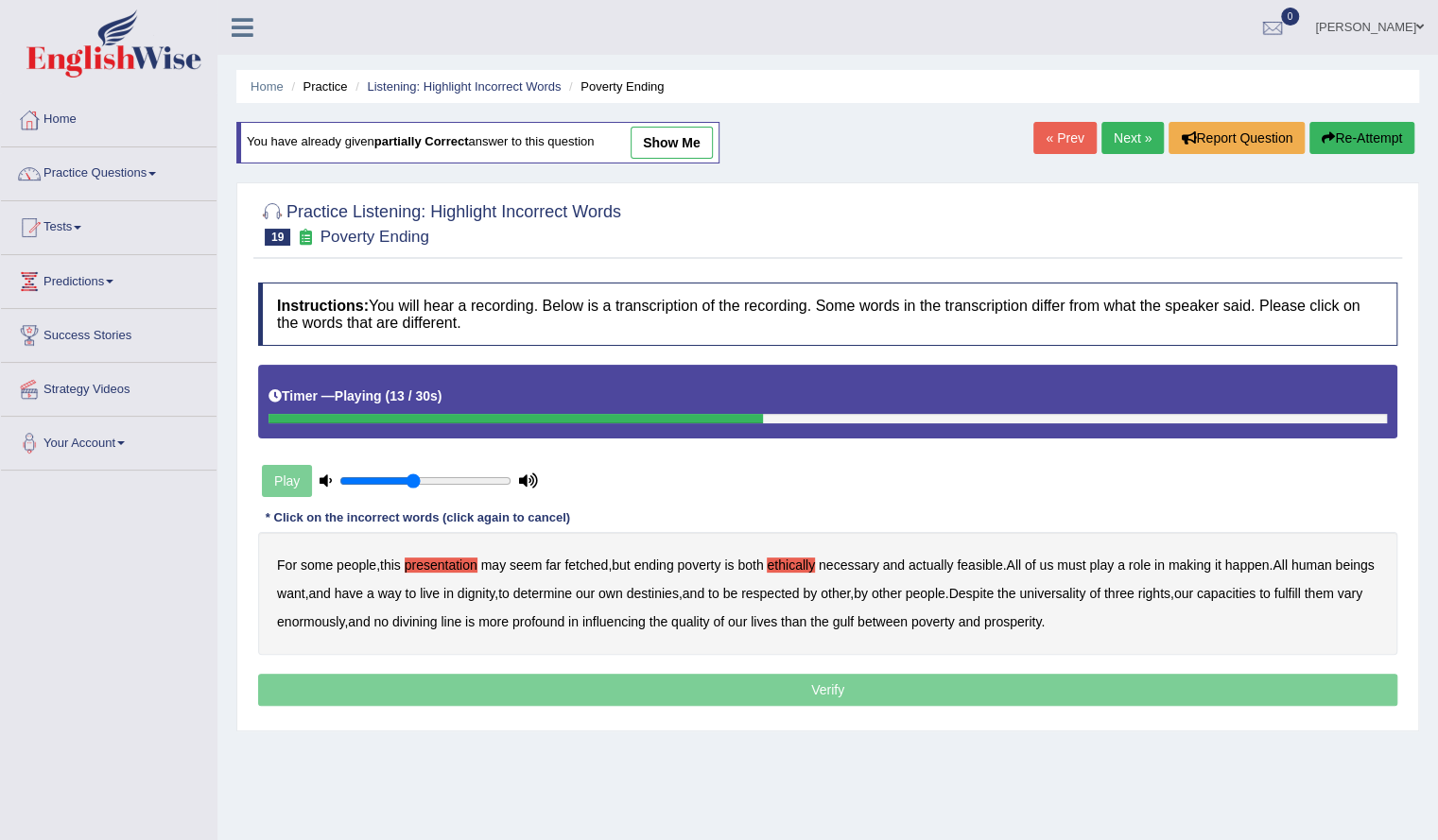
click at [401, 586] on b "way" at bounding box center [390, 592] width 24 height 15
click at [564, 614] on b "profound" at bounding box center [538, 621] width 52 height 15
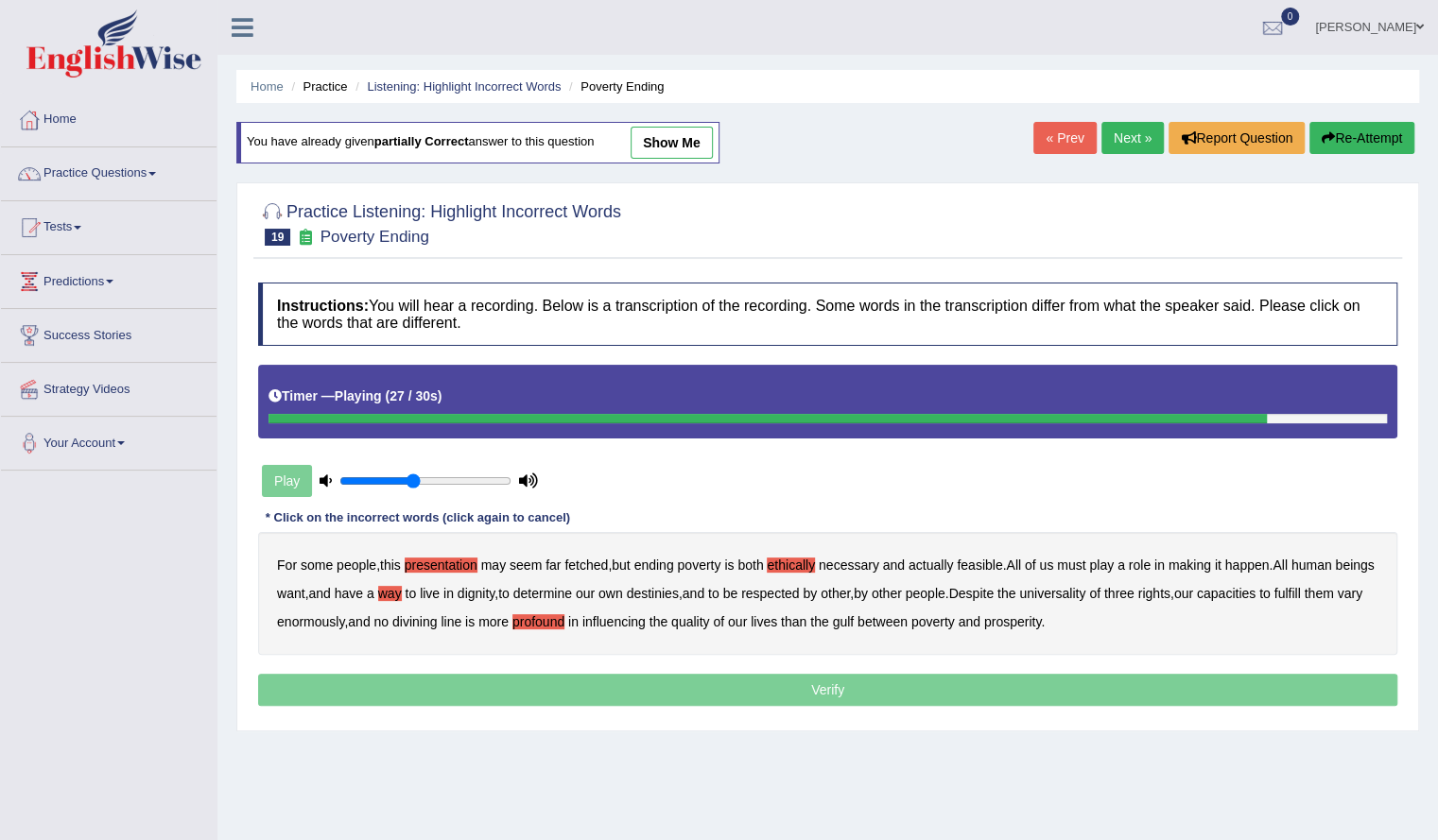
click at [564, 614] on b "profound" at bounding box center [538, 621] width 52 height 15
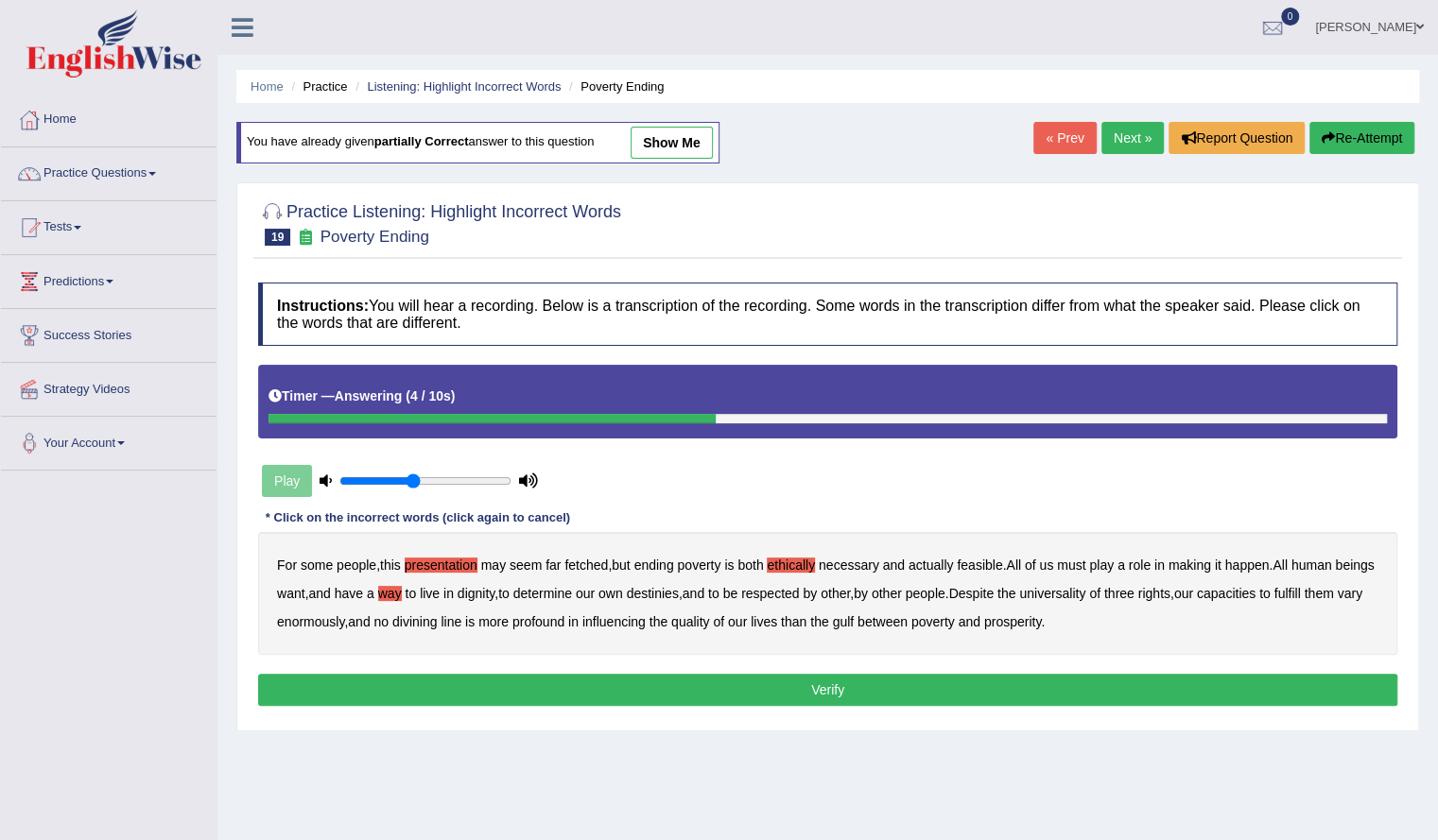
click at [730, 678] on button "Verify" at bounding box center [827, 689] width 1139 height 32
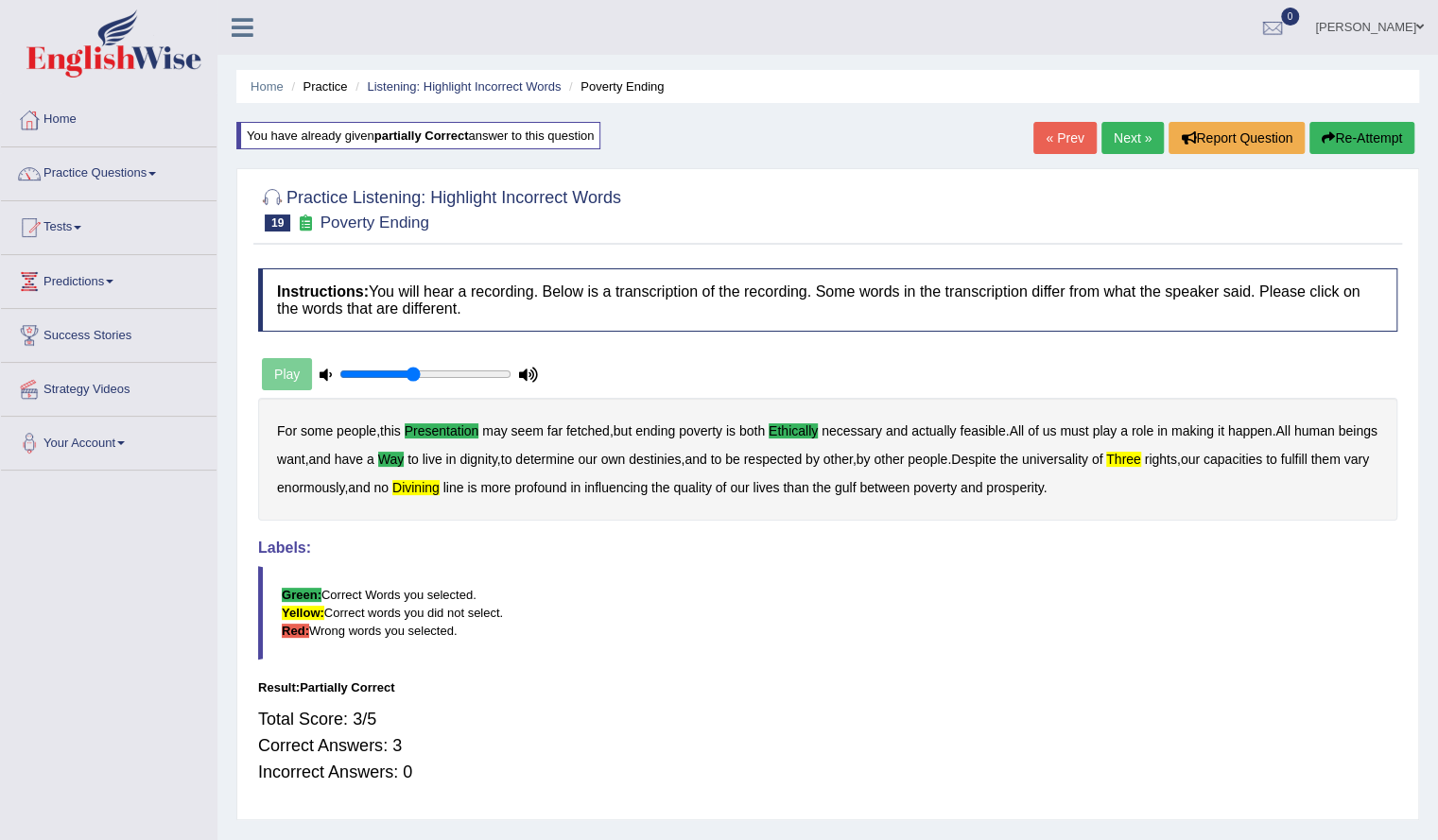
click at [1123, 141] on link "Next »" at bounding box center [1132, 138] width 62 height 32
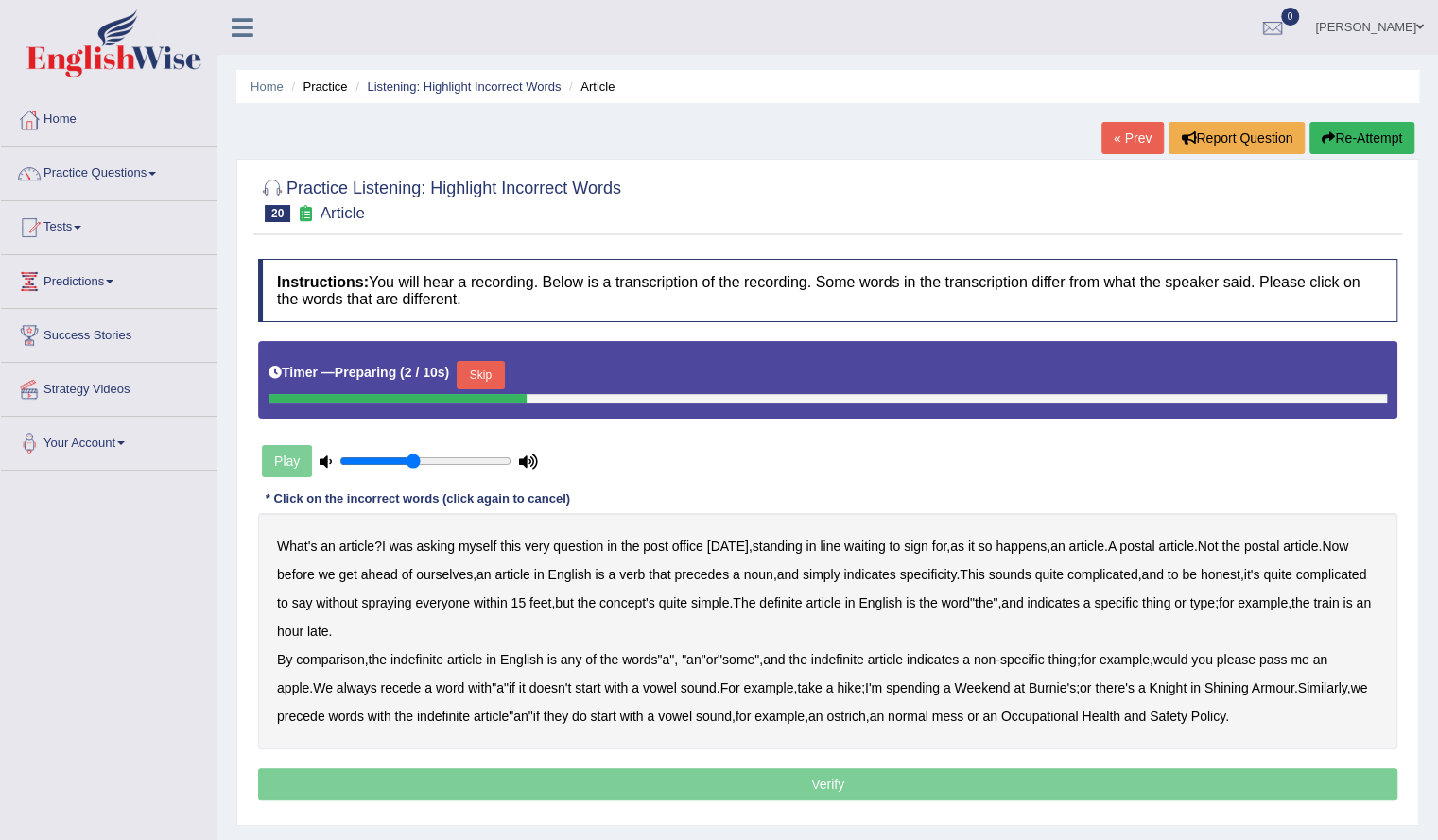
click at [483, 371] on button "Skip" at bounding box center [481, 374] width 48 height 29
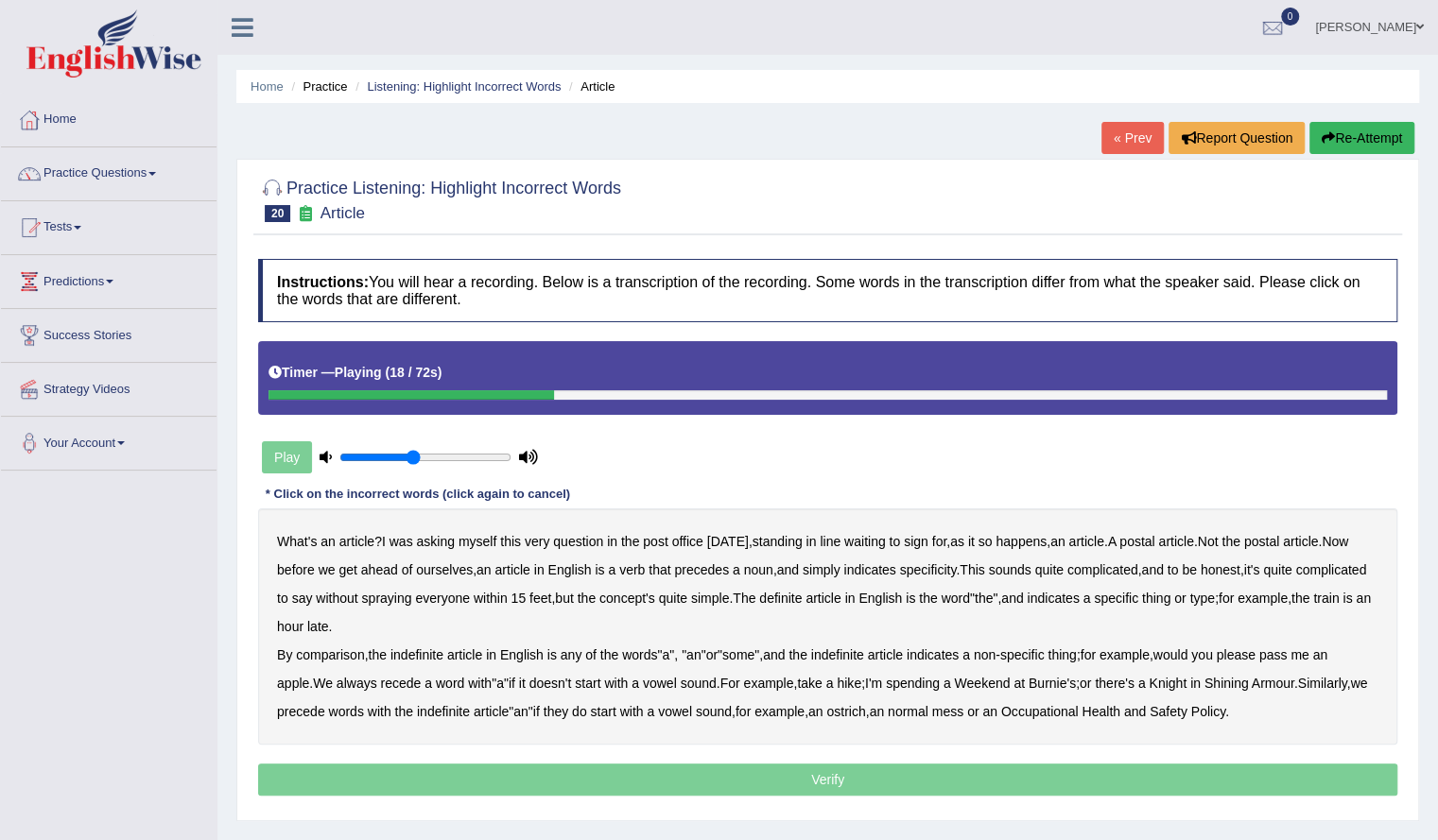
click at [645, 564] on b "verb" at bounding box center [632, 570] width 26 height 15
click at [345, 651] on b "comparison" at bounding box center [330, 654] width 68 height 15
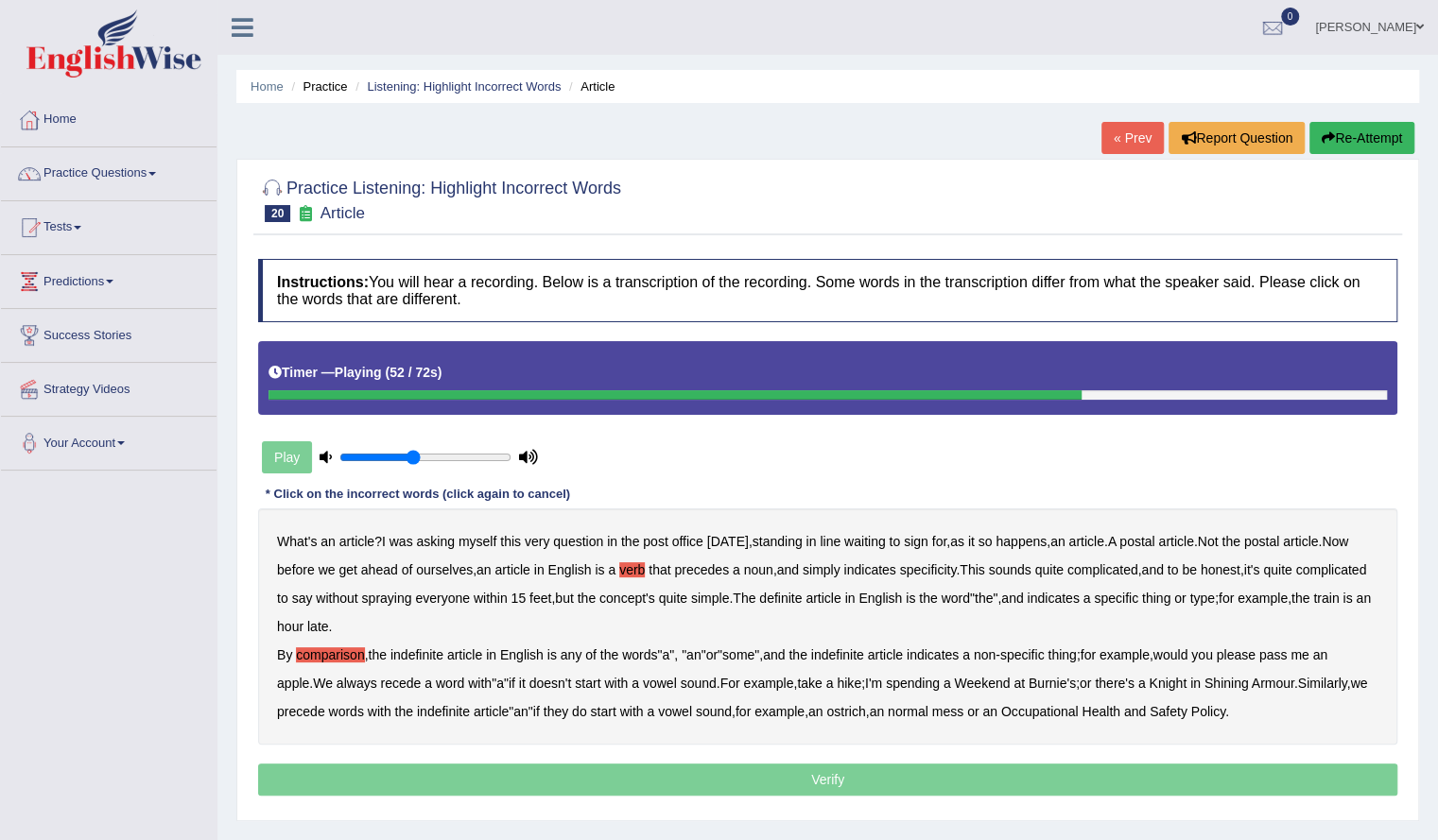
click at [416, 680] on b "recede" at bounding box center [399, 682] width 41 height 15
click at [325, 711] on b "precede" at bounding box center [300, 711] width 49 height 15
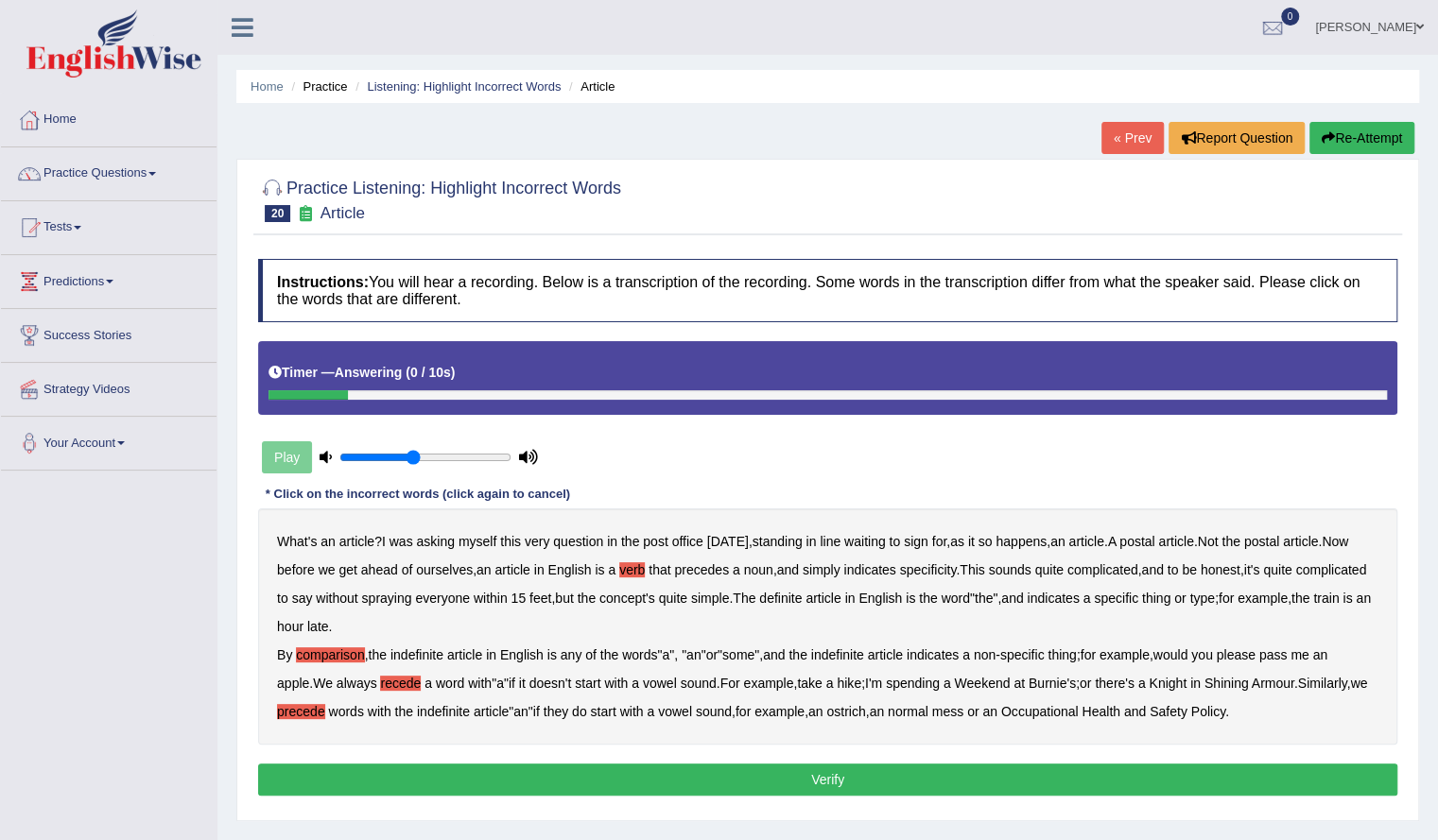
click at [1072, 770] on button "Verify" at bounding box center [827, 780] width 1139 height 32
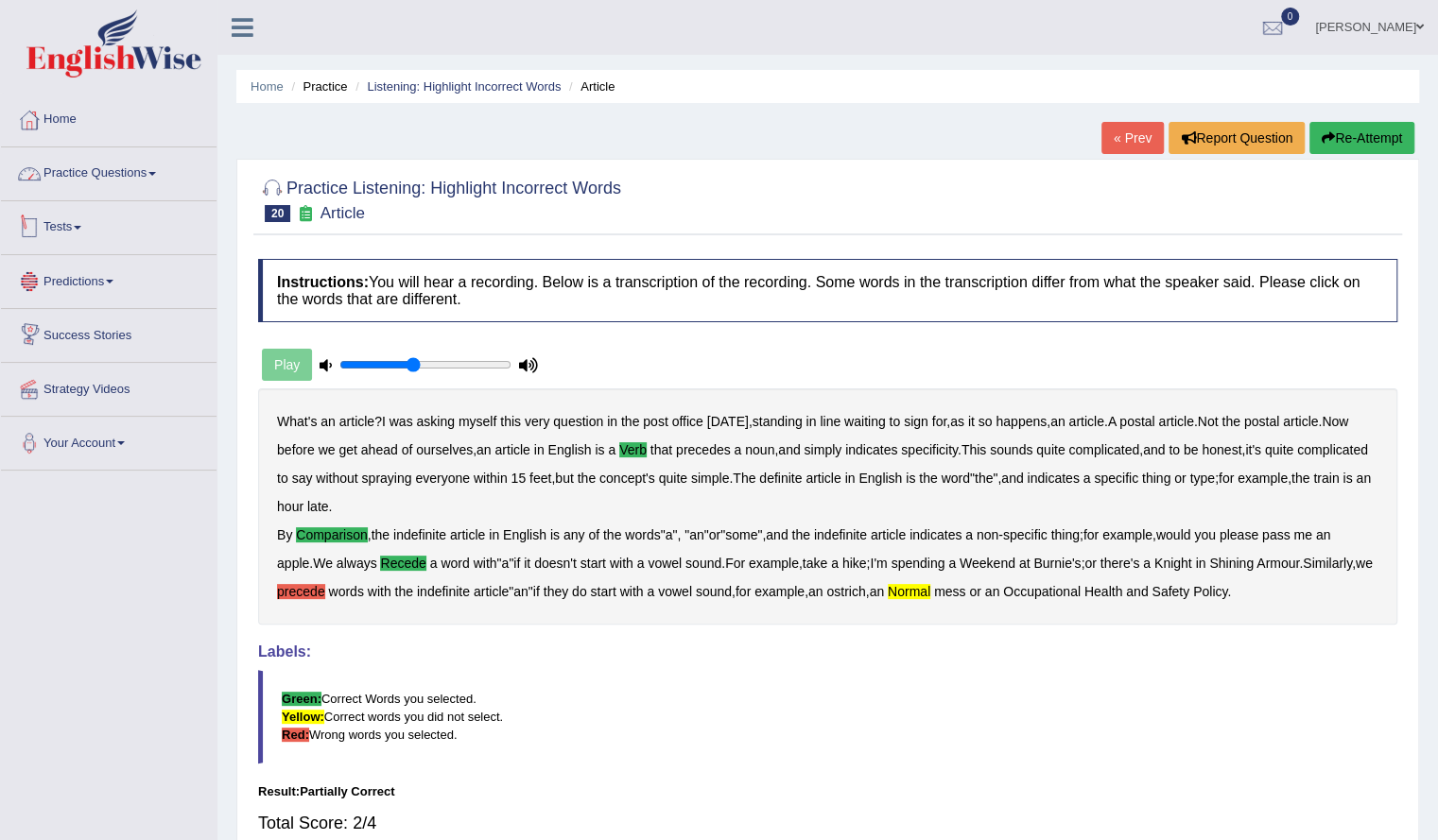
click at [83, 162] on link "Practice Questions" at bounding box center [108, 171] width 215 height 48
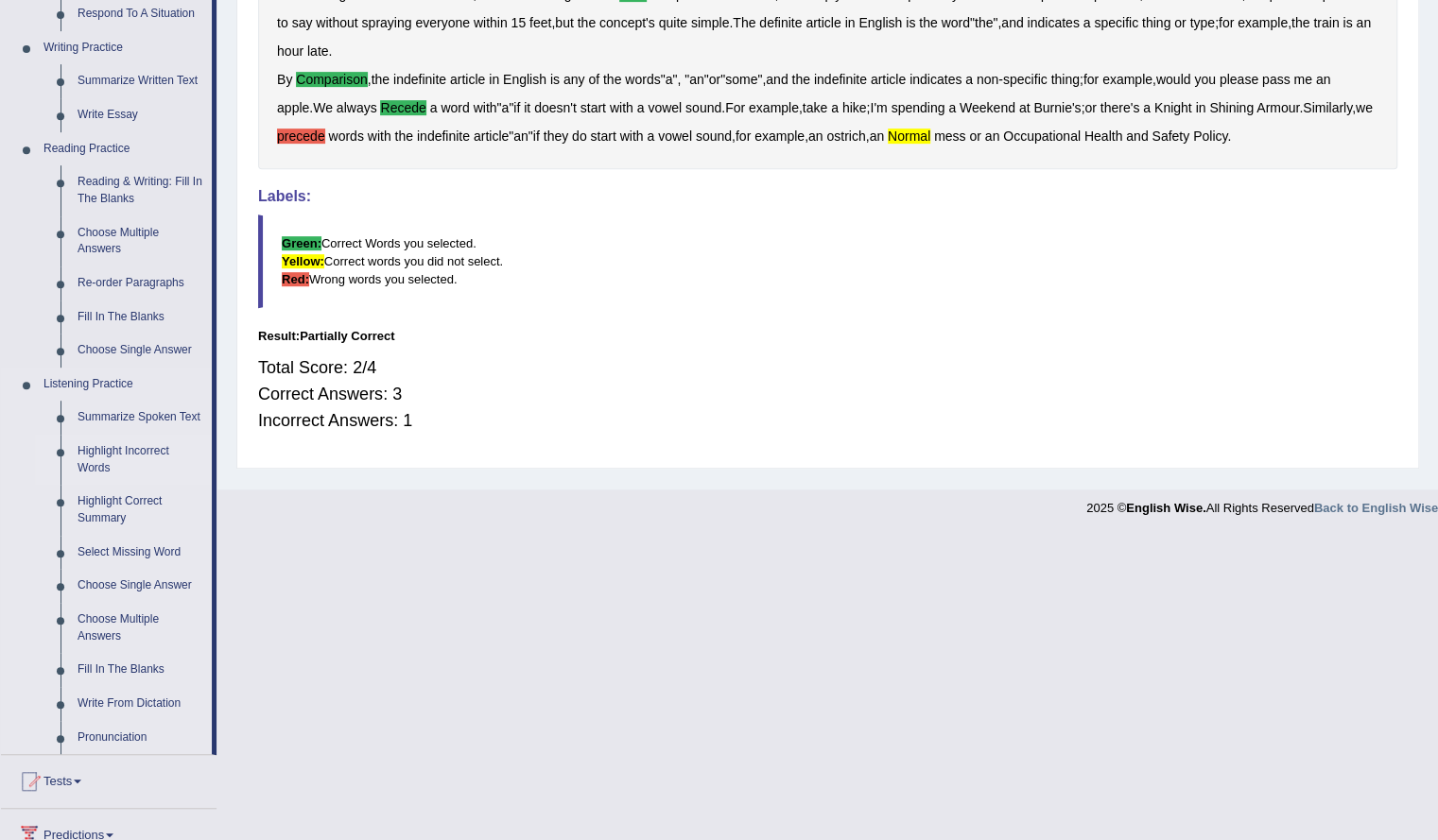
scroll to position [460, 0]
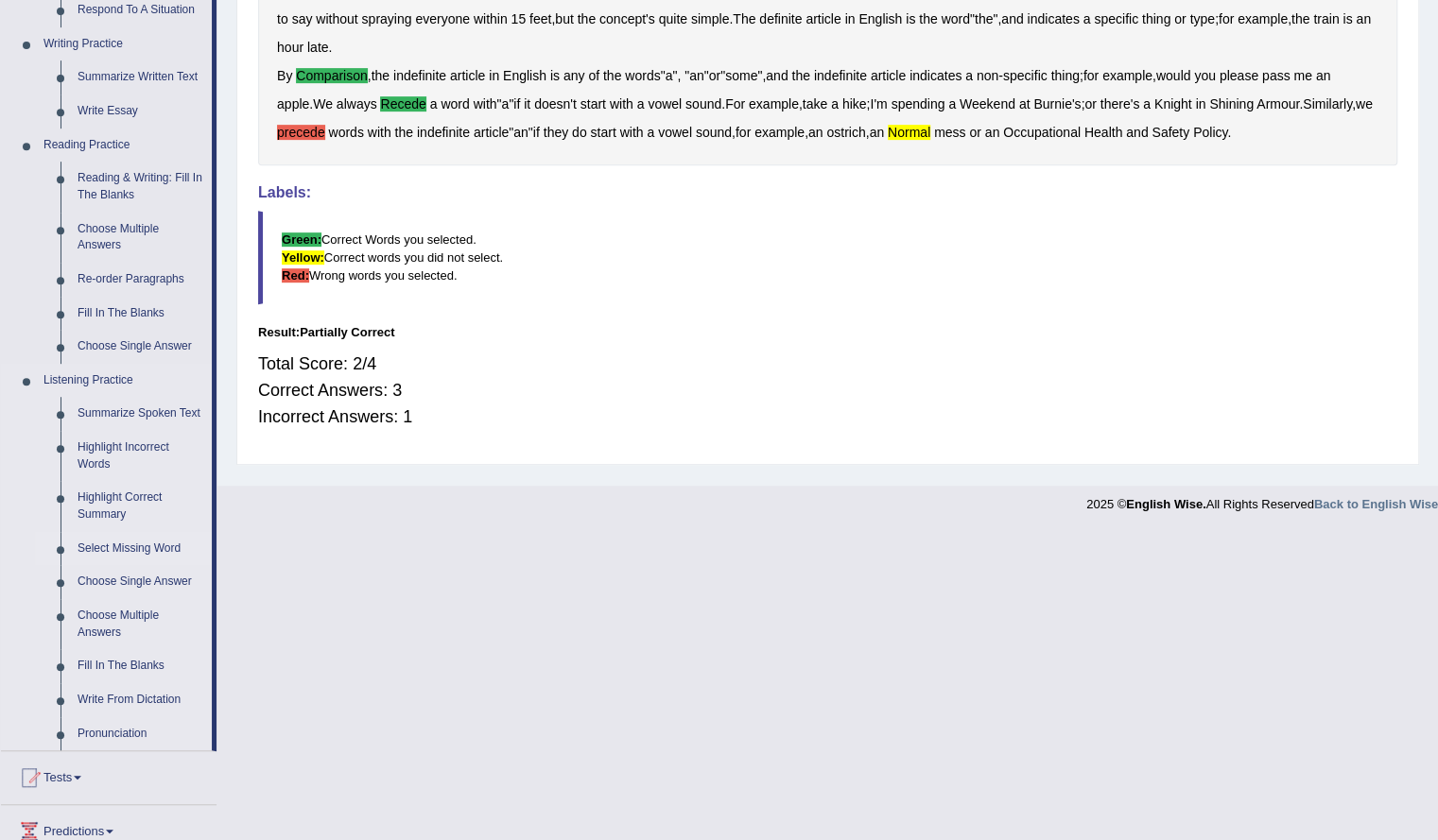
click at [142, 546] on link "Select Missing Word" at bounding box center [141, 549] width 143 height 34
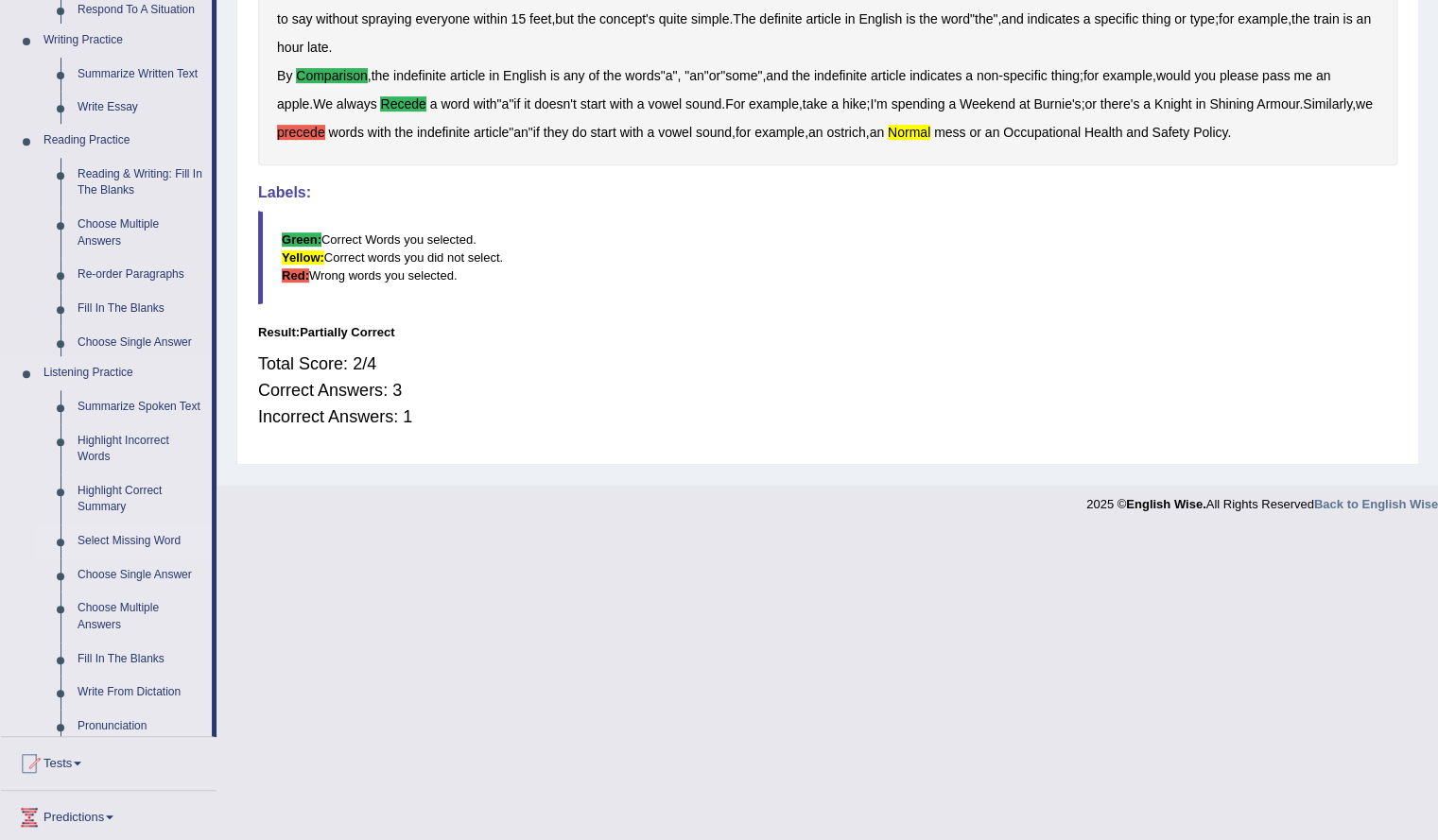
scroll to position [152, 0]
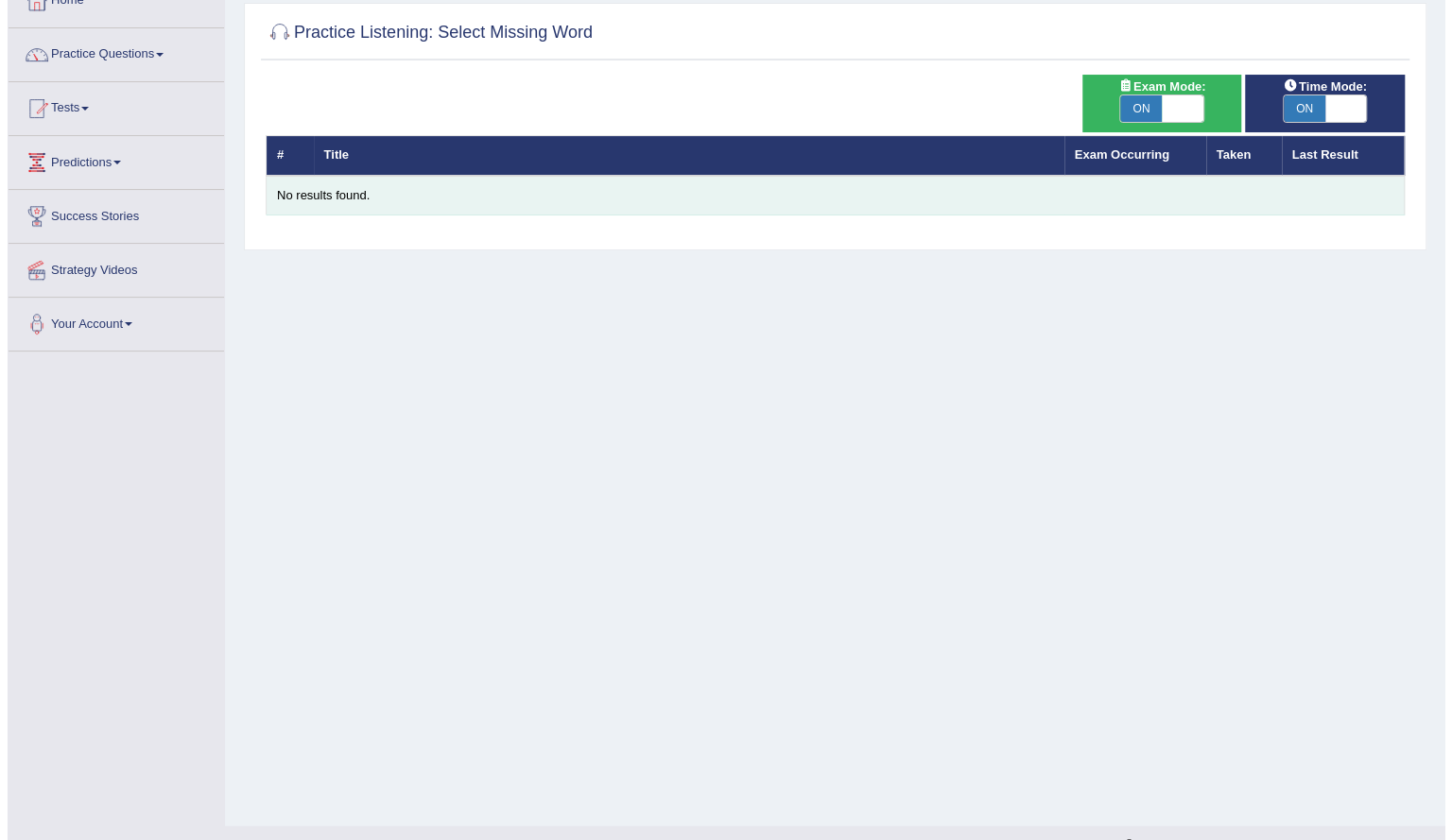
scroll to position [15, 0]
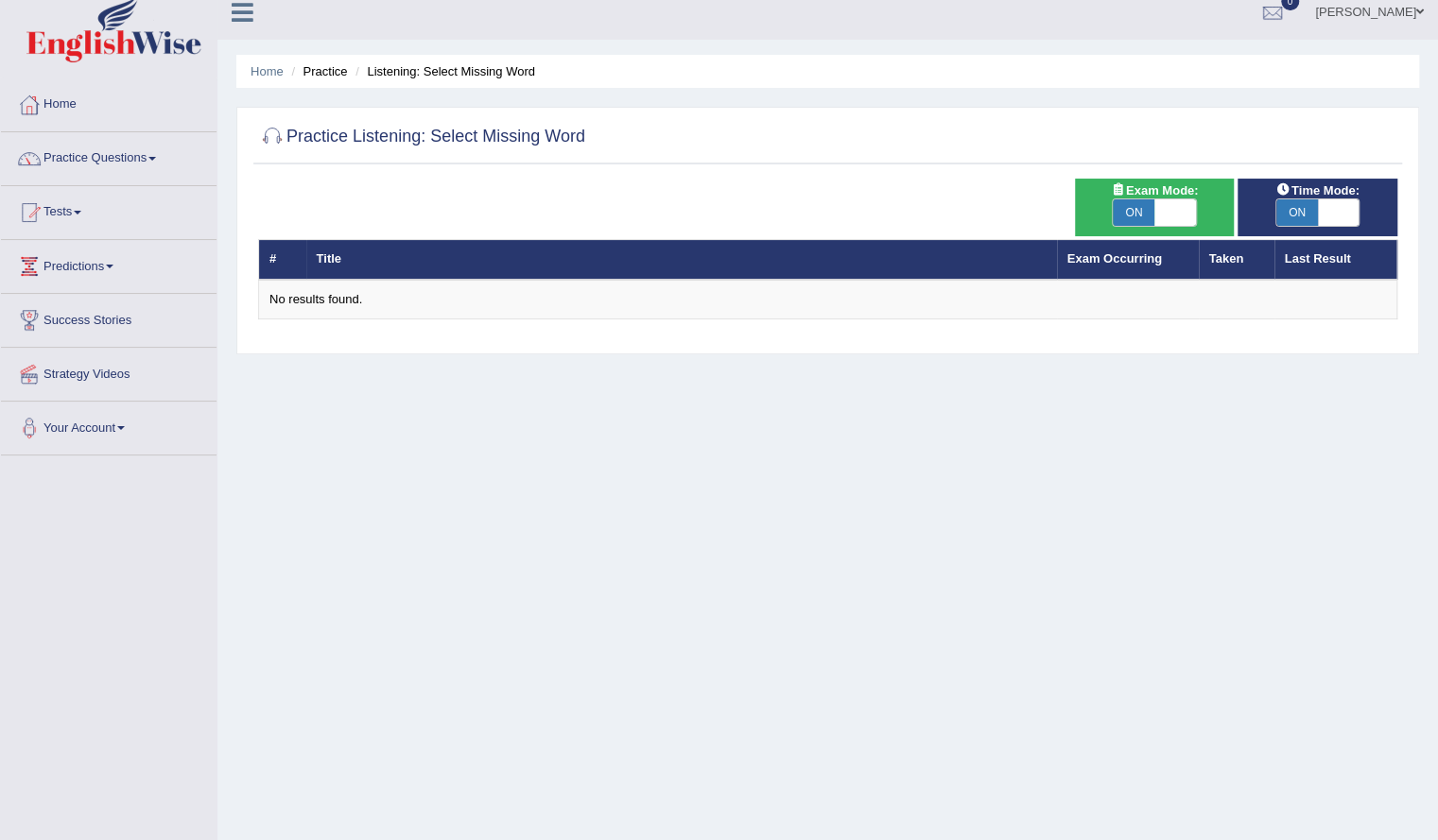
click at [1162, 212] on span at bounding box center [1175, 212] width 42 height 27
checkbox input "false"
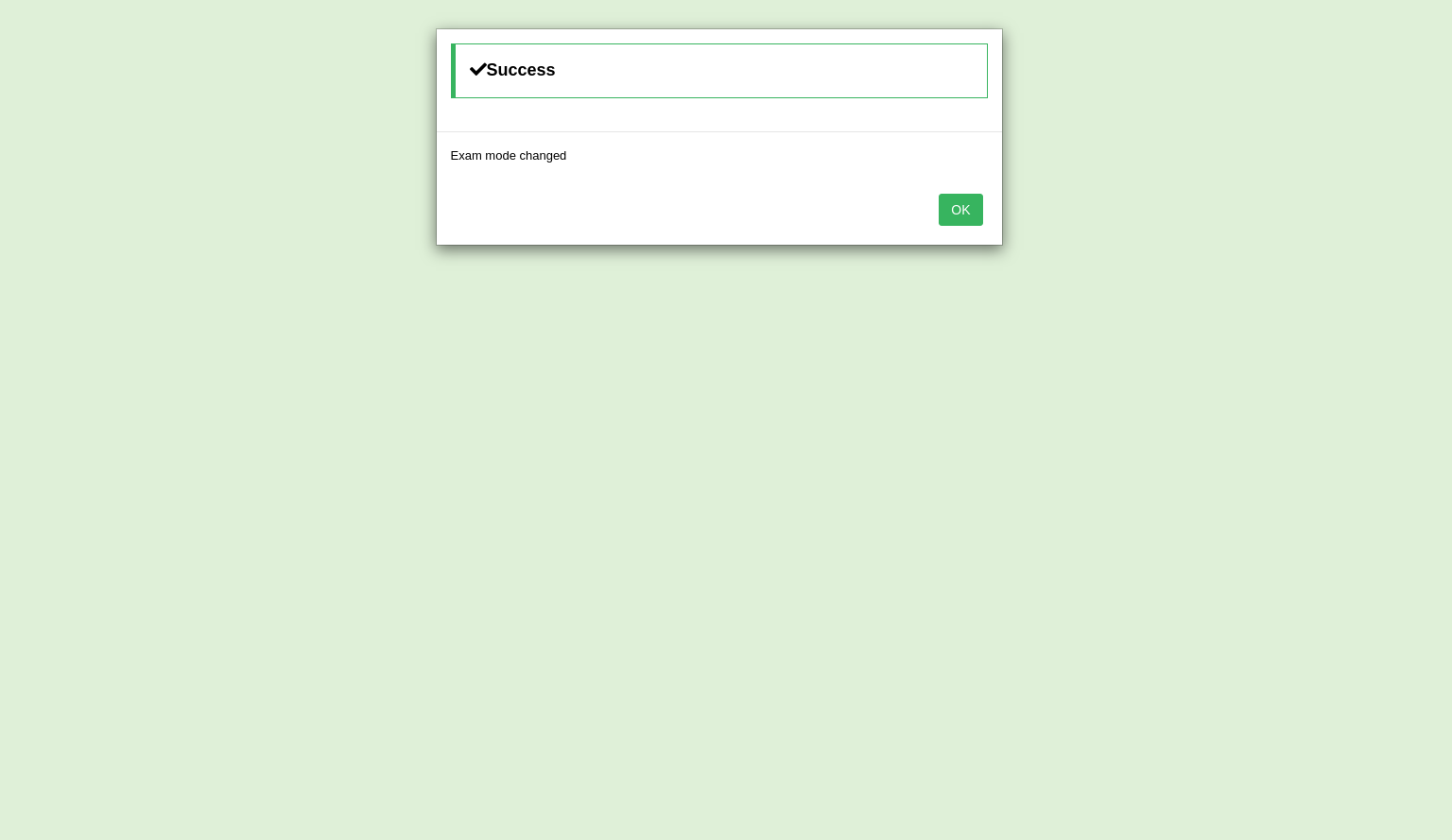
click at [975, 215] on button "OK" at bounding box center [960, 210] width 44 height 32
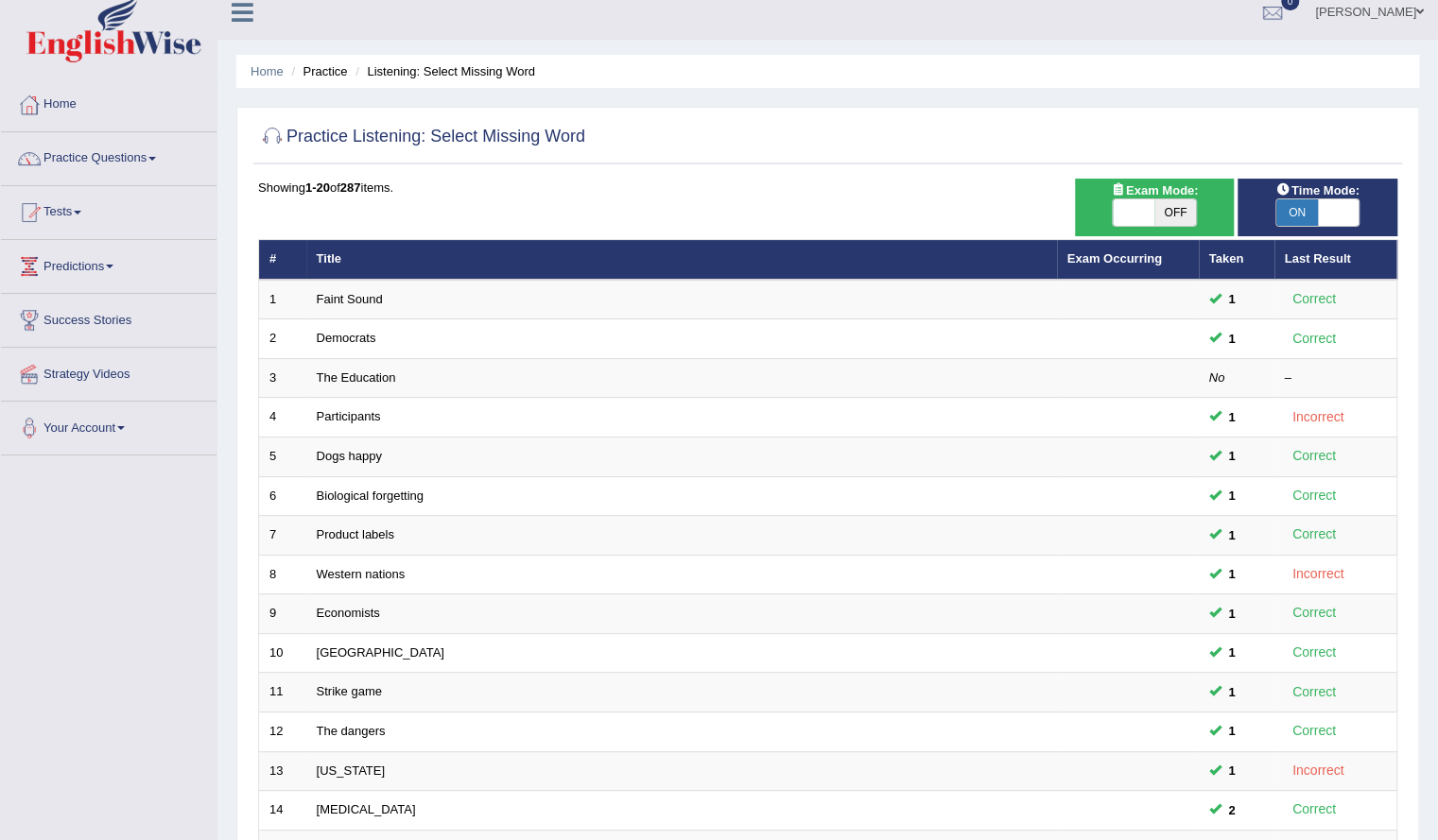
click at [1170, 207] on span "OFF" at bounding box center [1175, 212] width 42 height 27
checkbox input "true"
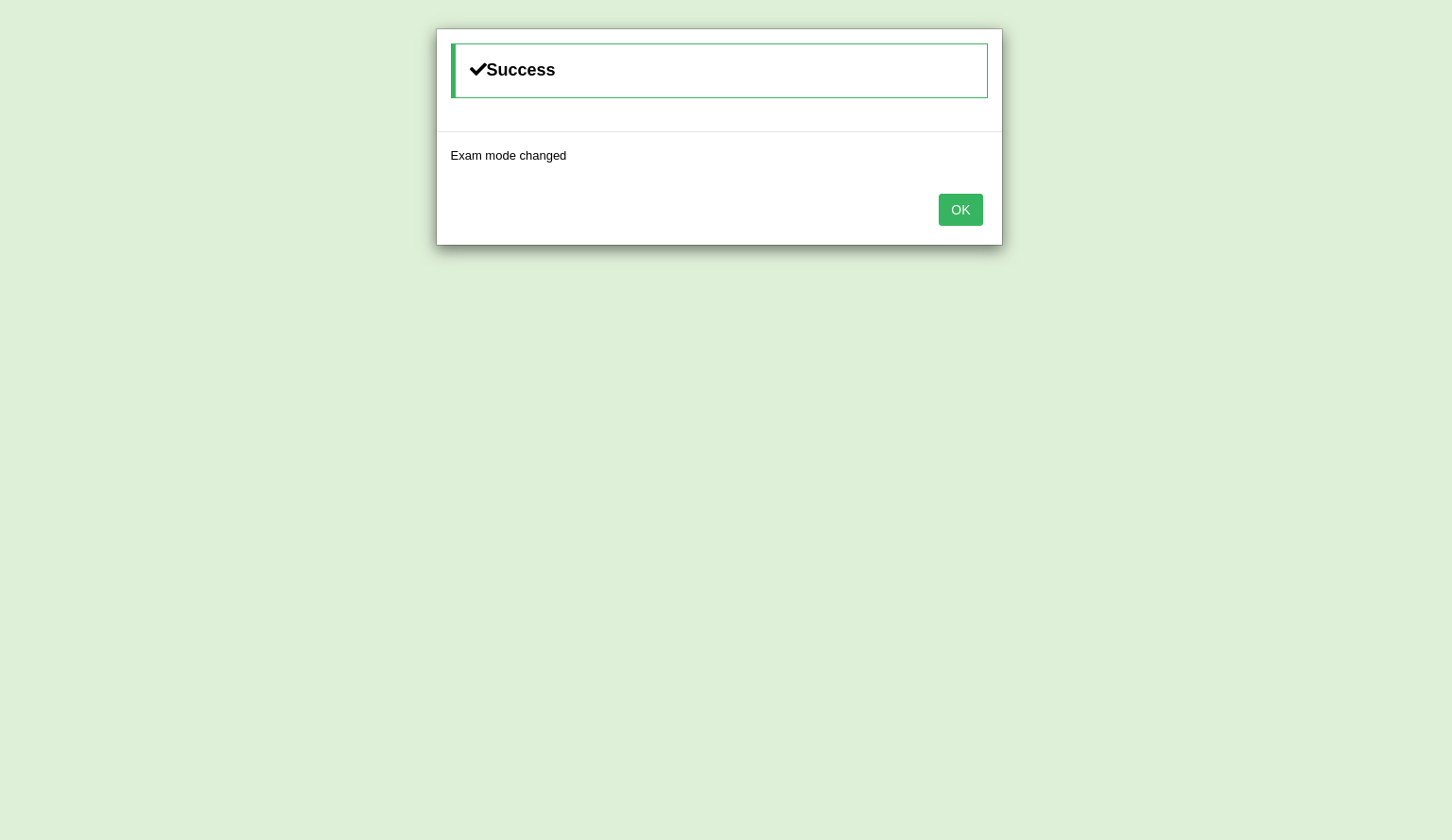
click at [950, 201] on button "OK" at bounding box center [960, 210] width 44 height 32
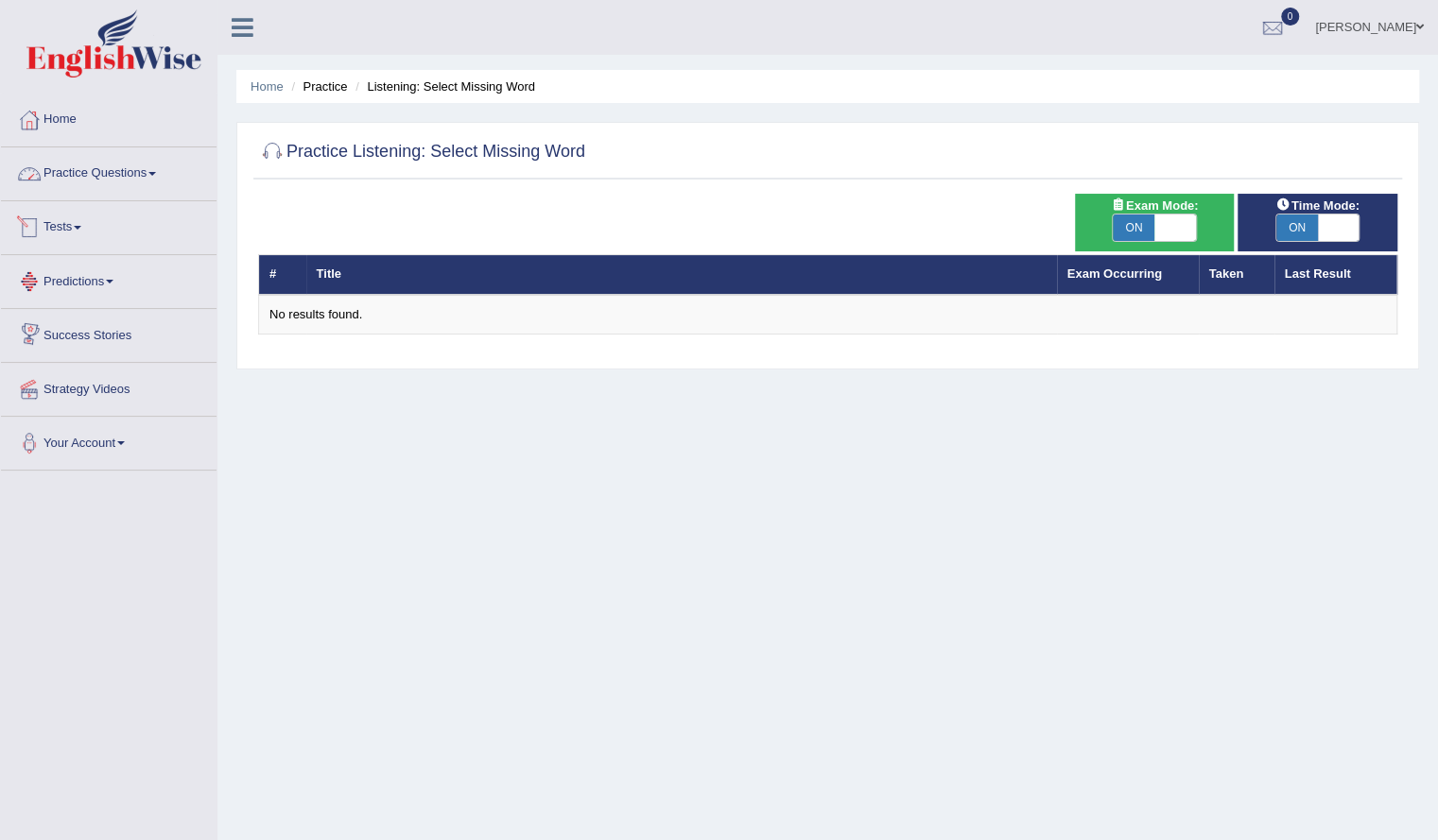
click at [104, 186] on link "Practice Questions" at bounding box center [108, 171] width 215 height 48
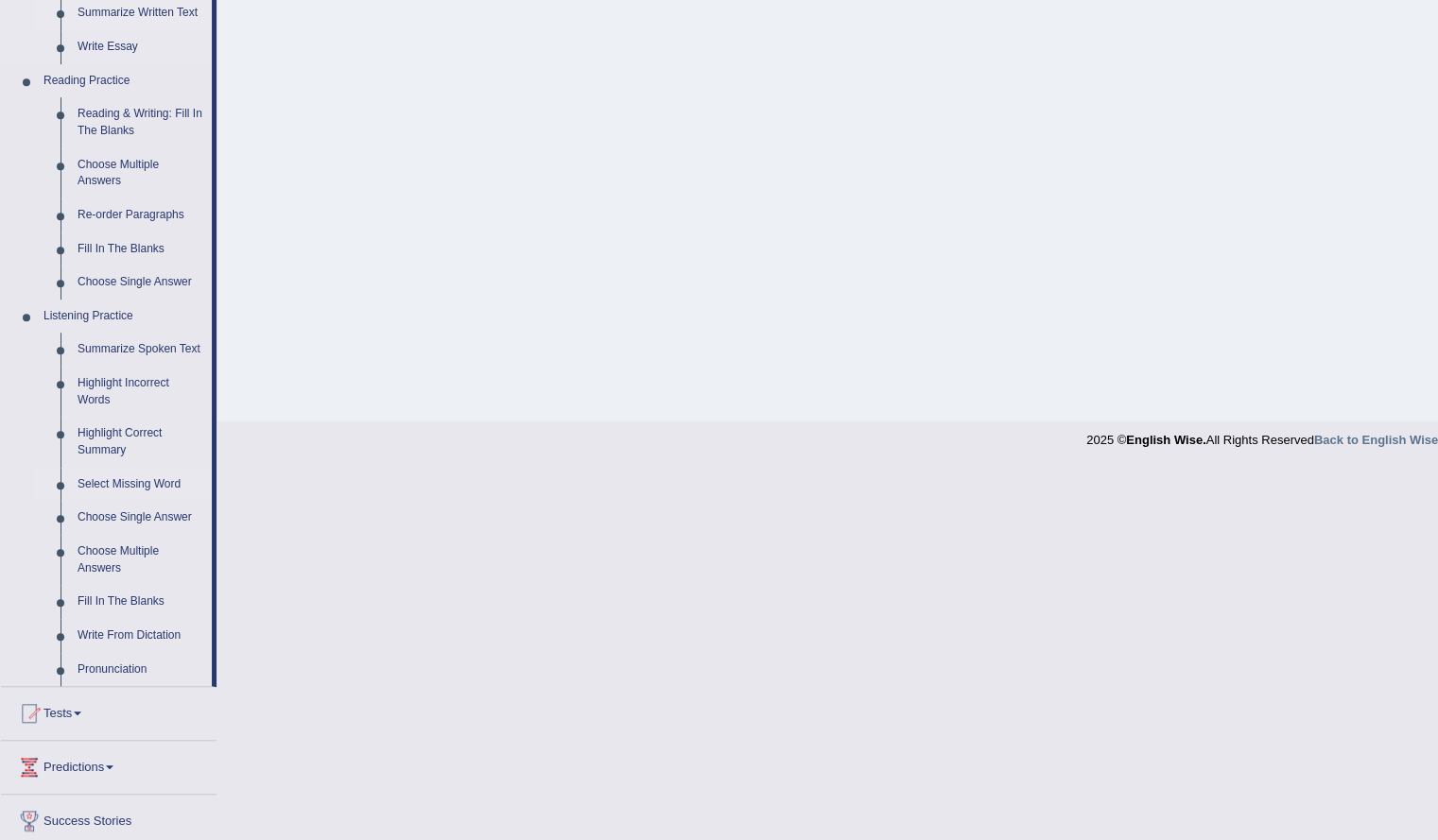
scroll to position [620, 0]
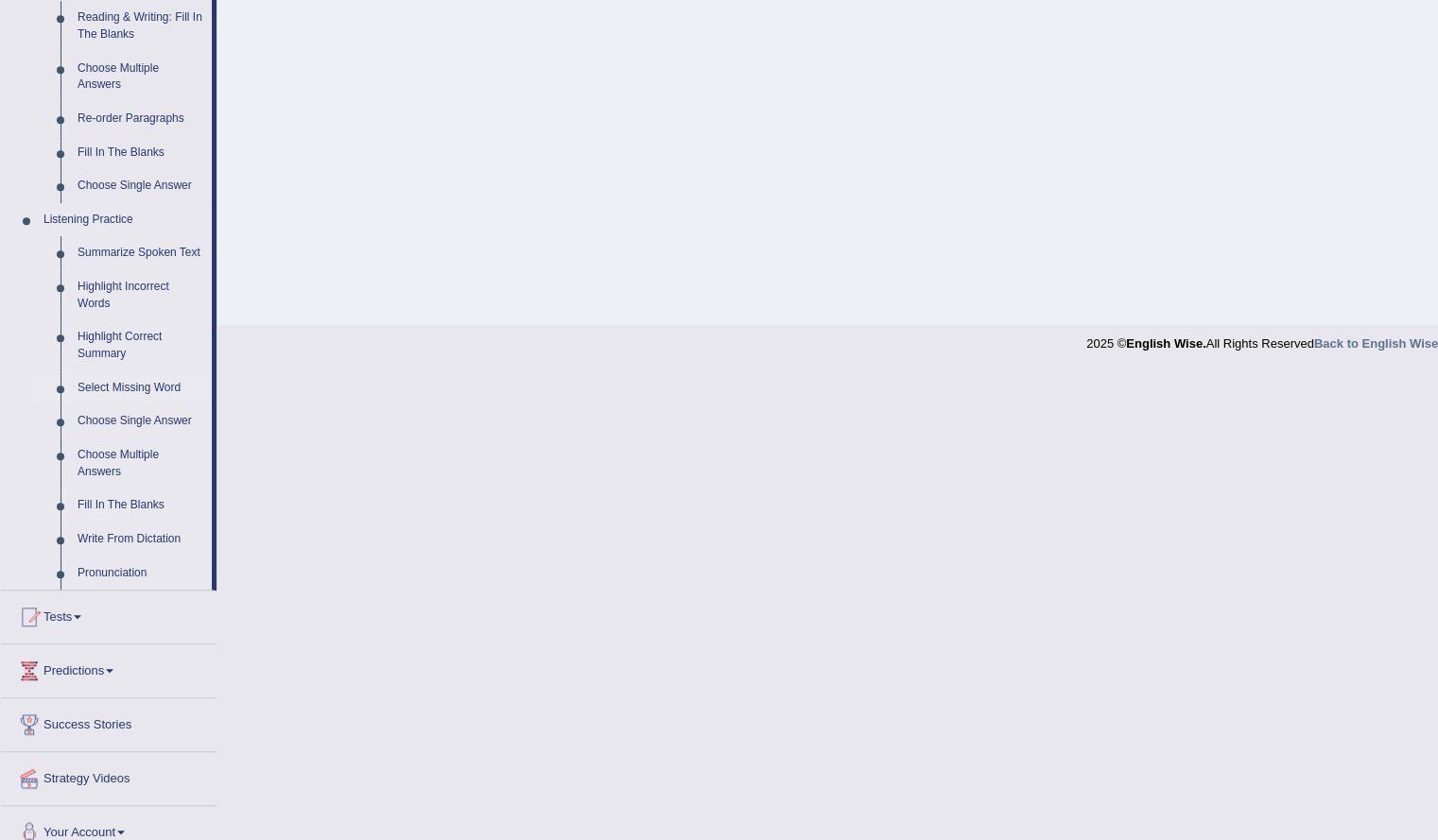
click at [129, 378] on link "Select Missing Word" at bounding box center [141, 388] width 143 height 34
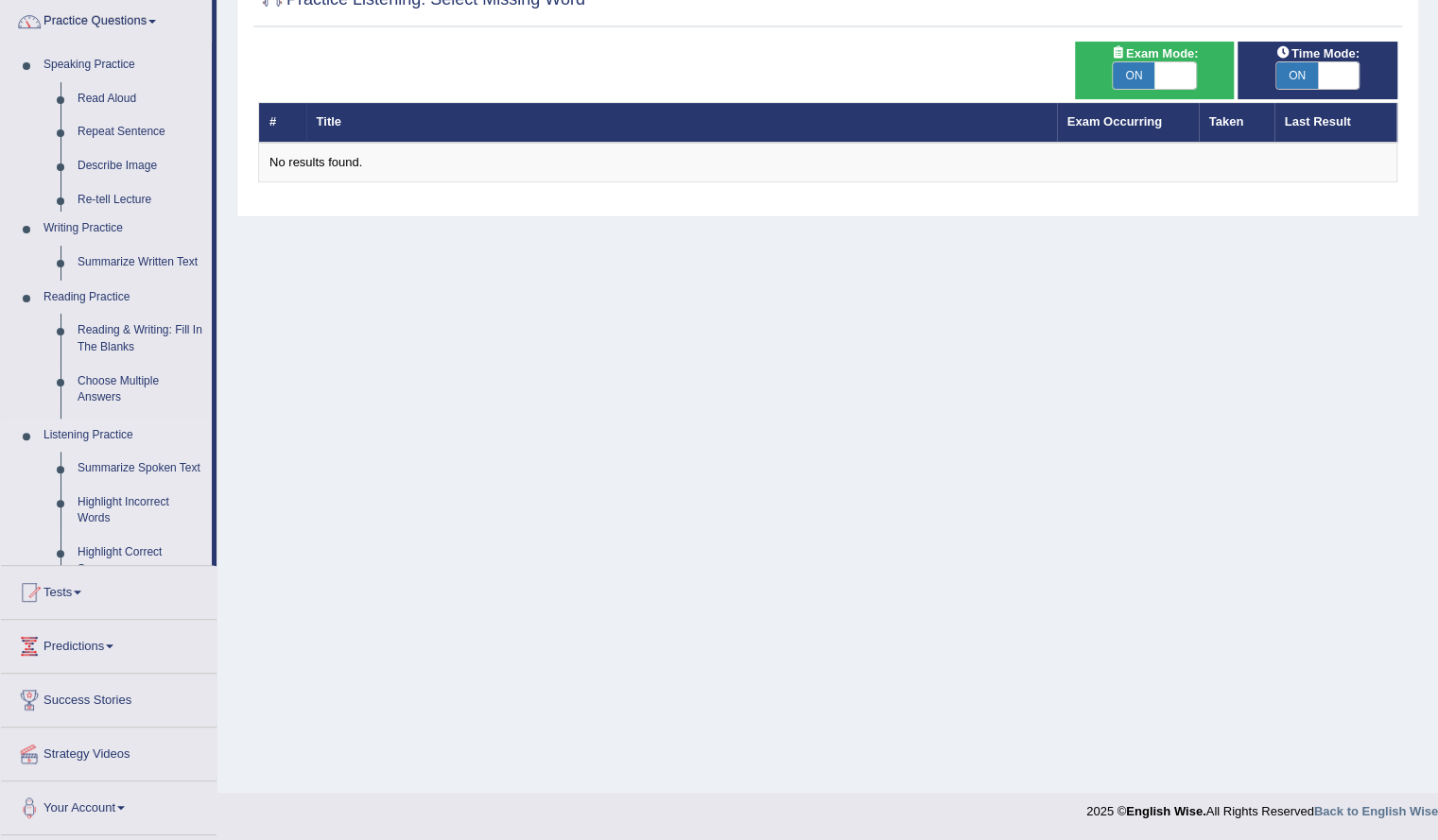
scroll to position [152, 0]
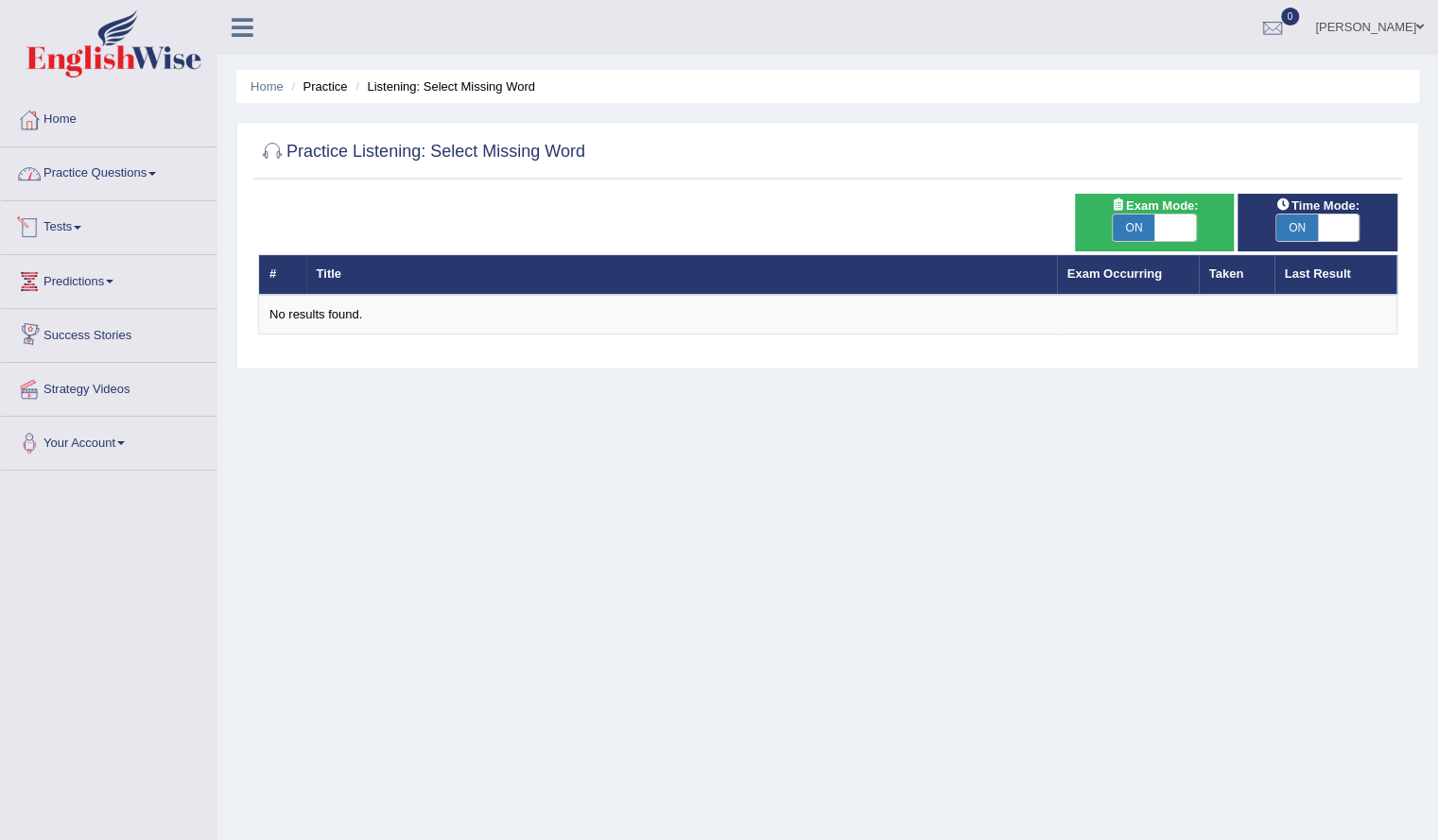
click at [117, 169] on link "Practice Questions" at bounding box center [108, 171] width 215 height 48
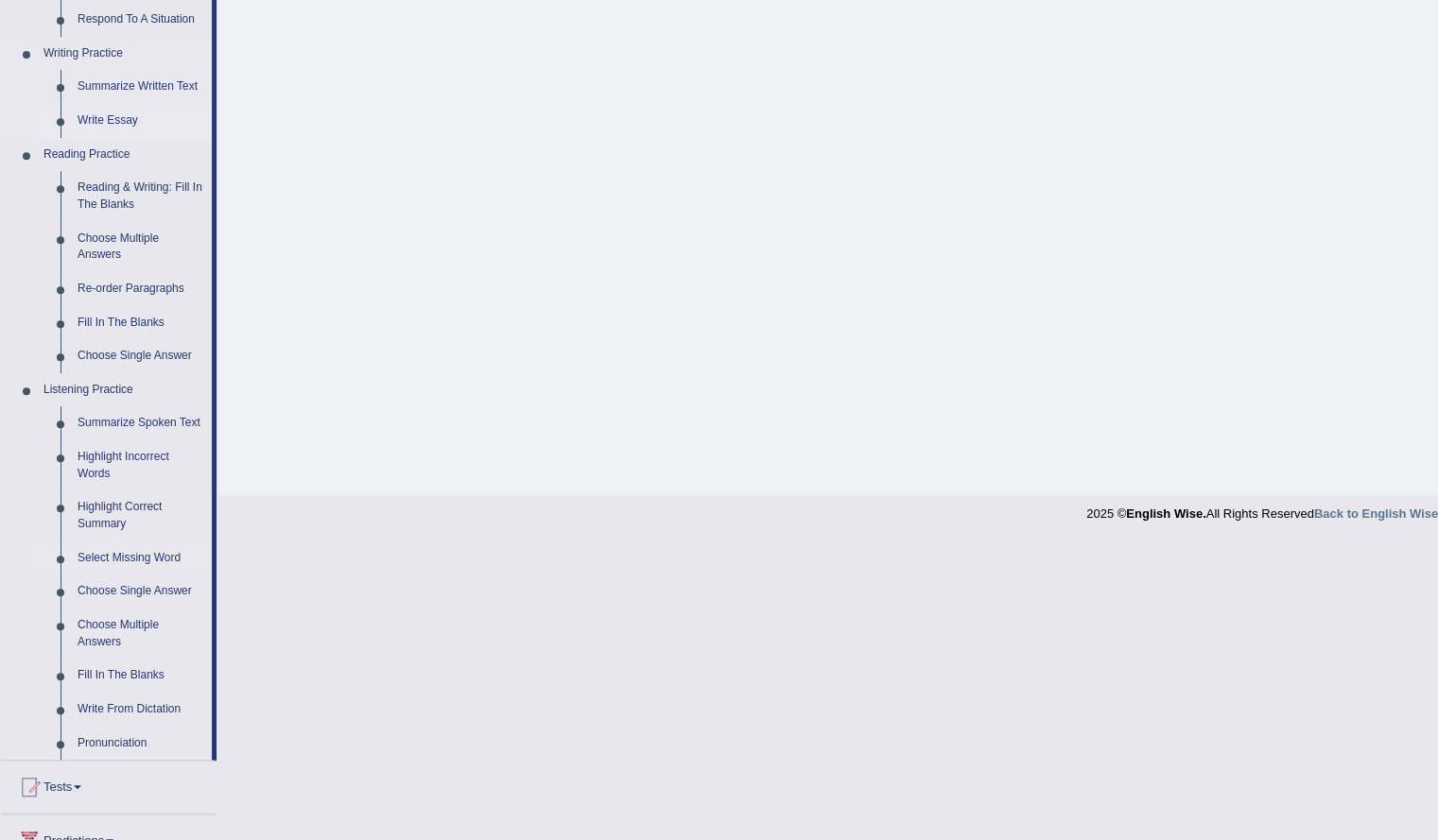
scroll to position [527, 0]
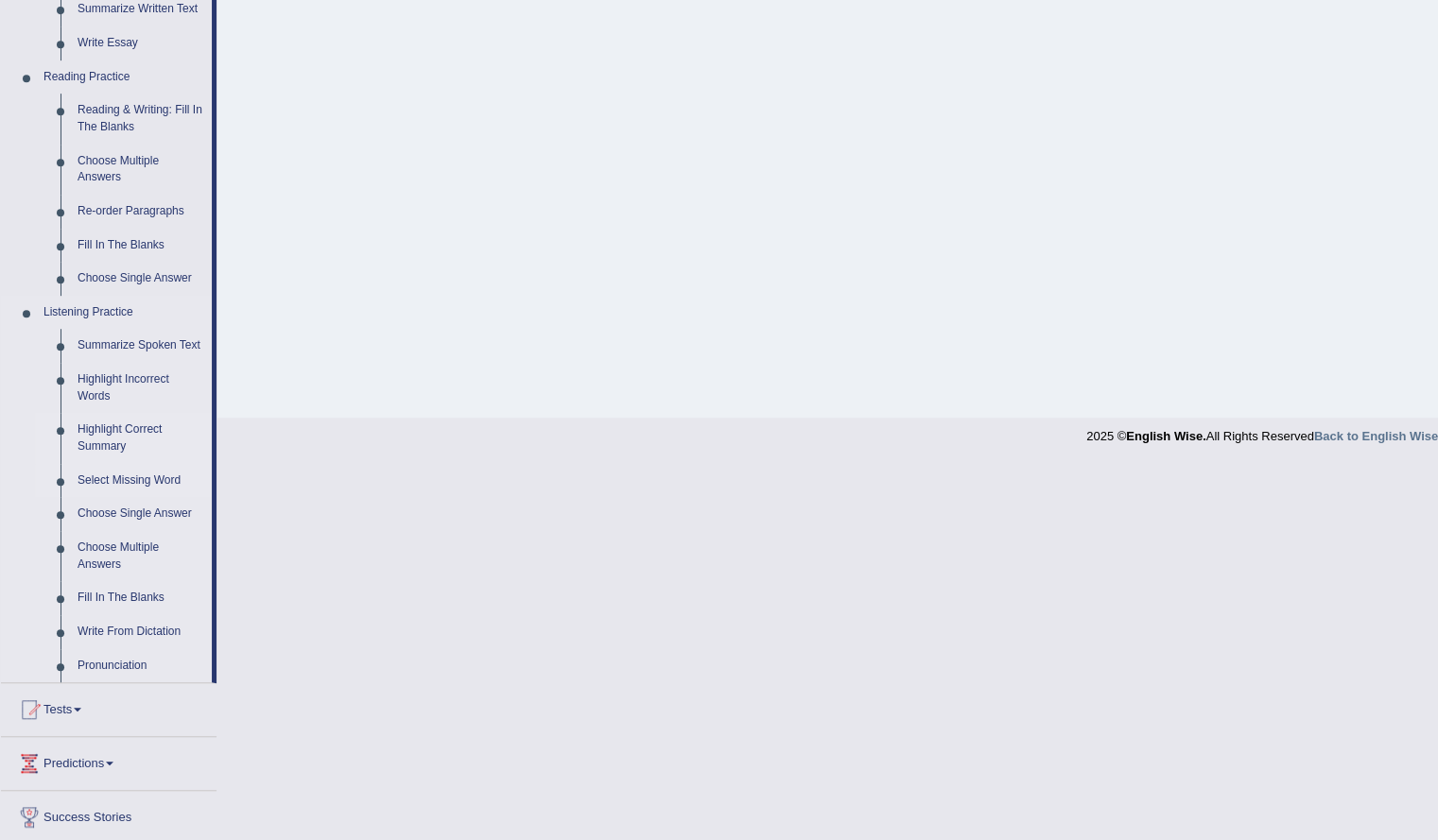
click at [119, 428] on link "Highlight Correct Summary" at bounding box center [141, 438] width 143 height 51
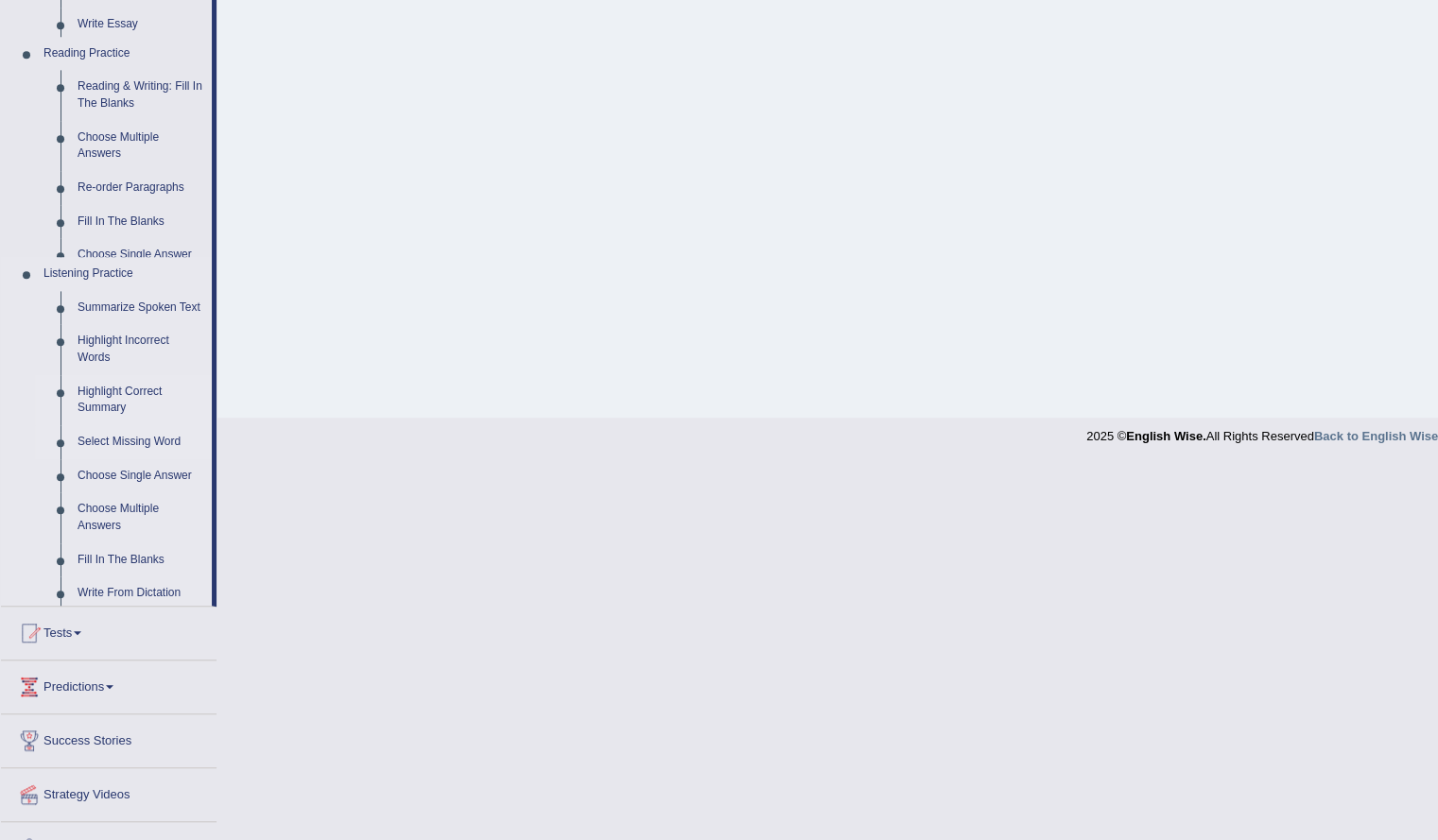
scroll to position [152, 0]
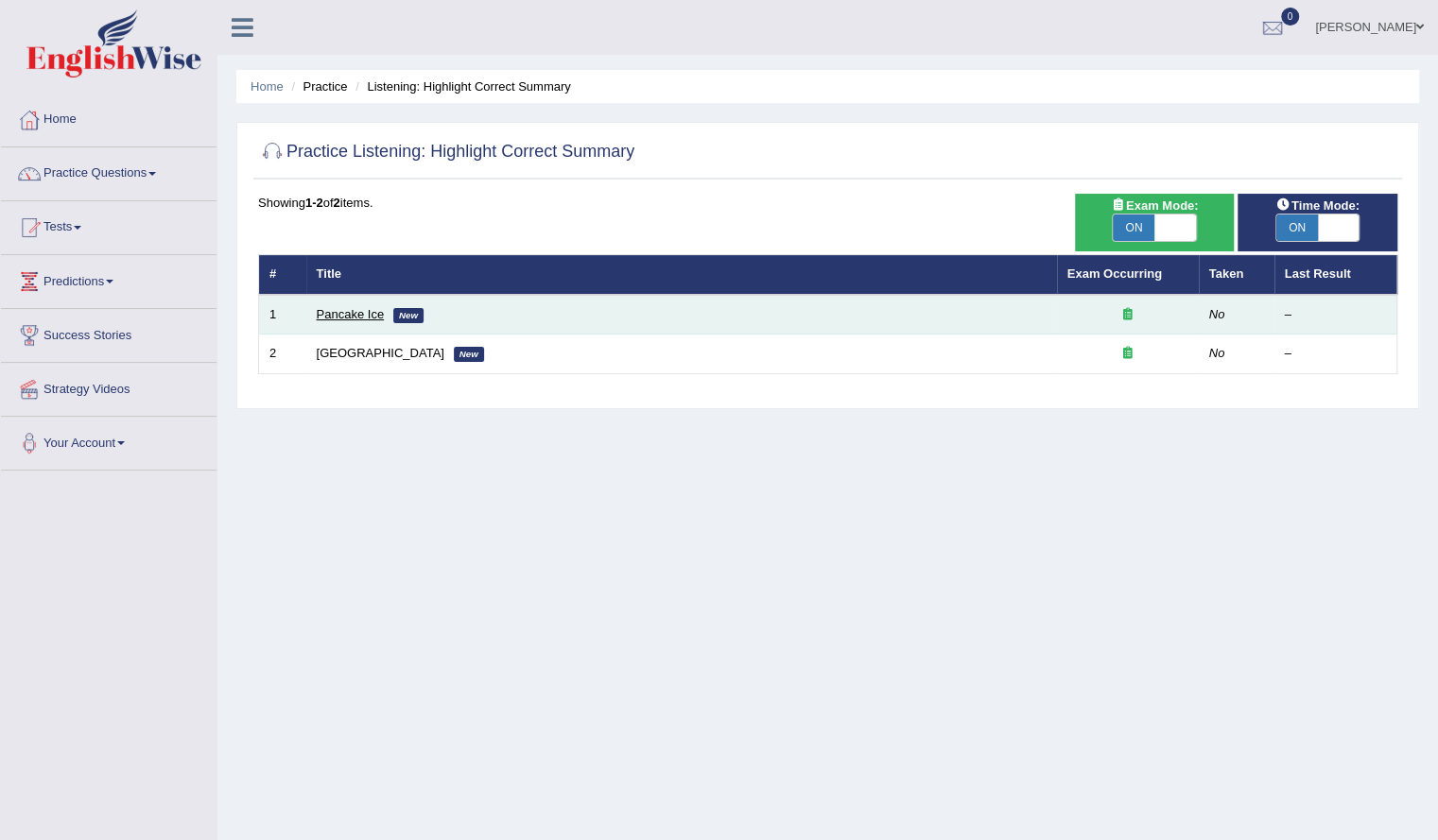
click at [359, 314] on link "Pancake Ice" at bounding box center [351, 314] width 68 height 14
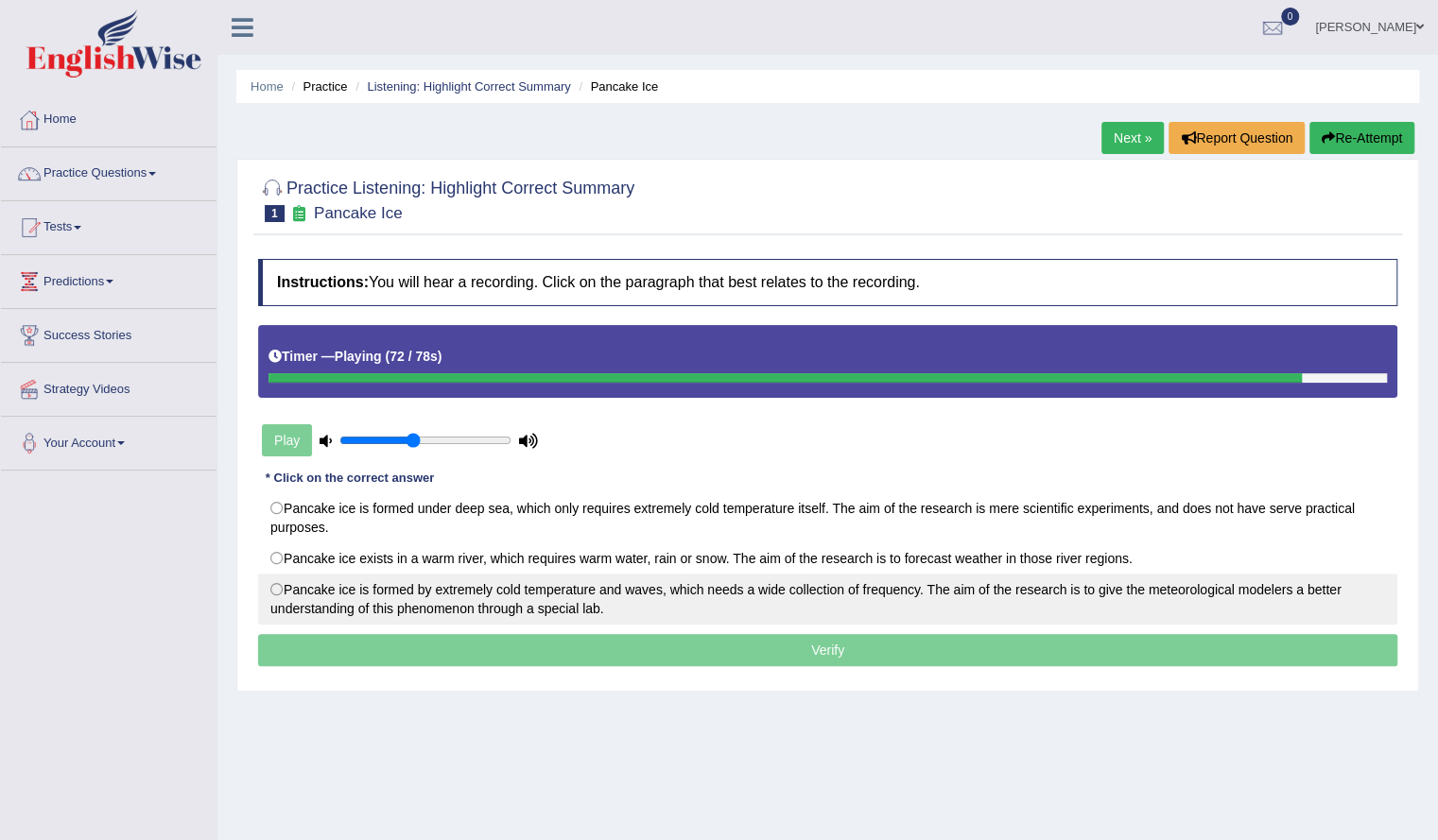
click at [666, 593] on label "Pancake ice is formed by extremely cold temperature and waves, which needs a wi…" at bounding box center [827, 599] width 1139 height 52
radio input "true"
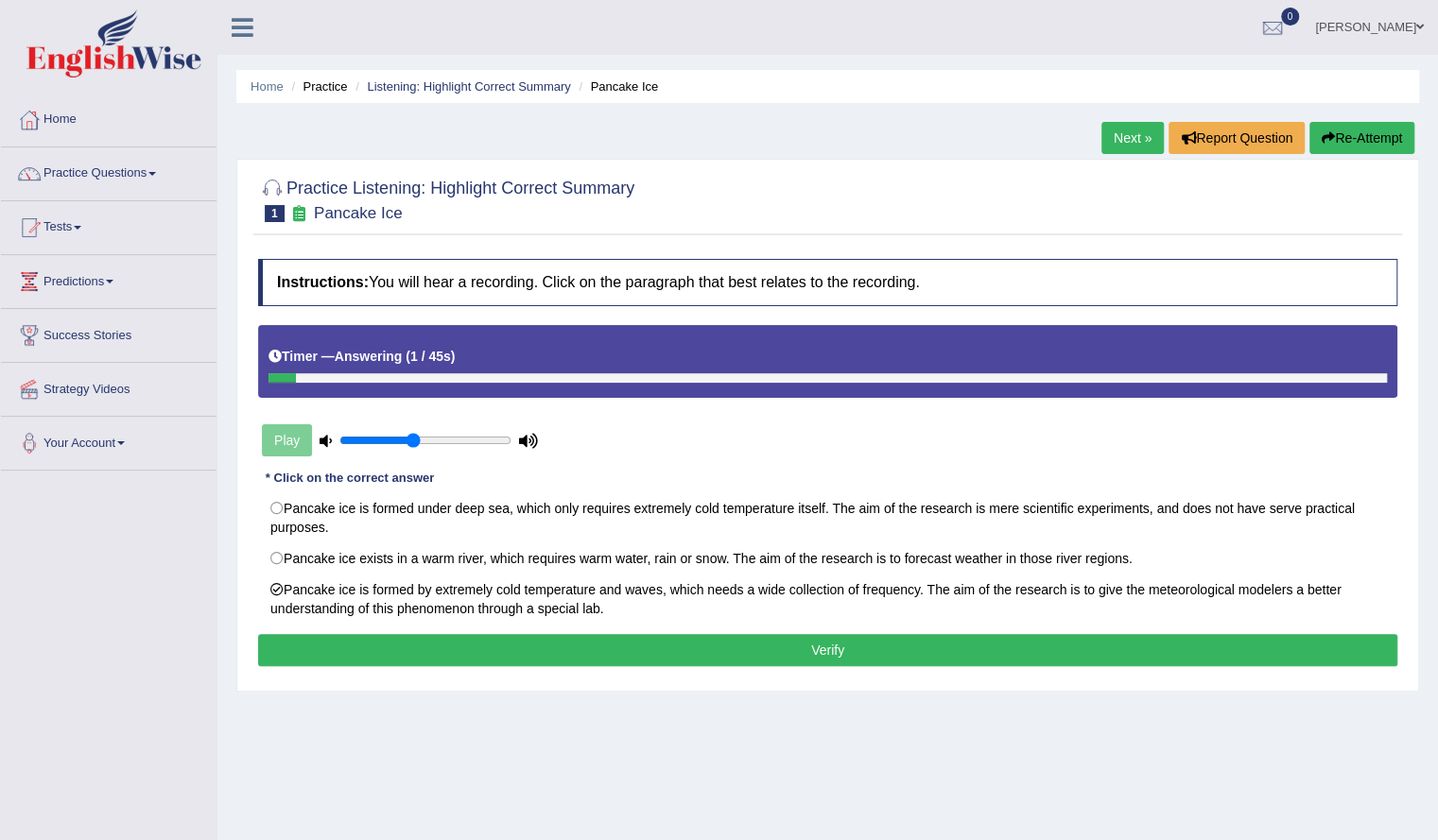
click at [645, 640] on button "Verify" at bounding box center [827, 650] width 1139 height 32
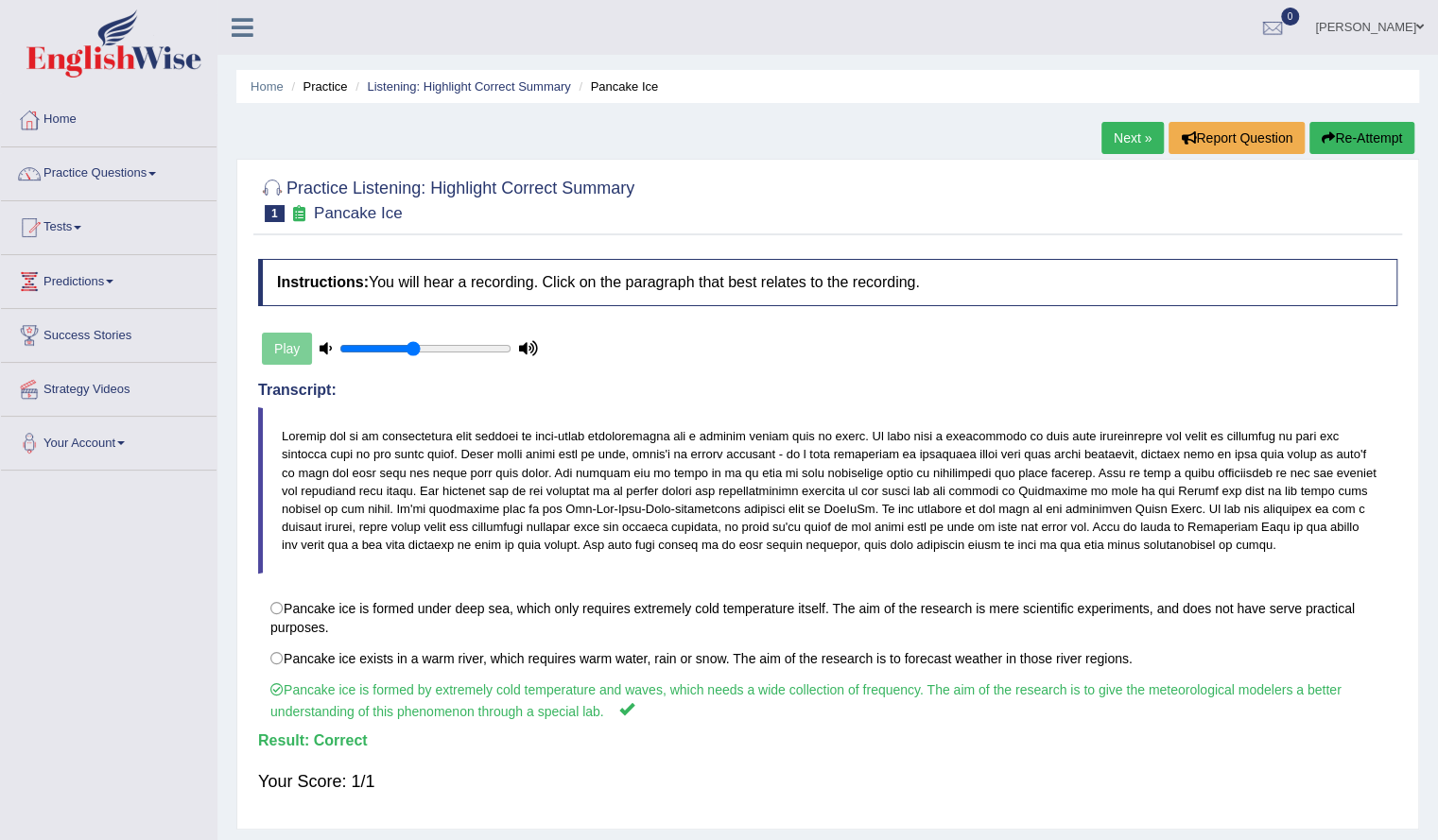
click at [1119, 127] on link "Next »" at bounding box center [1132, 138] width 62 height 32
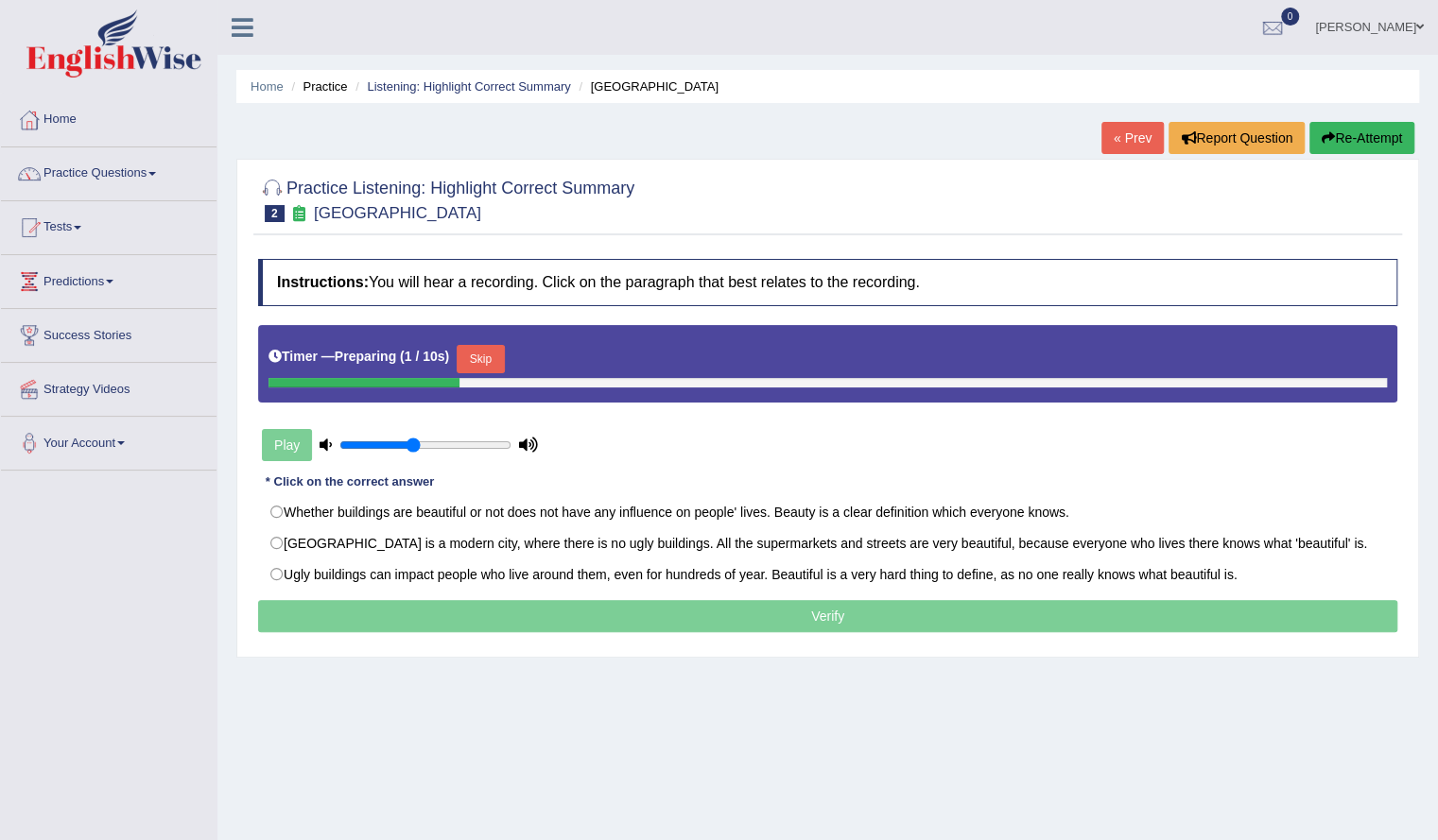
click at [496, 346] on button "Skip" at bounding box center [481, 359] width 48 height 29
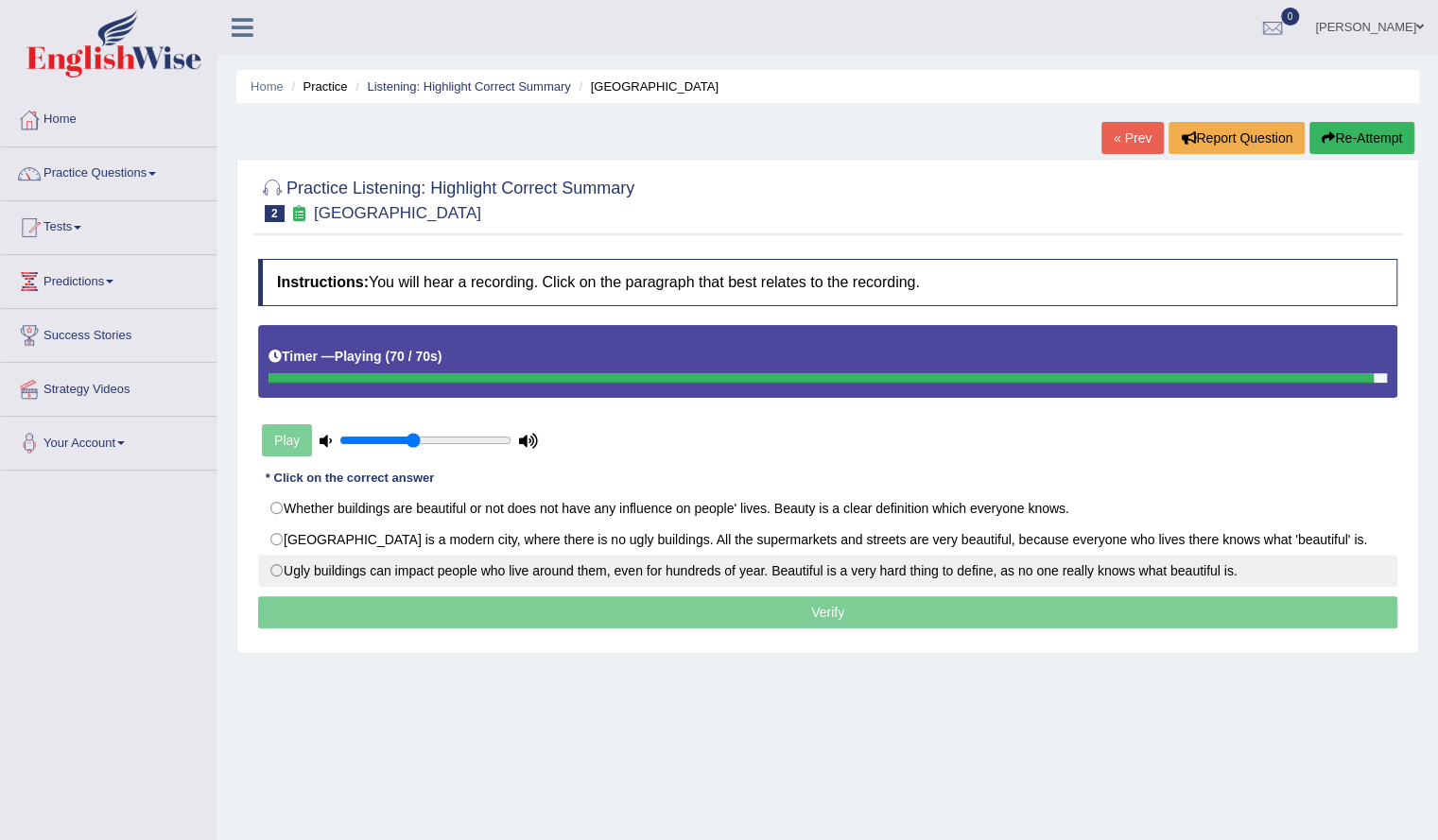
click at [1198, 571] on label "Ugly buildings can impact people who live around them, even for hundreds of yea…" at bounding box center [827, 571] width 1139 height 32
radio input "true"
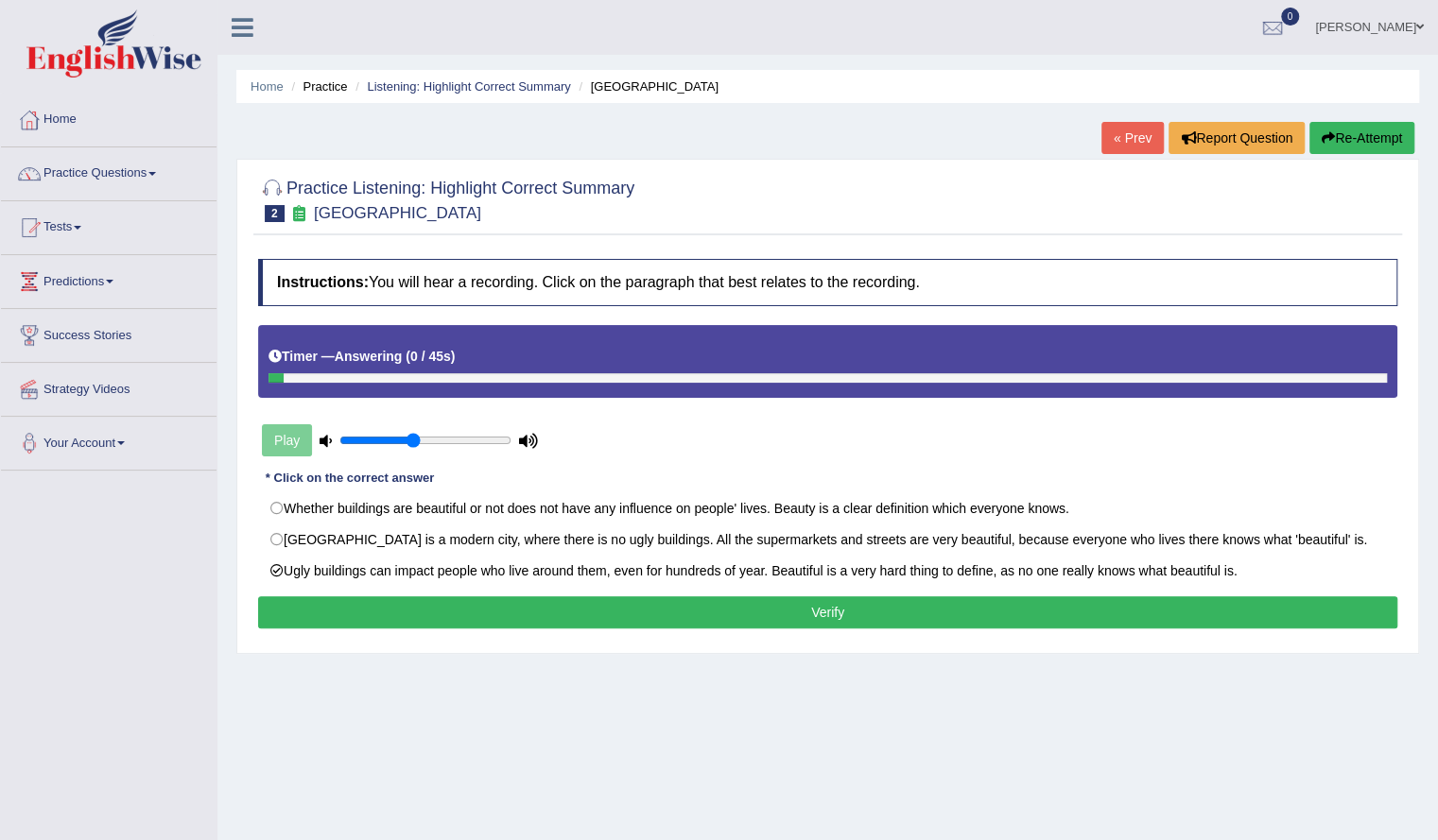
click at [1272, 621] on button "Verify" at bounding box center [827, 612] width 1139 height 32
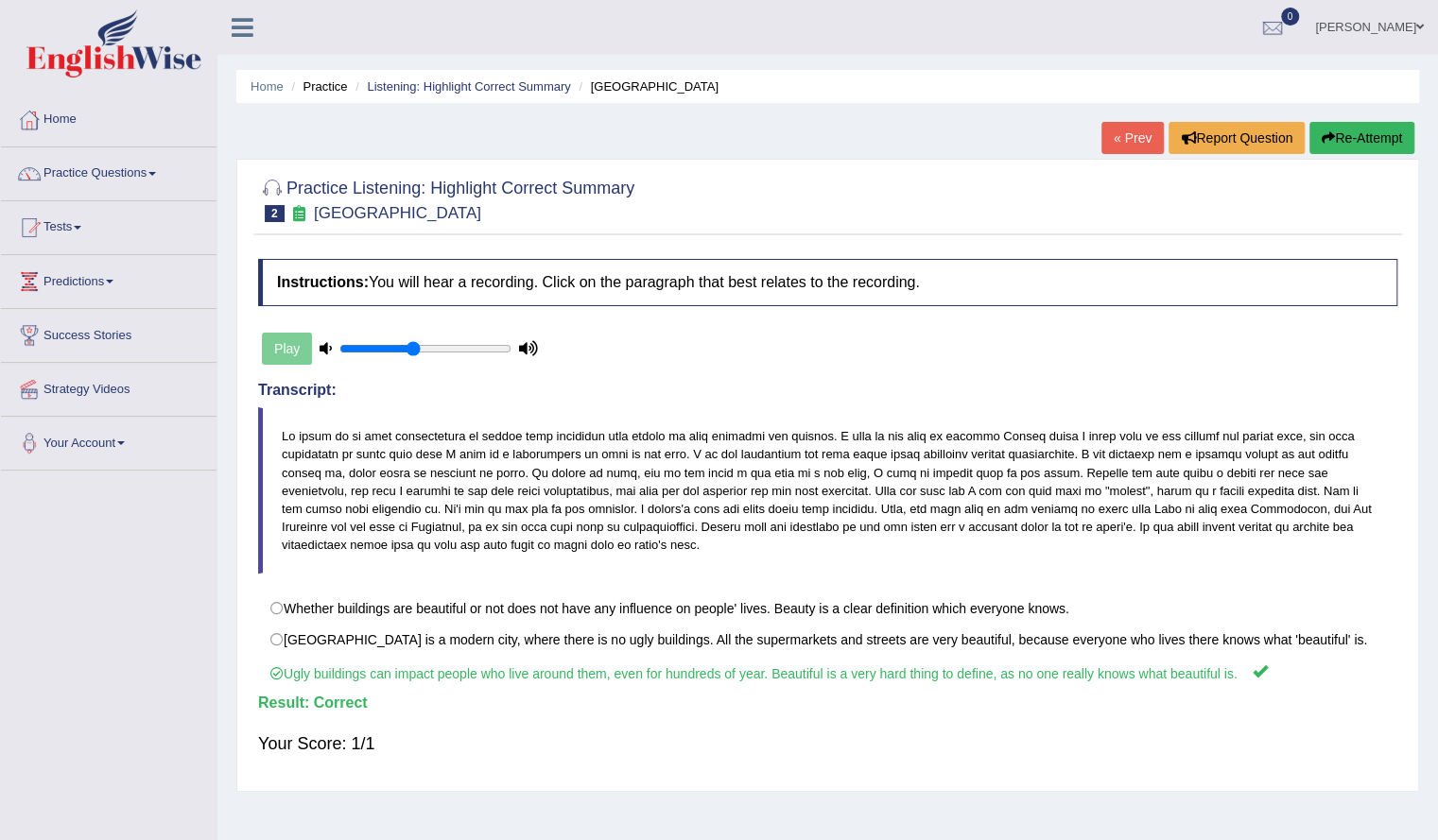
click at [132, 183] on link "Practice Questions" at bounding box center [108, 171] width 215 height 48
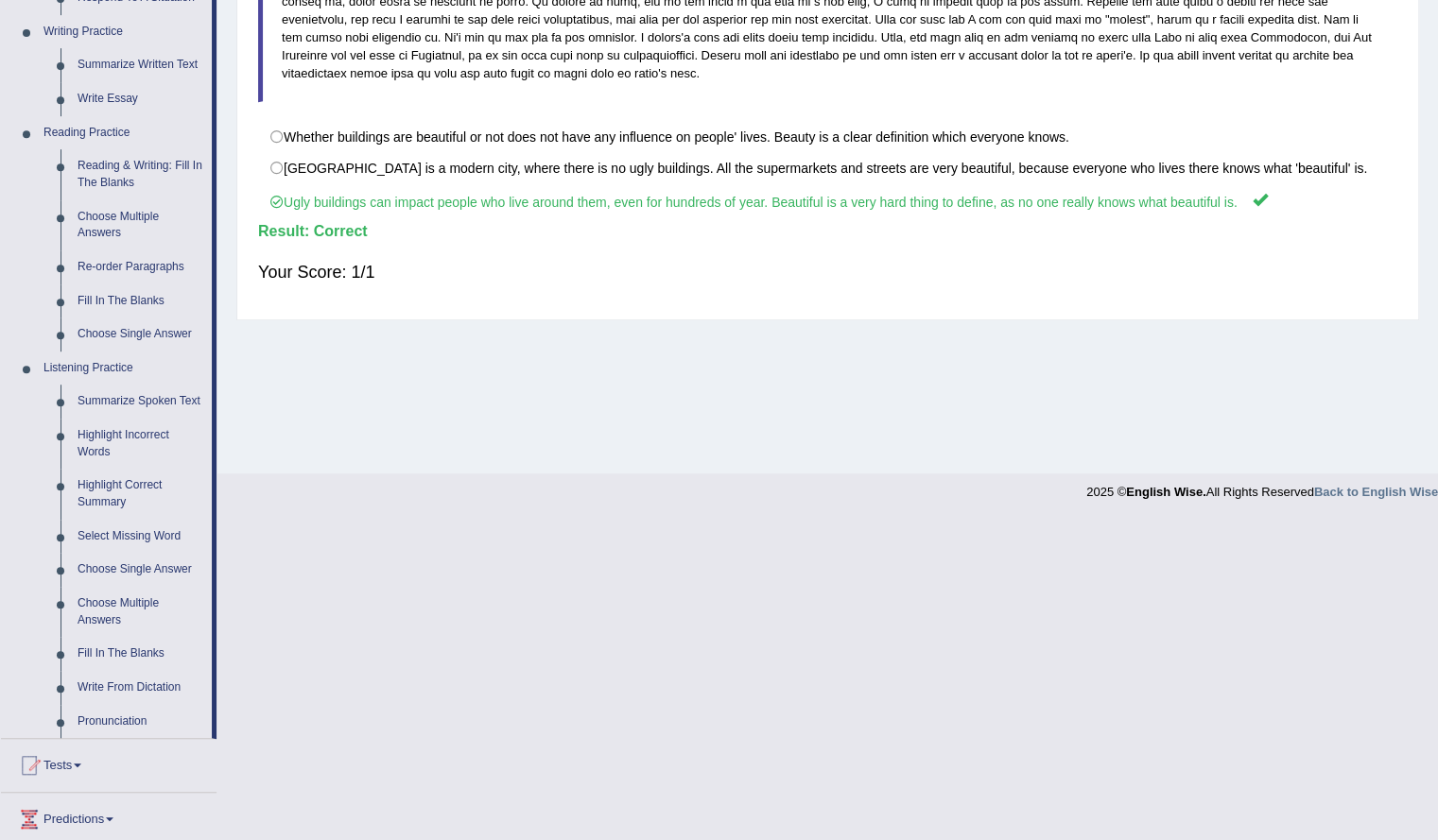
scroll to position [473, 0]
click at [171, 573] on link "Choose Single Answer" at bounding box center [141, 568] width 143 height 34
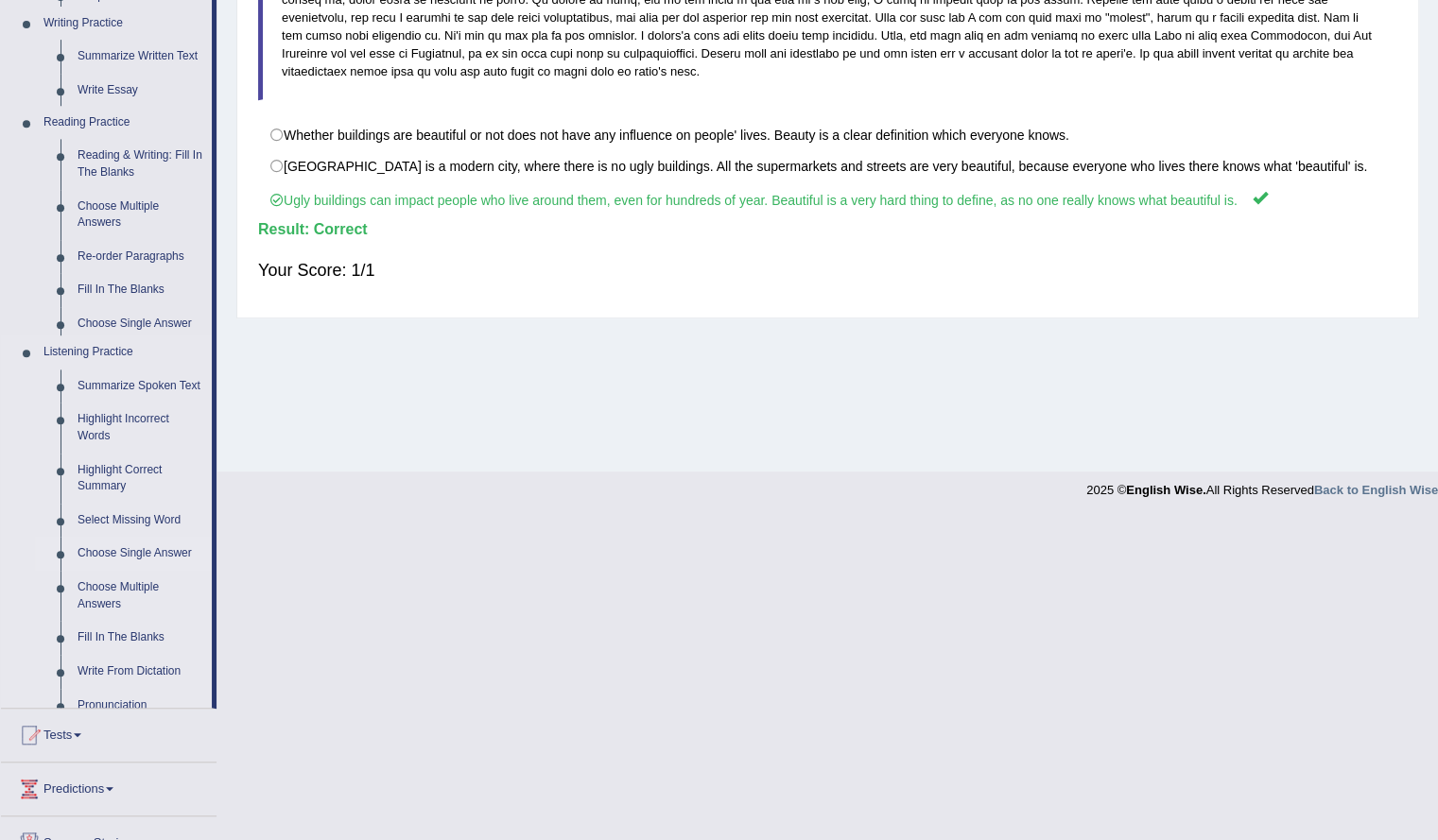
scroll to position [152, 0]
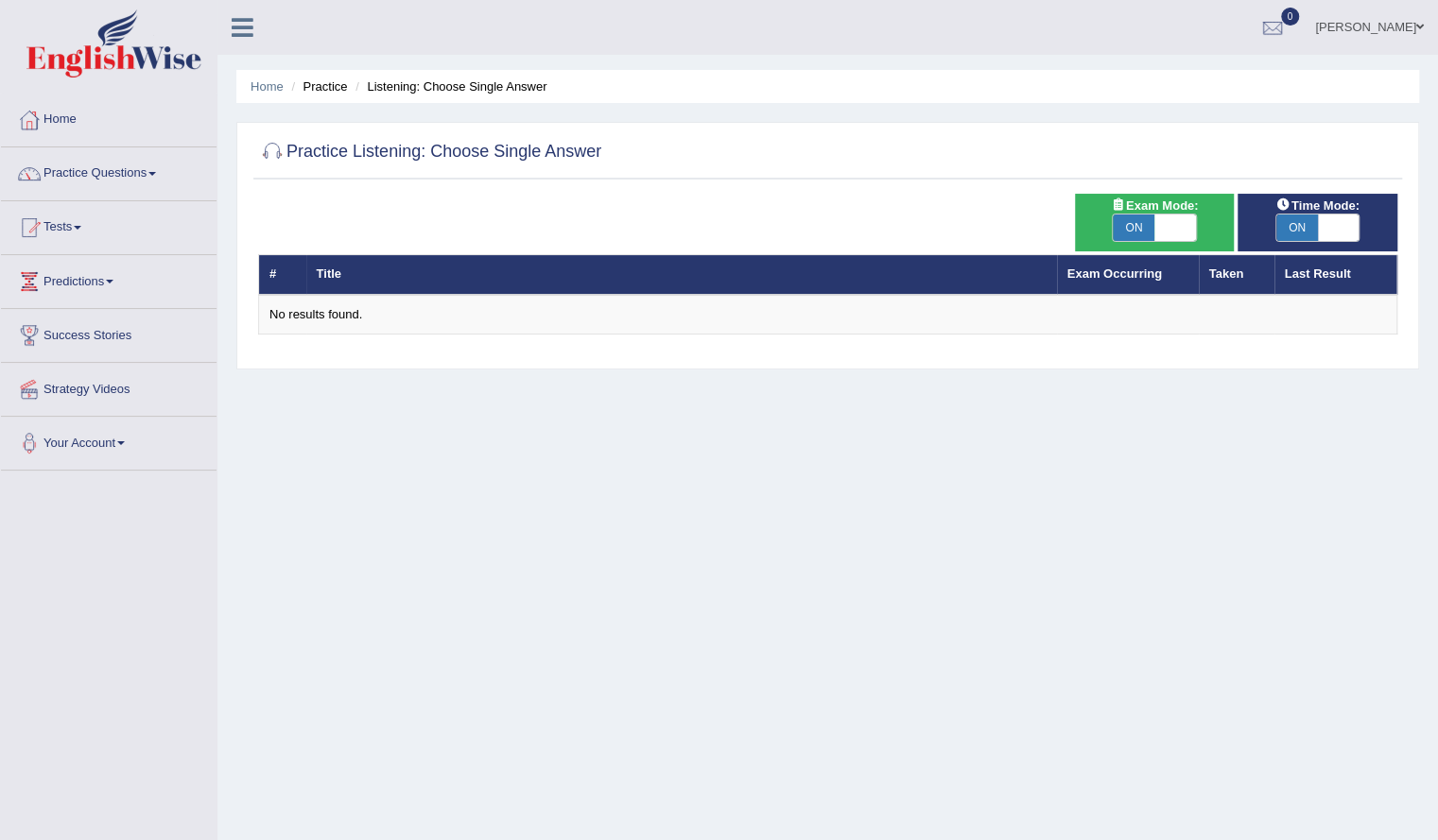
click at [138, 174] on link "Practice Questions" at bounding box center [108, 171] width 215 height 48
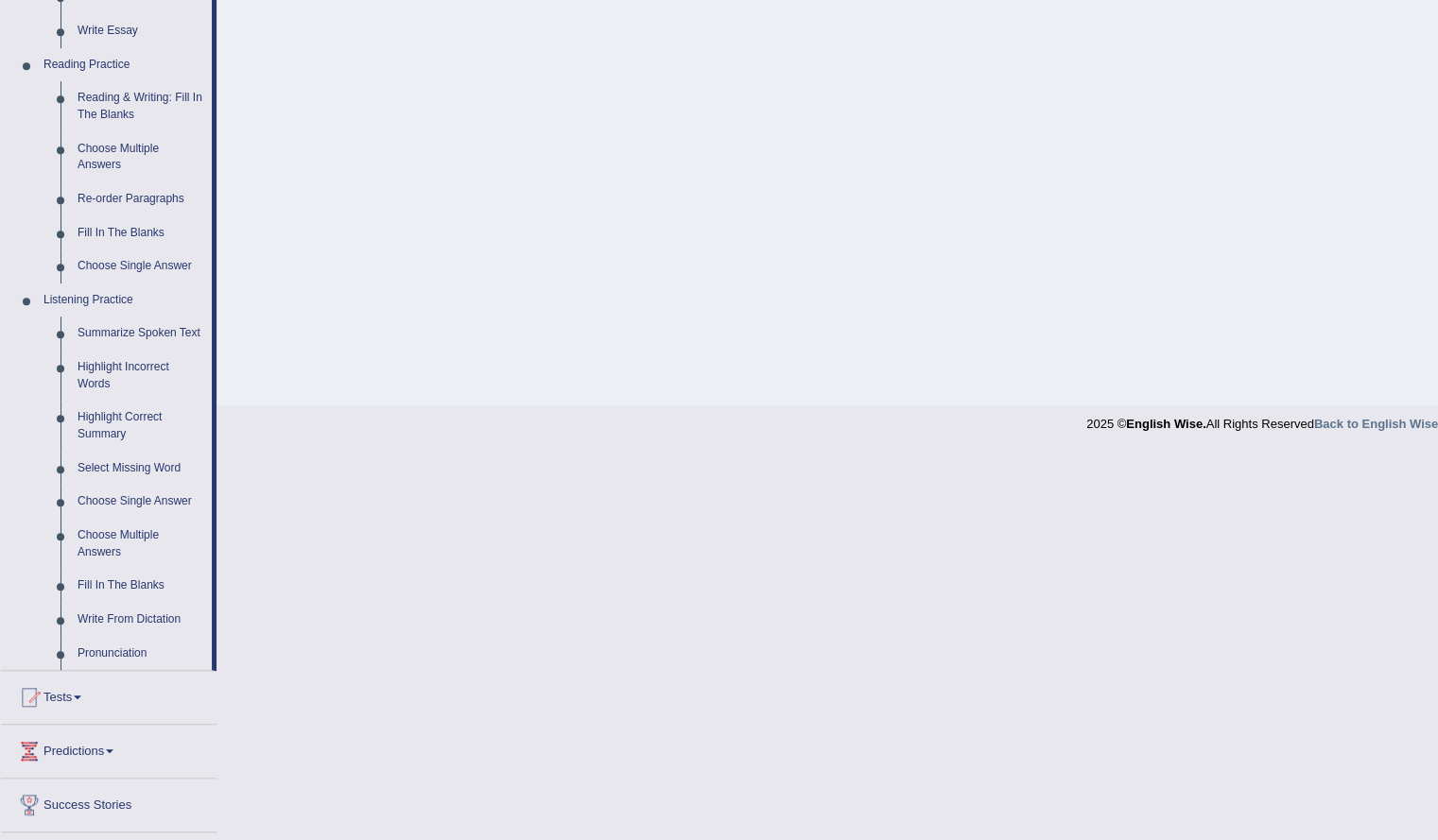
scroll to position [637, 0]
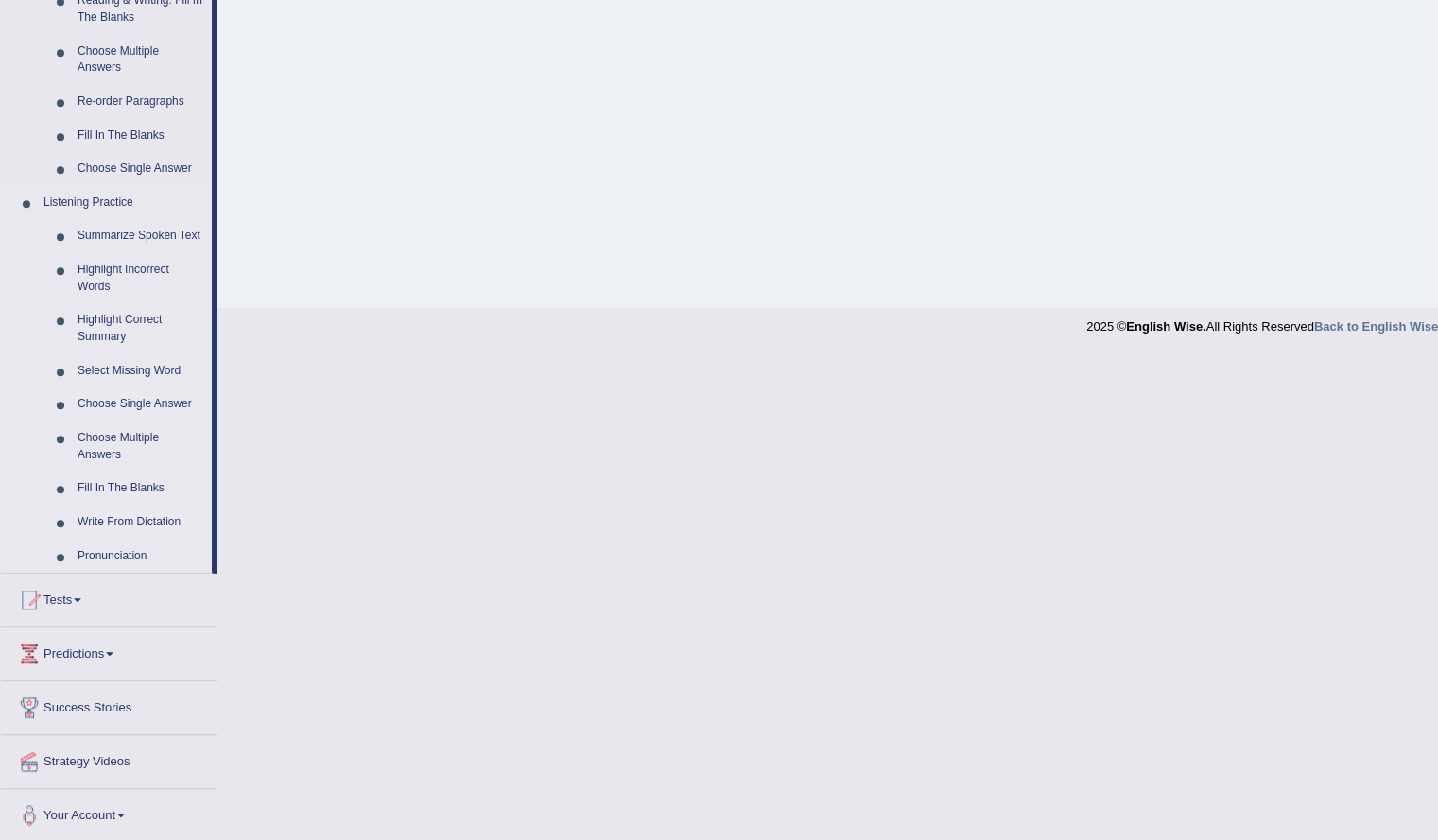
click at [177, 533] on link "Write From Dictation" at bounding box center [141, 522] width 143 height 34
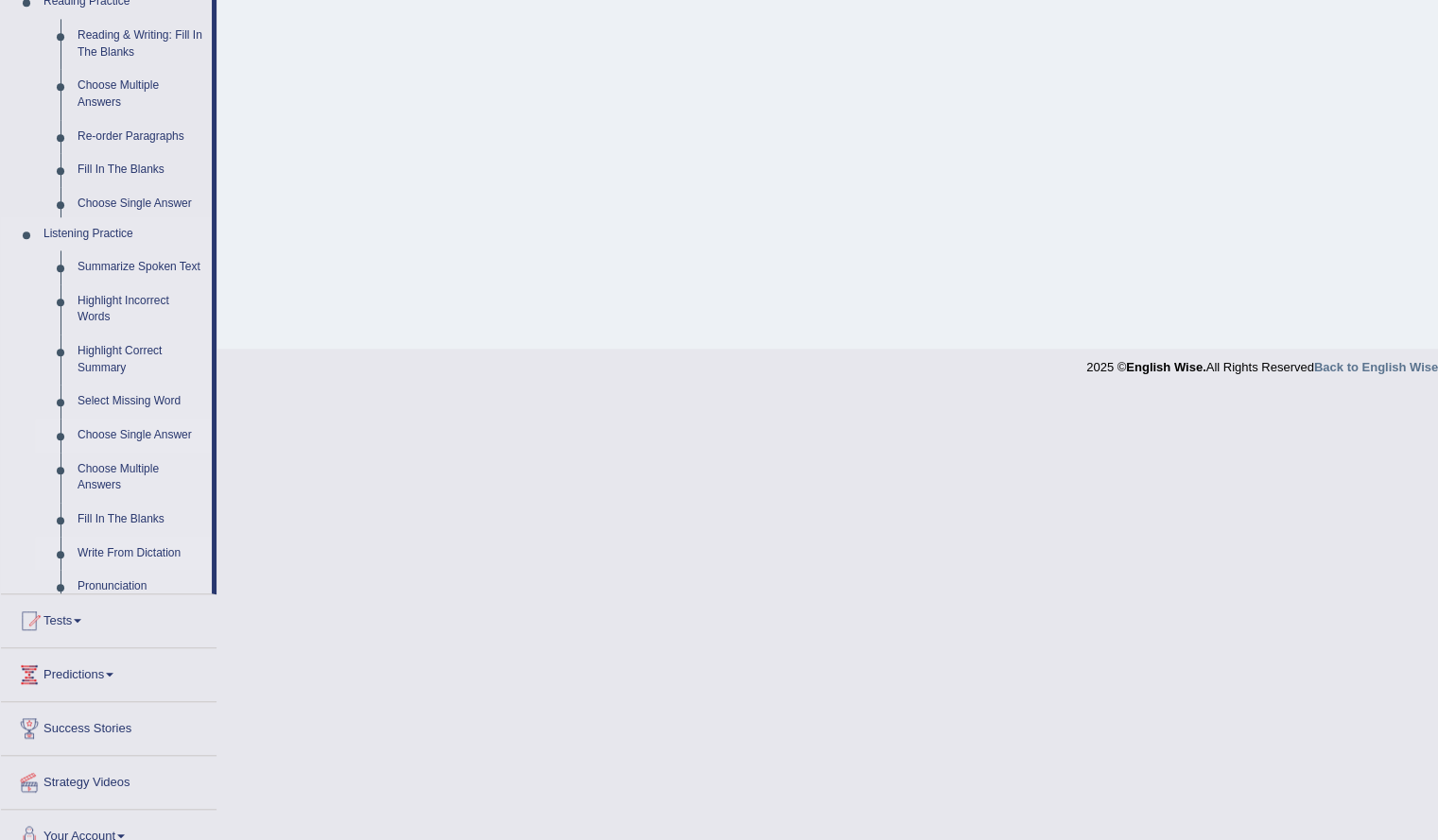
scroll to position [152, 0]
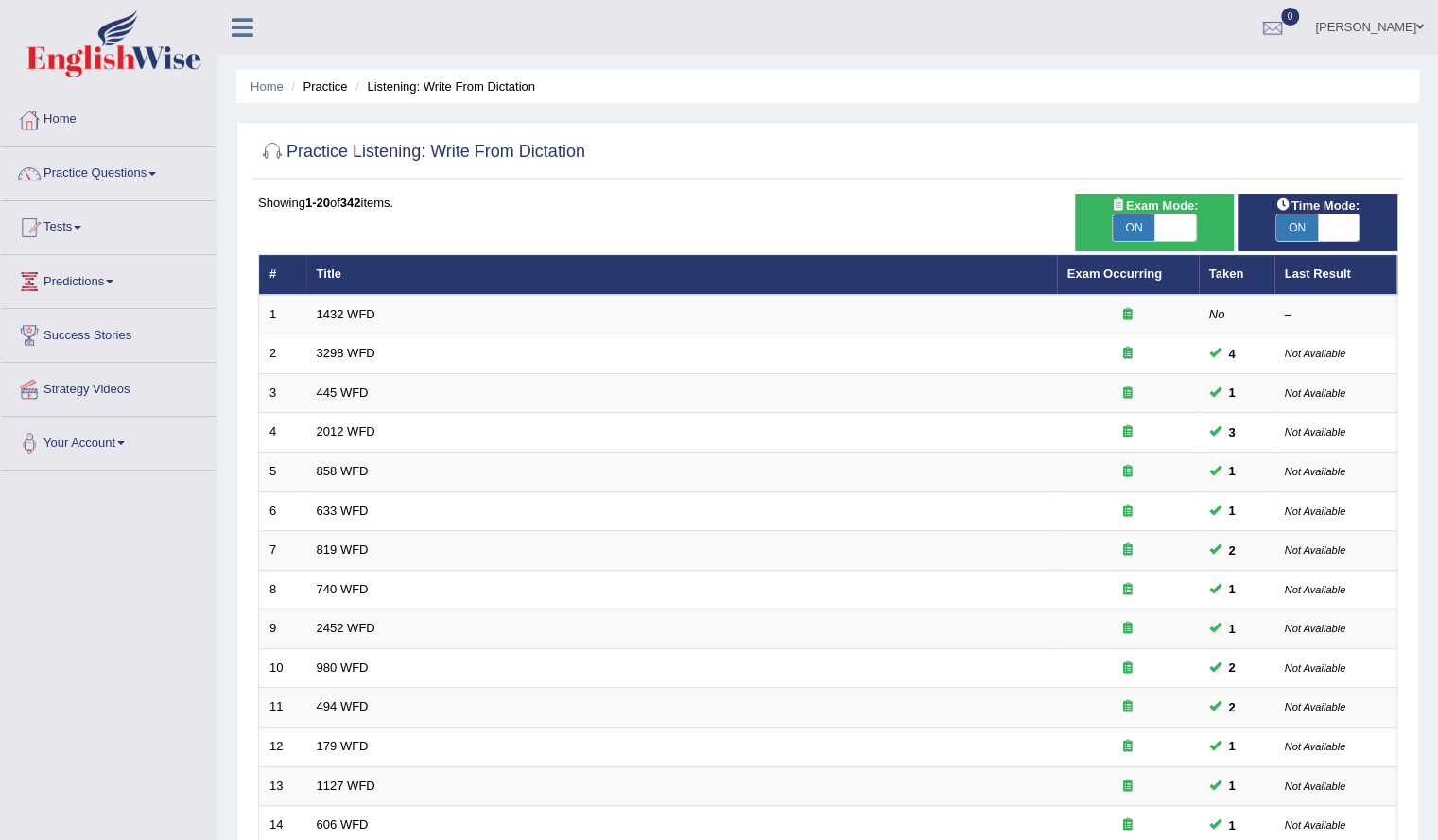
click at [1193, 200] on span "Exam Mode:" at bounding box center [1154, 205] width 102 height 20
checkbox input "false"
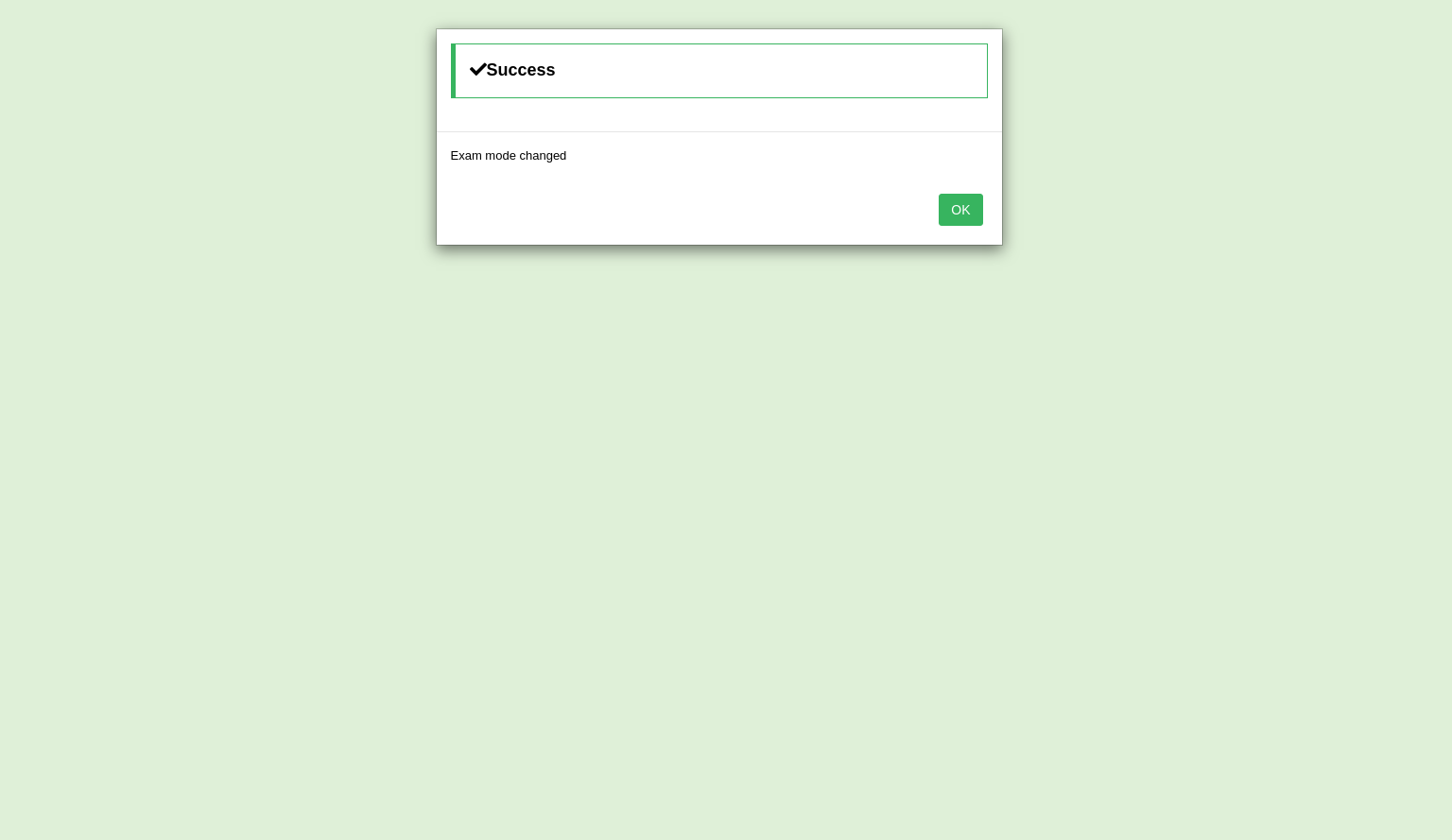
click at [977, 206] on button "OK" at bounding box center [960, 210] width 44 height 32
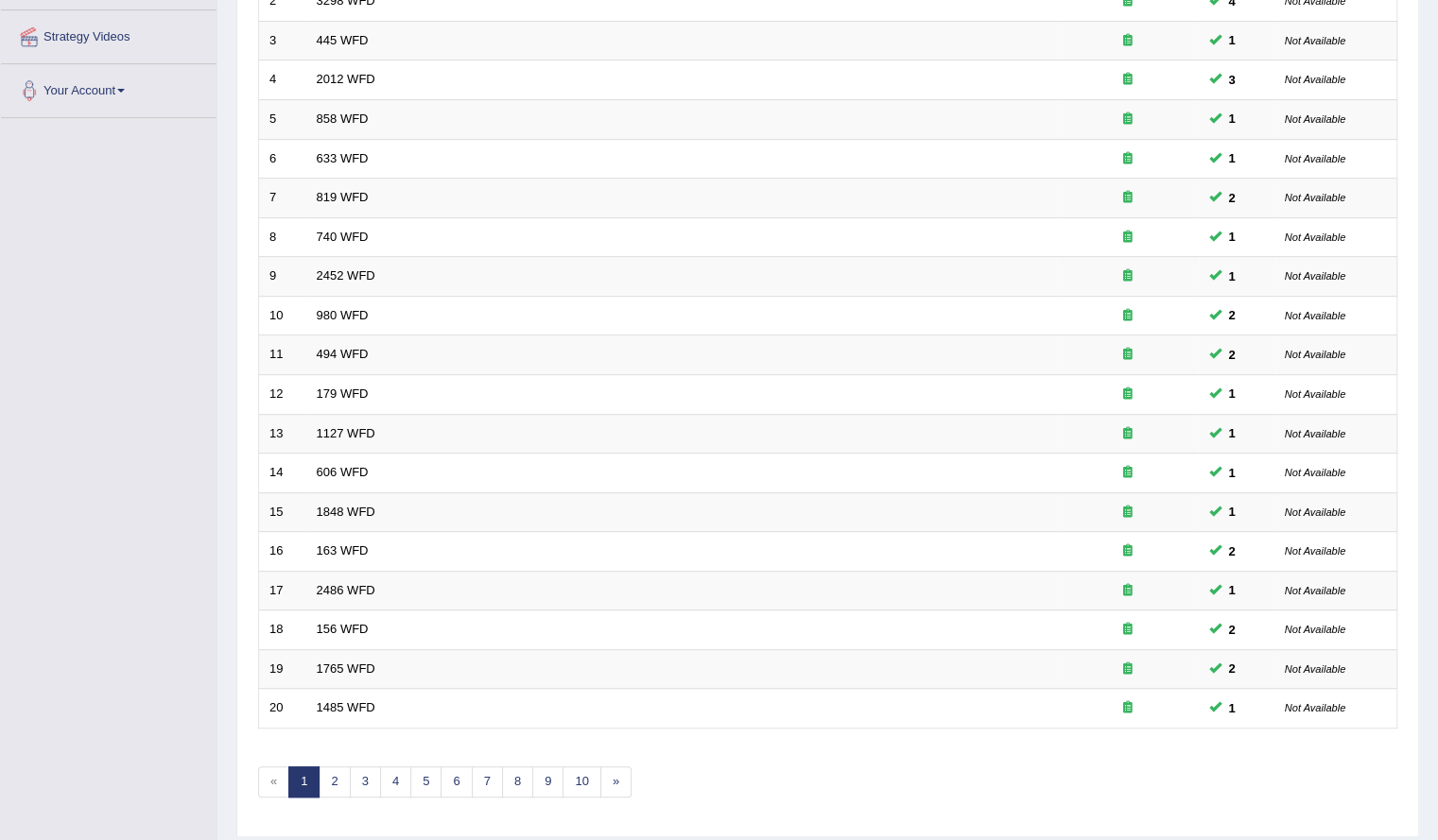
scroll to position [401, 0]
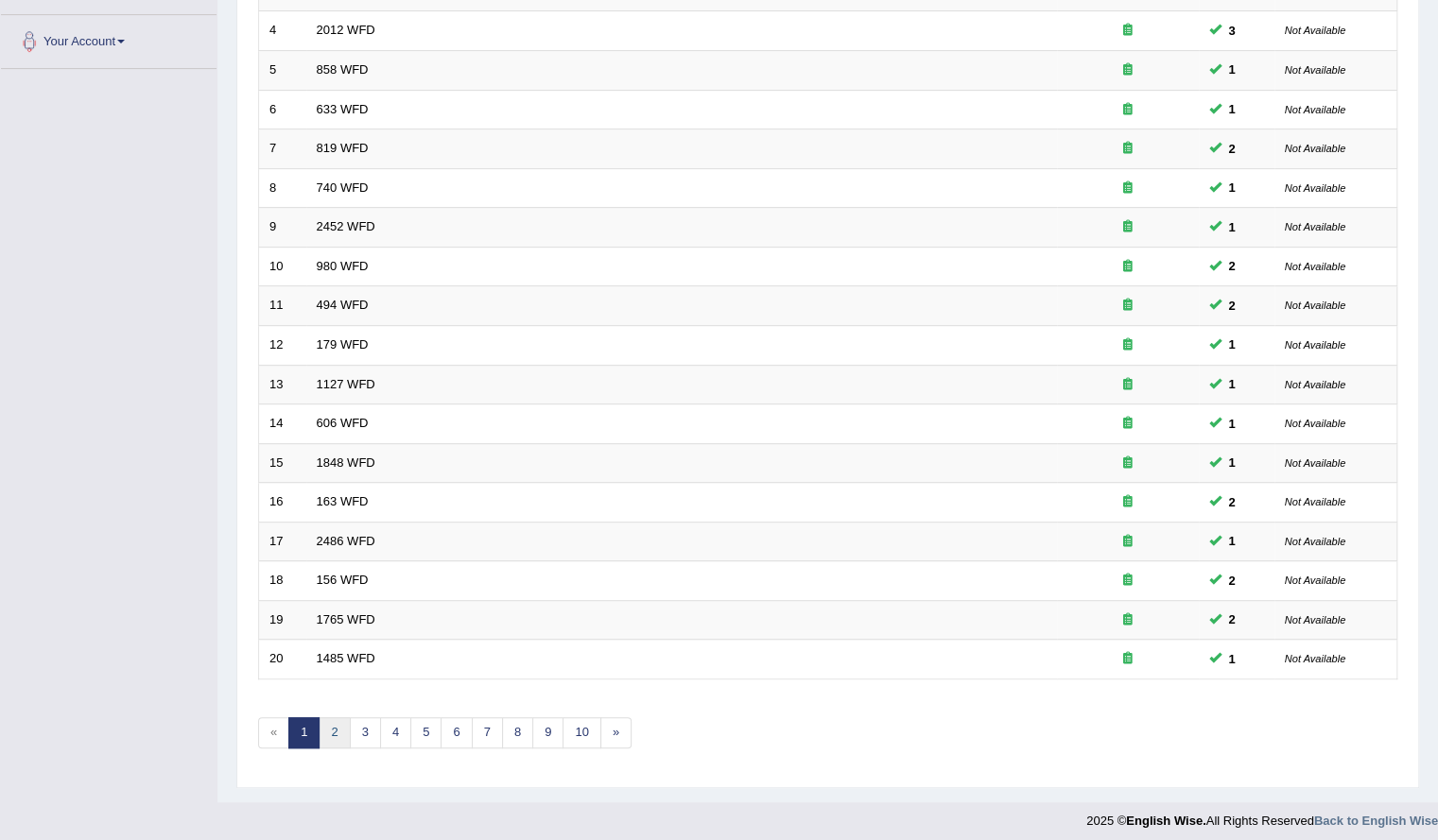
click at [333, 724] on link "2" at bounding box center [333, 732] width 31 height 31
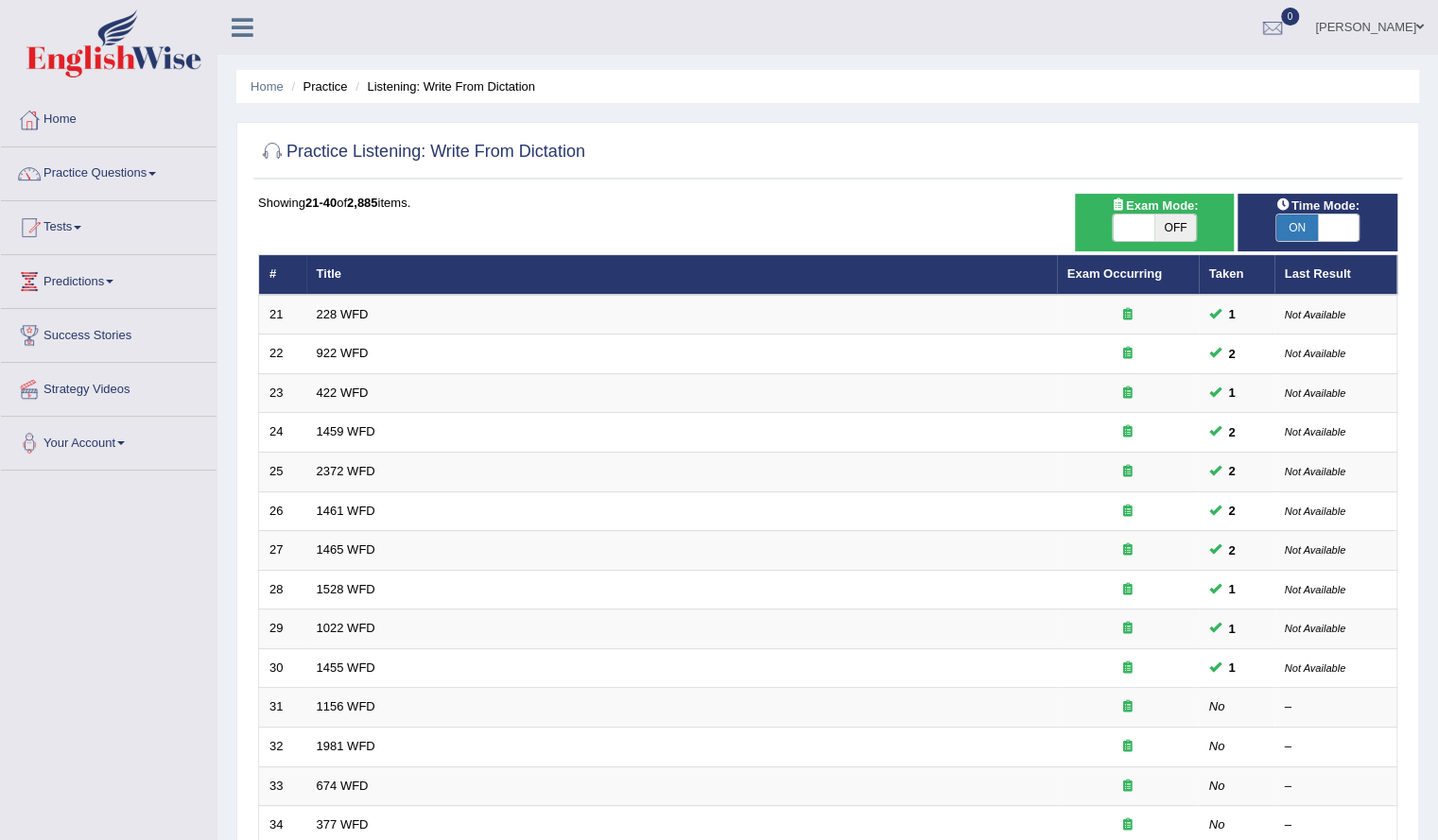
click at [1176, 227] on span "OFF" at bounding box center [1175, 228] width 42 height 27
checkbox input "true"
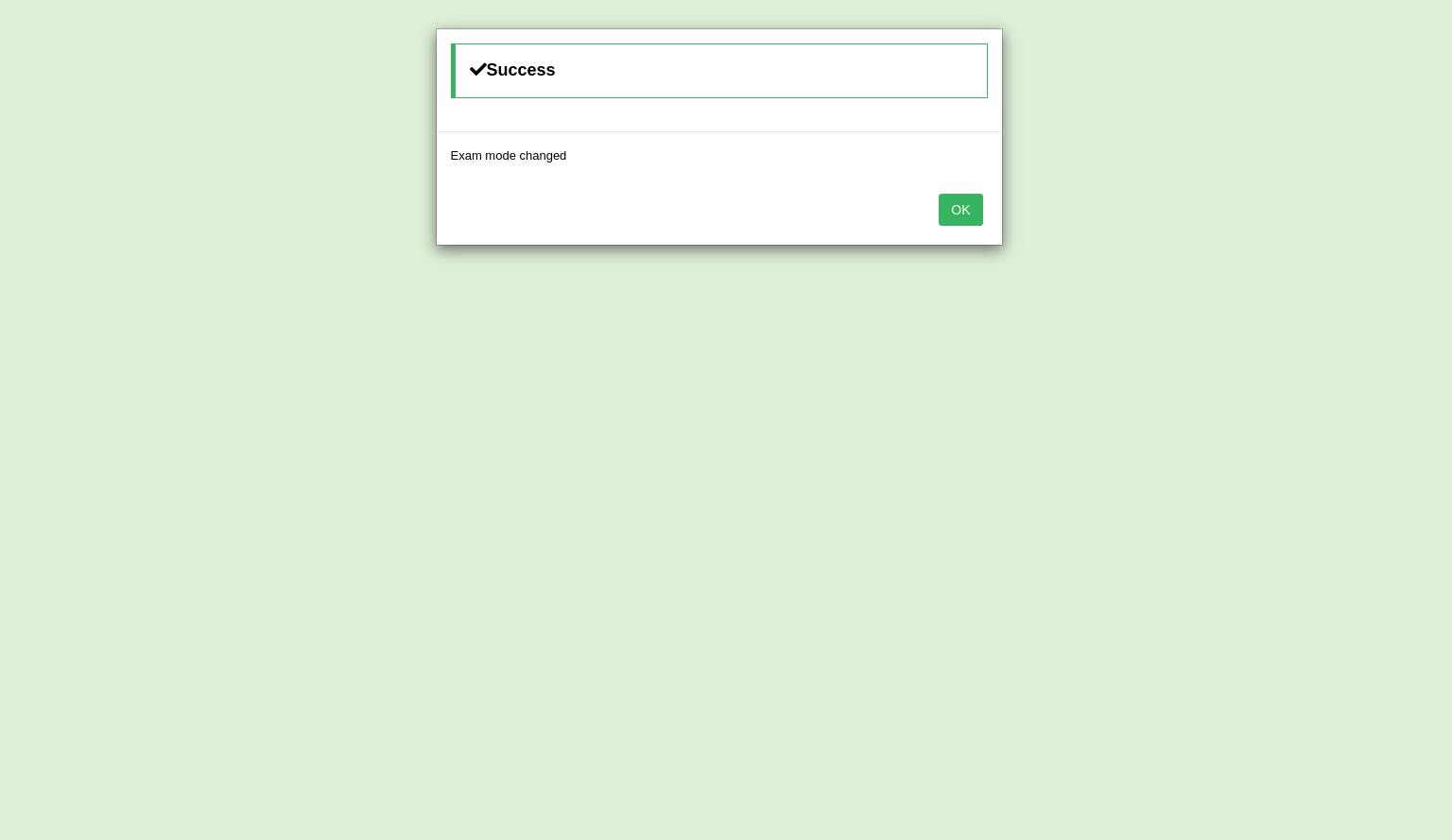
click at [960, 200] on button "OK" at bounding box center [960, 210] width 44 height 32
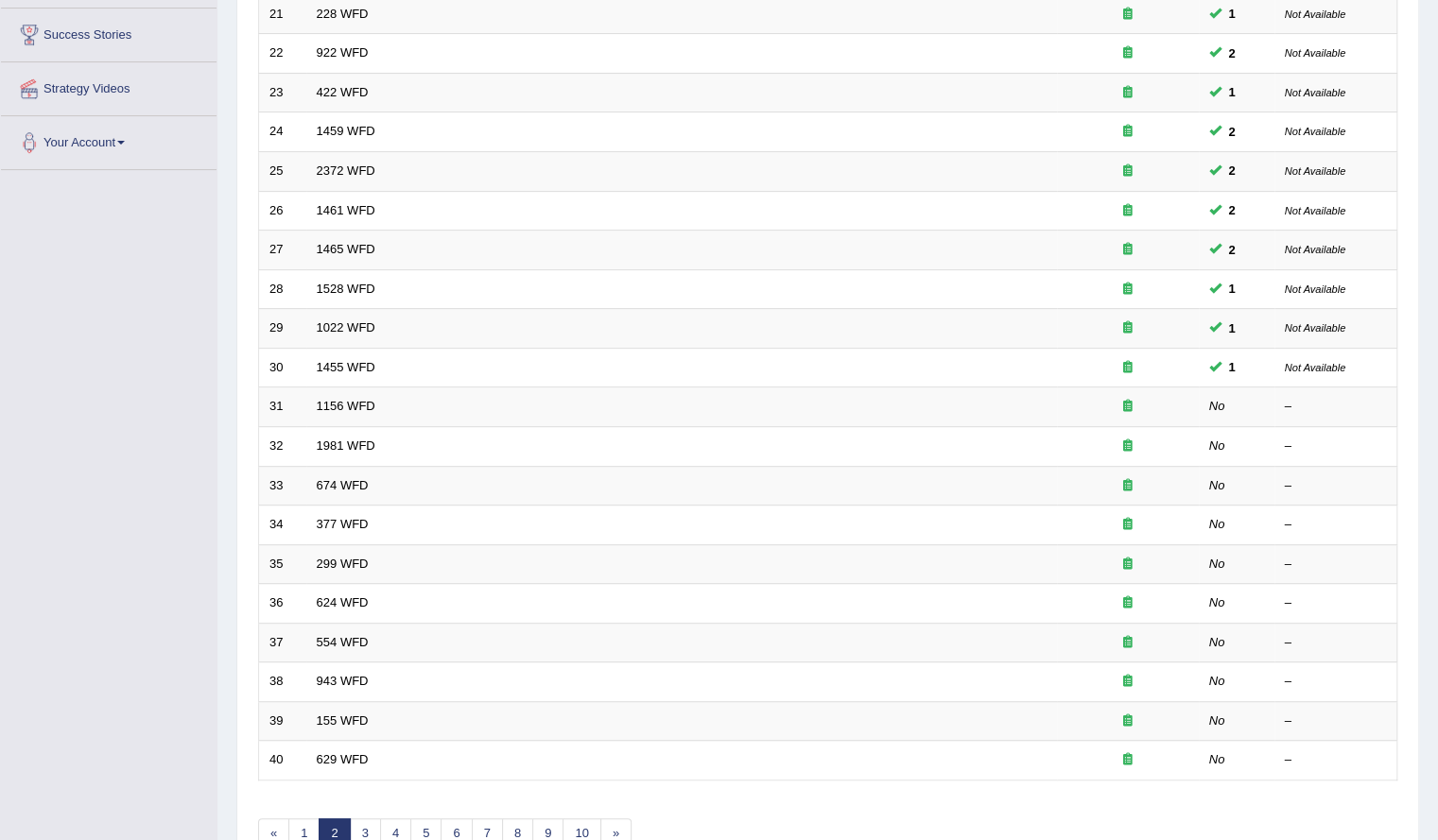
scroll to position [300, 0]
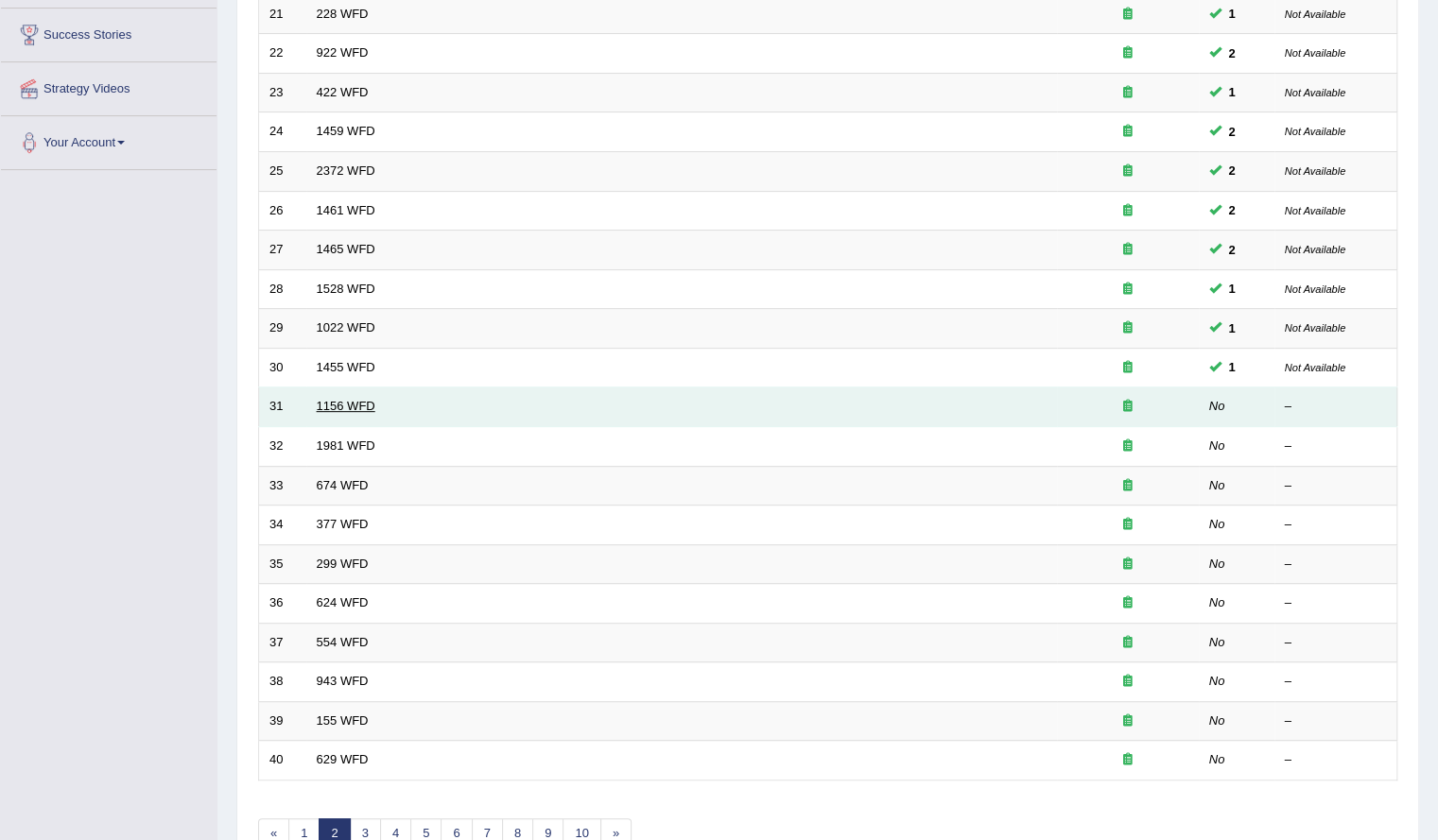
click at [348, 402] on link "1156 WFD" at bounding box center [346, 406] width 58 height 14
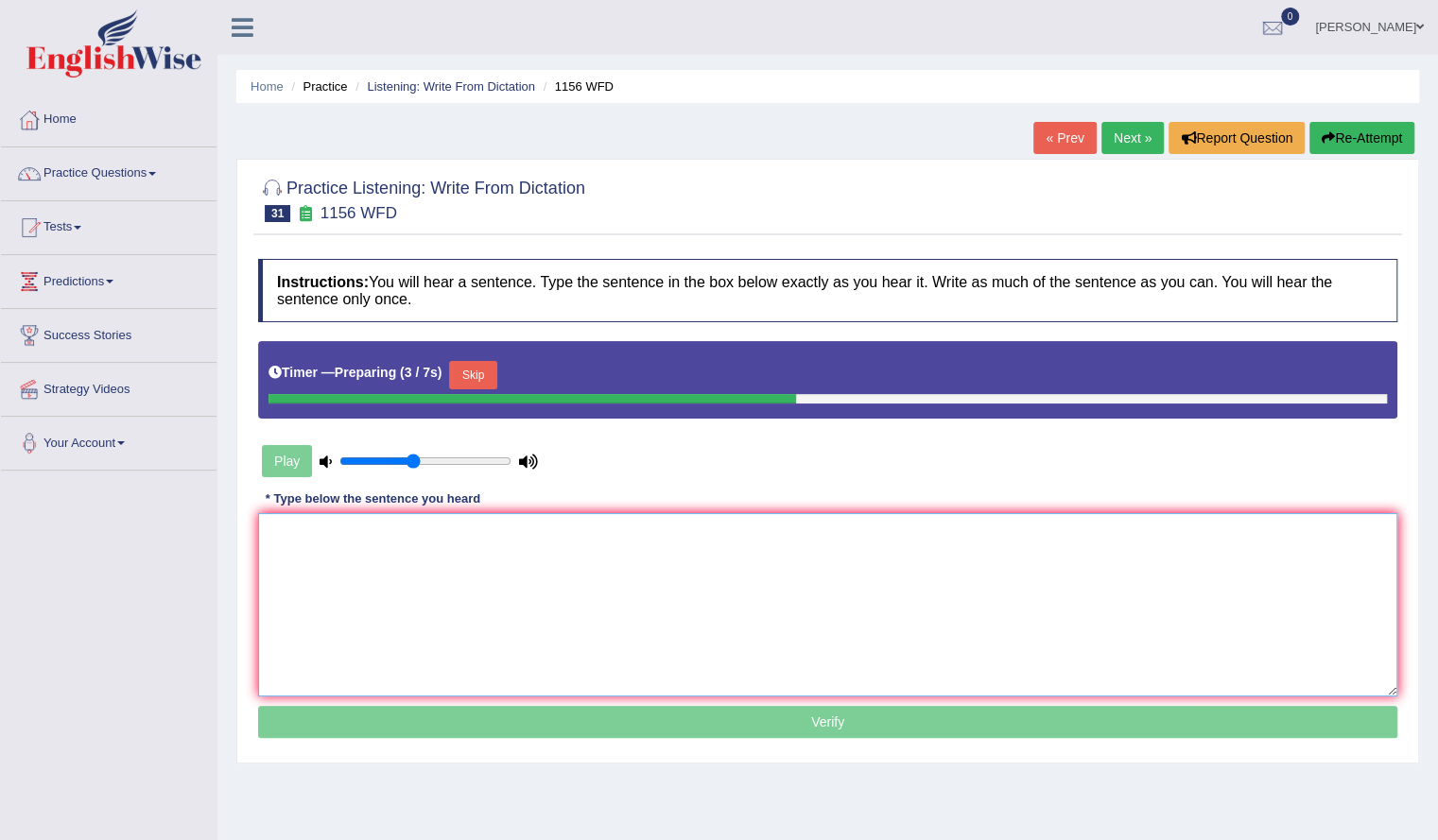
click at [633, 584] on textarea at bounding box center [827, 604] width 1139 height 183
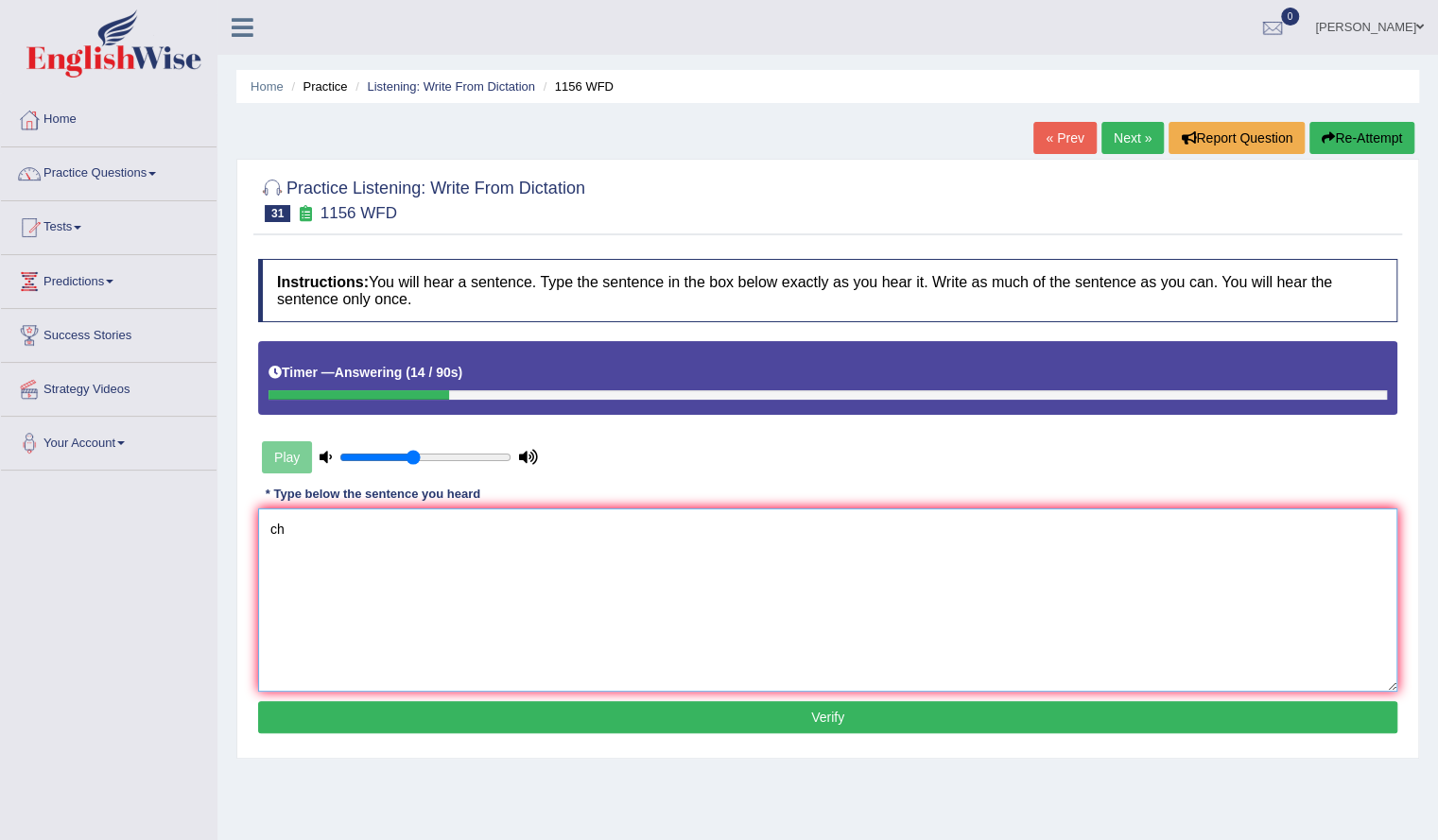
type textarea "c"
click at [1347, 153] on button "Re-Attempt" at bounding box center [1362, 138] width 105 height 32
click at [1358, 133] on button "Re-Attempt" at bounding box center [1362, 138] width 105 height 32
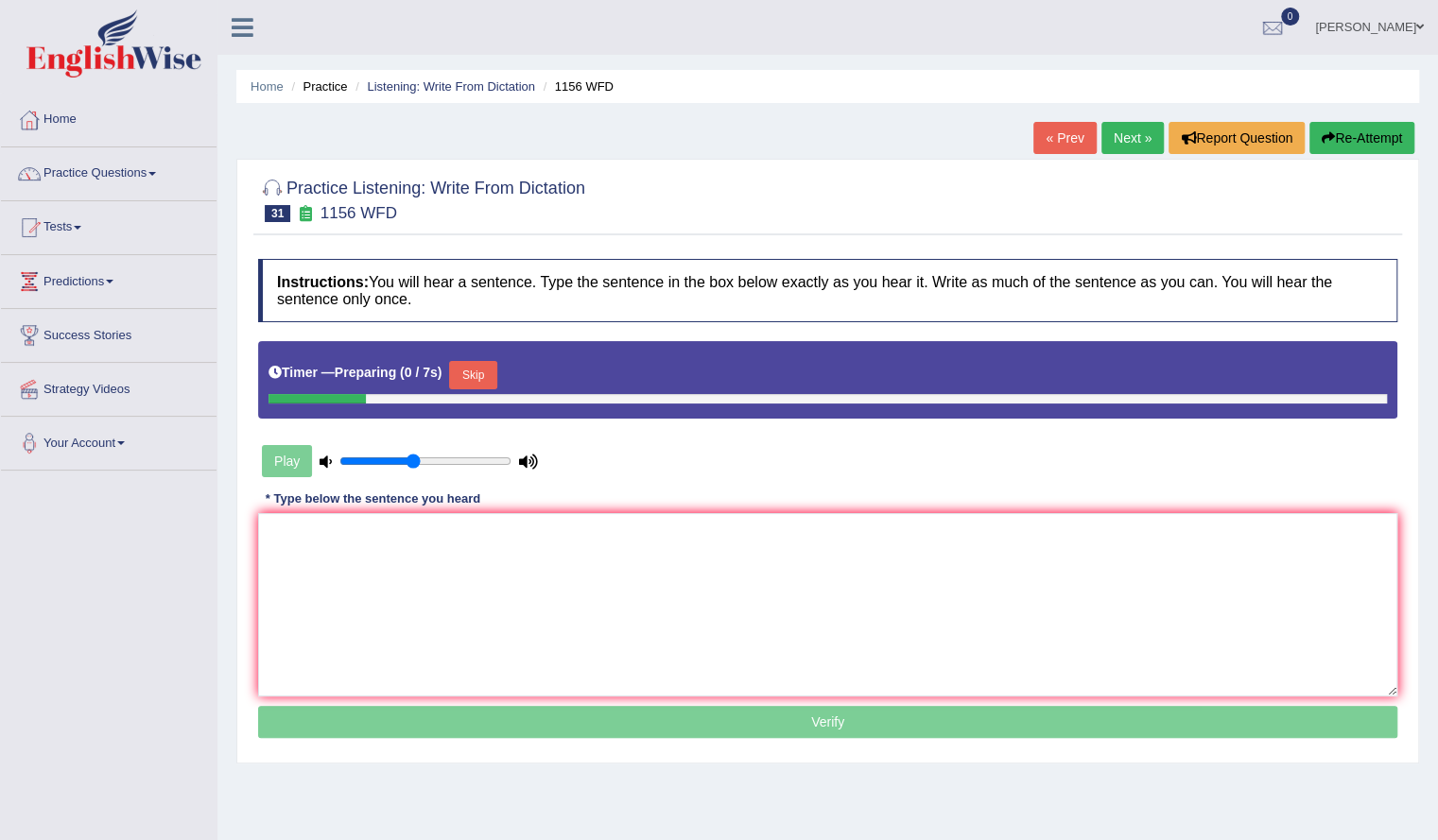
click at [494, 375] on button "Skip" at bounding box center [473, 374] width 48 height 29
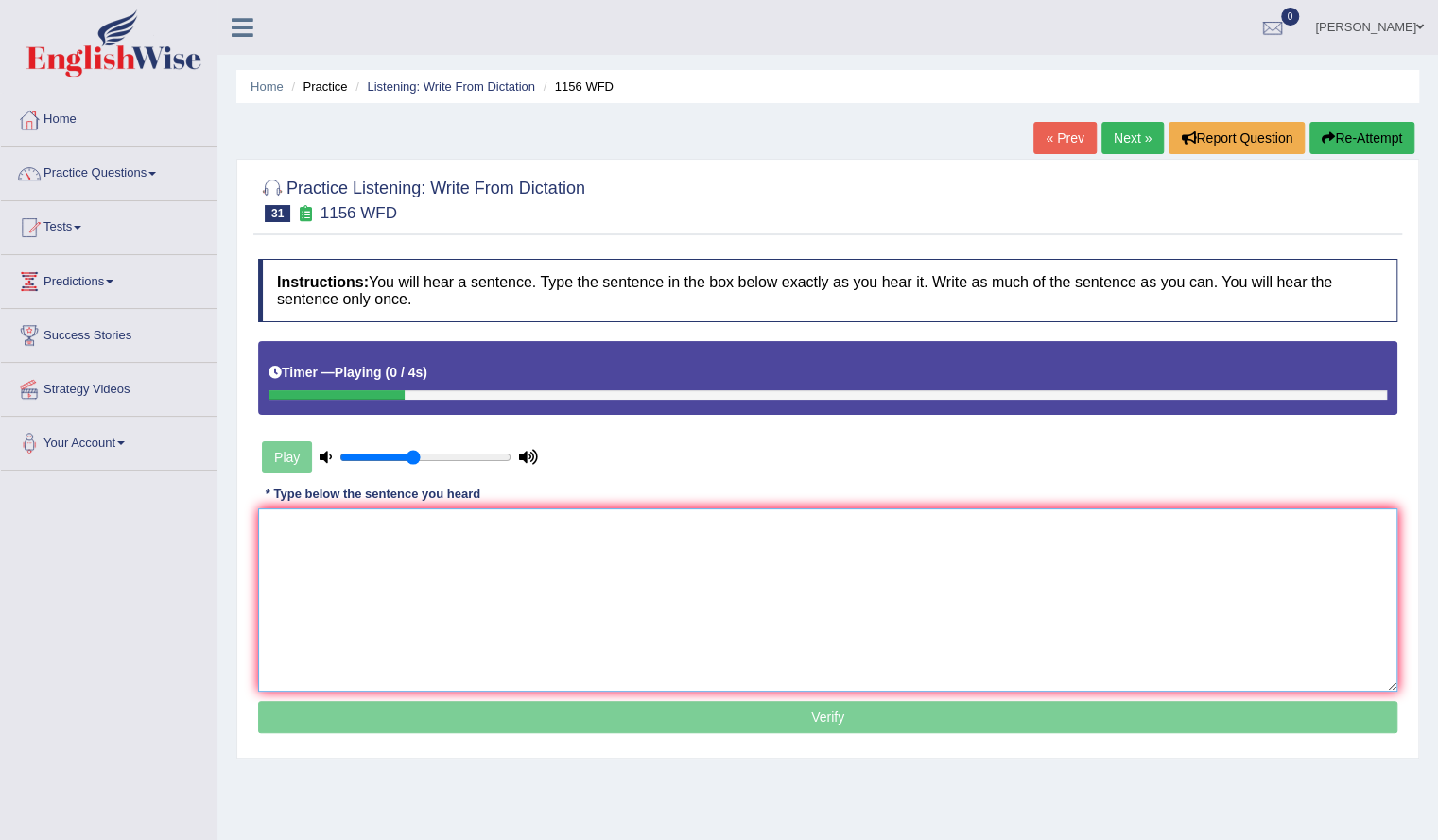
click at [488, 592] on textarea at bounding box center [827, 599] width 1139 height 183
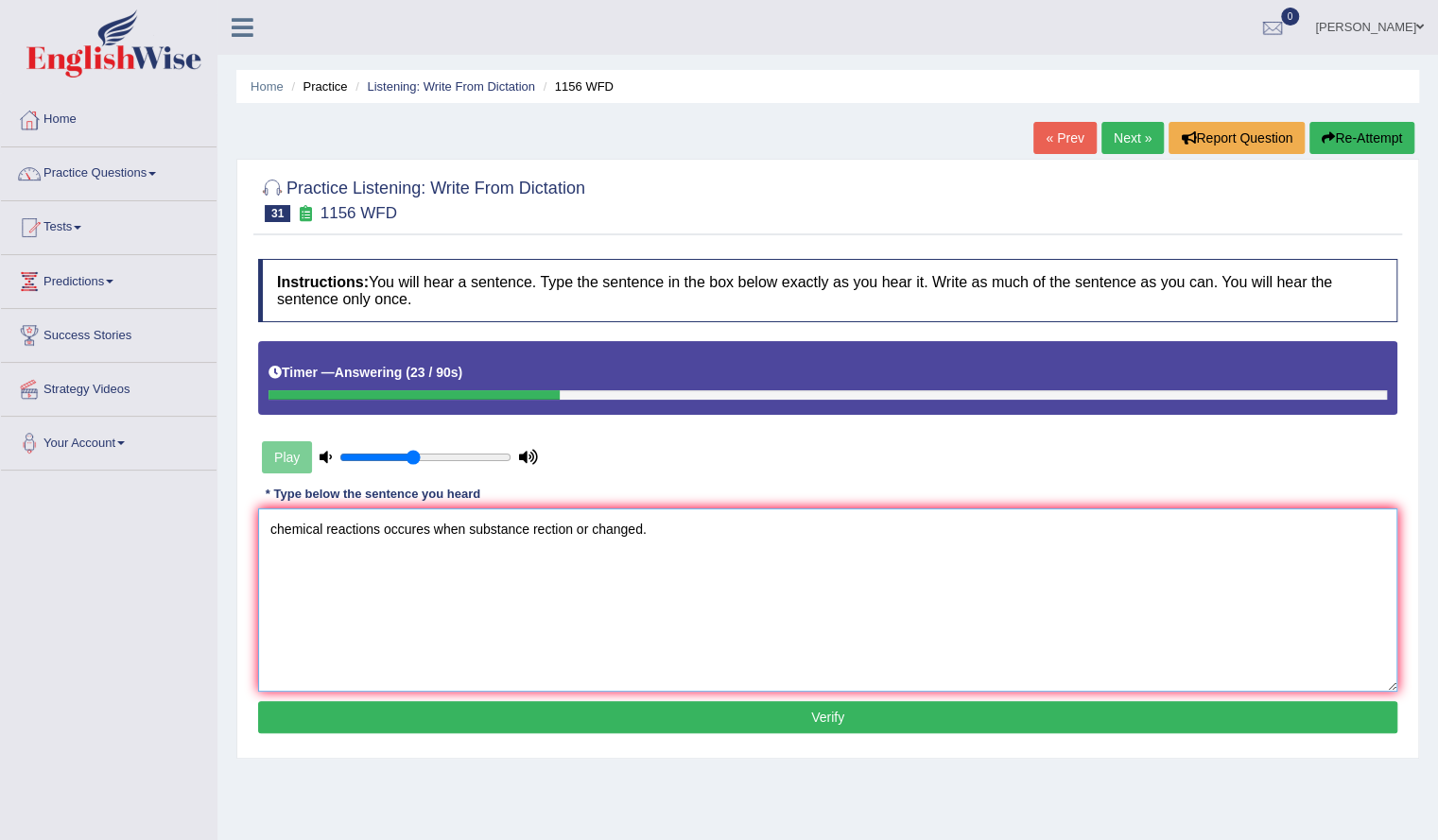
click at [277, 526] on textarea "chemical reactions occures when substance rection or changed." at bounding box center [827, 599] width 1139 height 183
click at [379, 534] on textarea "Chemical reactions occures when substance rection or changed." at bounding box center [827, 599] width 1139 height 183
click at [488, 532] on textarea "Chemical reactions reaction occures when substance rection or changed." at bounding box center [827, 599] width 1139 height 183
click at [525, 530] on textarea "Chemical reactions reaction occures occuer when substance rection or changed." at bounding box center [827, 599] width 1139 height 183
click at [628, 530] on textarea "Chemical reactions reaction occures occur when substance rection or changed." at bounding box center [827, 599] width 1139 height 183
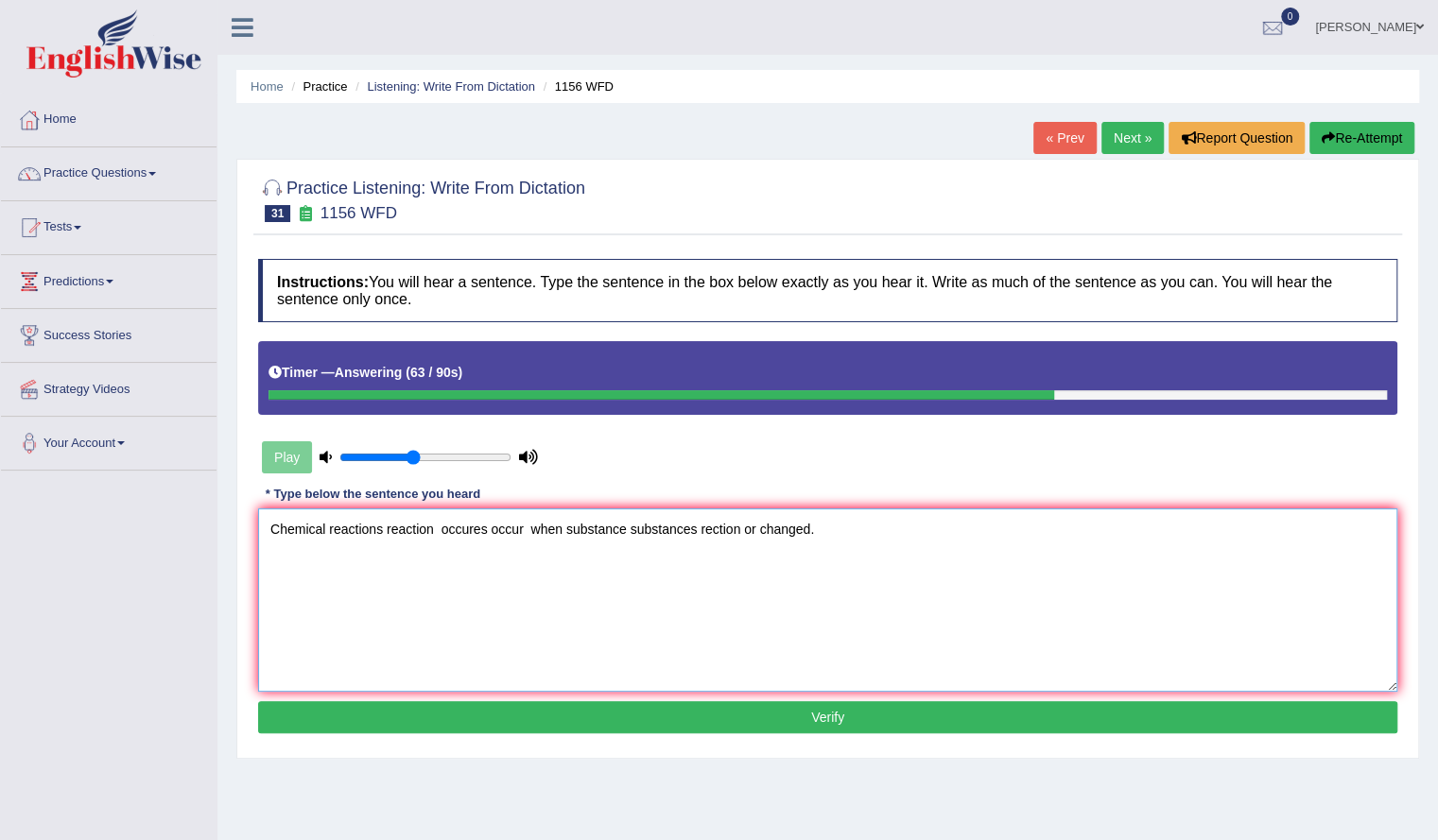
click at [738, 529] on textarea "Chemical reactions reaction occures occur when substance substances rection or …" at bounding box center [827, 599] width 1139 height 183
click at [802, 530] on textarea "Chemical reactions reaction occures occur when substance substances react or ch…" at bounding box center [827, 599] width 1139 height 183
click at [764, 596] on textarea "Chemical reactions reaction occures occur when substance substances react or ch…" at bounding box center [827, 599] width 1139 height 183
click at [529, 527] on textarea "Chemical reactions reaction occures occur when substance substances react or ch…" at bounding box center [827, 599] width 1139 height 183
click at [439, 527] on textarea "Chemical reactions reaction occures occur when substance substances react or ch…" at bounding box center [827, 599] width 1139 height 183
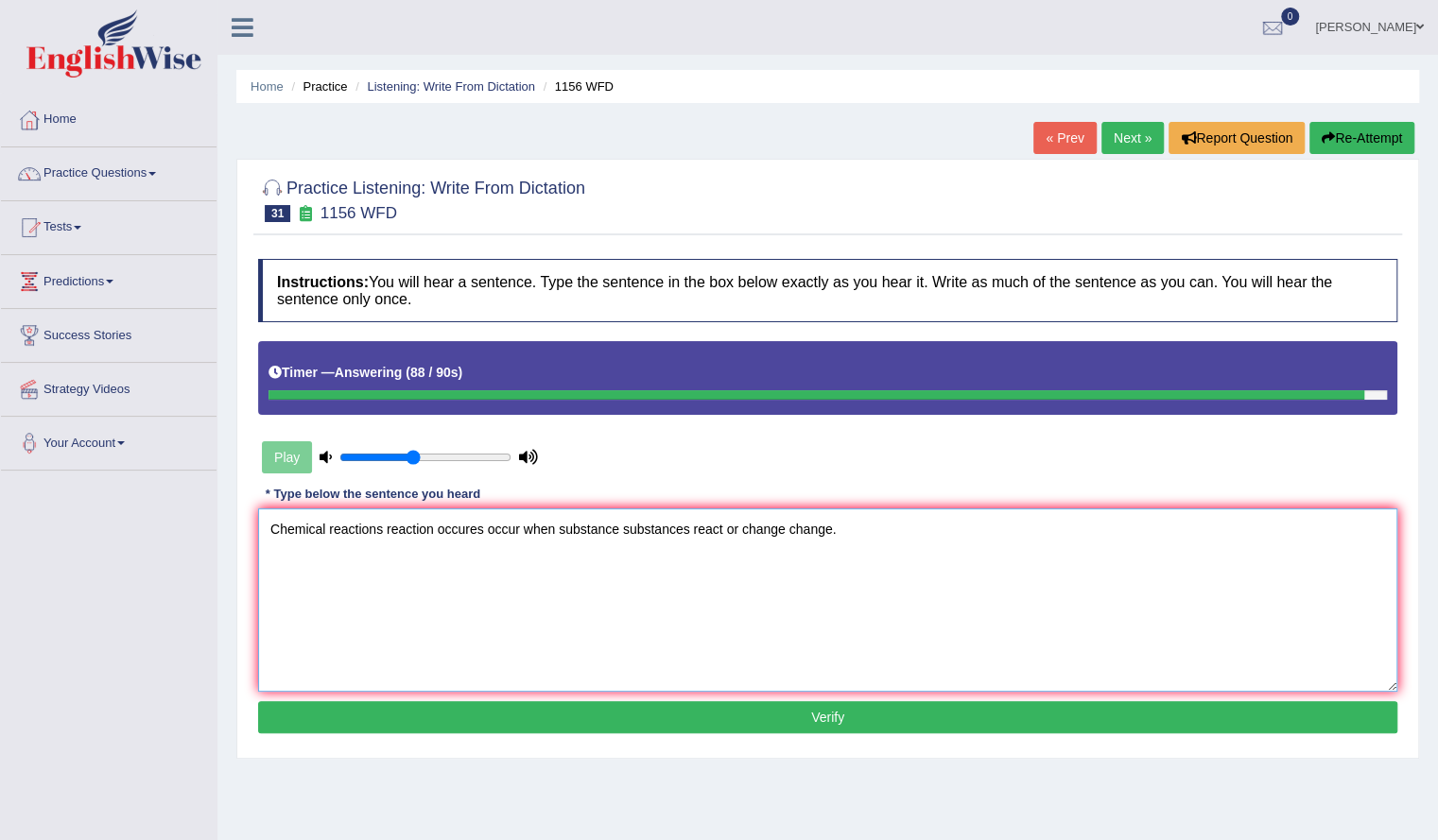
click at [480, 615] on textarea "Chemical reactions reaction occures occur when substance substances react or ch…" at bounding box center [827, 599] width 1139 height 183
type textarea "Chemical reactions reaction occures occur when substance substances react or ch…"
click at [586, 713] on button "Verify" at bounding box center [827, 717] width 1139 height 32
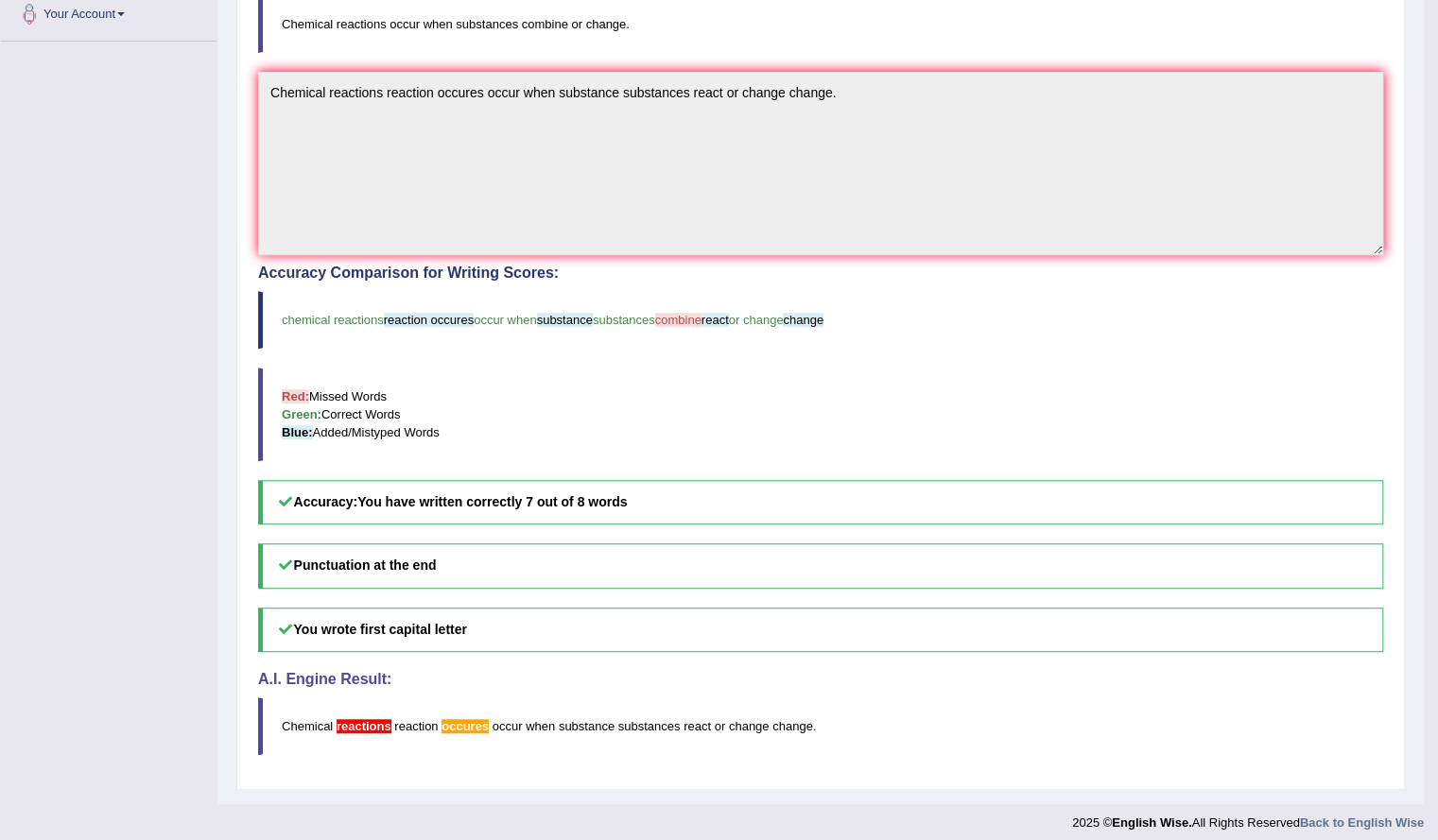
scroll to position [433, 0]
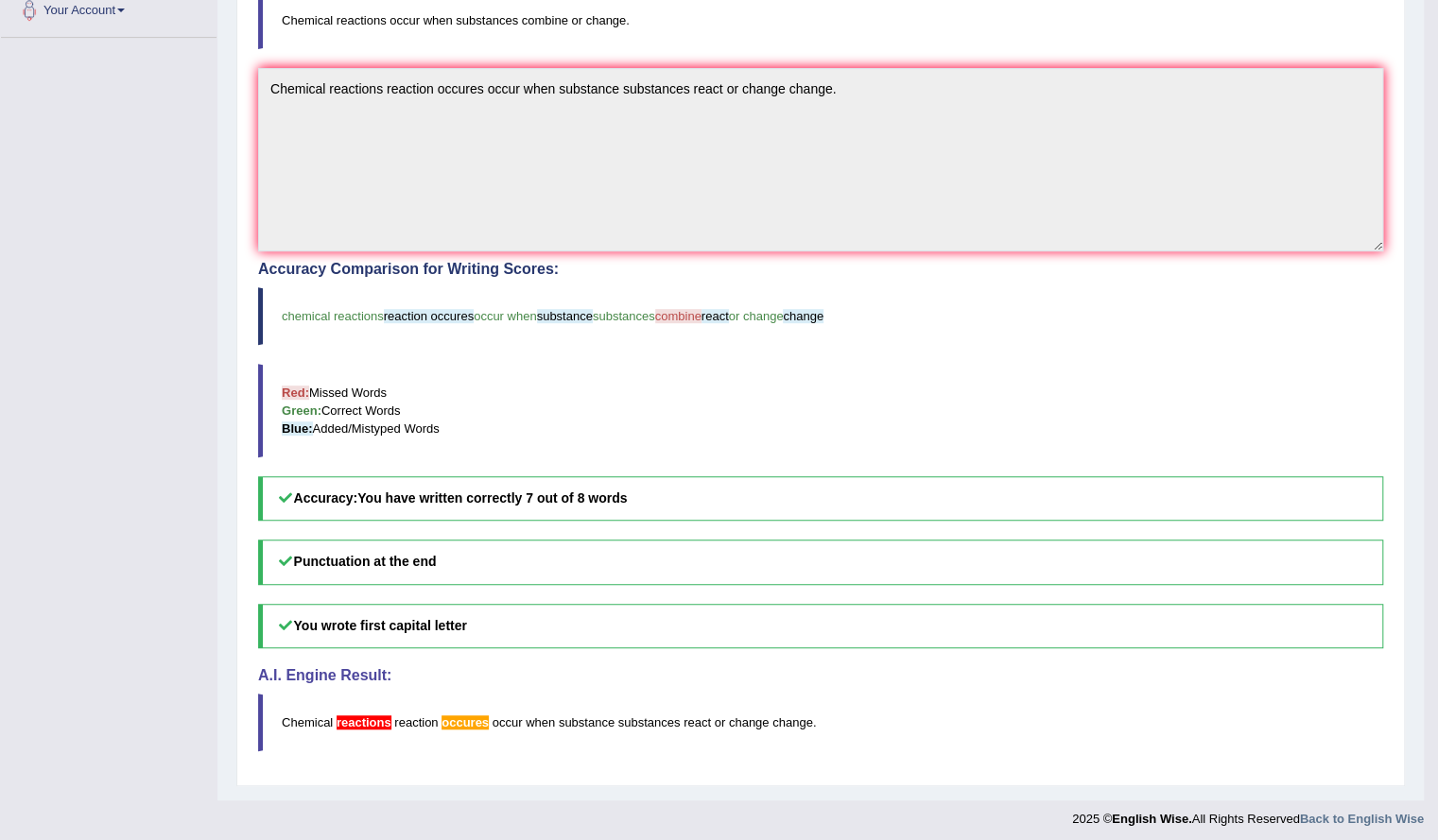
click at [375, 715] on span "reactions" at bounding box center [364, 722] width 55 height 14
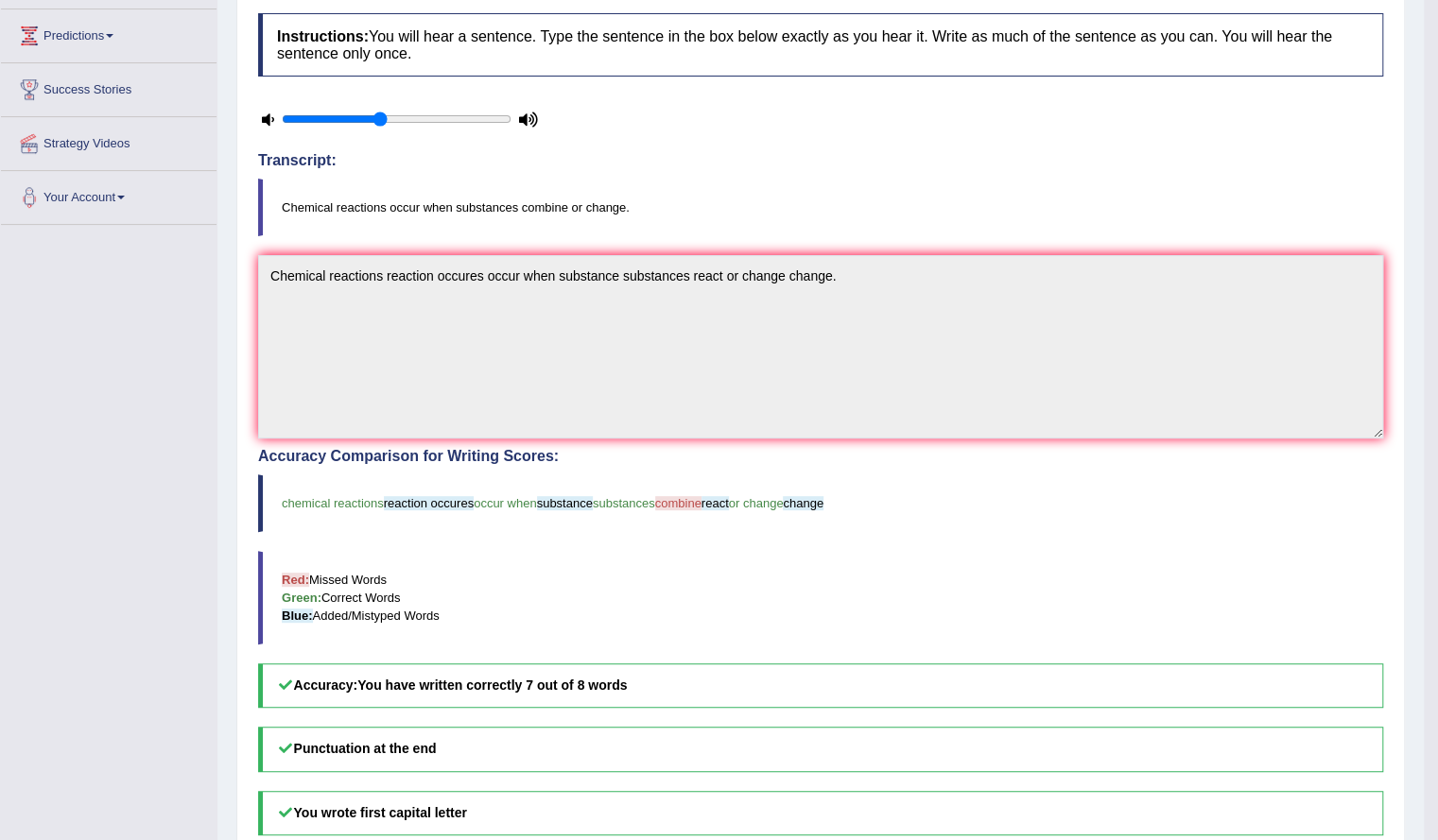
scroll to position [0, 0]
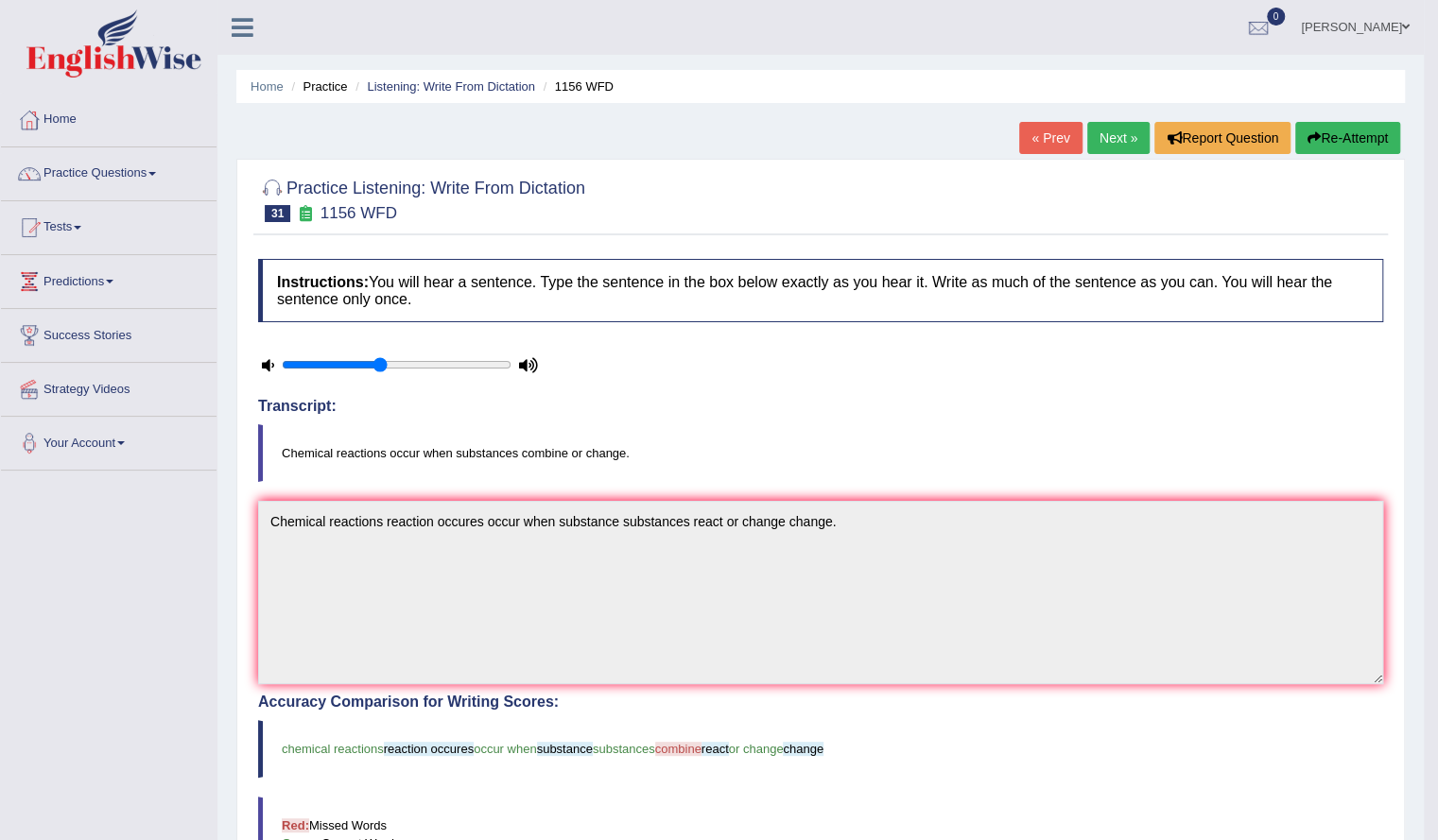
click at [1096, 147] on link "Next »" at bounding box center [1118, 138] width 62 height 32
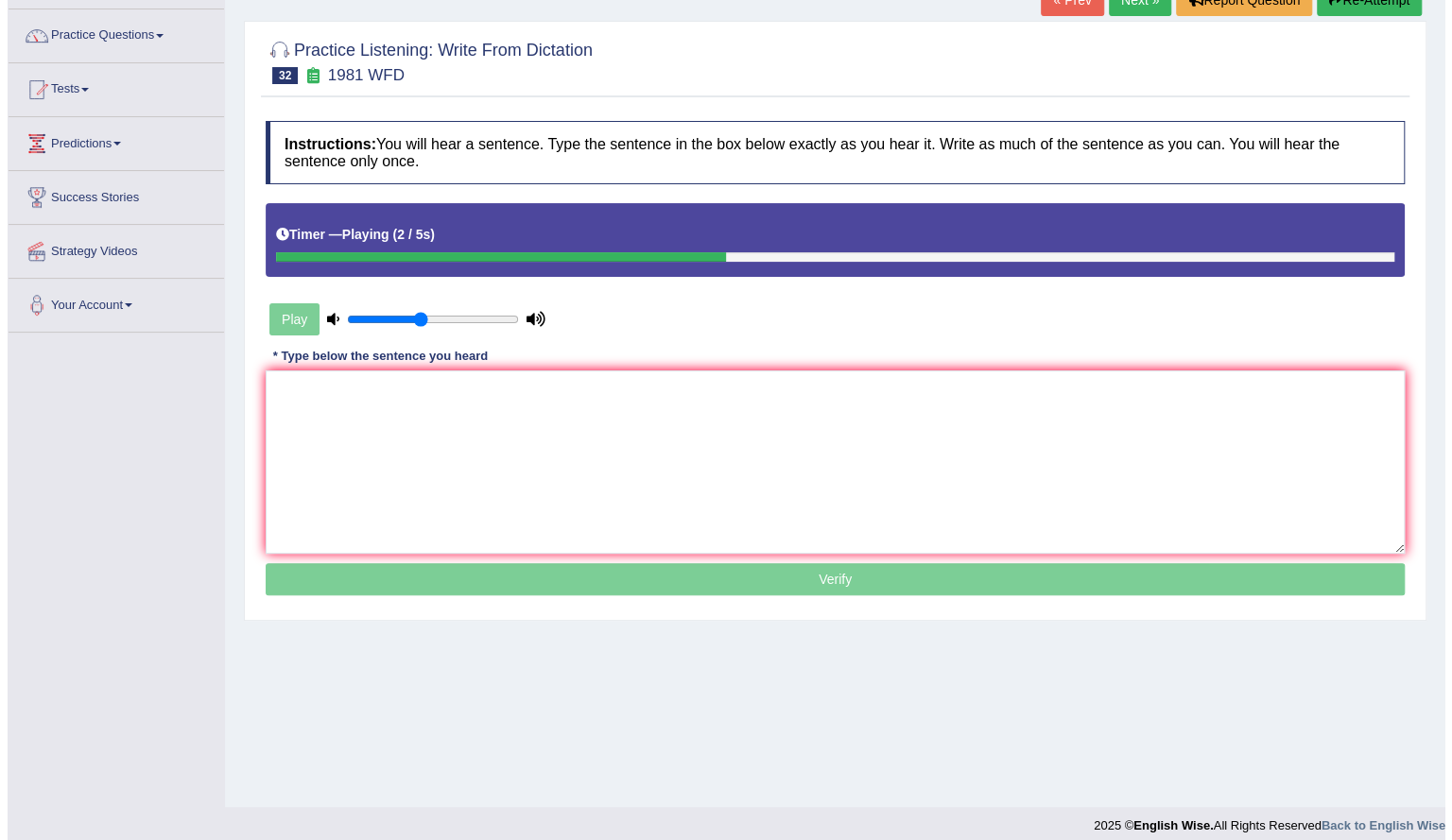
scroll to position [152, 0]
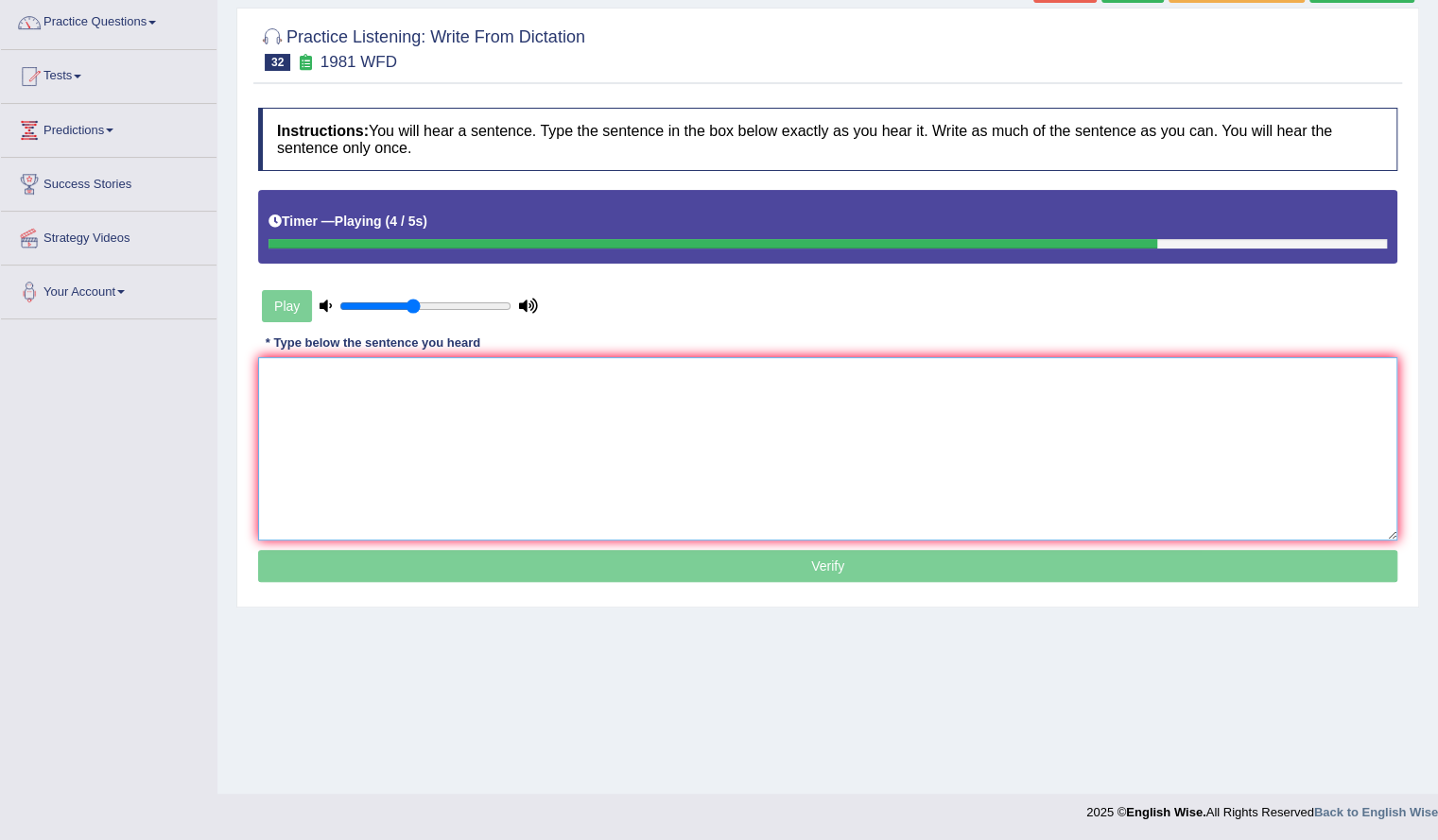
click at [461, 523] on textarea at bounding box center [827, 449] width 1139 height 183
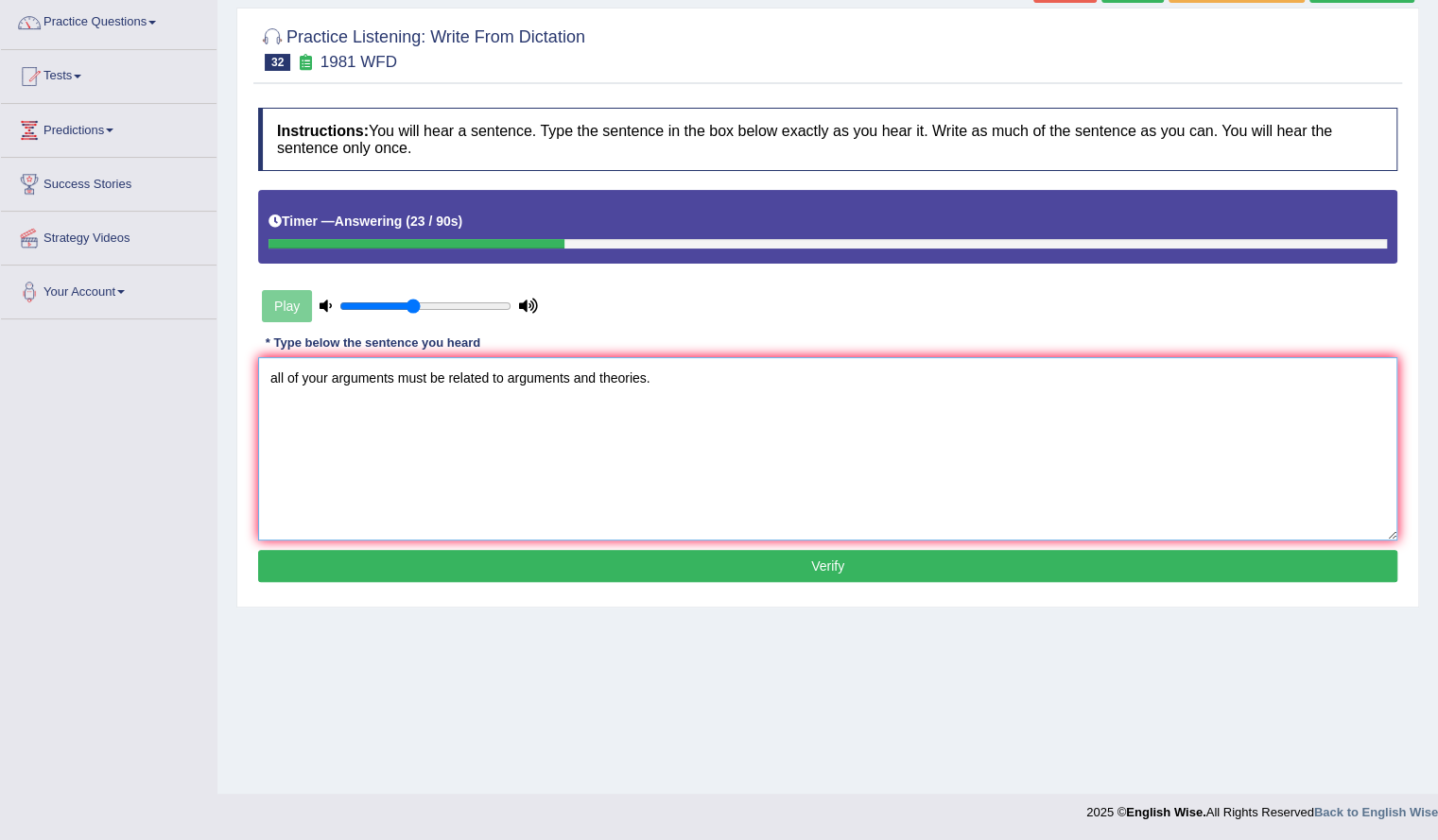
click at [277, 377] on textarea "all of your arguments must be related to arguments and theories." at bounding box center [827, 449] width 1139 height 183
click at [393, 378] on textarea "All of your arguments must be related to arguments and theories." at bounding box center [827, 449] width 1139 height 183
click at [488, 378] on textarea "All of your arguments must be related to arguments and theories." at bounding box center [827, 449] width 1139 height 183
type textarea "All of your arguments must be related to arguments and theories."
click at [586, 552] on button "Verify" at bounding box center [827, 566] width 1139 height 32
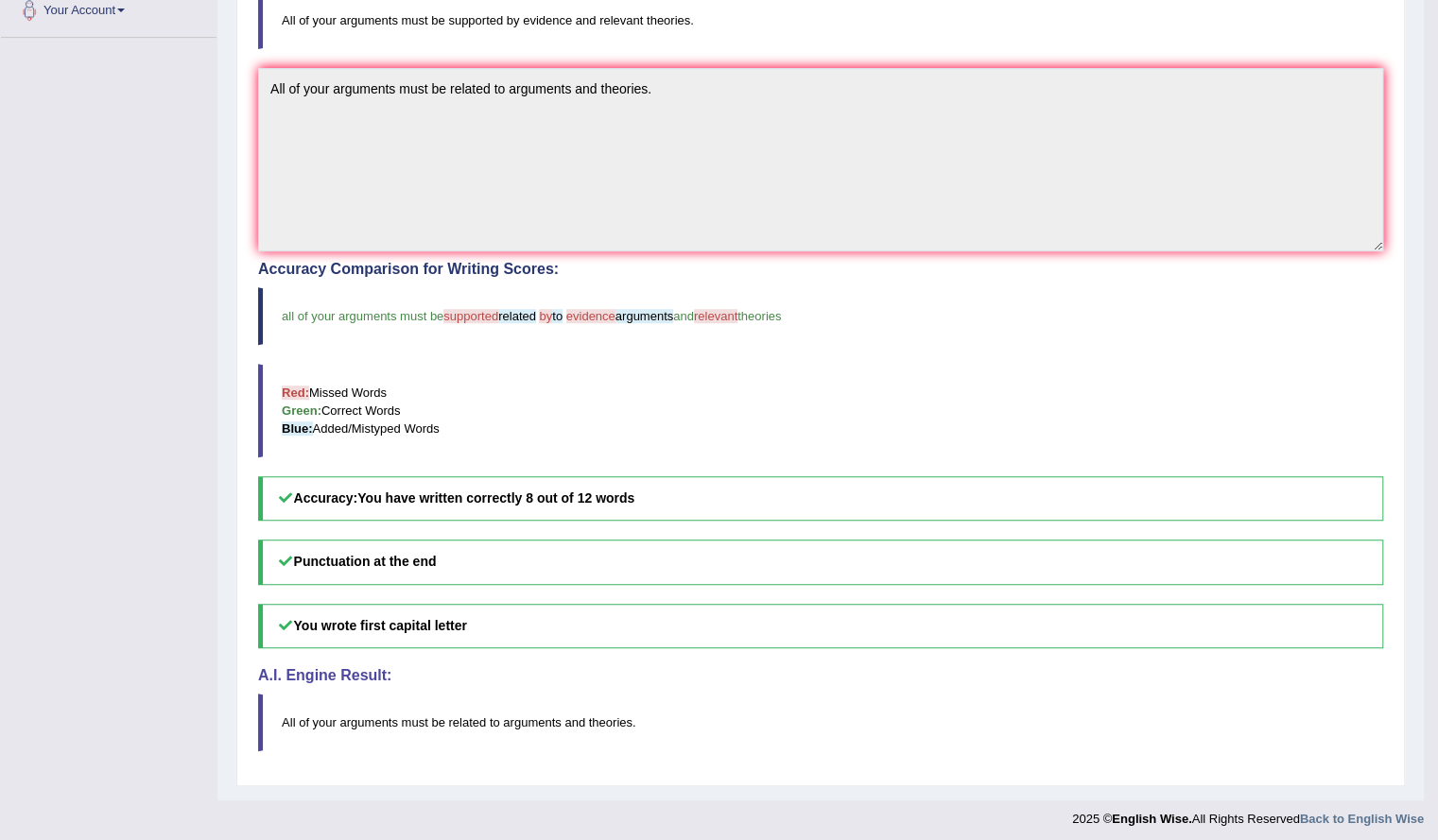
scroll to position [0, 0]
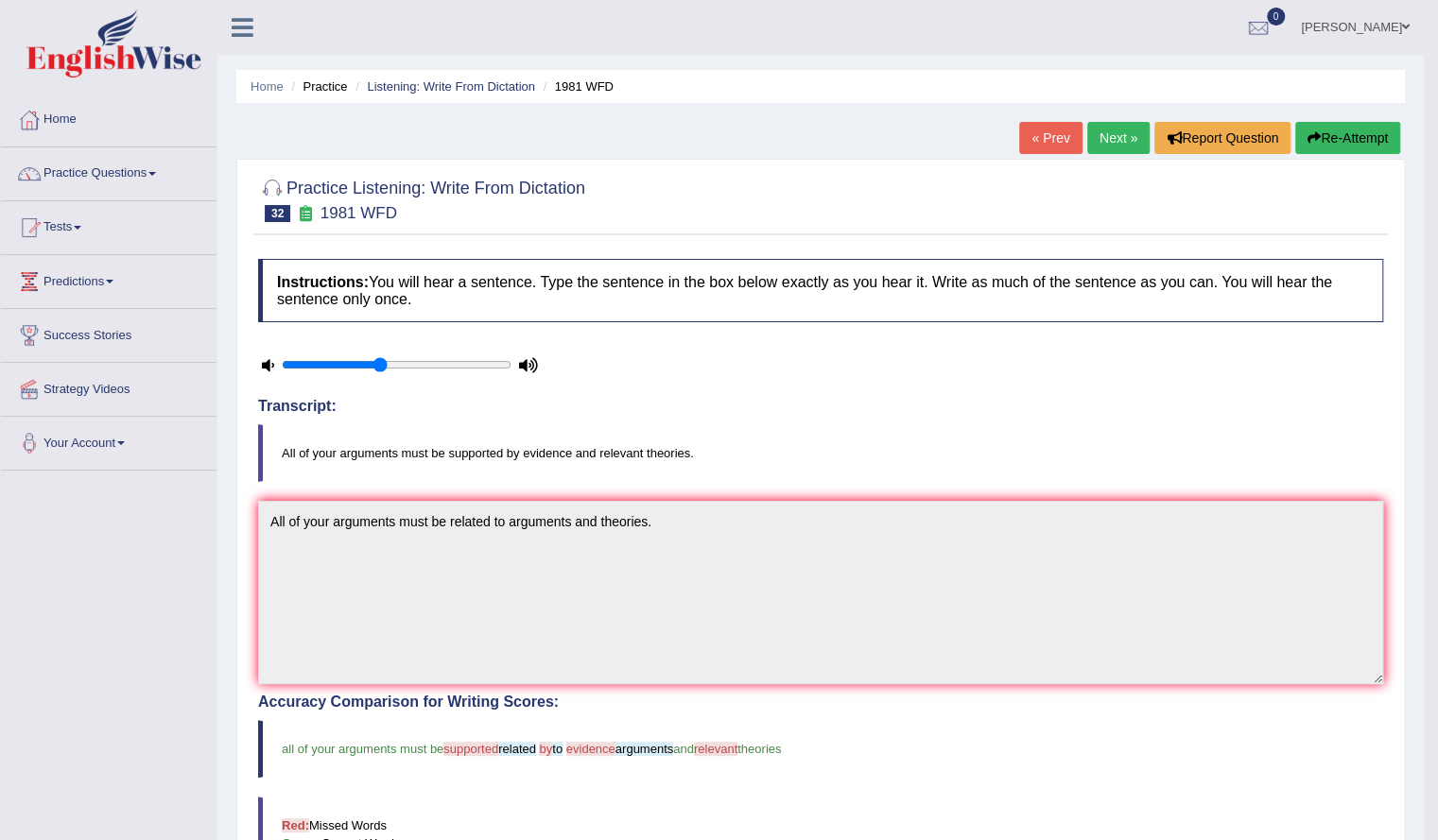
click at [1348, 149] on button "Re-Attempt" at bounding box center [1348, 138] width 105 height 32
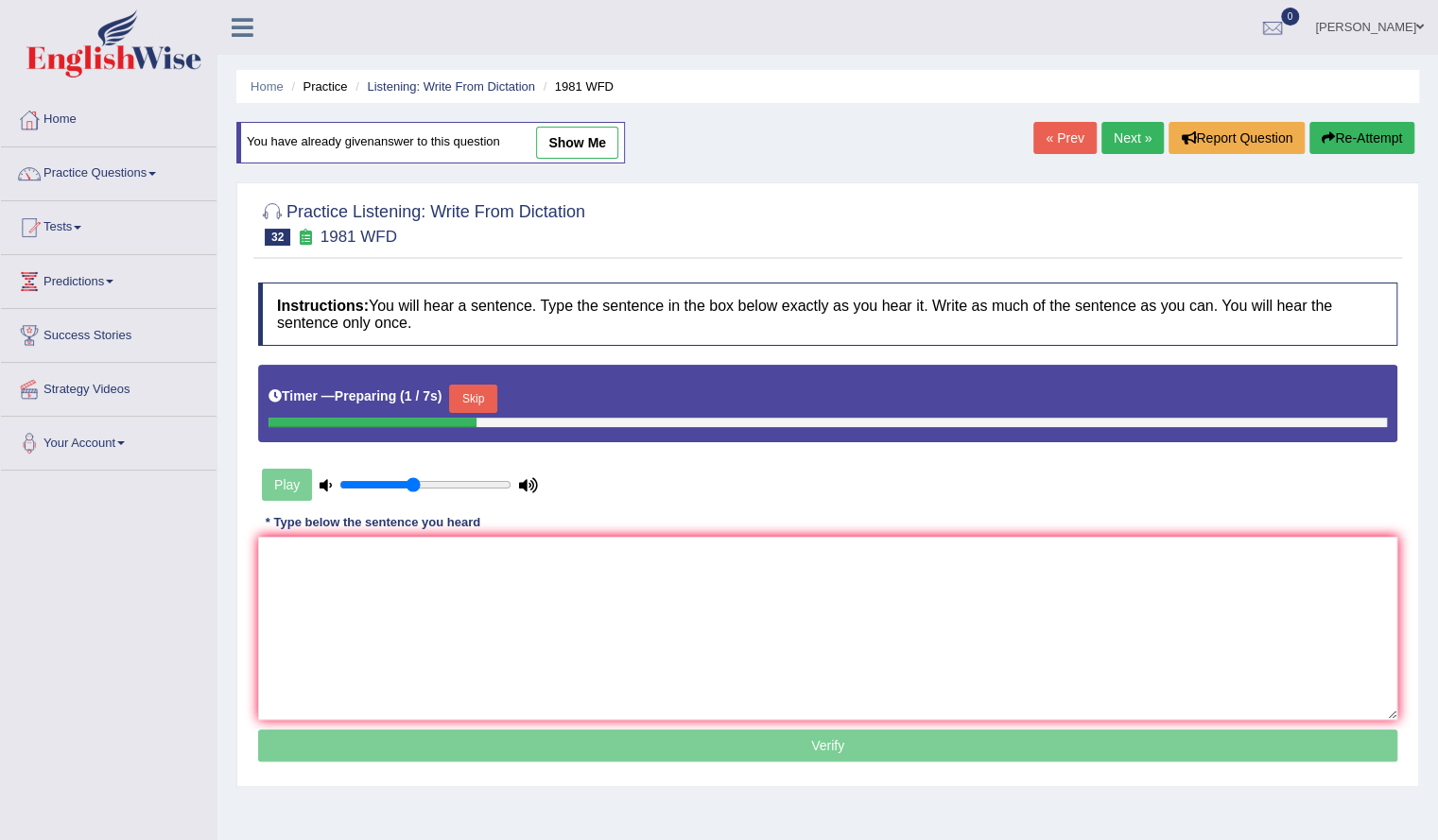
click at [472, 399] on button "Skip" at bounding box center [473, 398] width 48 height 29
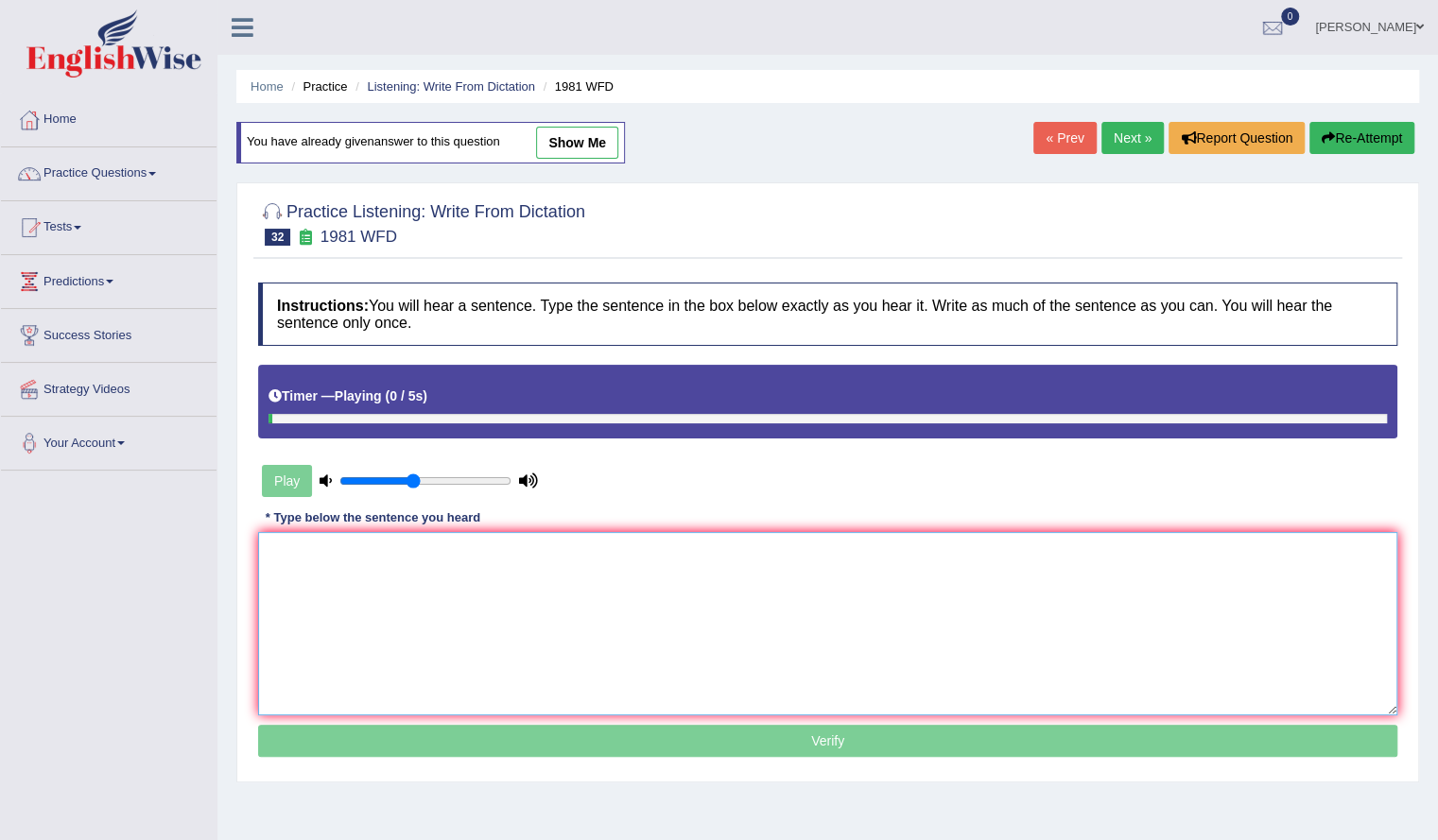
click at [444, 600] on textarea at bounding box center [827, 623] width 1139 height 183
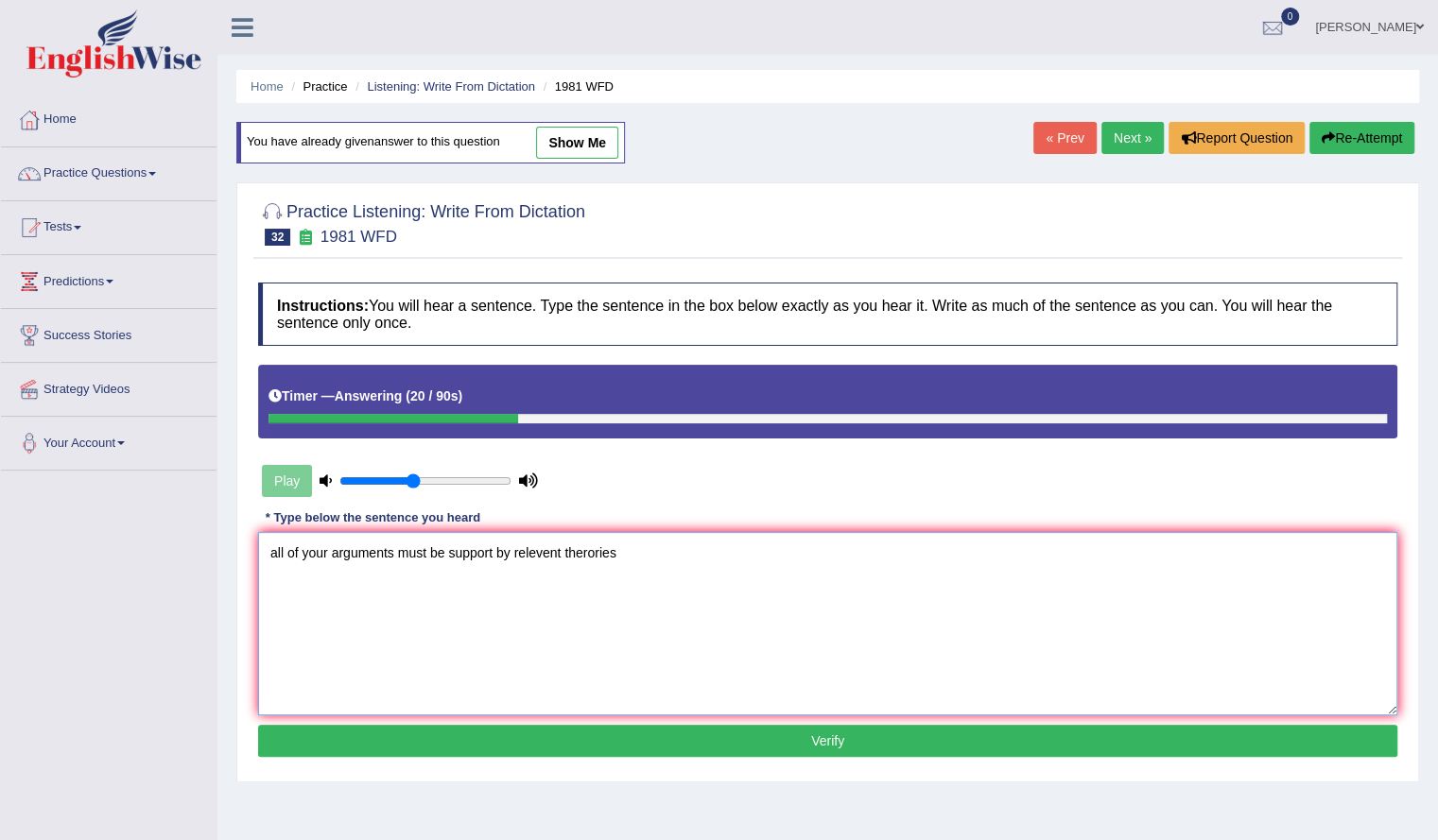
click at [586, 553] on textarea "all of your arguments must be support by relevent therories" at bounding box center [827, 623] width 1139 height 183
click at [528, 553] on textarea "all of your arguments must be support by relevent theories" at bounding box center [827, 623] width 1139 height 183
click at [548, 553] on textarea "all of your arguments must be support by relevent theories" at bounding box center [827, 623] width 1139 height 183
click at [492, 552] on textarea "all of your arguments must be support by relevant theories" at bounding box center [827, 623] width 1139 height 183
click at [279, 547] on textarea "all of your arguments must be support by relevant theories" at bounding box center [827, 623] width 1139 height 183
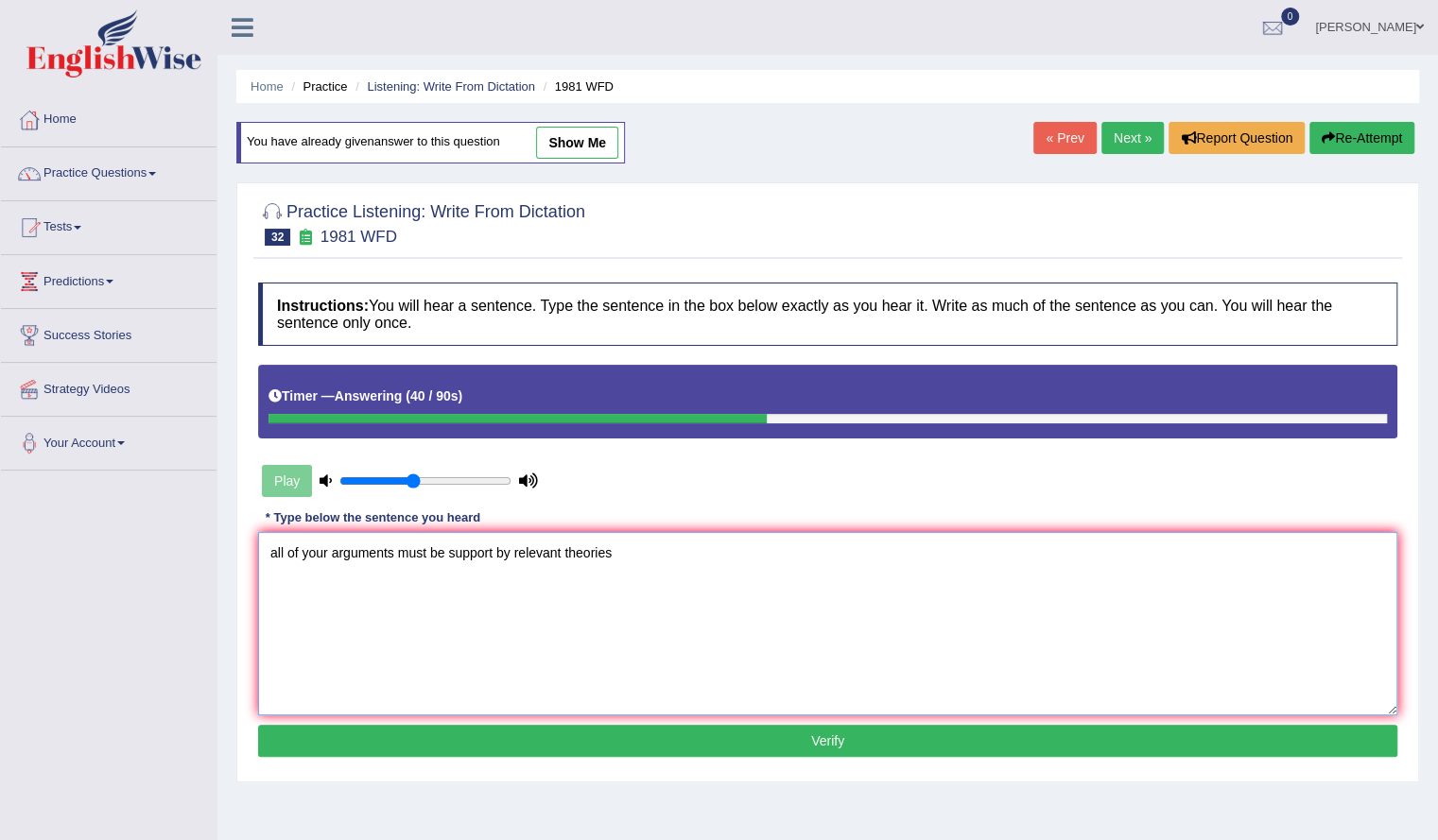
click at [277, 550] on textarea "all of your arguments must be support by relevant theories" at bounding box center [827, 623] width 1139 height 183
click at [496, 551] on textarea "All of your arguments must be support by relevant theories" at bounding box center [827, 623] width 1139 height 183
click at [631, 557] on textarea "All of your arguments must be supported by relevant theories" at bounding box center [827, 623] width 1139 height 183
type textarea "All of your arguments must be supported by relevant theories."
click at [612, 730] on button "Verify" at bounding box center [827, 741] width 1139 height 32
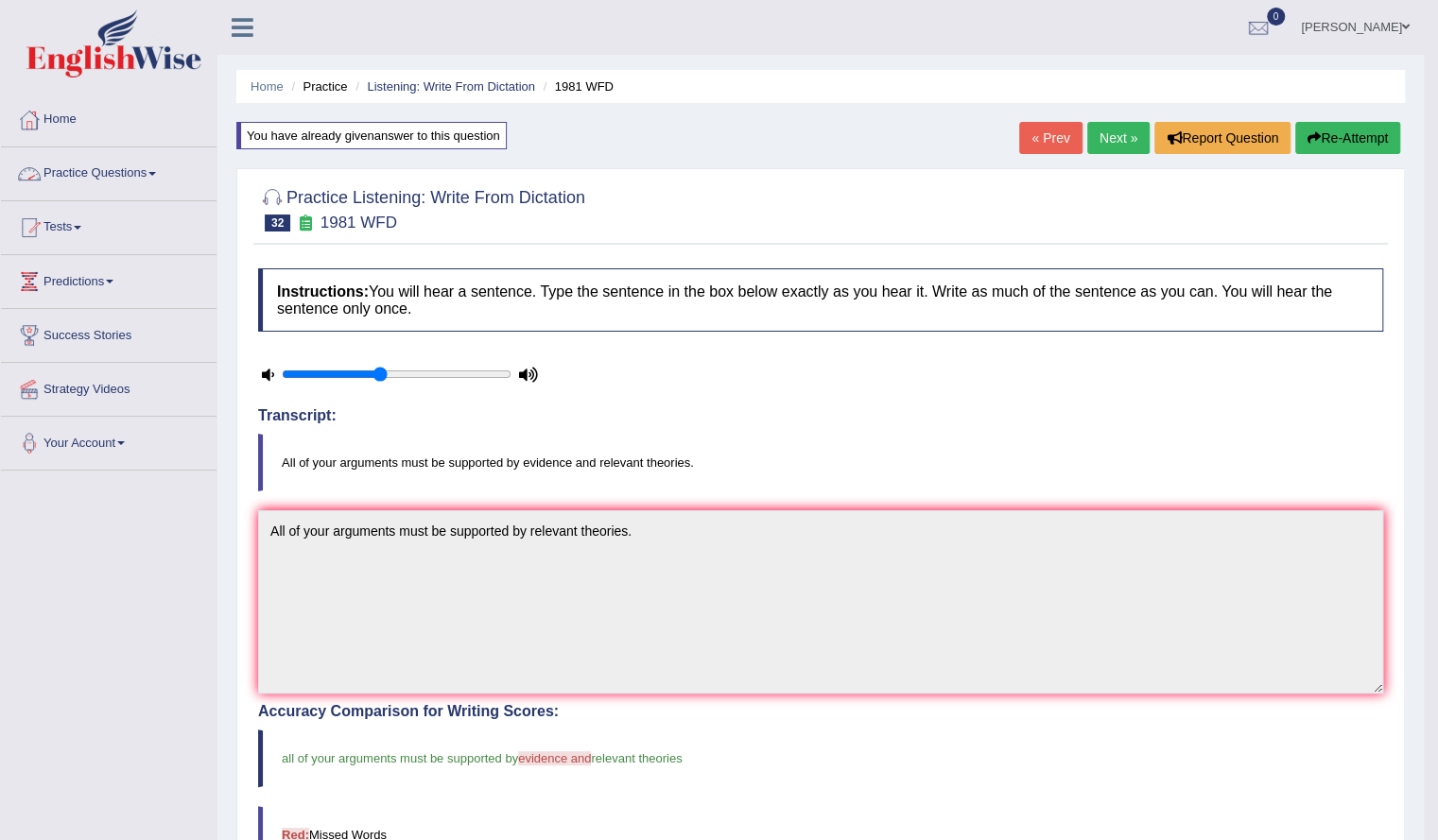
click at [130, 184] on link "Practice Questions" at bounding box center [108, 171] width 215 height 48
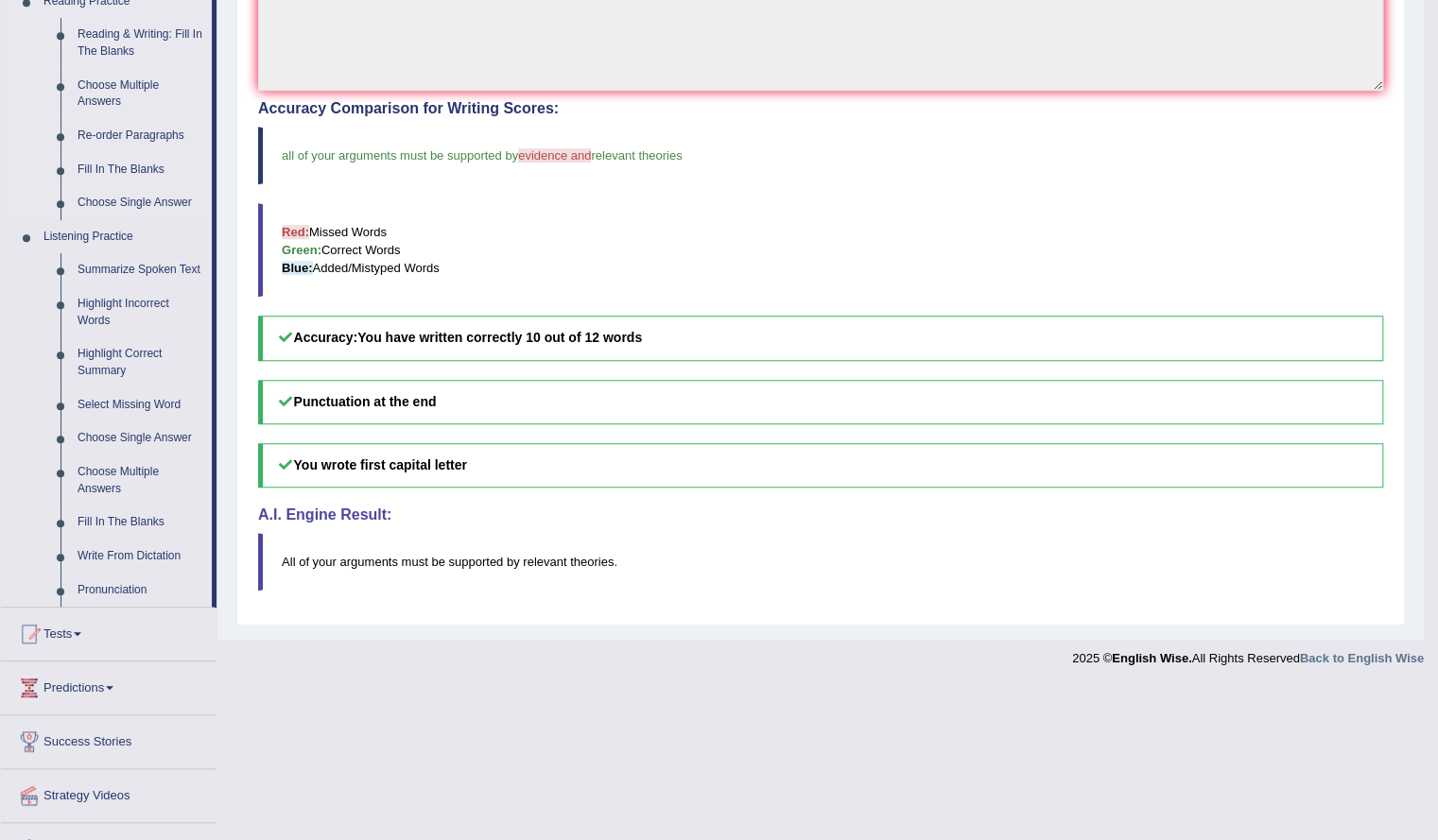
scroll to position [604, 0]
click at [123, 555] on link "Write From Dictation" at bounding box center [141, 555] width 143 height 34
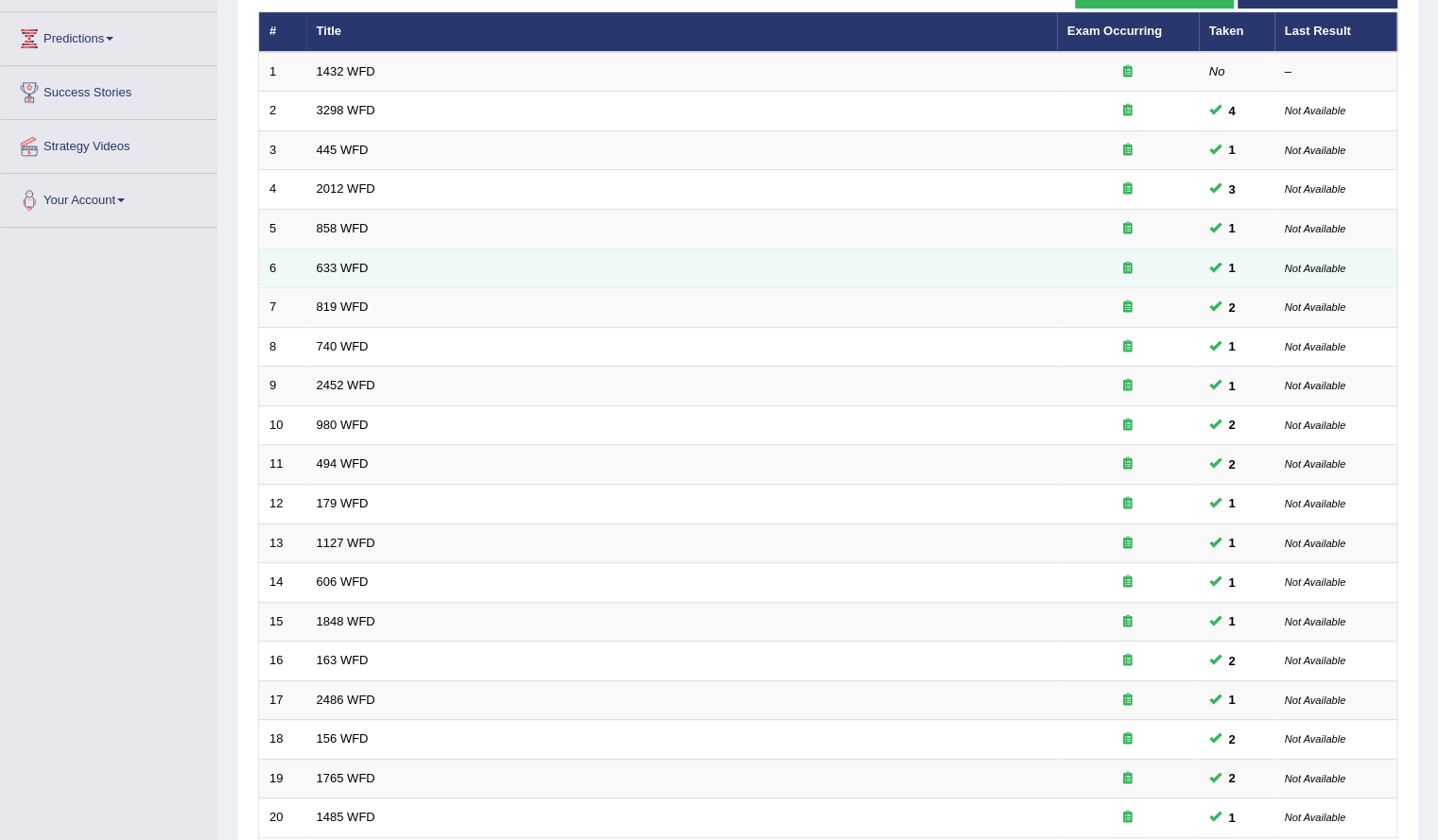
scroll to position [401, 0]
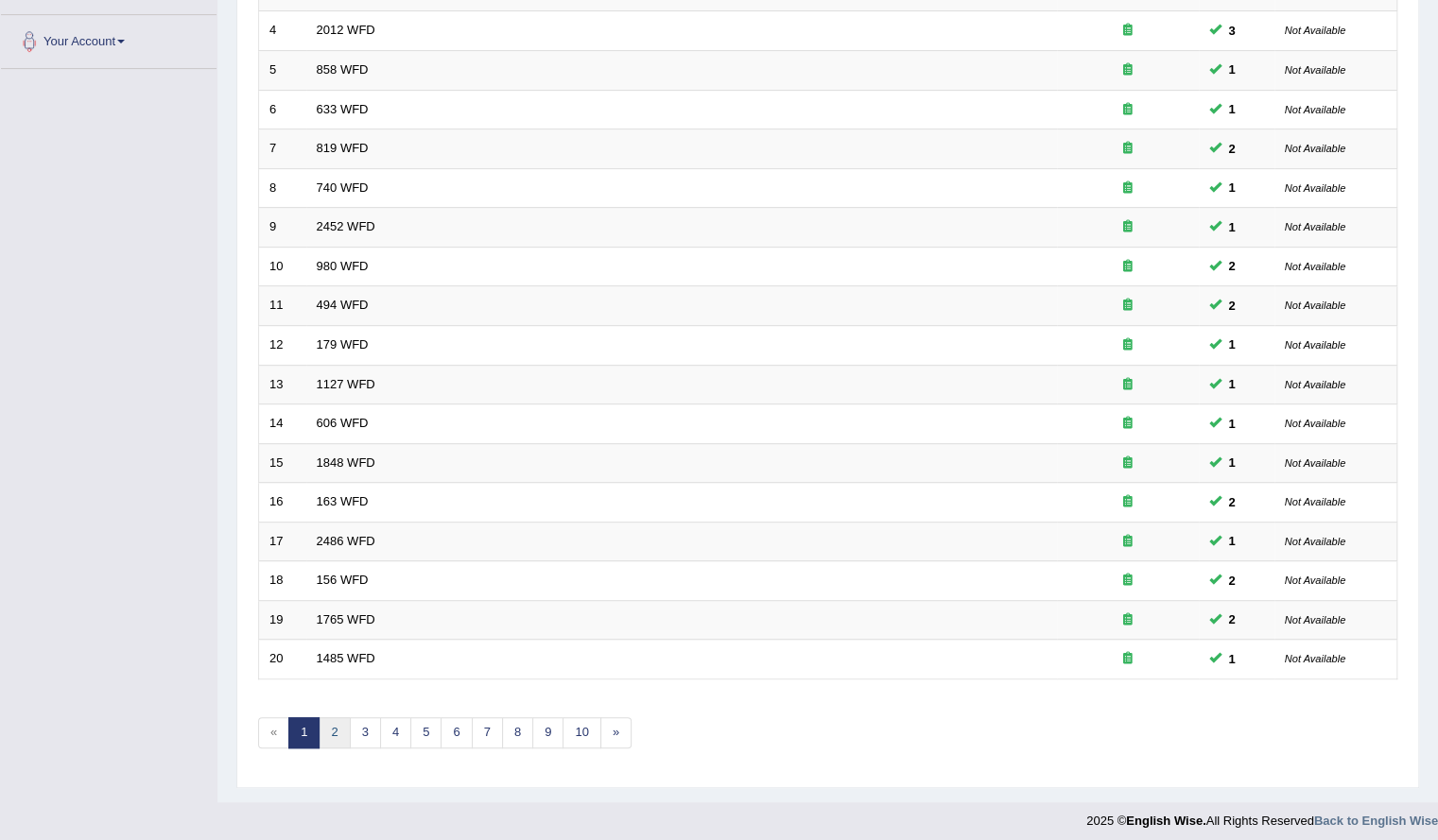
click at [335, 717] on link "2" at bounding box center [333, 732] width 31 height 31
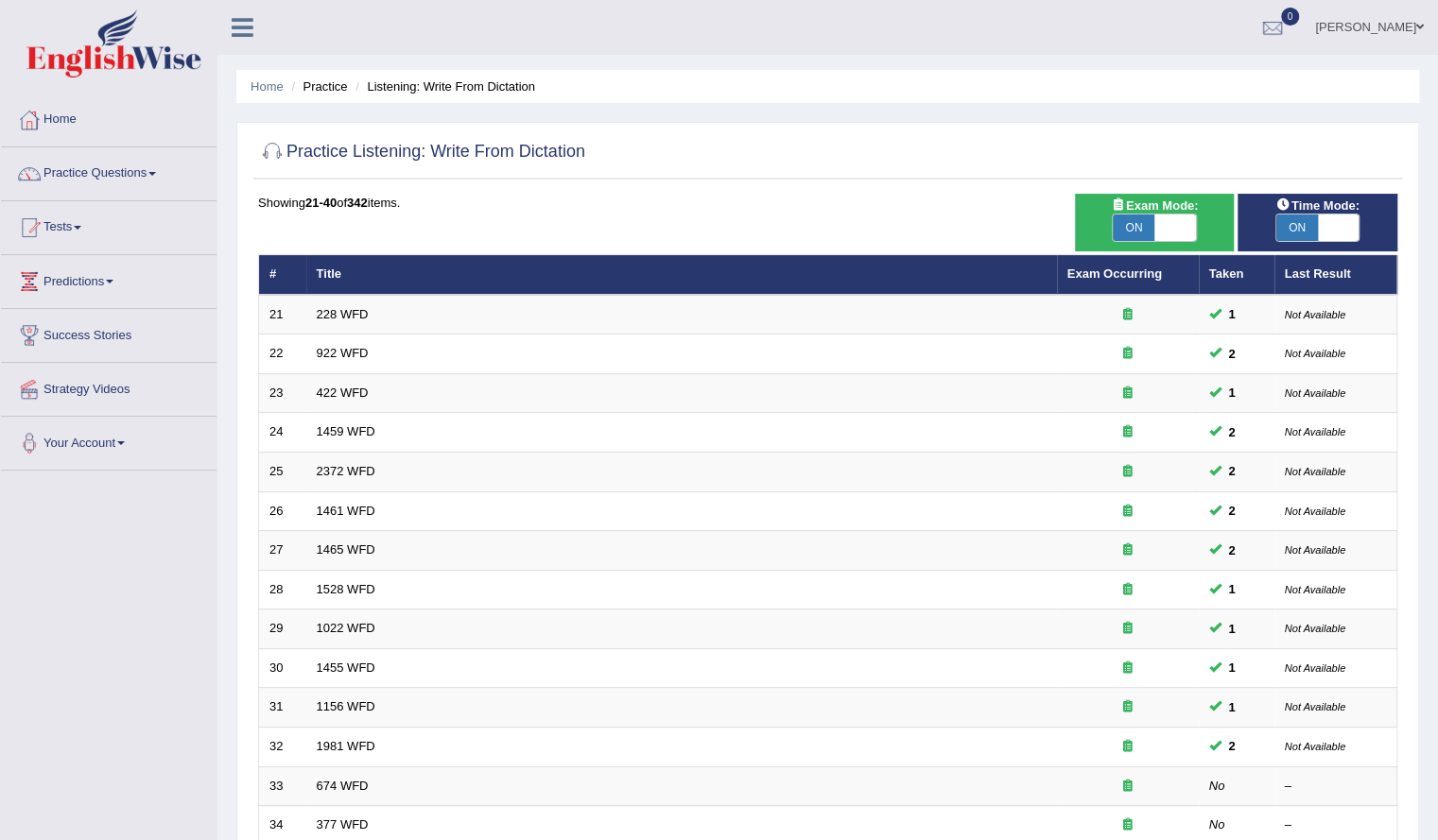
click at [1150, 226] on span "ON" at bounding box center [1134, 228] width 42 height 27
checkbox input "false"
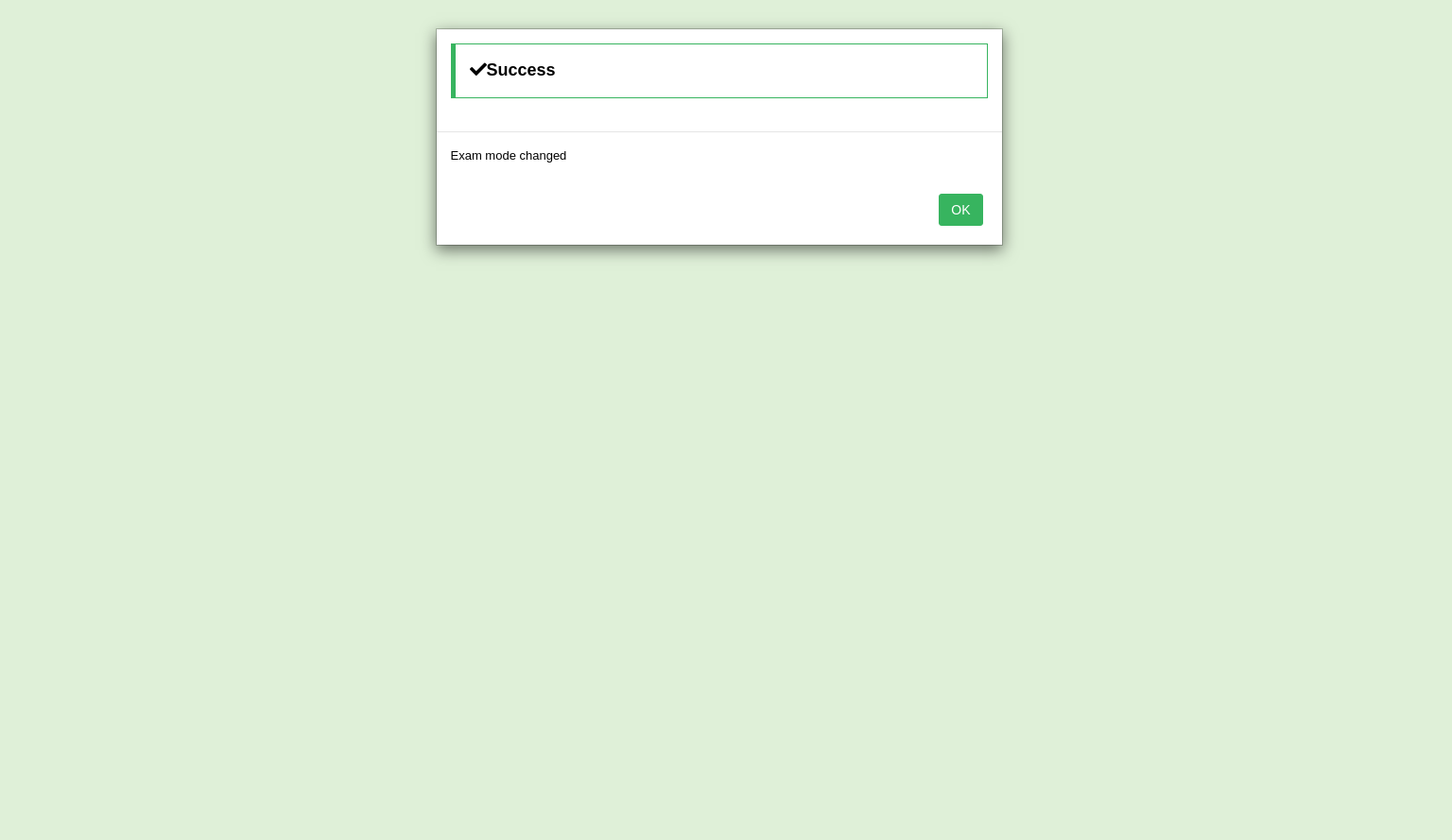
click at [966, 214] on button "OK" at bounding box center [960, 210] width 44 height 32
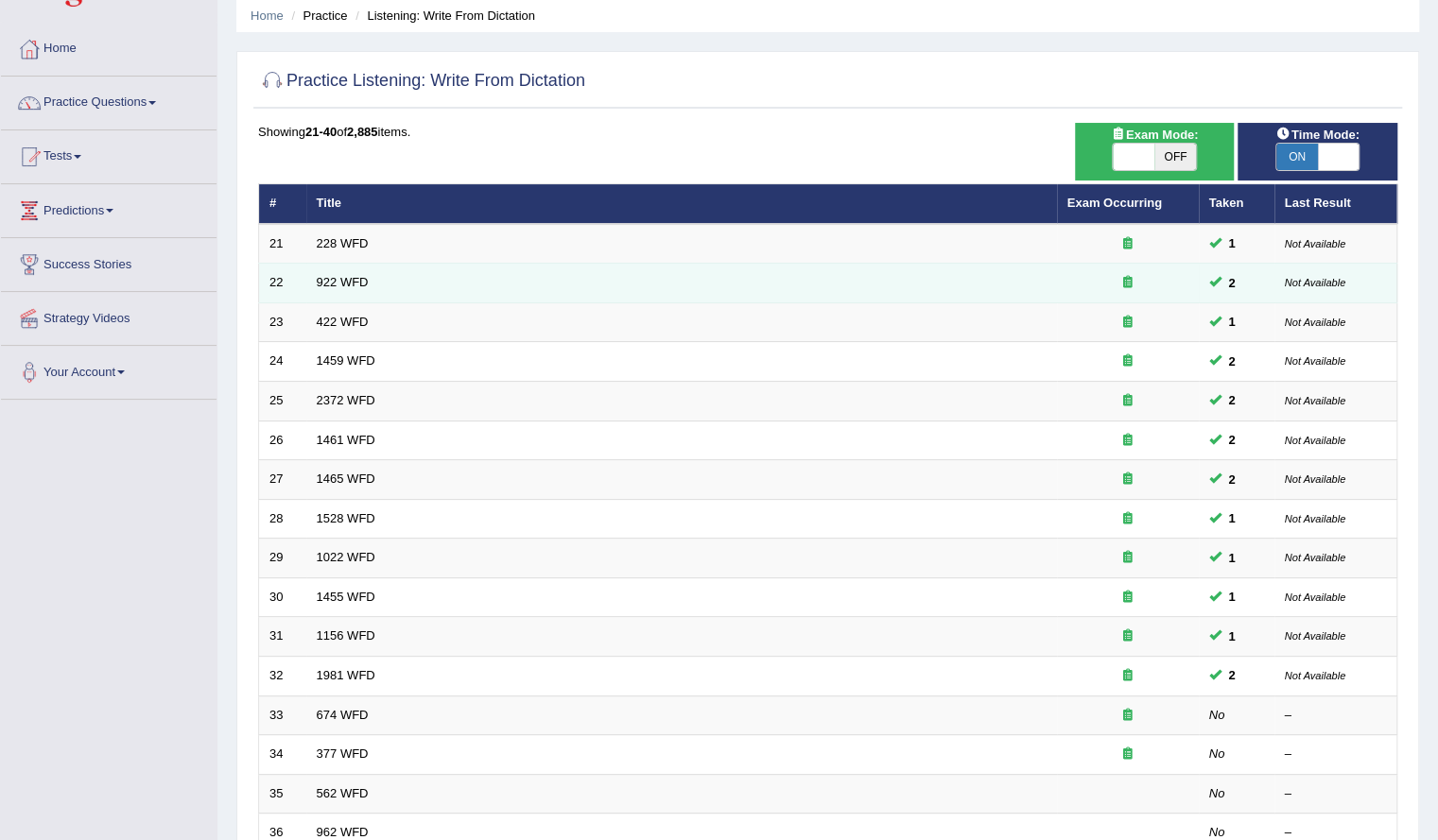
scroll to position [17, 0]
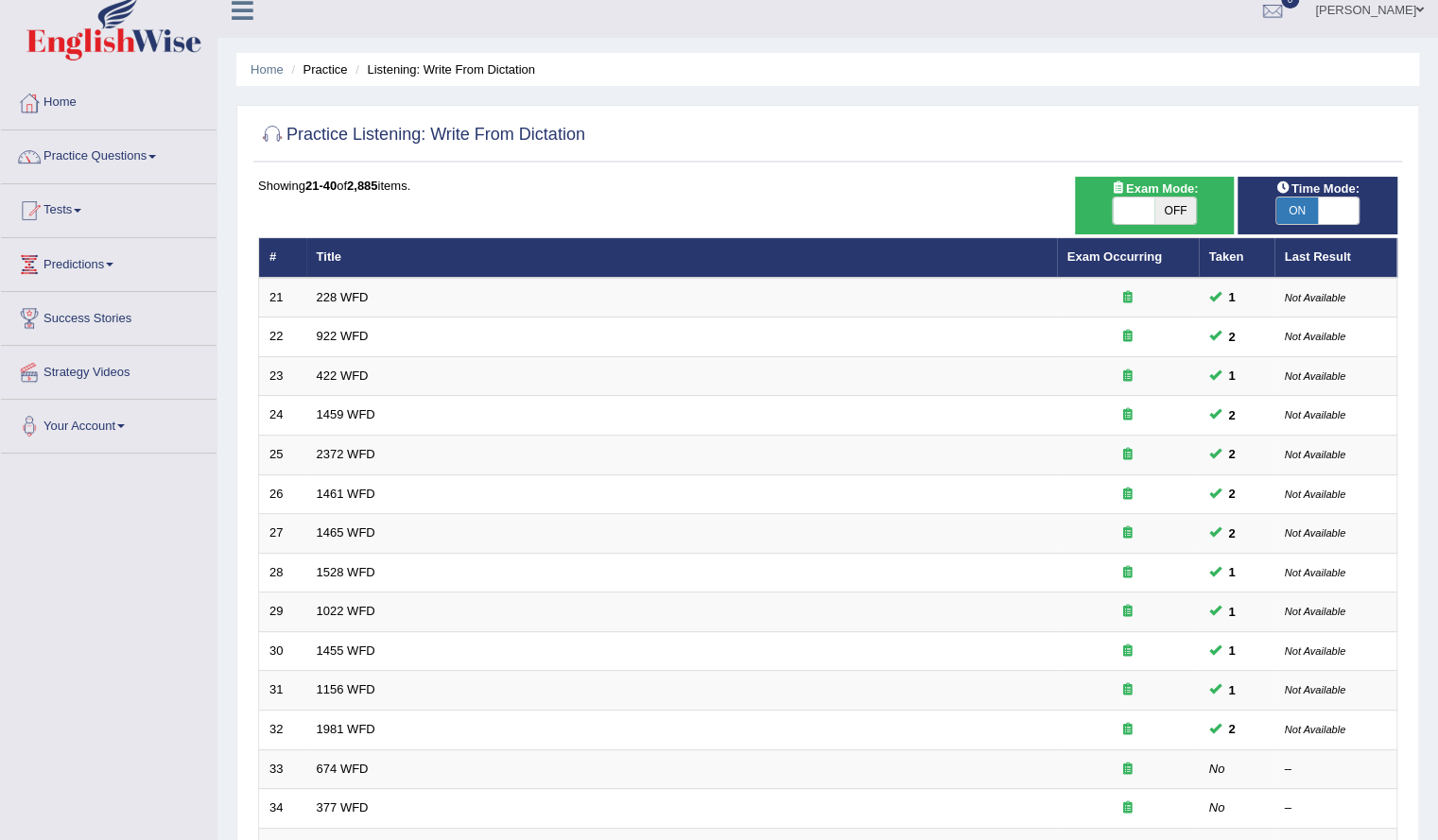
click at [1301, 209] on span "ON" at bounding box center [1297, 210] width 42 height 27
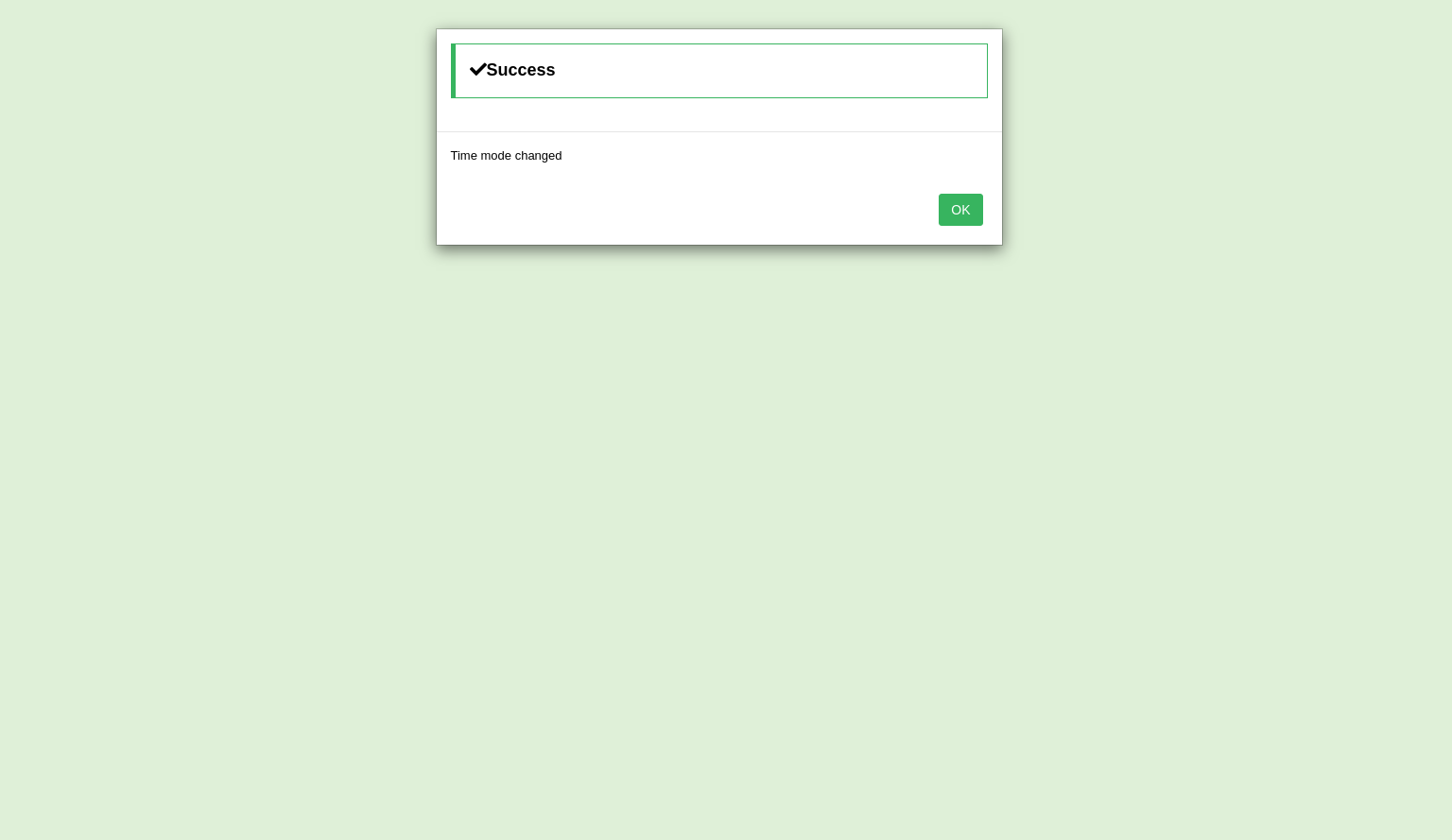
click at [963, 213] on button "OK" at bounding box center [960, 210] width 44 height 32
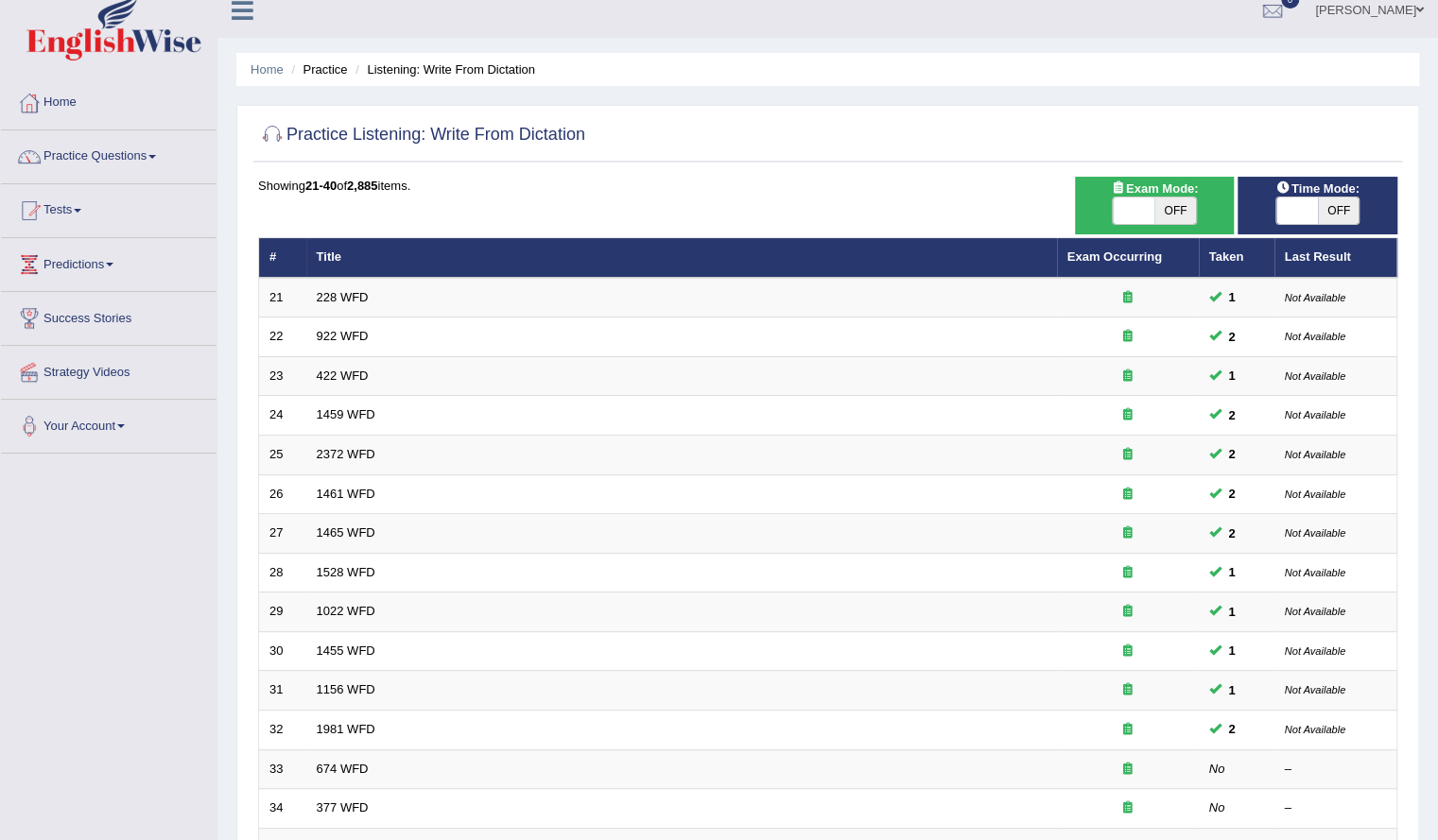
click at [1333, 207] on span "OFF" at bounding box center [1339, 210] width 42 height 27
checkbox input "true"
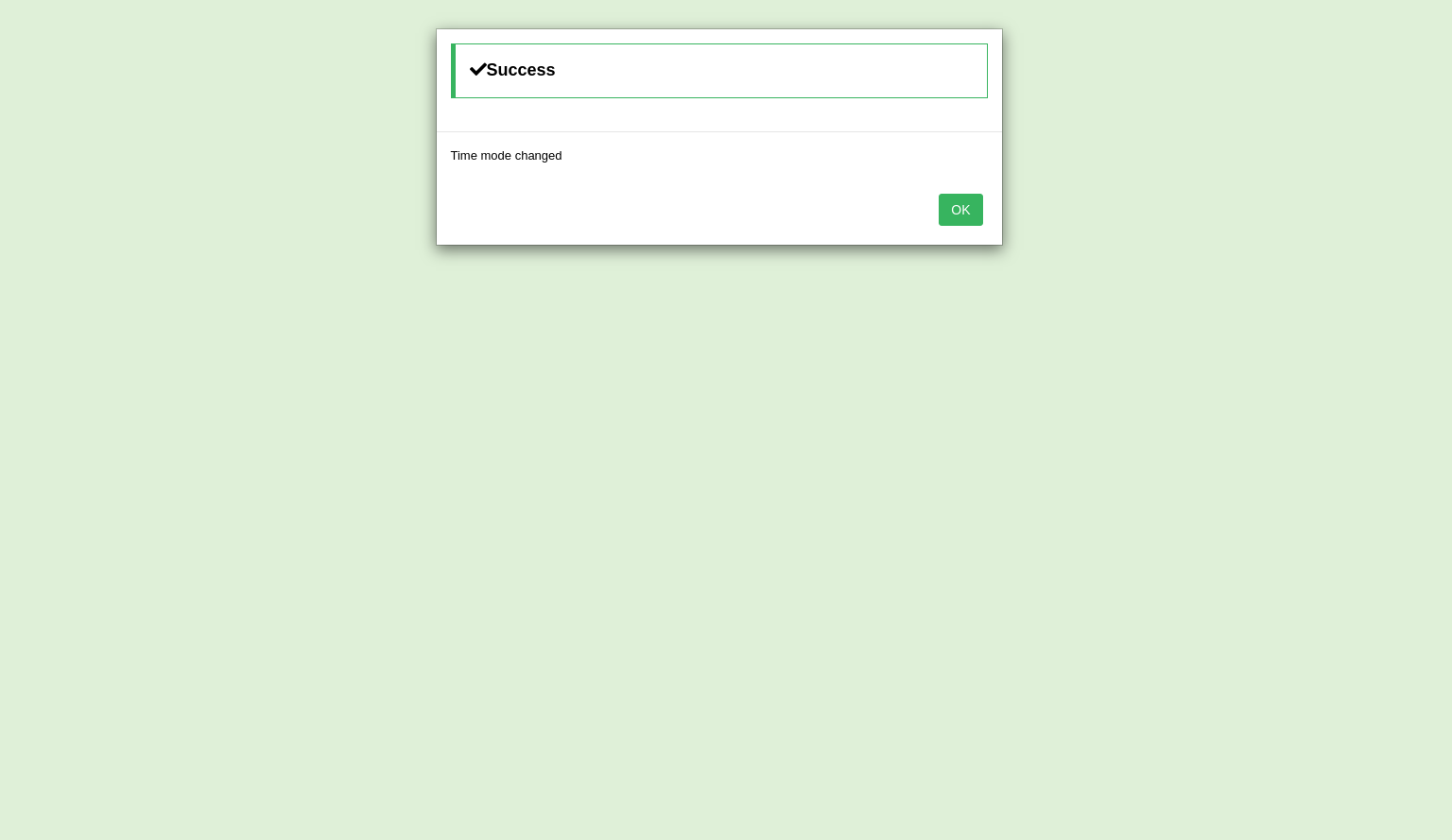
click at [959, 201] on button "OK" at bounding box center [960, 210] width 44 height 32
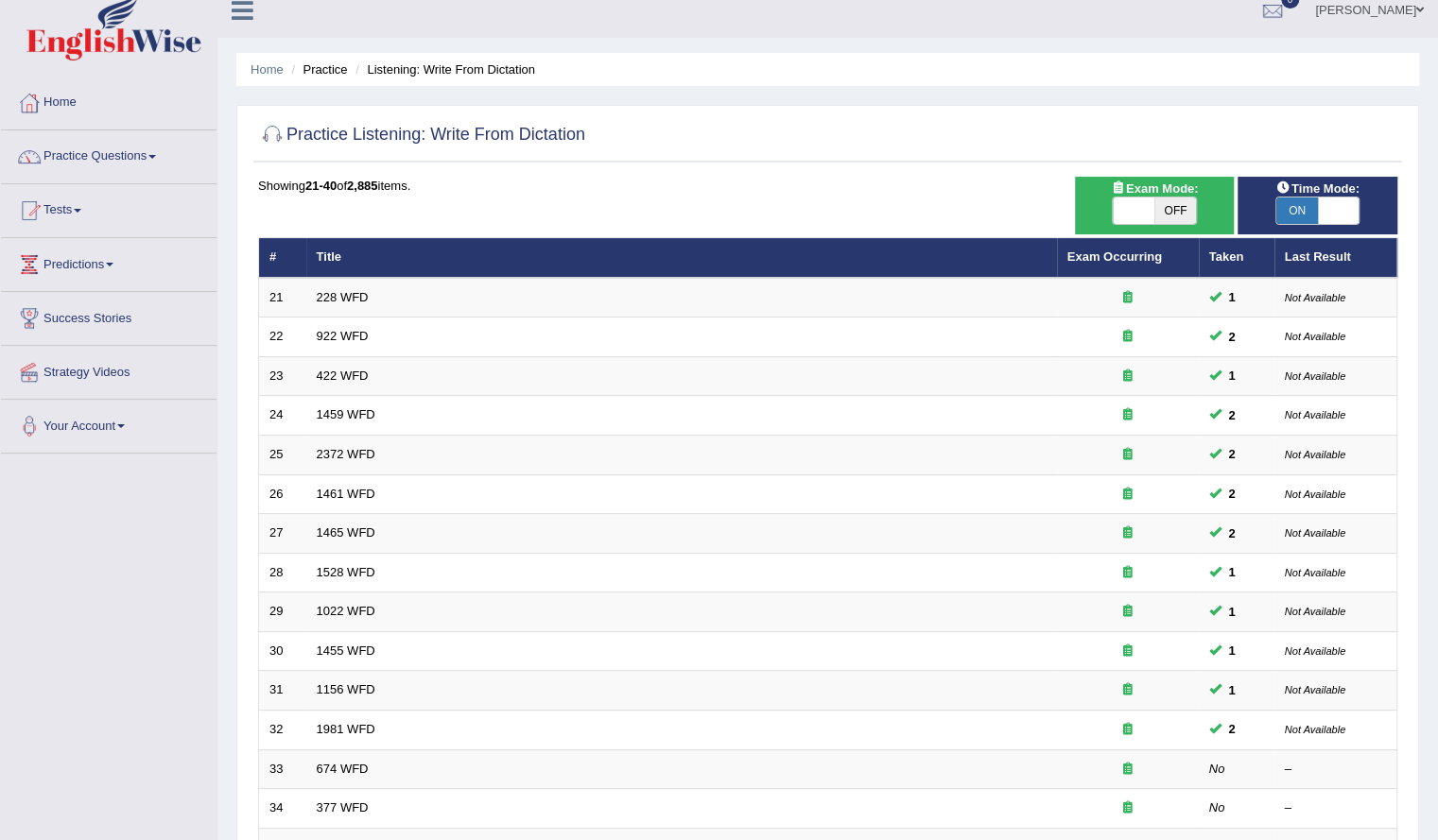
click at [1140, 222] on span at bounding box center [1134, 210] width 42 height 27
checkbox input "true"
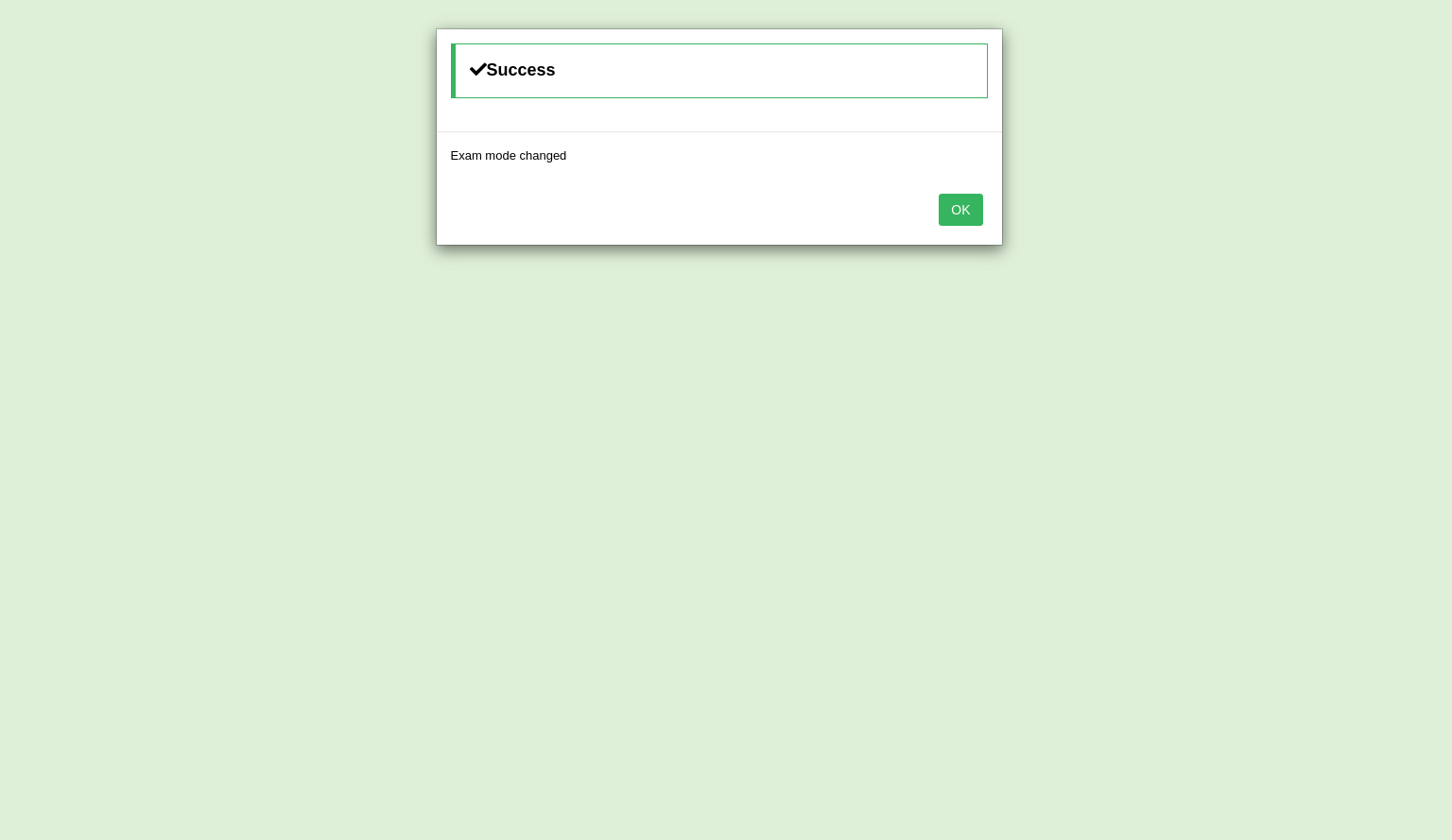
click at [966, 215] on button "OK" at bounding box center [960, 210] width 44 height 32
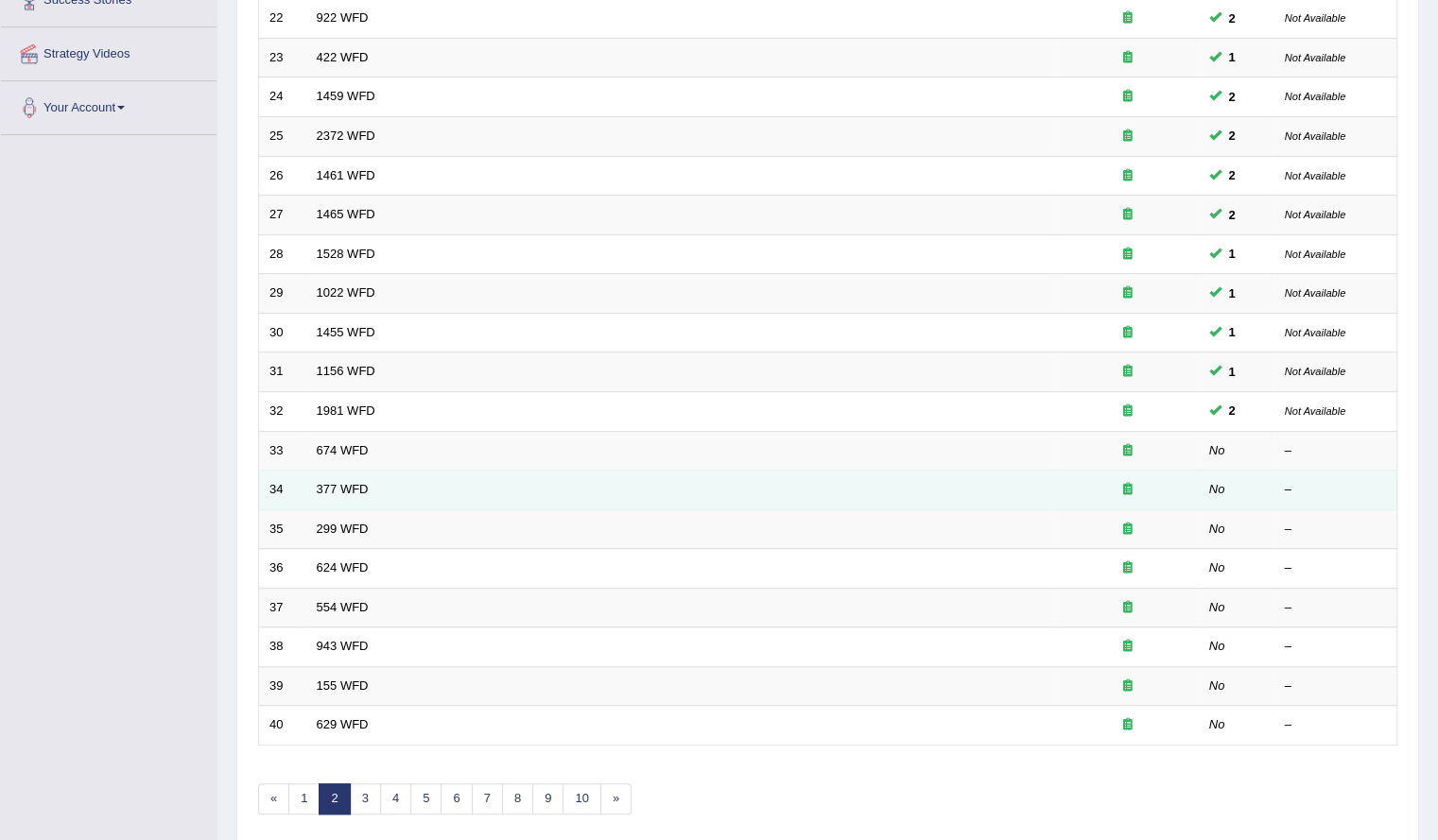
scroll to position [337, 0]
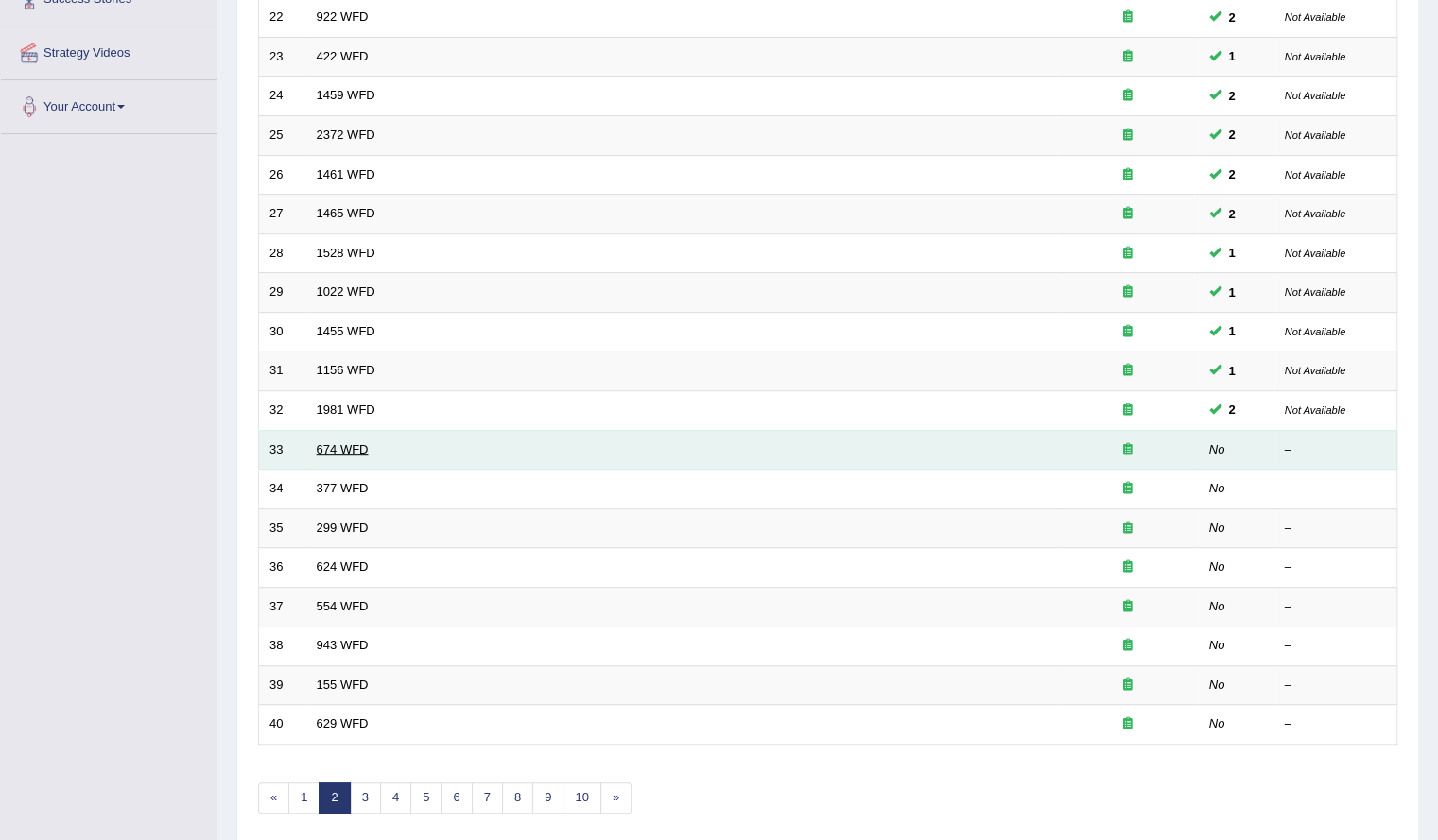
click at [344, 442] on link "674 WFD" at bounding box center [343, 449] width 52 height 14
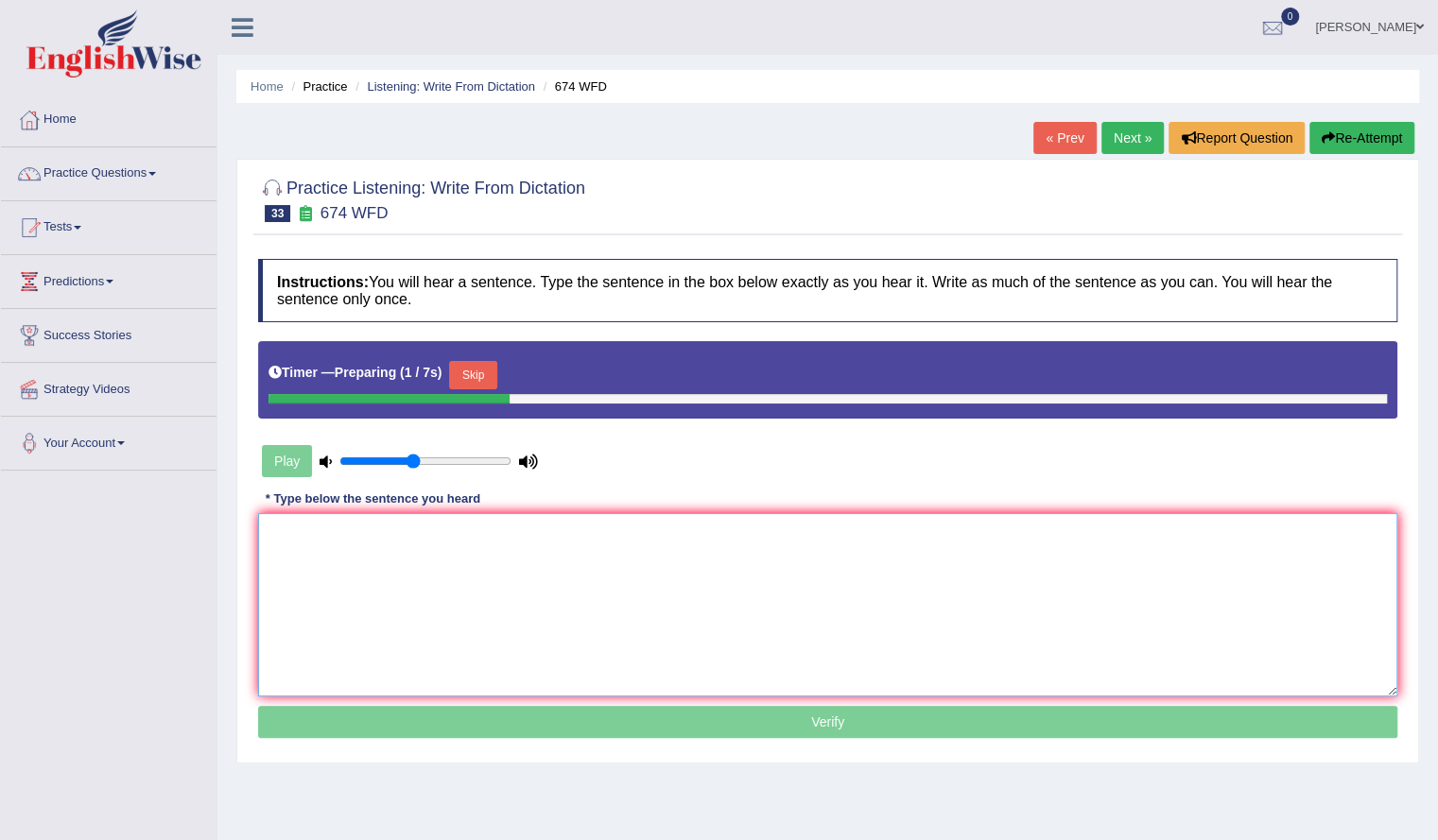
click at [446, 571] on textarea at bounding box center [827, 604] width 1139 height 183
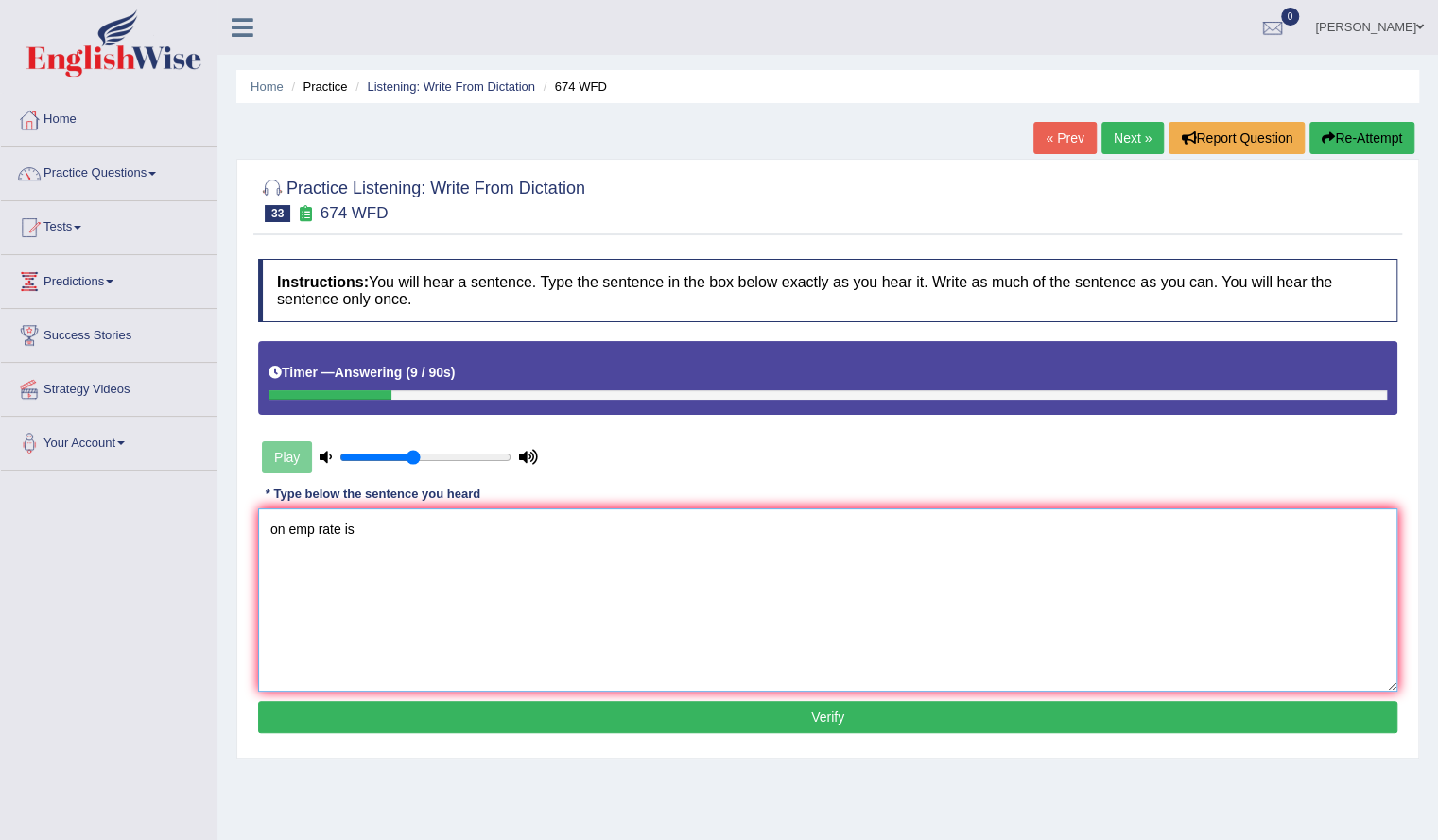
type textarea "on emp rate is"
click at [1364, 133] on button "Re-Attempt" at bounding box center [1362, 138] width 105 height 32
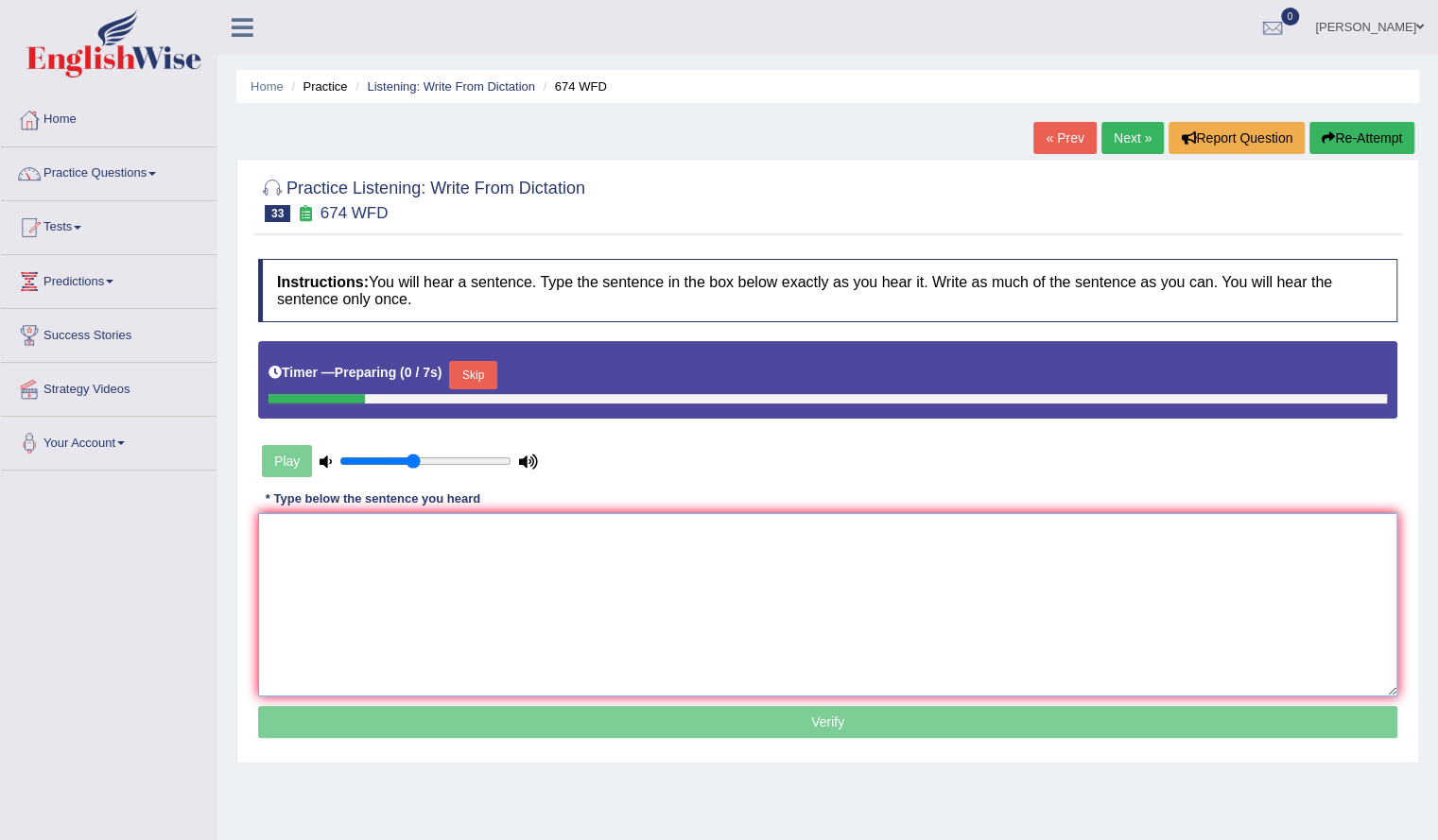
click at [443, 535] on textarea at bounding box center [827, 604] width 1139 height 183
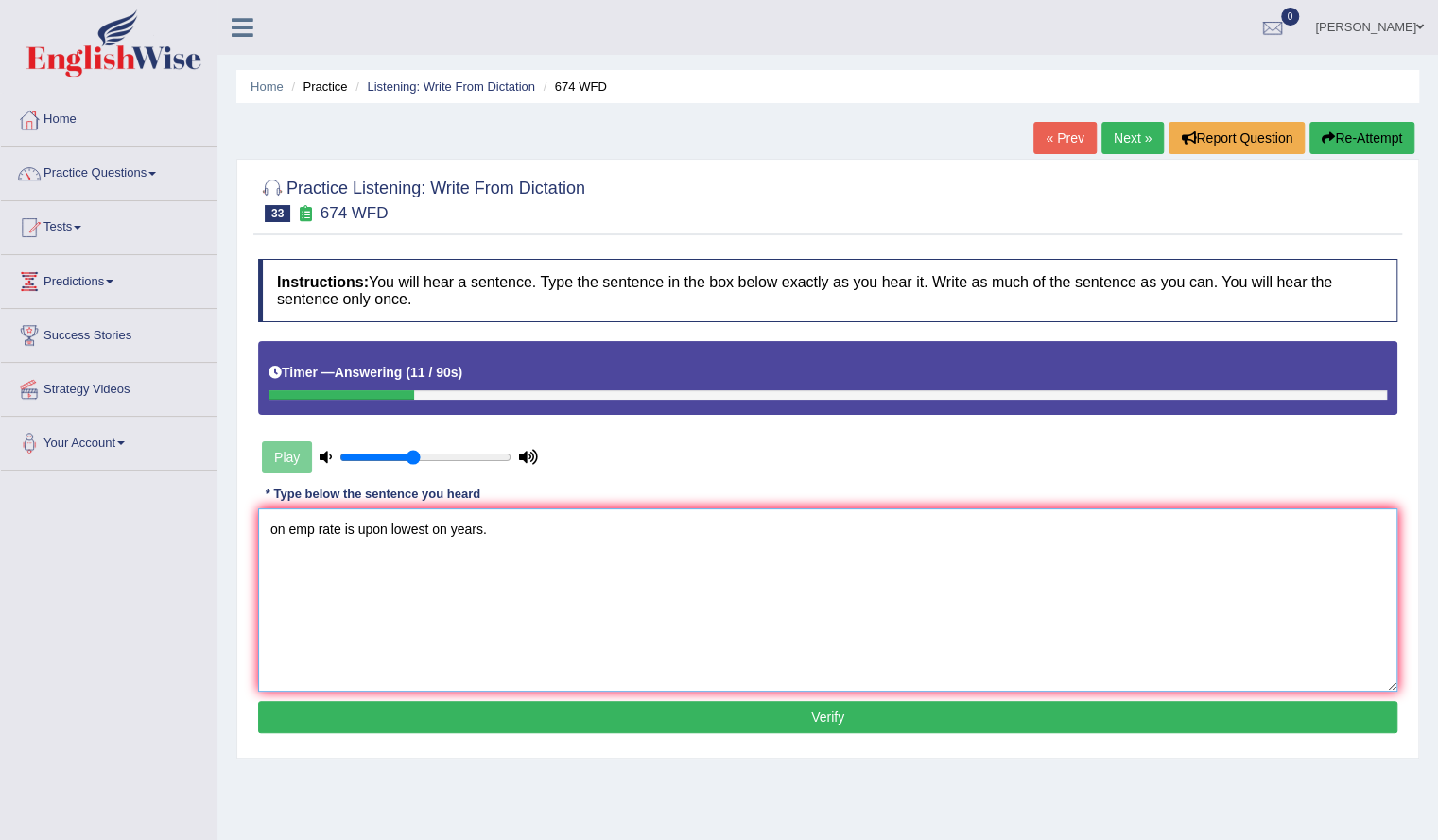
click at [314, 536] on textarea "on emp rate is upon lowest on years." at bounding box center [827, 599] width 1139 height 183
click at [433, 532] on textarea "on employment rate is upon lowest on years." at bounding box center [827, 599] width 1139 height 183
click at [506, 532] on textarea "on employment rate is upon at lowest on years." at bounding box center [827, 599] width 1139 height 183
click at [1183, 547] on textarea "on employment rate is upon at lowest in years." at bounding box center [827, 599] width 1139 height 183
type textarea "on employment rate is upon at lowest in years."
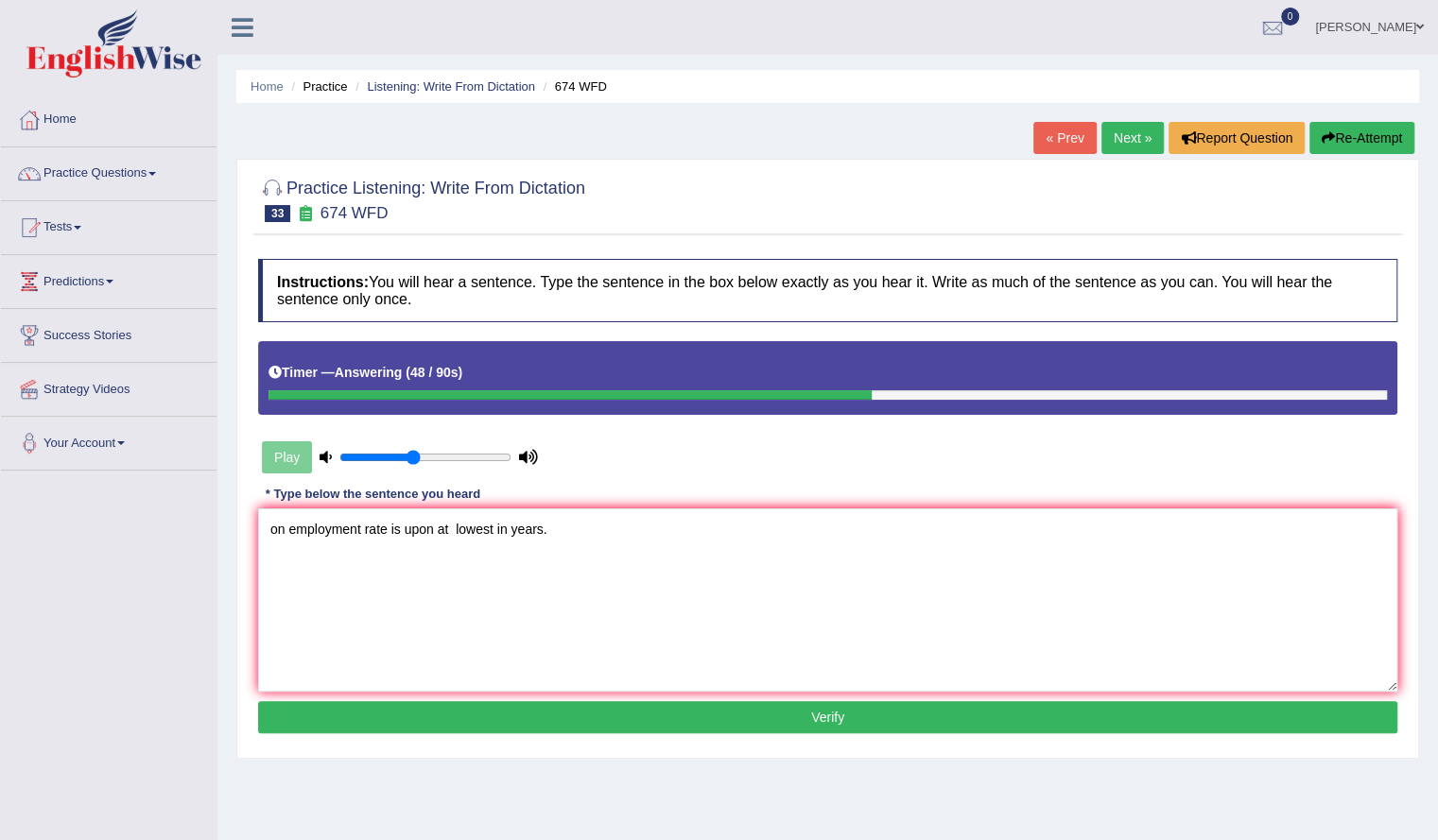
click at [498, 709] on button "Verify" at bounding box center [827, 717] width 1139 height 32
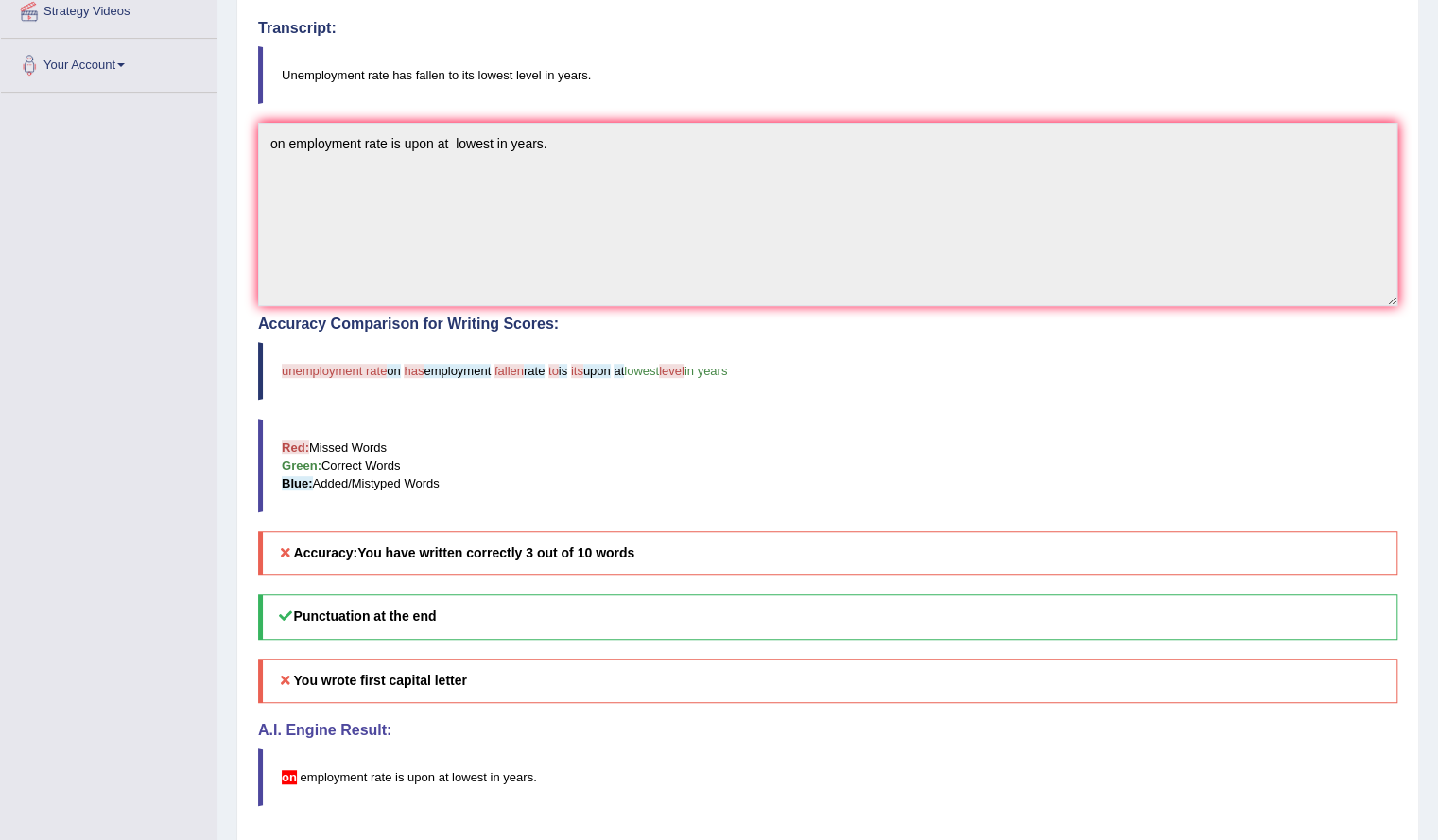
scroll to position [75, 0]
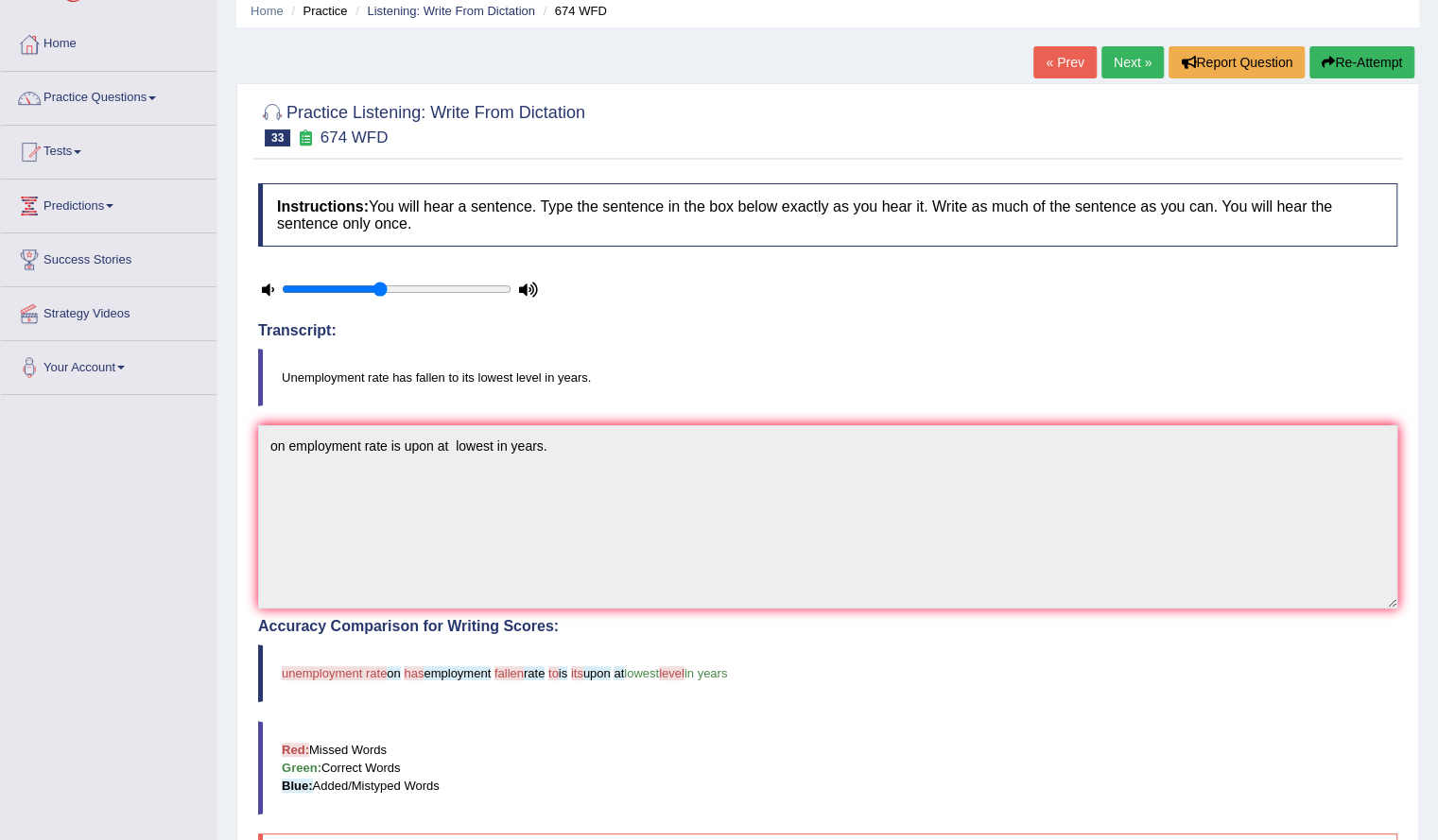
click at [1327, 69] on button "Re-Attempt" at bounding box center [1362, 62] width 105 height 32
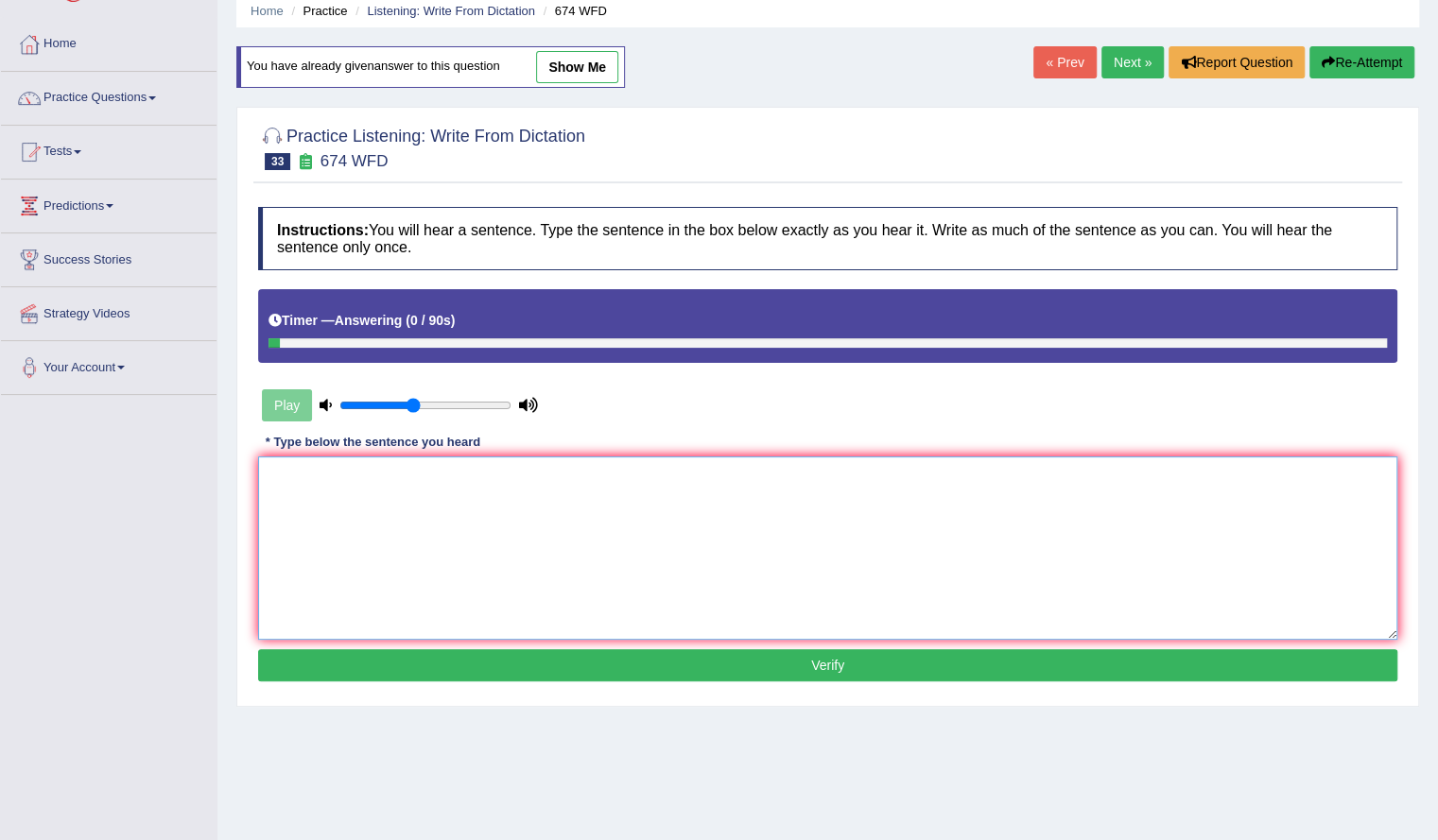
click at [696, 585] on textarea at bounding box center [827, 548] width 1139 height 183
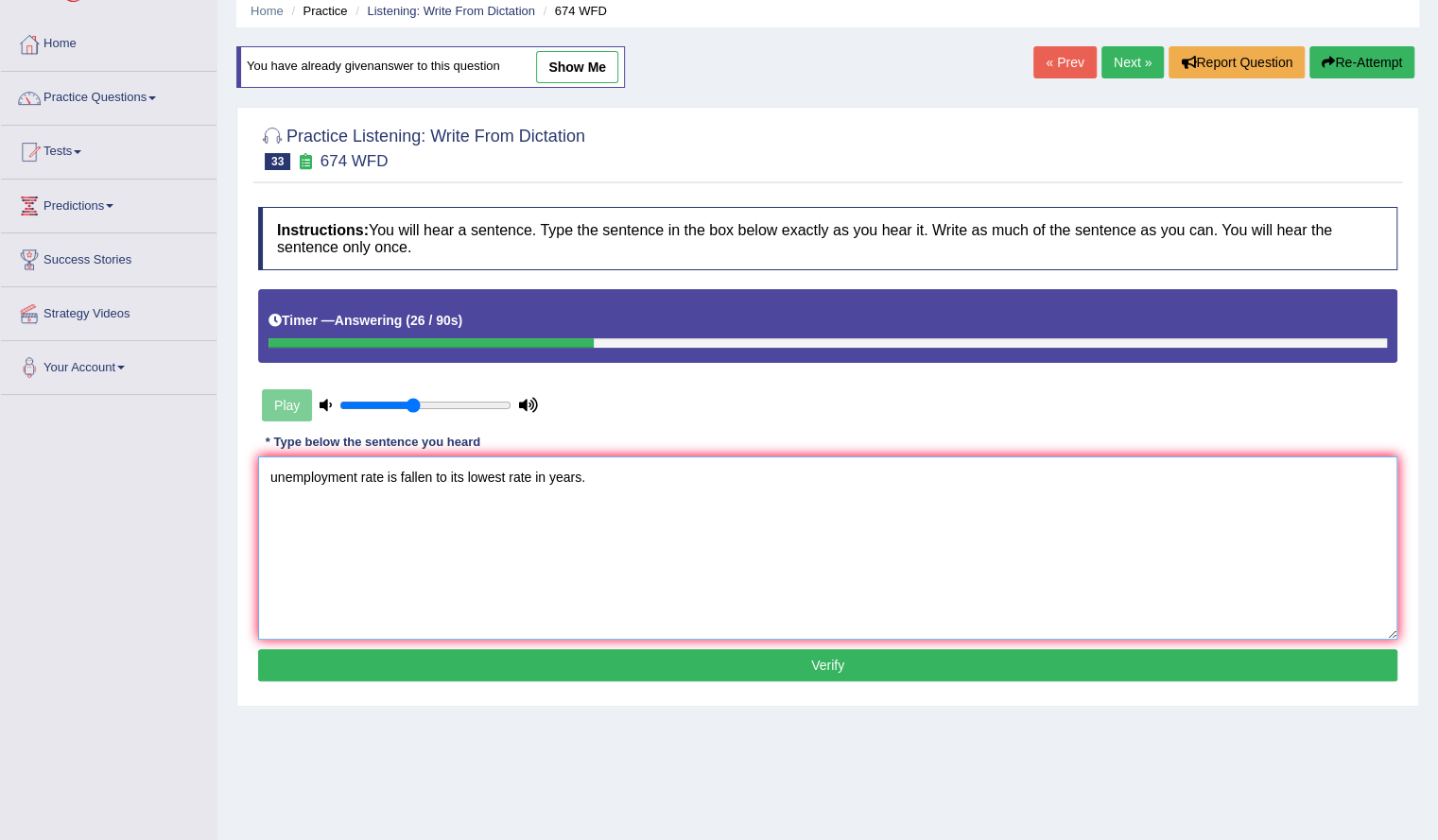
type textarea "unemployment rate is fallen to its lowest rate in years."
click at [587, 654] on button "Verify" at bounding box center [827, 665] width 1139 height 32
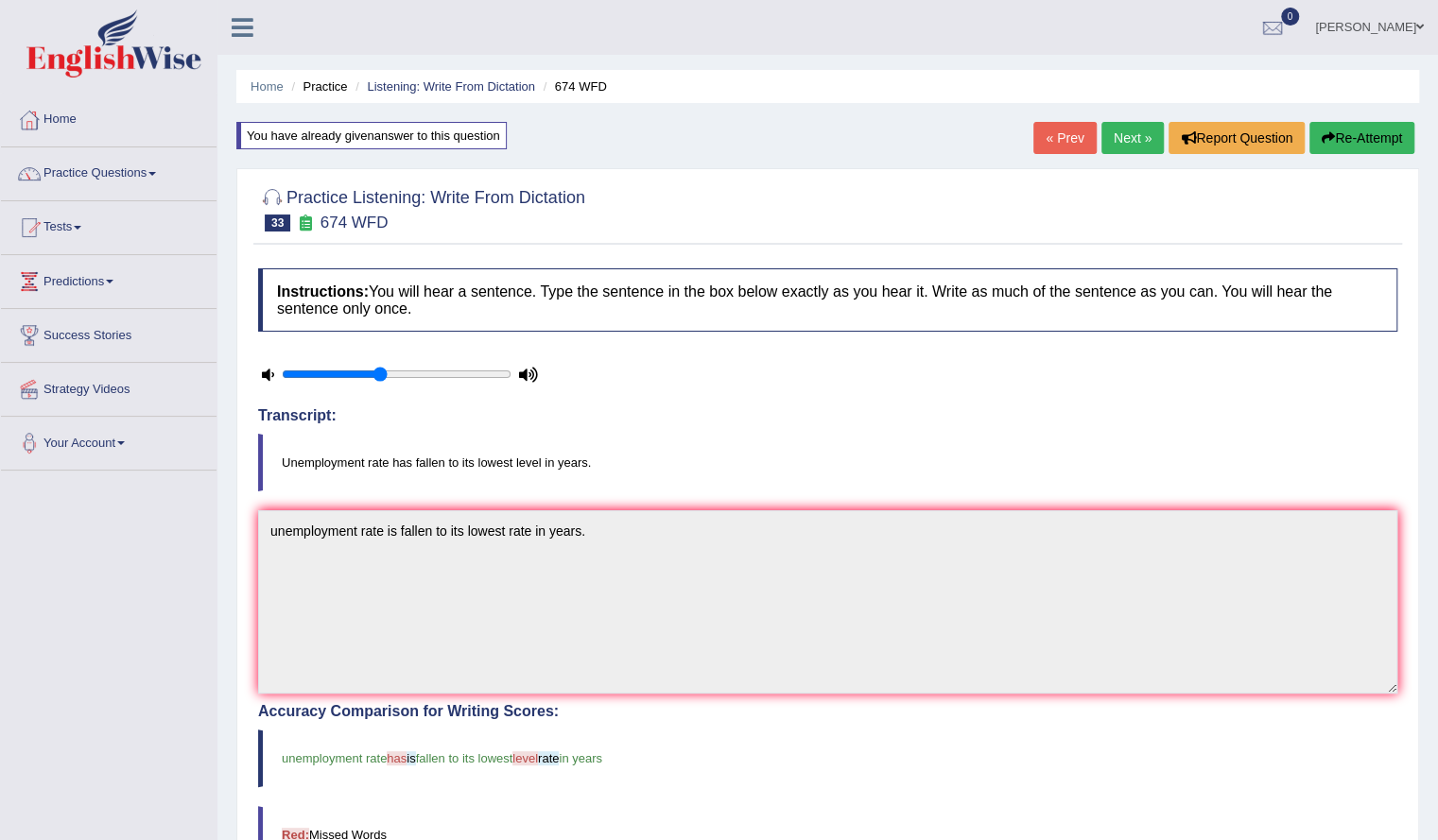
click at [1128, 116] on div "Home Practice Listening: Write From Dictation 674 WFD You have already given an…" at bounding box center [827, 621] width 1220 height 1242
click at [1129, 137] on link "Next »" at bounding box center [1132, 138] width 62 height 32
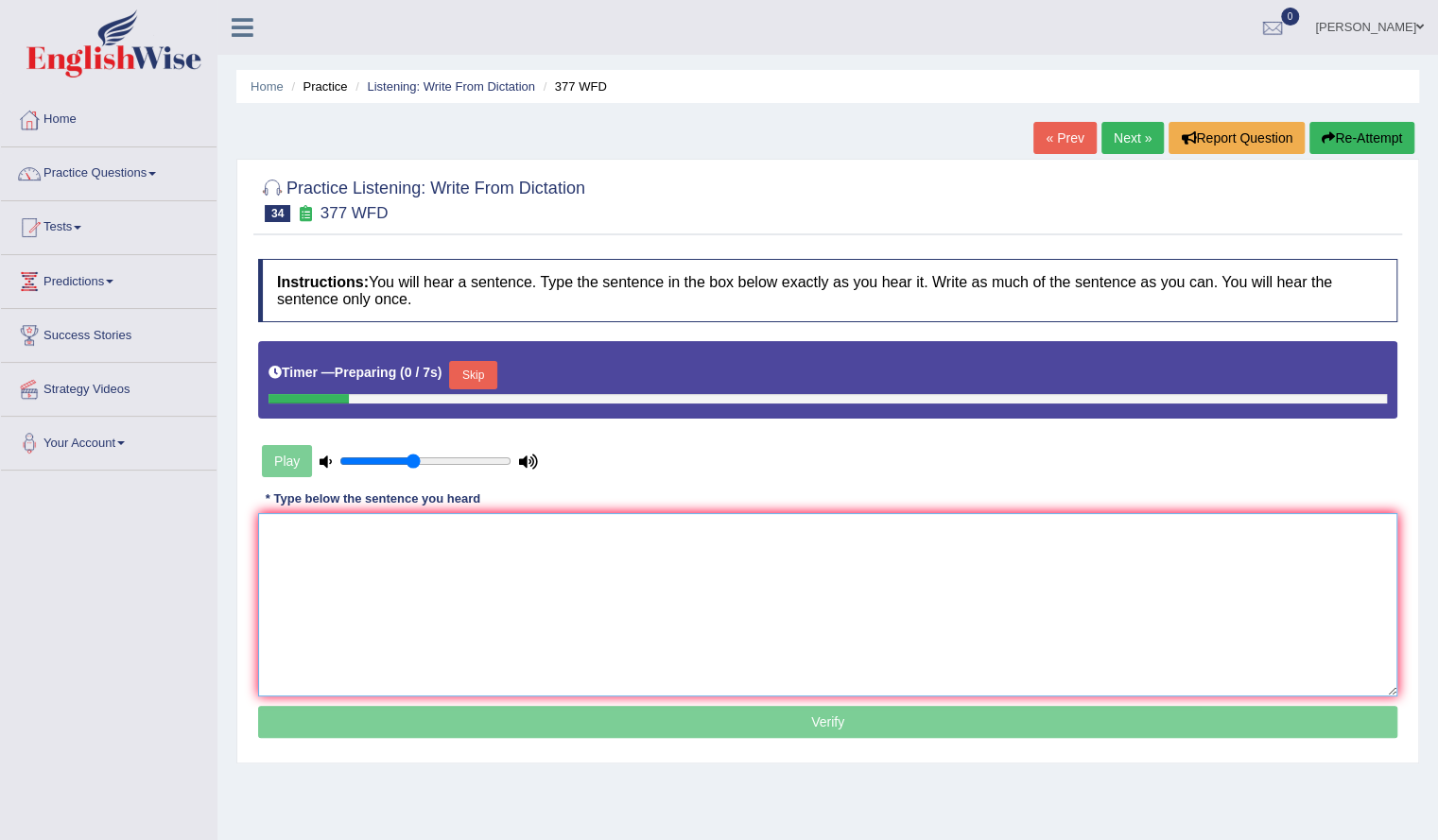
click at [523, 593] on textarea at bounding box center [827, 604] width 1139 height 183
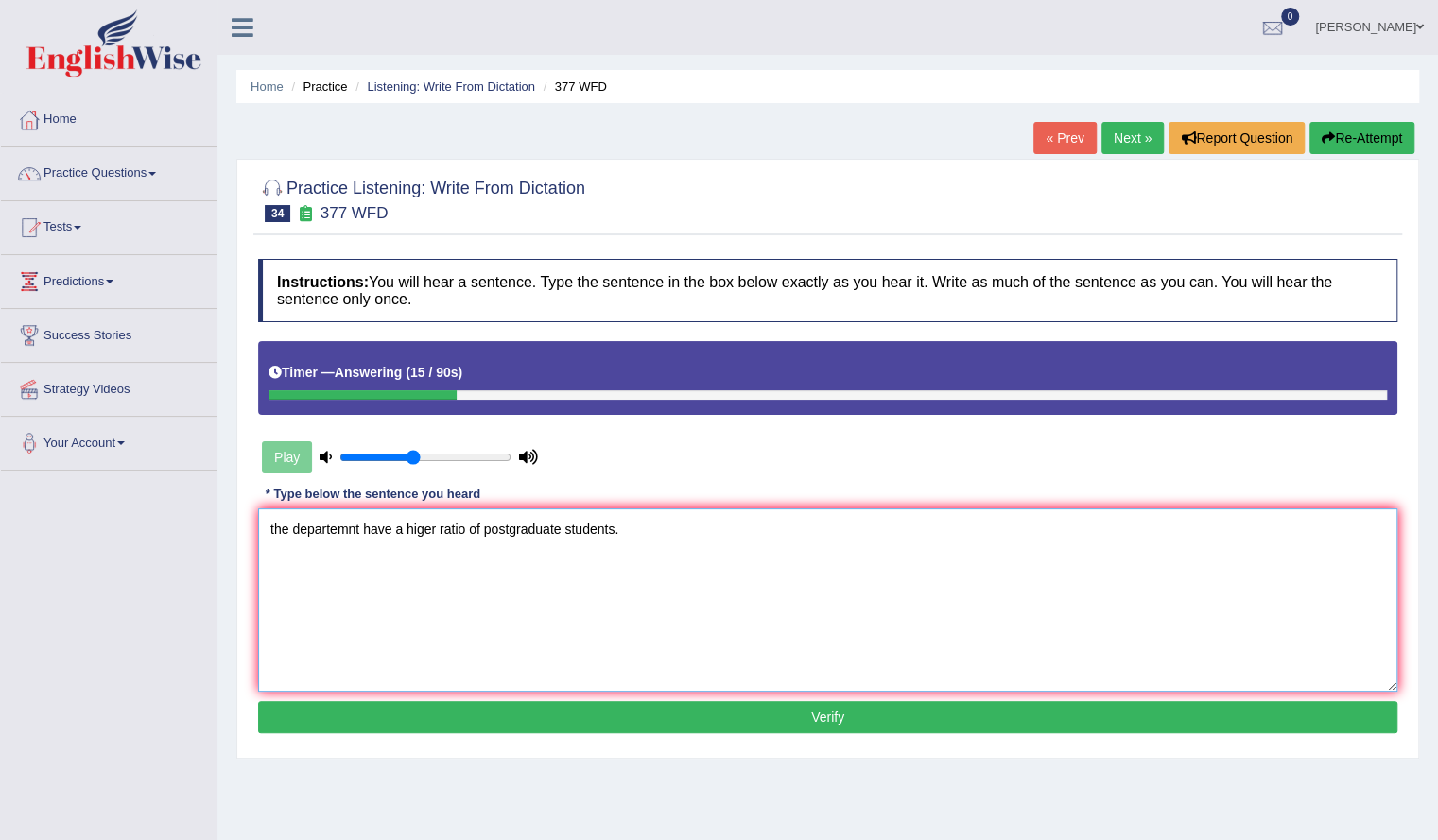
click at [273, 528] on textarea "the departemnt have a higer ratio of postgraduate students." at bounding box center [827, 599] width 1139 height 183
click at [361, 532] on textarea "The departemnt have a higer ratio of postgraduate students." at bounding box center [827, 599] width 1139 height 183
click at [627, 533] on textarea "The department have a higer ratio of postgraduate students." at bounding box center [827, 599] width 1139 height 183
type textarea "The department have a higer ratio of postgraduate students."
click at [590, 717] on button "Verify" at bounding box center [827, 717] width 1139 height 32
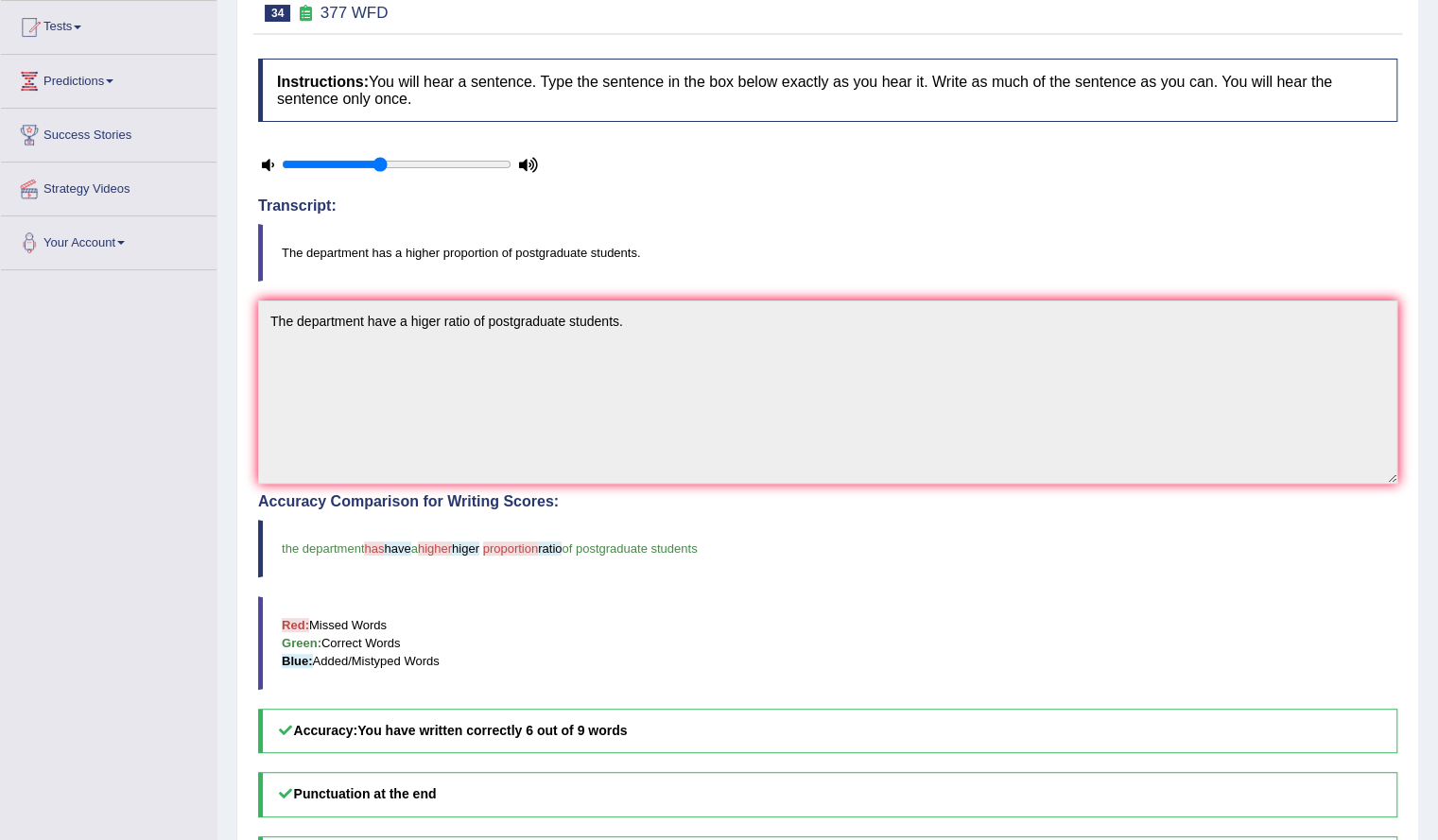
scroll to position [125, 0]
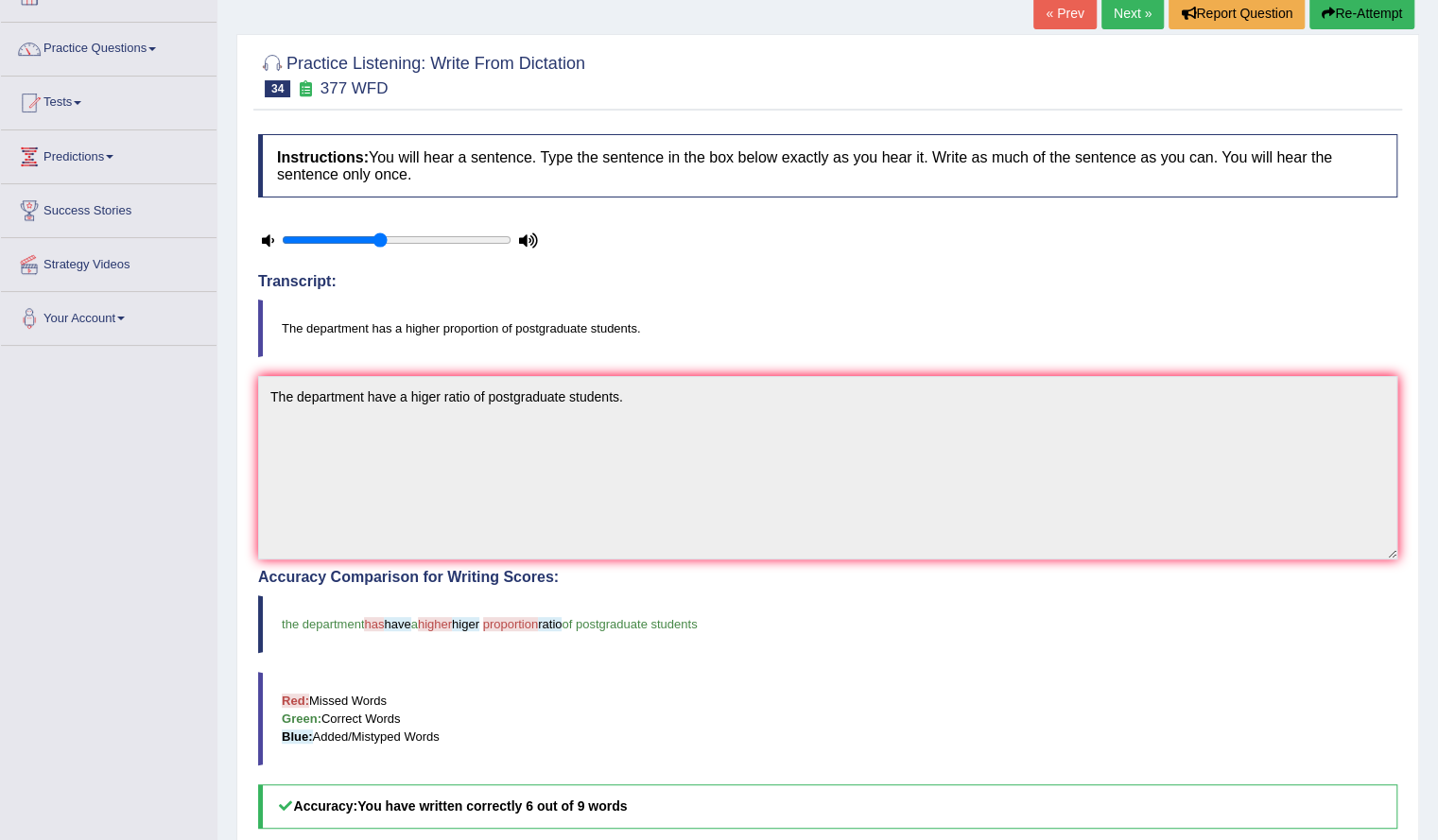
click at [1321, 12] on icon "button" at bounding box center [1327, 13] width 13 height 13
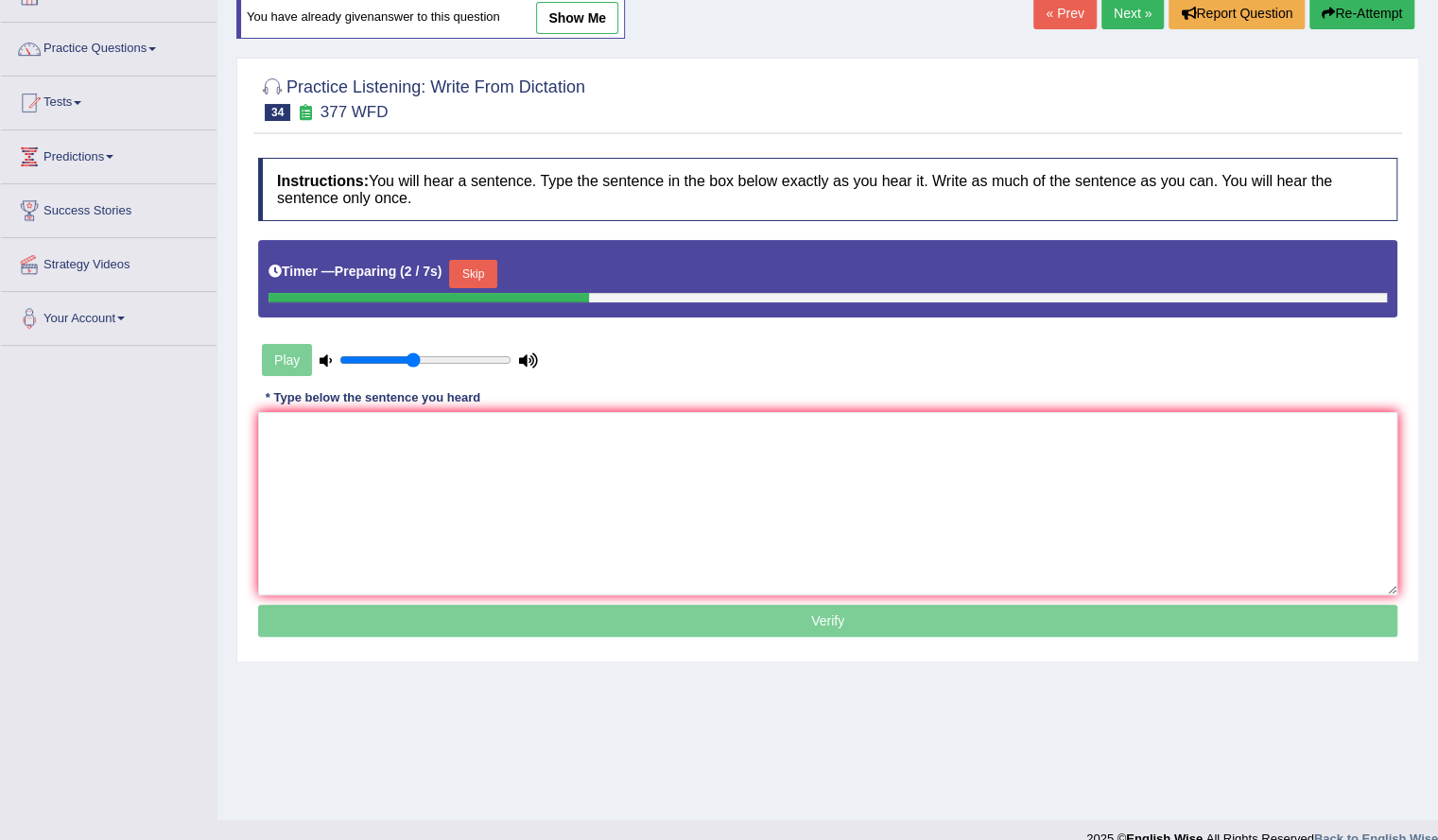
click at [478, 271] on button "Skip" at bounding box center [473, 273] width 48 height 29
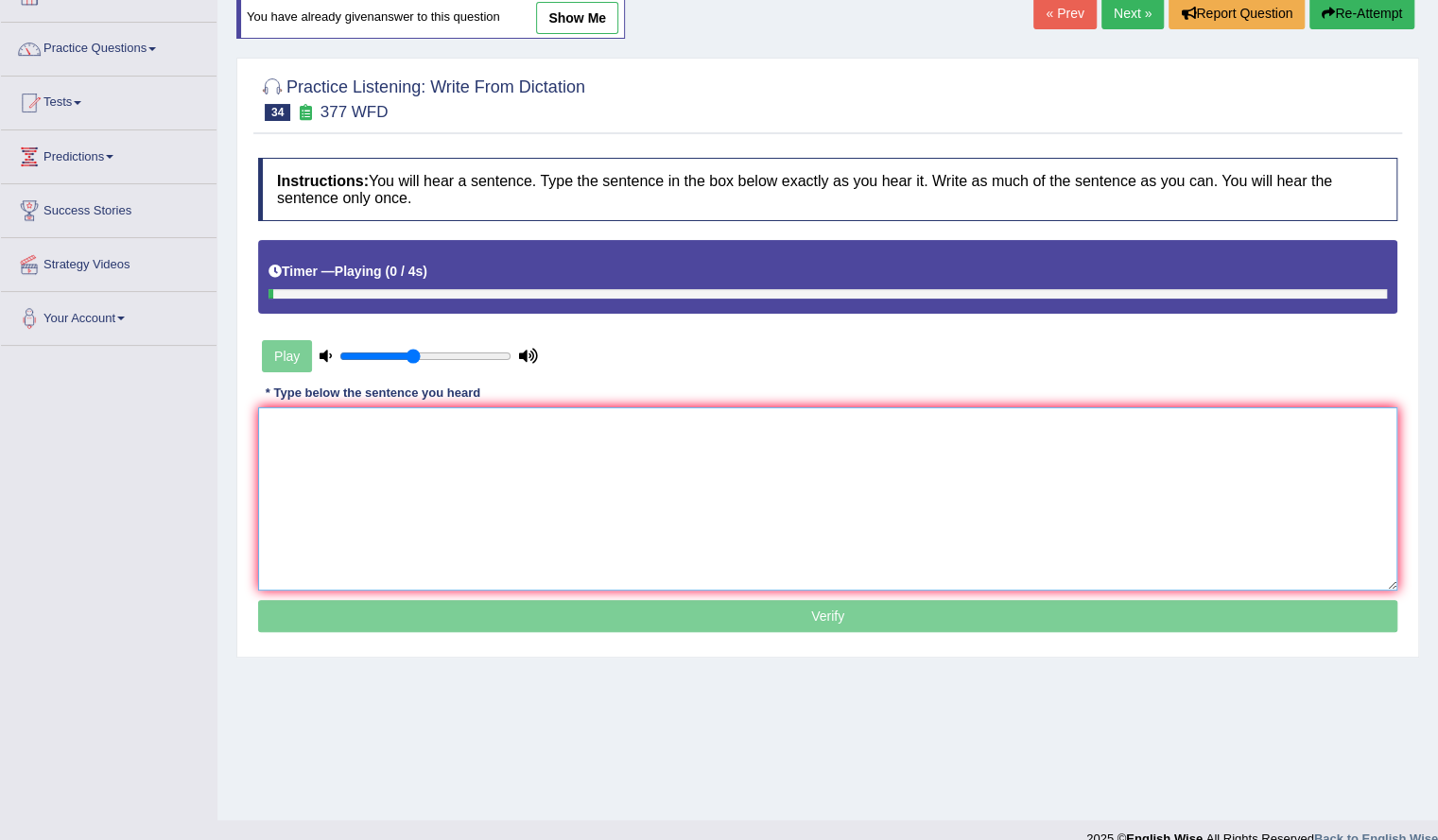
click at [456, 467] on textarea at bounding box center [827, 498] width 1139 height 183
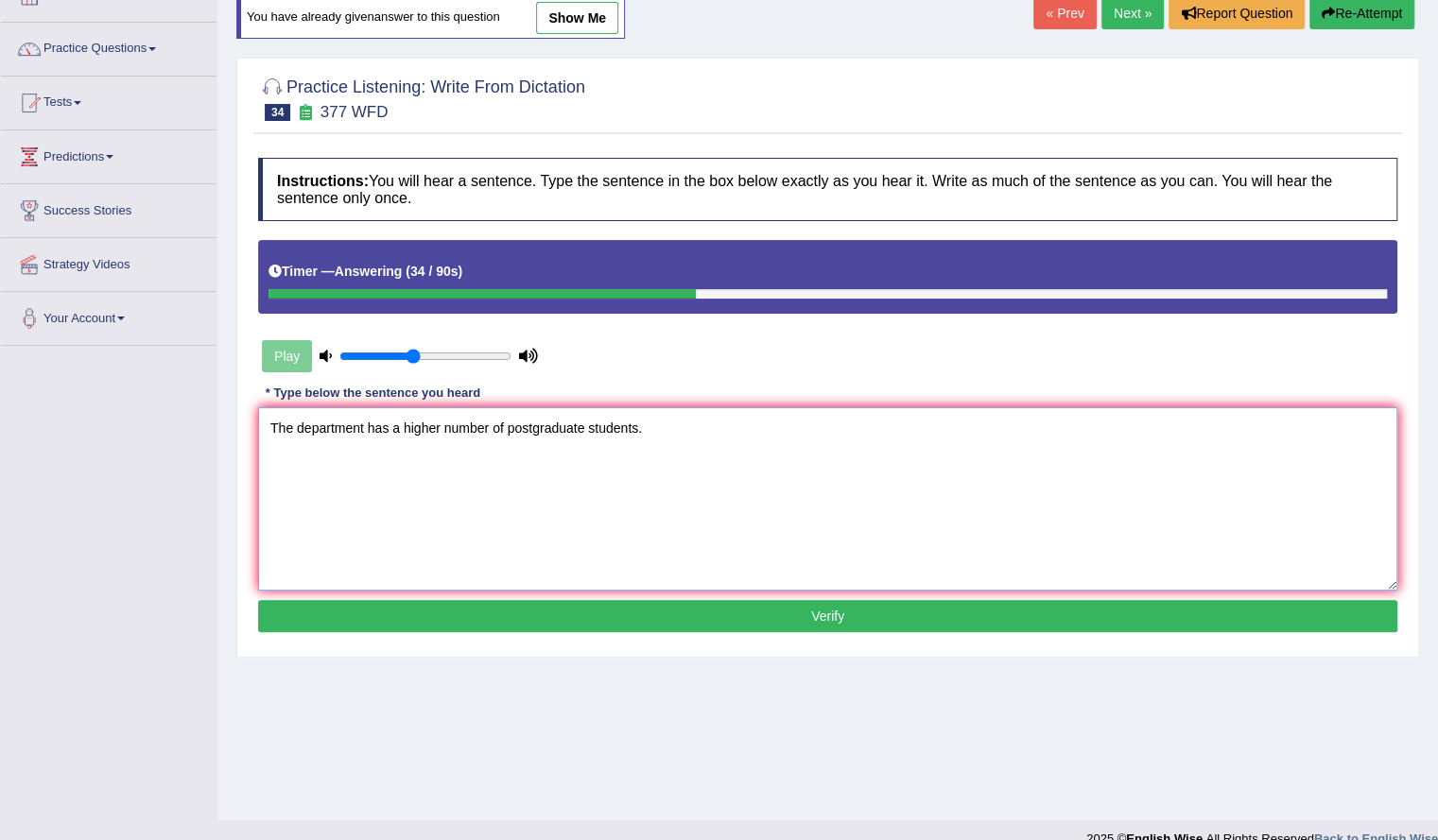
type textarea "The department has a higher number of postgraduate students."
click at [535, 611] on button "Verify" at bounding box center [827, 616] width 1139 height 32
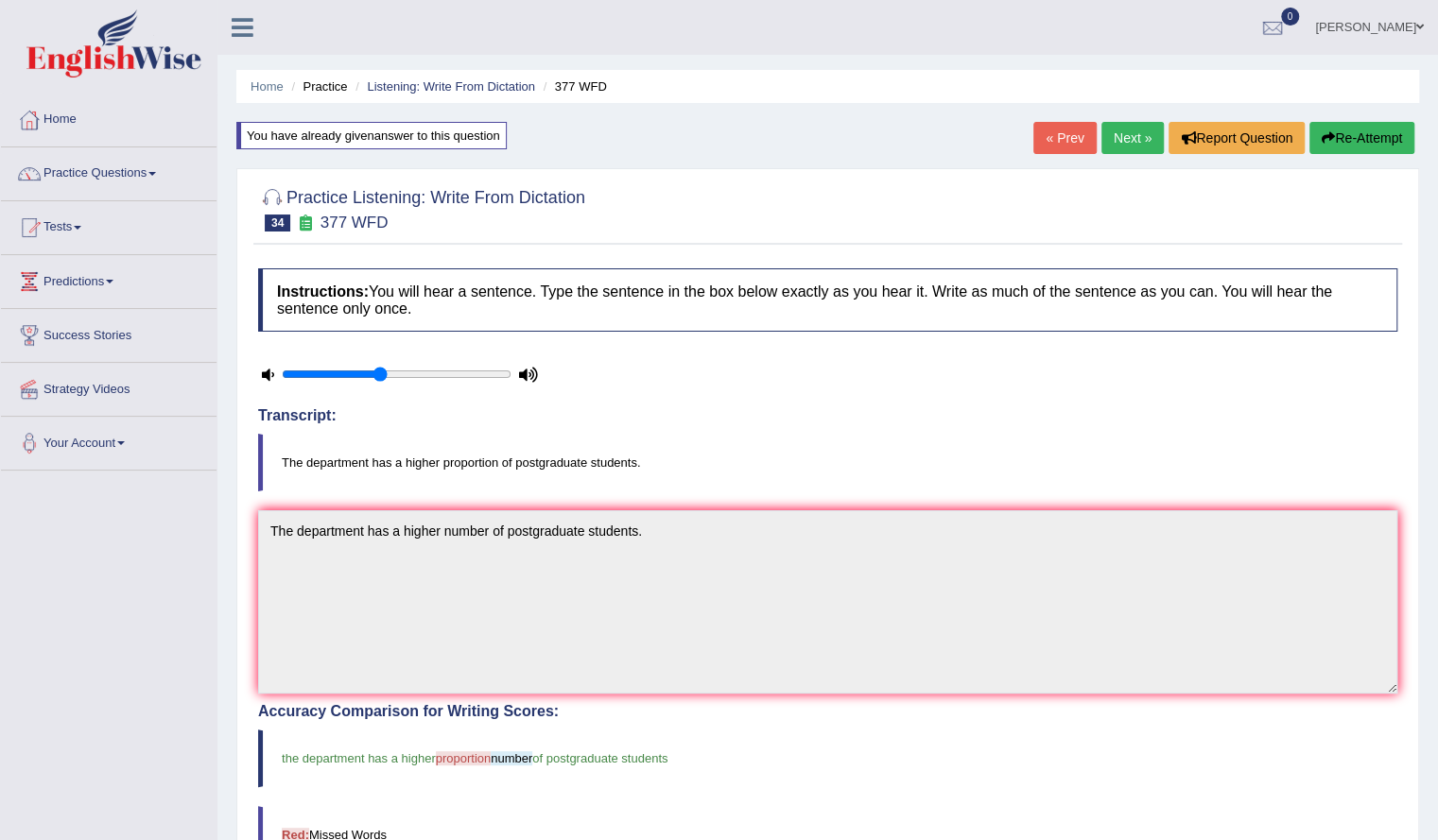
click at [1135, 133] on link "Next »" at bounding box center [1132, 138] width 62 height 32
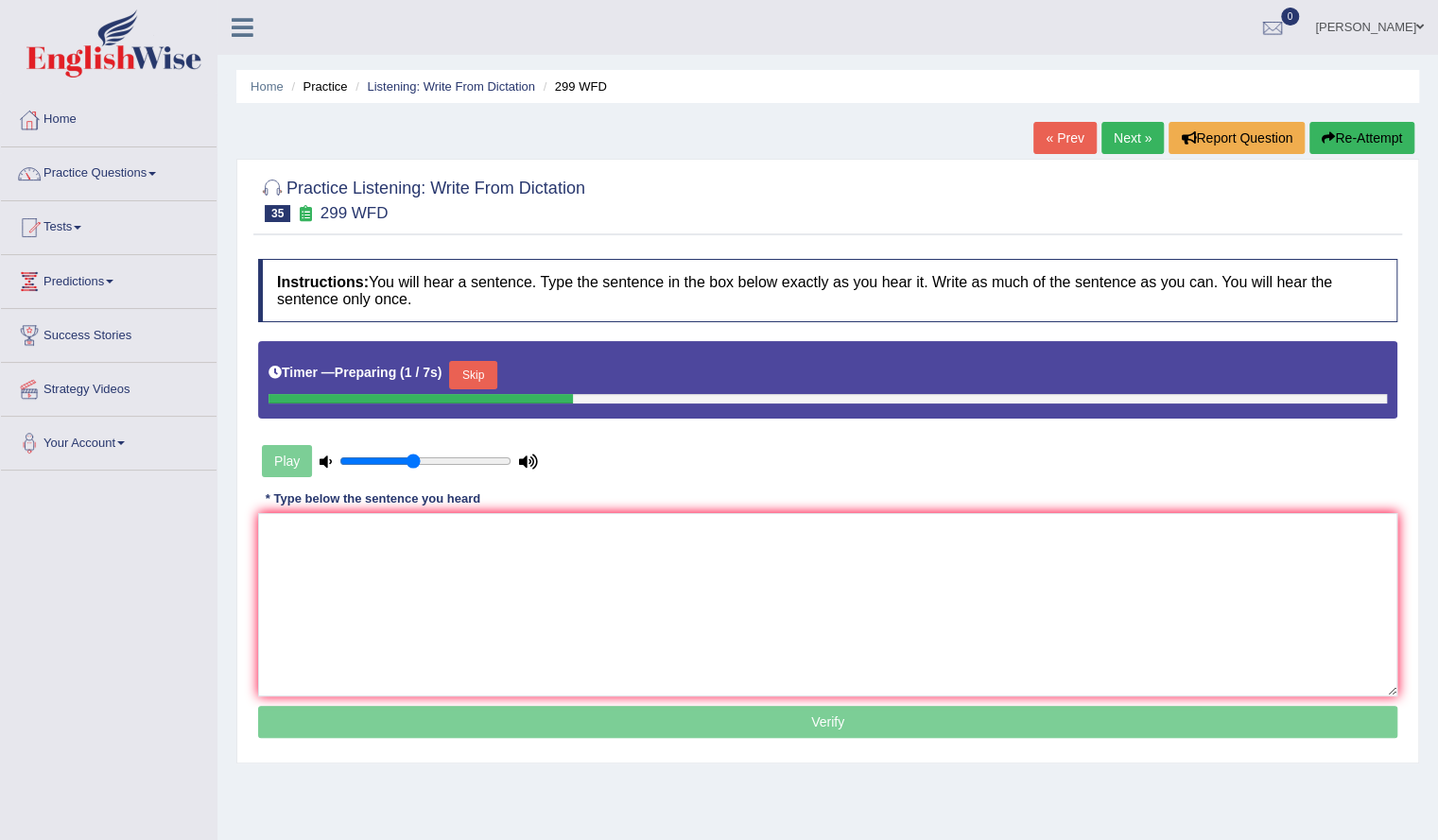
click at [475, 378] on button "Skip" at bounding box center [473, 374] width 48 height 29
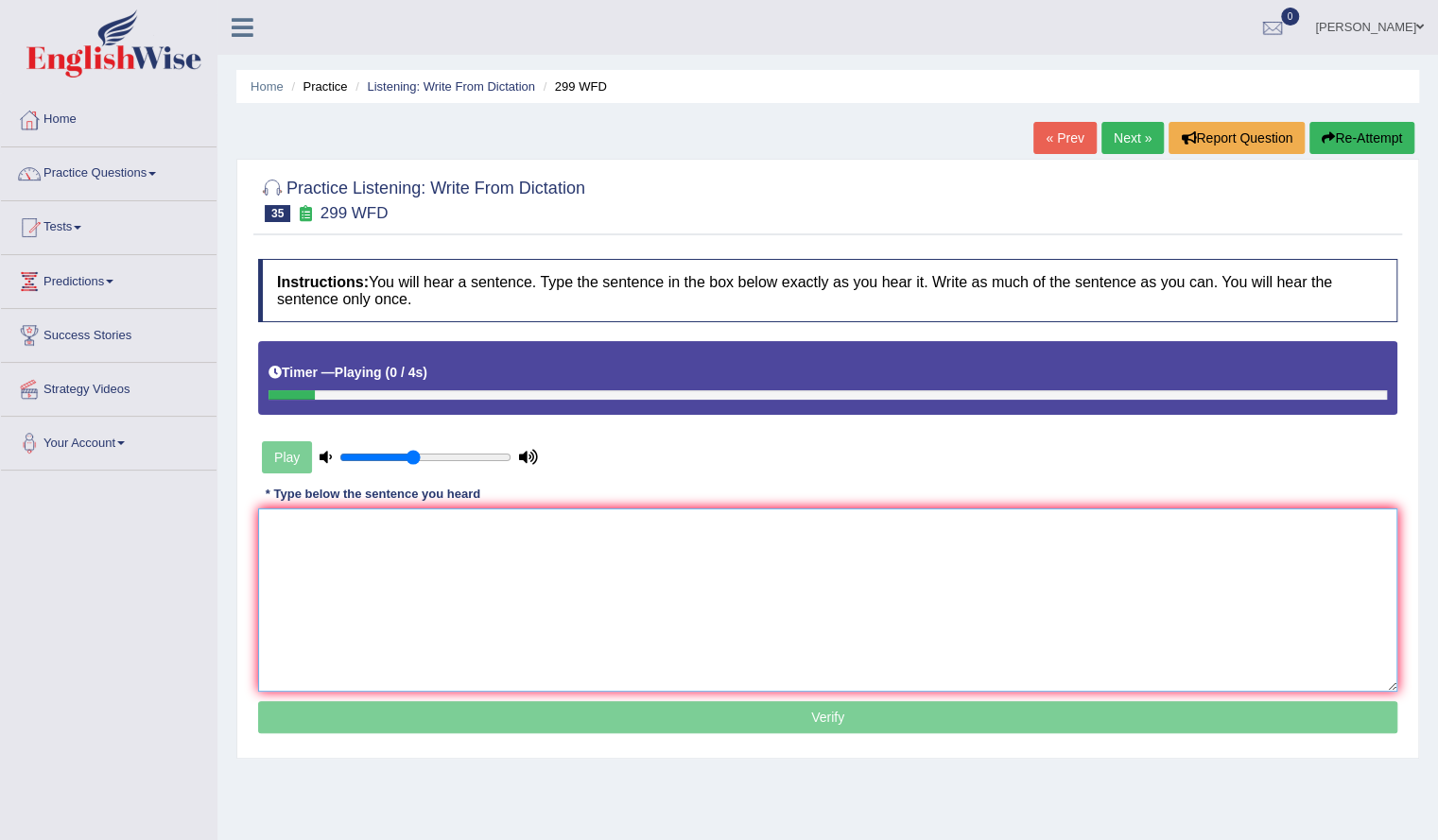
click at [424, 600] on textarea at bounding box center [827, 599] width 1139 height 183
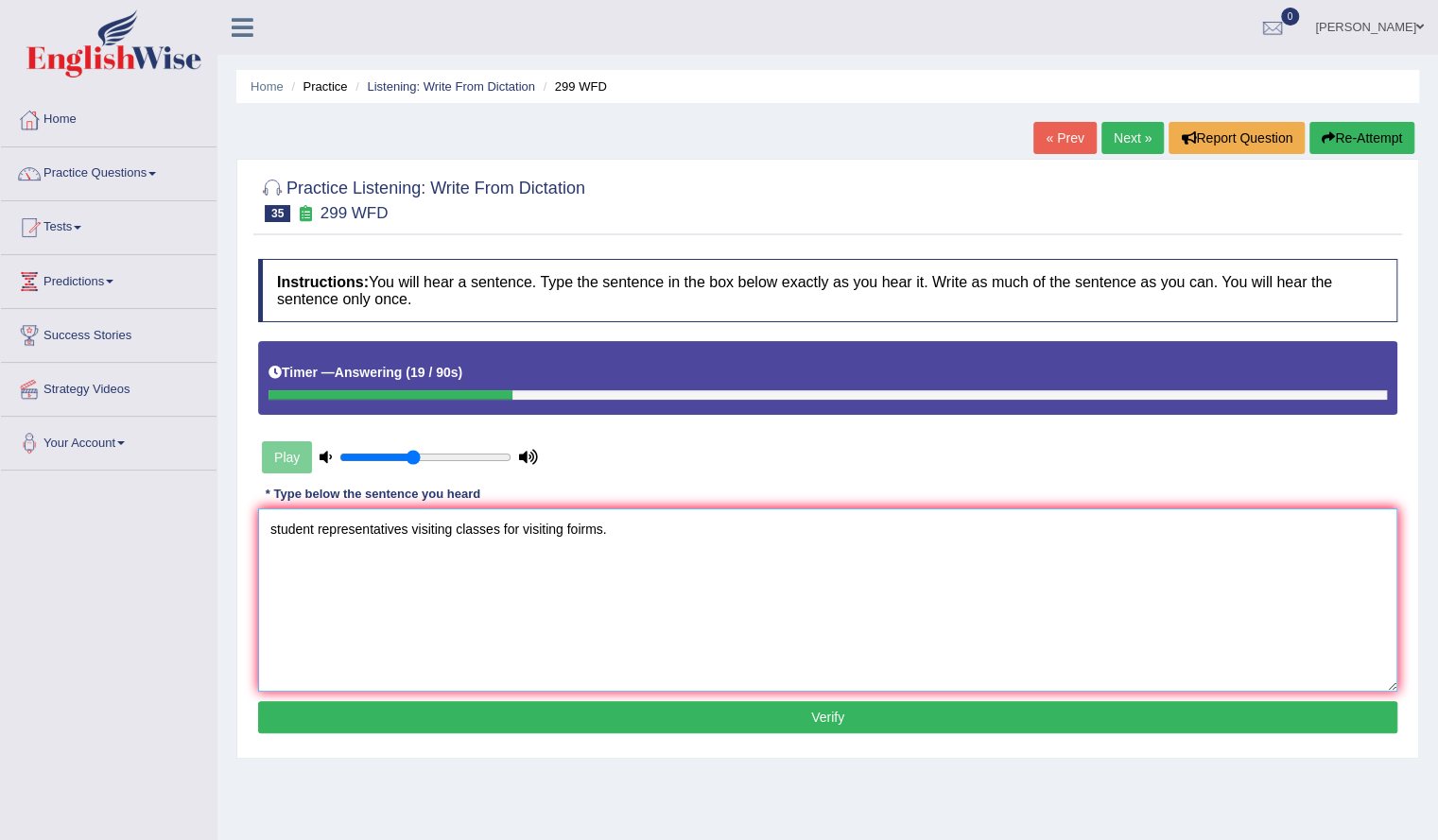
click at [584, 528] on textarea "student representatives visiting classes for visiting foirms." at bounding box center [827, 599] width 1139 height 183
click at [275, 528] on textarea "student representatives visiting classes for visiting forms." at bounding box center [827, 599] width 1139 height 183
click at [500, 528] on textarea "Student representatives visiting classes for visiting forms." at bounding box center [827, 599] width 1139 height 183
click at [693, 539] on textarea "Student representatives visiting classroom classrooms for visiting forms." at bounding box center [827, 599] width 1139 height 183
type textarea "Student representatives visiting classroom classrooms for visiting forms form."
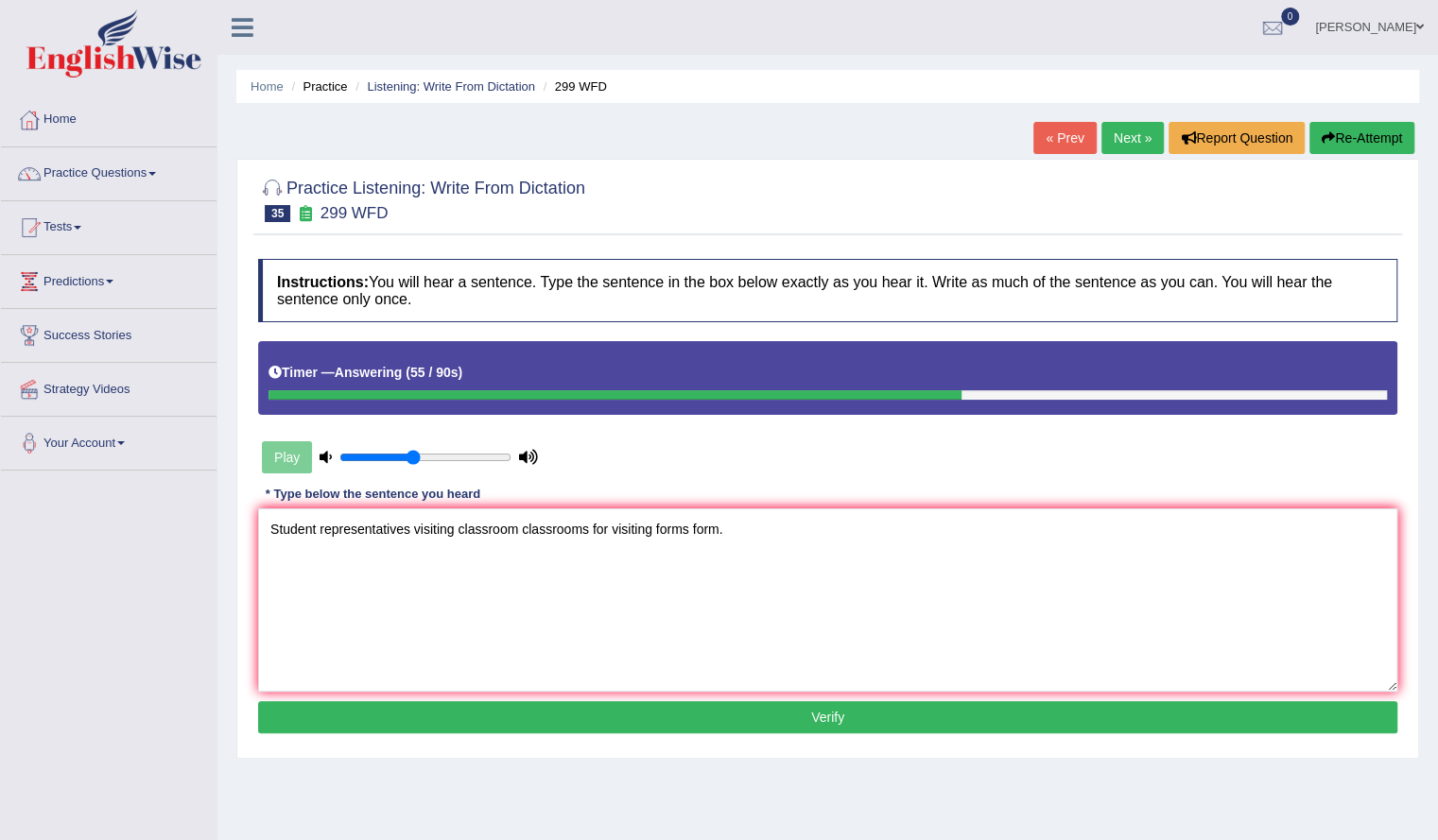
click at [755, 713] on button "Verify" at bounding box center [827, 717] width 1139 height 32
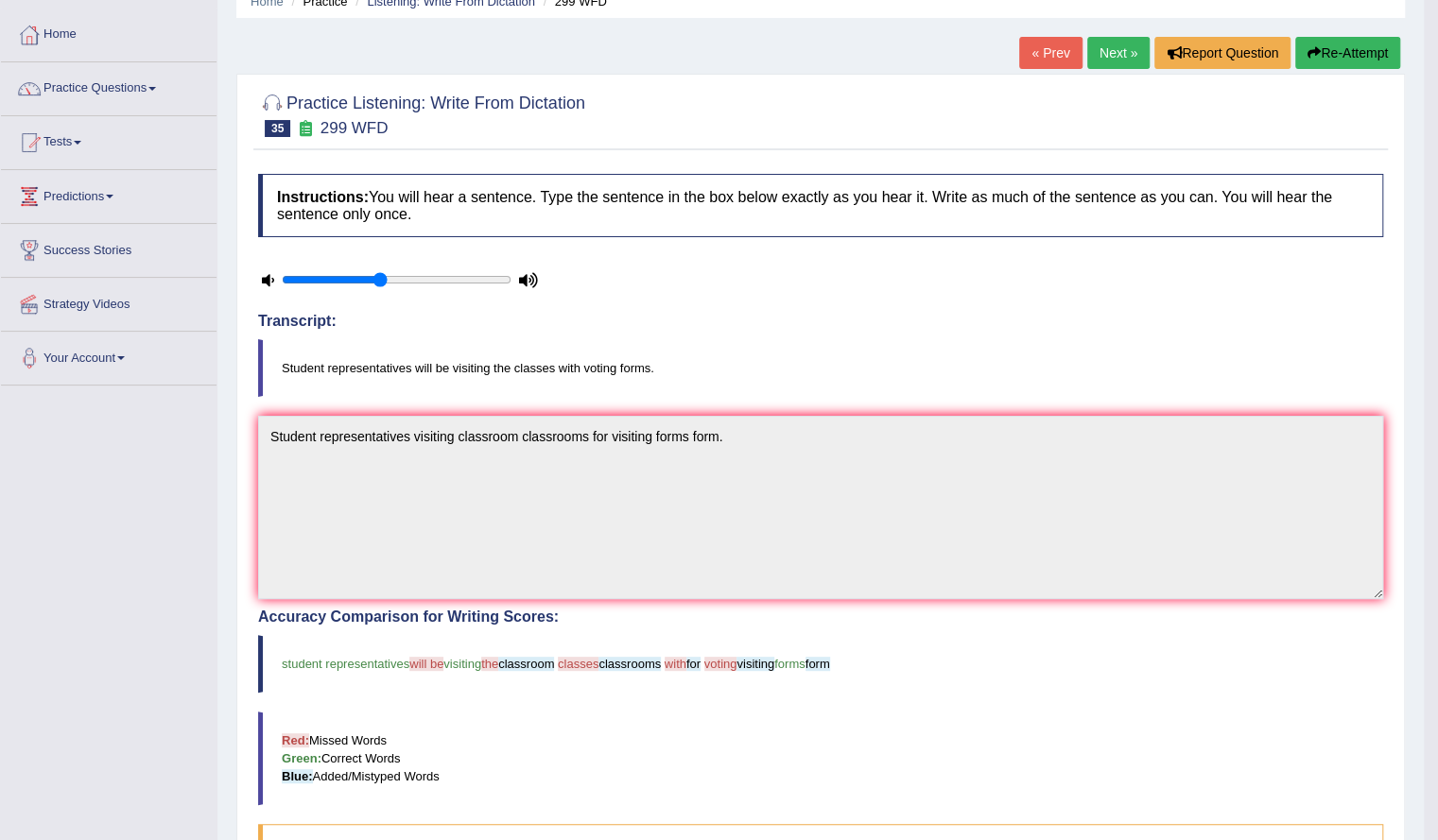
scroll to position [79, 0]
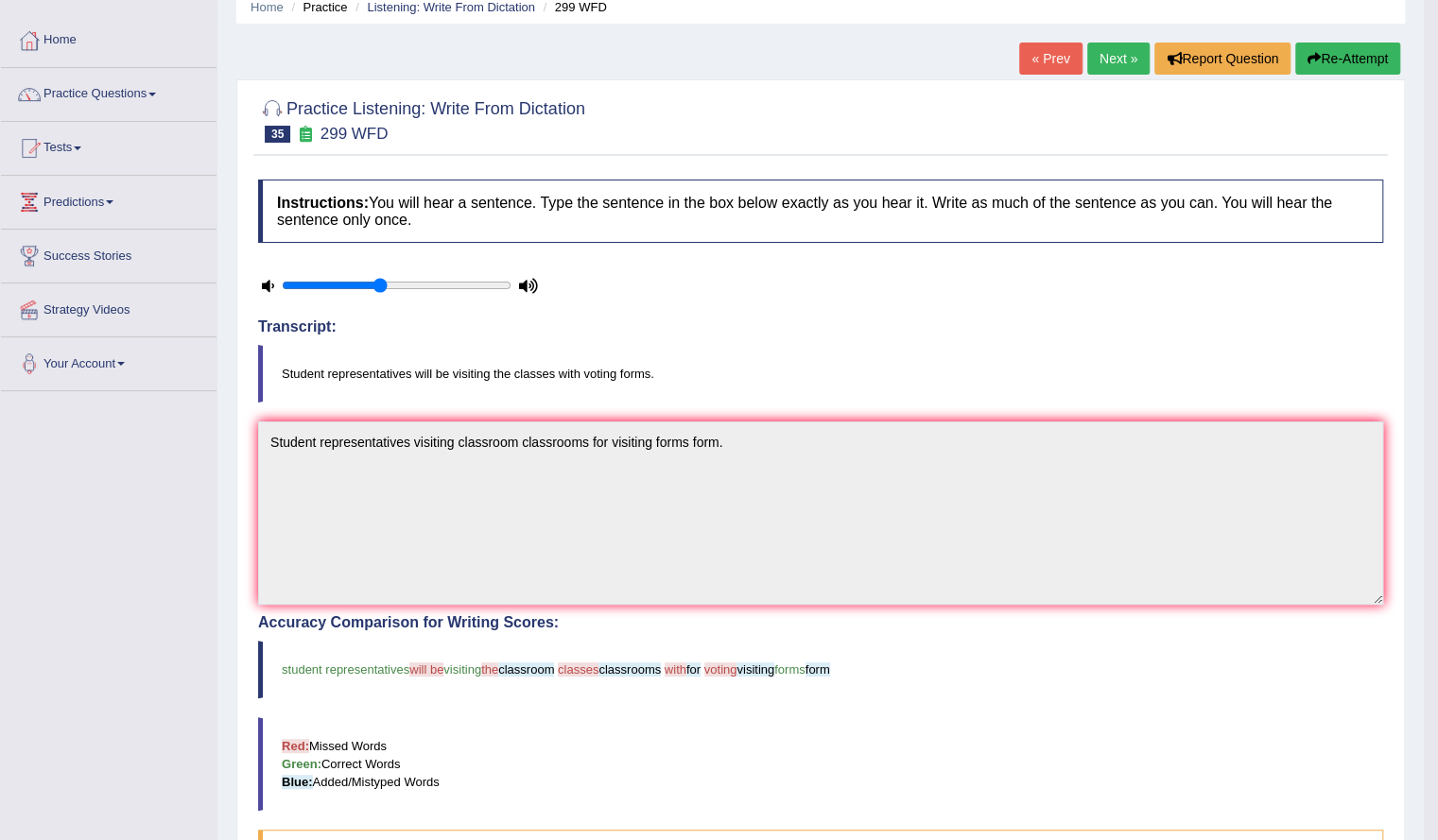
click at [1348, 50] on button "Re-Attempt" at bounding box center [1348, 58] width 105 height 32
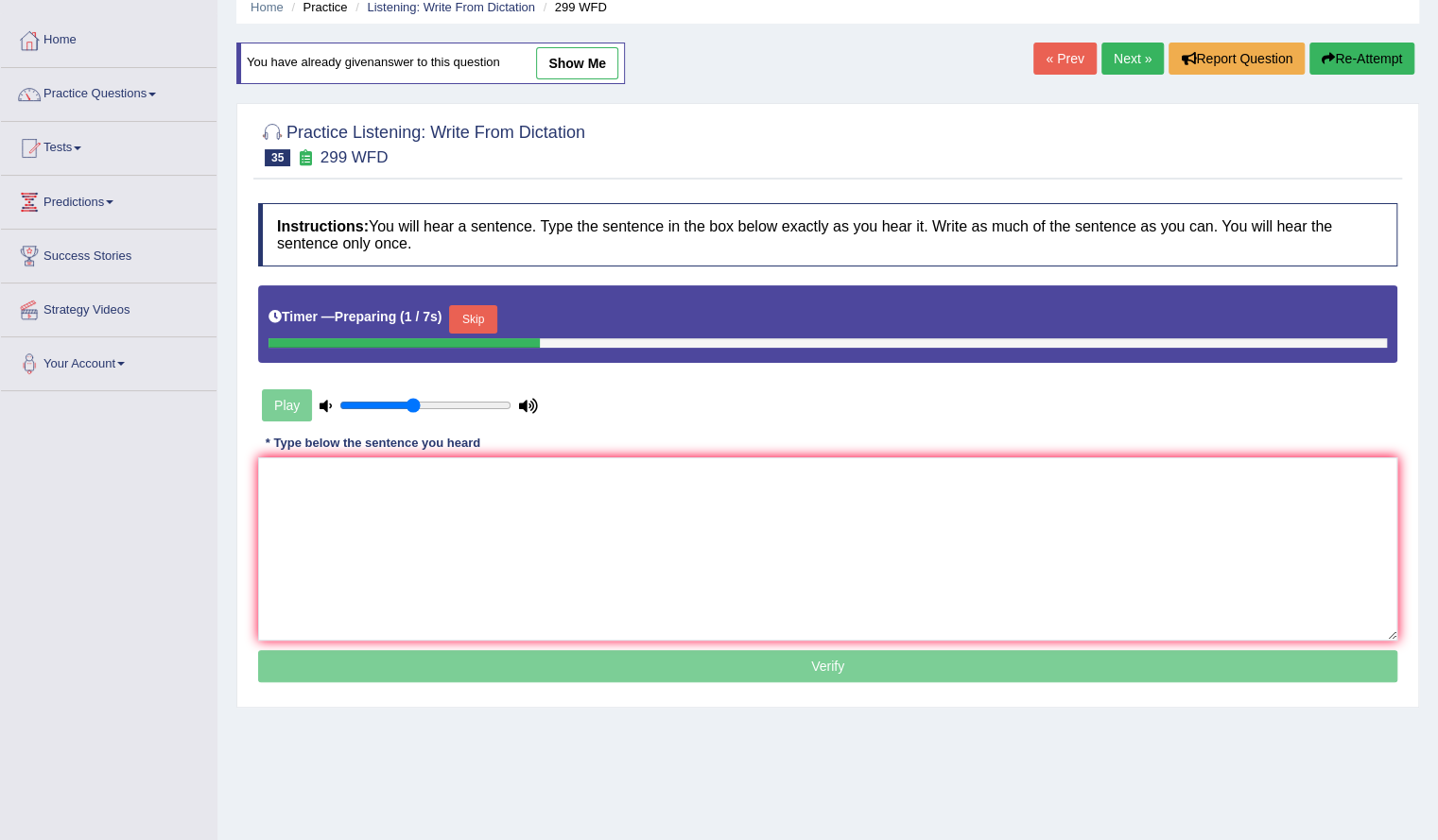
click at [505, 313] on div "Timer — Preparing ( 1 / 7s ) Skip" at bounding box center [828, 319] width 1118 height 38
click at [496, 313] on button "Skip" at bounding box center [473, 319] width 48 height 29
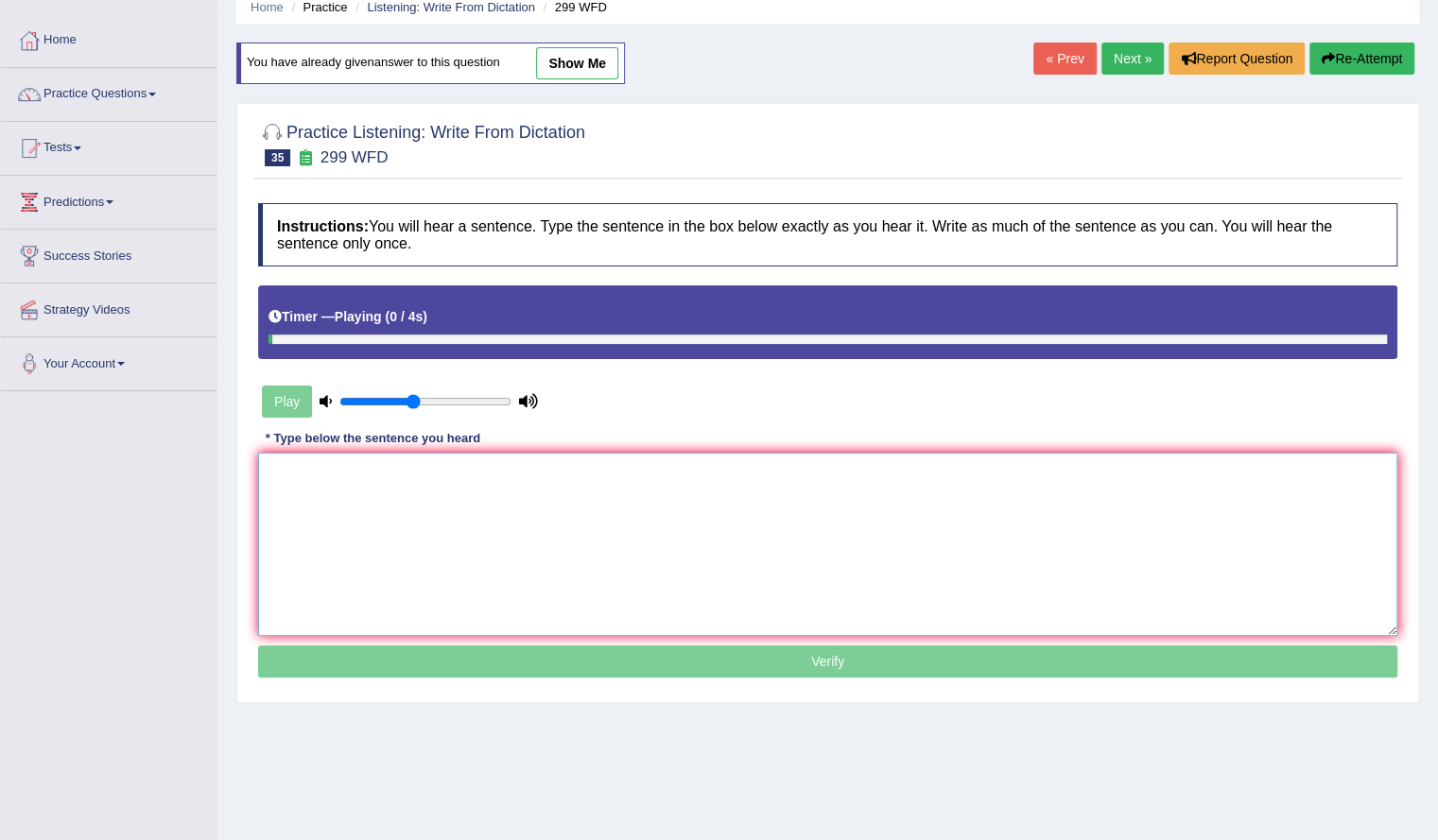
click at [452, 562] on textarea at bounding box center [827, 544] width 1139 height 183
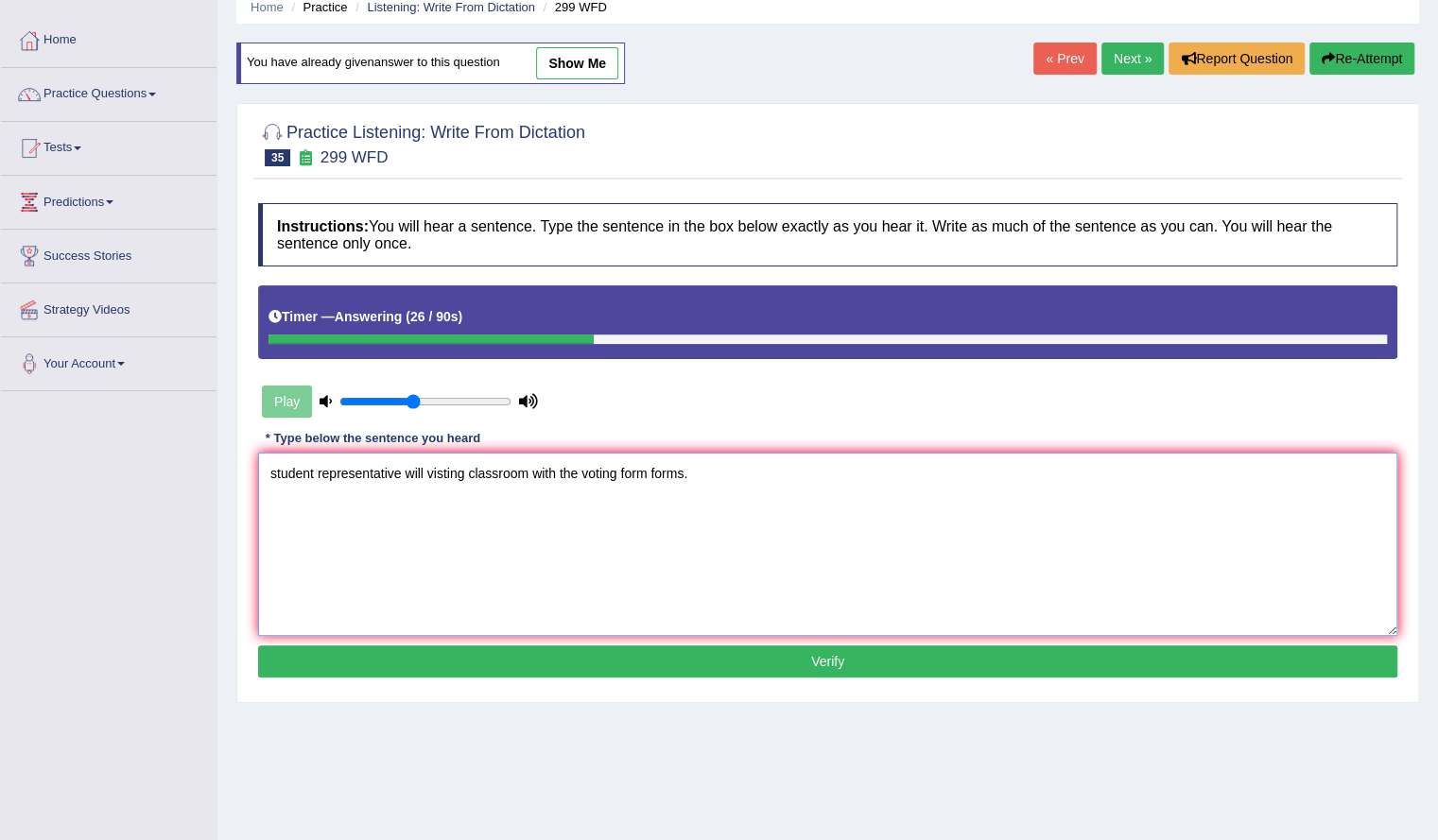
type textarea "student representative will visting classroom with the voting form forms."
click at [592, 655] on button "Verify" at bounding box center [827, 661] width 1139 height 32
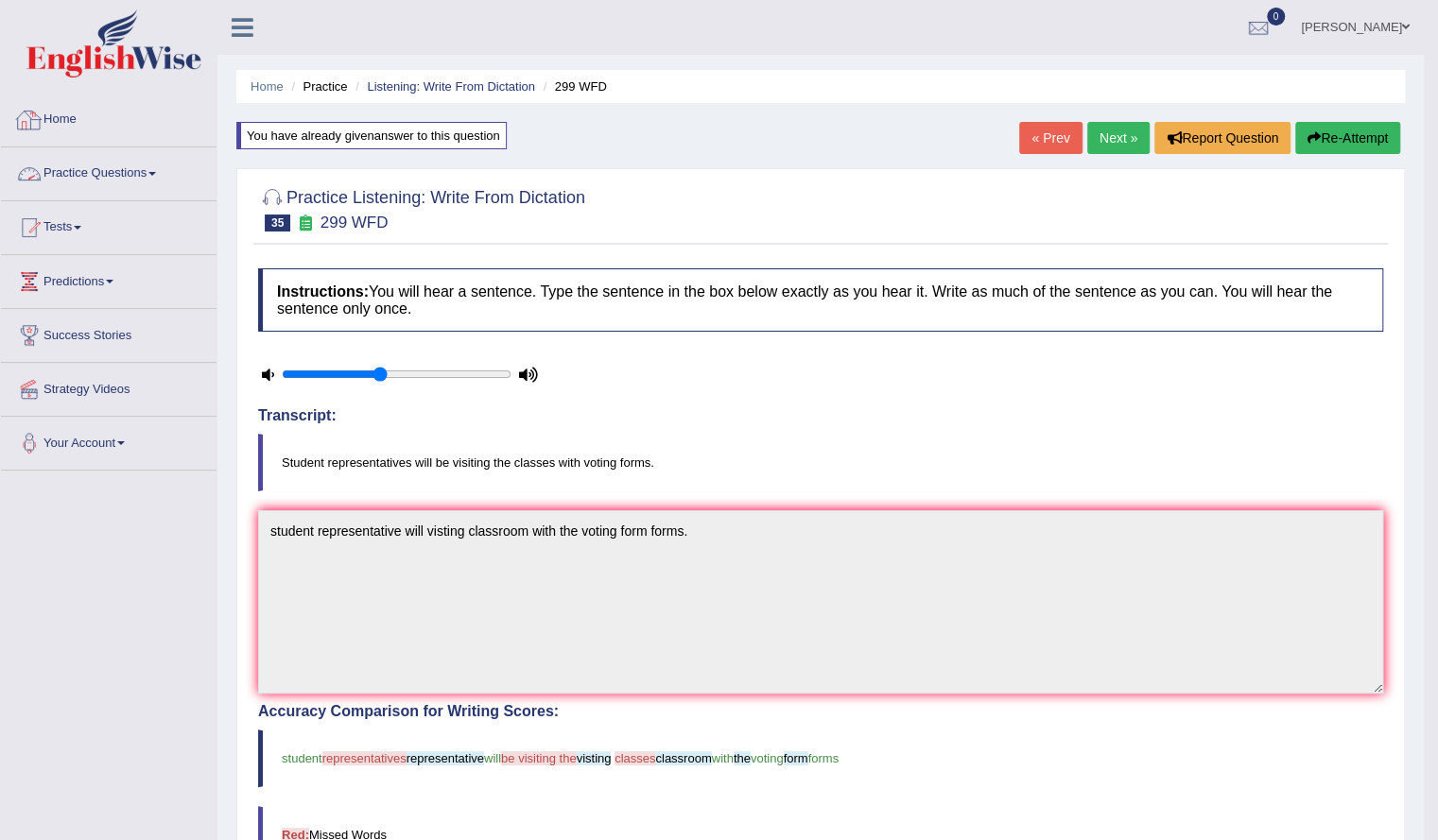
click at [120, 171] on link "Practice Questions" at bounding box center [108, 171] width 215 height 48
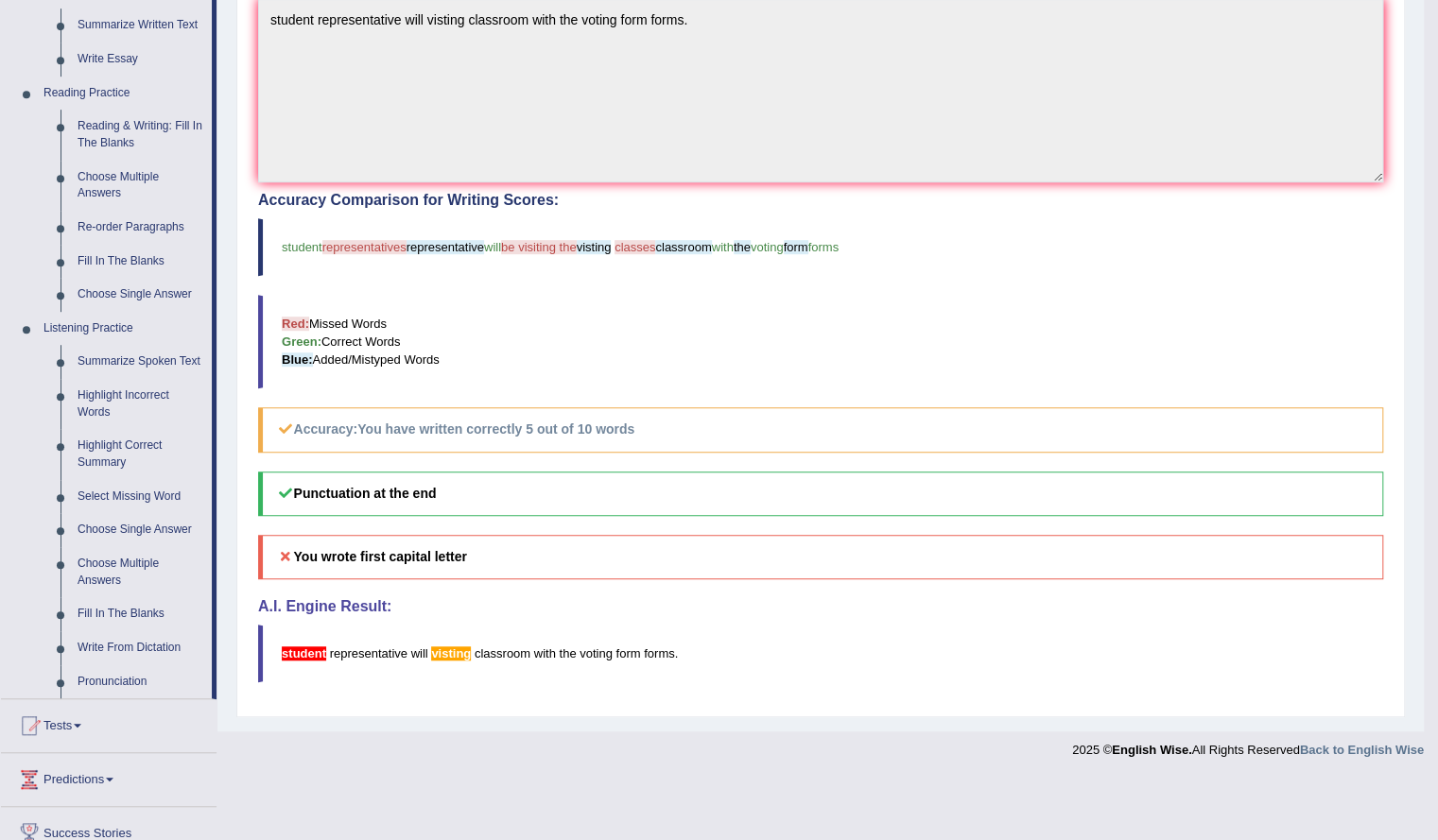
scroll to position [637, 0]
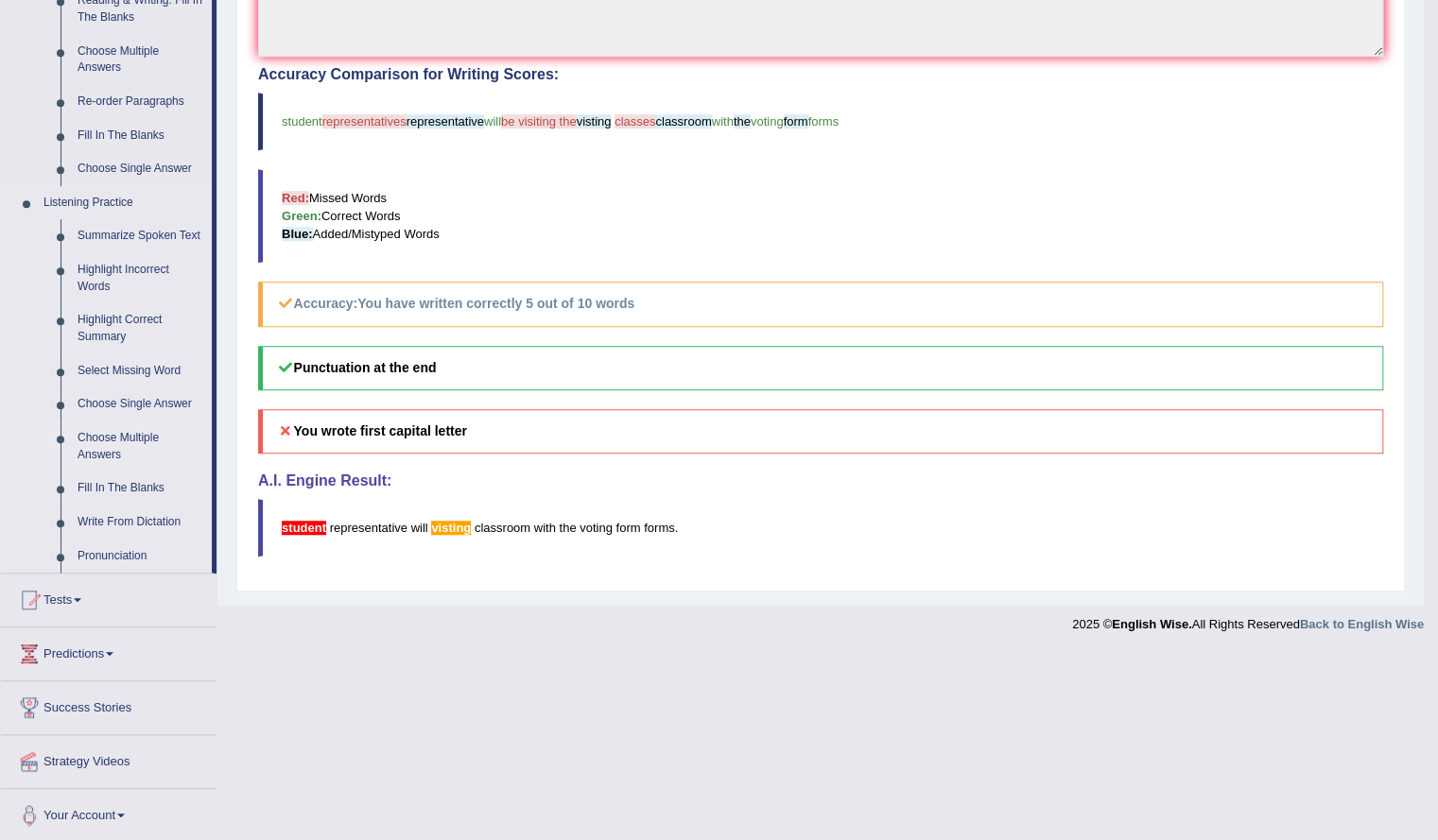
click at [113, 450] on link "Choose Multiple Answers" at bounding box center [141, 446] width 143 height 51
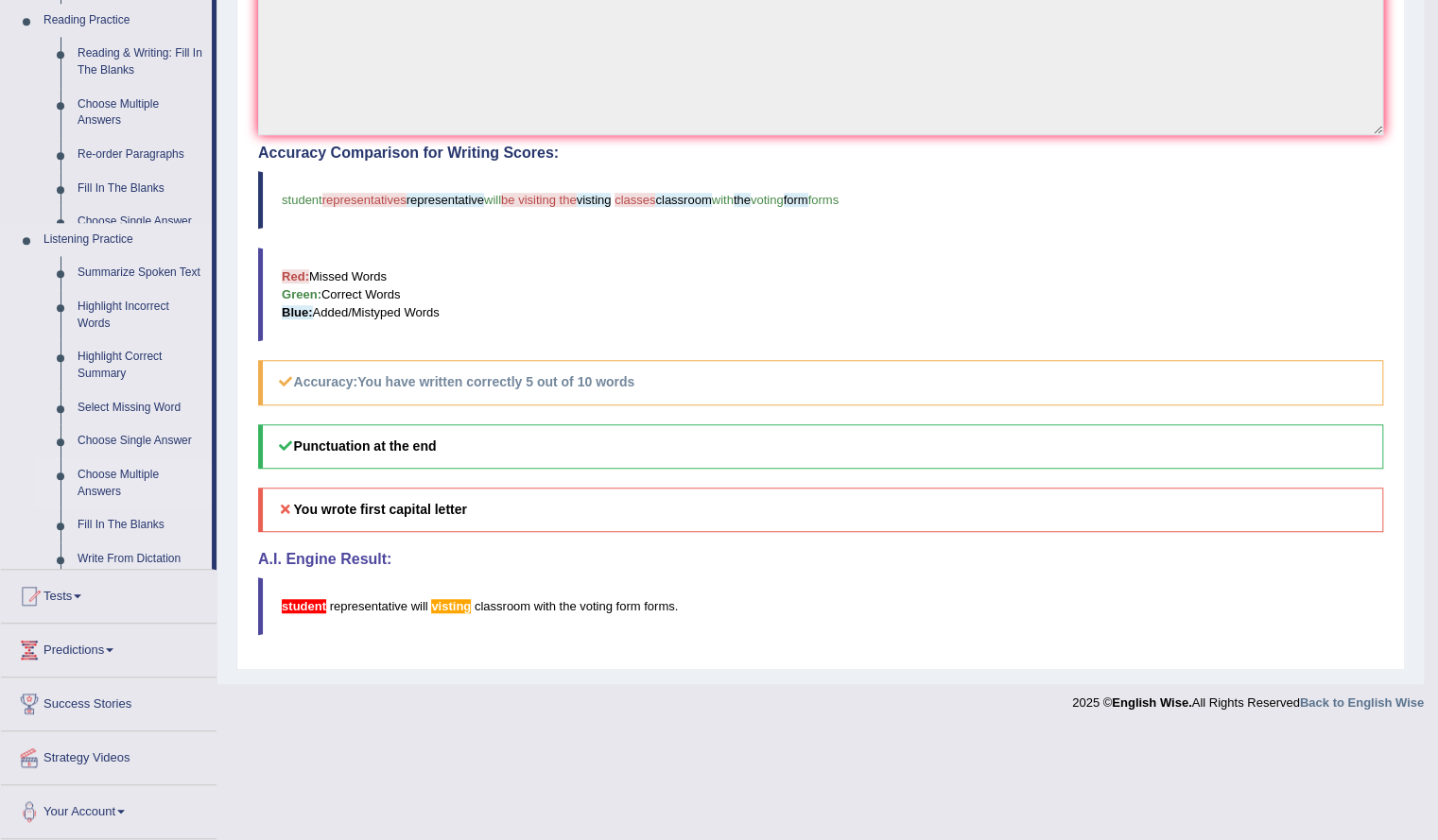
scroll to position [442, 0]
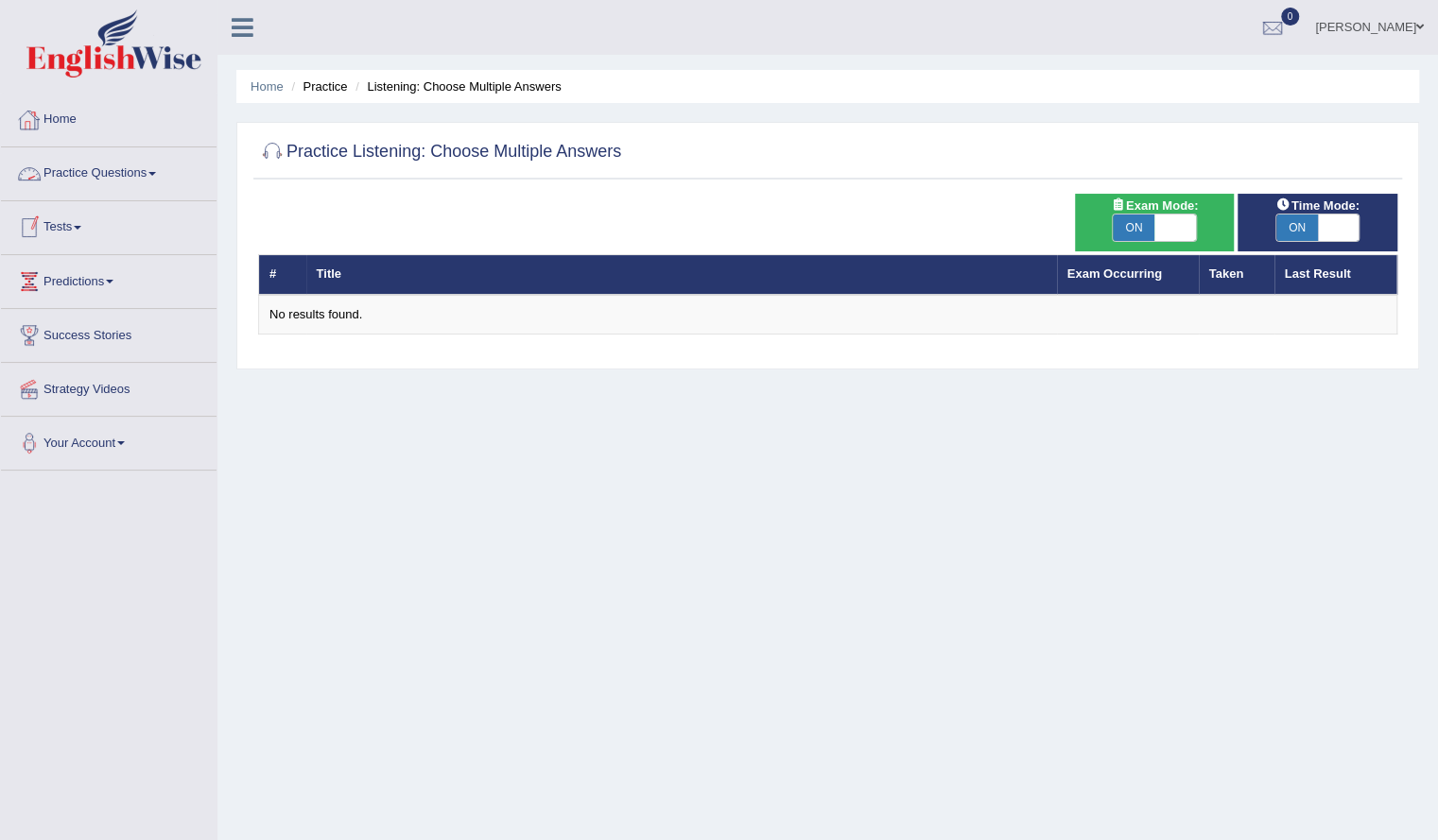
click at [125, 160] on link "Practice Questions" at bounding box center [108, 171] width 215 height 48
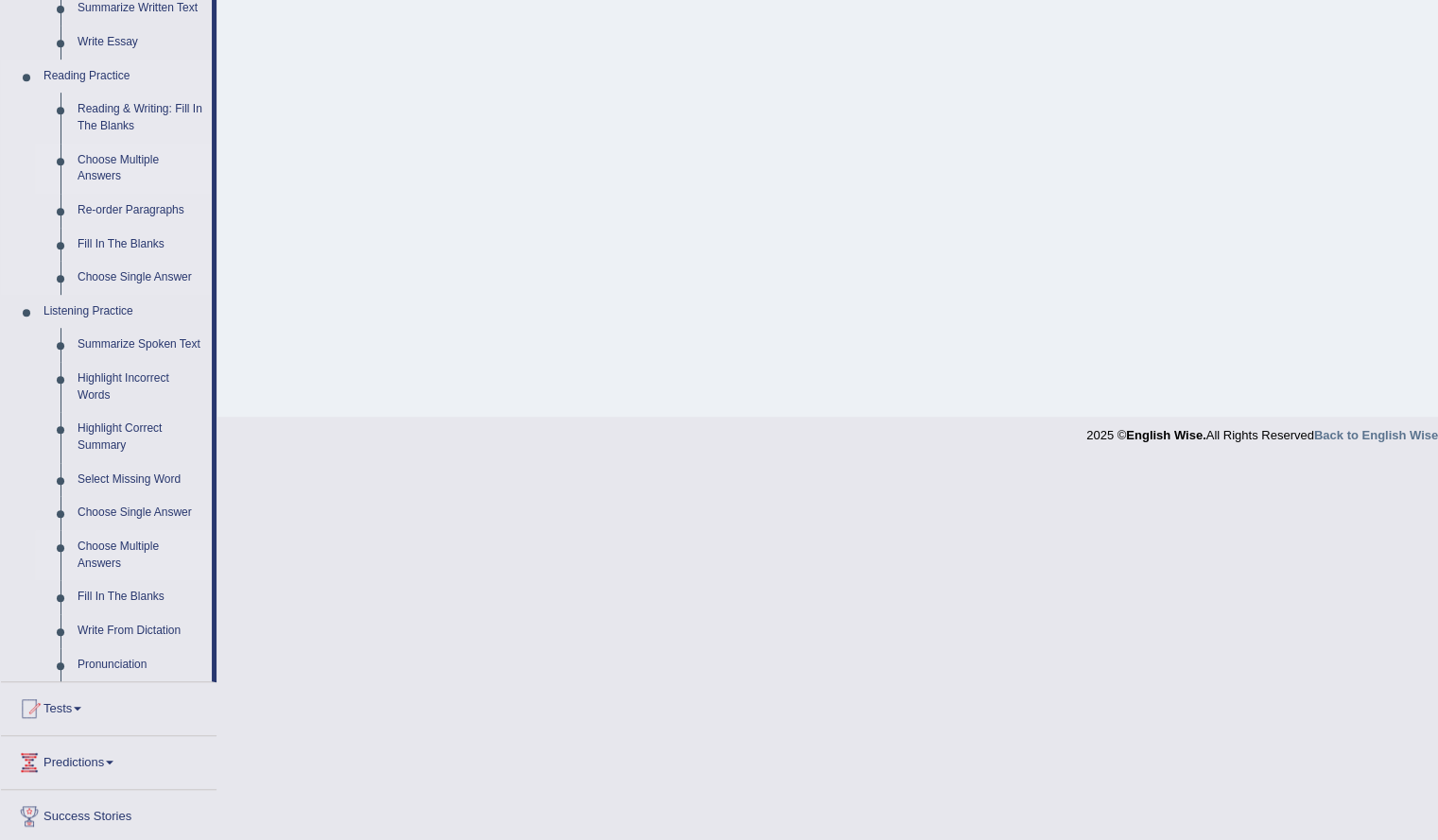
scroll to position [563, 0]
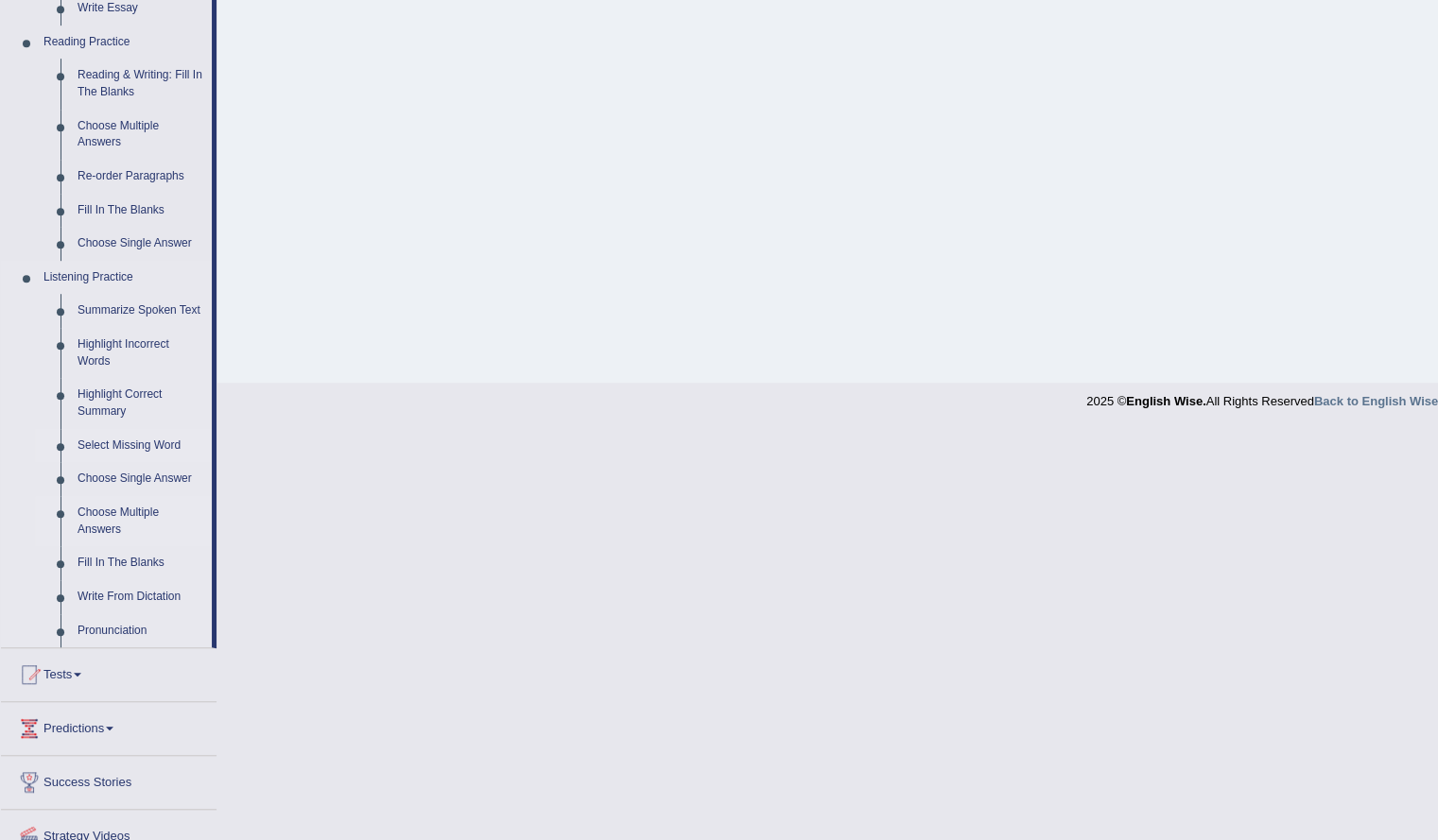
click at [143, 441] on link "Select Missing Word" at bounding box center [141, 446] width 143 height 34
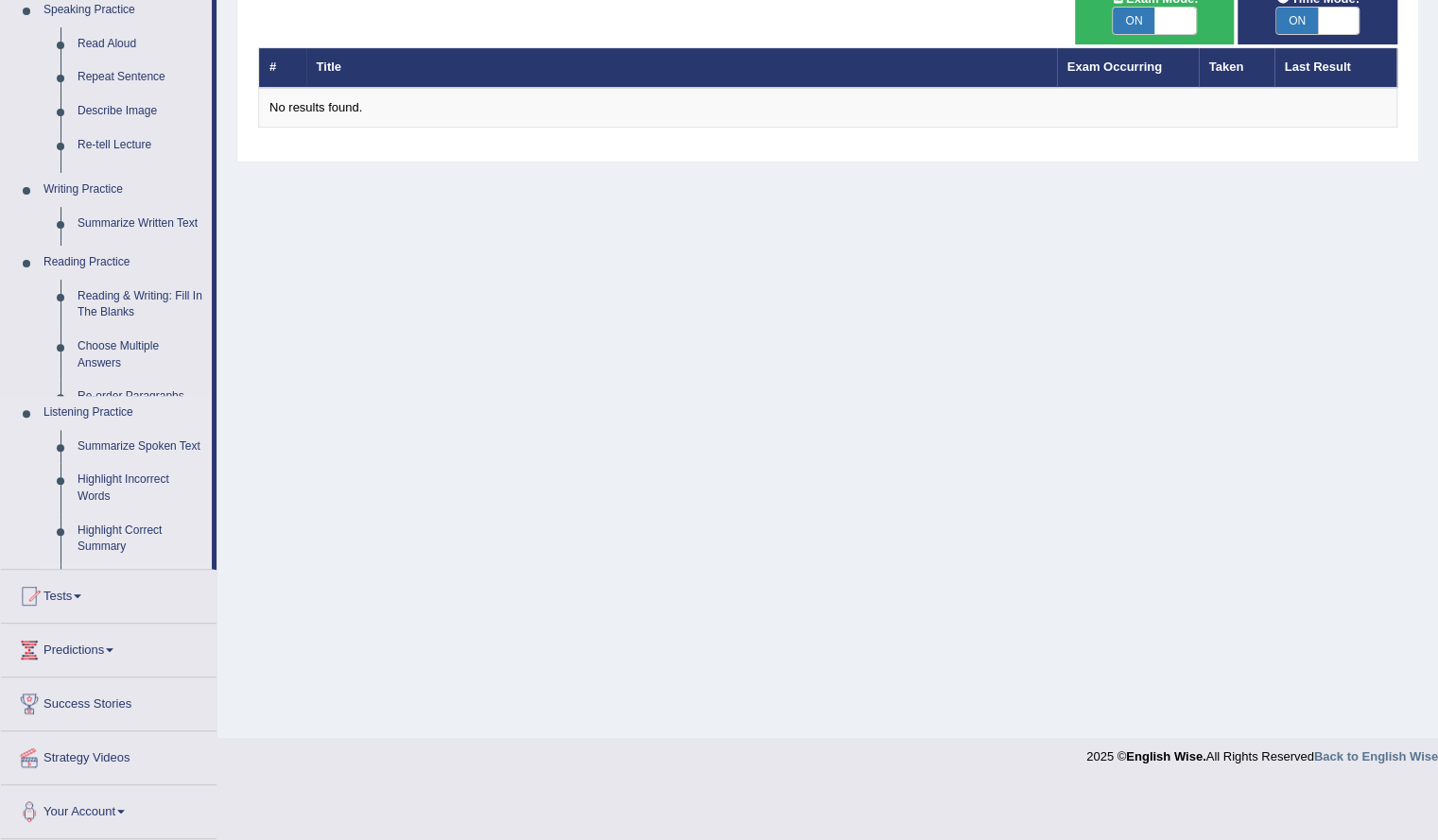
scroll to position [152, 0]
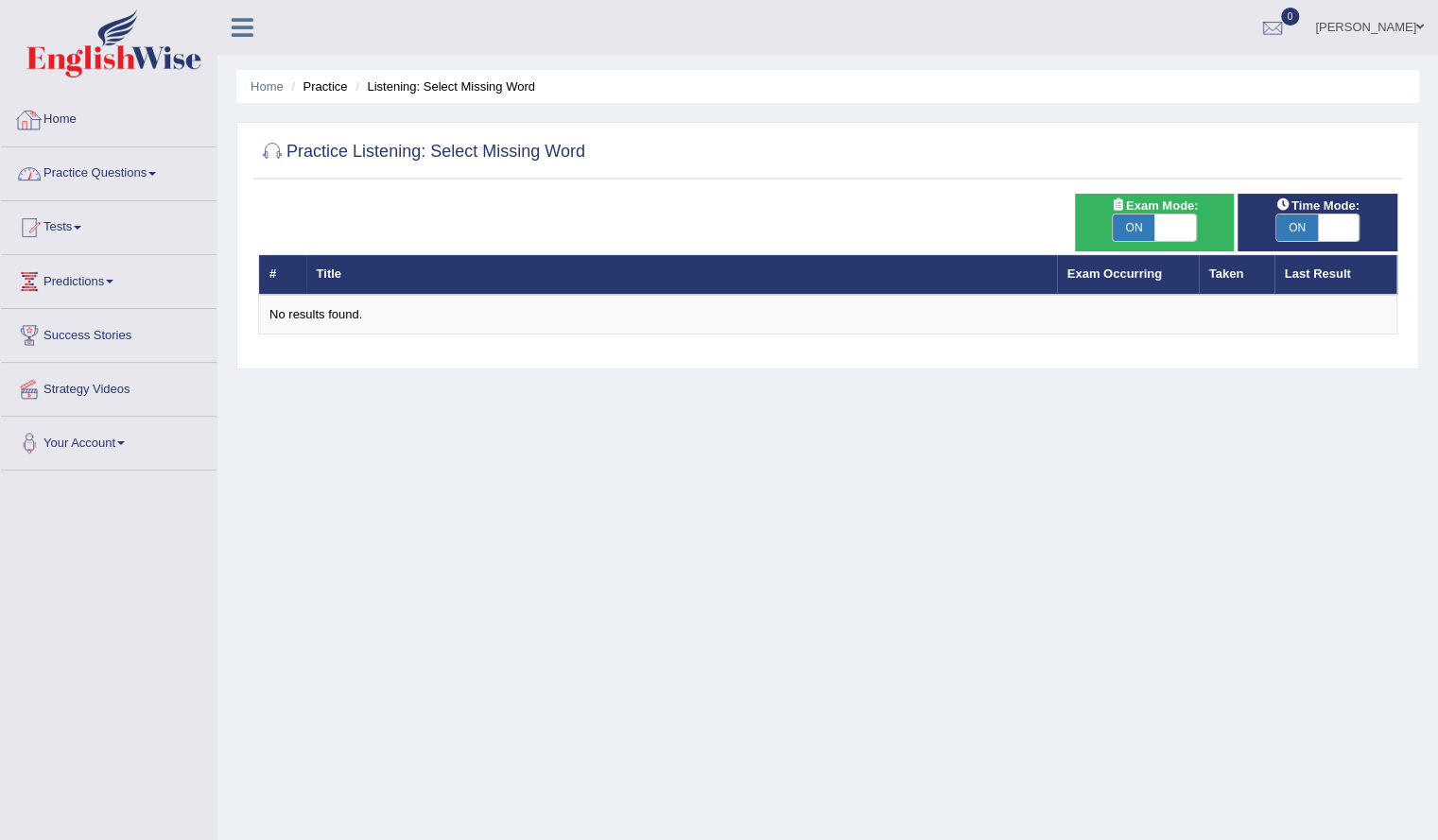
click at [96, 173] on link "Practice Questions" at bounding box center [108, 171] width 215 height 48
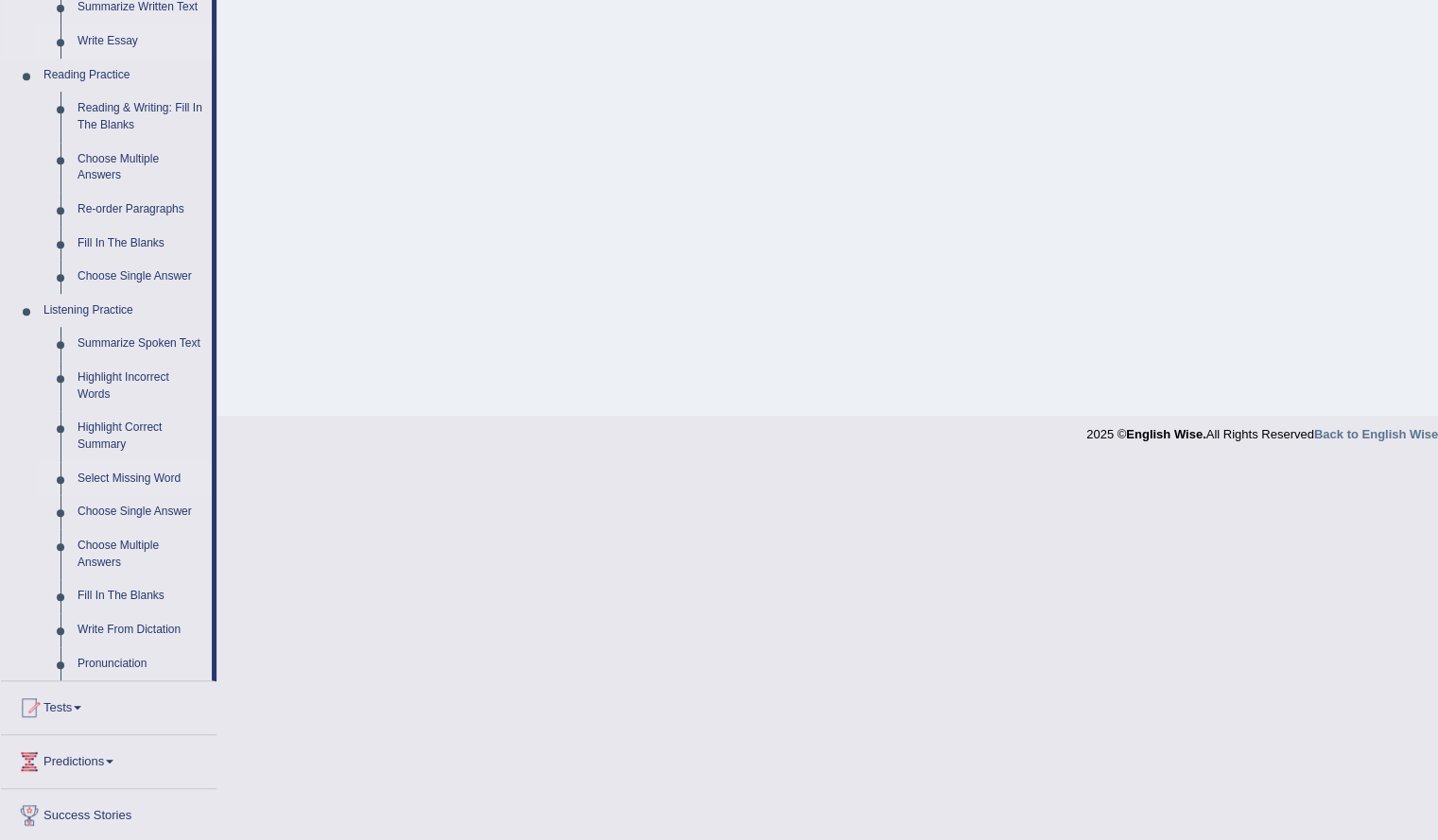
scroll to position [582, 0]
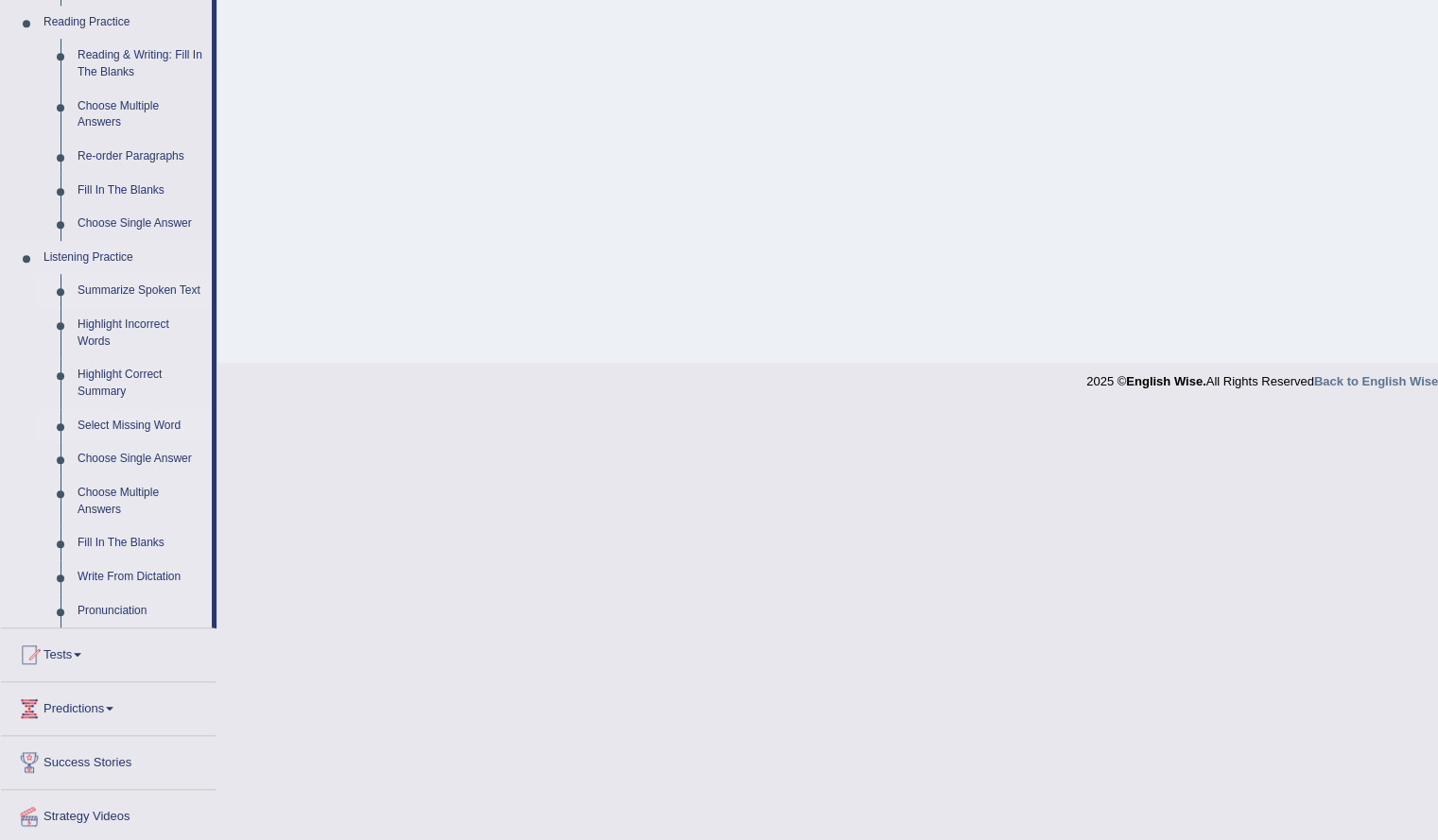
click at [117, 288] on link "Summarize Spoken Text" at bounding box center [141, 291] width 143 height 34
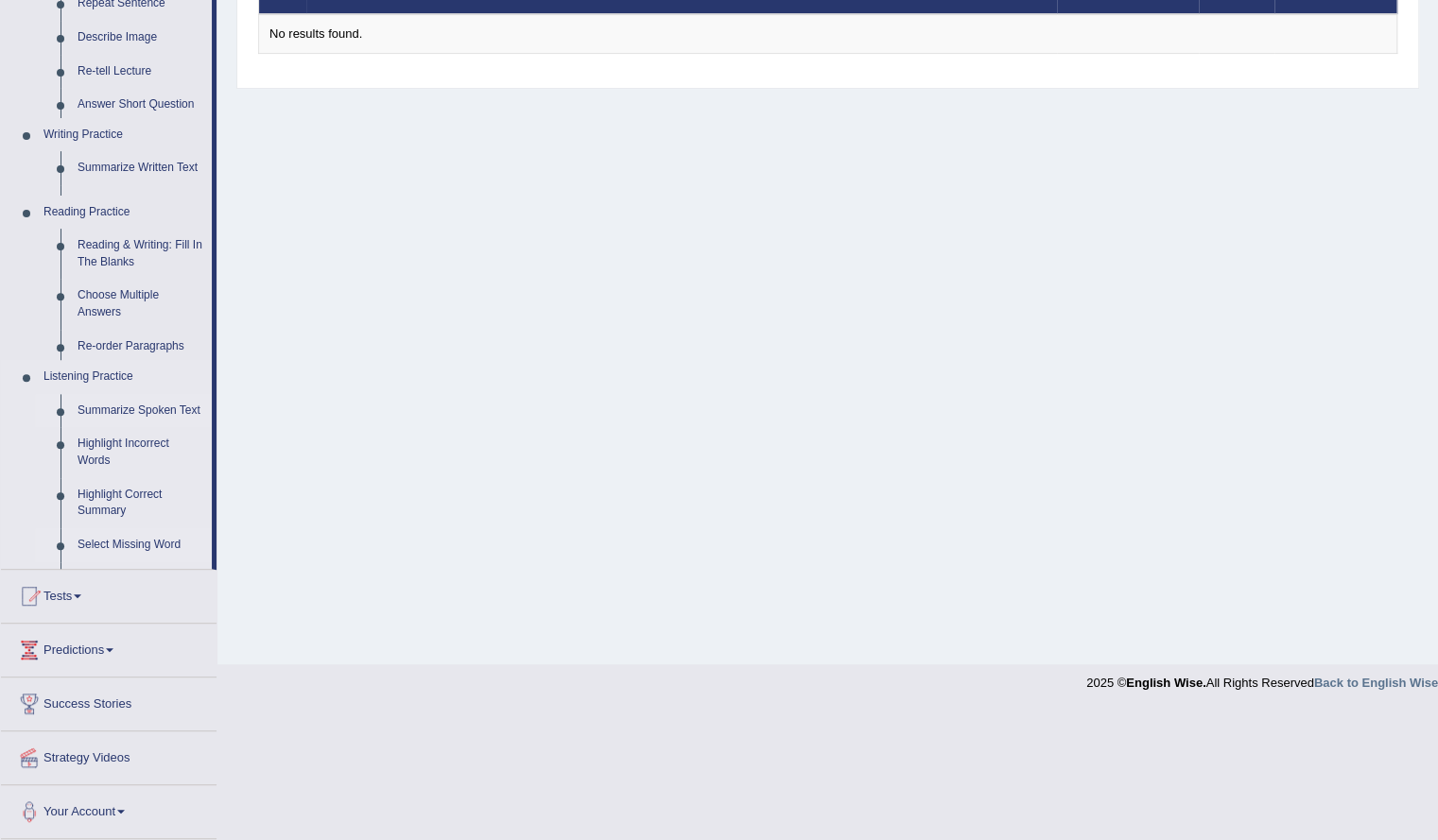
scroll to position [152, 0]
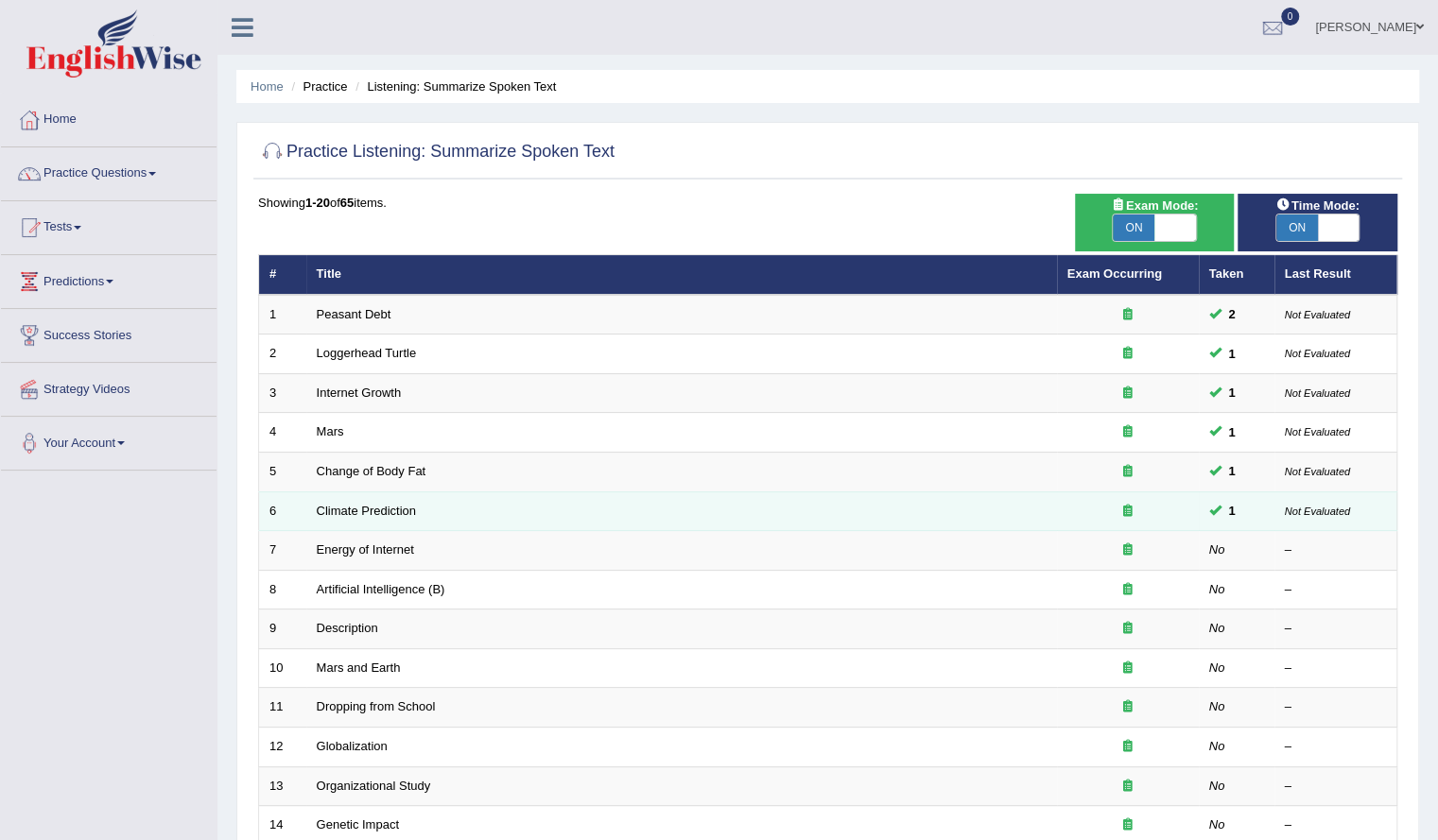
click at [1304, 507] on small "Not Evaluated" at bounding box center [1317, 510] width 65 height 11
click at [1225, 501] on span "1" at bounding box center [1232, 511] width 22 height 20
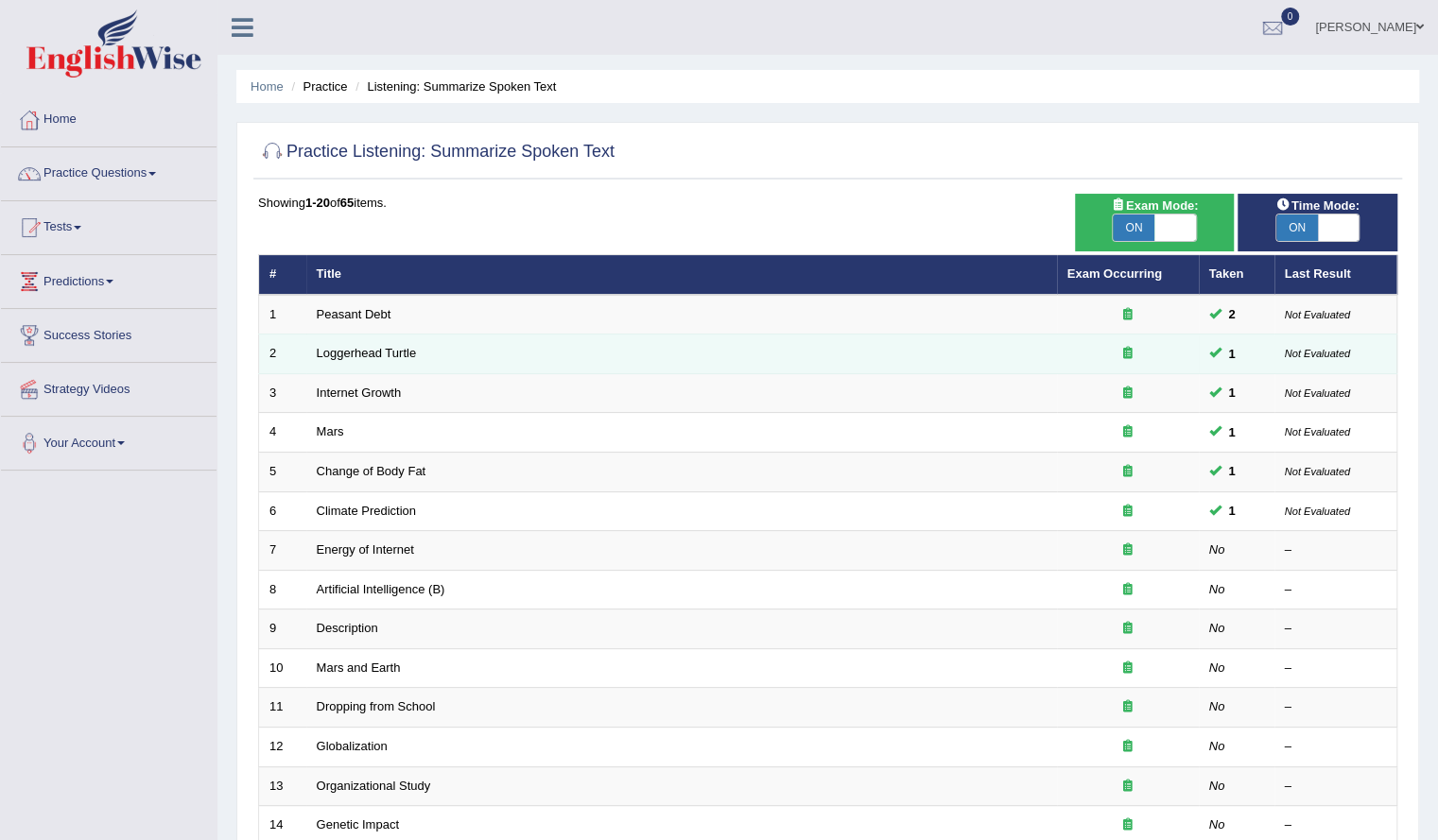
click at [1205, 347] on td "1" at bounding box center [1236, 355] width 75 height 40
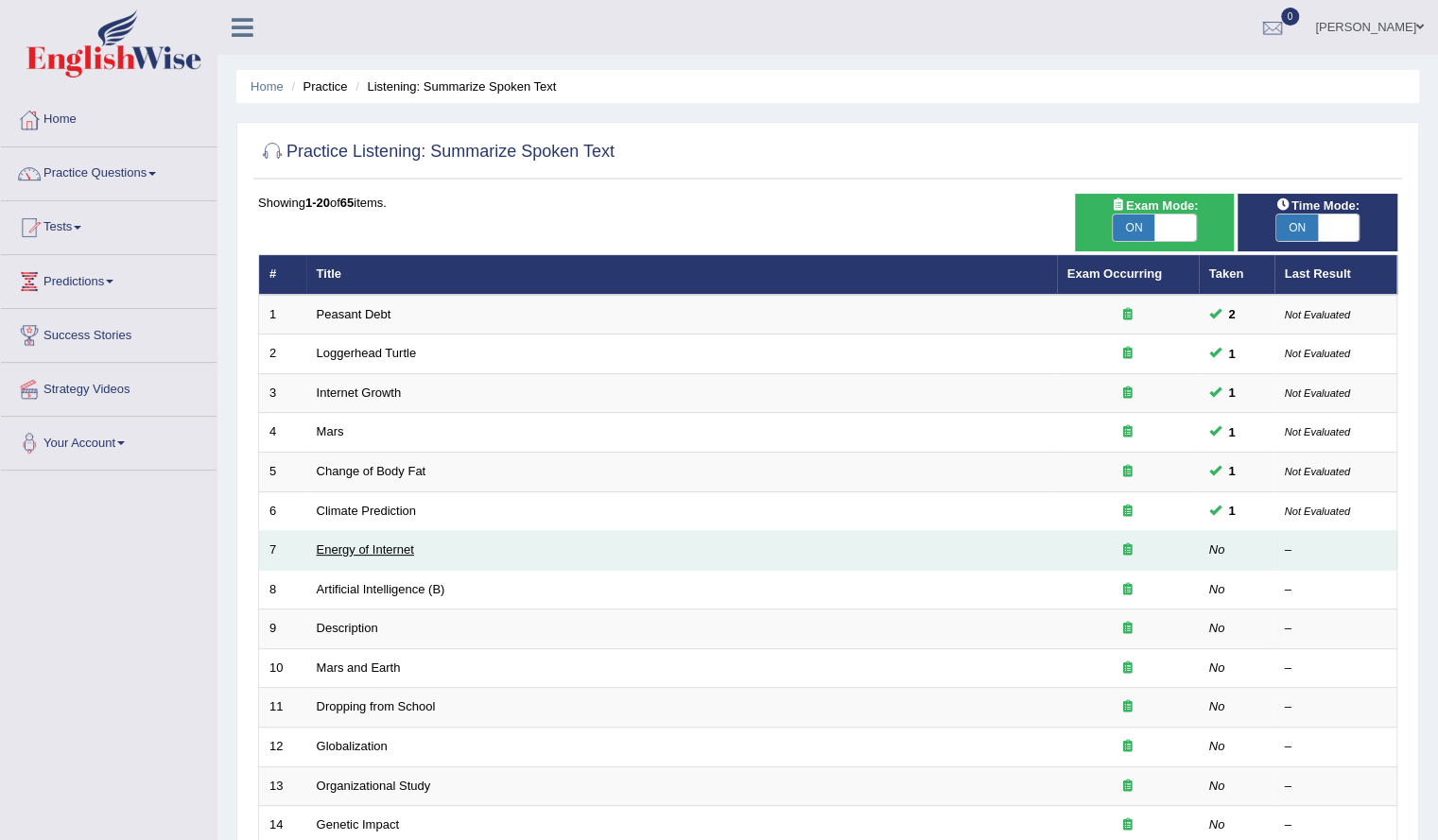
click at [350, 545] on link "Energy of Internet" at bounding box center [366, 550] width 97 height 14
click at [369, 547] on link "Energy of Internet" at bounding box center [366, 550] width 97 height 14
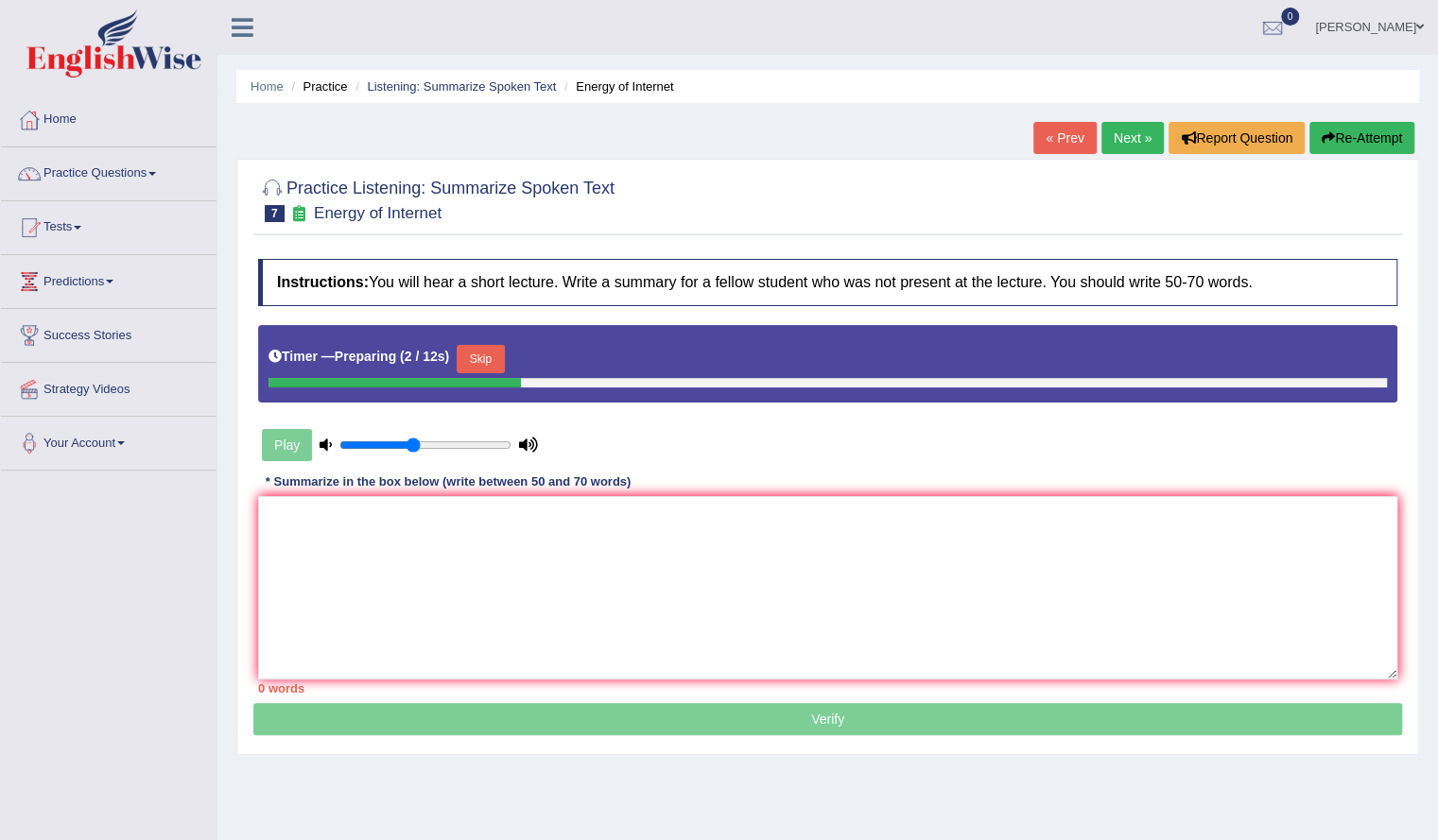
click at [494, 357] on button "Skip" at bounding box center [481, 359] width 48 height 29
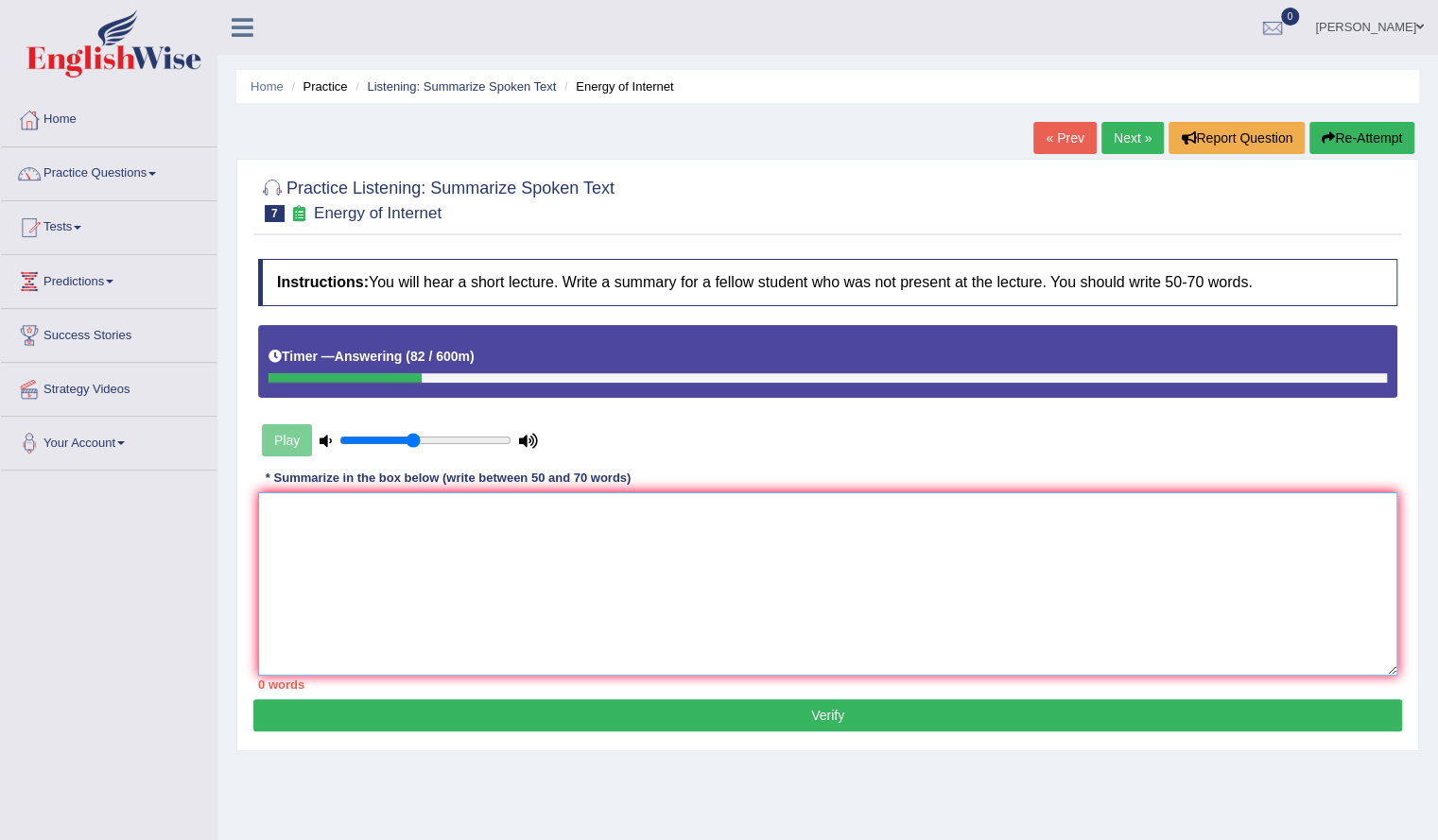
click at [437, 615] on textarea at bounding box center [827, 583] width 1139 height 183
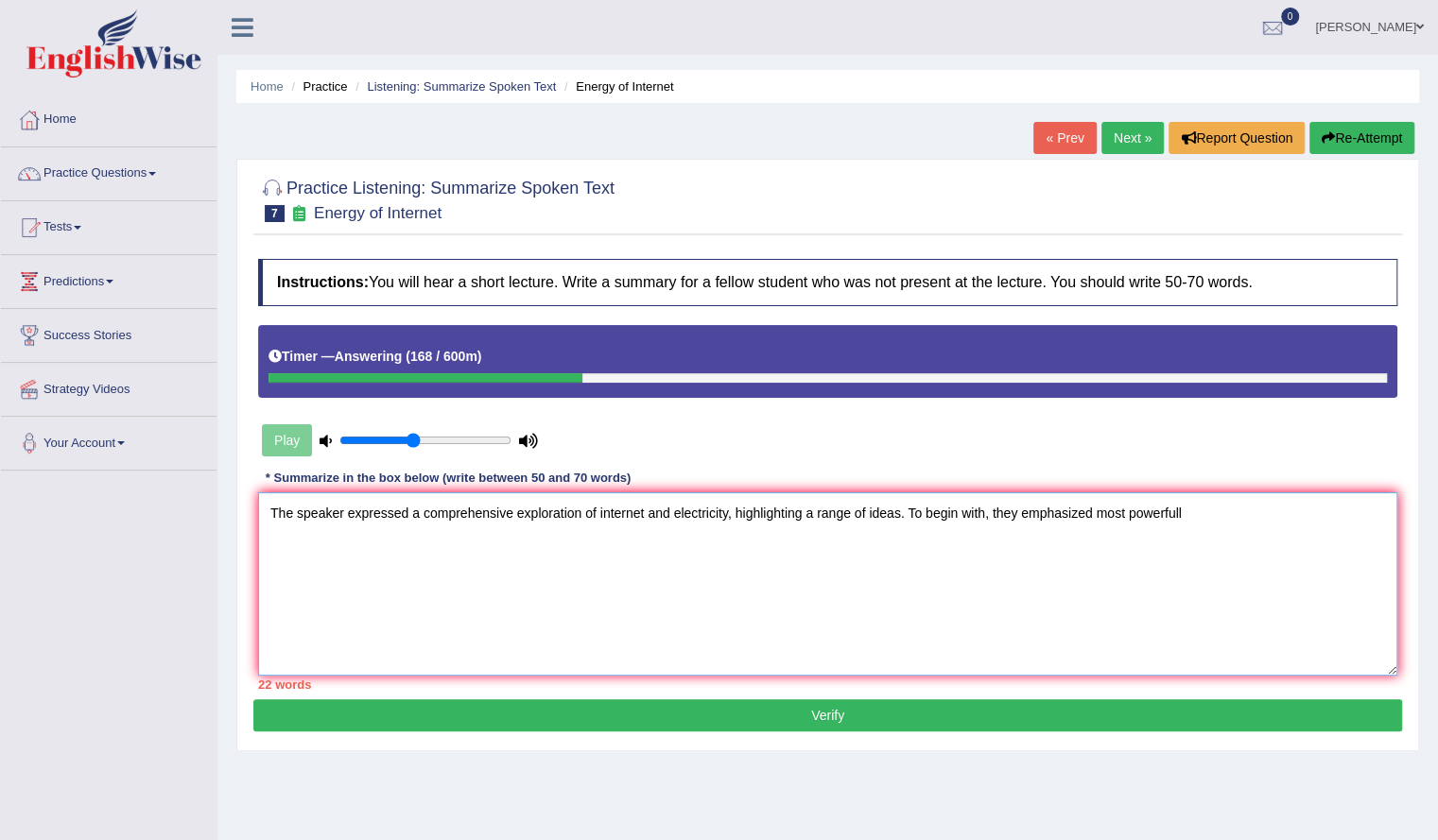
click at [1200, 515] on textarea "The speaker expressed a comprehensive exploration of internet and electricity, …" at bounding box center [827, 583] width 1139 height 183
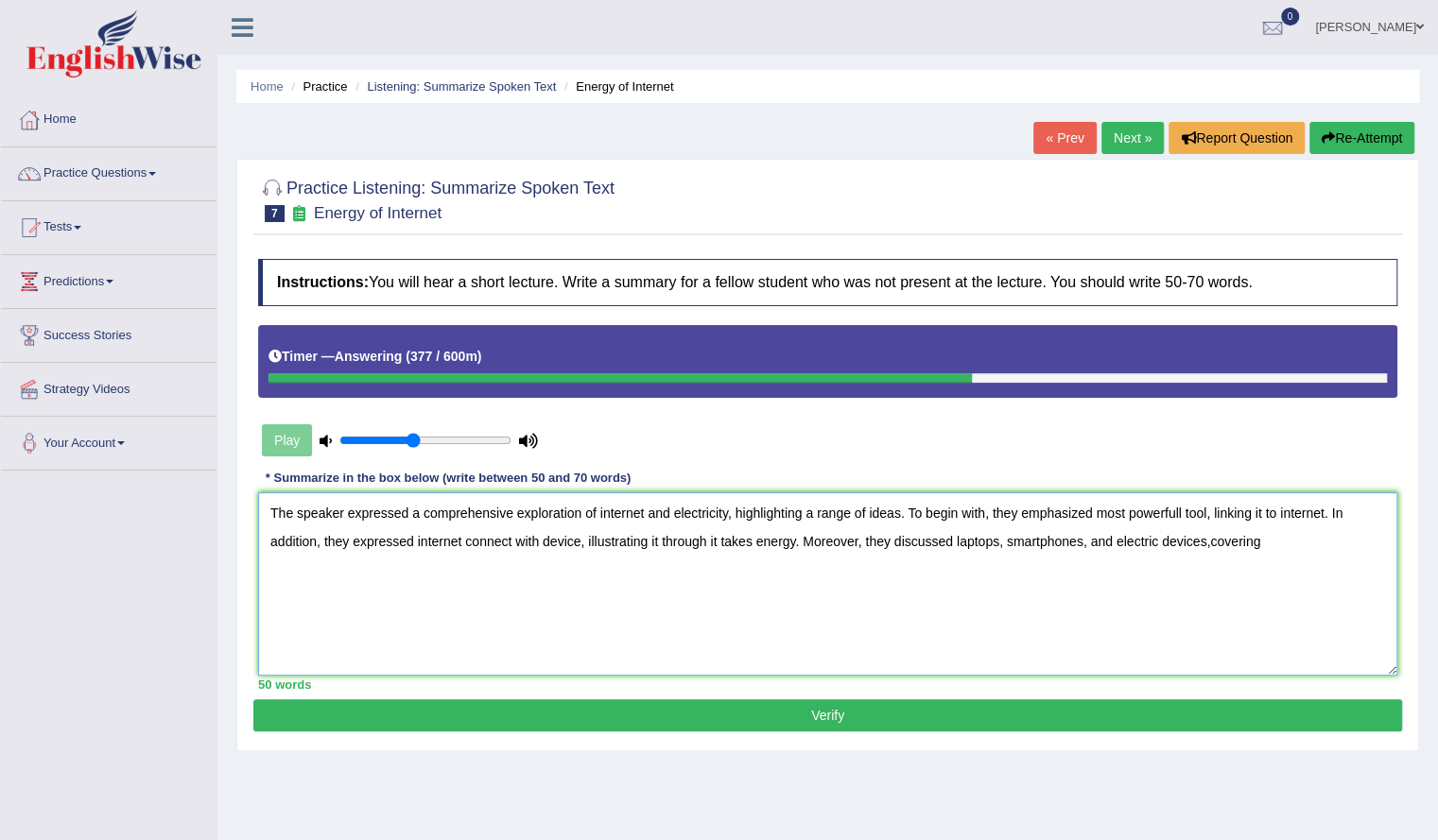
click at [1273, 539] on textarea "The speaker expressed a comprehensive exploration of internet and electricity, …" at bounding box center [827, 583] width 1139 height 183
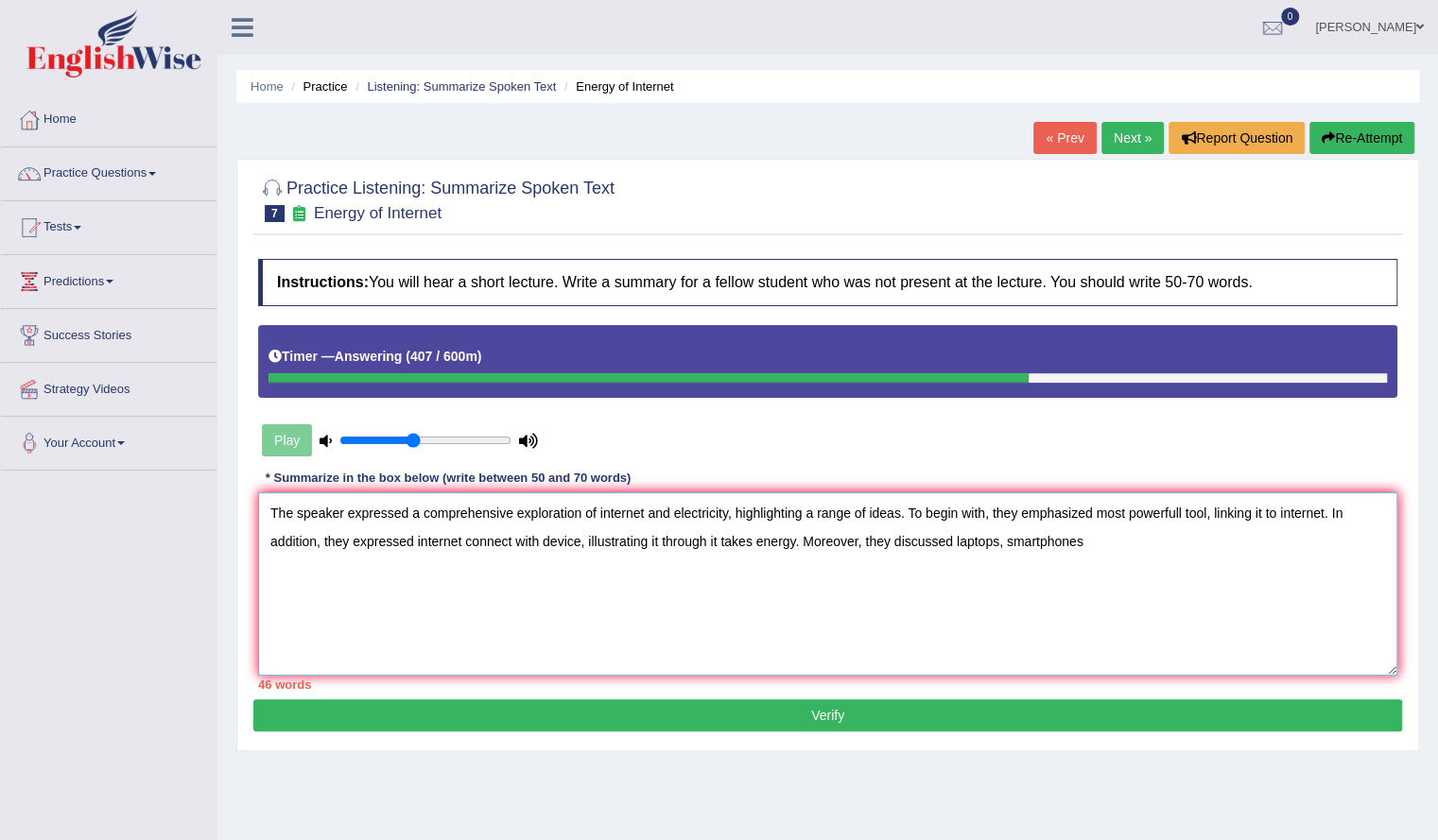
click at [1011, 545] on textarea "The speaker expressed a comprehensive exploration of internet and electricity, …" at bounding box center [827, 583] width 1139 height 183
click at [1006, 541] on textarea "The speaker expressed a comprehensive exploration of internet and electricity, …" at bounding box center [827, 583] width 1139 height 183
click at [1099, 540] on textarea "The speaker expressed a comprehensive exploration of internet and electricity, …" at bounding box center [827, 583] width 1139 height 183
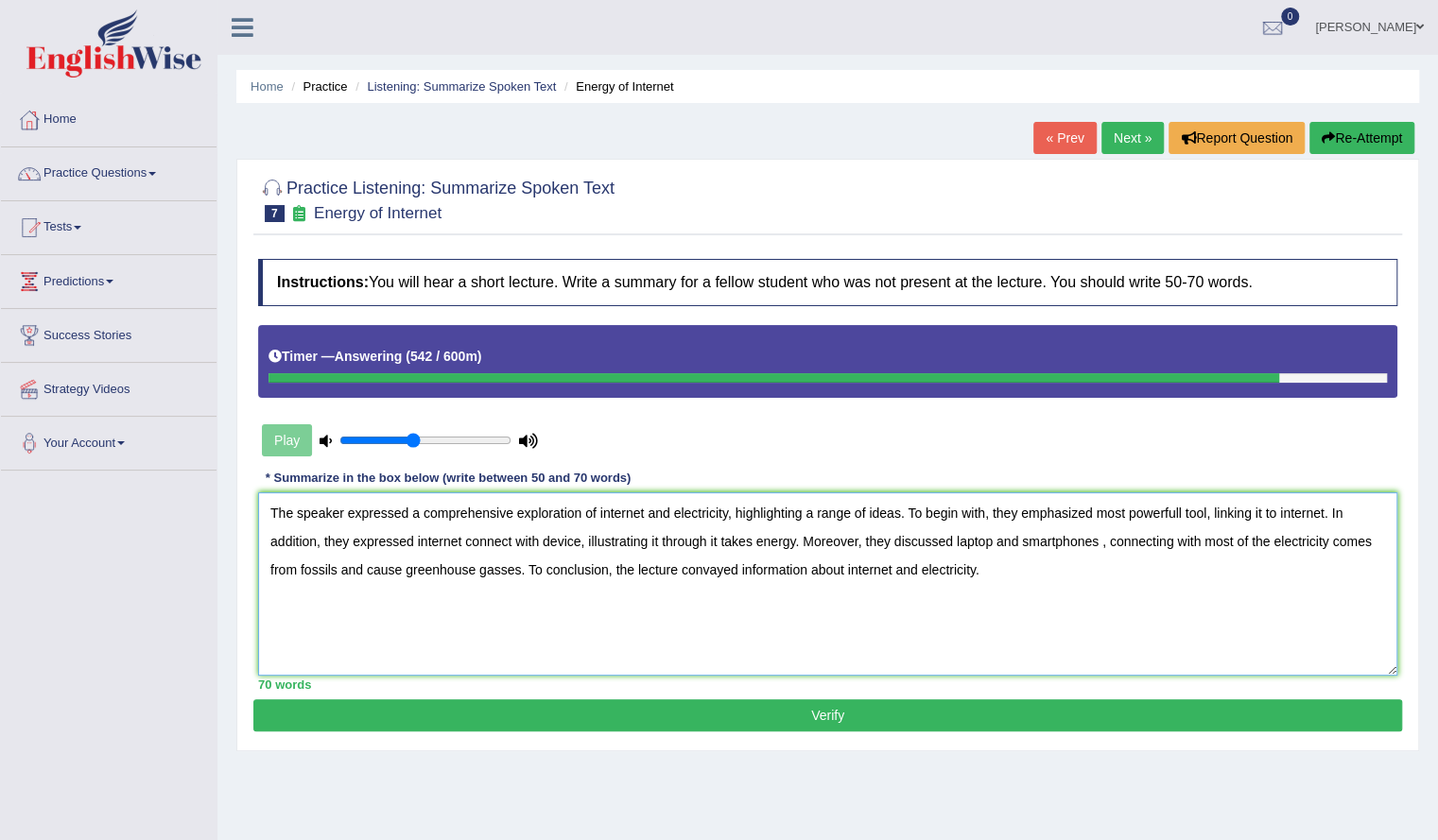
click at [1274, 513] on textarea "The speaker expressed a comprehensive exploration of internet and electricity, …" at bounding box center [827, 583] width 1139 height 183
click at [512, 545] on textarea "The speaker expressed a comprehensive exploration of internet and electricity, …" at bounding box center [827, 583] width 1139 height 183
click at [1296, 544] on textarea "The speaker expressed a comprehensive exploration of internet and electricity, …" at bounding box center [827, 583] width 1139 height 183
type textarea "The speaker expressed a comprehensive exploration of internet and electricity, …"
click at [825, 709] on button "Verify" at bounding box center [828, 715] width 1149 height 32
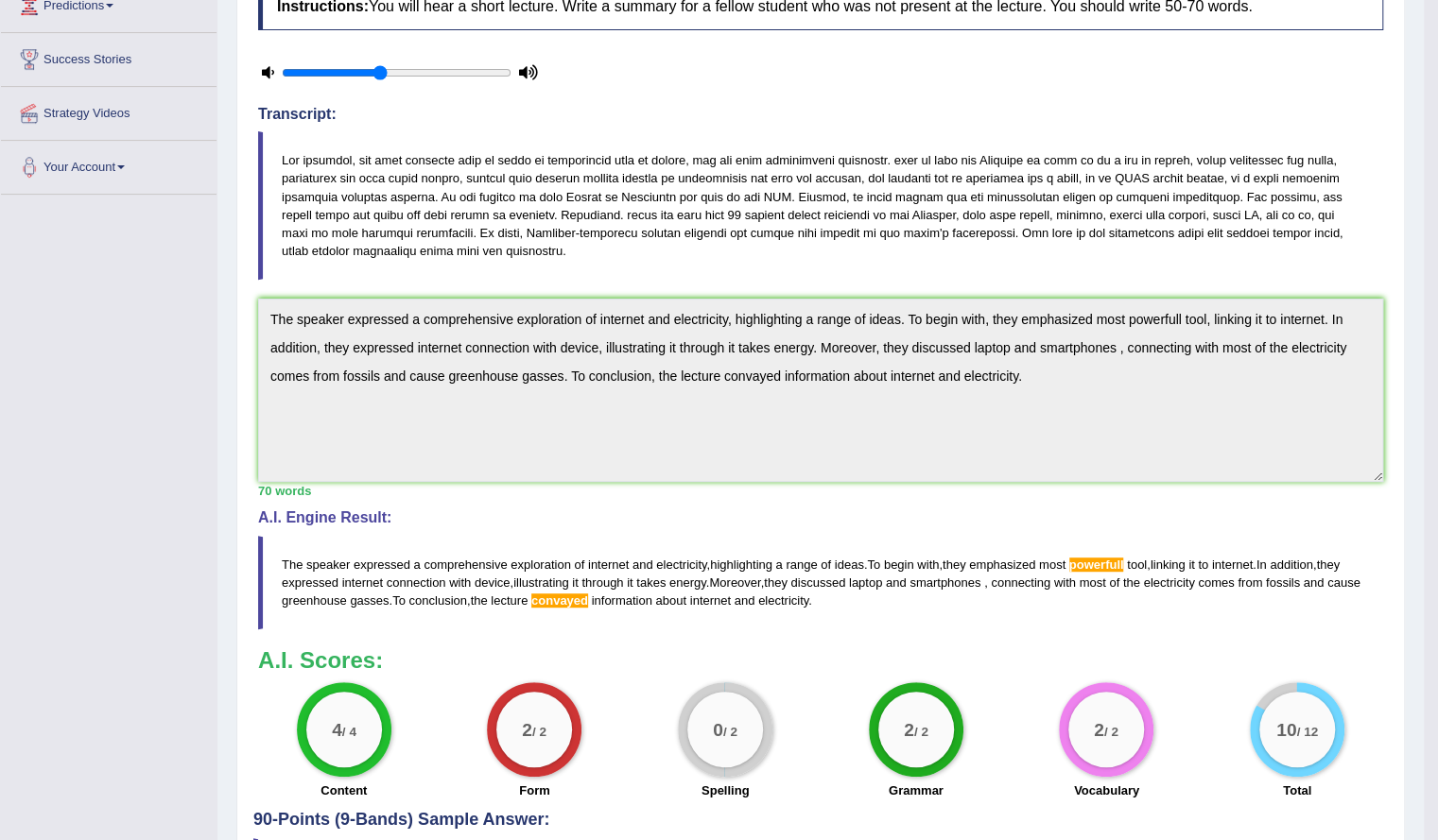
scroll to position [419, 0]
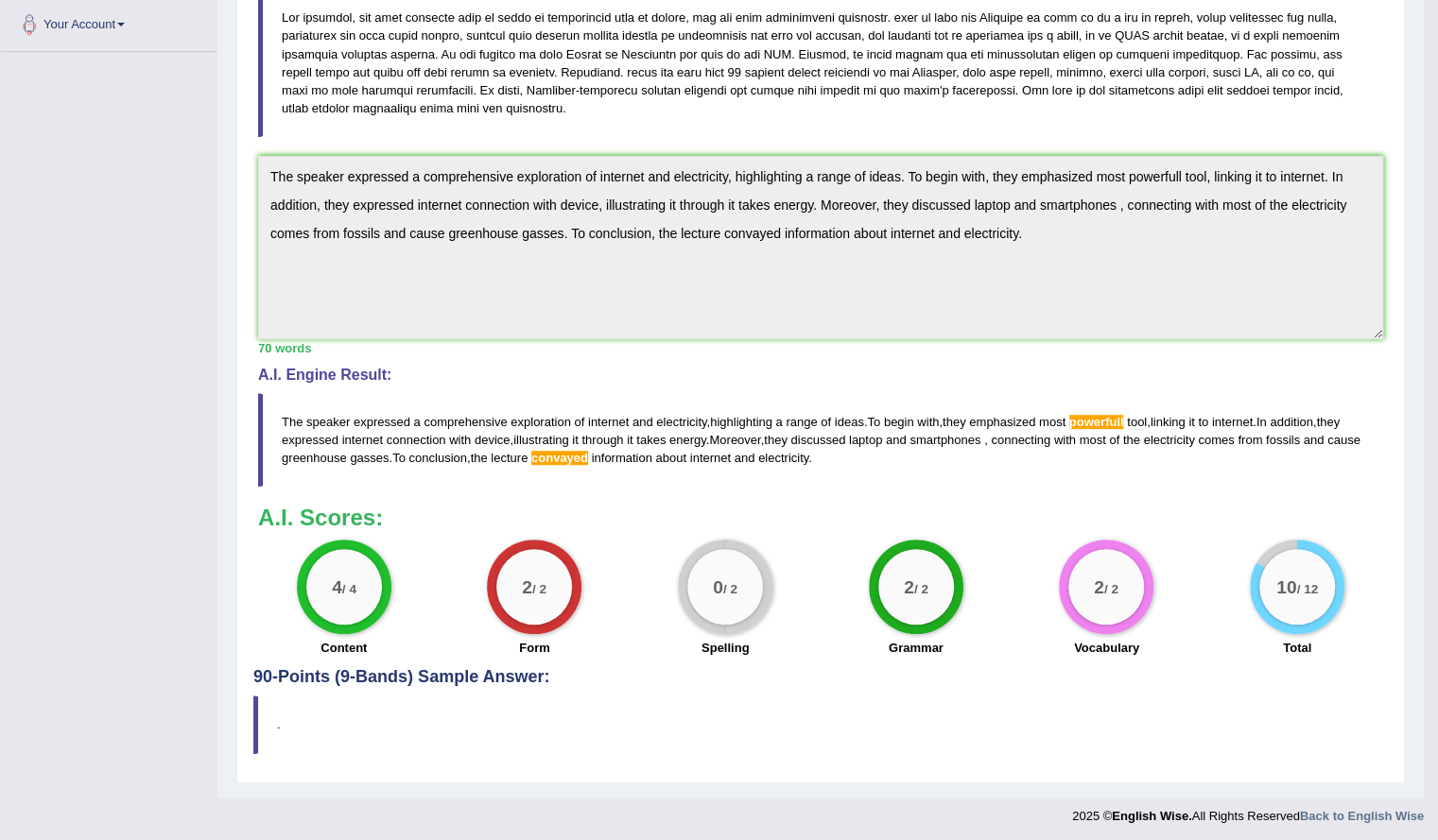
click at [1104, 419] on span "powerfull" at bounding box center [1096, 422] width 55 height 14
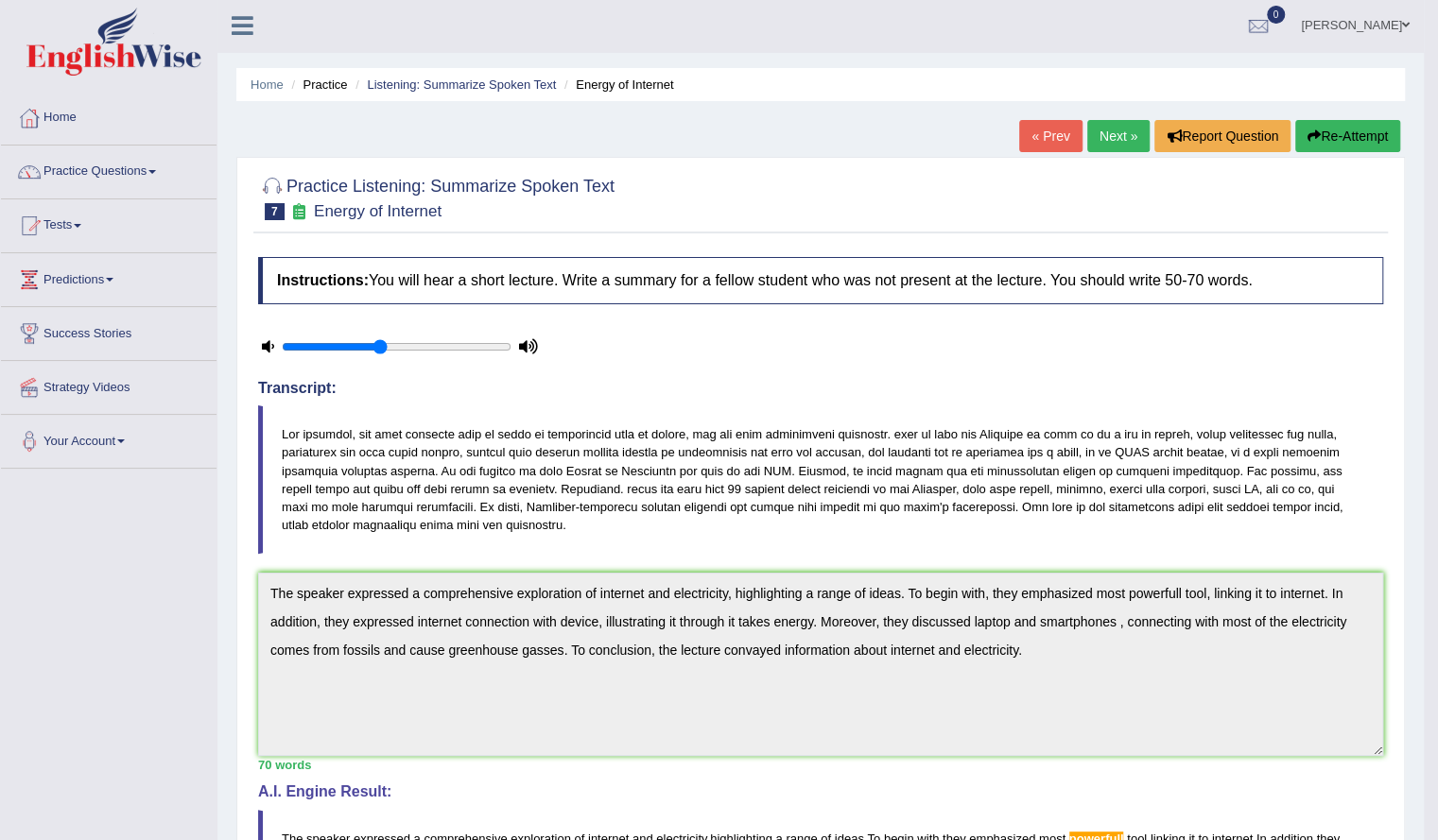
scroll to position [0, 0]
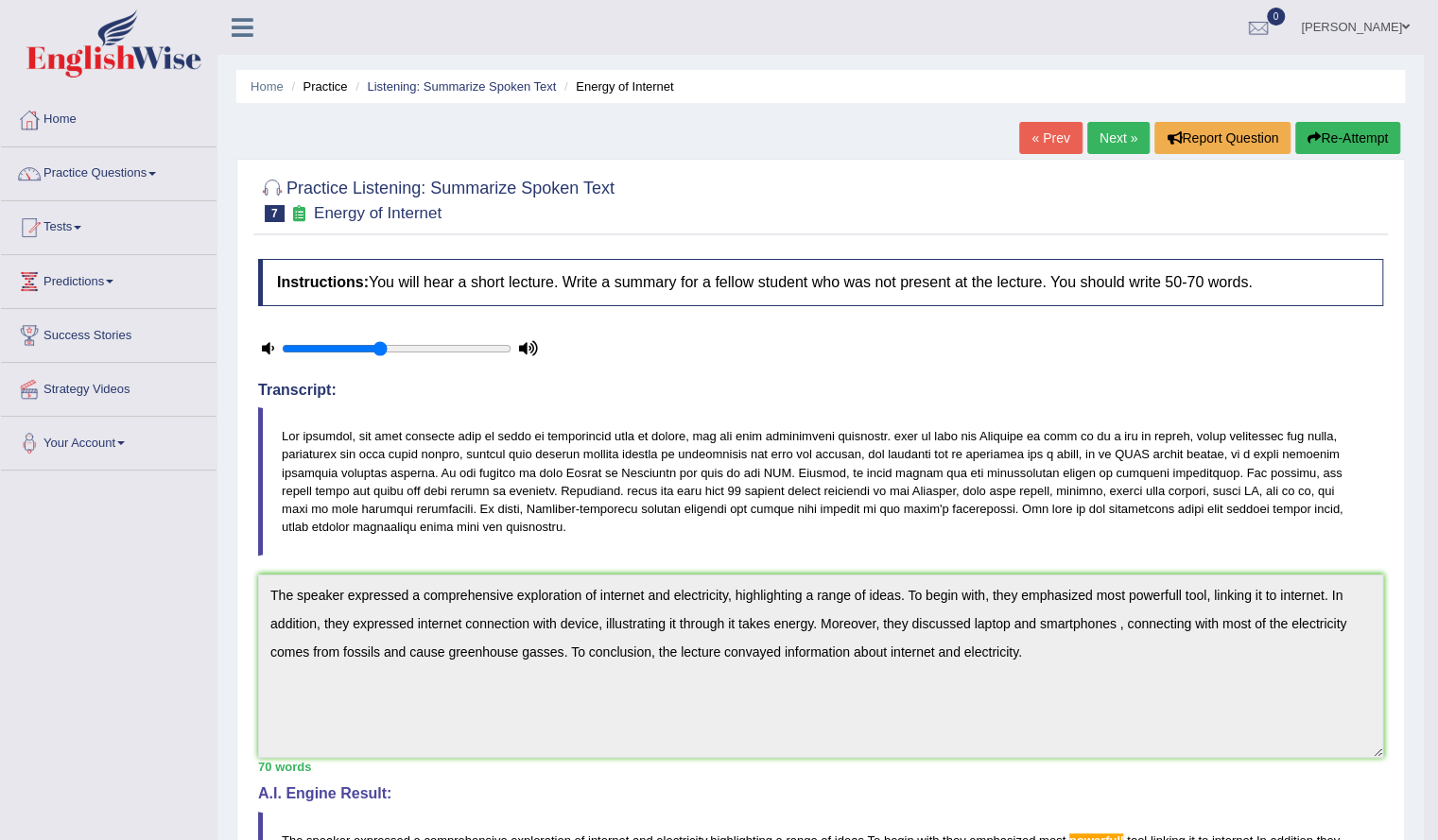
click at [1101, 139] on link "Next »" at bounding box center [1118, 138] width 62 height 32
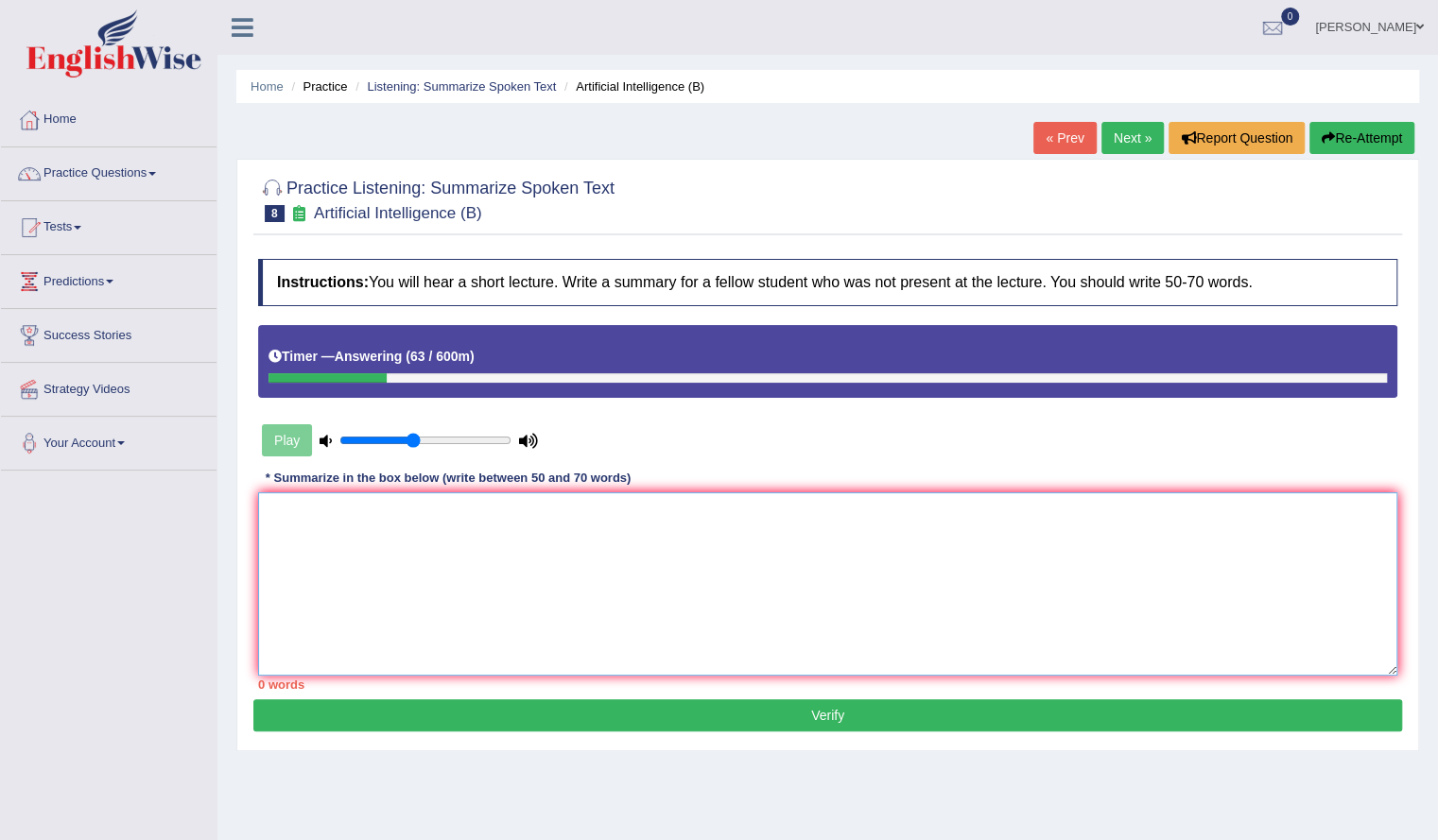
click at [766, 583] on textarea at bounding box center [827, 583] width 1139 height 183
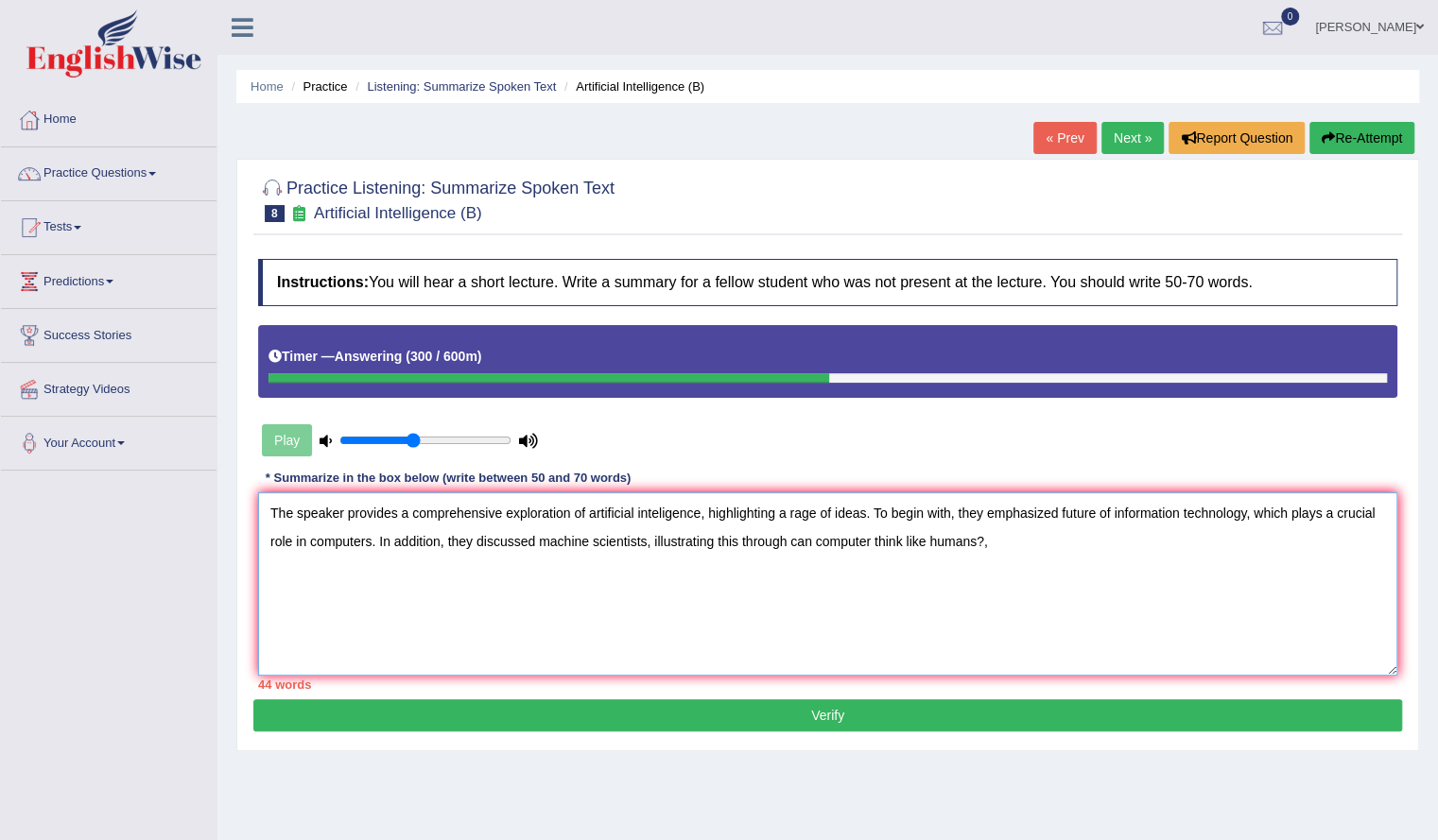
click at [975, 542] on textarea "The speaker provides a comprehensive exploration of artificial inteligence, hig…" at bounding box center [827, 583] width 1139 height 183
click at [1014, 542] on textarea "The speaker provides a comprehensive exploration of artificial inteligence, hig…" at bounding box center [827, 583] width 1139 height 183
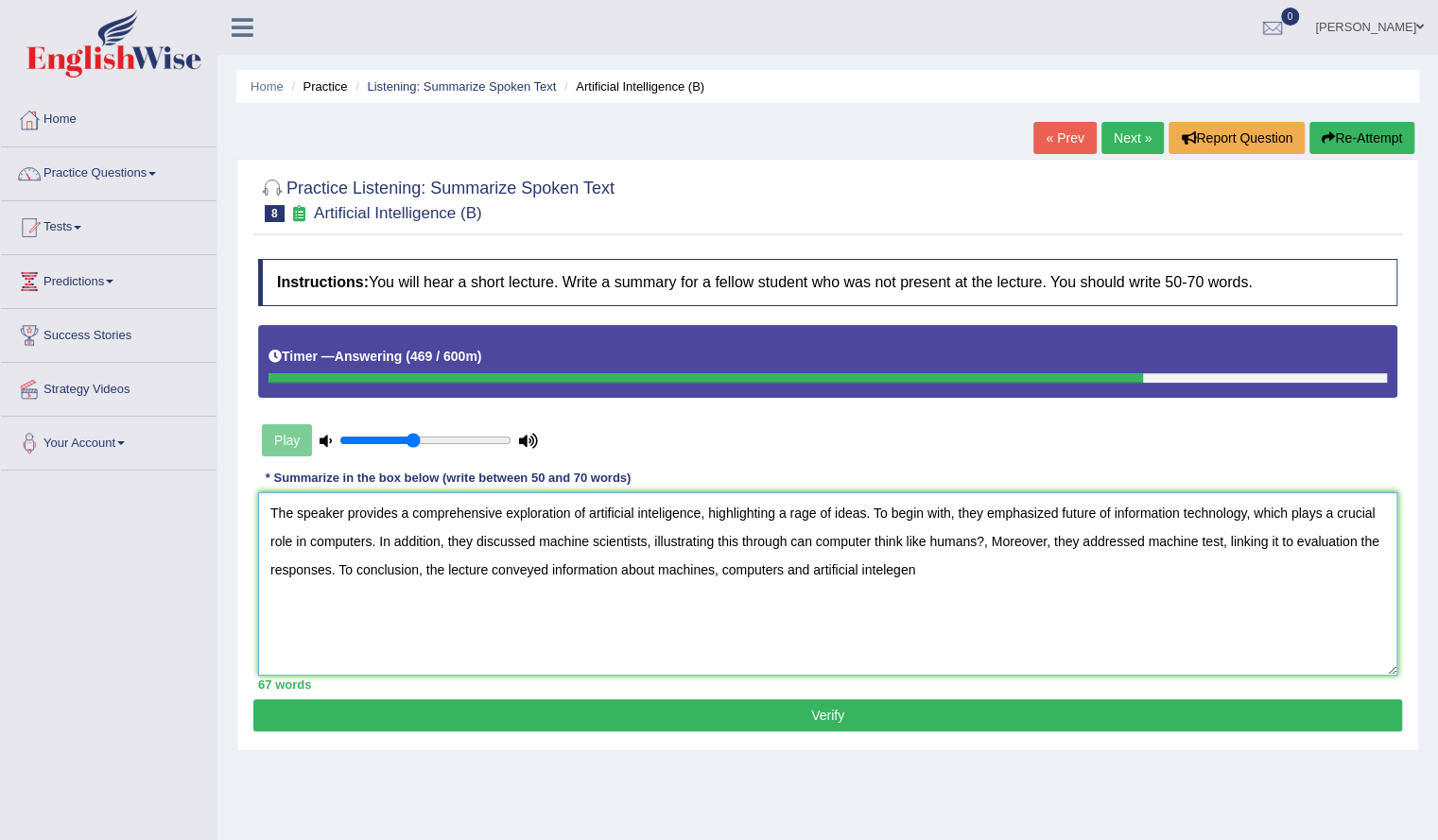
drag, startPoint x: 563, startPoint y: 509, endPoint x: 484, endPoint y: 507, distance: 79.0
click at [484, 507] on textarea "The speaker provides a comprehensive exploration of artificial inteligence, hig…" at bounding box center [827, 583] width 1139 height 183
click at [506, 515] on textarea "The speaker provides a comprehensive overview of artificial inteligence, highli…" at bounding box center [827, 583] width 1139 height 183
click at [567, 513] on textarea "The speaker provides a comprehensive overview of artificial inteligence, highli…" at bounding box center [827, 583] width 1139 height 183
click at [588, 670] on textarea "The speaker provides a comprehensive overview of artificial inteligence, highli…" at bounding box center [827, 583] width 1139 height 183
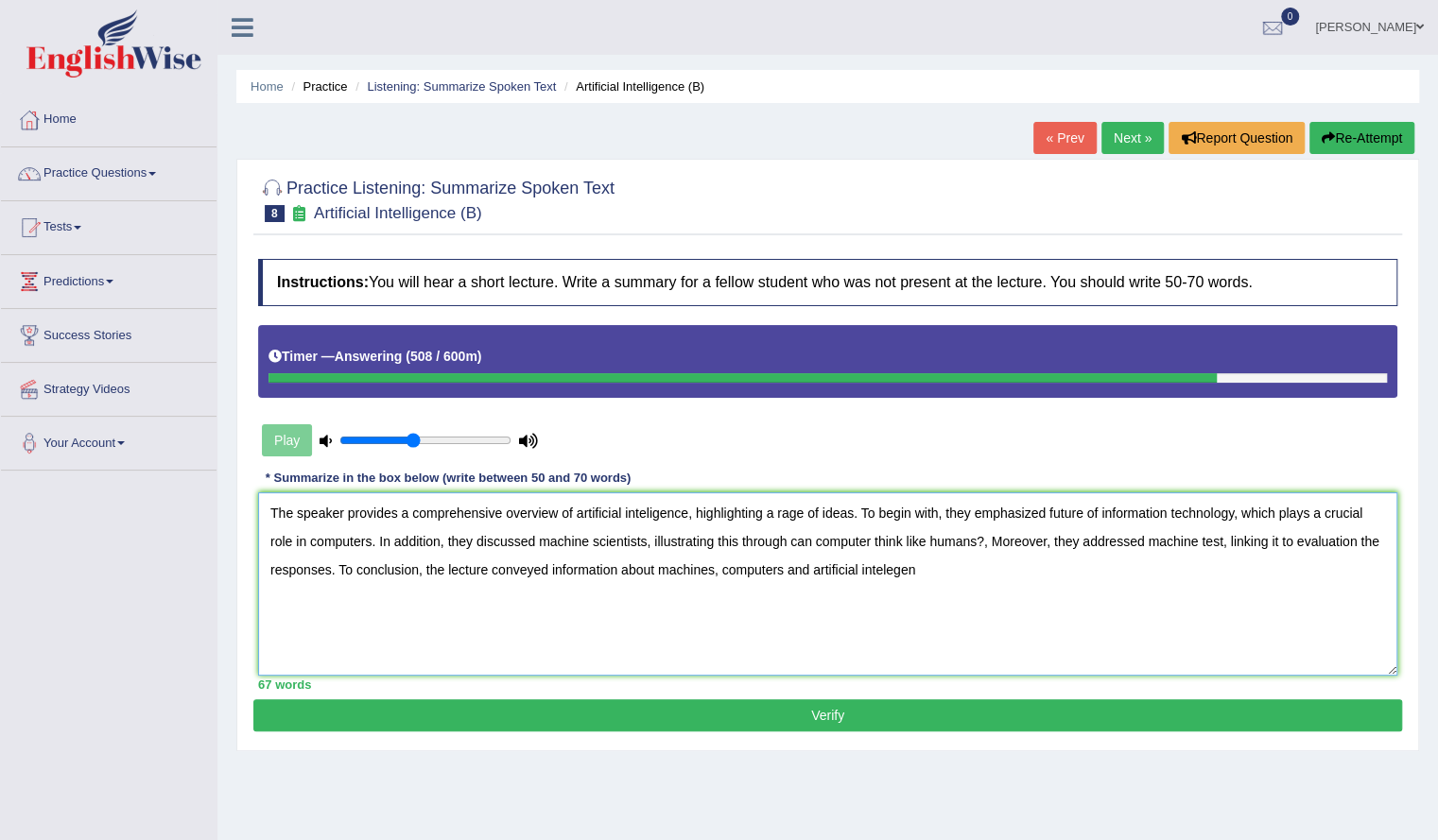
click at [645, 511] on textarea "The speaker provides a comprehensive overview of artificial inteligence, highli…" at bounding box center [827, 583] width 1139 height 183
click at [887, 571] on textarea "The speaker provides a comprehensive overview of artificial intelligence, highl…" at bounding box center [827, 583] width 1139 height 183
click at [919, 574] on textarea "The speaker provides a comprehensive overview of artificial intelligence, highl…" at bounding box center [827, 583] width 1139 height 183
type textarea "The speaker provides a comprehensive overview of artificial intelligence, highl…"
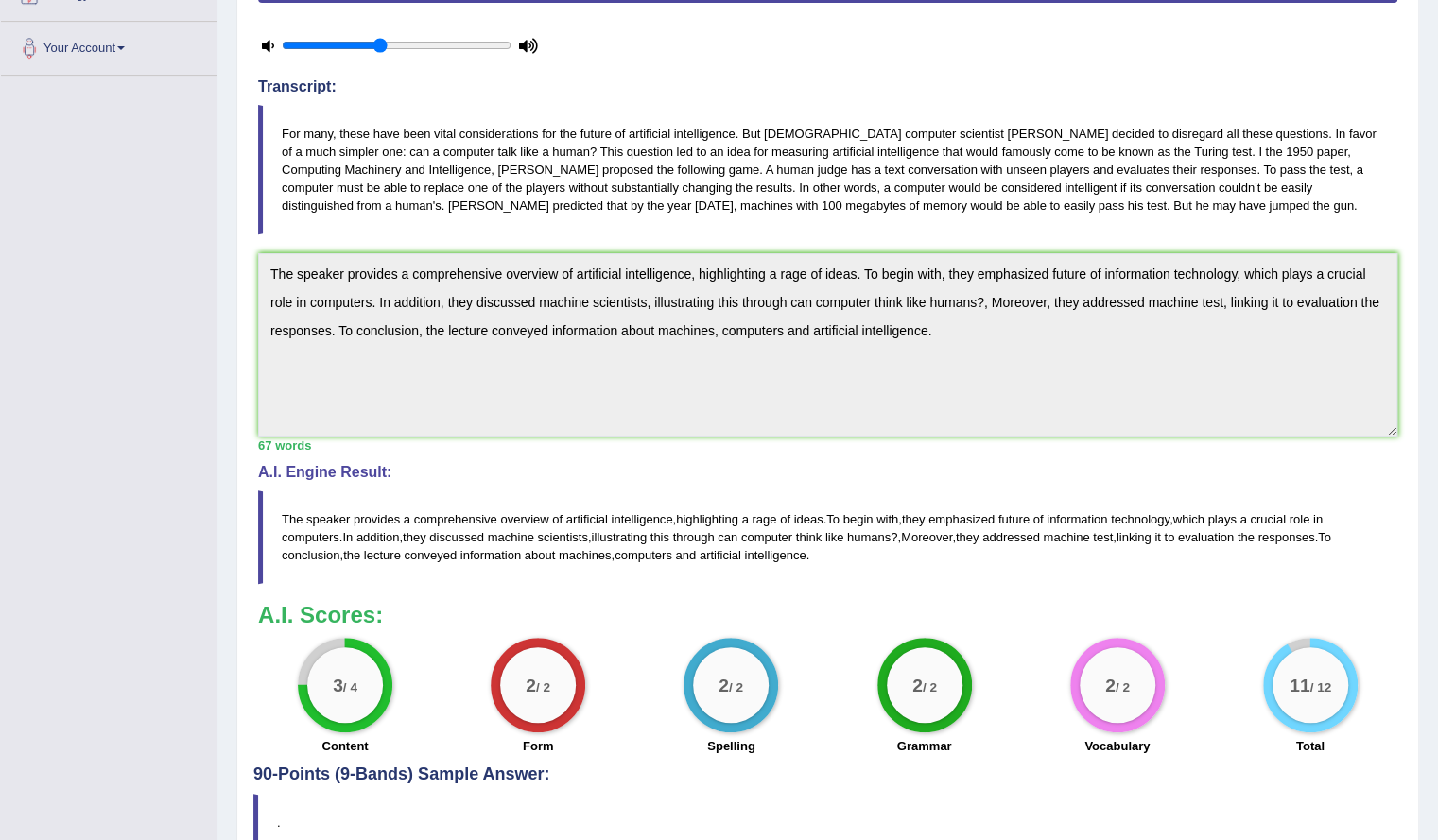
scroll to position [491, 0]
